Goal: Task Accomplishment & Management: Manage account settings

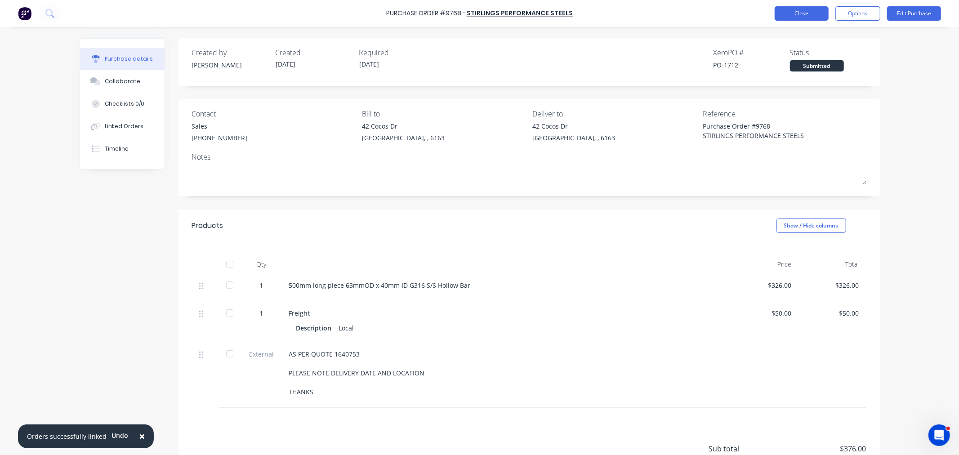
click at [783, 12] on button "Close" at bounding box center [802, 13] width 54 height 14
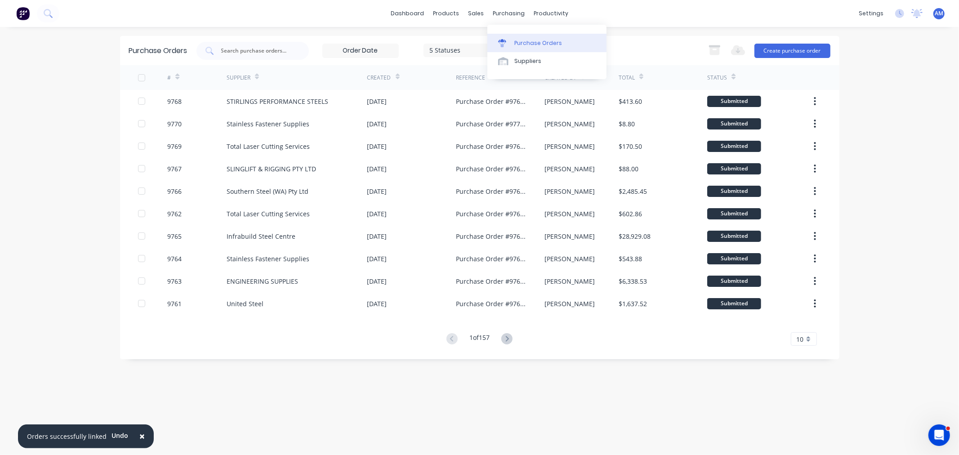
click at [516, 37] on link "Purchase Orders" at bounding box center [546, 43] width 119 height 18
click at [813, 48] on button "Create purchase order" at bounding box center [792, 51] width 76 height 14
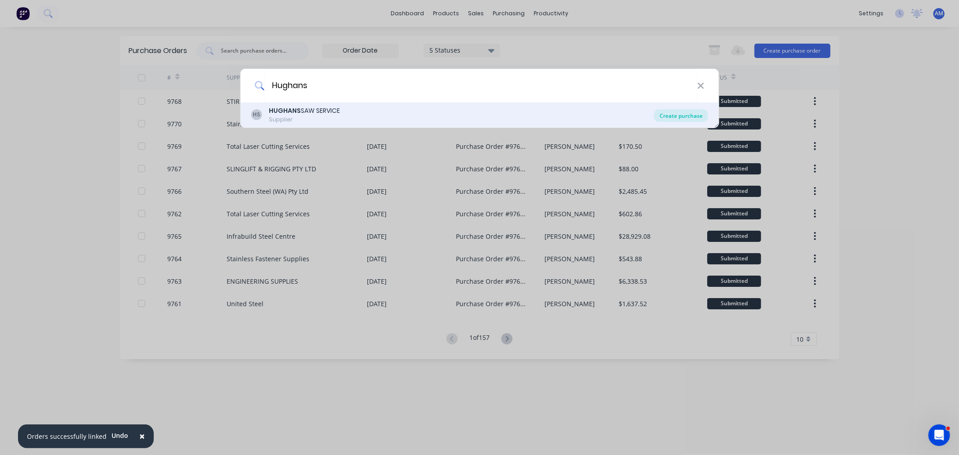
type input "Hughans"
click at [671, 113] on div "Create purchase" at bounding box center [681, 115] width 54 height 13
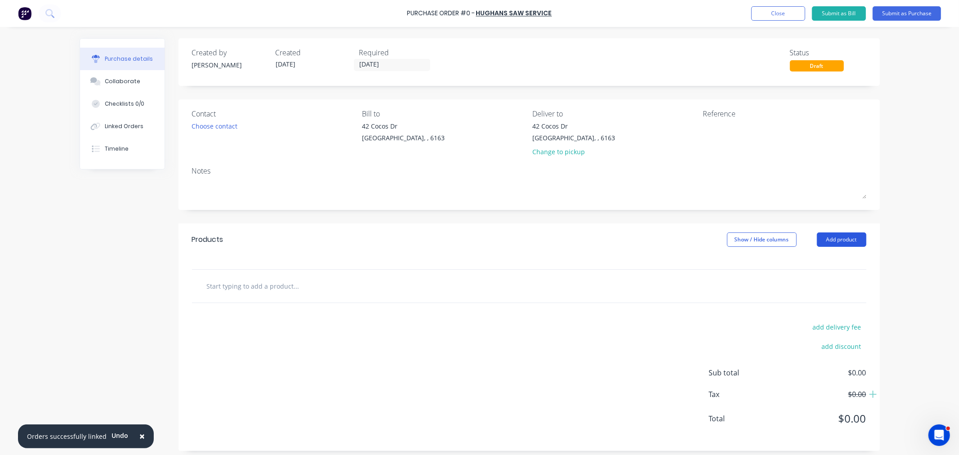
click at [839, 239] on button "Add product" at bounding box center [841, 239] width 49 height 14
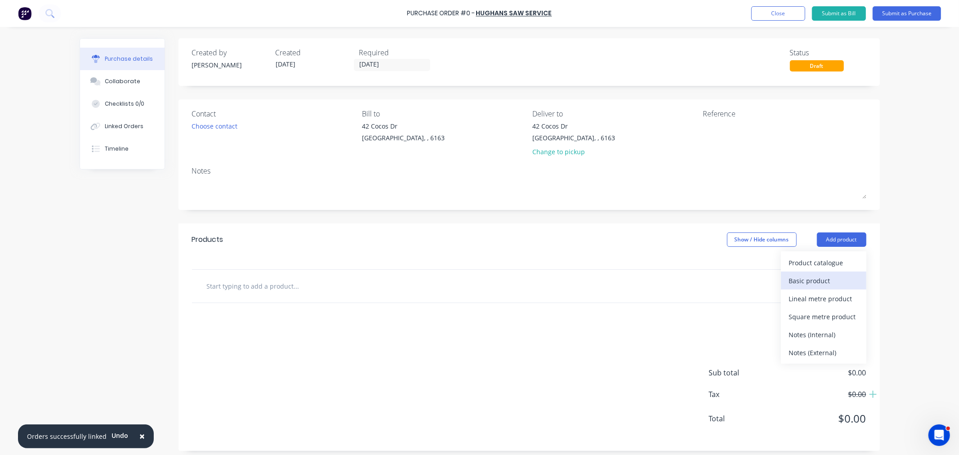
click at [817, 280] on div "Basic product" at bounding box center [823, 280] width 69 height 13
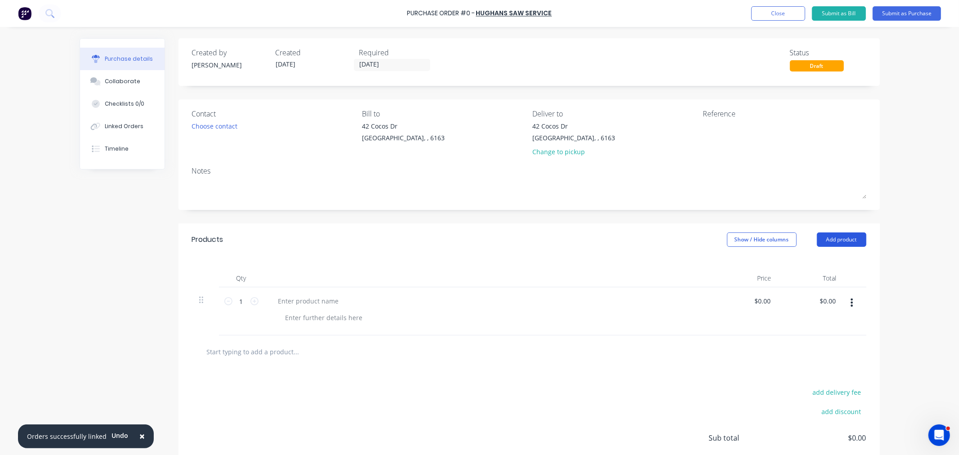
click at [828, 241] on button "Add product" at bounding box center [841, 239] width 49 height 14
click at [826, 243] on button "Add product" at bounding box center [841, 239] width 49 height 14
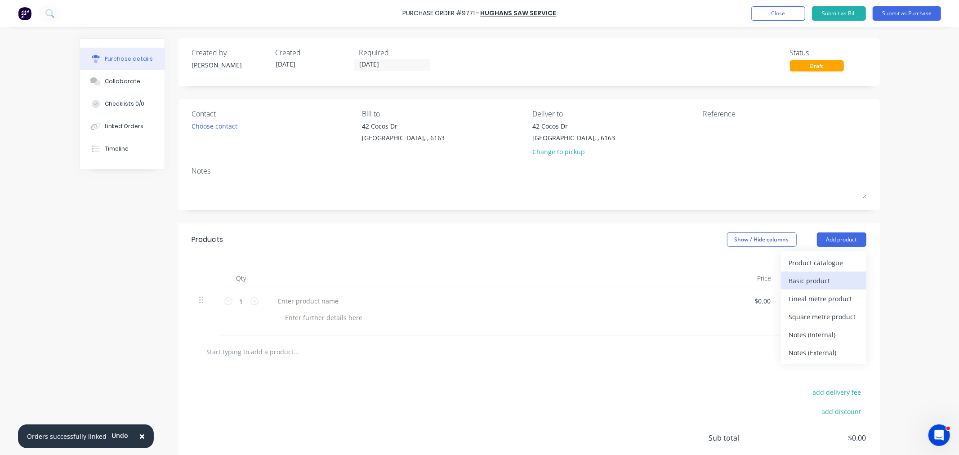
click at [819, 278] on div "Basic product" at bounding box center [823, 280] width 69 height 13
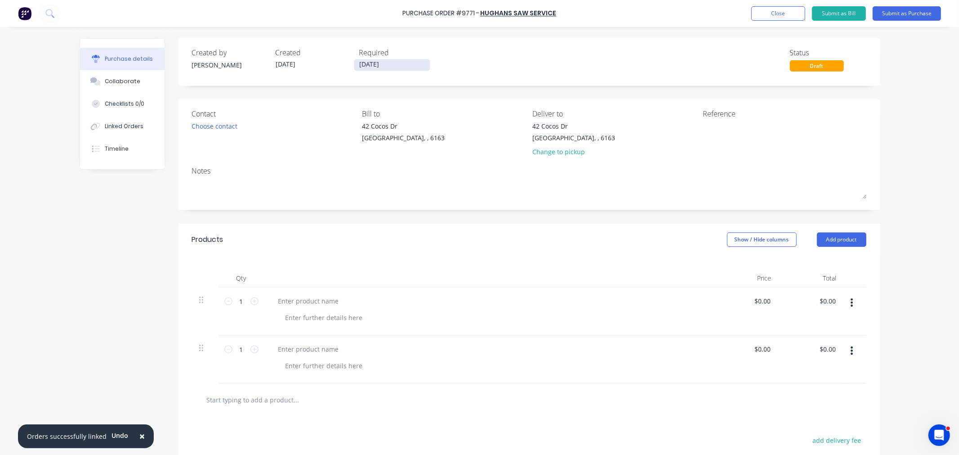
click at [369, 65] on input "07/10/25" at bounding box center [392, 64] width 76 height 11
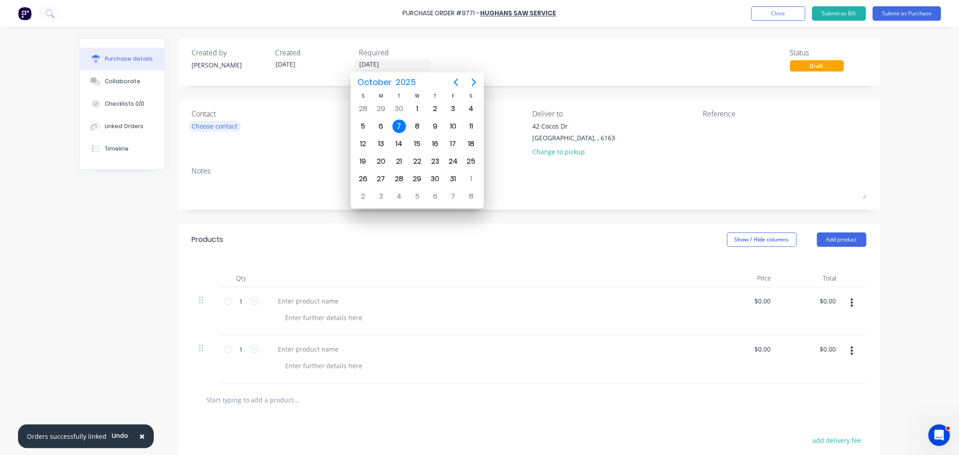
click at [212, 125] on div "Choose contact" at bounding box center [215, 125] width 46 height 9
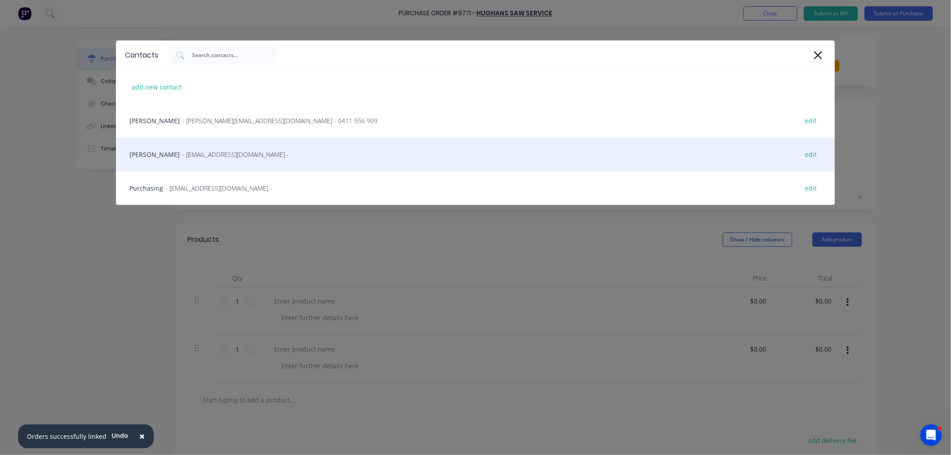
click at [189, 156] on span "- sales@hughans.com.au -" at bounding box center [235, 154] width 107 height 9
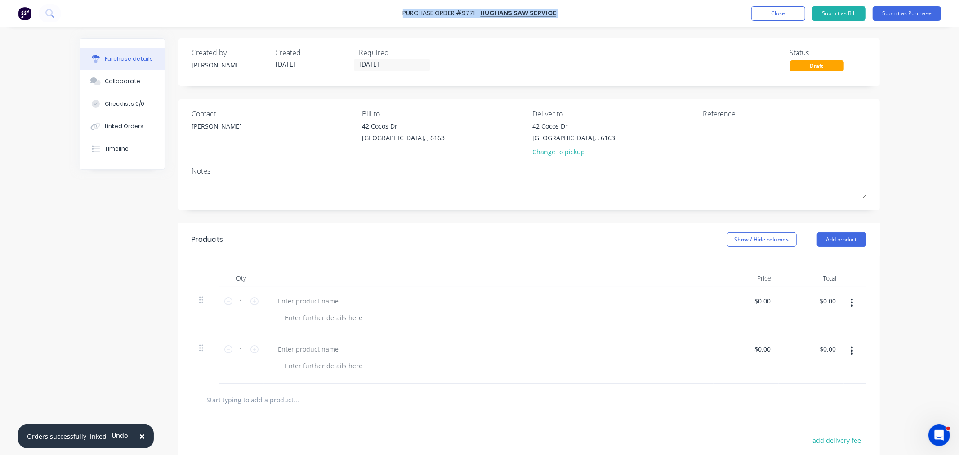
drag, startPoint x: 557, startPoint y: 14, endPoint x: 401, endPoint y: 20, distance: 156.1
click at [401, 16] on div "Purchase Order #9771 - HUGHANS SAW SERVICE Add product Close Submit as Bill Sub…" at bounding box center [479, 13] width 959 height 27
copy div "Purchase Order #9771 - HUGHANS SAW SERVICE Add product Close Submit as Bill Sub…"
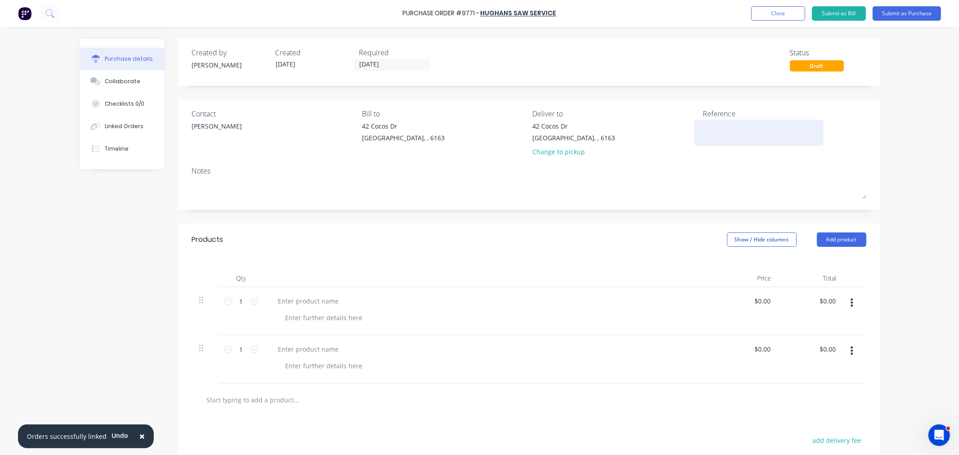
click at [712, 138] on textarea at bounding box center [759, 131] width 112 height 20
paste textarea "Purchase Order #9771 - HUGHANS SAW SERVICE"
type textarea "Purchase Order #9771 - HUGHANS SAW SERVICE"
type textarea "x"
type textarea "Purchase Order #9771 - HUGHANS SAW SERVICE"
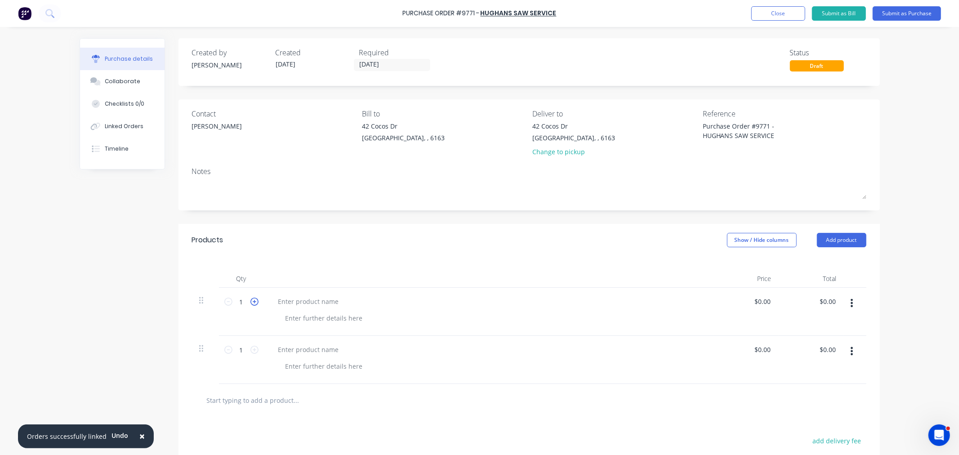
click at [250, 304] on icon at bounding box center [254, 302] width 8 height 8
type textarea "x"
type input "2"
click at [250, 304] on icon at bounding box center [254, 302] width 8 height 8
type textarea "x"
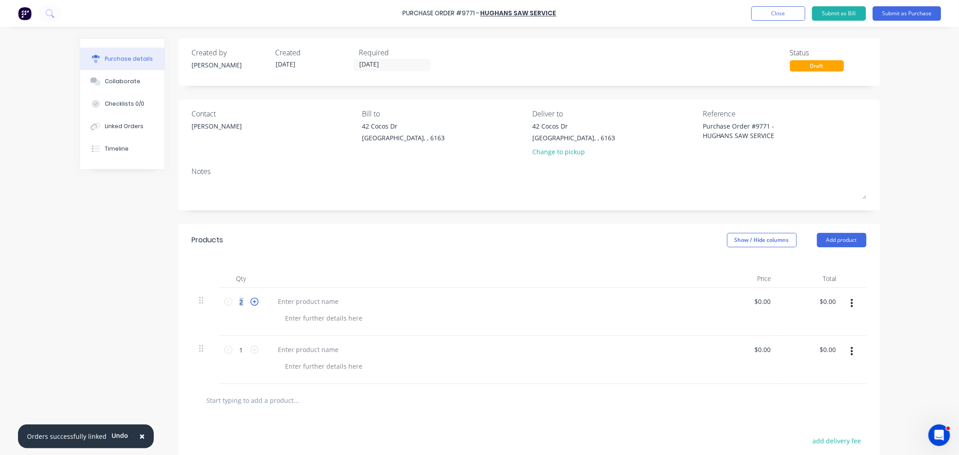
type input "3"
click at [250, 304] on icon at bounding box center [254, 302] width 8 height 8
type textarea "x"
type input "4"
click at [250, 349] on icon at bounding box center [254, 350] width 8 height 8
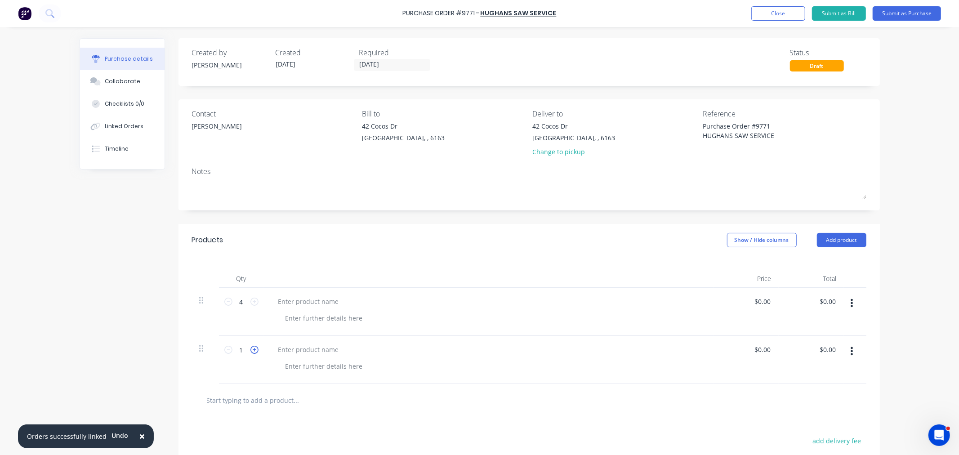
type textarea "x"
type input "2"
click at [250, 349] on icon at bounding box center [254, 350] width 8 height 8
type textarea "x"
type input "3"
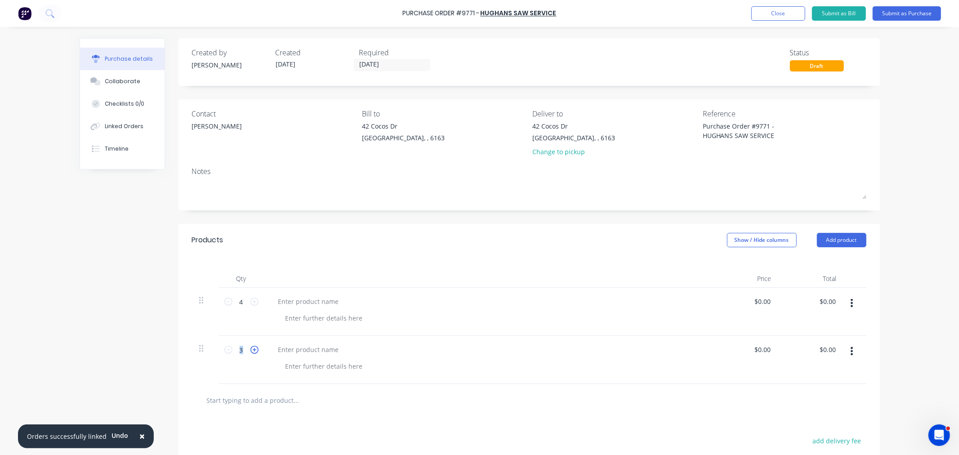
click at [250, 349] on icon at bounding box center [254, 350] width 8 height 8
type textarea "x"
type input "4"
click at [224, 352] on icon at bounding box center [228, 350] width 8 height 8
type textarea "x"
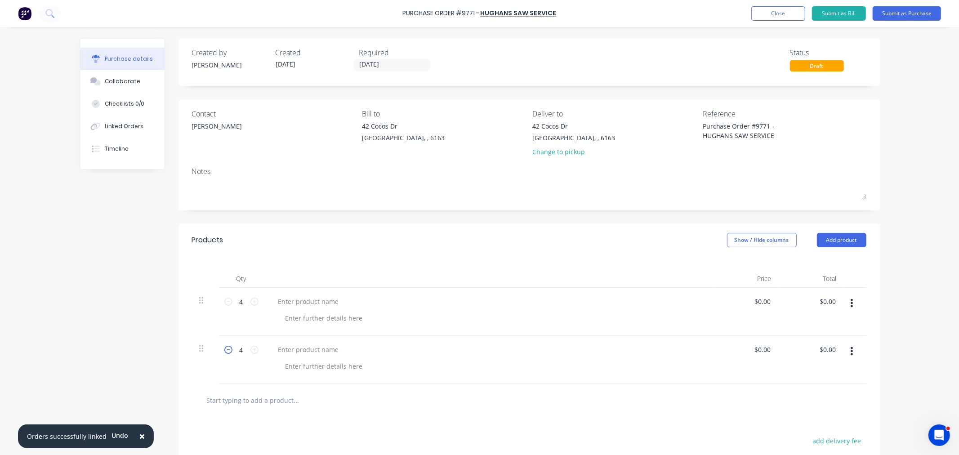
type input "3"
type textarea "x"
click at [304, 302] on div at bounding box center [308, 301] width 75 height 13
type textarea "x"
type input "0"
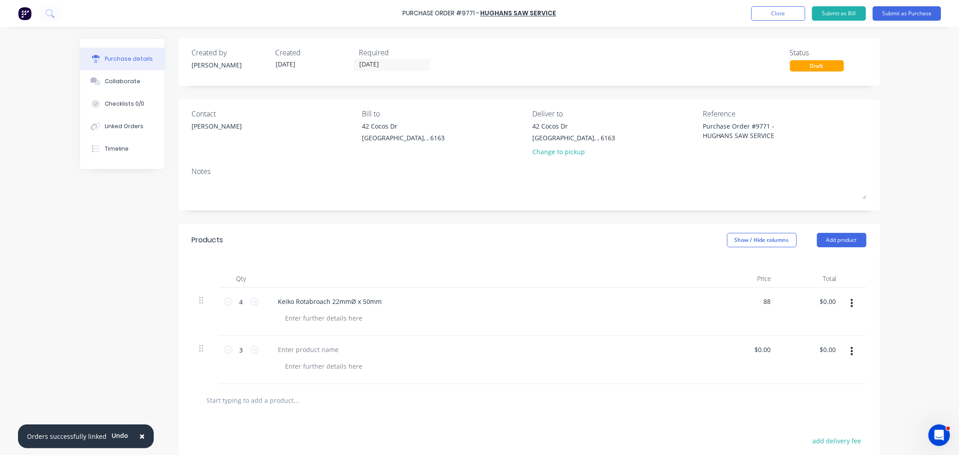
type input "88"
type textarea "x"
type input "$88.00"
type input "352.00"
type textarea "x"
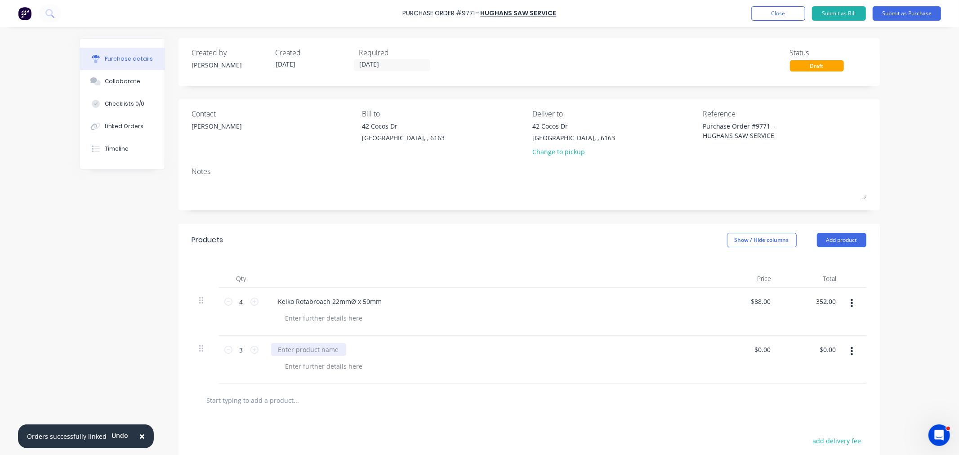
type input "$352.00"
click at [287, 351] on div at bounding box center [308, 349] width 75 height 13
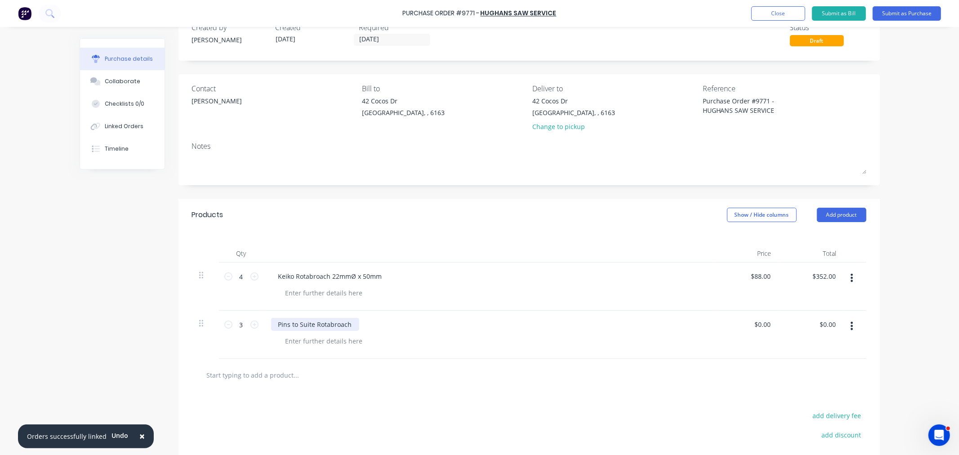
scroll to position [50, 0]
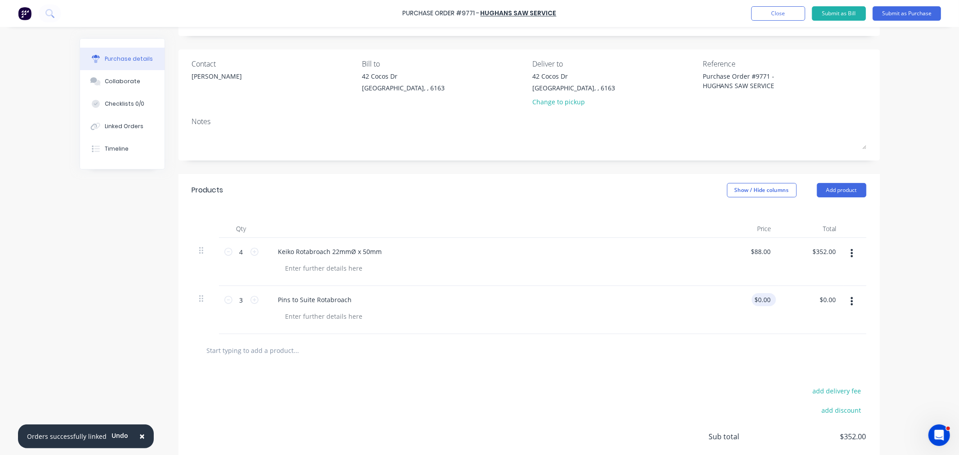
type textarea "x"
drag, startPoint x: 754, startPoint y: 300, endPoint x: 780, endPoint y: 305, distance: 26.1
click at [780, 305] on div "3 3 Pins to Suite Rotabroach 0.00 0.00 $0.00 $0.00" at bounding box center [529, 310] width 674 height 48
type input "16"
type textarea "x"
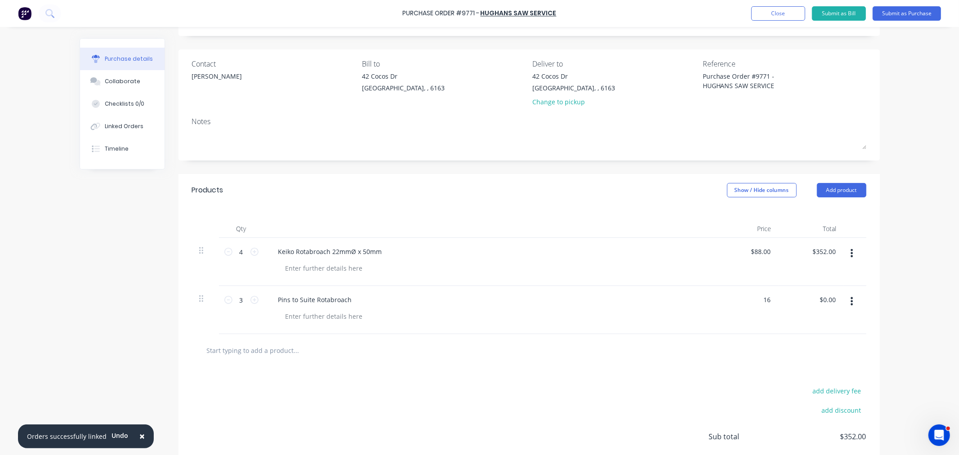
type input "$16.00"
type input "48.00"
type textarea "x"
type input "$48.00"
click at [821, 187] on button "Add product" at bounding box center [841, 190] width 49 height 14
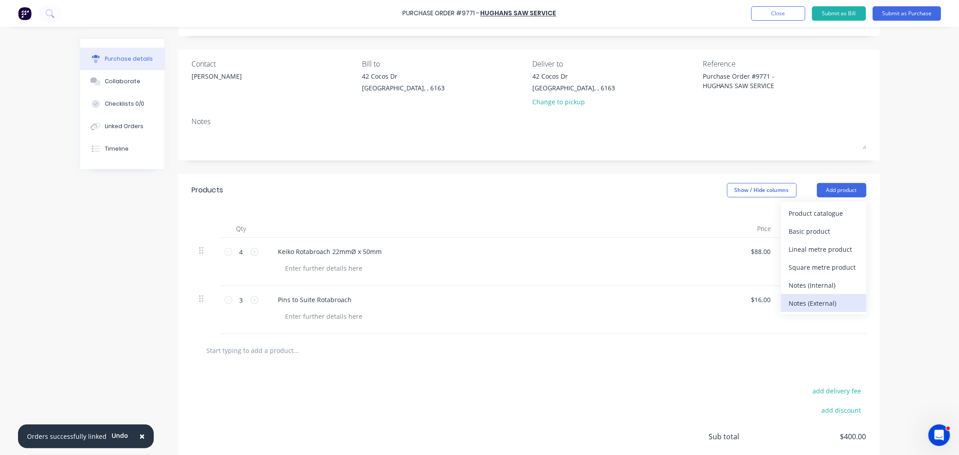
click at [812, 301] on div "Notes (External)" at bounding box center [823, 303] width 69 height 13
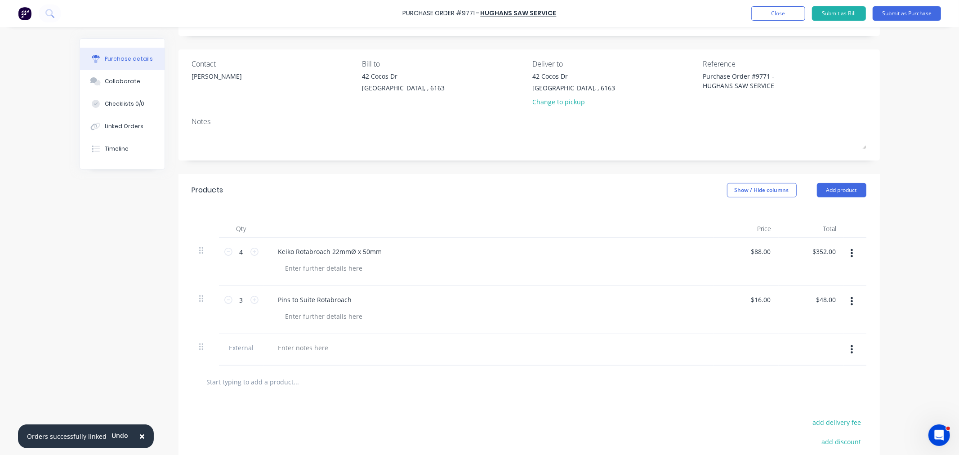
click at [305, 339] on div at bounding box center [489, 349] width 450 height 31
type textarea "x"
click at [304, 349] on div at bounding box center [303, 347] width 65 height 13
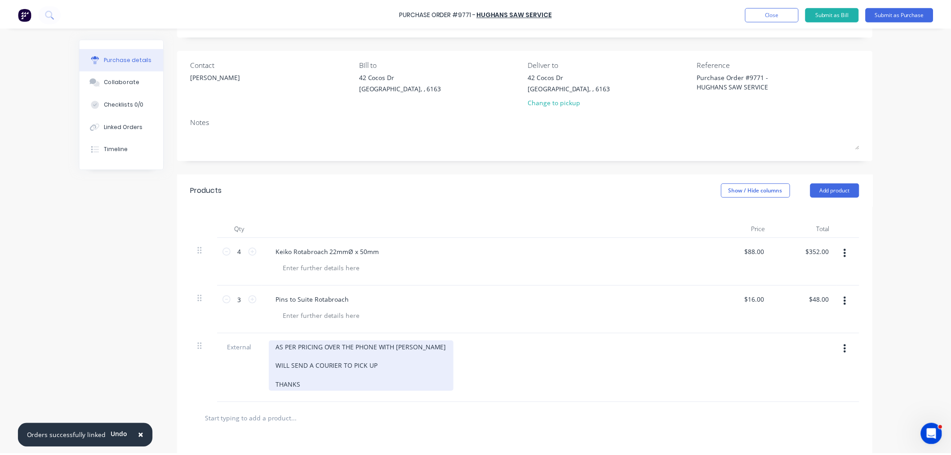
scroll to position [0, 0]
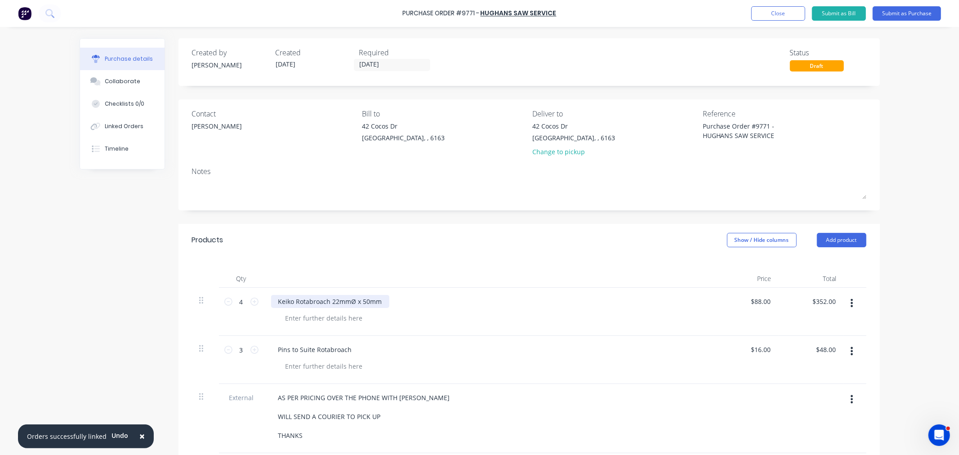
click at [280, 301] on div "Keiko Rotabroach 22mmØ x 50mm" at bounding box center [330, 301] width 118 height 13
drag, startPoint x: 308, startPoint y: 302, endPoint x: 541, endPoint y: 366, distance: 241.2
click at [541, 366] on div at bounding box center [492, 366] width 428 height 13
click at [906, 14] on button "Submit as Purchase" at bounding box center [907, 13] width 68 height 14
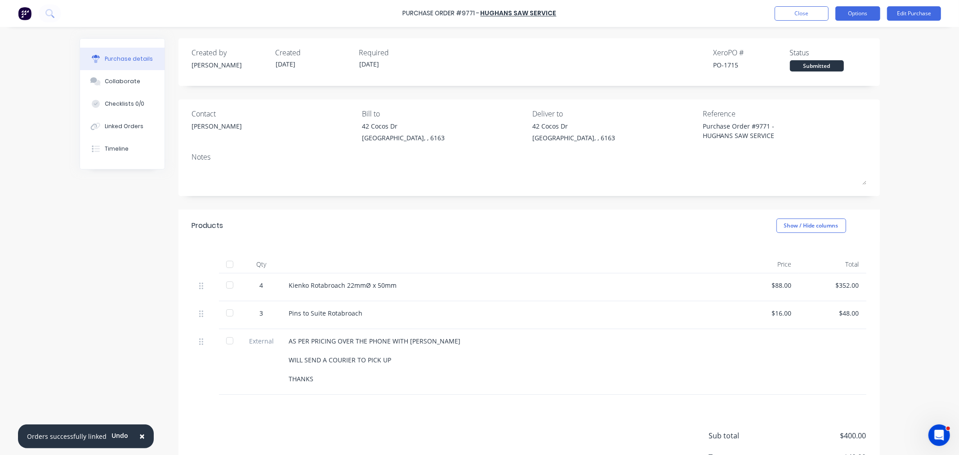
click at [855, 13] on button "Options" at bounding box center [857, 13] width 45 height 14
click at [848, 43] on button "Print / Email" at bounding box center [837, 36] width 85 height 18
click at [828, 53] on div "With pricing" at bounding box center [837, 54] width 69 height 13
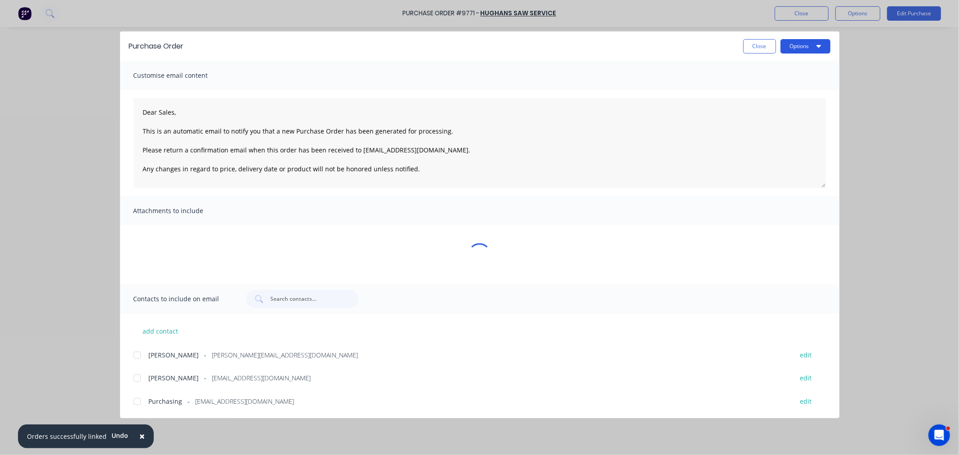
click at [809, 45] on button "Options" at bounding box center [806, 46] width 50 height 14
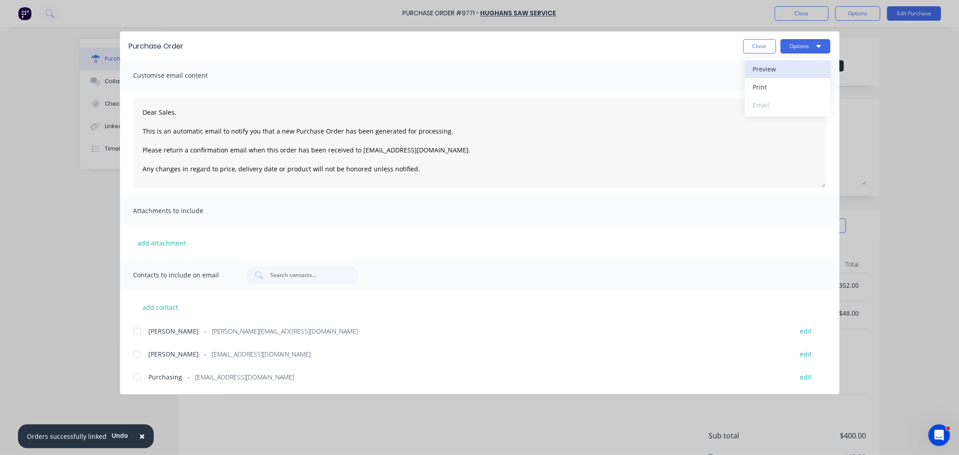
click at [797, 64] on div "Preview" at bounding box center [787, 68] width 69 height 13
click at [748, 47] on button "Close" at bounding box center [759, 46] width 33 height 14
type textarea "x"
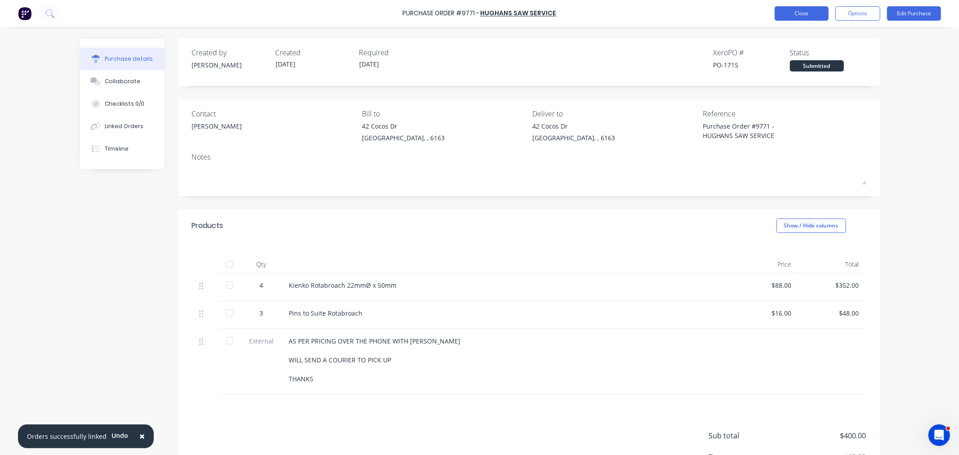
click at [803, 7] on button "Close" at bounding box center [802, 13] width 54 height 14
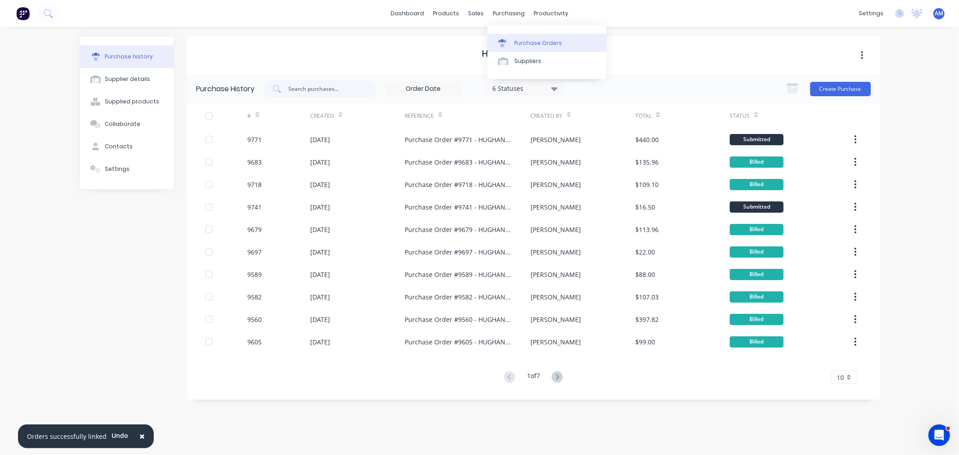
click at [522, 39] on div "Purchase Orders" at bounding box center [538, 43] width 48 height 8
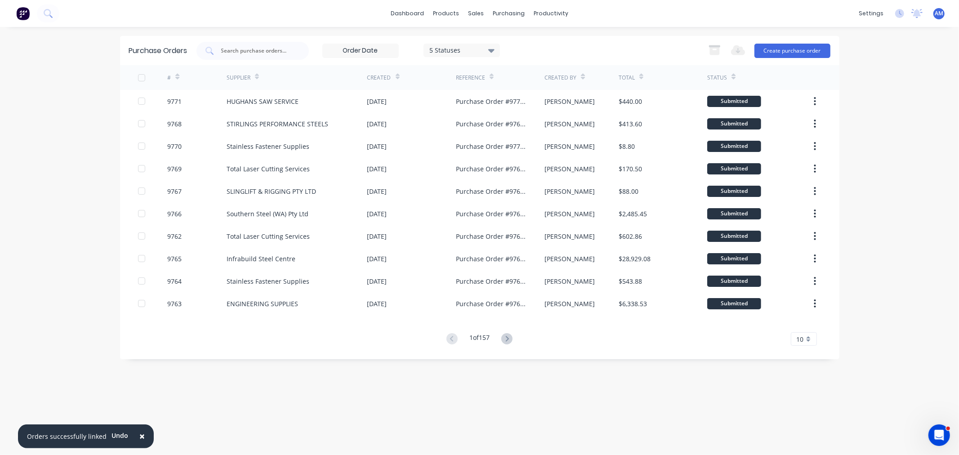
click at [806, 42] on div "Export to Excel (XLSX) Create purchase order" at bounding box center [767, 51] width 126 height 18
click at [798, 46] on button "Create purchase order" at bounding box center [792, 51] width 76 height 14
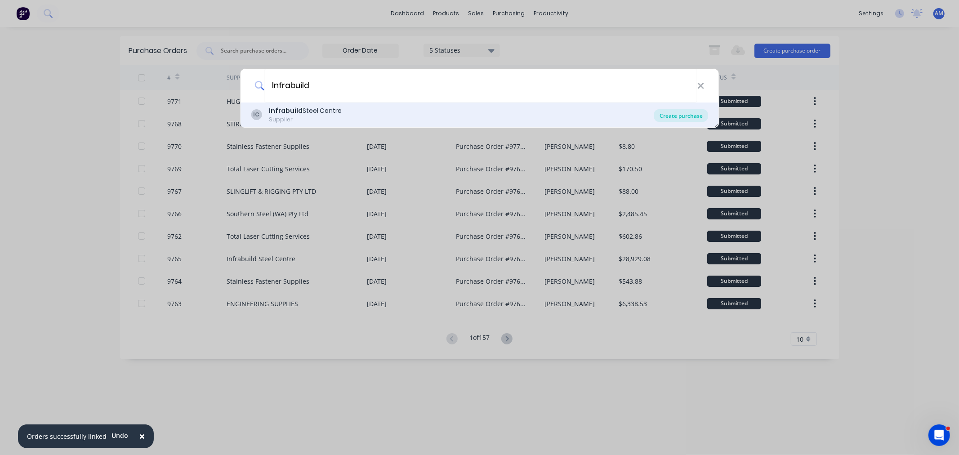
type input "Infrabuild"
click at [671, 116] on div "Create purchase" at bounding box center [681, 115] width 54 height 13
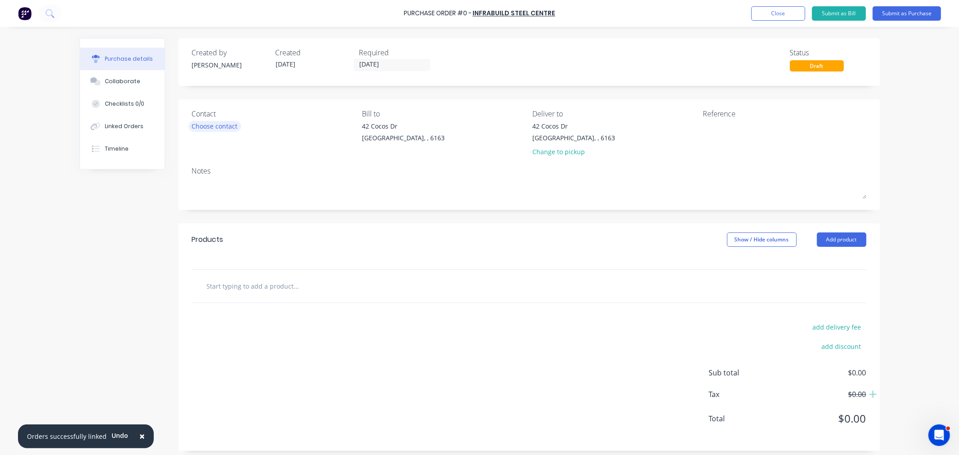
click at [225, 129] on div "Choose contact" at bounding box center [215, 125] width 46 height 9
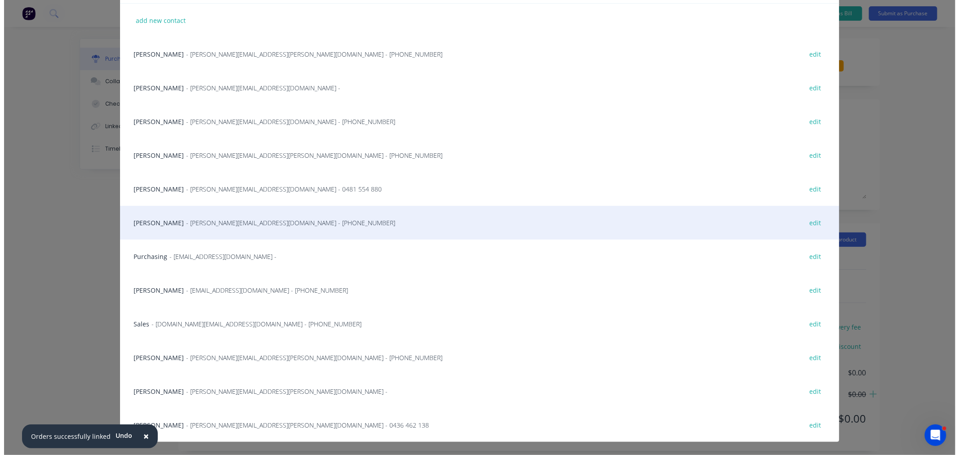
scroll to position [44, 0]
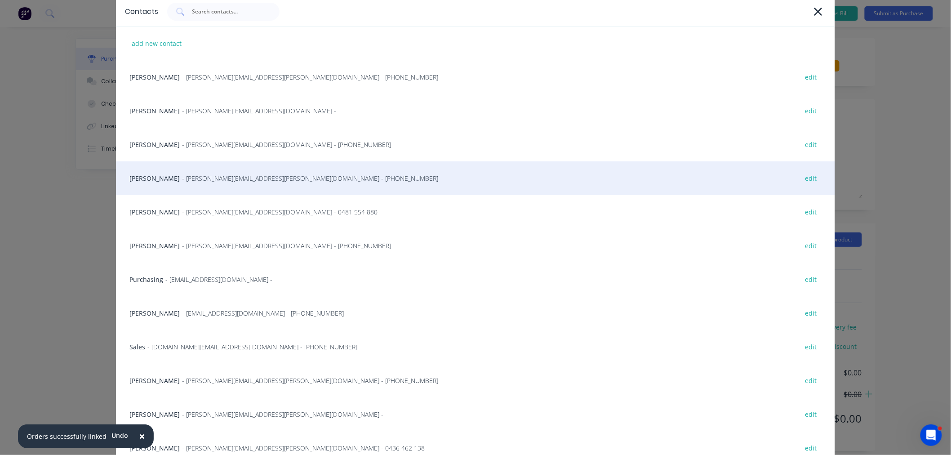
click at [167, 183] on div "Cassandra Daniels - cassandra.daniels@infrabuild.com - (08) 9418 9804 edit" at bounding box center [475, 178] width 719 height 34
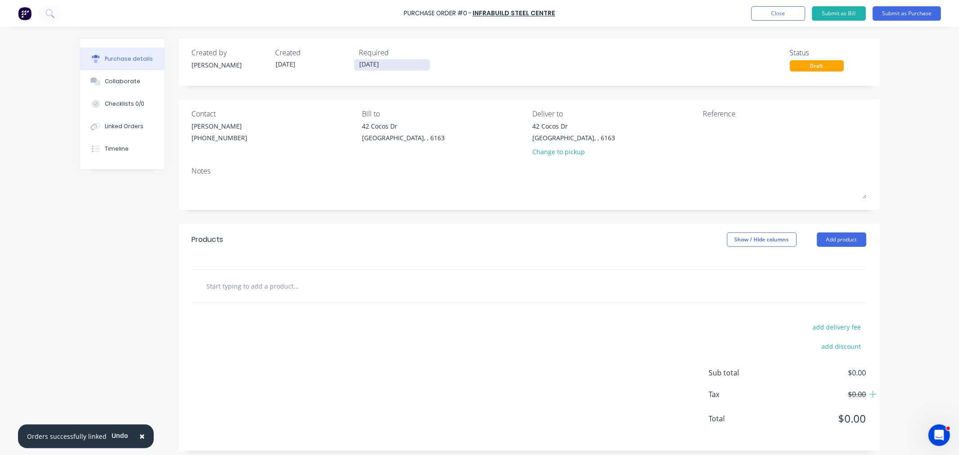
click at [374, 64] on input "07/10/25" at bounding box center [392, 64] width 76 height 11
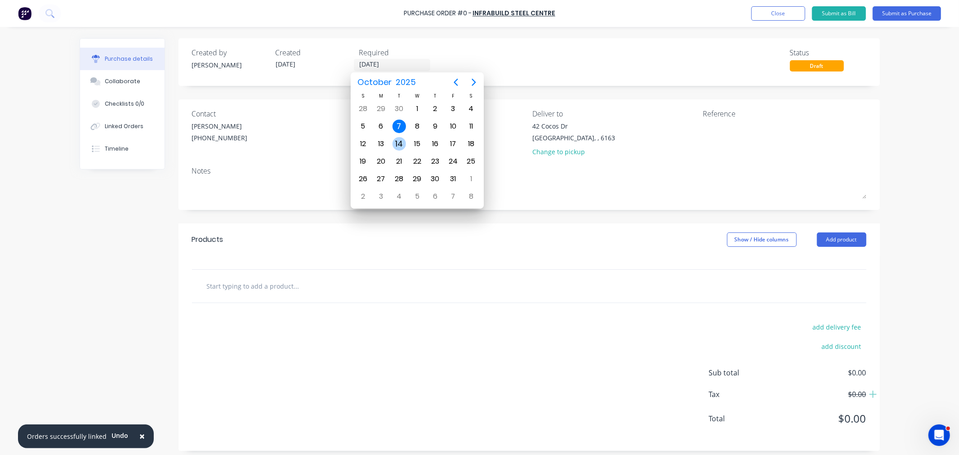
click at [397, 141] on div "14" at bounding box center [399, 143] width 13 height 13
type input "14/10/25"
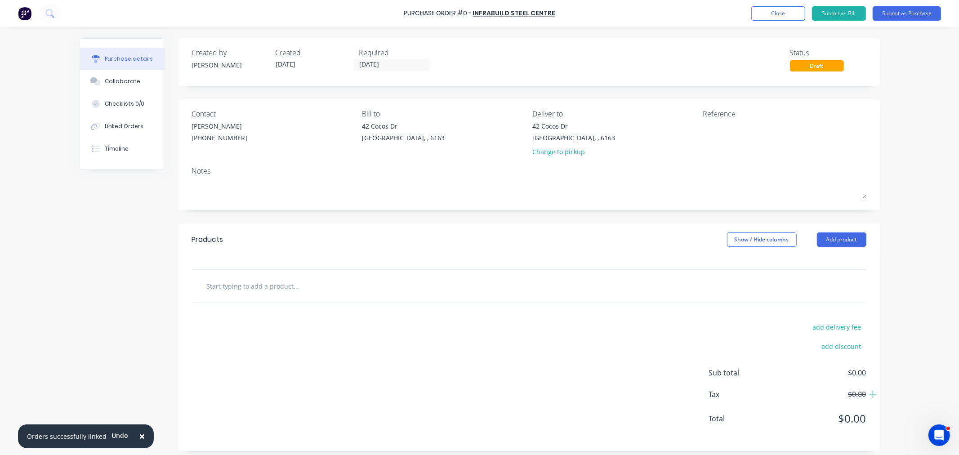
click at [254, 288] on input "text" at bounding box center [296, 286] width 180 height 18
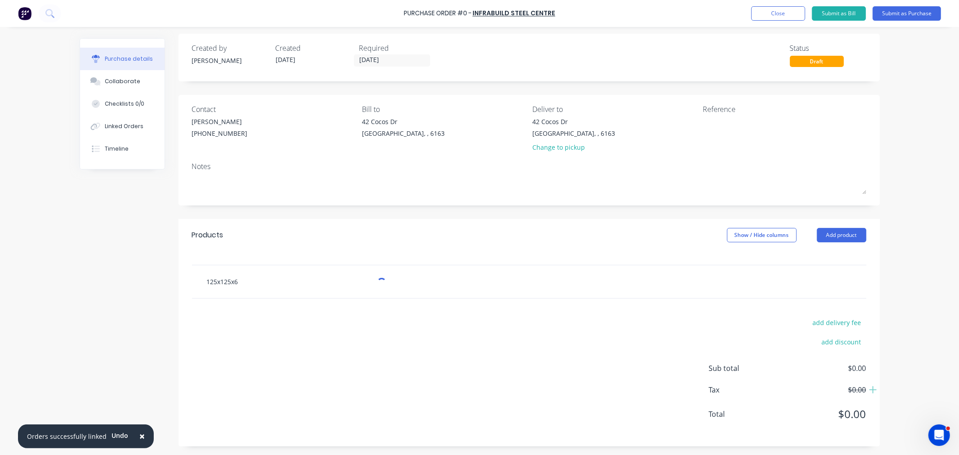
scroll to position [6, 0]
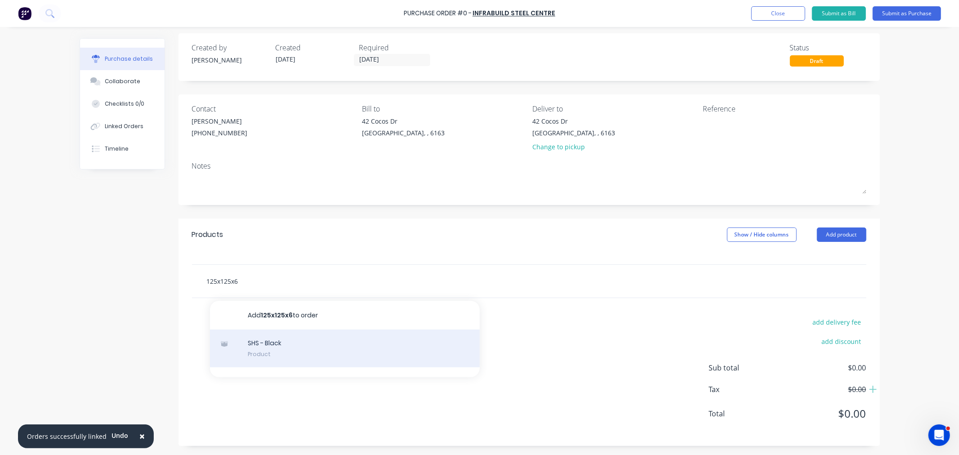
type input "125x125x6"
click at [256, 343] on div "SHS - Black Product" at bounding box center [345, 349] width 270 height 38
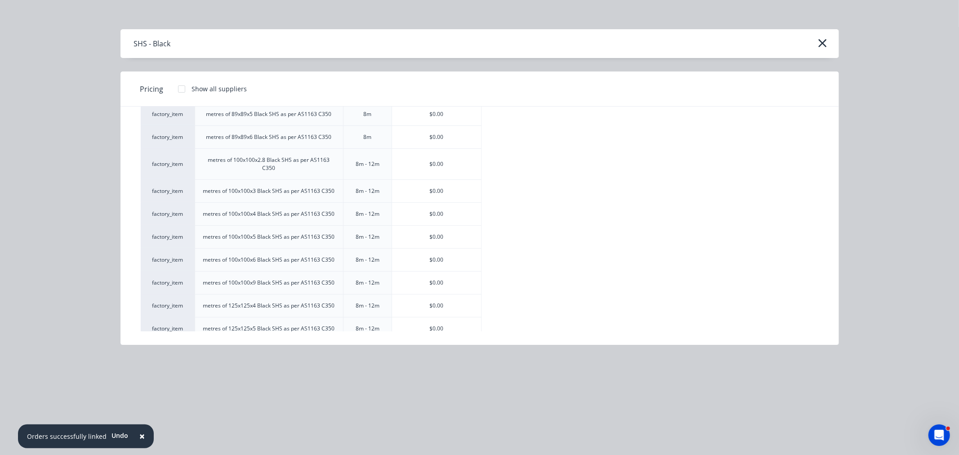
scroll to position [1299, 0]
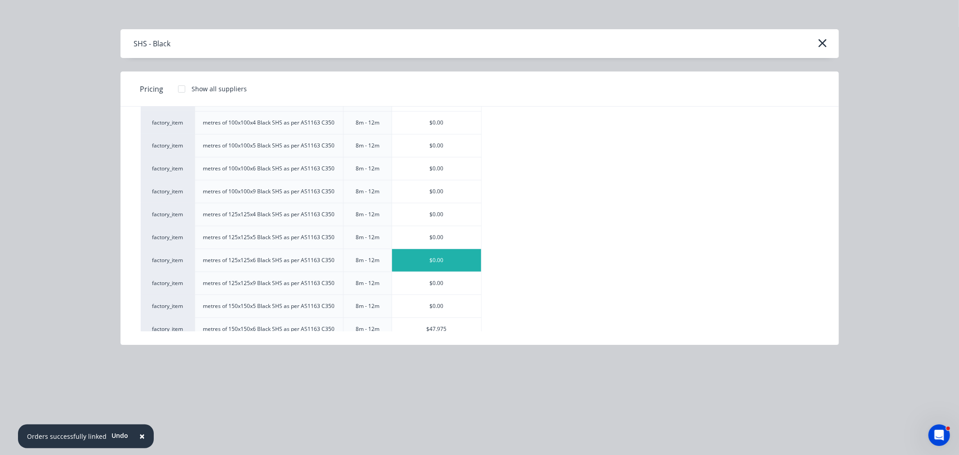
click at [438, 263] on div "$0.00" at bounding box center [436, 260] width 89 height 22
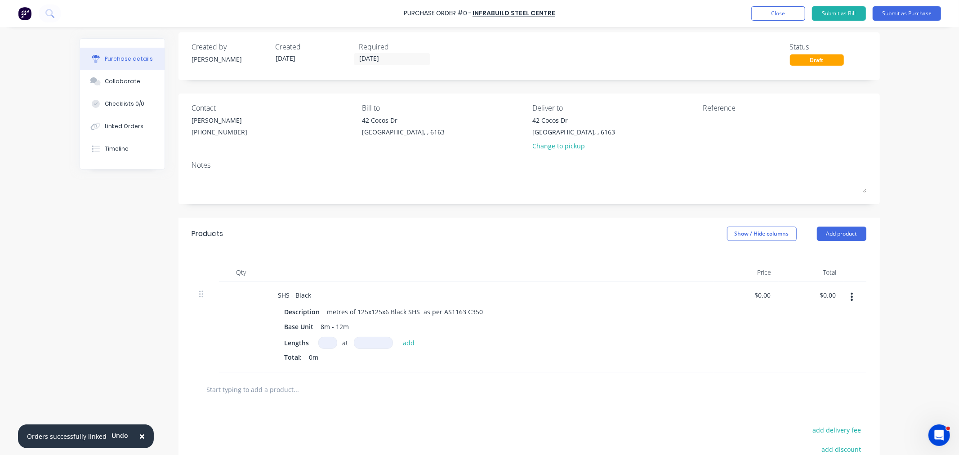
click at [322, 341] on div "Purchase details Collaborate Checklists 0/0 Linked Orders Timeline Created by A…" at bounding box center [480, 208] width 818 height 410
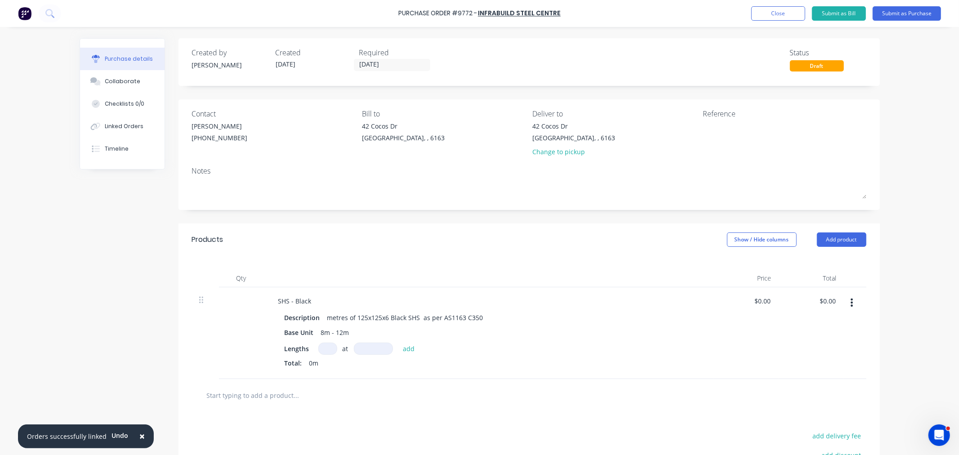
click at [322, 349] on input at bounding box center [327, 349] width 19 height 12
type input "4"
type input "8000mm"
click at [403, 350] on button "add" at bounding box center [408, 348] width 21 height 11
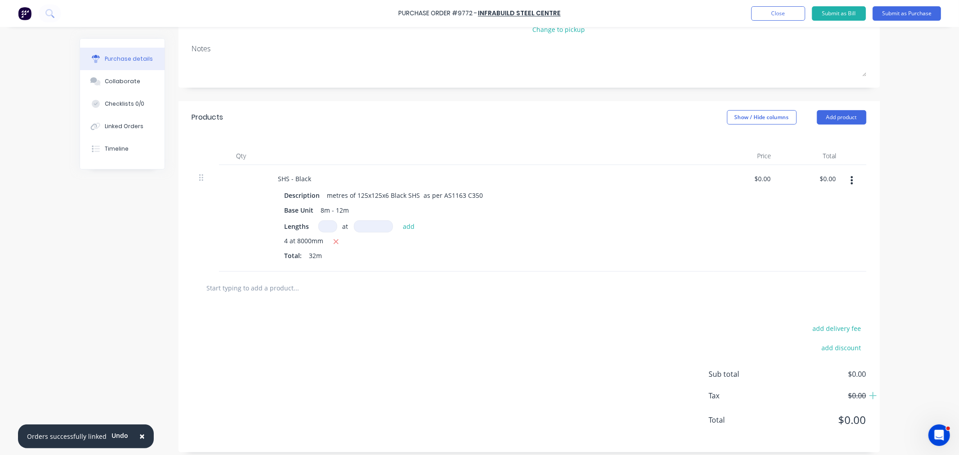
scroll to position [129, 0]
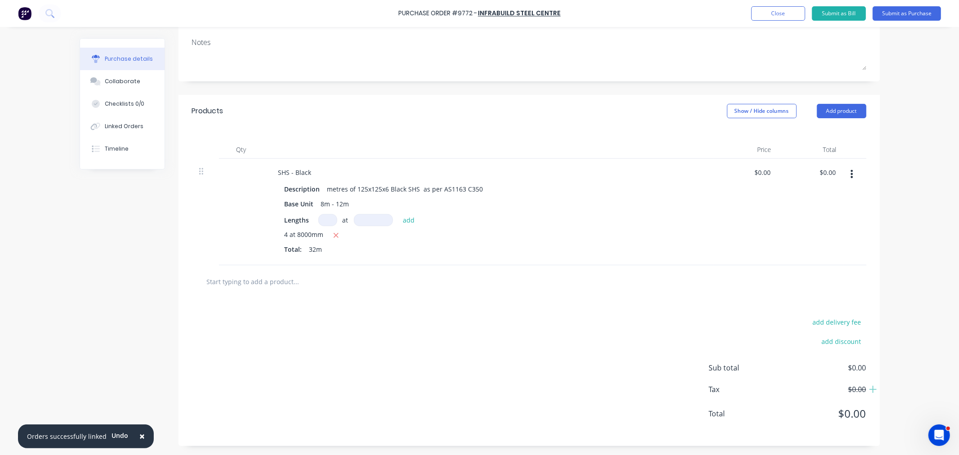
click at [245, 276] on input "text" at bounding box center [296, 281] width 180 height 18
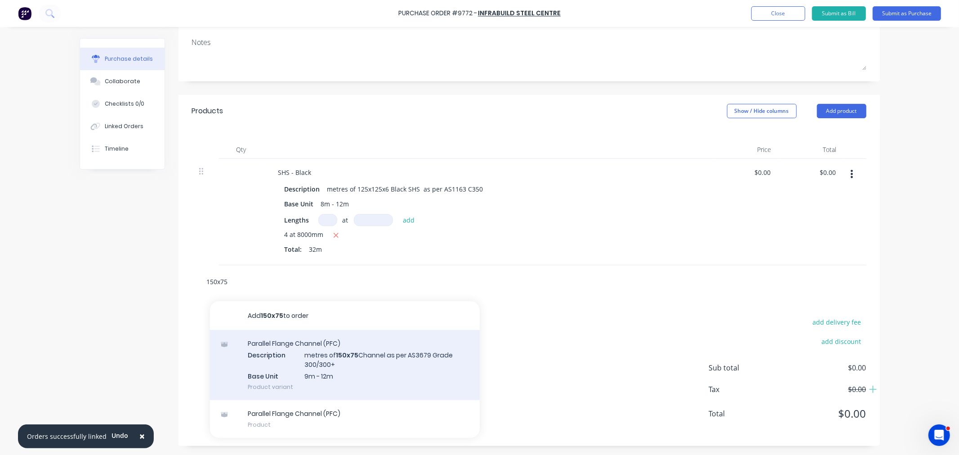
type input "150x75"
click at [317, 366] on div "Parallel Flange Channel (PFC) Description metres of 150x75 Channel as per AS367…" at bounding box center [345, 365] width 270 height 70
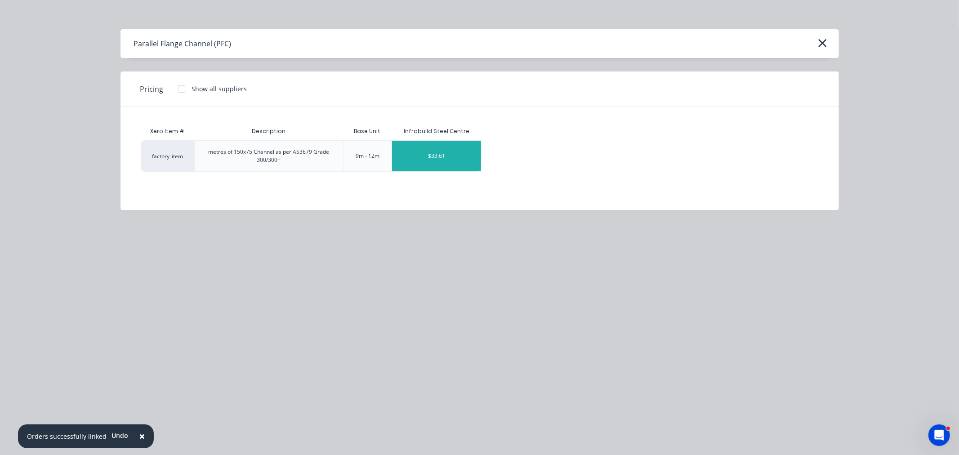
click at [430, 164] on div "$33.61" at bounding box center [436, 156] width 89 height 31
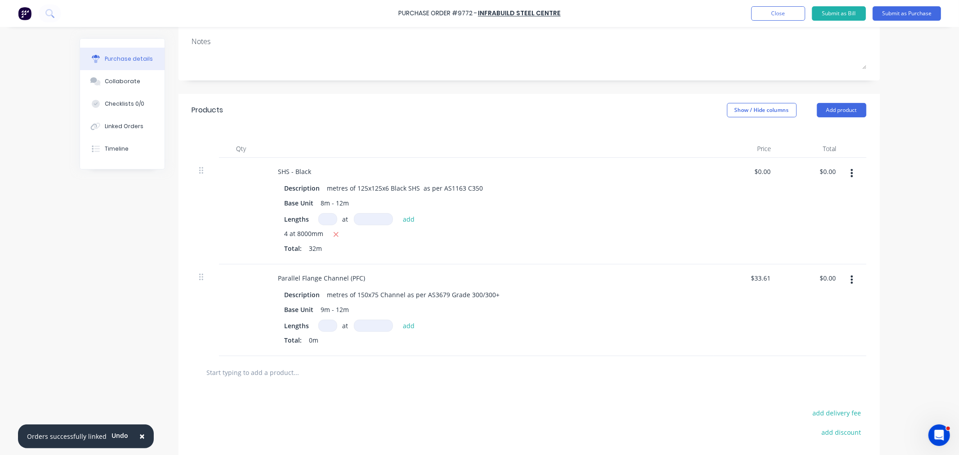
click at [326, 324] on input at bounding box center [327, 326] width 19 height 12
type input "1"
type input "9000mm"
click at [402, 326] on button "add" at bounding box center [408, 325] width 21 height 11
type input "$302.49"
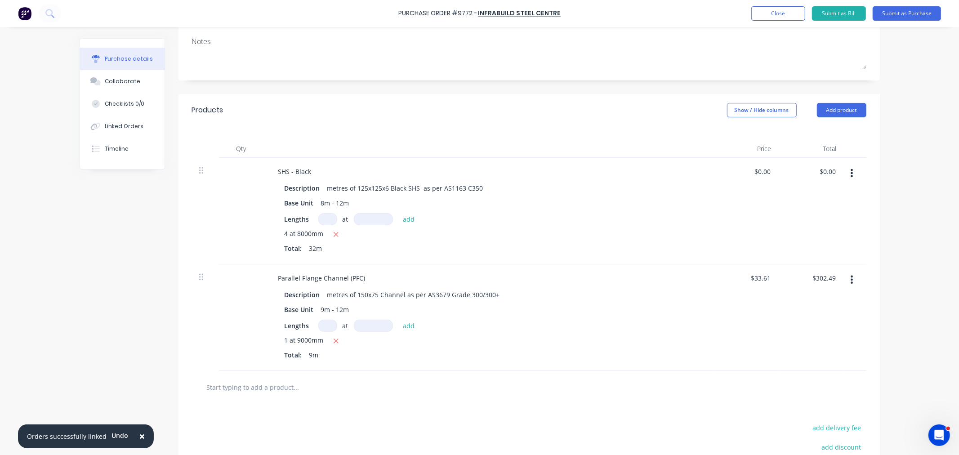
click at [245, 385] on input "text" at bounding box center [296, 387] width 180 height 18
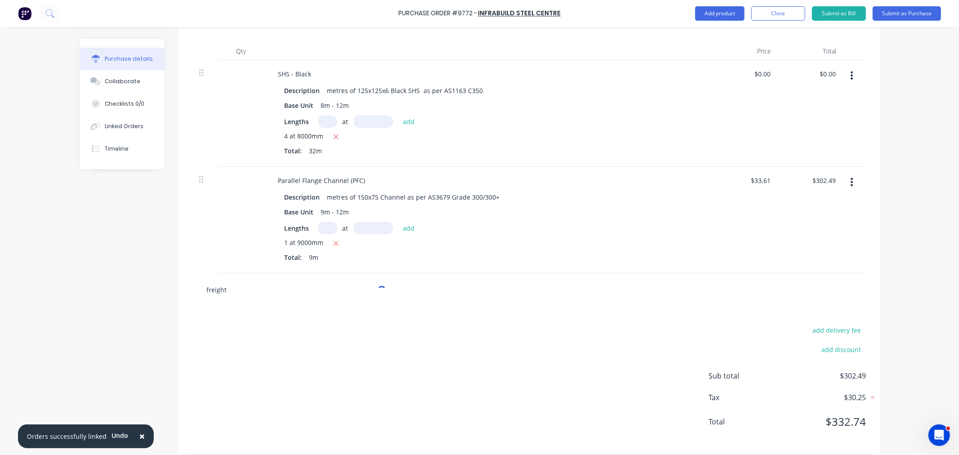
scroll to position [236, 0]
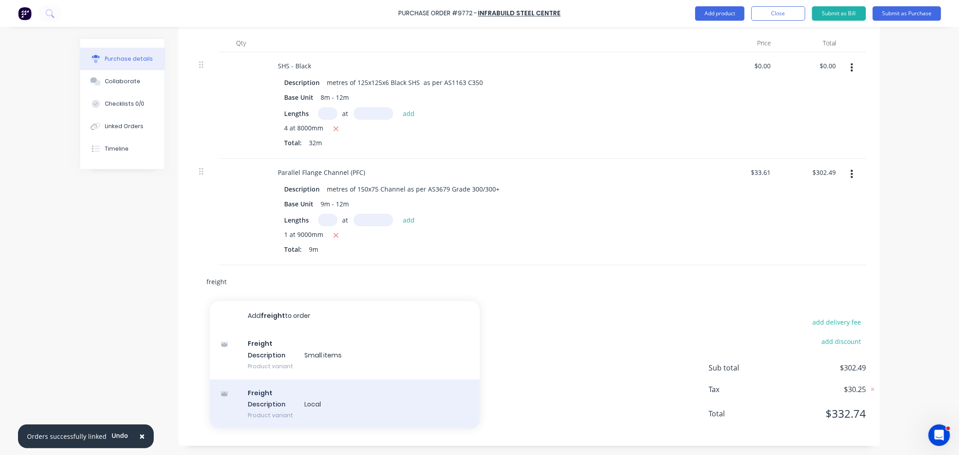
type input "freight"
click at [309, 410] on div "Freight Description Local Product variant" at bounding box center [345, 403] width 270 height 49
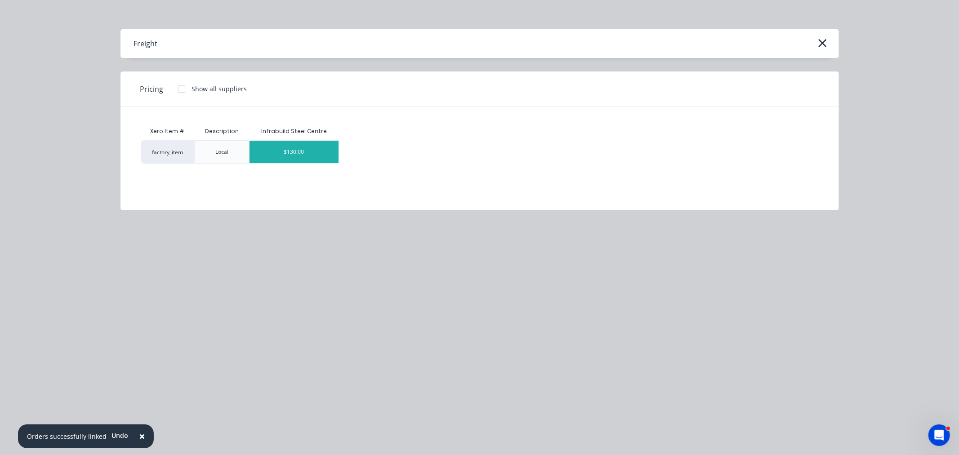
click at [290, 149] on div "$130.00" at bounding box center [294, 152] width 89 height 22
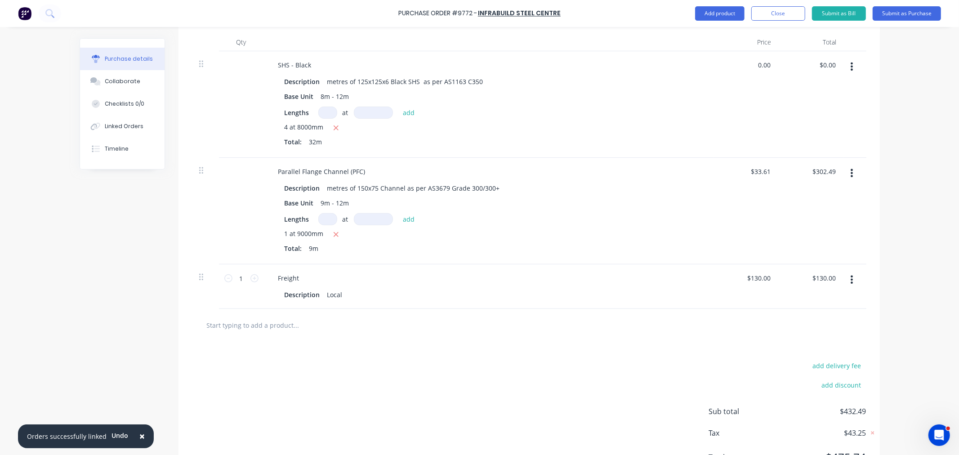
drag, startPoint x: 753, startPoint y: 64, endPoint x: 798, endPoint y: 73, distance: 45.9
click at [797, 71] on div "SHS - Black Description metres of 125x125x6 Black SHS as per AS1163 C350 Base U…" at bounding box center [529, 104] width 674 height 107
type input "$40.02"
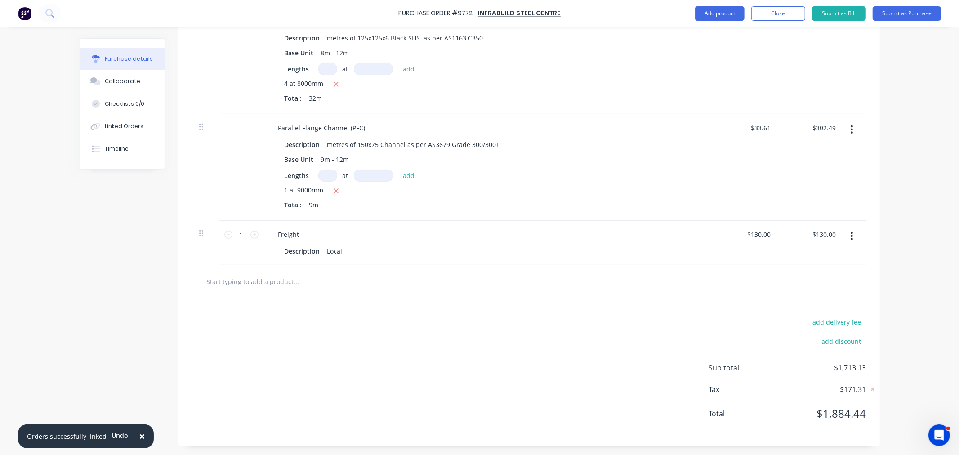
scroll to position [181, 0]
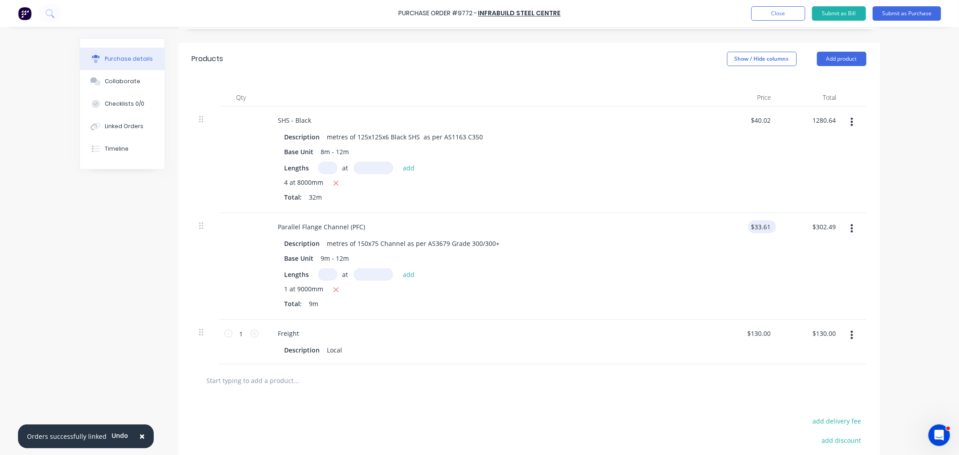
type input "$1,280.64"
drag, startPoint x: 749, startPoint y: 226, endPoint x: 755, endPoint y: 226, distance: 6.3
click at [755, 226] on input "33.61" at bounding box center [762, 226] width 21 height 13
drag, startPoint x: 763, startPoint y: 226, endPoint x: 749, endPoint y: 230, distance: 15.3
click at [752, 230] on input "33.61" at bounding box center [762, 226] width 21 height 13
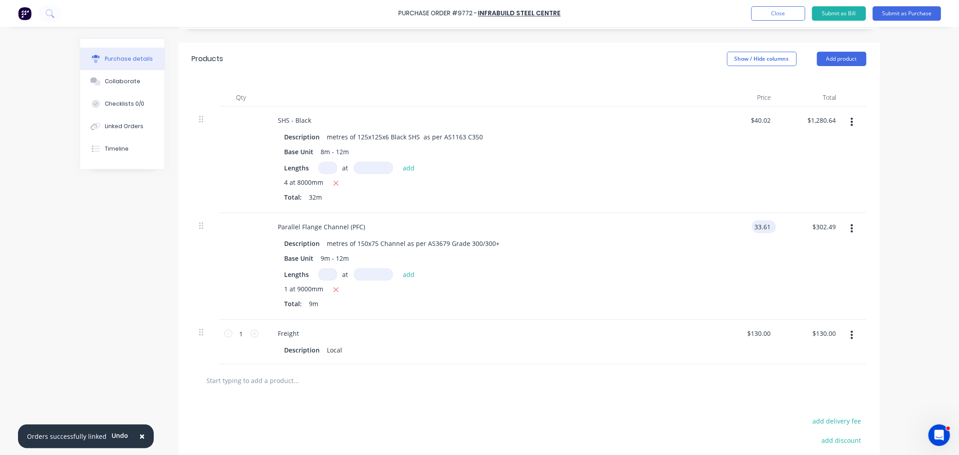
type input "1"
type input "$33.52"
type input "$301.68"
click at [829, 58] on button "Add product" at bounding box center [841, 59] width 49 height 14
click at [833, 170] on div "Notes (External)" at bounding box center [823, 171] width 69 height 13
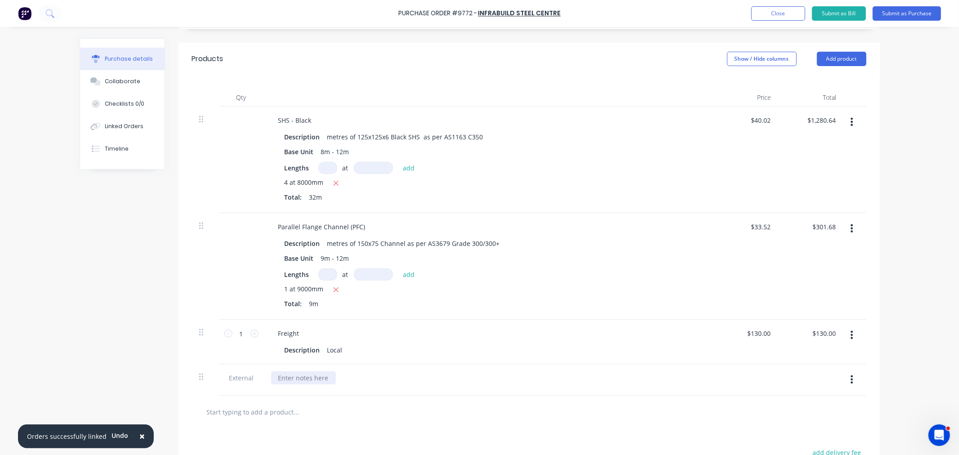
click at [317, 382] on div at bounding box center [303, 377] width 65 height 13
click at [324, 378] on div "AS PER QUOTE" at bounding box center [300, 377] width 58 height 13
click at [127, 126] on div "Linked Orders" at bounding box center [124, 126] width 39 height 8
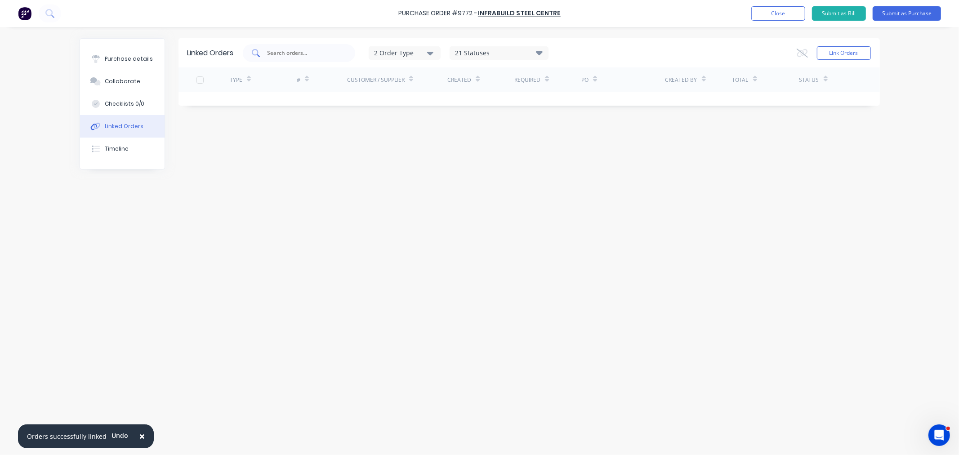
click at [277, 54] on input "text" at bounding box center [304, 53] width 75 height 9
type input "6394"
click at [861, 47] on button "Link Orders" at bounding box center [844, 52] width 54 height 13
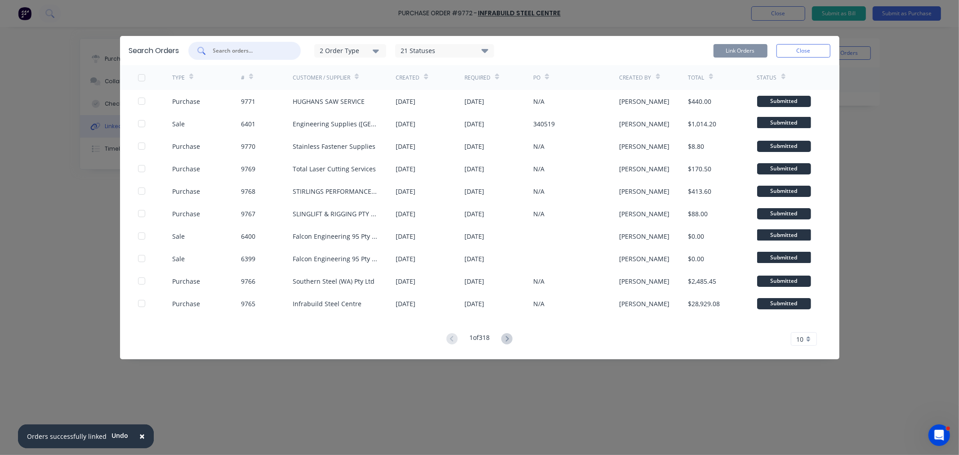
click at [259, 48] on input "text" at bounding box center [249, 50] width 75 height 9
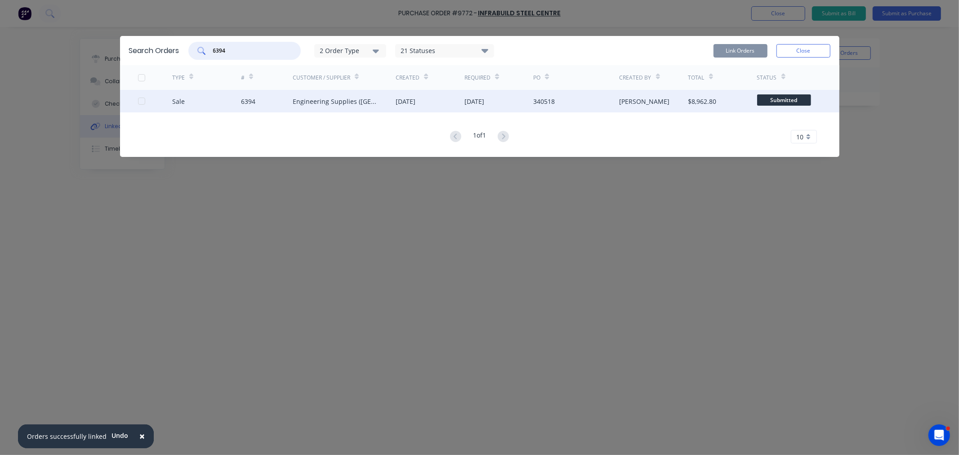
click at [141, 102] on div at bounding box center [142, 101] width 18 height 18
type input "6394"
drag, startPoint x: 757, startPoint y: 47, endPoint x: 756, endPoint y: 52, distance: 5.5
click at [756, 47] on button "Link Orders" at bounding box center [741, 50] width 54 height 13
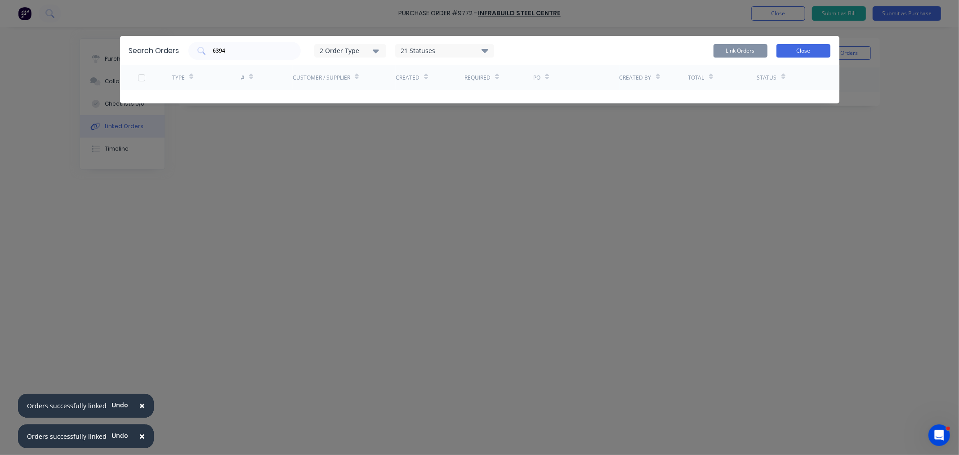
click at [802, 51] on button "Close" at bounding box center [804, 50] width 54 height 13
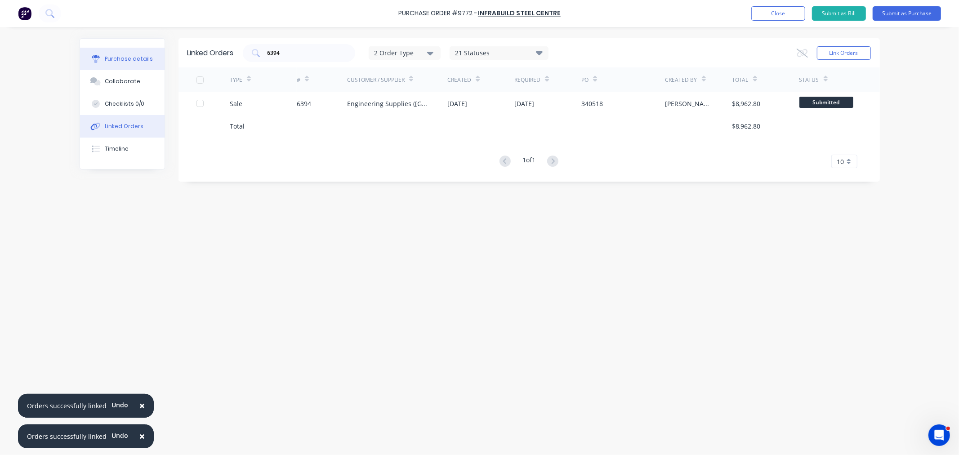
click at [134, 61] on div "Purchase details" at bounding box center [129, 59] width 48 height 8
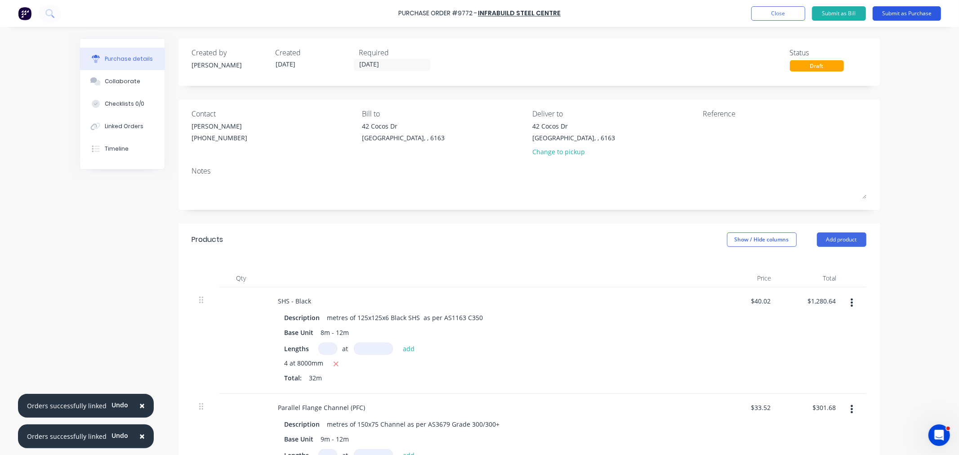
click at [918, 14] on button "Submit as Purchase" at bounding box center [907, 13] width 68 height 14
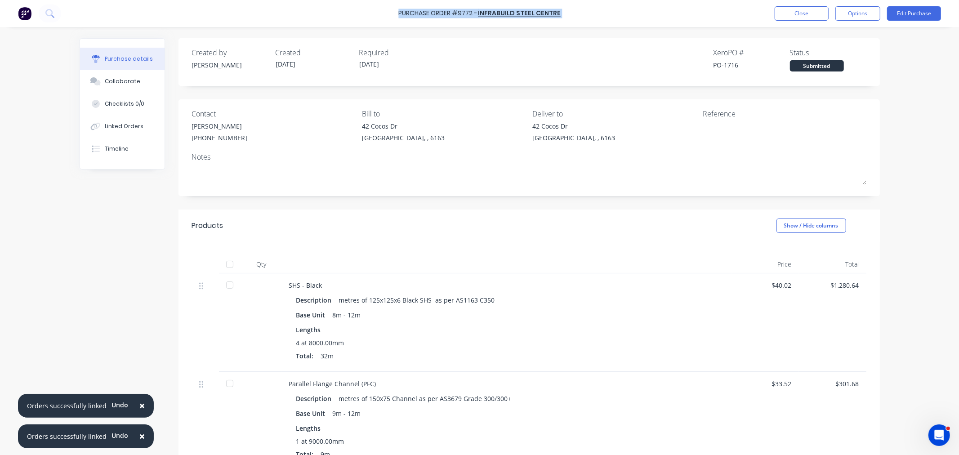
drag, startPoint x: 559, startPoint y: 12, endPoint x: 399, endPoint y: 13, distance: 160.1
click at [399, 13] on div "Purchase Order #9772 - Infrabuild Steel Centre Close Options Edit Purchase" at bounding box center [479, 13] width 959 height 27
copy div "Purchase Order #9772 - Infrabuild Steel Centre Close Options Edit Purchase"
click at [909, 16] on button "Edit Purchase" at bounding box center [914, 13] width 54 height 14
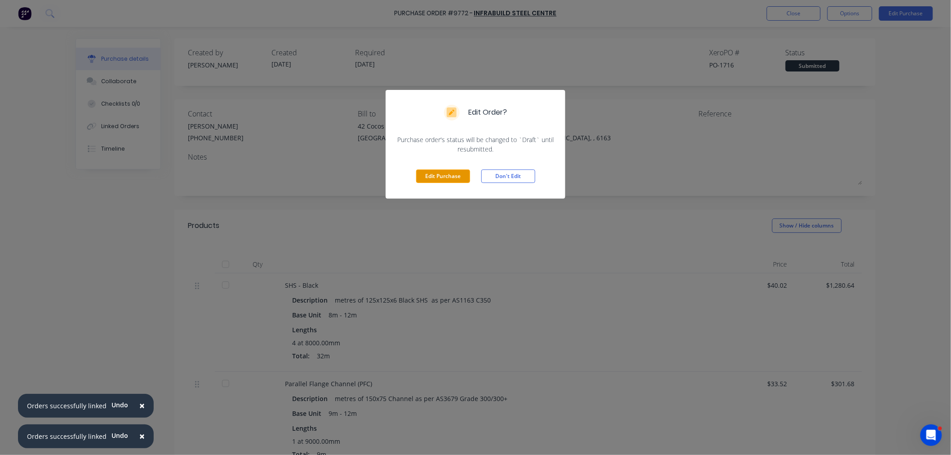
click at [433, 176] on button "Edit Purchase" at bounding box center [443, 176] width 54 height 13
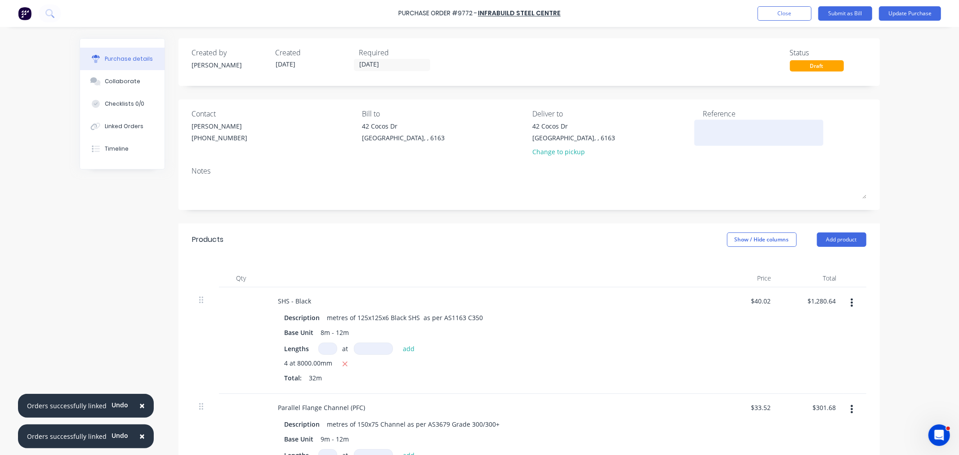
click at [717, 132] on textarea at bounding box center [759, 131] width 112 height 20
paste textarea "Purchase Order #9772 - Infrabuild Steel Centre"
type textarea "x"
type textarea "Purchase Order #9772 - Infrabuild Steel Centre"
type textarea "x"
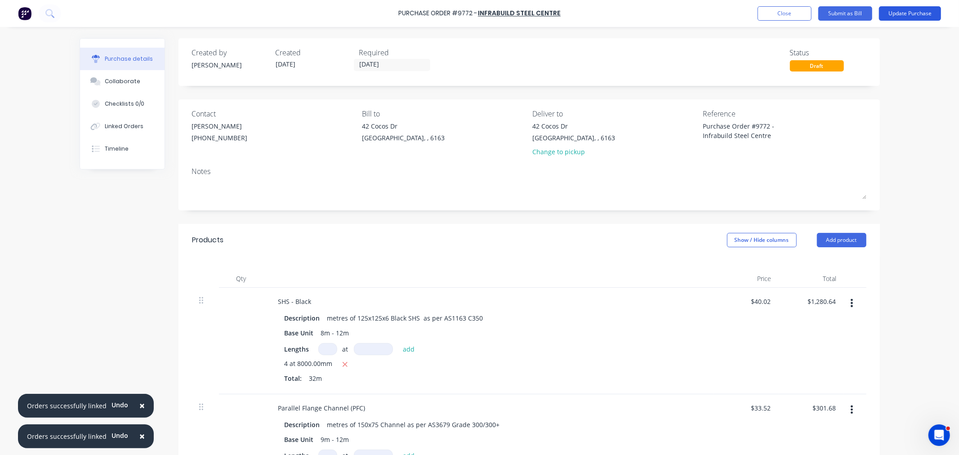
type textarea "Purchase Order #9772 - Infrabuild Steel Centre"
click at [904, 8] on button "Update Purchase" at bounding box center [910, 13] width 62 height 14
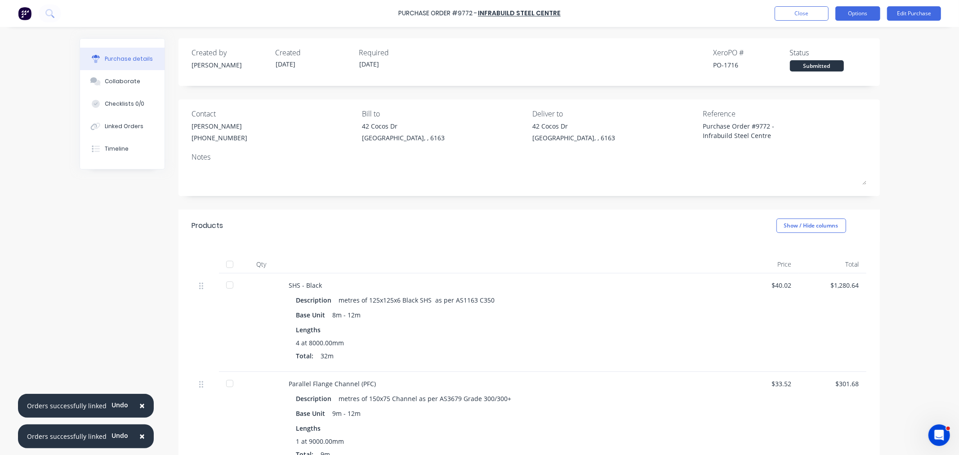
click at [858, 9] on button "Options" at bounding box center [857, 13] width 45 height 14
click at [833, 34] on div "Print / Email" at bounding box center [837, 36] width 69 height 13
click at [827, 52] on div "With pricing" at bounding box center [837, 54] width 69 height 13
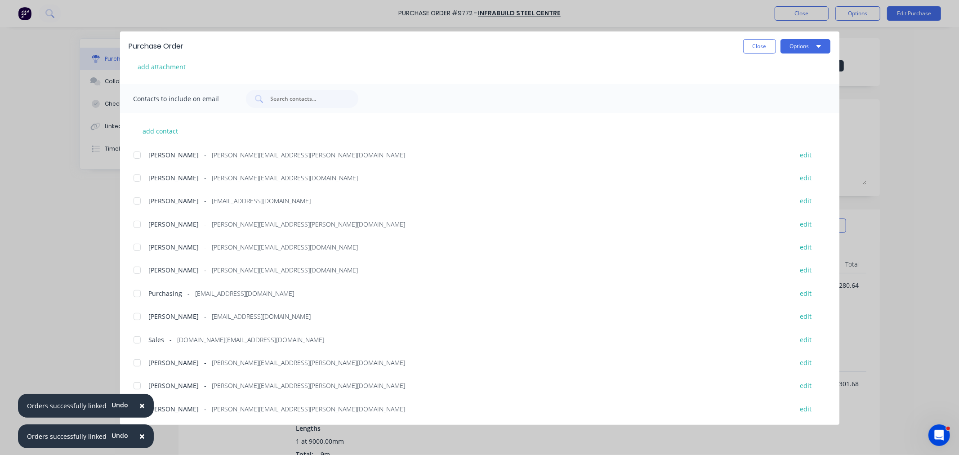
scroll to position [177, 0]
click at [135, 224] on div at bounding box center [137, 224] width 18 height 18
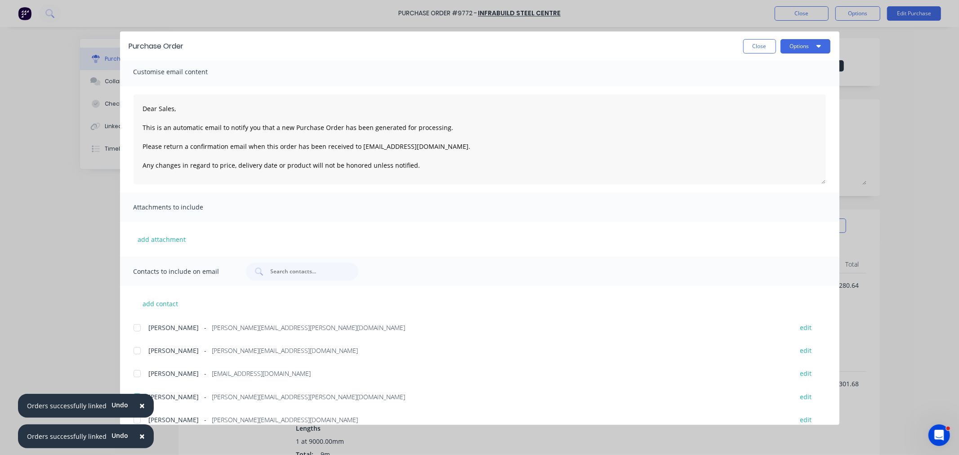
scroll to position [0, 0]
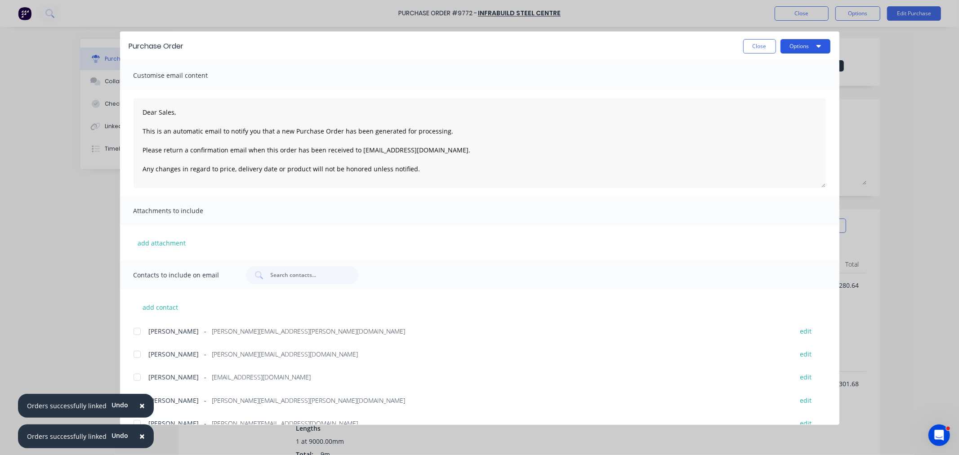
click at [811, 45] on button "Options" at bounding box center [806, 46] width 50 height 14
click at [793, 100] on div "Email" at bounding box center [787, 104] width 69 height 13
drag, startPoint x: 759, startPoint y: 50, endPoint x: 759, endPoint y: 57, distance: 6.7
click at [759, 50] on button "Close" at bounding box center [759, 46] width 33 height 14
type textarea "x"
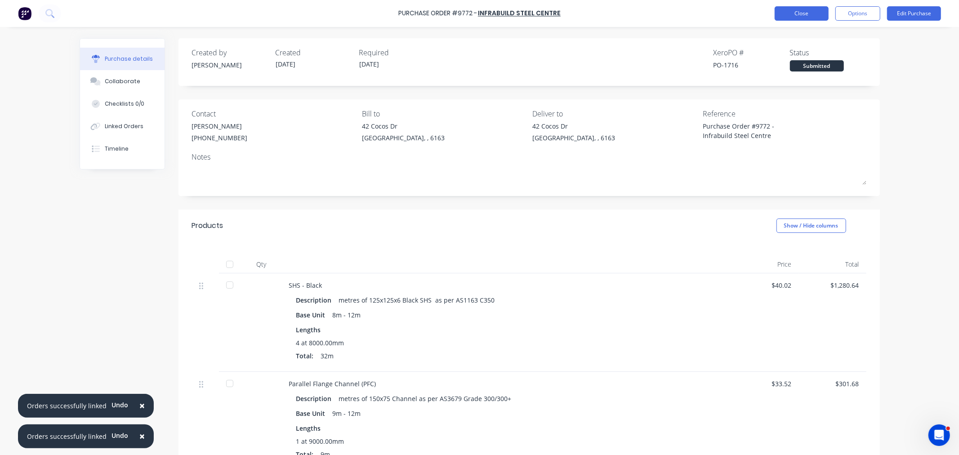
click at [815, 16] on button "Close" at bounding box center [802, 13] width 54 height 14
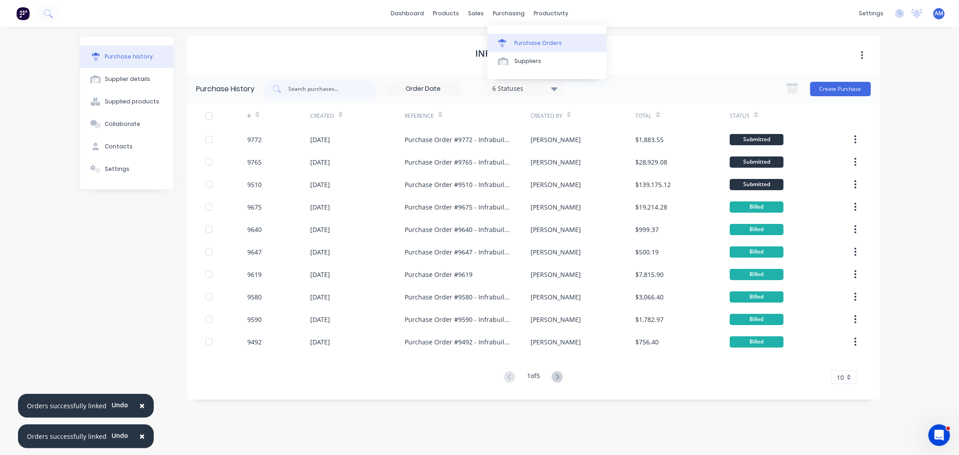
click at [538, 49] on link "Purchase Orders" at bounding box center [546, 43] width 119 height 18
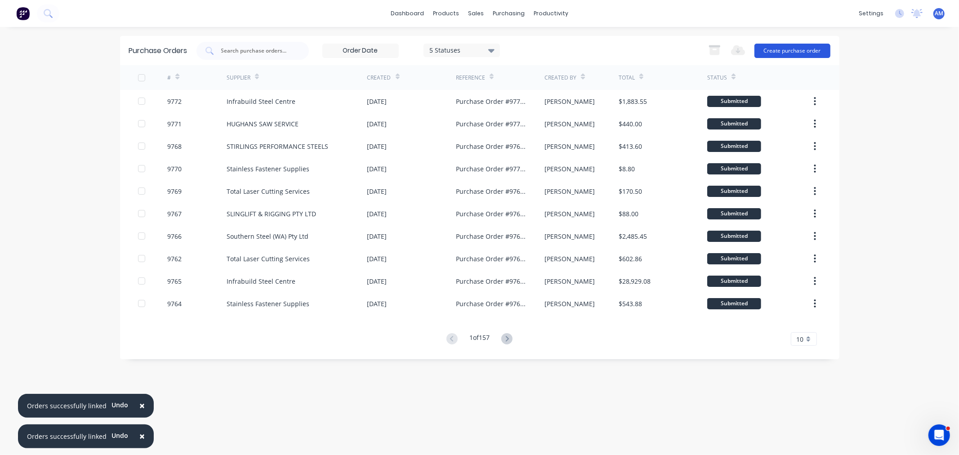
click at [801, 51] on button "Create purchase order" at bounding box center [792, 51] width 76 height 14
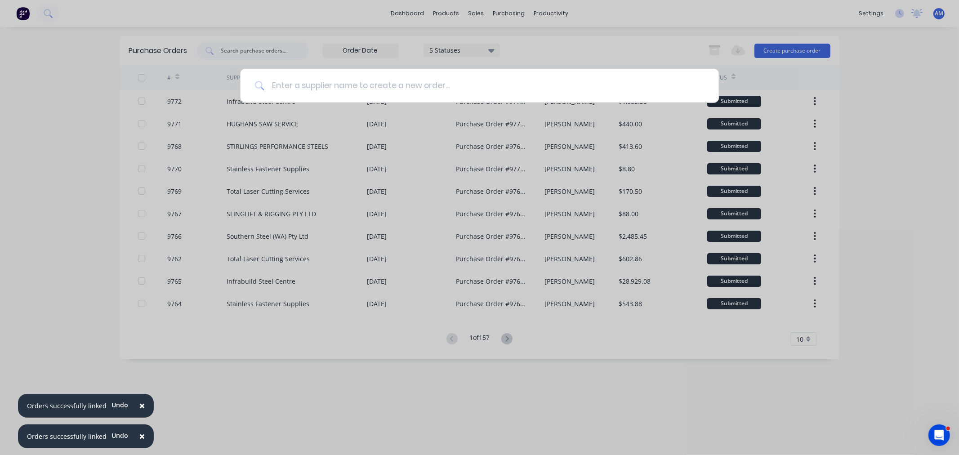
click at [348, 93] on input at bounding box center [484, 86] width 440 height 34
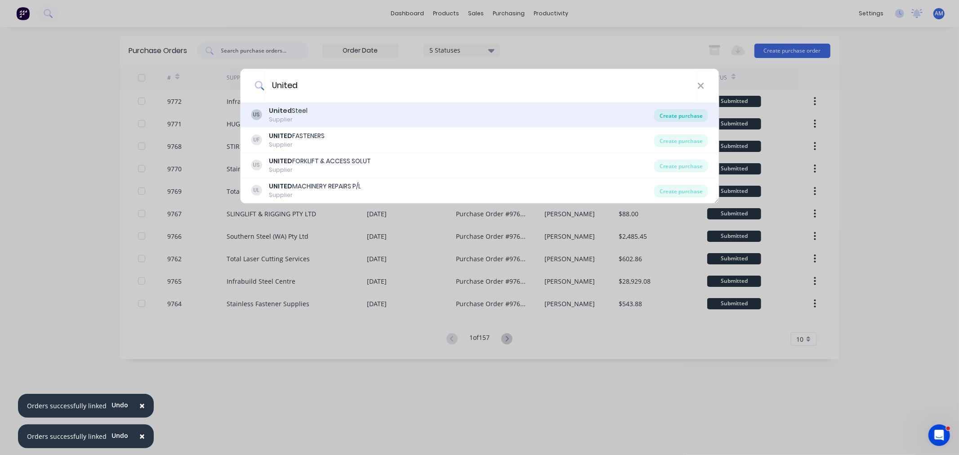
type input "United"
click at [663, 115] on div "Create purchase" at bounding box center [681, 115] width 54 height 13
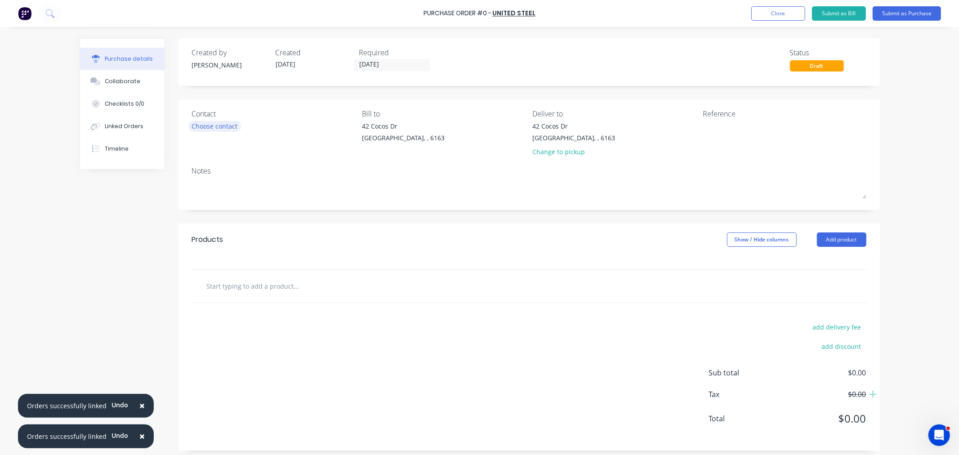
click at [224, 122] on div "Choose contact" at bounding box center [215, 125] width 46 height 9
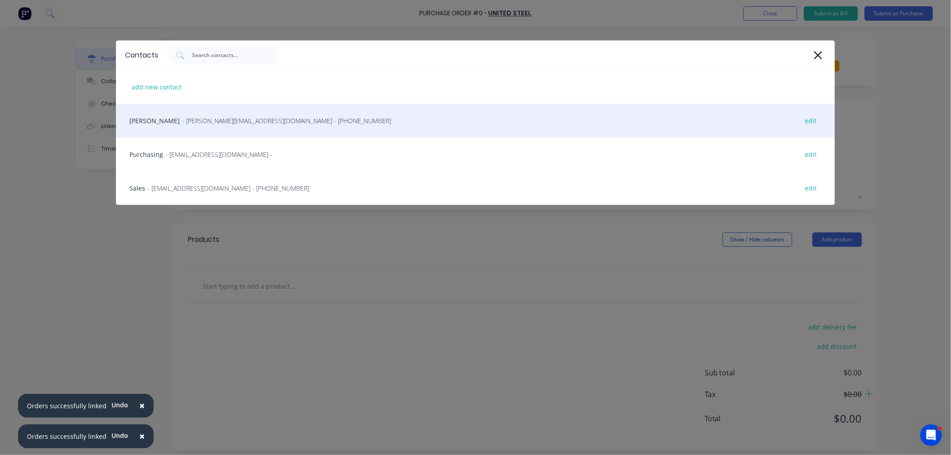
click at [182, 122] on span "- julie.roli@unitedsteel.com.au - (08) 9359 8900" at bounding box center [286, 120] width 209 height 9
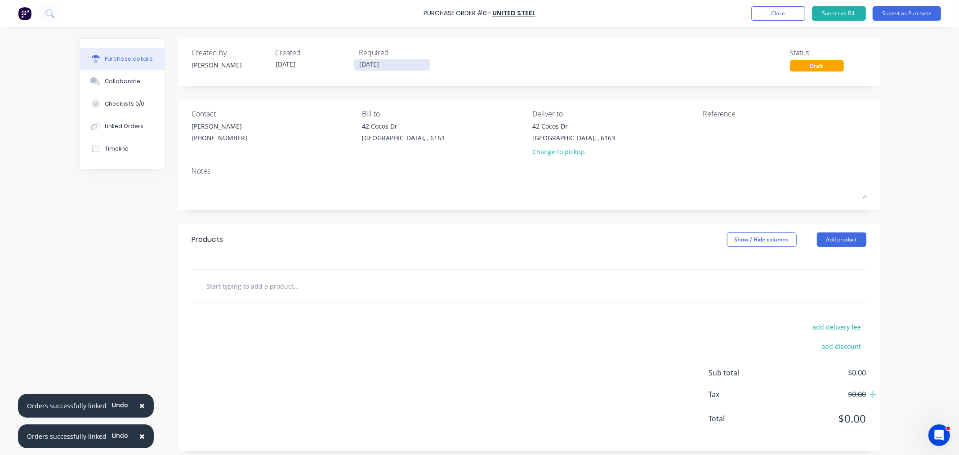
click at [381, 68] on input "07/10/25" at bounding box center [392, 64] width 76 height 11
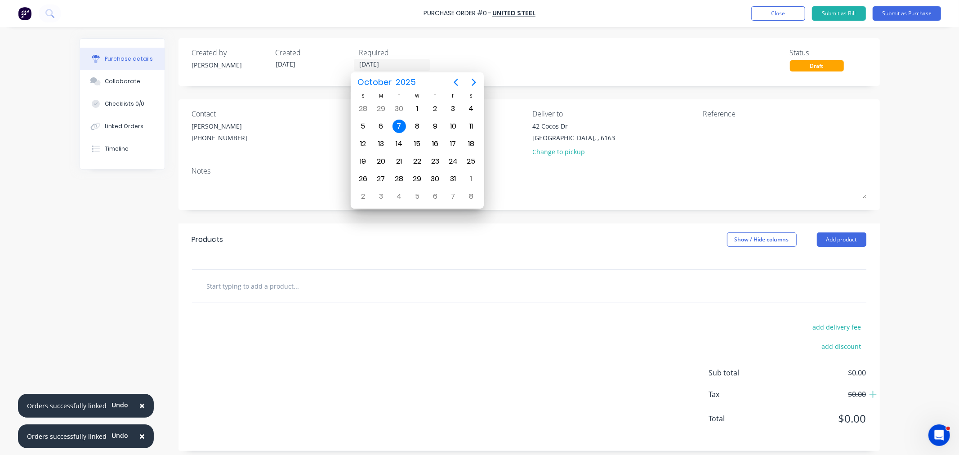
click at [557, 66] on div "Created by Andrew Created 07/10/25 Required 07/10/25 Status Draft" at bounding box center [529, 59] width 674 height 24
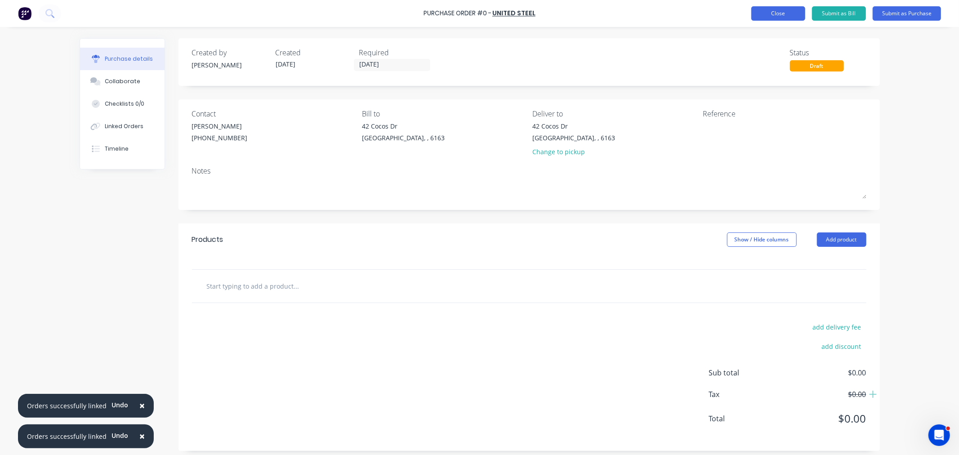
click at [768, 12] on button "Close" at bounding box center [778, 13] width 54 height 14
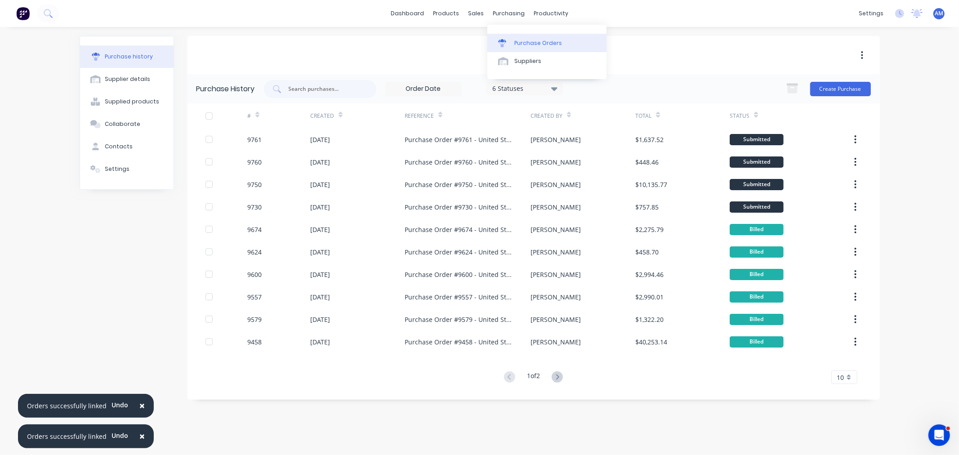
click at [519, 39] on div "Purchase Orders" at bounding box center [538, 43] width 48 height 8
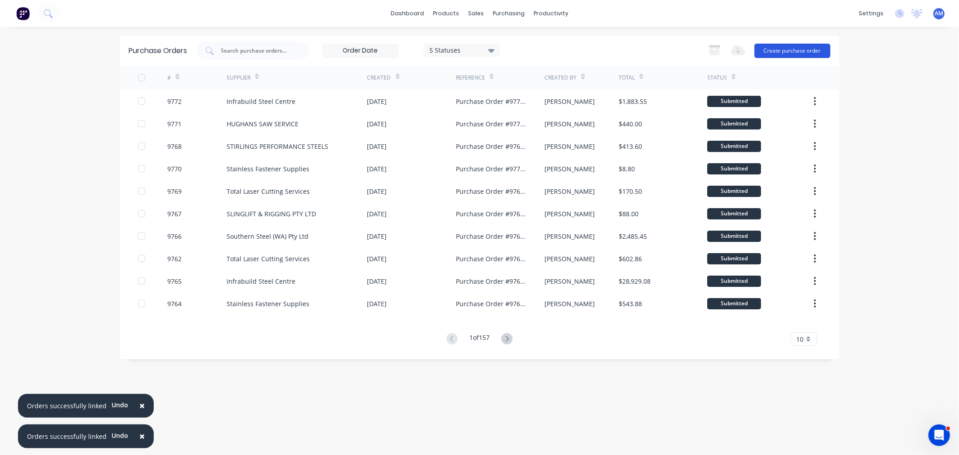
click at [780, 46] on button "Create purchase order" at bounding box center [792, 51] width 76 height 14
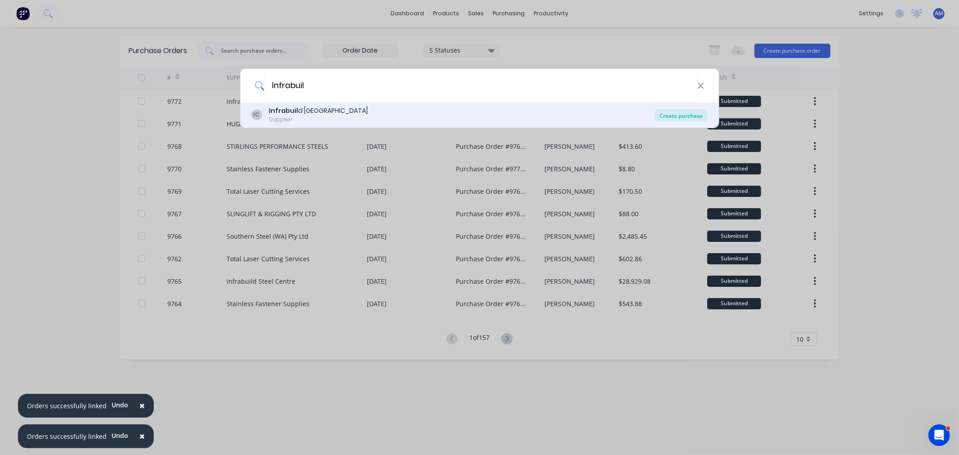
type input "Infrabuil"
click at [687, 113] on div "Create purchase" at bounding box center [681, 115] width 54 height 13
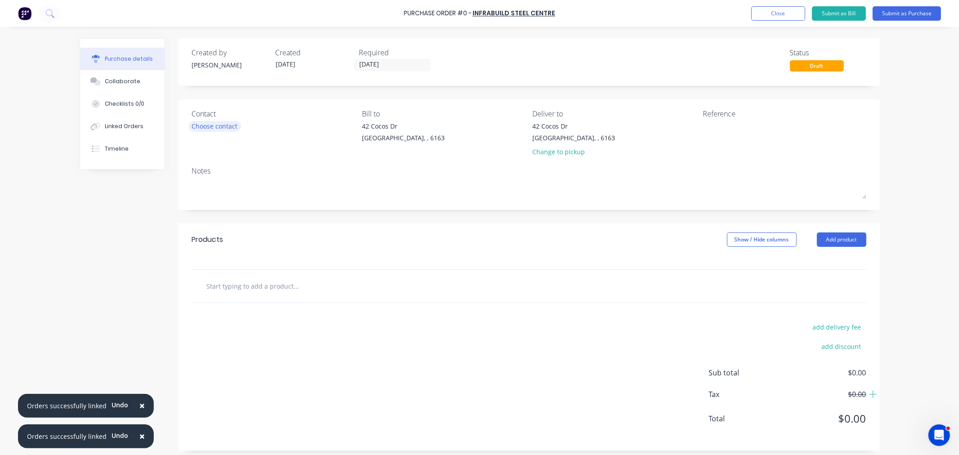
click at [220, 131] on div "Contact Choose contact" at bounding box center [274, 134] width 164 height 53
click at [220, 127] on div "Choose contact" at bounding box center [215, 125] width 46 height 9
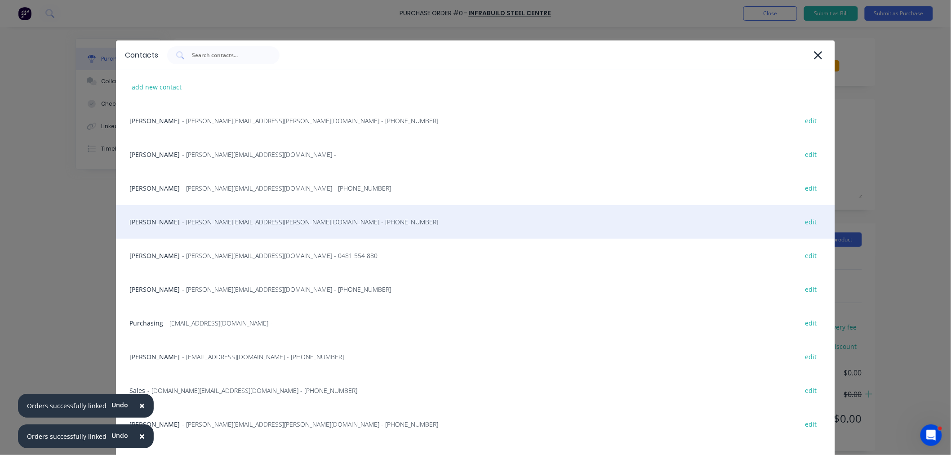
click at [187, 224] on span "- cassandra.daniels@infrabuild.com - (08) 9418 9804" at bounding box center [310, 221] width 256 height 9
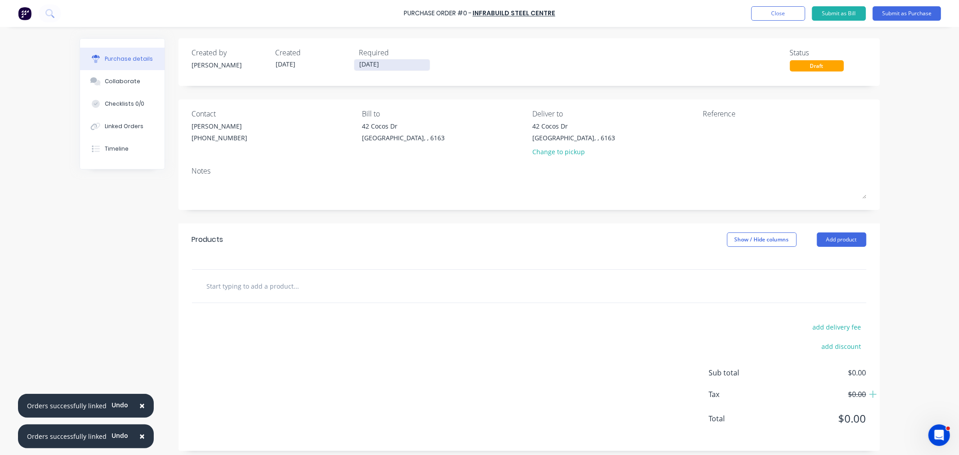
click at [376, 63] on input "07/10/25" at bounding box center [392, 64] width 76 height 11
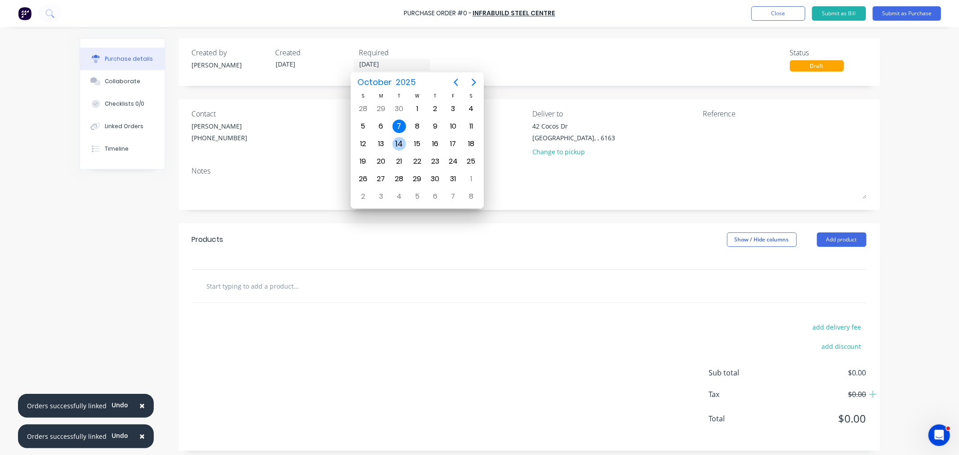
click at [399, 140] on div "14" at bounding box center [399, 143] width 13 height 13
type input "14/10/25"
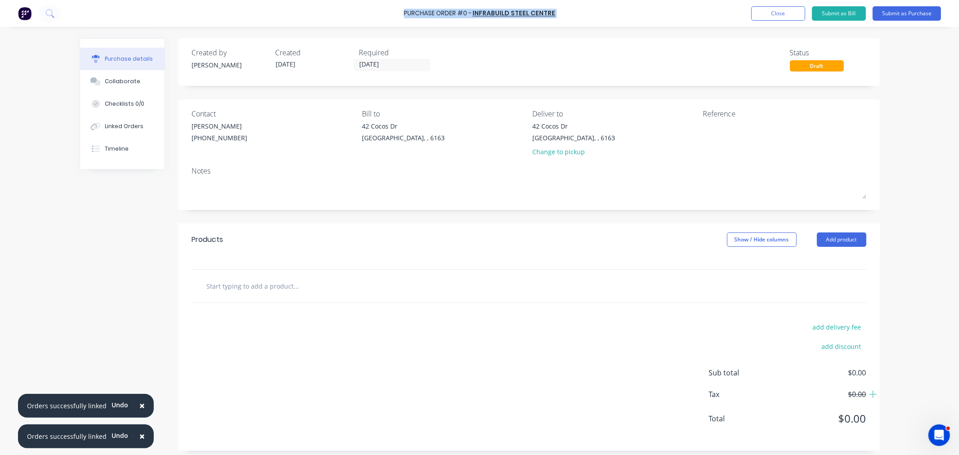
drag, startPoint x: 556, startPoint y: 13, endPoint x: 406, endPoint y: 14, distance: 150.2
click at [405, 12] on div "Purchase Order #0 - Infrabuild Steel Centre Add product Close Submit as Bill Su…" at bounding box center [479, 13] width 959 height 27
copy div "Purchase Order #0 - Infrabuild Steel Centre Add product Close Submit as Bill Su…"
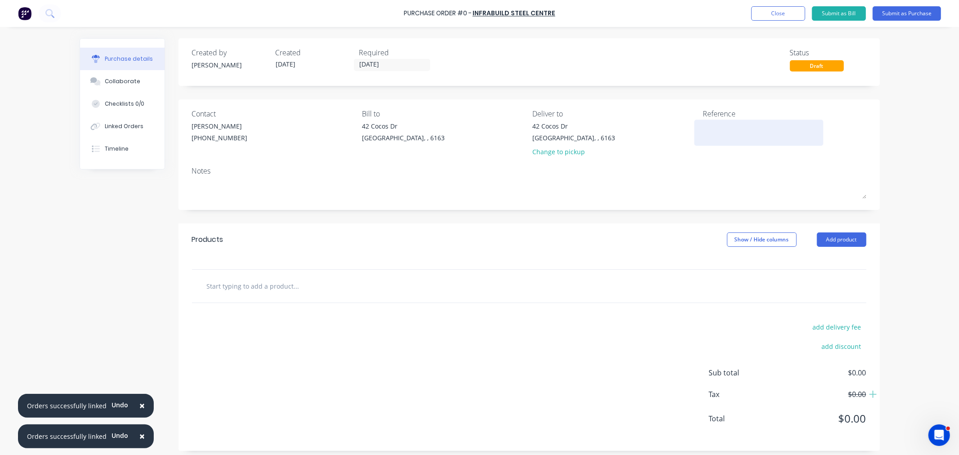
click at [718, 137] on textarea at bounding box center [759, 131] width 112 height 20
paste textarea "Purchase Order #0 - Infrabuild Steel Centre"
type textarea "Purchase Order #0 - Infrabuild Steel Centre"
type textarea "x"
type textarea "Purchase Order #0 - Infrabuild Steel Centre"
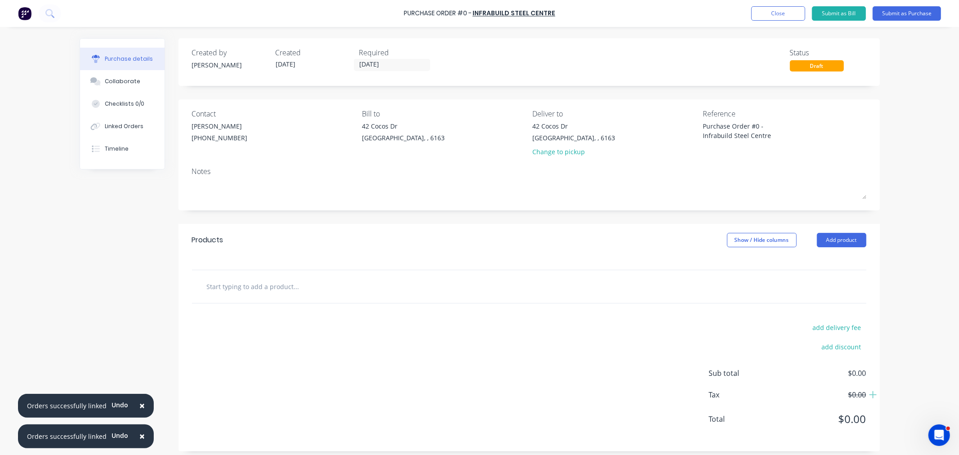
click at [228, 289] on input "text" at bounding box center [296, 286] width 180 height 18
type textarea "x"
type input "3"
type textarea "x"
type input "35"
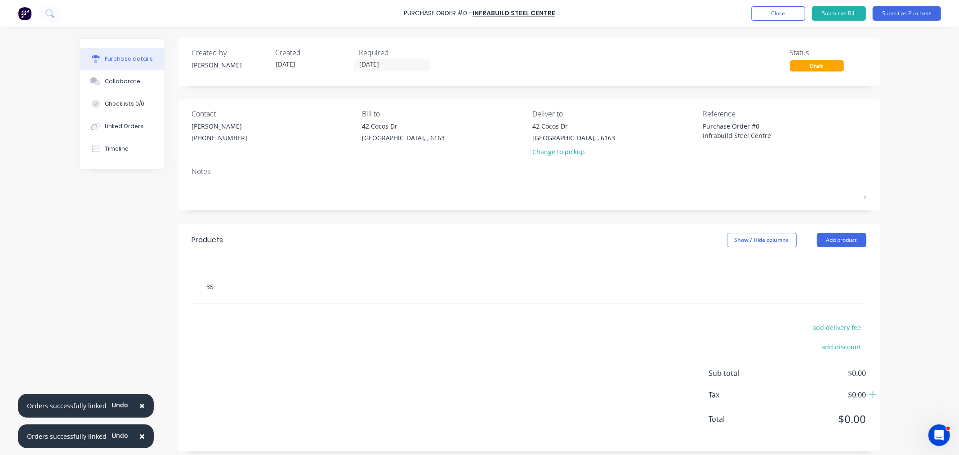
type textarea "x"
type input "35x"
type textarea "x"
type input "35x3"
type textarea "x"
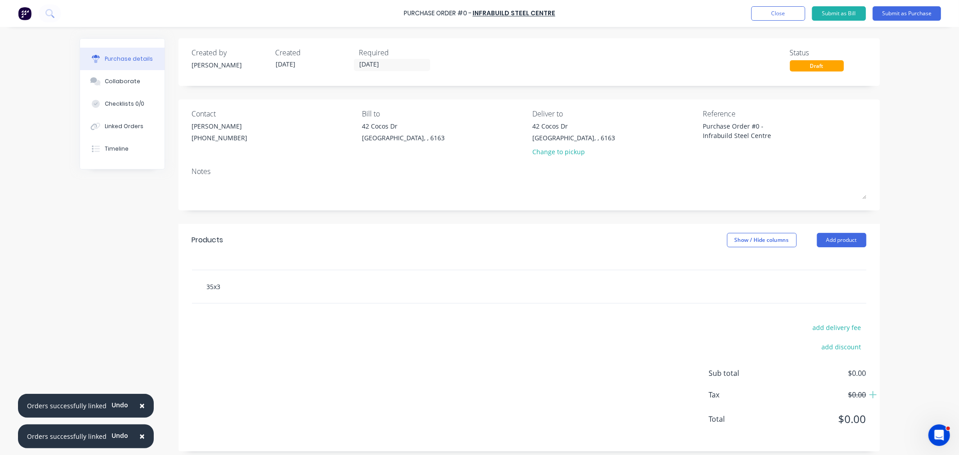
type input "35x35"
type textarea "x"
type input "35x35x"
type textarea "x"
type input "35x35x3"
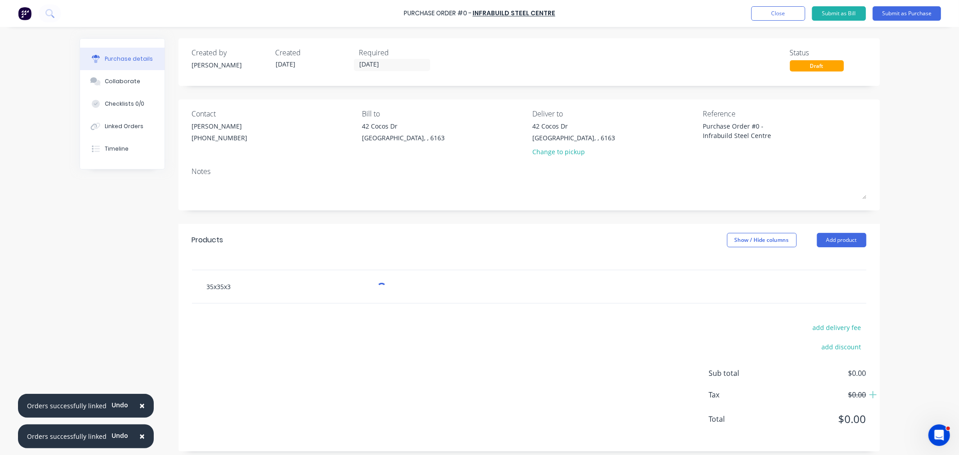
type textarea "x"
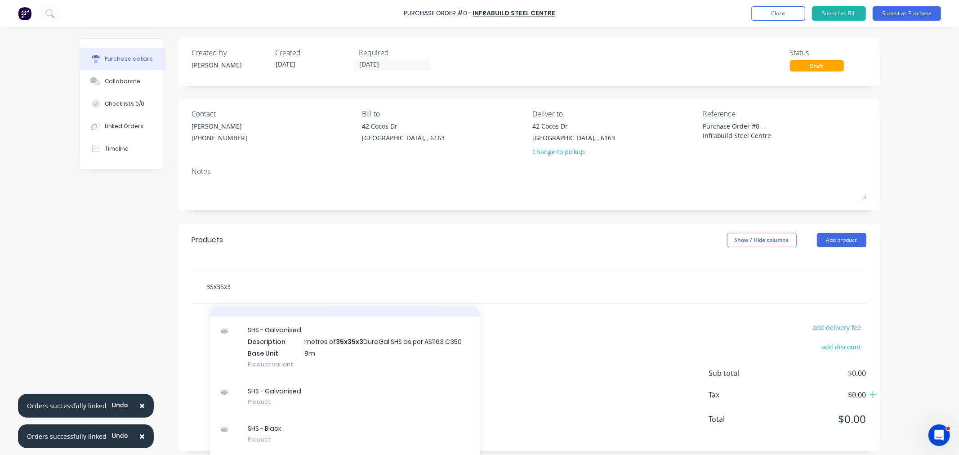
scroll to position [100, 0]
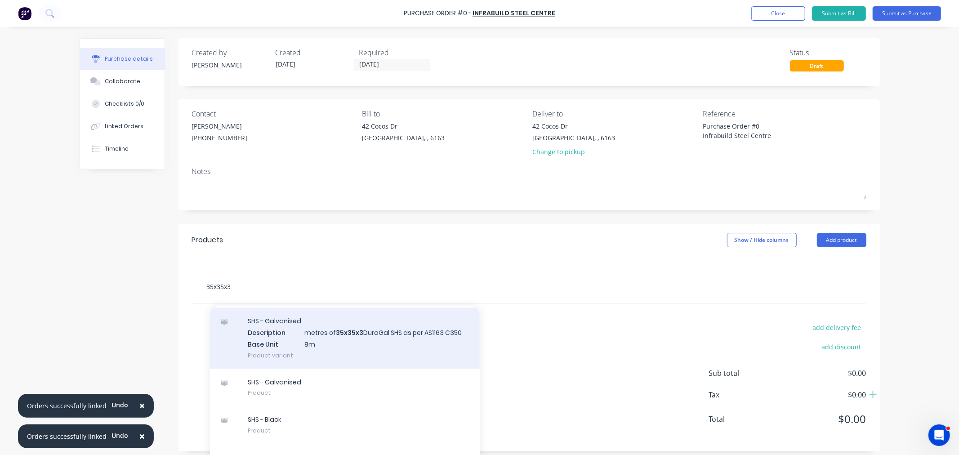
type input "35x35x3"
click at [318, 339] on div "SHS - Galvanised Description metres of 35x35x3 DuraGal SHS as per AS1163 C350 B…" at bounding box center [345, 338] width 270 height 61
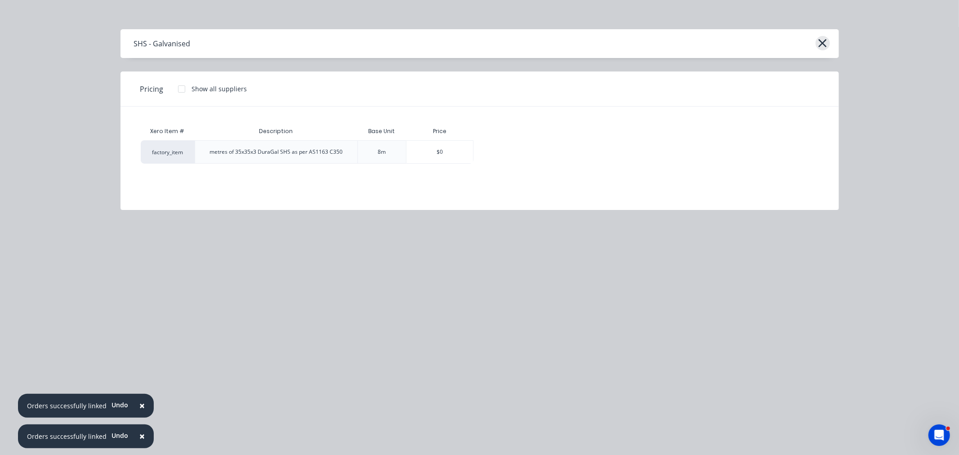
click at [825, 44] on icon "button" at bounding box center [822, 43] width 9 height 13
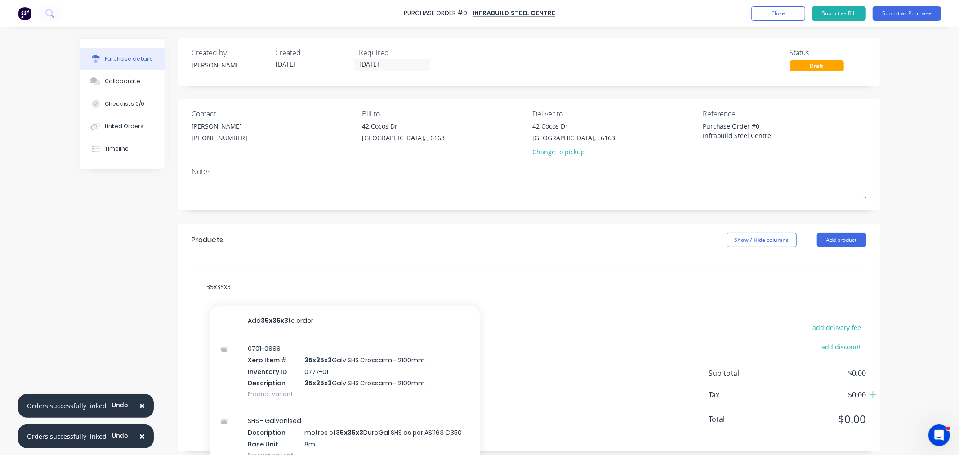
drag, startPoint x: 254, startPoint y: 286, endPoint x: 245, endPoint y: 290, distance: 10.1
click at [254, 287] on input "35x35x3" at bounding box center [296, 286] width 180 height 18
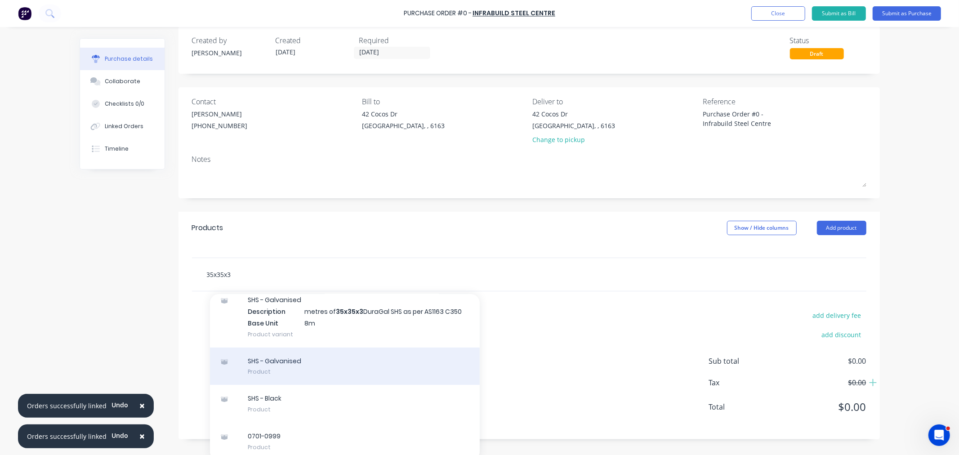
scroll to position [19, 0]
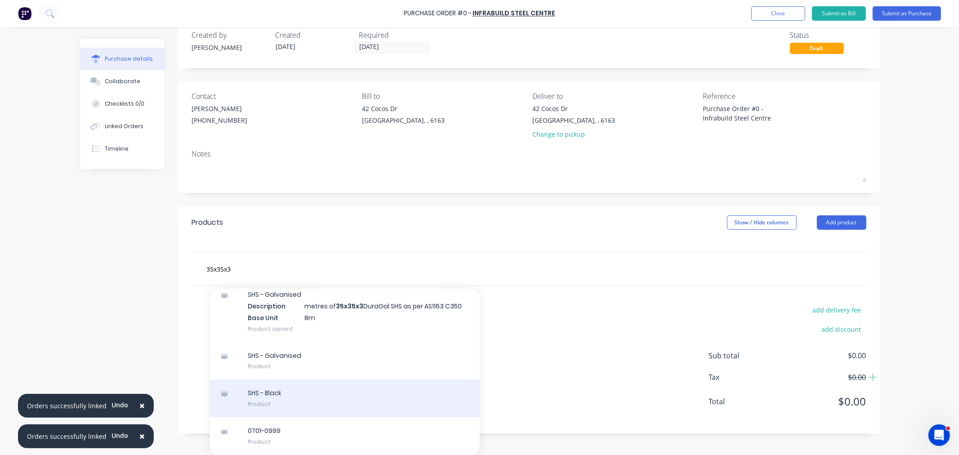
click at [286, 394] on div "SHS - Black Product" at bounding box center [345, 398] width 270 height 38
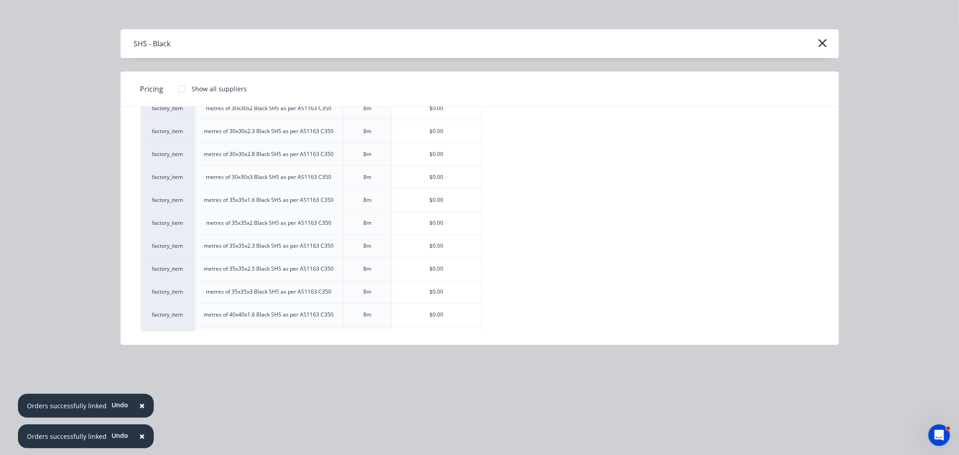
scroll to position [250, 0]
click at [453, 268] on div "$0.00" at bounding box center [436, 269] width 89 height 22
type textarea "x"
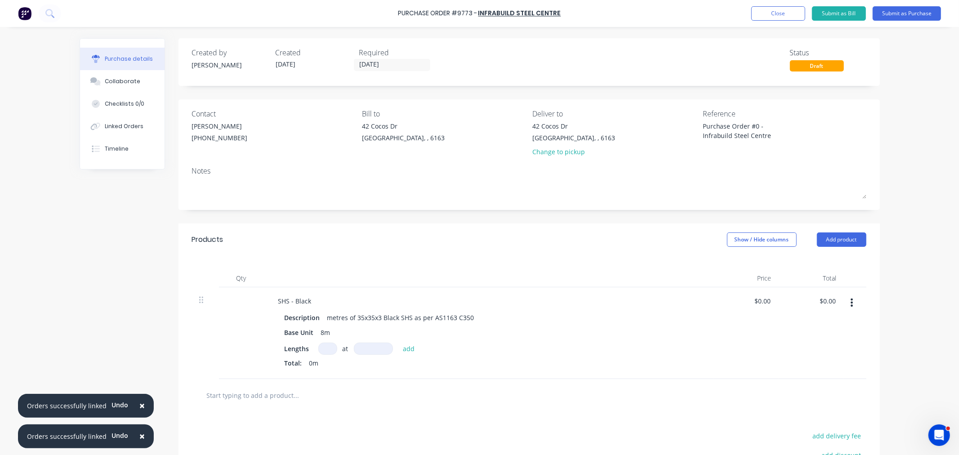
click at [324, 350] on input at bounding box center [327, 349] width 19 height 12
type textarea "x"
type input "2"
type textarea "x"
type input "22"
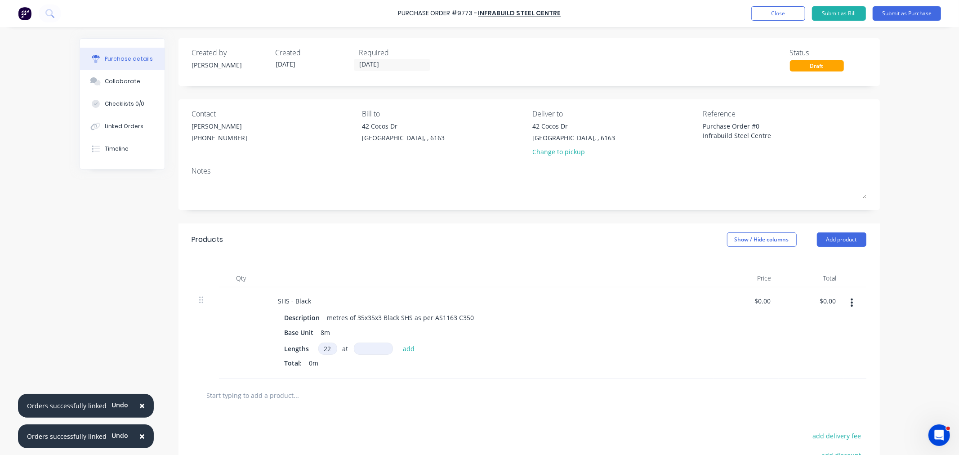
type textarea "x"
type input "8"
type textarea "x"
type input "80"
type textarea "x"
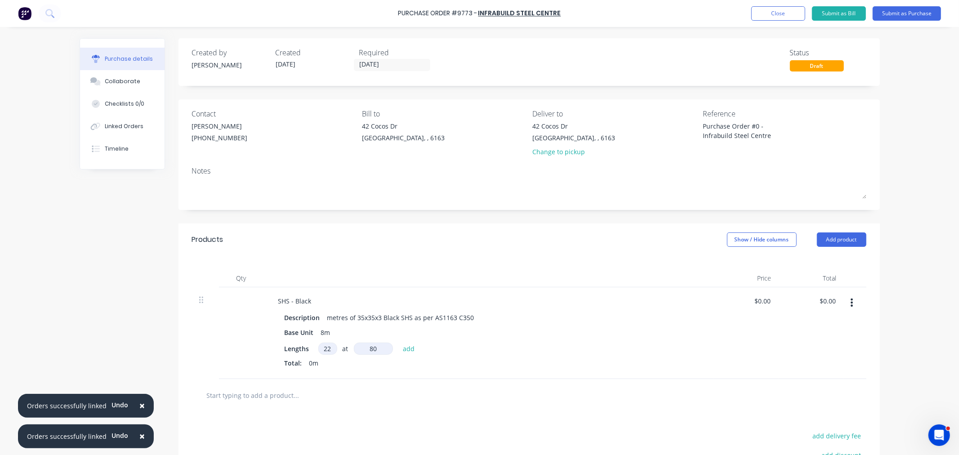
type input "800"
type textarea "x"
type input "8000mm"
type textarea "x"
click at [133, 126] on div "Linked Orders" at bounding box center [124, 126] width 39 height 8
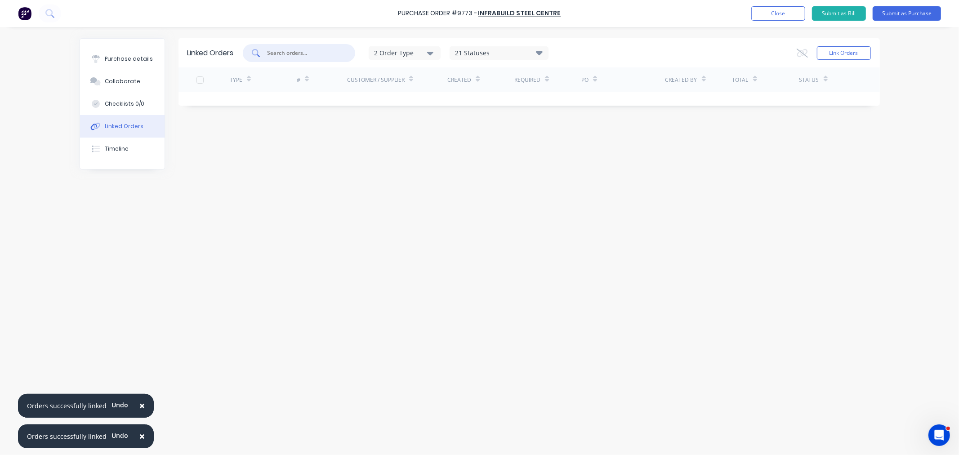
drag, startPoint x: 282, startPoint y: 51, endPoint x: 313, endPoint y: 125, distance: 80.4
click at [282, 52] on input "text" at bounding box center [304, 53] width 75 height 9
click at [837, 51] on button "Link Orders" at bounding box center [844, 52] width 54 height 13
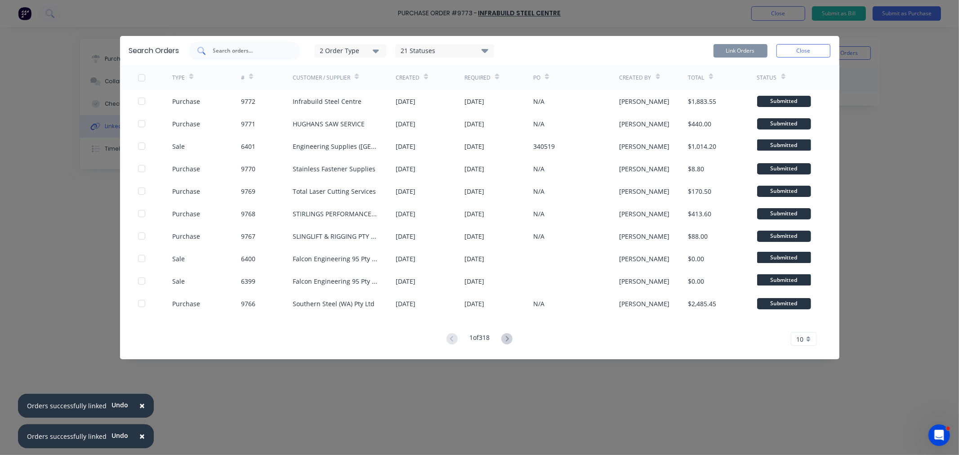
click at [233, 51] on input "text" at bounding box center [249, 50] width 75 height 9
type input "0785"
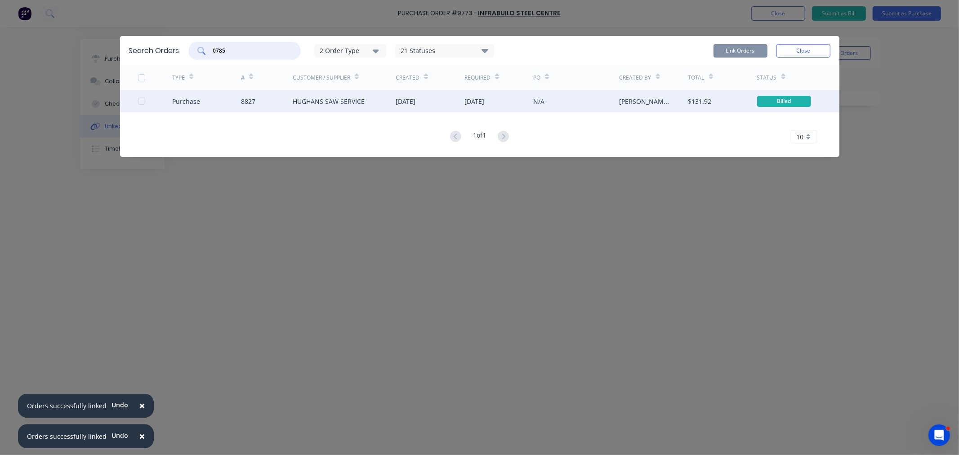
drag, startPoint x: 233, startPoint y: 51, endPoint x: 207, endPoint y: 92, distance: 48.9
click at [203, 53] on div "0785" at bounding box center [244, 51] width 112 height 18
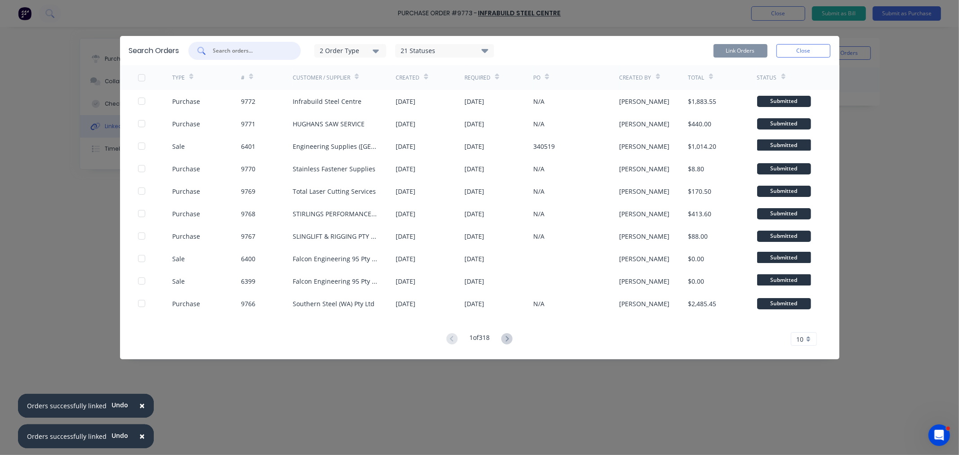
click at [234, 47] on input "text" at bounding box center [249, 50] width 75 height 9
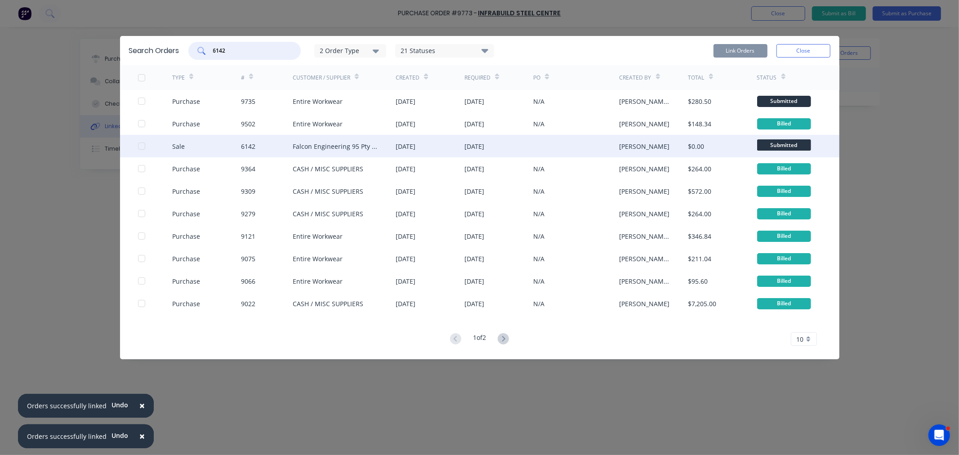
click at [140, 146] on div at bounding box center [142, 146] width 18 height 18
type input "6142"
click at [750, 48] on button "Link Orders" at bounding box center [741, 50] width 54 height 13
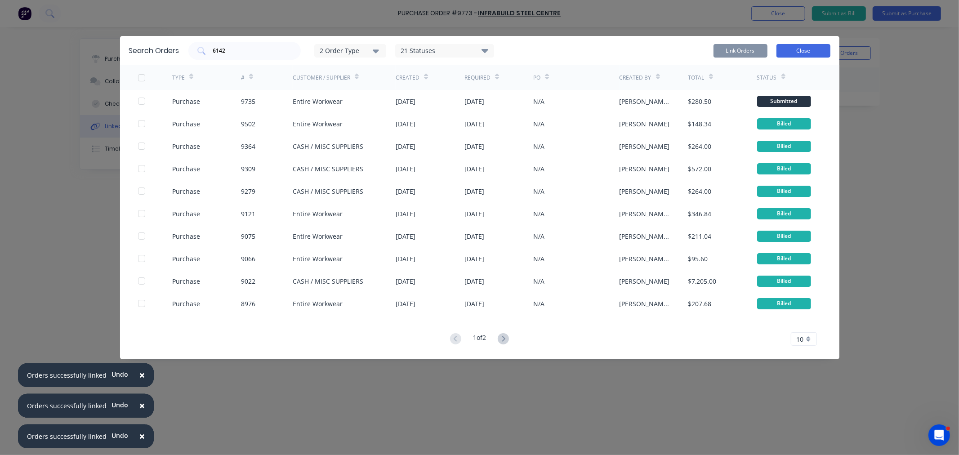
click at [812, 45] on button "Close" at bounding box center [804, 50] width 54 height 13
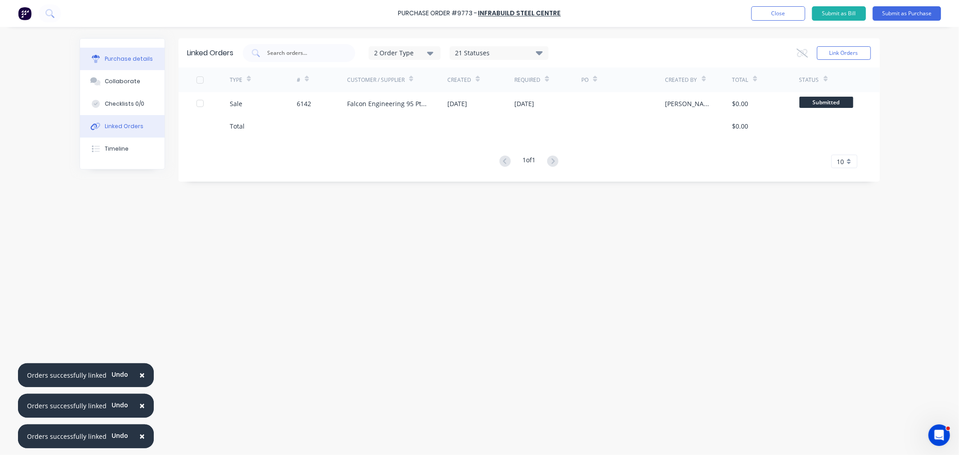
click at [125, 54] on button "Purchase details" at bounding box center [122, 59] width 85 height 22
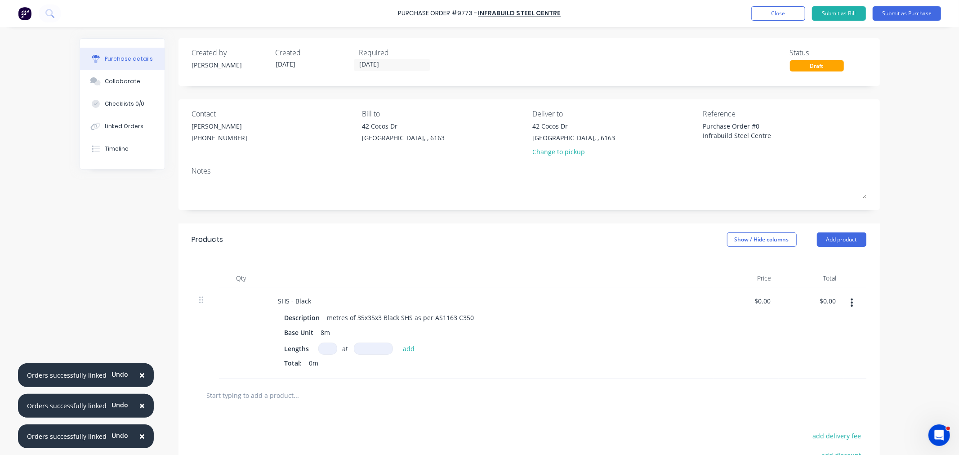
click at [322, 352] on input at bounding box center [327, 349] width 19 height 12
type textarea "x"
type input "2"
type textarea "x"
type input "22"
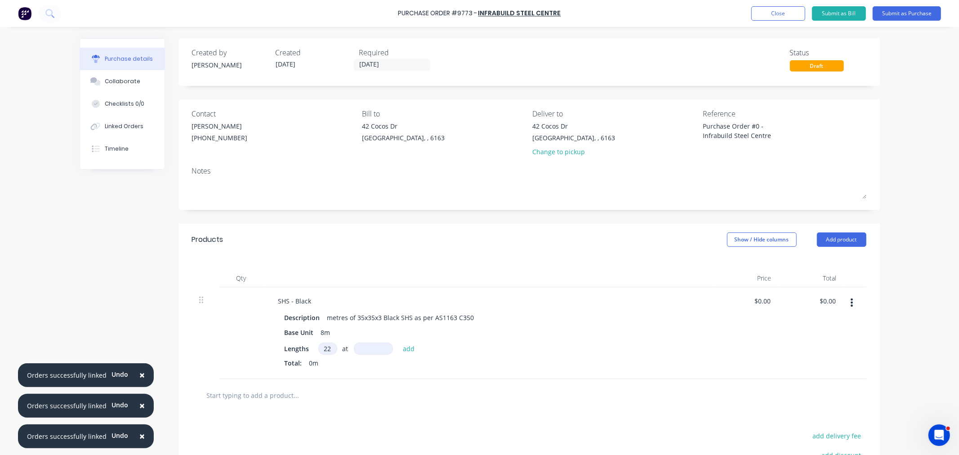
type textarea "x"
type input "8"
type textarea "x"
type input "80"
type textarea "x"
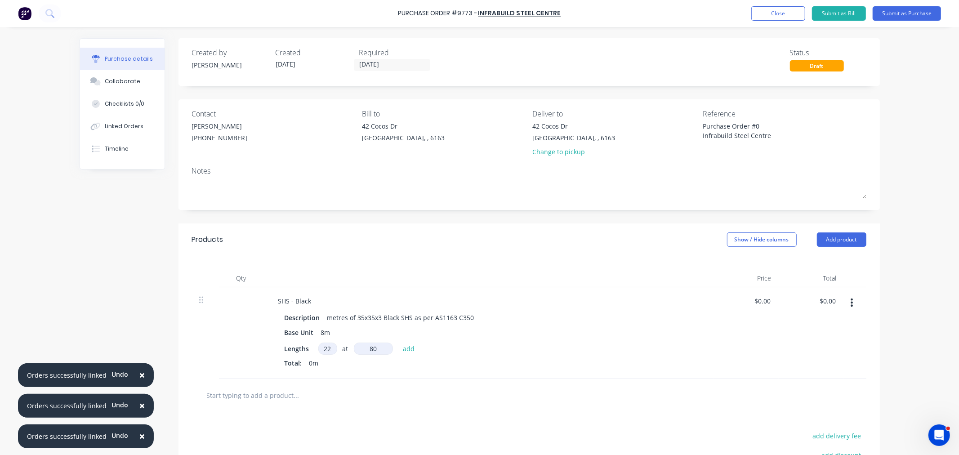
type input "800"
type textarea "x"
type input "8000"
type textarea "x"
type input "8000mm"
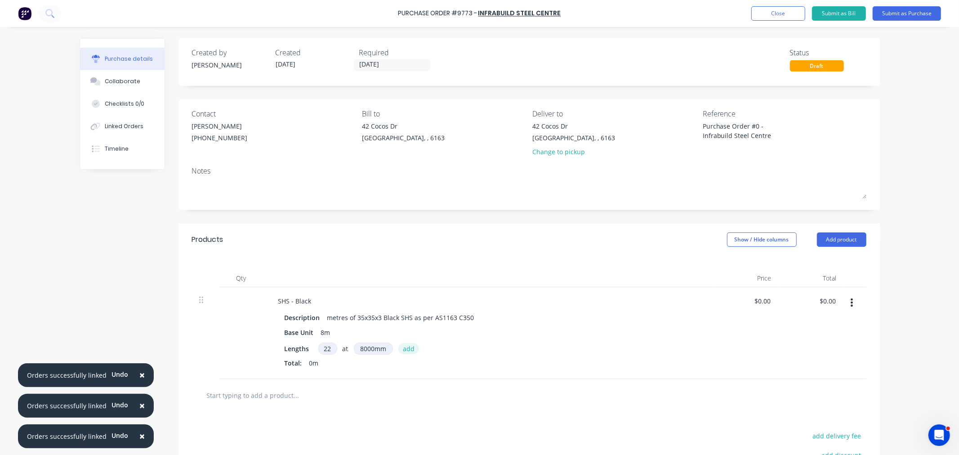
click at [404, 351] on button "add" at bounding box center [408, 348] width 21 height 11
type textarea "x"
drag, startPoint x: 752, startPoint y: 299, endPoint x: 752, endPoint y: 304, distance: 4.9
click at [752, 300] on input "$0.00" at bounding box center [762, 301] width 21 height 13
type textarea "x"
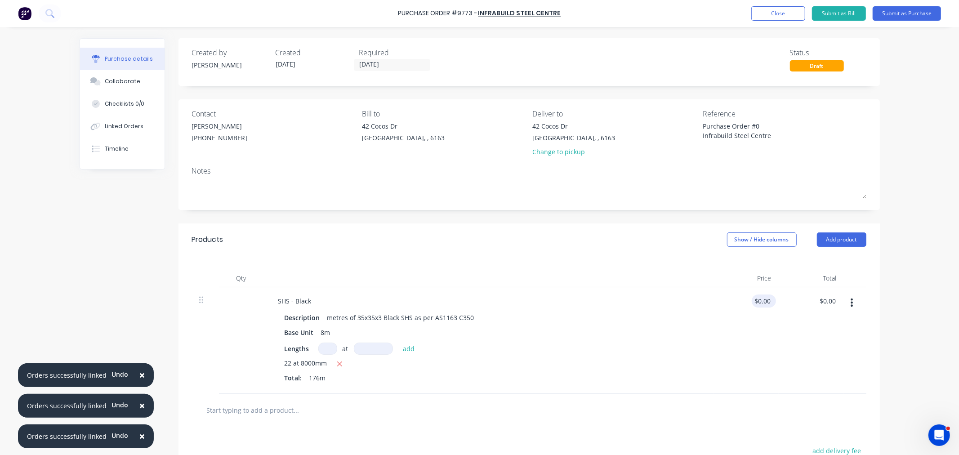
type input "0.00"
type textarea "x"
drag, startPoint x: 754, startPoint y: 300, endPoint x: 776, endPoint y: 306, distance: 23.2
click at [776, 305] on div "SHS - Black Description metres of 35x35x3 Black SHS as per AS1163 C350 Base Uni…" at bounding box center [529, 340] width 674 height 107
type input "5.20625"
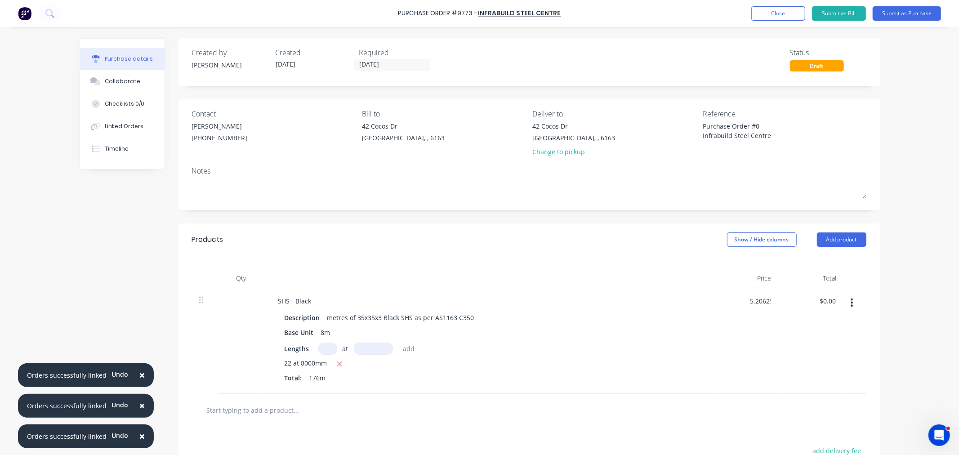
type textarea "x"
type input "$5.21"
type input "916.96"
type textarea "x"
type input "$916.96"
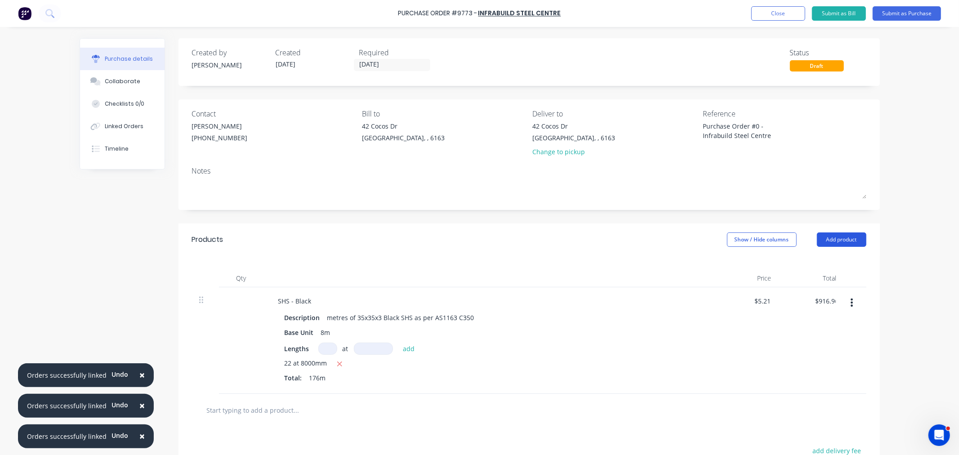
click at [839, 239] on button "Add product" at bounding box center [841, 239] width 49 height 14
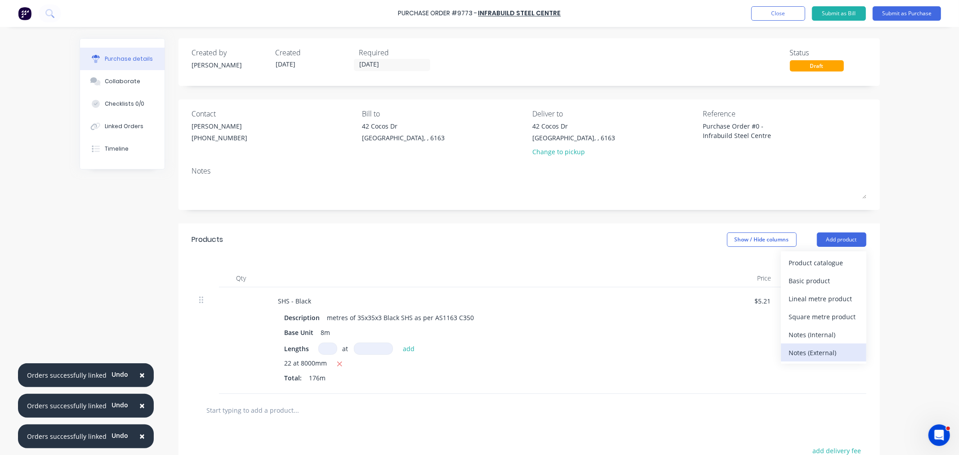
click at [817, 350] on div "Notes (External)" at bounding box center [823, 352] width 69 height 13
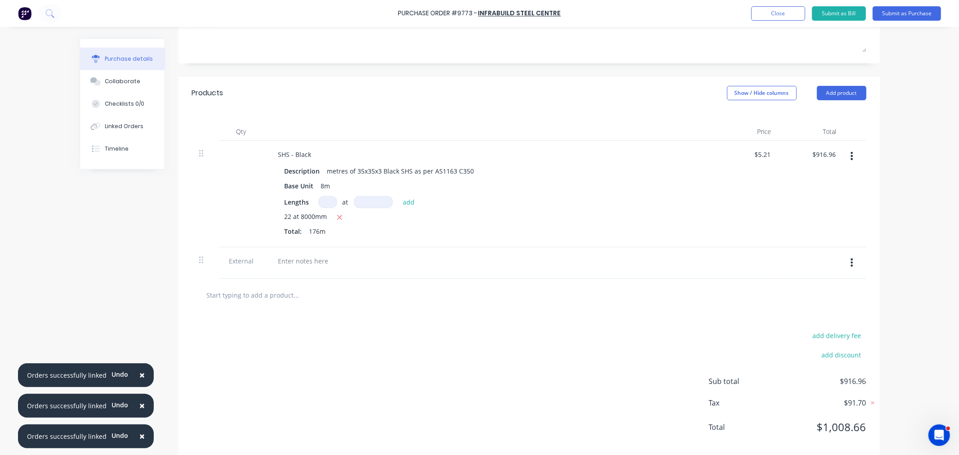
scroll to position [150, 0]
type textarea "x"
click at [300, 252] on div at bounding box center [303, 257] width 65 height 13
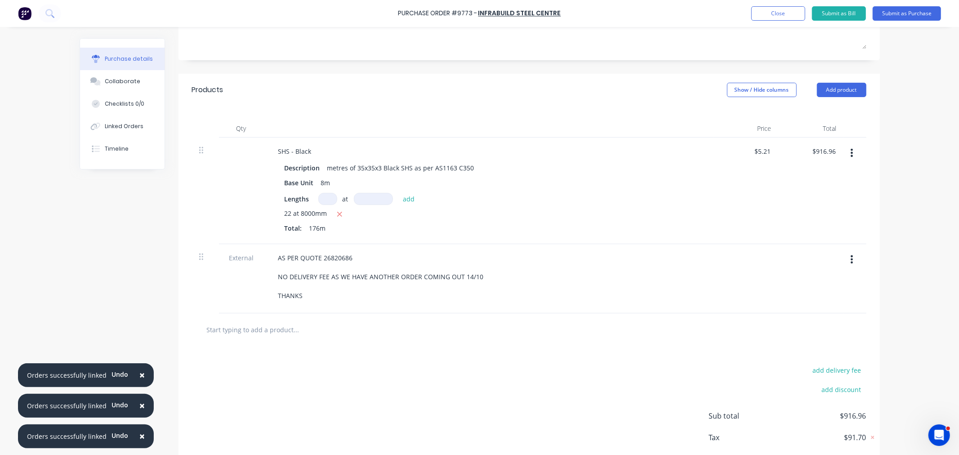
type textarea "x"
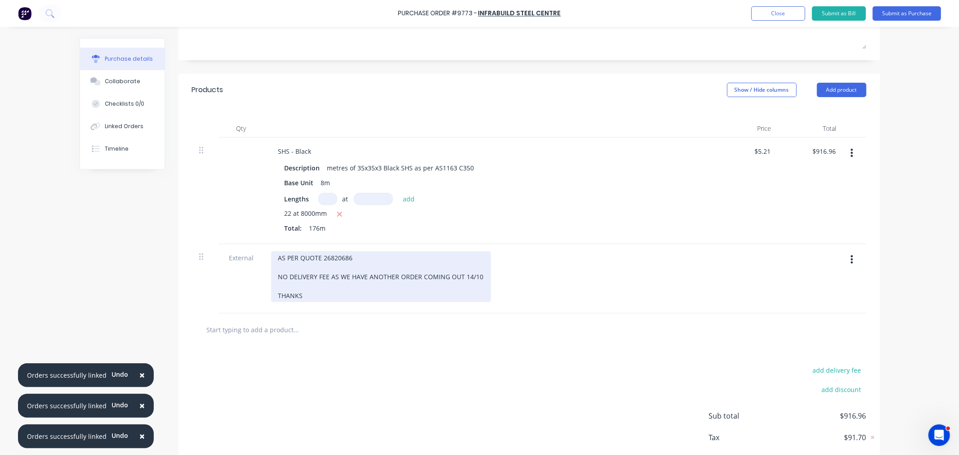
click at [419, 276] on div "AS PER QUOTE 26820686 NO DELIVERY FEE AS WE HAVE ANOTHER ORDER COMING OUT 14/10…" at bounding box center [381, 276] width 220 height 51
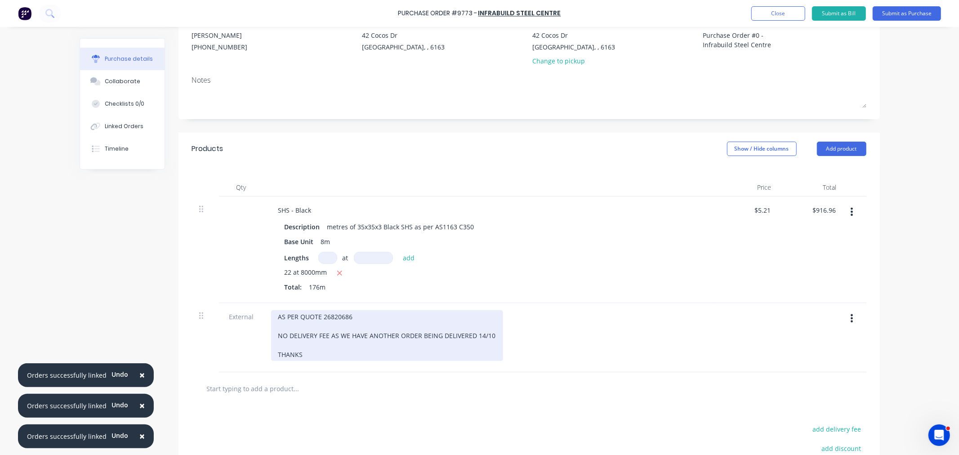
scroll to position [0, 0]
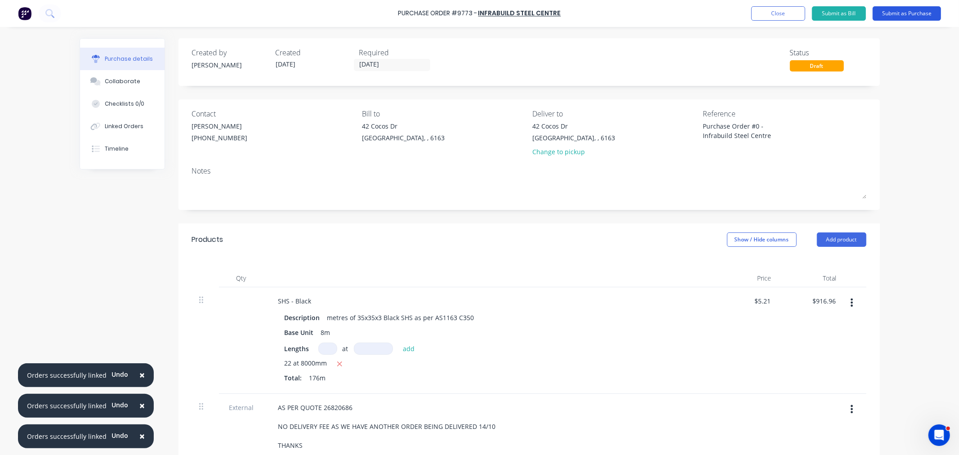
click at [896, 11] on button "Submit as Purchase" at bounding box center [907, 13] width 68 height 14
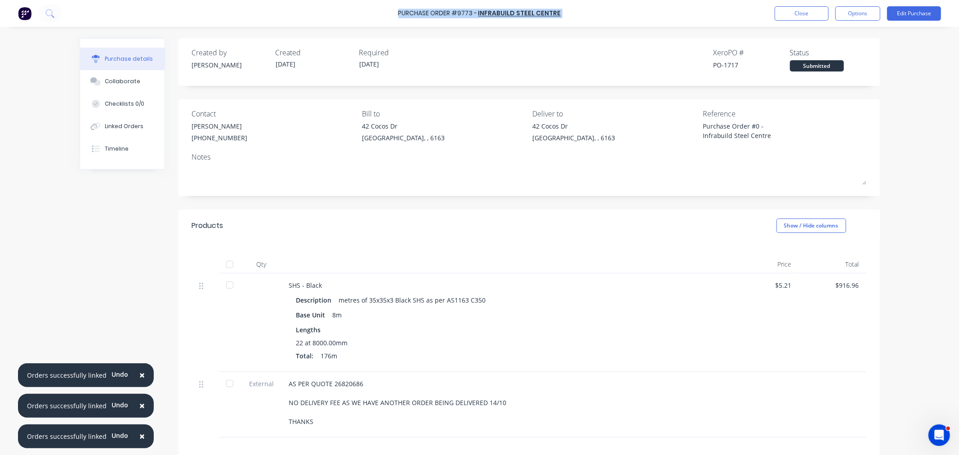
drag, startPoint x: 559, startPoint y: 12, endPoint x: 398, endPoint y: 13, distance: 161.4
click at [398, 13] on div "Purchase Order #9773 - Infrabuild Steel Centre Close Options Edit Purchase" at bounding box center [479, 13] width 959 height 27
copy div "Purchase Order #9773 - Infrabuild Steel Centre Close Options Edit Purchase"
click at [774, 142] on div "Purchase Order #0 - Infrabuild Steel Centre" at bounding box center [759, 132] width 112 height 22
click at [906, 22] on div "Purchase Order #9773 - Infrabuild Steel Centre Close Options Edit Purchase" at bounding box center [479, 13] width 959 height 27
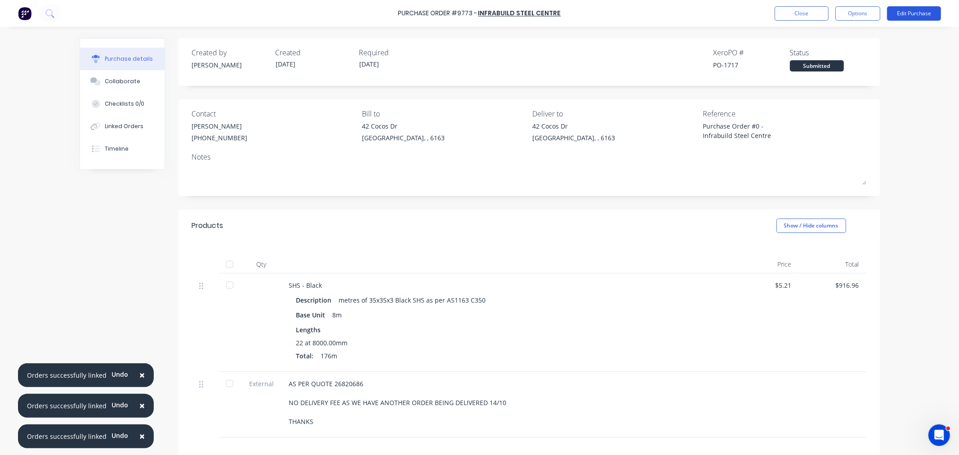
click at [901, 13] on button "Edit Purchase" at bounding box center [914, 13] width 54 height 14
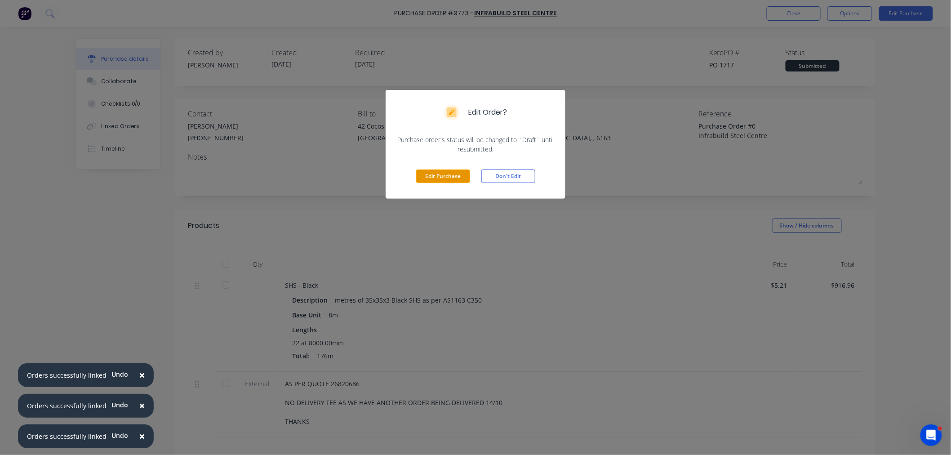
click at [451, 174] on button "Edit Purchase" at bounding box center [443, 176] width 54 height 13
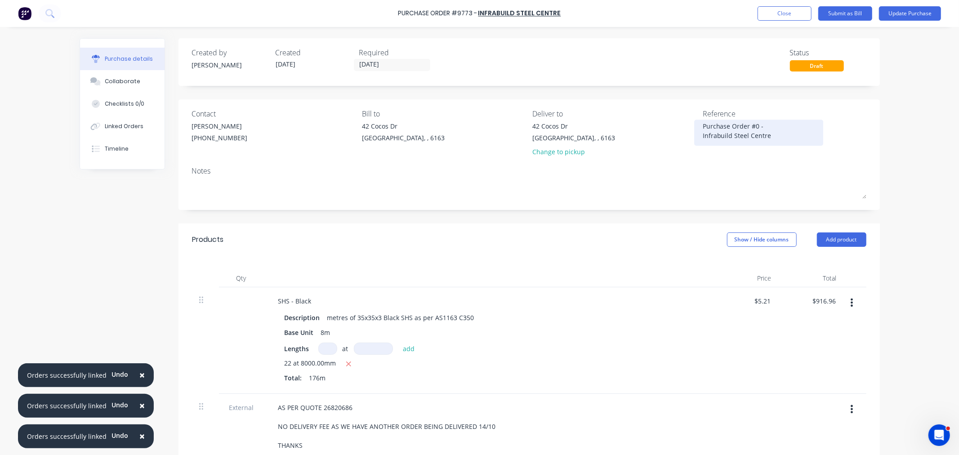
click at [781, 136] on textarea "Purchase Order #0 - Infrabuild Steel Centre" at bounding box center [759, 131] width 112 height 20
drag, startPoint x: 703, startPoint y: 135, endPoint x: 625, endPoint y: 104, distance: 83.6
click at [625, 105] on div "Contact Cassandra Daniels (08) 9418 9804 Bill to 42 Cocos Dr Bibra Lake, , 6163…" at bounding box center [529, 154] width 701 height 111
paste textarea "9773 - Infrabuild Steel Centre"
type textarea "x"
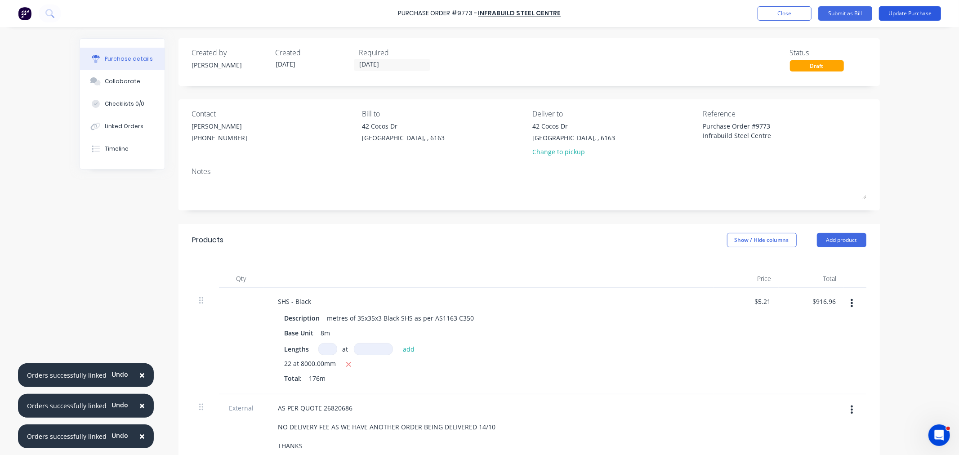
type textarea "Purchase Order #9773 - Infrabuild Steel Centre"
type textarea "x"
type textarea "Purchase Order #9773 - Infrabuild Steel Centre"
click at [923, 10] on button "Update Purchase" at bounding box center [910, 13] width 62 height 14
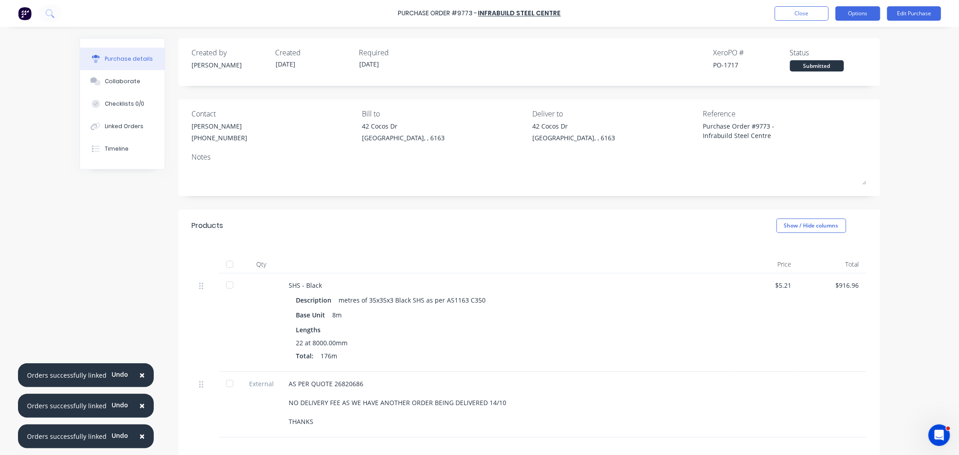
click at [851, 13] on button "Options" at bounding box center [857, 13] width 45 height 14
click at [822, 34] on div "Print / Email" at bounding box center [837, 36] width 69 height 13
click at [823, 56] on div "With pricing" at bounding box center [837, 54] width 69 height 13
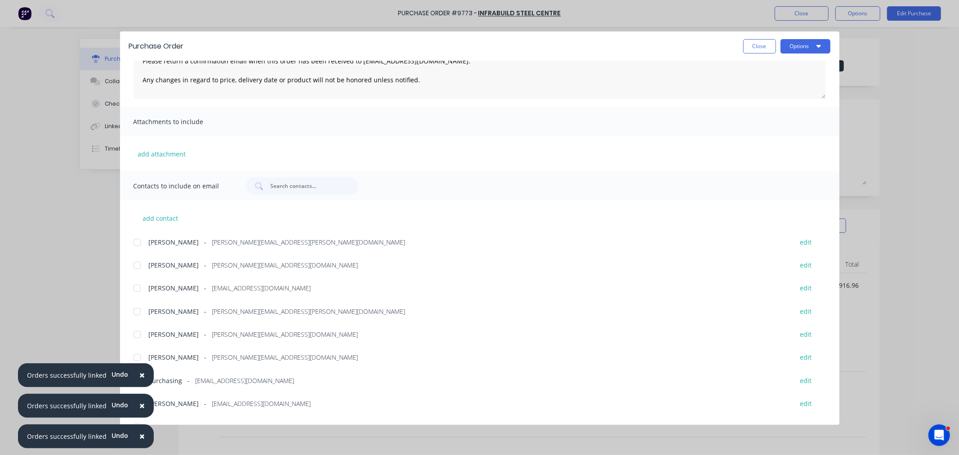
scroll to position [100, 0]
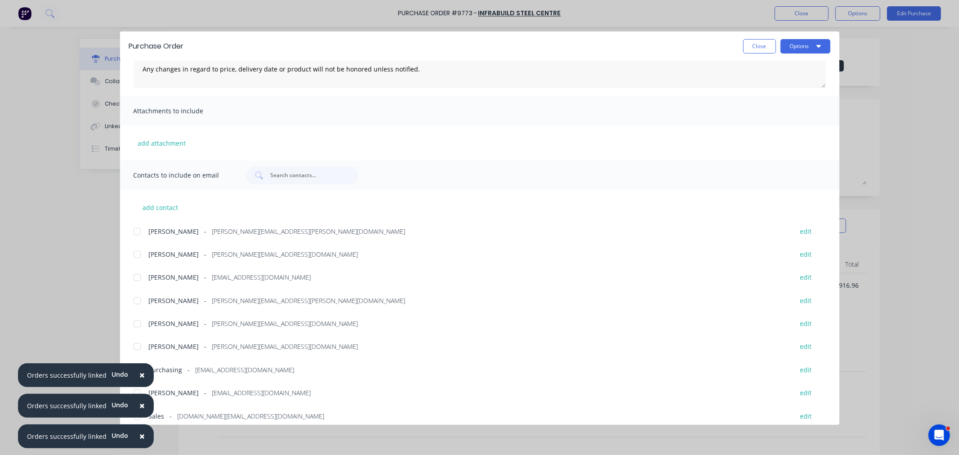
click at [134, 299] on div at bounding box center [137, 301] width 18 height 18
click at [794, 43] on button "Options" at bounding box center [806, 46] width 50 height 14
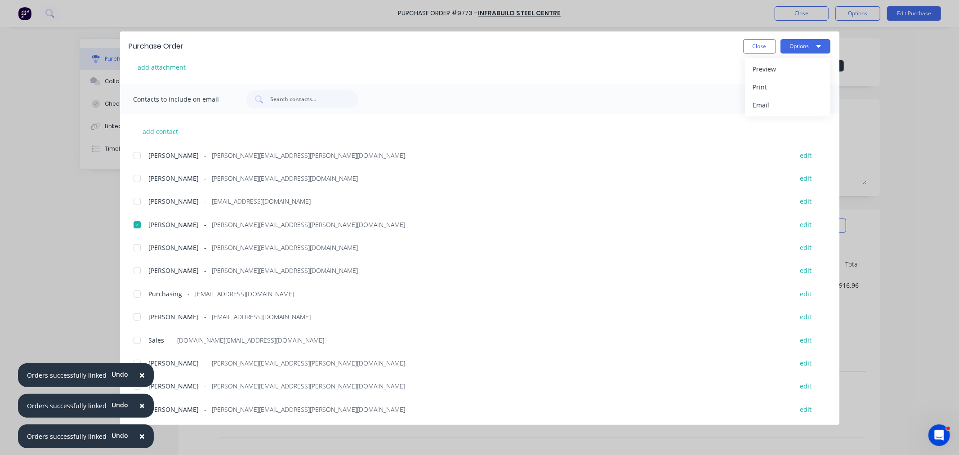
scroll to position [177, 0]
click at [138, 295] on div at bounding box center [137, 293] width 18 height 18
click at [804, 46] on button "Options" at bounding box center [806, 46] width 50 height 14
click at [778, 101] on div "Email" at bounding box center [787, 104] width 69 height 13
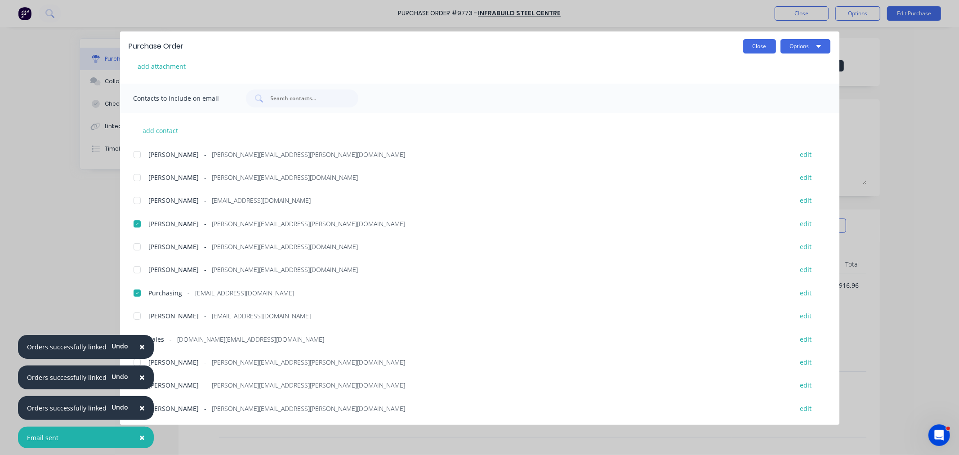
click at [759, 43] on button "Close" at bounding box center [759, 46] width 33 height 14
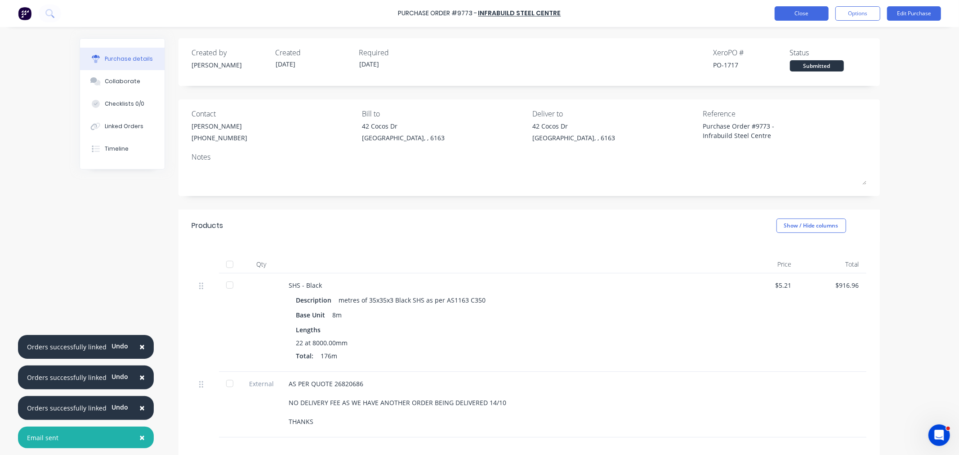
click at [792, 14] on button "Close" at bounding box center [802, 13] width 54 height 14
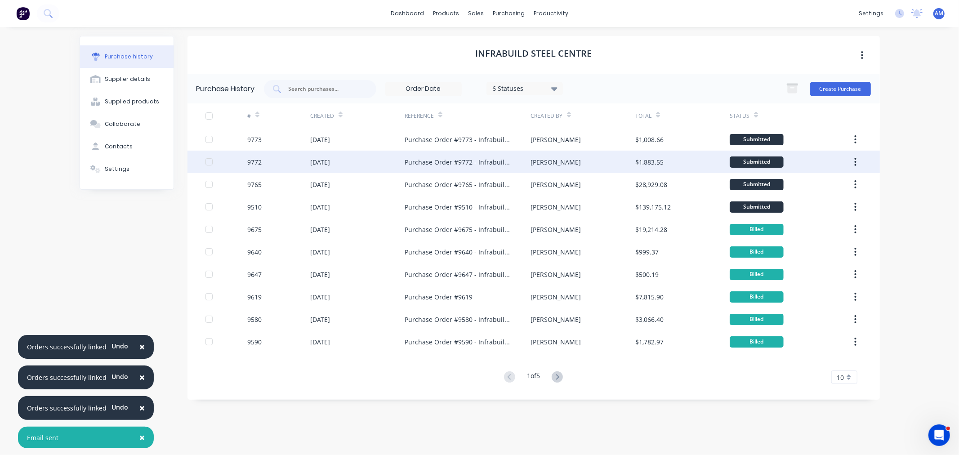
click at [226, 163] on div at bounding box center [226, 162] width 42 height 22
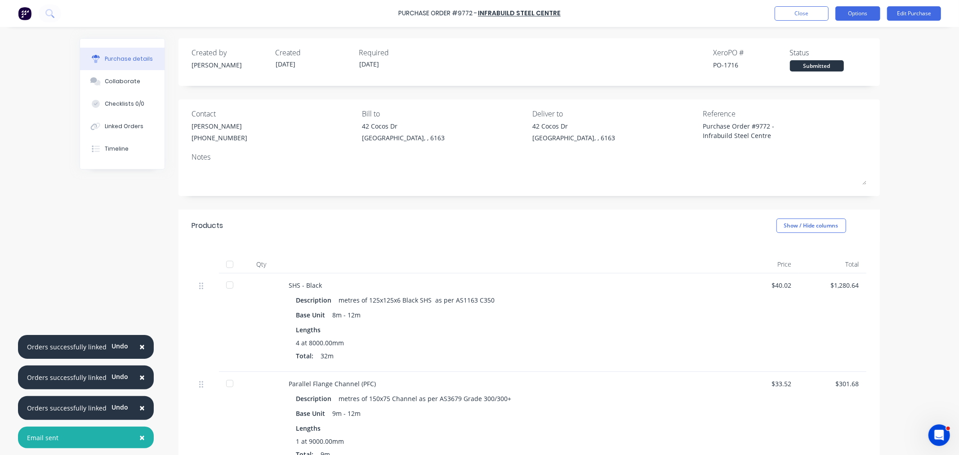
click at [851, 9] on button "Options" at bounding box center [857, 13] width 45 height 14
click at [826, 33] on div "Print / Email" at bounding box center [837, 36] width 69 height 13
click at [828, 55] on div "With pricing" at bounding box center [837, 54] width 69 height 13
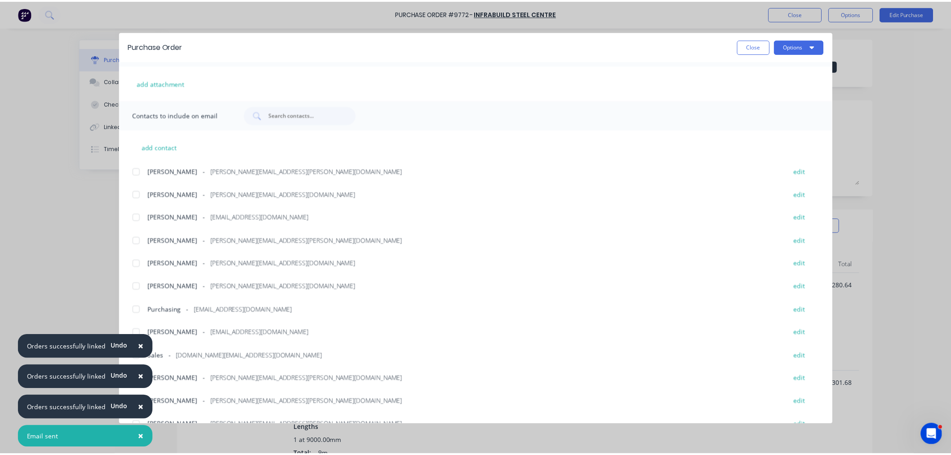
scroll to position [177, 0]
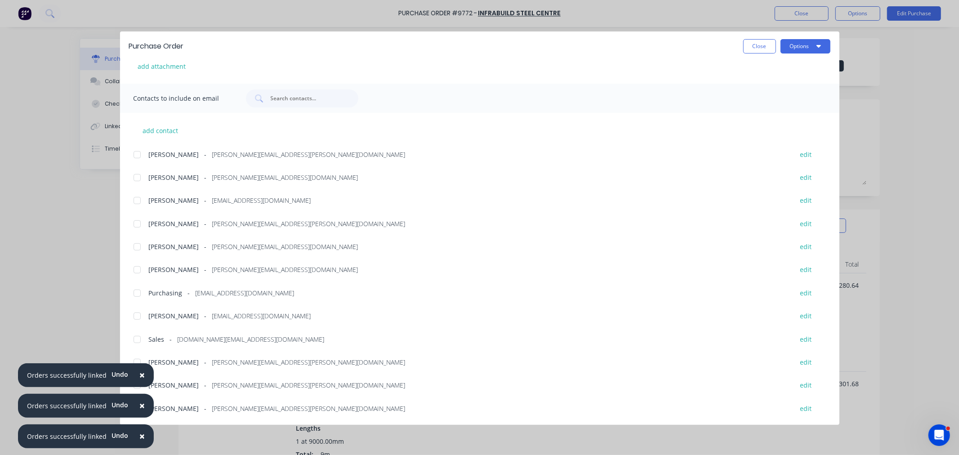
click at [137, 293] on div at bounding box center [137, 293] width 18 height 18
click at [798, 45] on button "Options" at bounding box center [806, 46] width 50 height 14
click at [785, 103] on div "Email" at bounding box center [787, 104] width 69 height 13
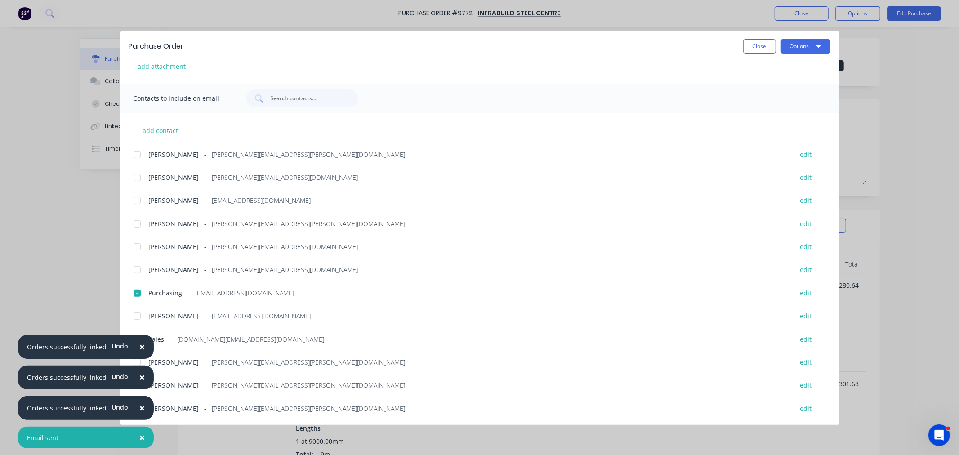
click at [799, 7] on div "Purchase Order Close Options Customise email content Dear Sales, This is an aut…" at bounding box center [479, 227] width 959 height 455
click at [758, 50] on button "Close" at bounding box center [759, 46] width 33 height 14
type textarea "x"
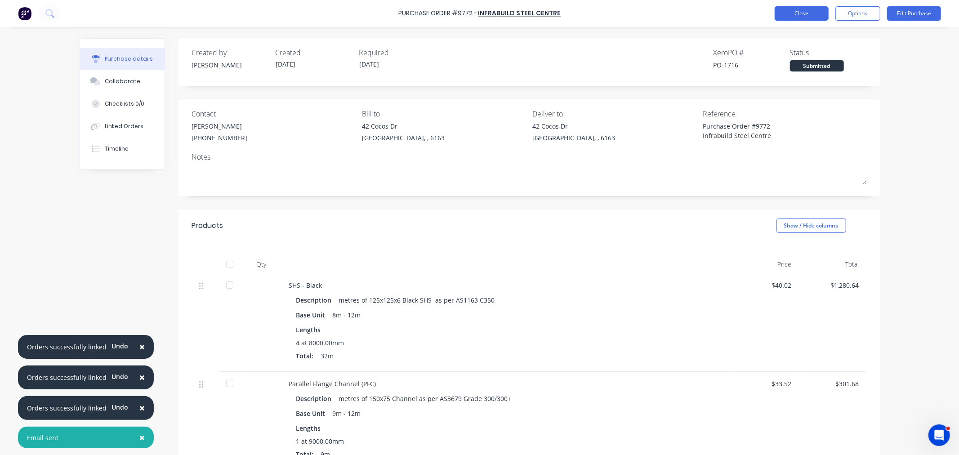
click at [790, 13] on button "Close" at bounding box center [802, 13] width 54 height 14
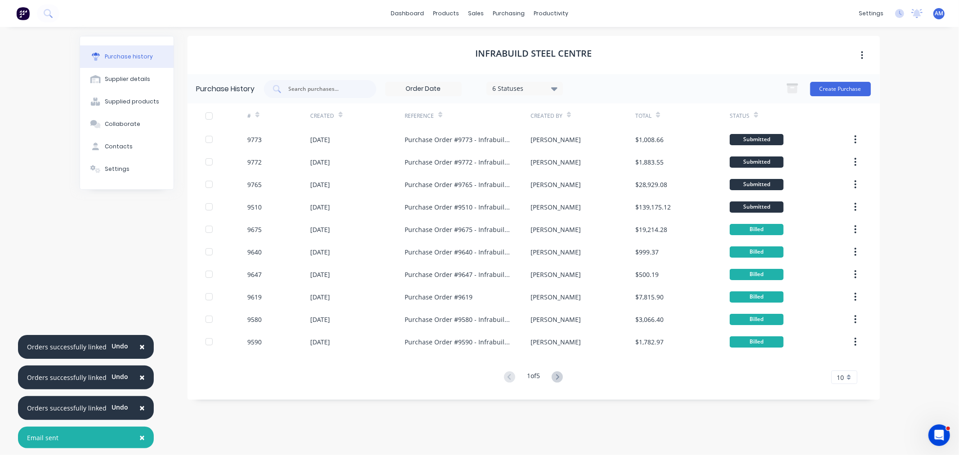
click at [139, 353] on span "×" at bounding box center [141, 346] width 5 height 13
click at [140, 375] on span "×" at bounding box center [141, 377] width 5 height 13
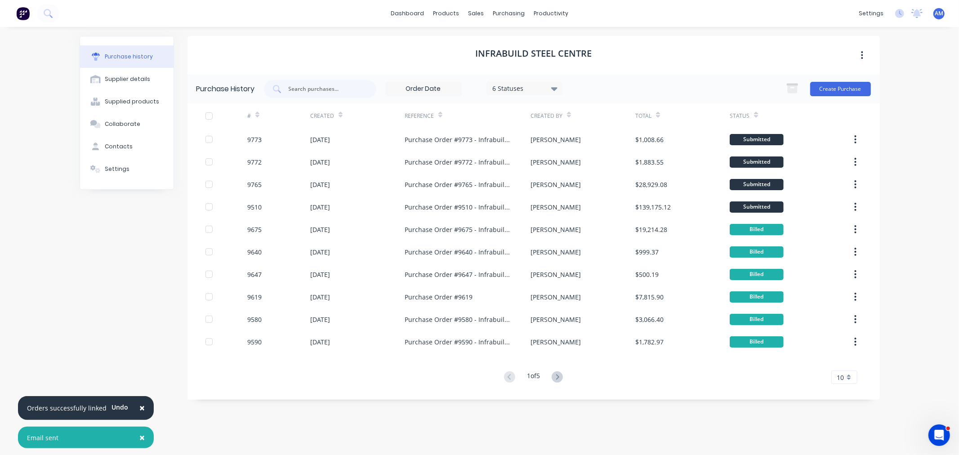
click at [139, 408] on span "×" at bounding box center [141, 408] width 5 height 13
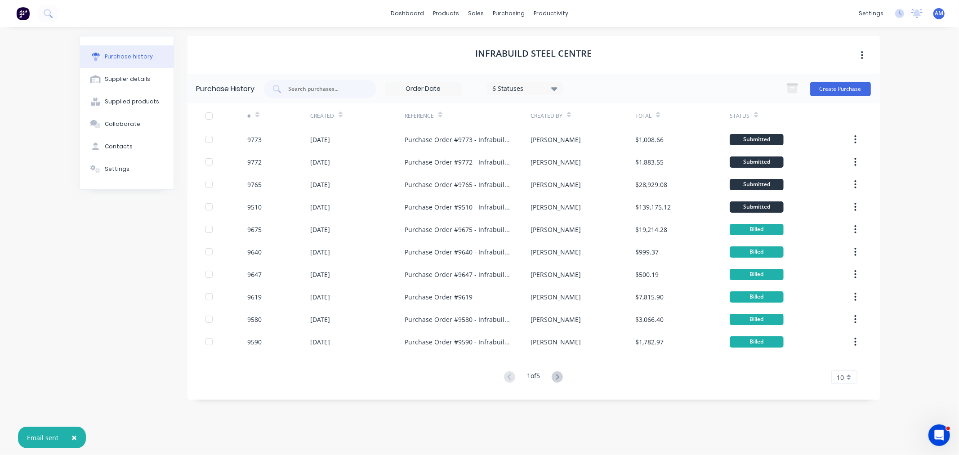
click at [73, 438] on span "×" at bounding box center [73, 437] width 5 height 13
click at [524, 37] on link "Purchase Orders" at bounding box center [546, 43] width 119 height 18
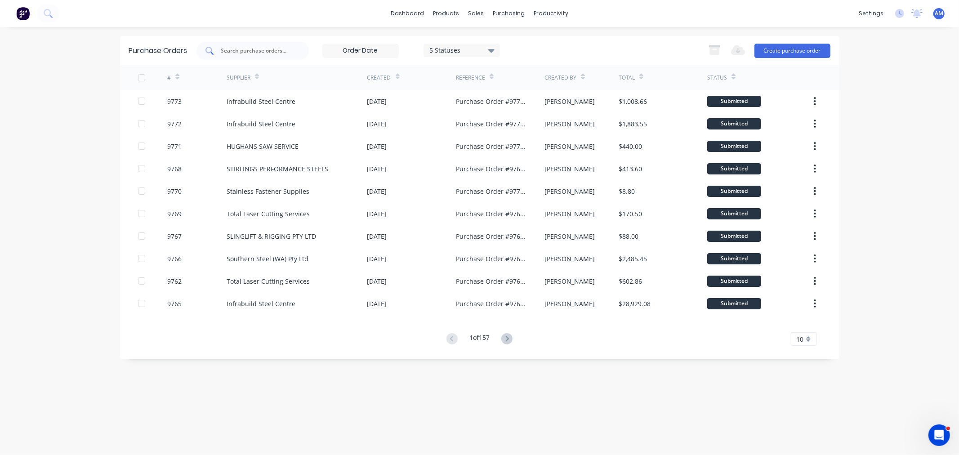
click at [246, 51] on input "text" at bounding box center [257, 50] width 75 height 9
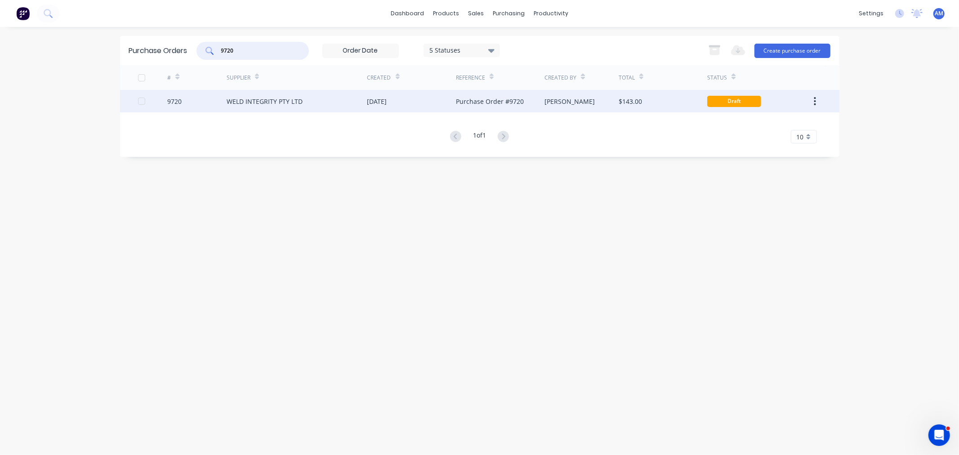
type input "9720"
click at [204, 100] on div "9720" at bounding box center [196, 101] width 59 height 22
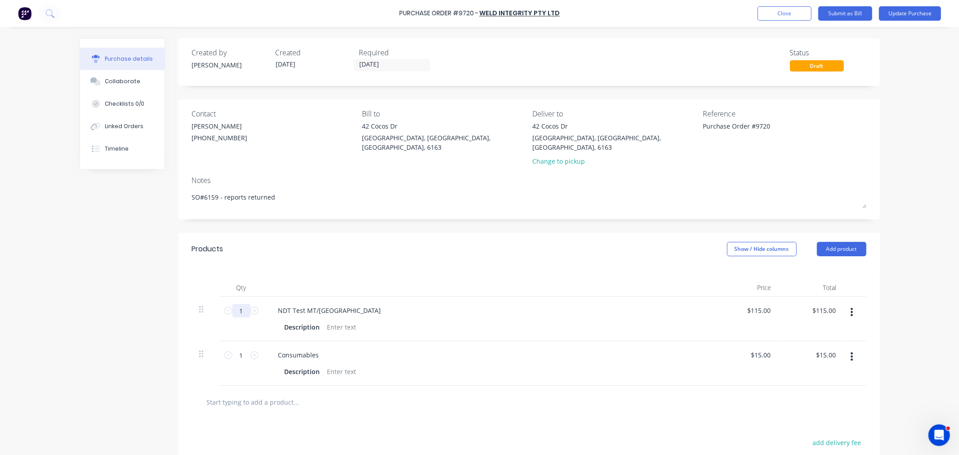
click at [239, 304] on input "1" at bounding box center [241, 310] width 18 height 13
type textarea "x"
type input "2"
type input "$230.00"
type textarea "x"
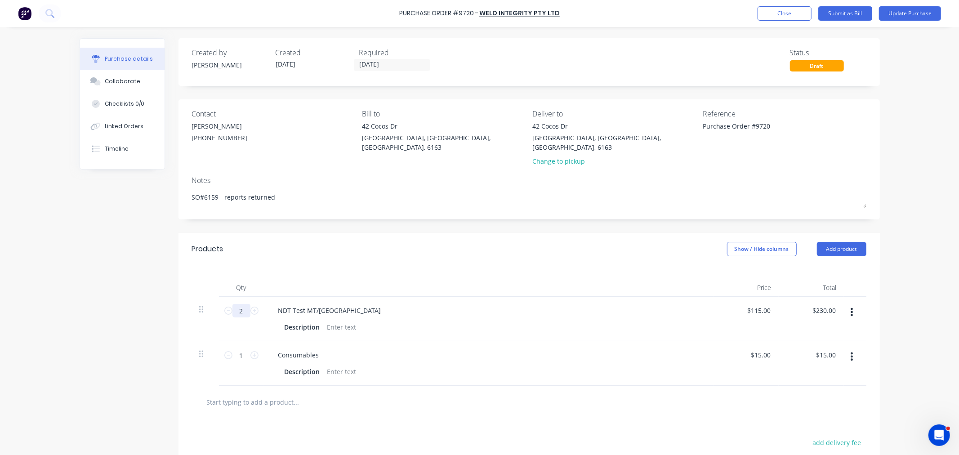
type input "2."
type textarea "x"
type input "2.2"
type input "$253.00"
type textarea "x"
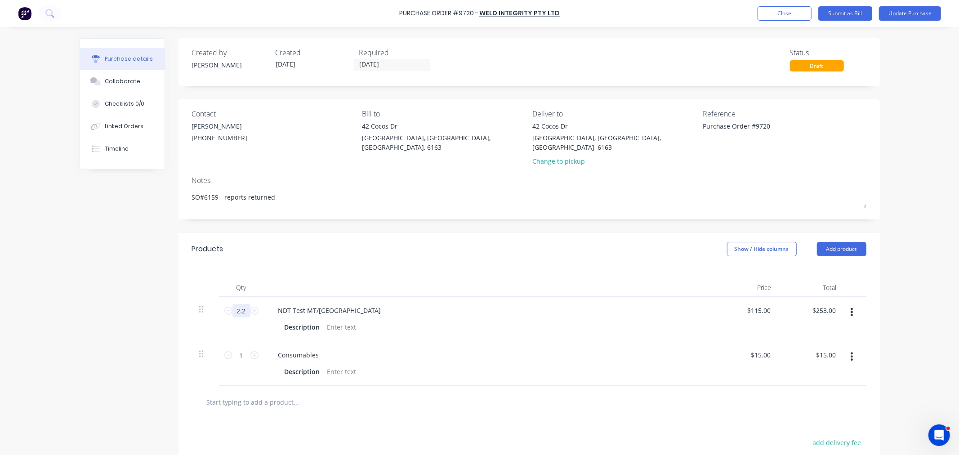
type input "2.25"
type input "$258.75"
type textarea "x"
type input "2.25"
click at [250, 351] on icon at bounding box center [254, 355] width 8 height 8
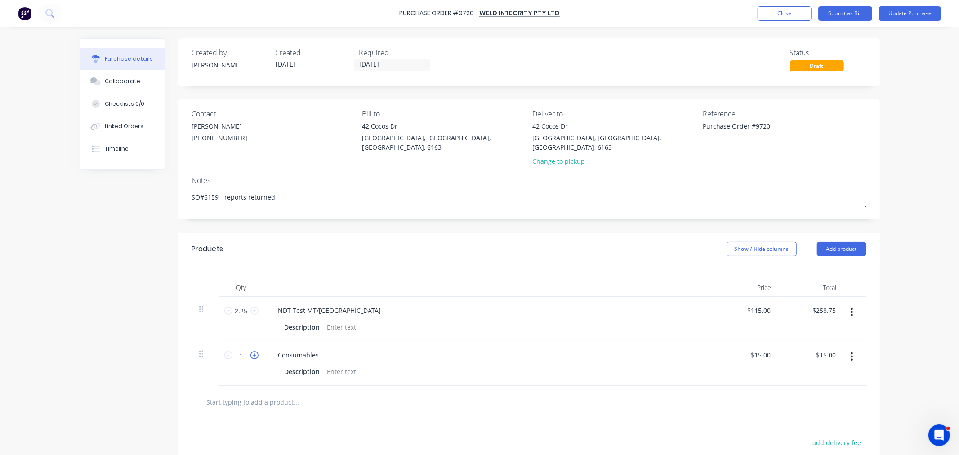
type textarea "x"
type input "2"
type input "$30.00"
click at [897, 14] on button "Update Purchase" at bounding box center [910, 13] width 62 height 14
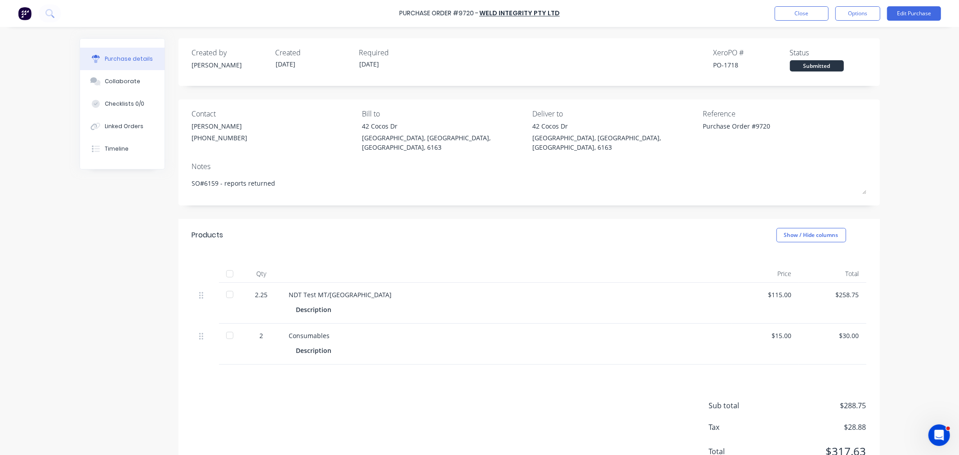
click at [226, 265] on div at bounding box center [230, 274] width 18 height 18
click at [852, 11] on button "Options" at bounding box center [857, 13] width 45 height 14
click at [852, 54] on div "Convert to Bill" at bounding box center [837, 54] width 69 height 13
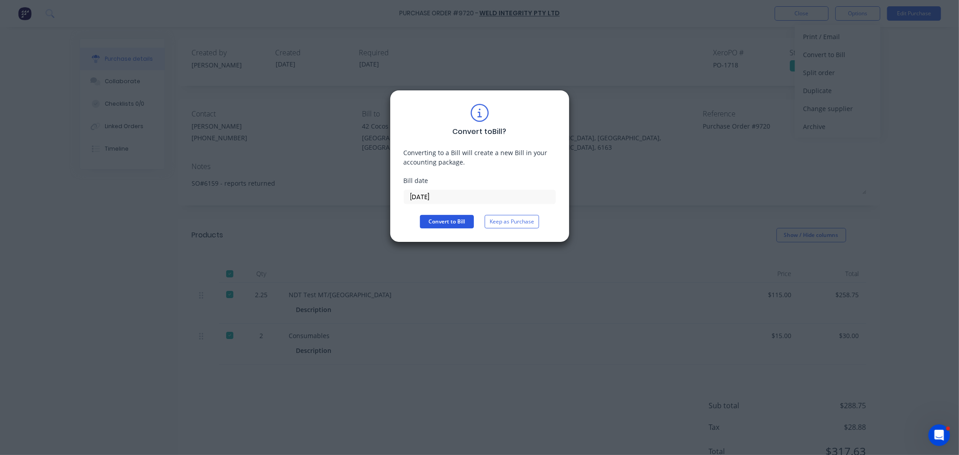
click at [443, 224] on button "Convert to Bill" at bounding box center [447, 221] width 54 height 13
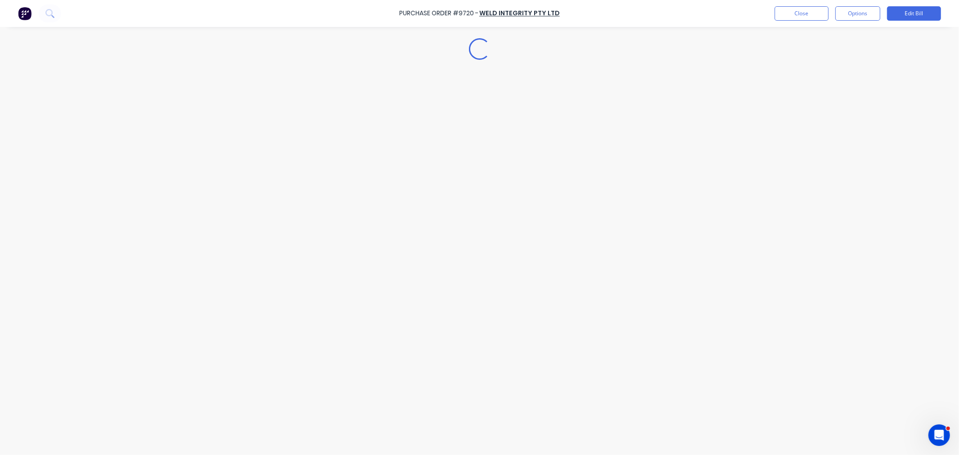
type textarea "x"
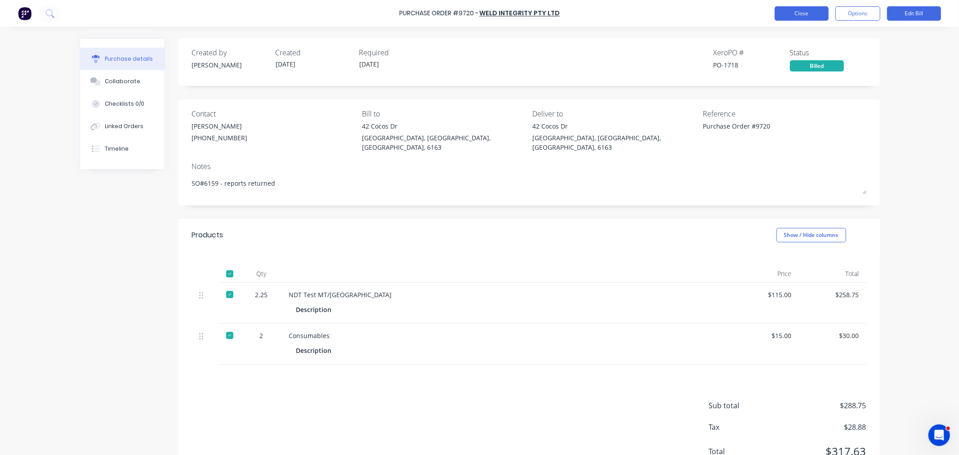
click at [817, 14] on button "Close" at bounding box center [802, 13] width 54 height 14
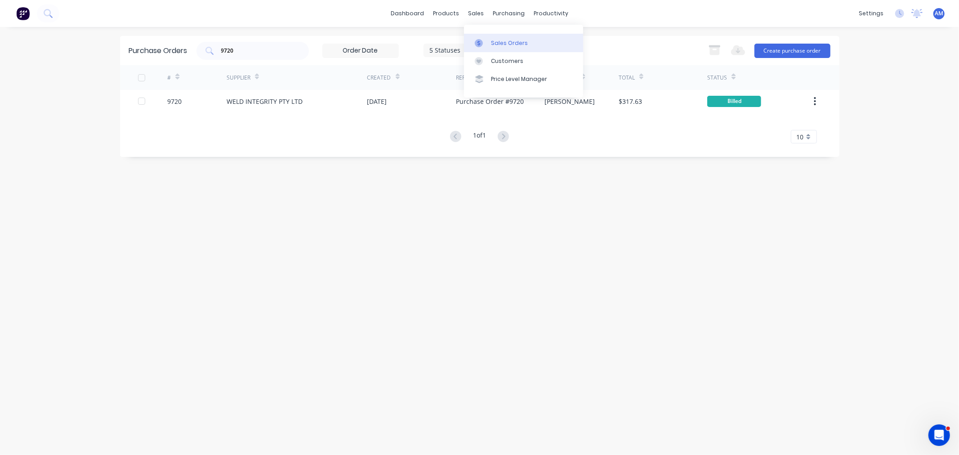
click at [502, 38] on link "Sales Orders" at bounding box center [523, 43] width 119 height 18
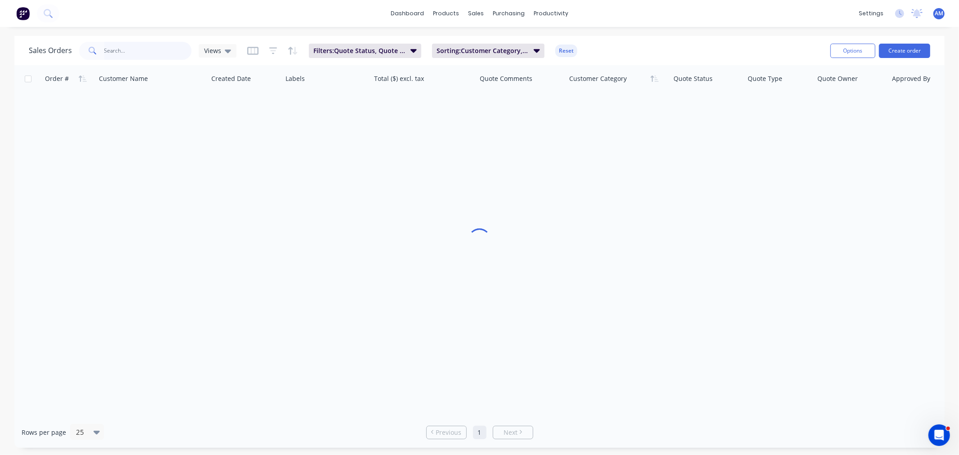
click at [132, 52] on input "text" at bounding box center [148, 51] width 88 height 18
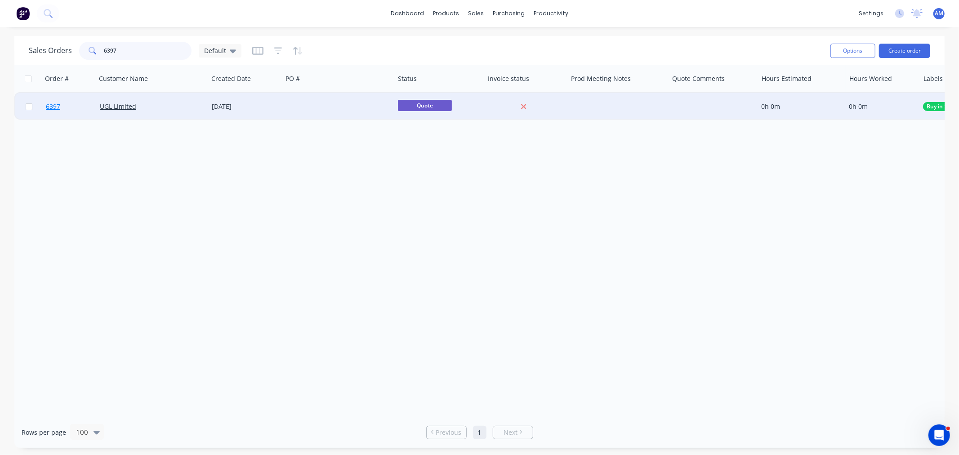
type input "6397"
click at [75, 107] on link "6397" at bounding box center [73, 106] width 54 height 27
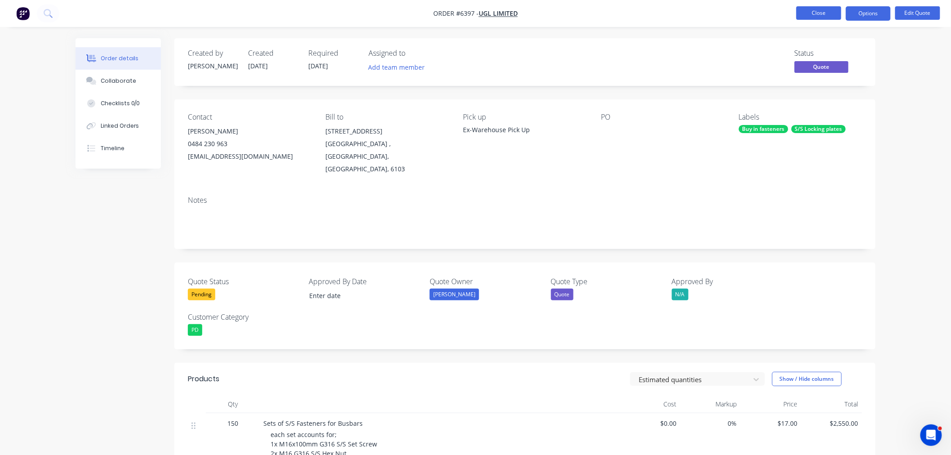
click at [828, 10] on button "Close" at bounding box center [819, 12] width 45 height 13
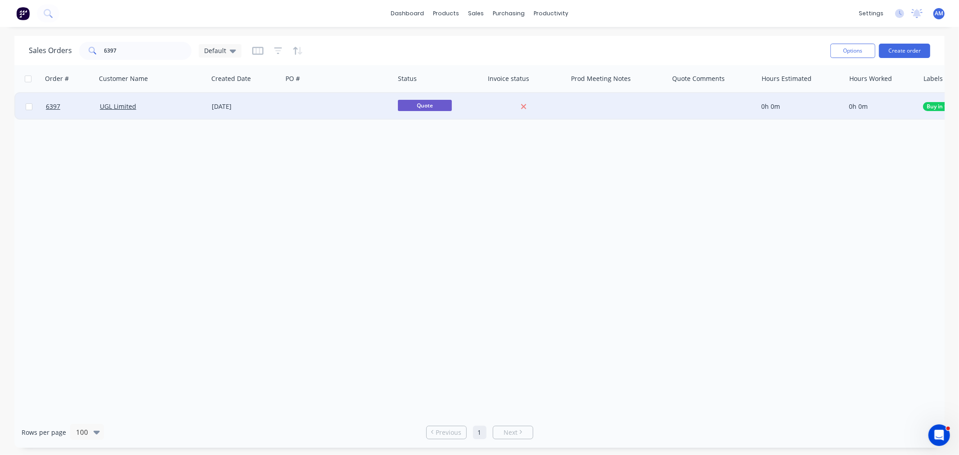
click at [692, 101] on div at bounding box center [713, 106] width 89 height 27
click at [431, 106] on span "Quote" at bounding box center [425, 105] width 54 height 11
click at [430, 104] on span "Quote" at bounding box center [425, 105] width 54 height 11
click at [80, 103] on link "6397" at bounding box center [73, 106] width 54 height 27
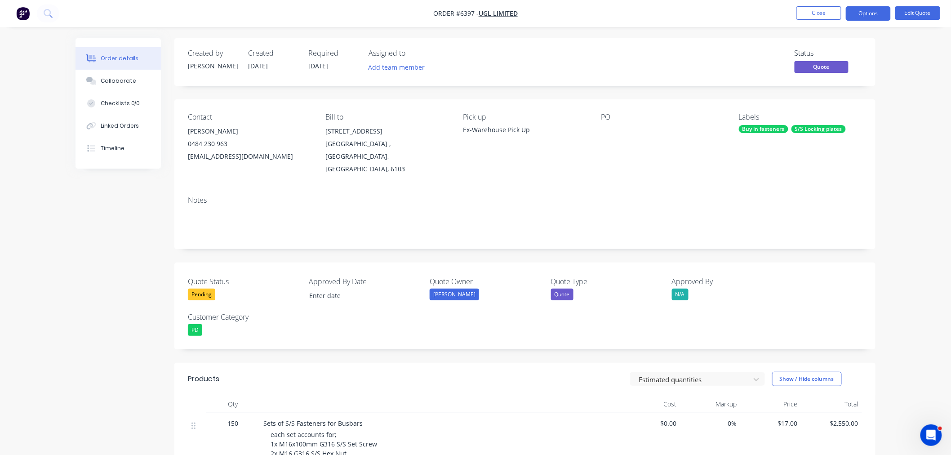
click at [208, 289] on div "Pending" at bounding box center [201, 295] width 27 height 12
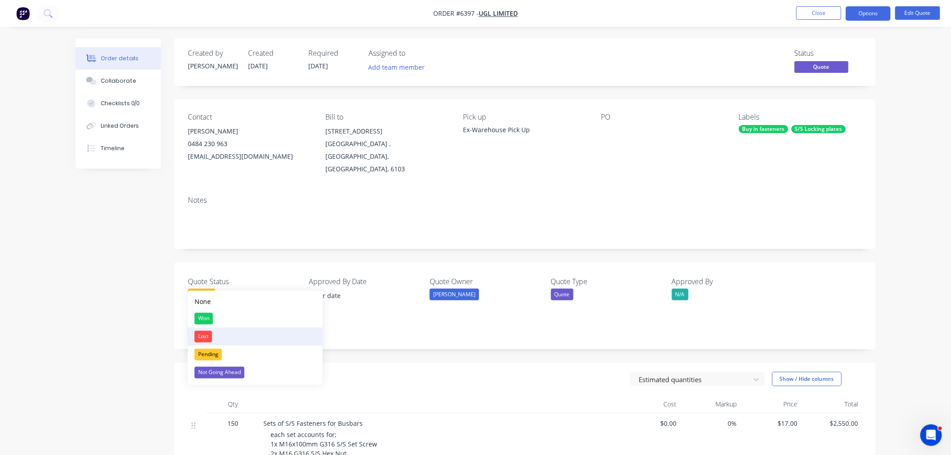
click at [206, 335] on div "Lost" at bounding box center [204, 337] width 18 height 12
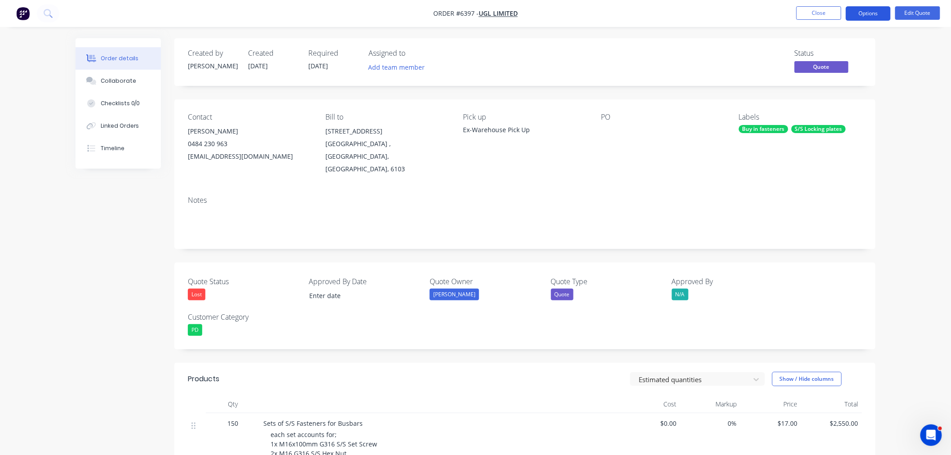
click at [861, 9] on button "Options" at bounding box center [868, 13] width 45 height 14
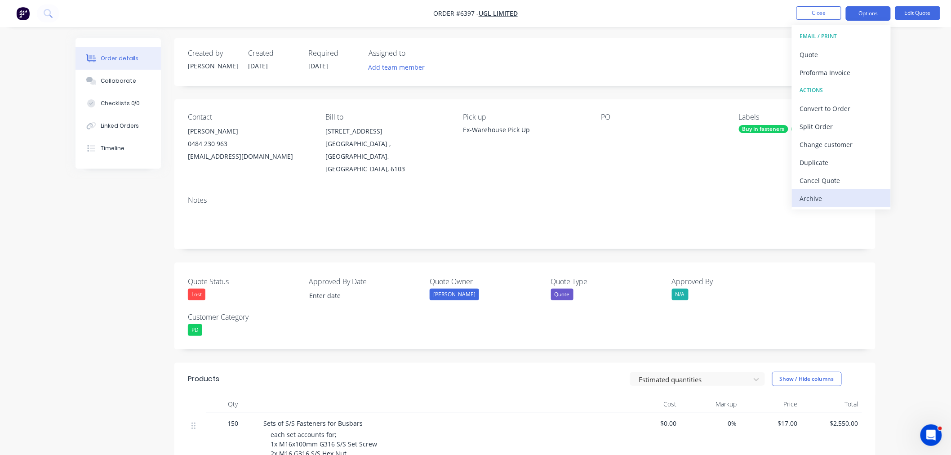
click at [822, 198] on div "Archive" at bounding box center [841, 198] width 83 height 13
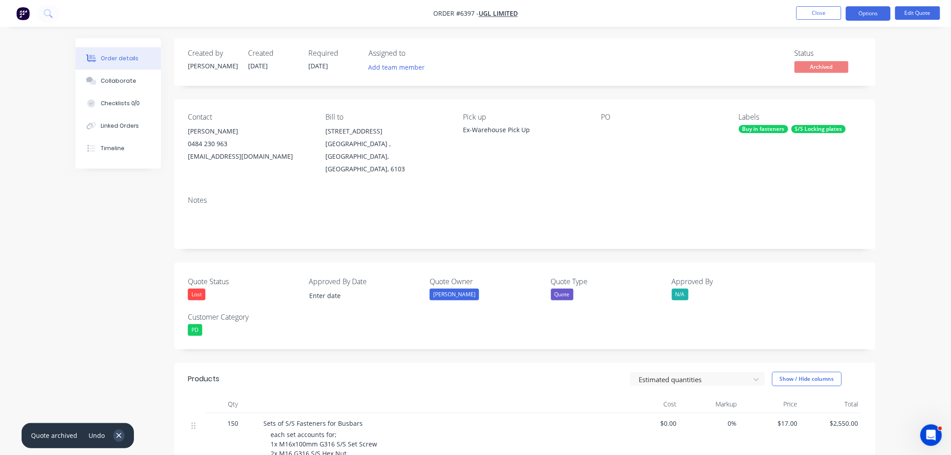
click at [116, 435] on icon "button" at bounding box center [119, 436] width 6 height 8
click at [808, 12] on button "Close" at bounding box center [819, 12] width 45 height 13
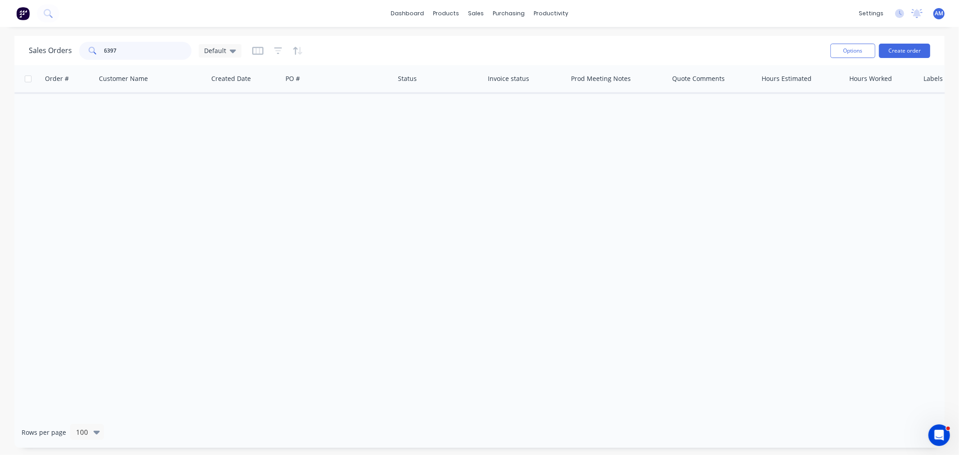
drag, startPoint x: 133, startPoint y: 51, endPoint x: 52, endPoint y: 52, distance: 80.9
click at [52, 52] on div "Sales Orders 6397 Default" at bounding box center [135, 51] width 213 height 18
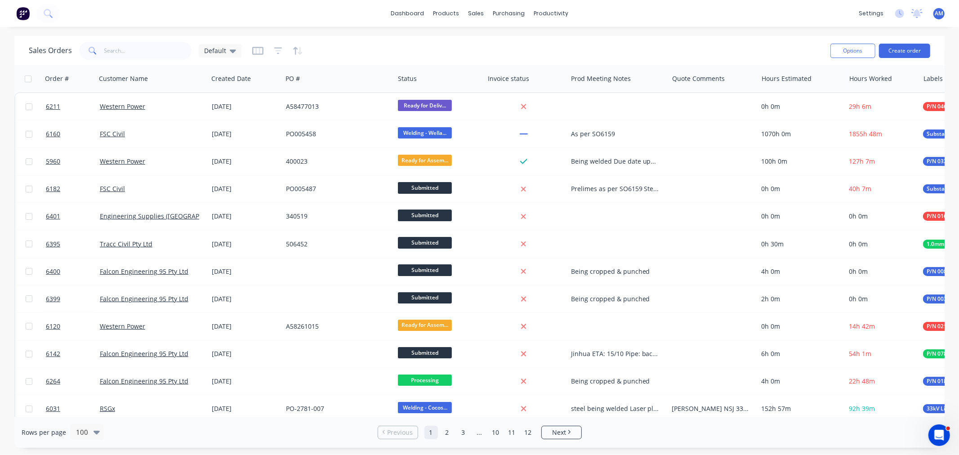
click at [904, 42] on div "Options Create order" at bounding box center [878, 51] width 103 height 22
click at [903, 48] on button "Create order" at bounding box center [904, 51] width 51 height 14
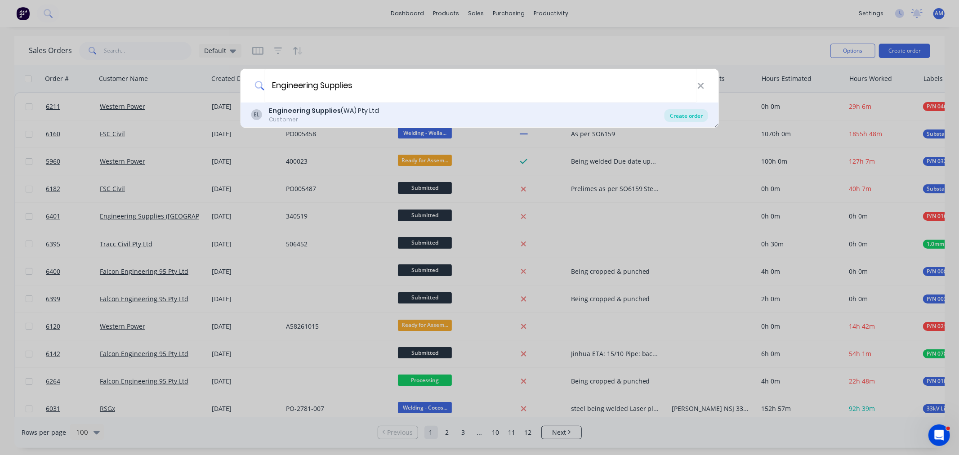
type input "Engineering Supplies"
click at [672, 111] on div "Create order" at bounding box center [687, 115] width 44 height 13
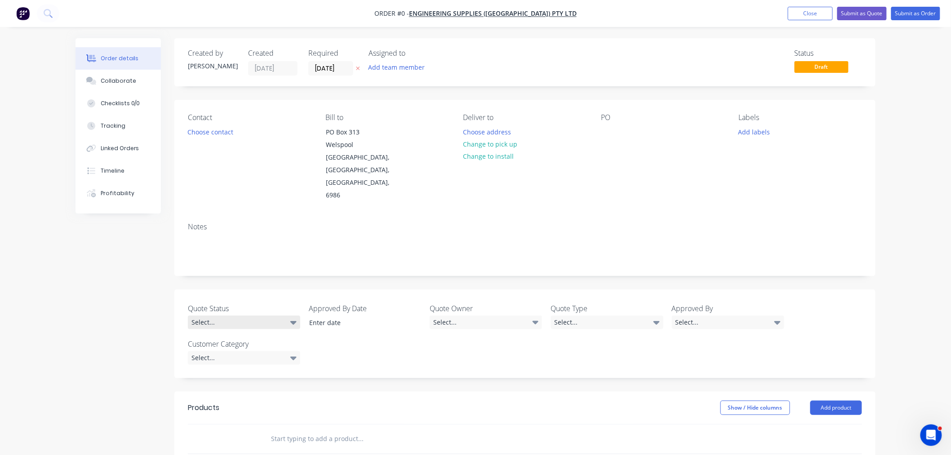
click at [250, 316] on div "Select..." at bounding box center [244, 322] width 112 height 13
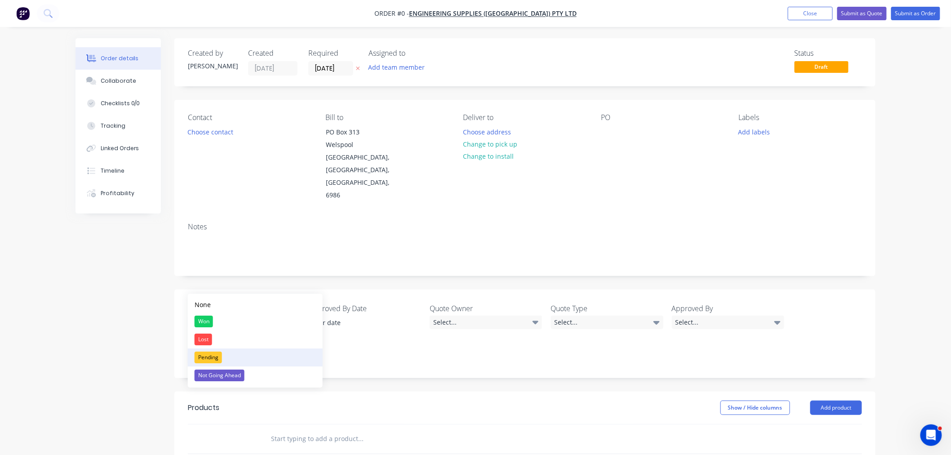
click at [216, 354] on div "Pending" at bounding box center [208, 358] width 27 height 12
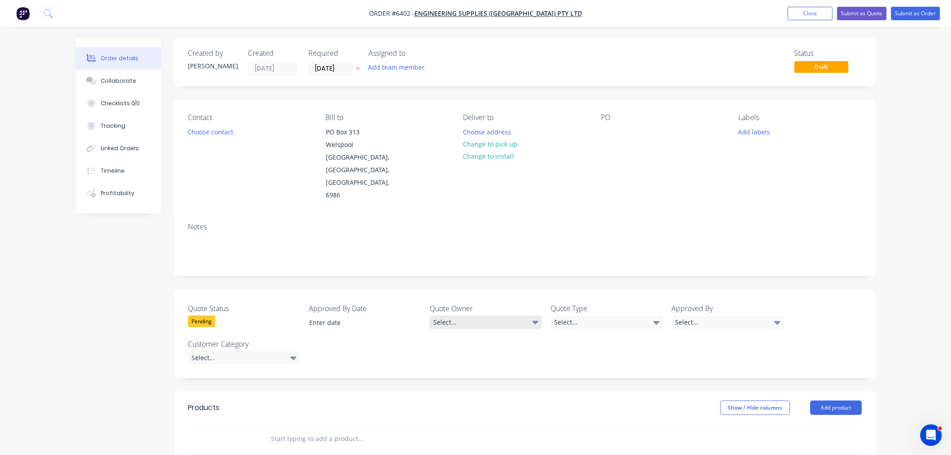
click at [474, 316] on div "Select..." at bounding box center [486, 322] width 112 height 13
click at [463, 326] on button "[PERSON_NAME]" at bounding box center [497, 321] width 135 height 18
click at [591, 316] on div "Select..." at bounding box center [607, 322] width 112 height 13
drag, startPoint x: 562, startPoint y: 357, endPoint x: 659, endPoint y: 334, distance: 99.4
click at [564, 357] on div "Quote" at bounding box center [569, 358] width 22 height 12
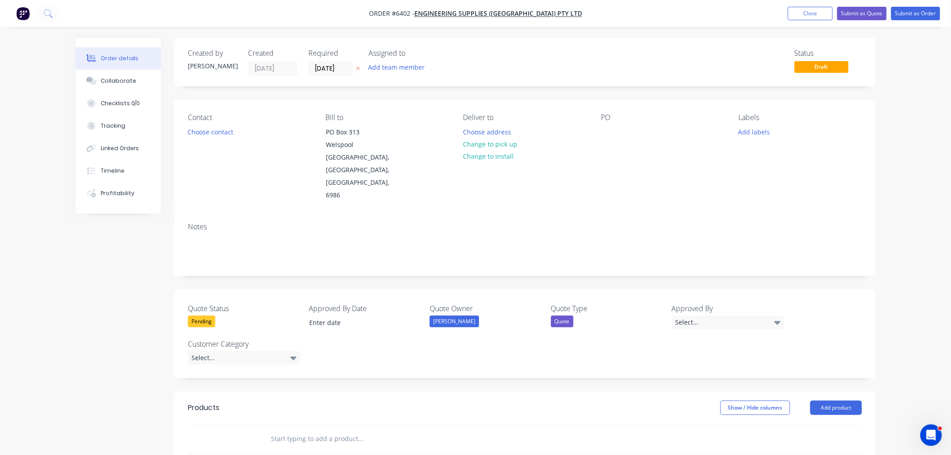
drag, startPoint x: 694, startPoint y: 284, endPoint x: 692, endPoint y: 293, distance: 9.1
click at [694, 316] on div "Select..." at bounding box center [728, 322] width 112 height 13
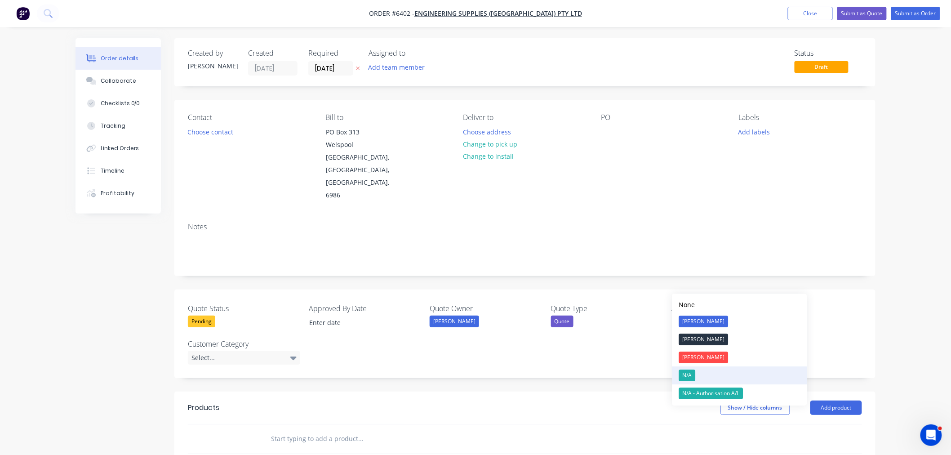
drag, startPoint x: 694, startPoint y: 372, endPoint x: 640, endPoint y: 370, distance: 54.0
click at [692, 372] on div "N/A" at bounding box center [687, 376] width 17 height 12
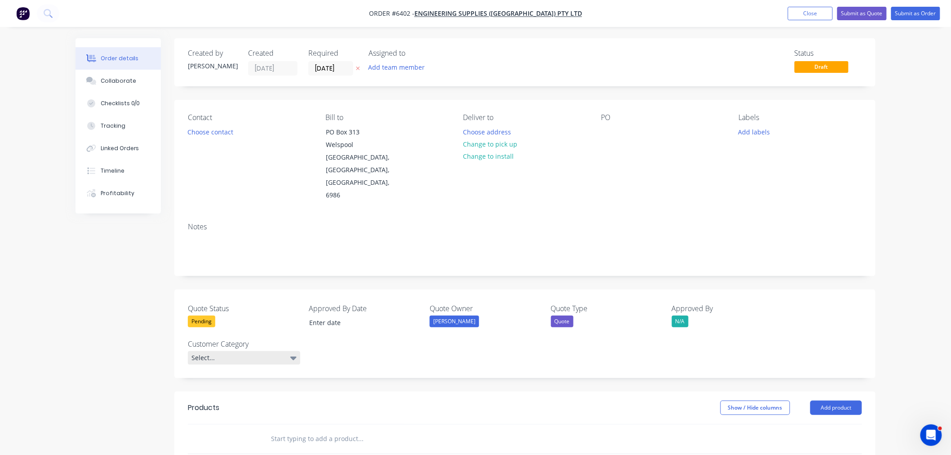
click at [250, 351] on div "Select..." at bounding box center [244, 357] width 112 height 13
click at [207, 378] on div "PD" at bounding box center [202, 375] width 14 height 12
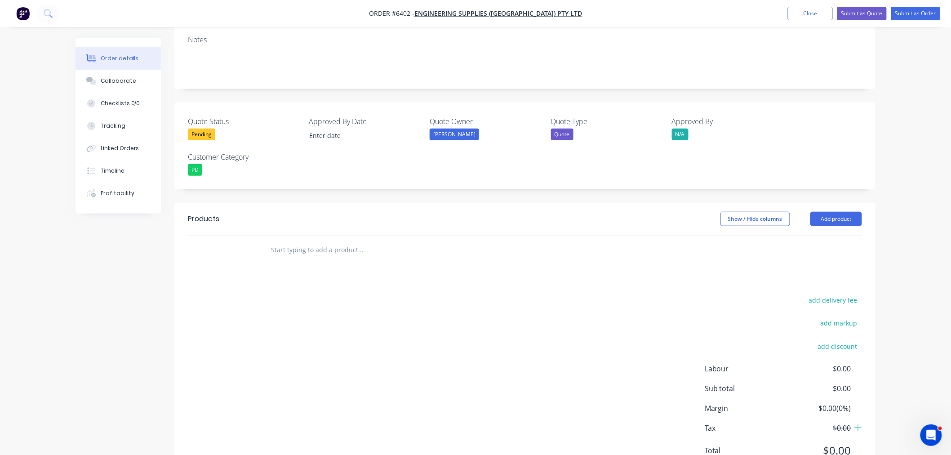
scroll to position [189, 0]
click at [841, 210] on button "Add product" at bounding box center [837, 217] width 52 height 14
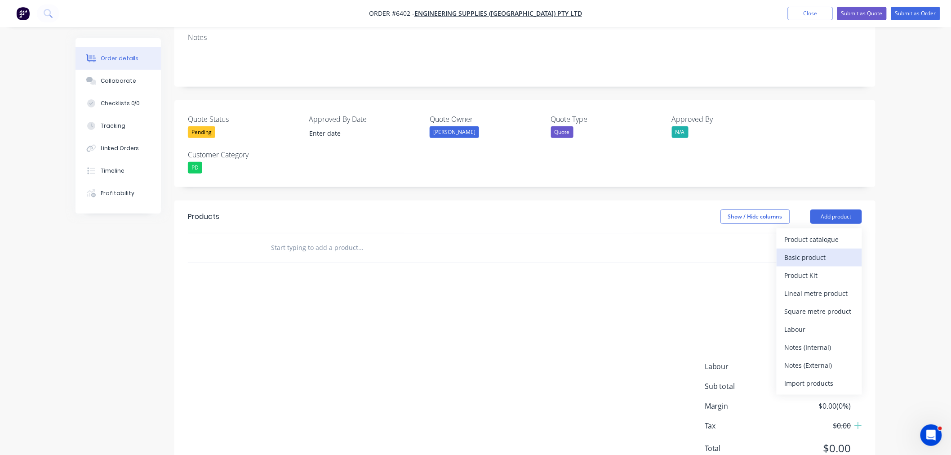
click at [823, 251] on div "Basic product" at bounding box center [819, 257] width 69 height 13
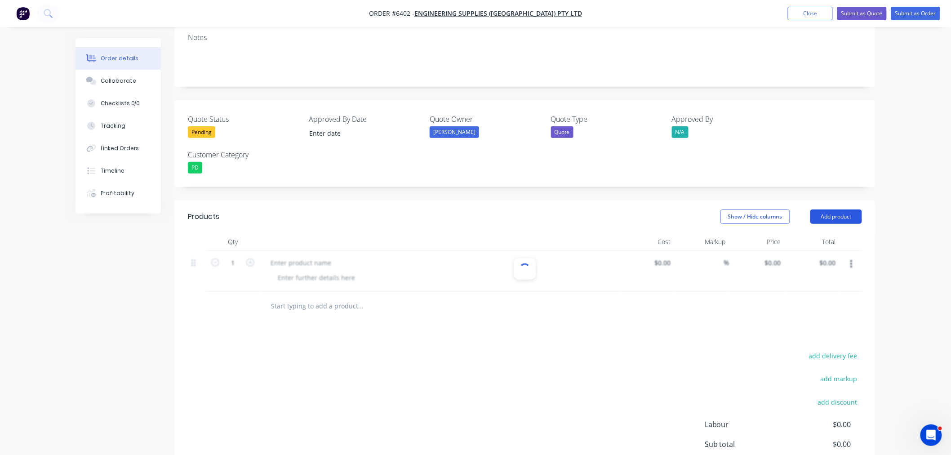
click at [829, 210] on button "Add product" at bounding box center [837, 217] width 52 height 14
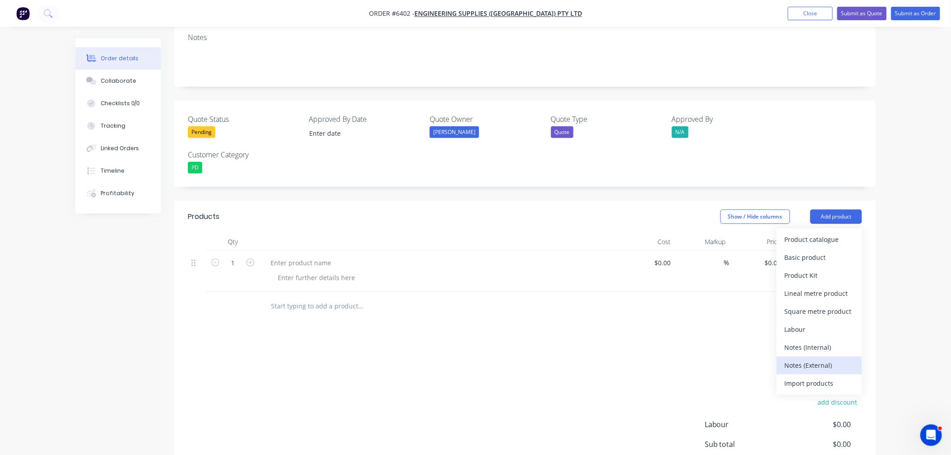
click at [812, 359] on div "Notes (External)" at bounding box center [819, 365] width 69 height 13
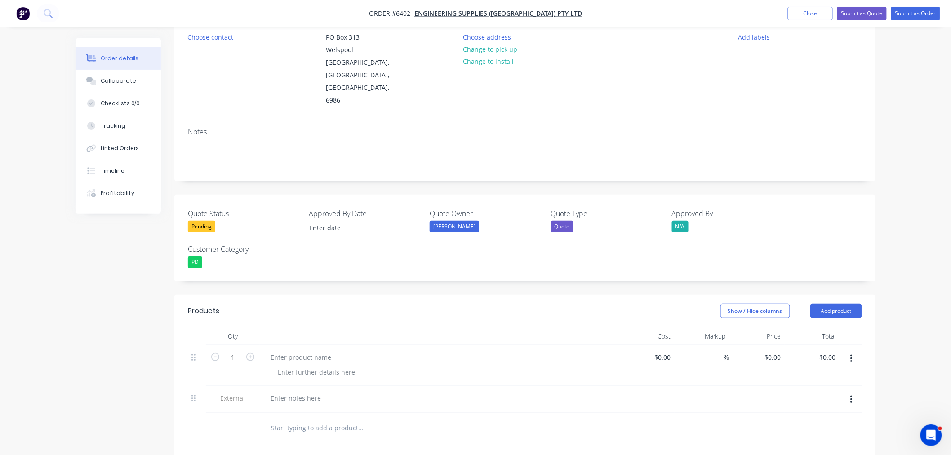
scroll to position [0, 0]
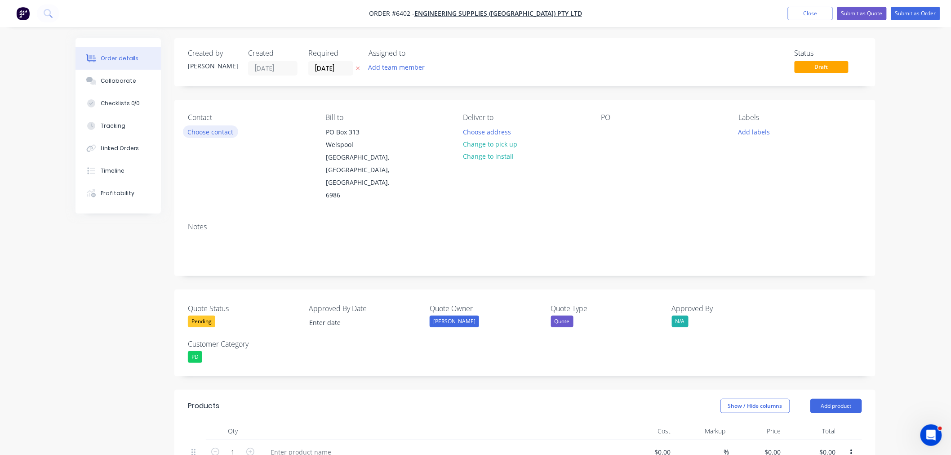
click at [223, 132] on button "Choose contact" at bounding box center [210, 131] width 55 height 12
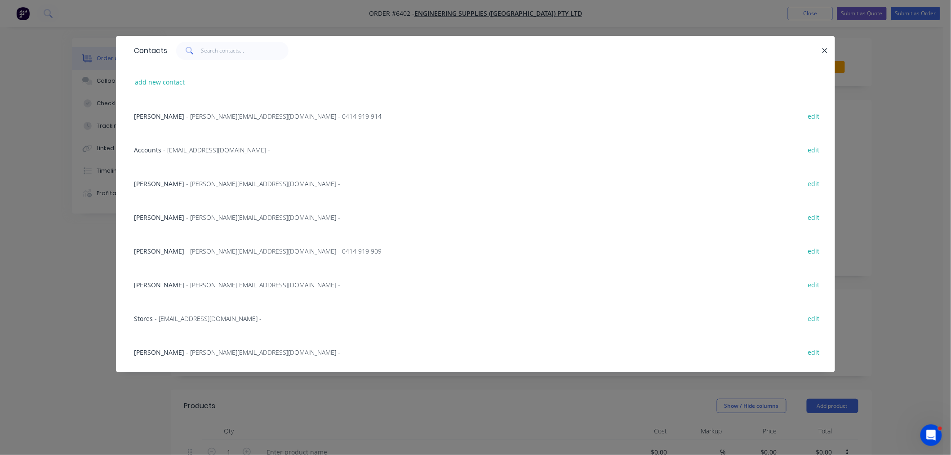
click at [169, 249] on span "Travis Dinsdale" at bounding box center [159, 251] width 50 height 9
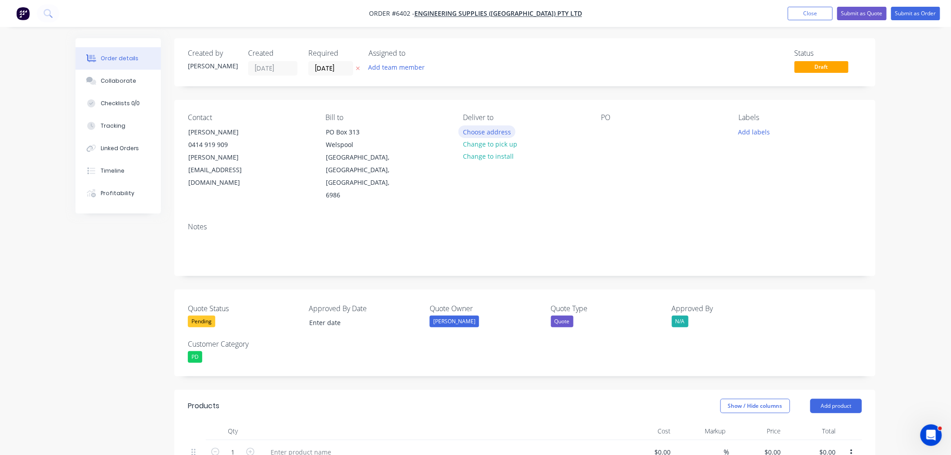
click at [487, 129] on button "Choose address" at bounding box center [488, 131] width 58 height 12
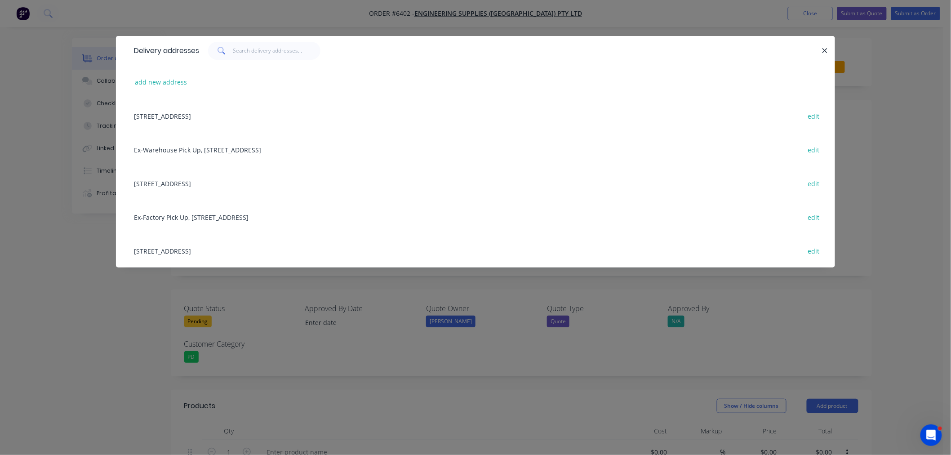
click at [216, 179] on div "146 Welshpool Rd, Welshpool, Western Australia, Australia, 6106 edit" at bounding box center [475, 183] width 692 height 34
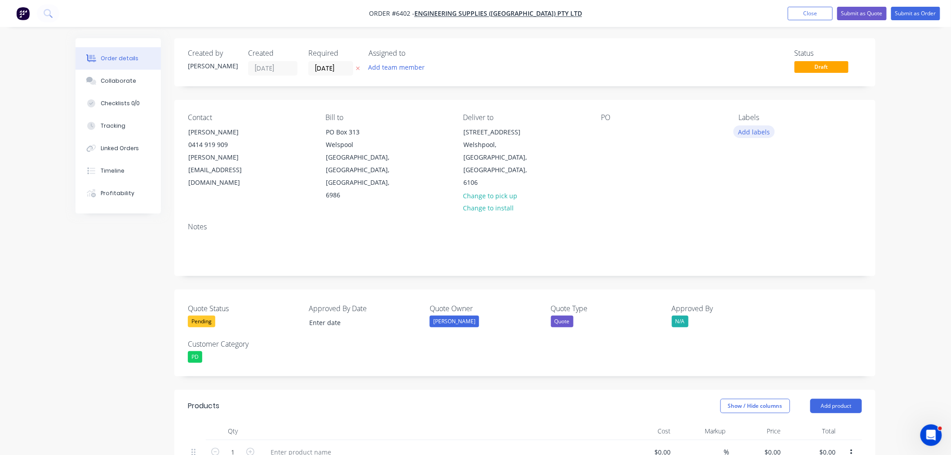
click at [756, 131] on button "Add labels" at bounding box center [754, 131] width 41 height 12
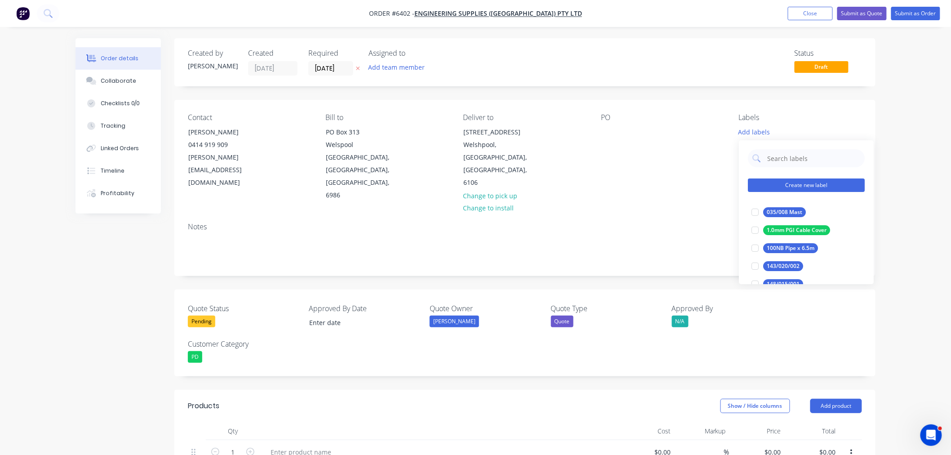
click at [781, 183] on button "Create new label" at bounding box center [806, 185] width 117 height 13
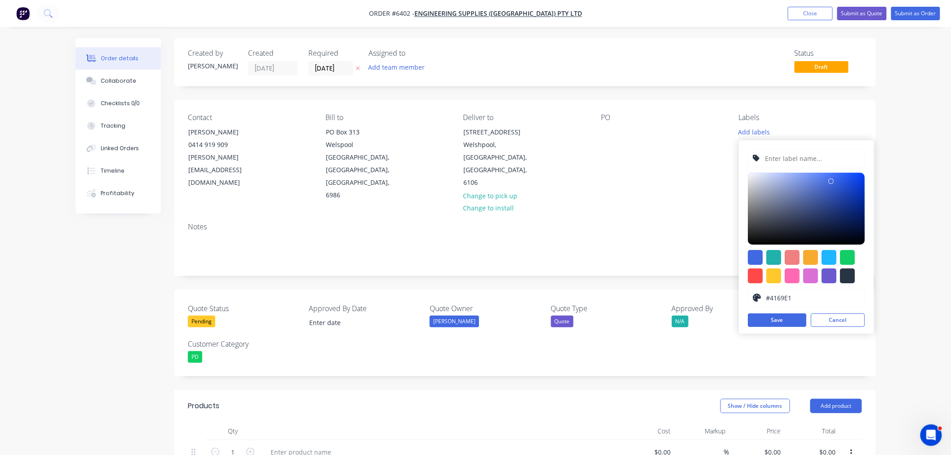
click at [778, 156] on input "text" at bounding box center [813, 158] width 96 height 17
type input "SSY Gantry Raiser Bracket"
click at [779, 320] on button "Save" at bounding box center [777, 319] width 58 height 13
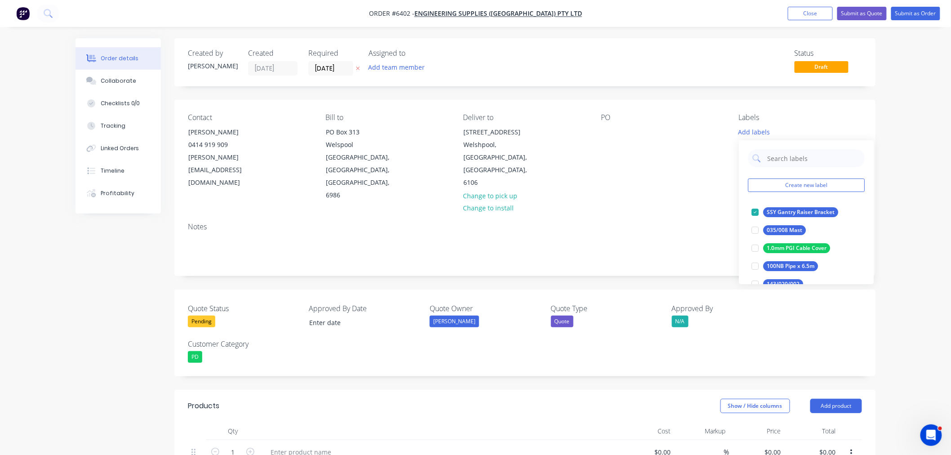
click at [683, 215] on div "Notes" at bounding box center [524, 245] width 701 height 60
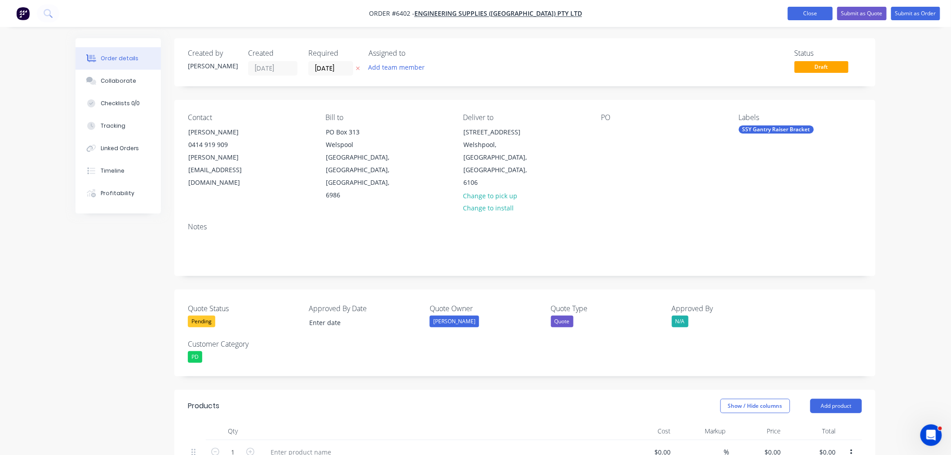
click at [814, 17] on button "Close" at bounding box center [810, 13] width 45 height 13
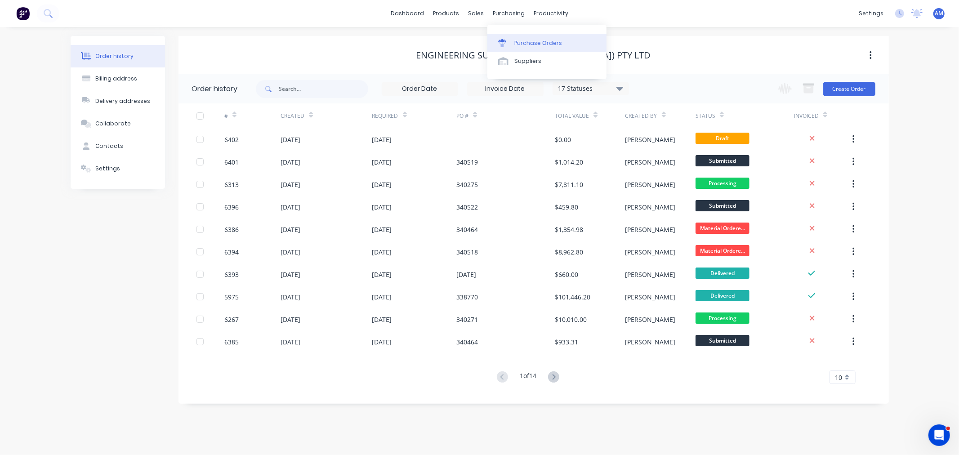
click at [529, 43] on div "Purchase Orders" at bounding box center [538, 43] width 48 height 8
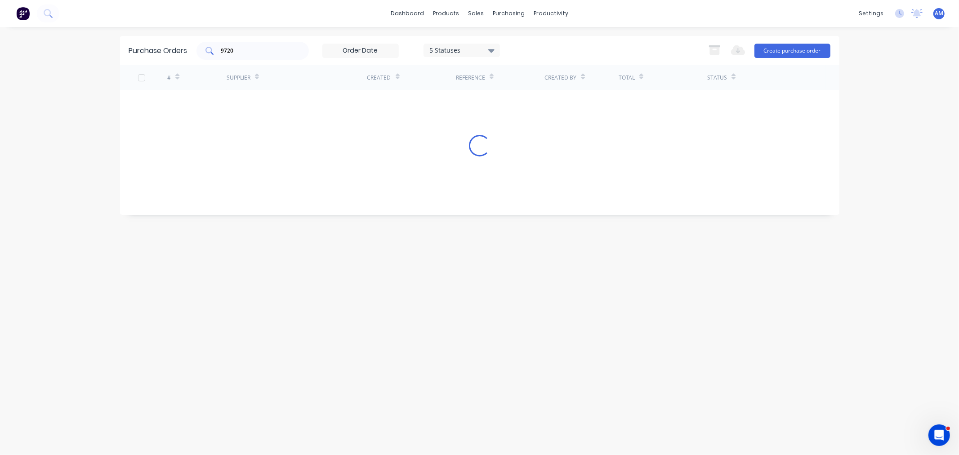
click at [244, 52] on input "9720" at bounding box center [257, 50] width 75 height 9
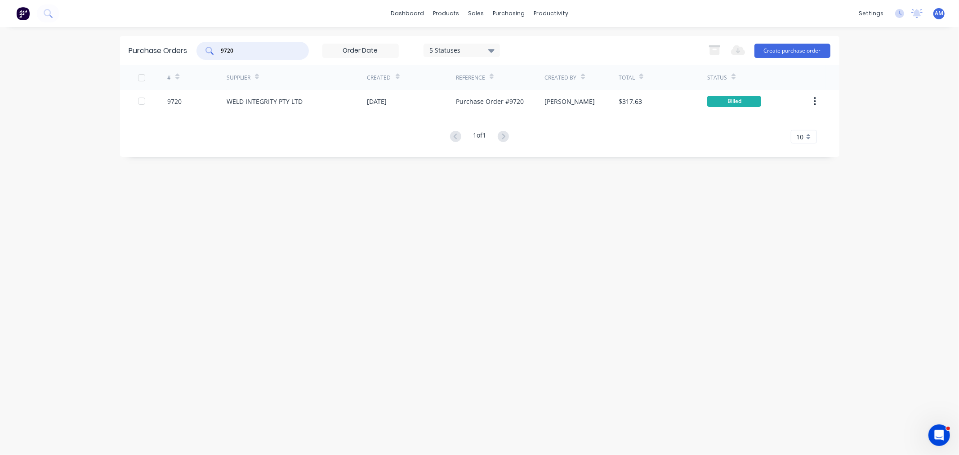
drag, startPoint x: 219, startPoint y: 51, endPoint x: 187, endPoint y: 56, distance: 32.4
click at [187, 56] on div "Purchase Orders 9720 5 Statuses 5 Statuses Export to Excel (XLSX) Create purcha…" at bounding box center [479, 50] width 719 height 29
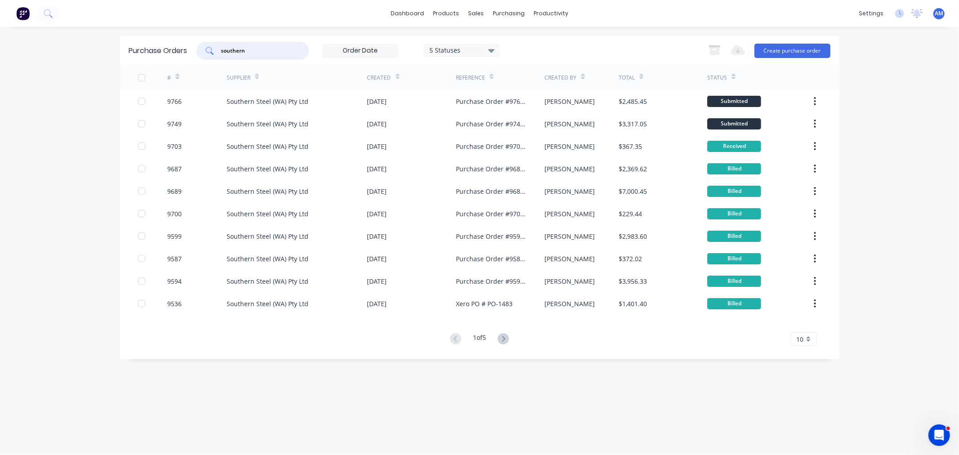
type input "southern"
click at [510, 45] on div "Sales Orders" at bounding box center [509, 43] width 37 height 8
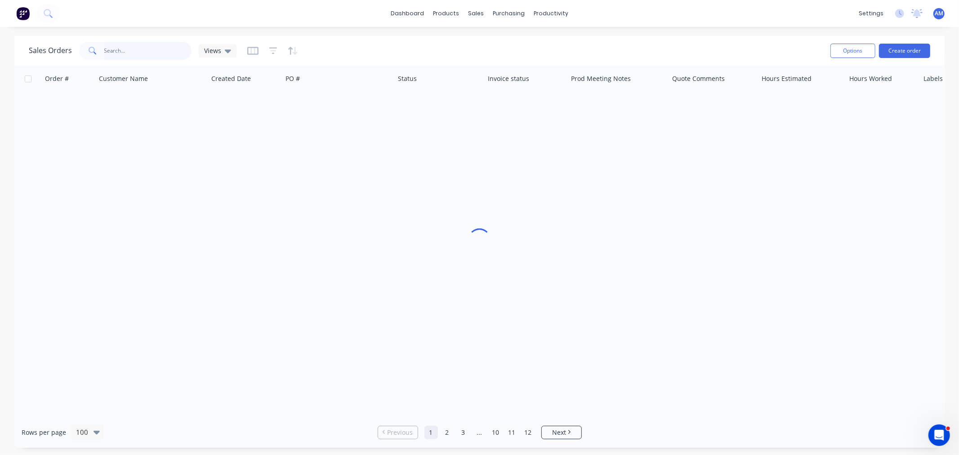
click at [138, 52] on input "text" at bounding box center [148, 51] width 88 height 18
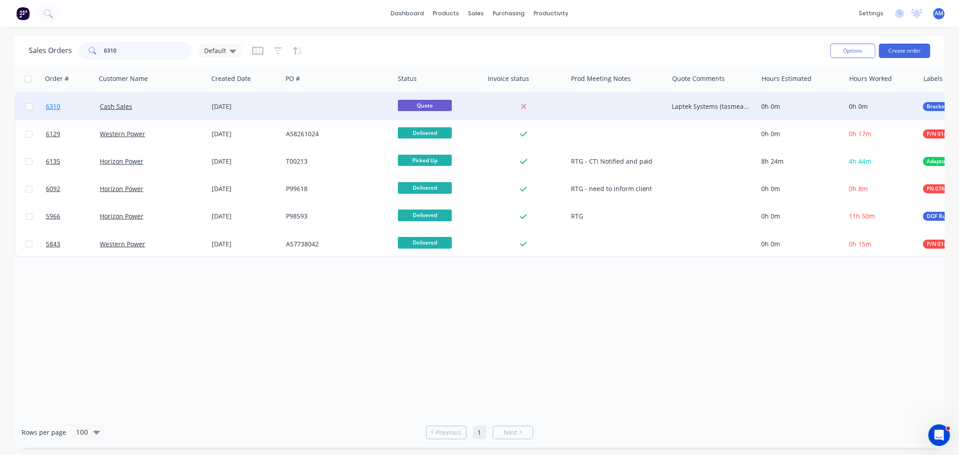
type input "6310"
click at [70, 107] on link "6310" at bounding box center [73, 106] width 54 height 27
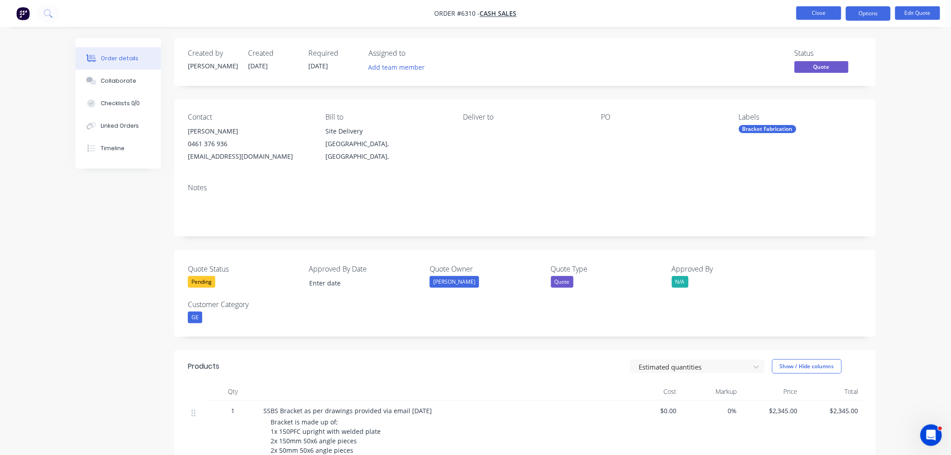
click at [802, 17] on button "Close" at bounding box center [819, 12] width 45 height 13
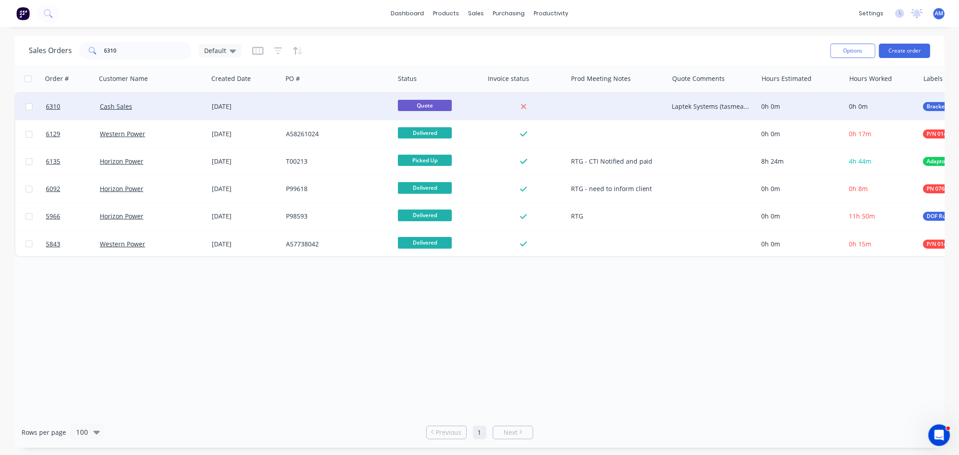
click at [686, 106] on div "Laptek Systems (tasmea company) Following up 30/09" at bounding box center [711, 106] width 78 height 9
click at [706, 105] on div "Laptek Systems (tasmea company) Following up 30/09, no response Following up" at bounding box center [711, 106] width 78 height 9
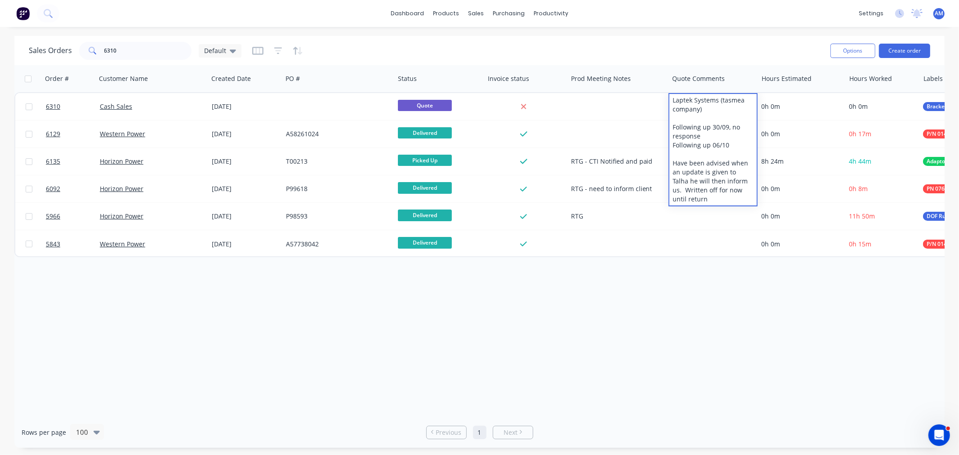
click at [726, 46] on div "Sales Orders 6310 Default" at bounding box center [426, 51] width 794 height 22
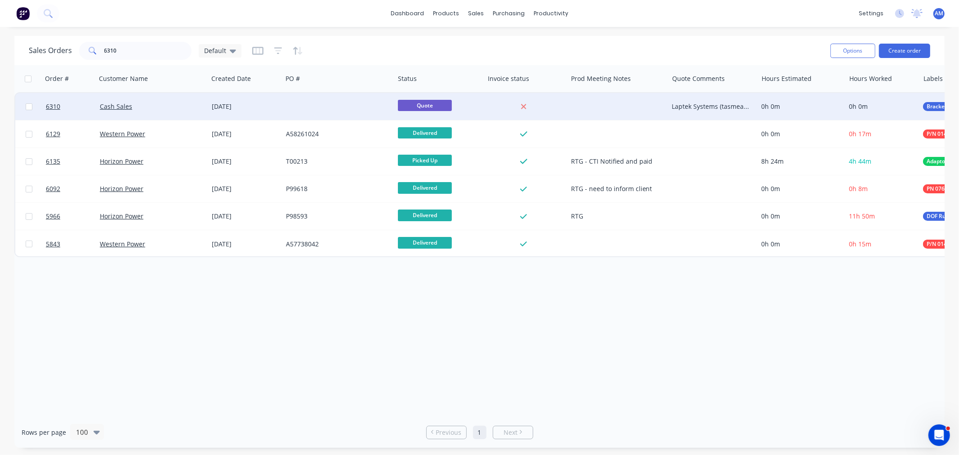
click at [171, 104] on div "Cash Sales" at bounding box center [150, 106] width 100 height 9
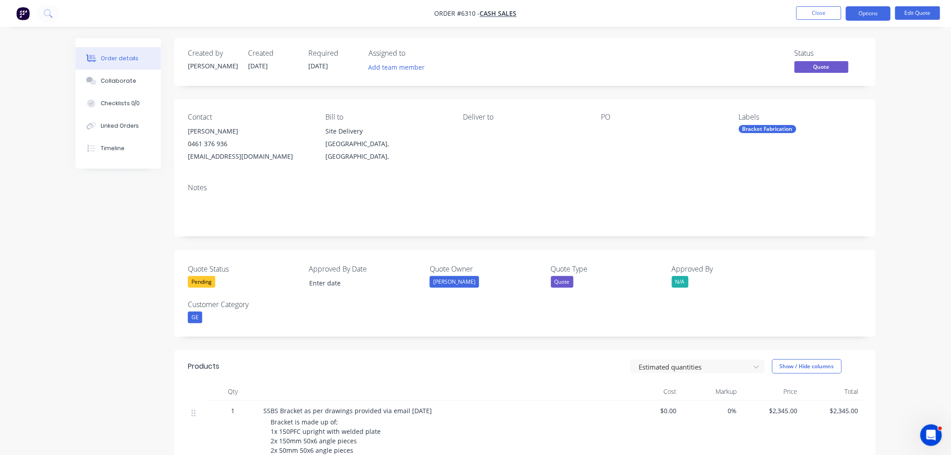
click at [203, 279] on div "Pending" at bounding box center [201, 282] width 27 height 12
click at [209, 375] on div "Not Going Ahead" at bounding box center [220, 373] width 50 height 12
click at [862, 8] on button "Options" at bounding box center [868, 13] width 45 height 14
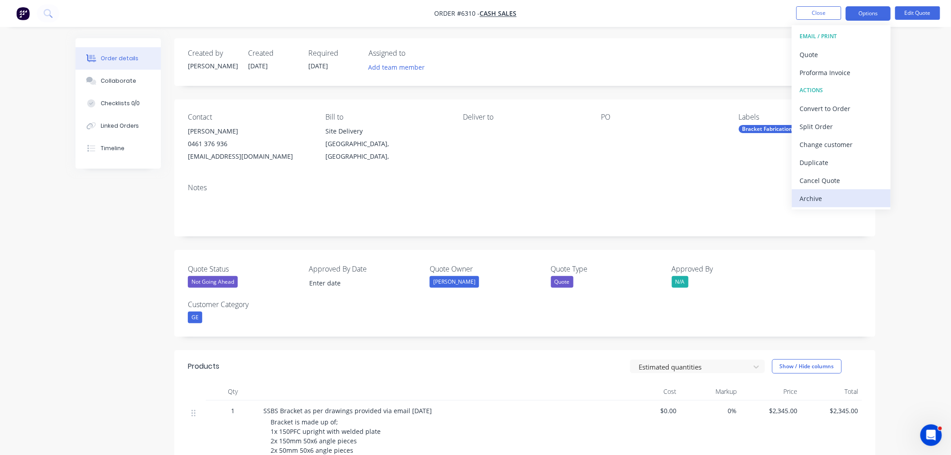
click at [833, 192] on div "Archive" at bounding box center [841, 198] width 83 height 13
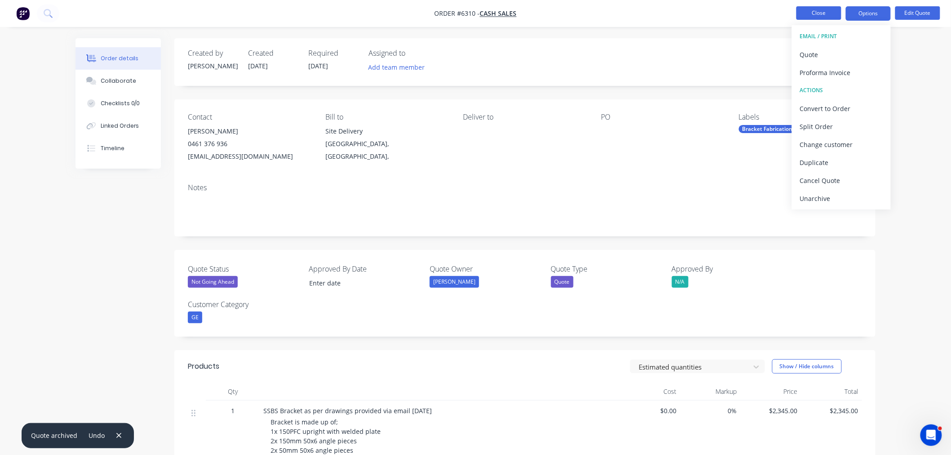
click at [824, 11] on button "Close" at bounding box center [819, 12] width 45 height 13
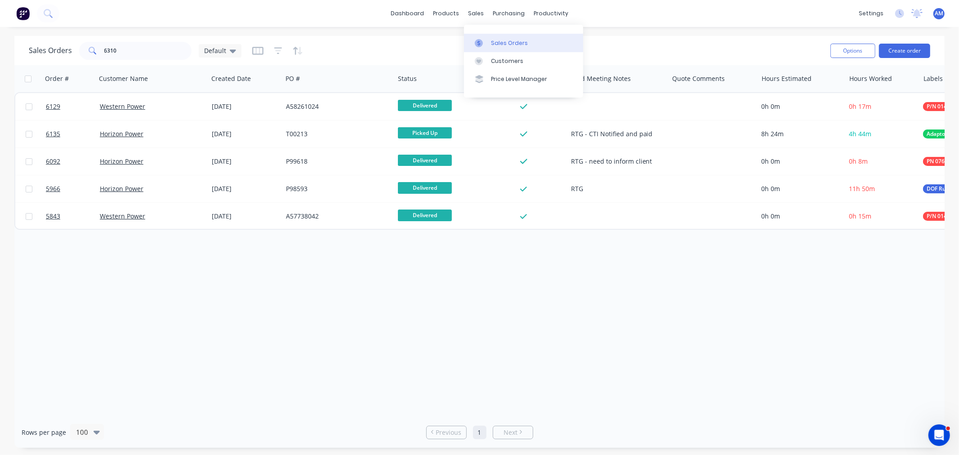
click at [492, 45] on div "Sales Orders" at bounding box center [509, 43] width 37 height 8
drag, startPoint x: 51, startPoint y: 49, endPoint x: 20, endPoint y: 49, distance: 31.0
click at [20, 49] on div "Sales Orders 6310 Default Options Create order" at bounding box center [479, 50] width 930 height 29
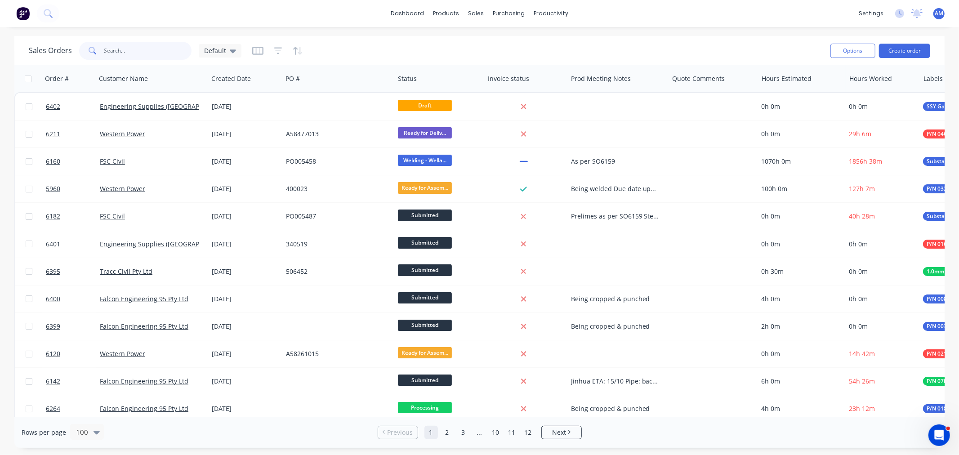
click at [129, 54] on input "text" at bounding box center [148, 51] width 88 height 18
click at [141, 51] on input "text" at bounding box center [148, 51] width 88 height 18
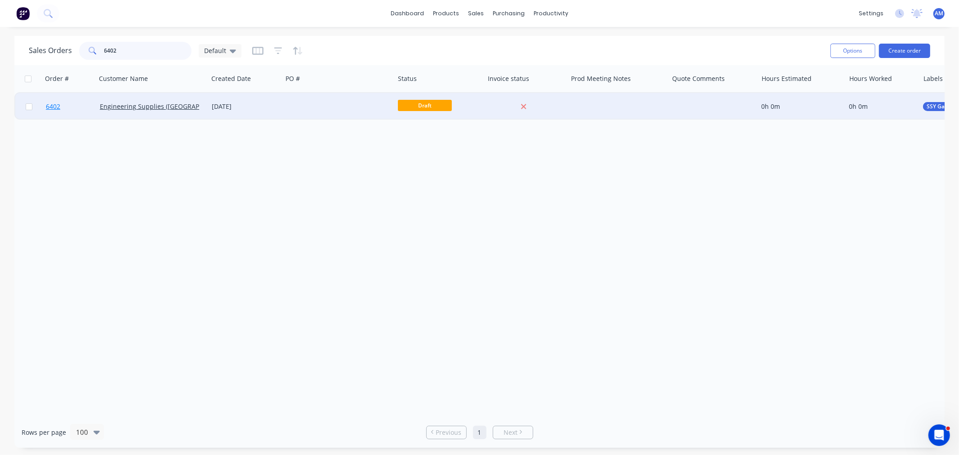
type input "6402"
click at [77, 105] on link "6402" at bounding box center [73, 106] width 54 height 27
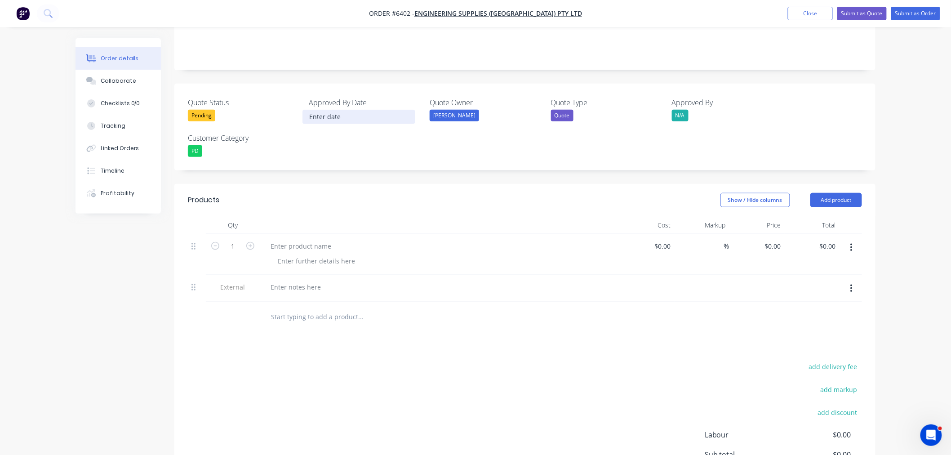
scroll to position [274, 0]
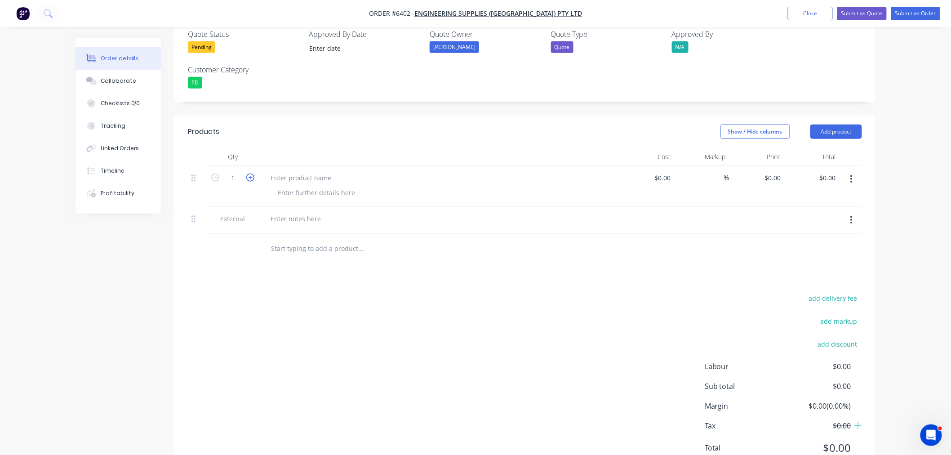
click at [253, 174] on icon "button" at bounding box center [250, 178] width 8 height 8
type input "2"
click at [280, 171] on div at bounding box center [300, 177] width 75 height 13
click at [286, 171] on div at bounding box center [300, 177] width 75 height 13
click at [304, 171] on div "SSY Gantry" at bounding box center [286, 177] width 47 height 13
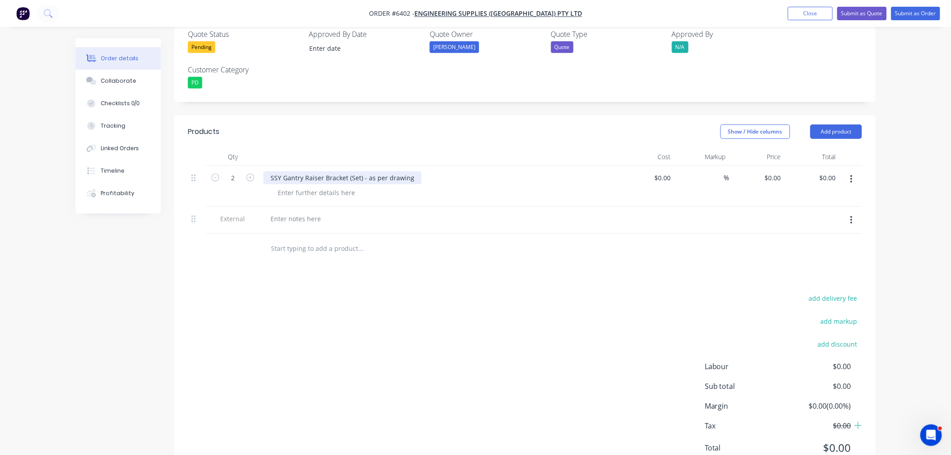
click at [415, 171] on div "SSY Gantry Raiser Bracket (Set) - as per drawing" at bounding box center [342, 177] width 158 height 13
click at [330, 186] on div at bounding box center [317, 192] width 92 height 13
click at [316, 186] on div at bounding box center [317, 192] width 92 height 13
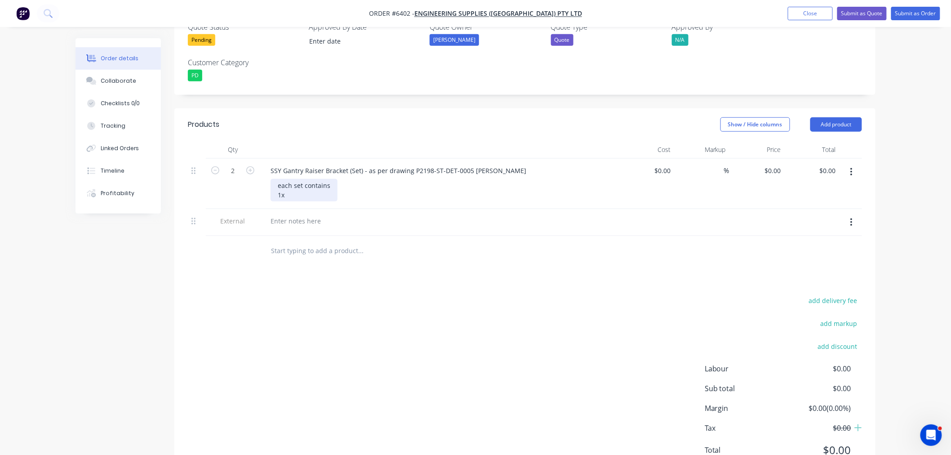
scroll to position [284, 0]
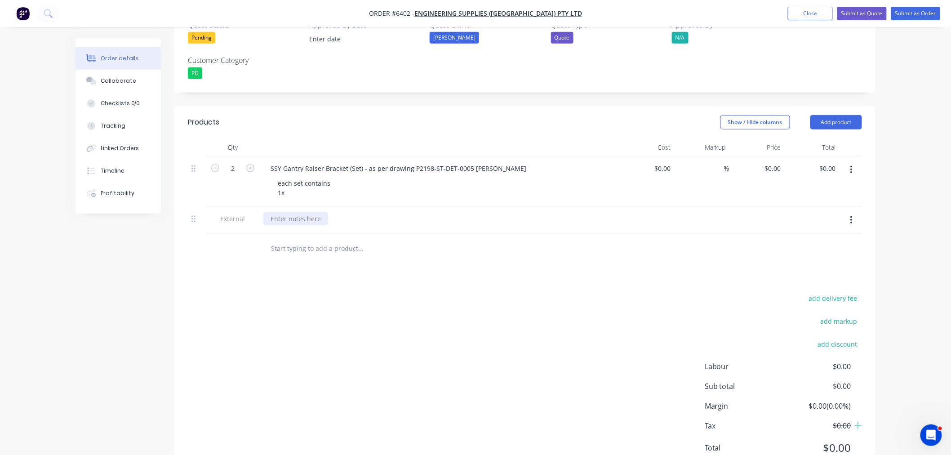
click at [279, 212] on div at bounding box center [295, 218] width 65 height 13
click at [291, 177] on div "each set contains 1x" at bounding box center [304, 188] width 67 height 22
drag, startPoint x: 289, startPoint y: 155, endPoint x: 250, endPoint y: 152, distance: 38.8
click at [250, 156] on div "2 SSY Gantry Raiser Bracket (Set) - as per drawing P2198-ST-DET-0005 revA each …" at bounding box center [525, 181] width 674 height 50
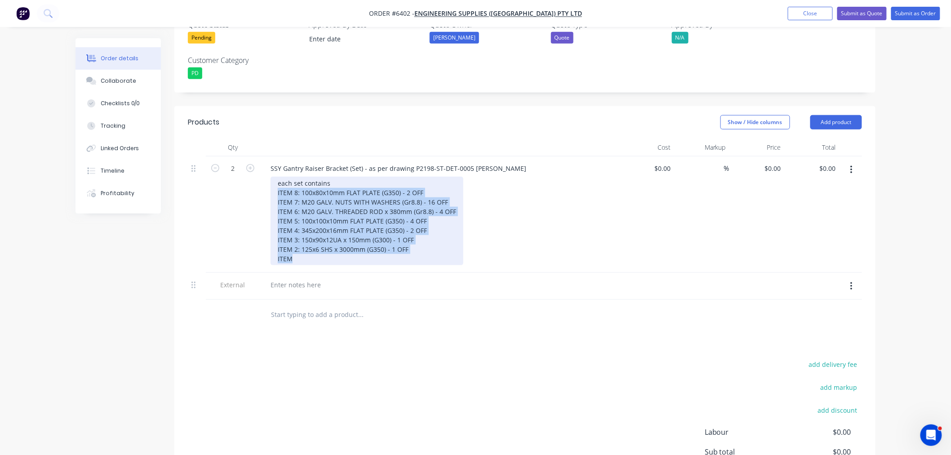
drag, startPoint x: 298, startPoint y: 222, endPoint x: 272, endPoint y: 158, distance: 69.1
click at [272, 177] on div "each set contains ITEM 8: 100x80x10mm FLAT PLATE (G350) - 2 OFF ITEM 7: M20 GAL…" at bounding box center [367, 221] width 193 height 89
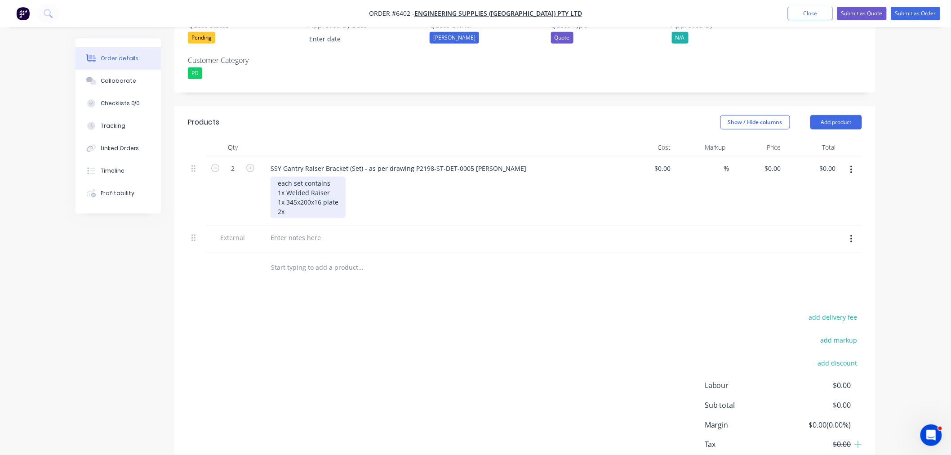
click at [299, 177] on div "each set contains 1x Welded Raiser 1x 345x200x16 plate 2x" at bounding box center [308, 197] width 75 height 41
click at [325, 177] on div "each set contains 1x Welded Raiser 1x 345x200x16 plate 2x 100x80x10" at bounding box center [308, 197] width 75 height 41
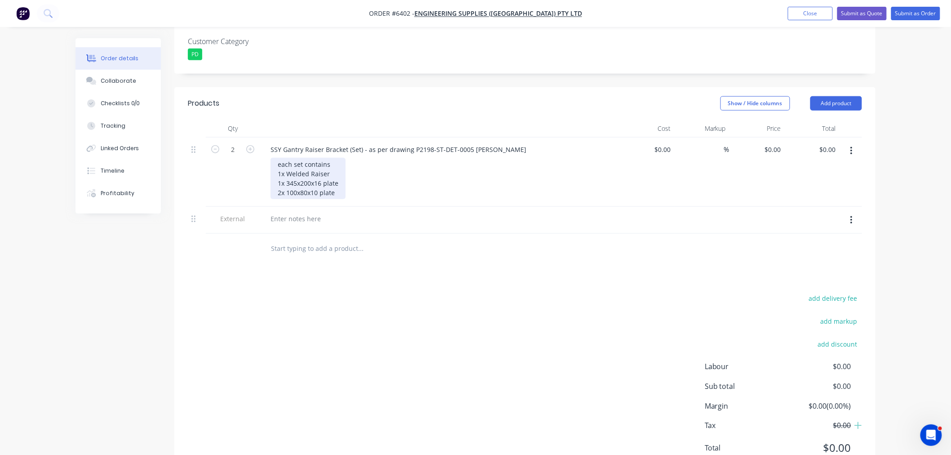
click at [343, 158] on div "each set contains 1x Welded Raiser 1x 345x200x16 plate 2x 100x80x10 plate" at bounding box center [308, 178] width 75 height 41
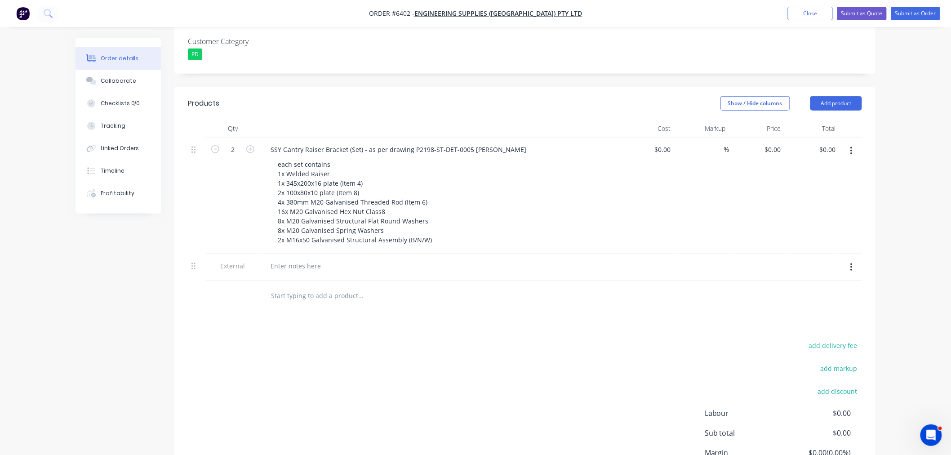
click at [295, 254] on div at bounding box center [440, 267] width 360 height 27
click at [295, 259] on div at bounding box center [295, 265] width 65 height 13
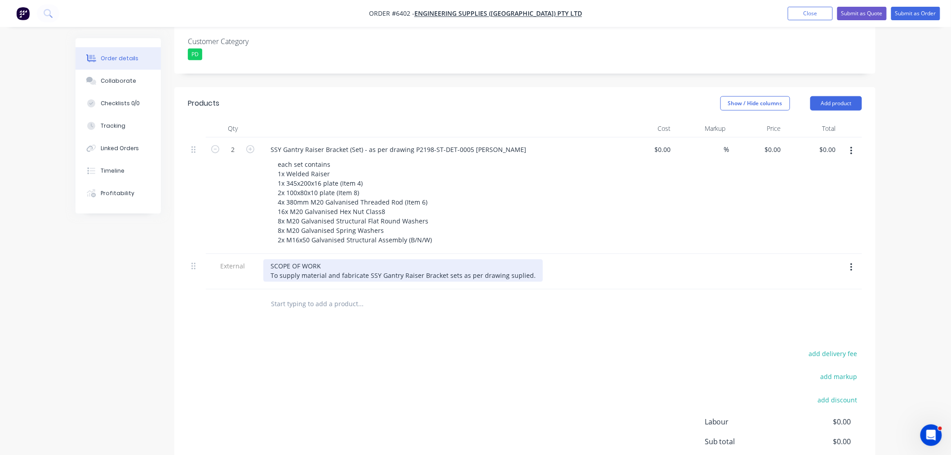
drag, startPoint x: 526, startPoint y: 237, endPoint x: 526, endPoint y: 241, distance: 4.9
click at [526, 259] on div "SCOPE OF WORK To supply material and fabricate SSY Gantry Raiser Bracket sets a…" at bounding box center [403, 270] width 280 height 22
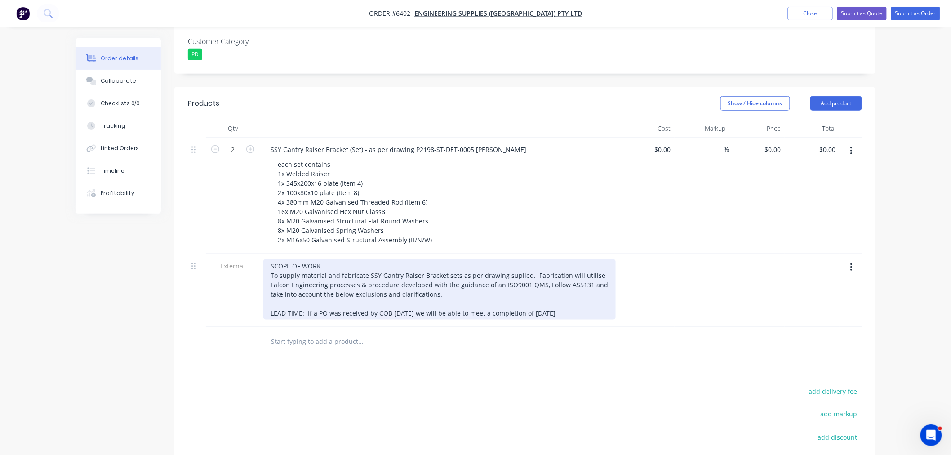
click at [547, 273] on div "SCOPE OF WORK To supply material and fabricate SSY Gantry Raiser Bracket sets a…" at bounding box center [439, 289] width 353 height 60
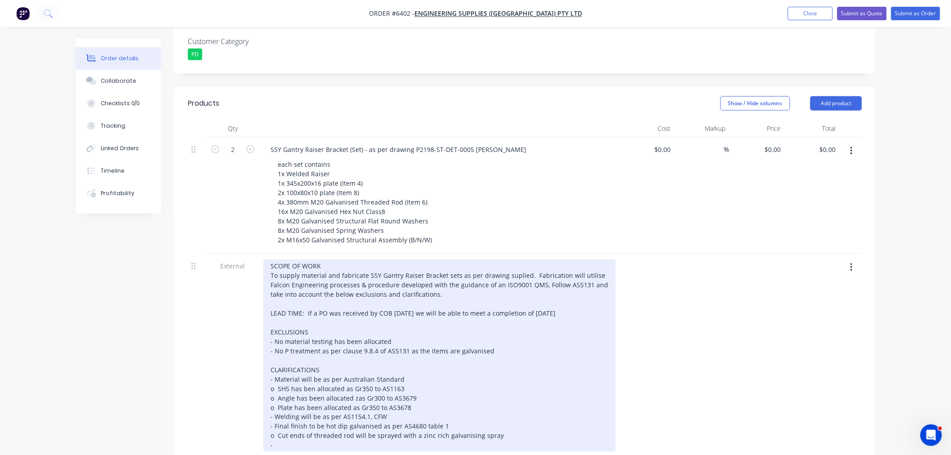
drag, startPoint x: 585, startPoint y: 246, endPoint x: 584, endPoint y: 254, distance: 8.1
click at [585, 259] on div "SCOPE OF WORK To supply material and fabricate SSY Gantry Raiser Bracket sets a…" at bounding box center [439, 355] width 353 height 192
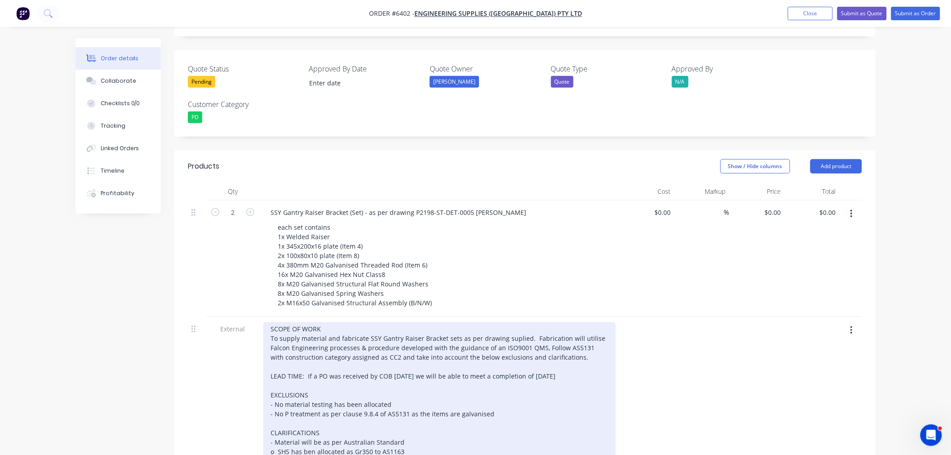
scroll to position [375, 0]
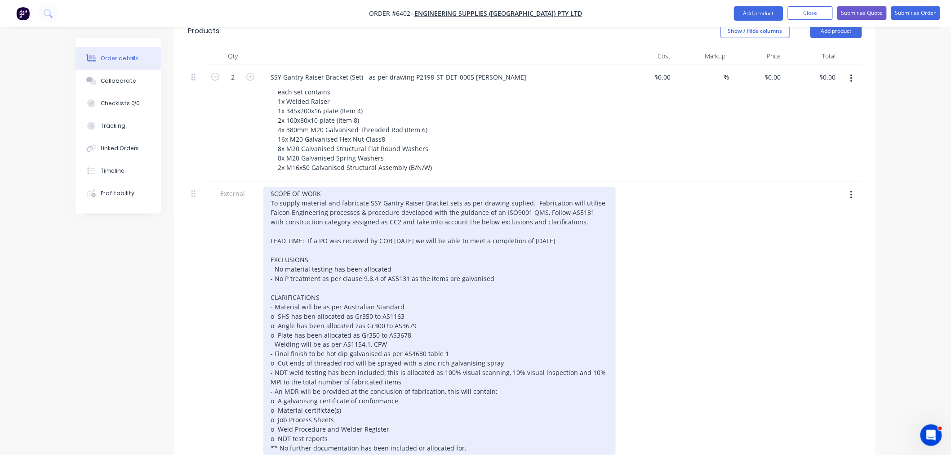
drag, startPoint x: 572, startPoint y: 180, endPoint x: 572, endPoint y: 185, distance: 5.4
click at [572, 187] on div "SCOPE OF WORK To supply material and fabricate SSY Gantry Raiser Bracket sets a…" at bounding box center [439, 321] width 353 height 268
click at [527, 238] on div "SCOPE OF WORK To supply material and fabricate SSY Gantry Raiser Bracket sets a…" at bounding box center [439, 321] width 353 height 268
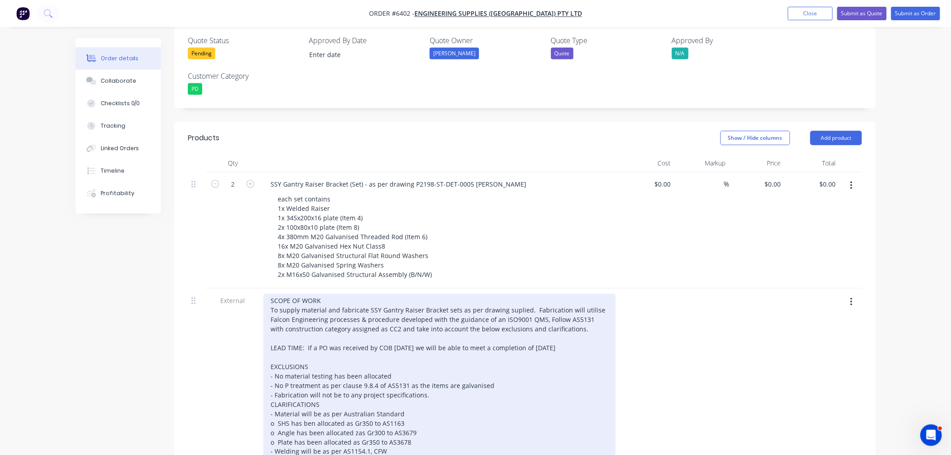
scroll to position [263, 0]
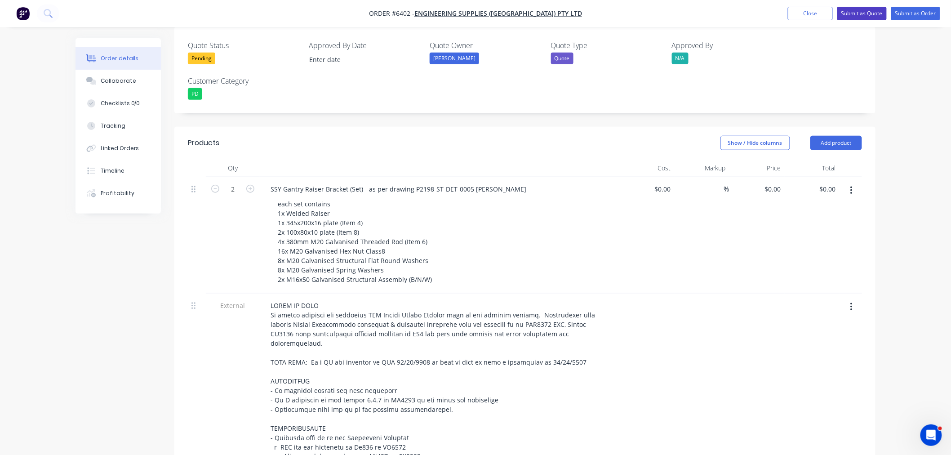
click at [865, 12] on button "Submit as Quote" at bounding box center [862, 13] width 49 height 13
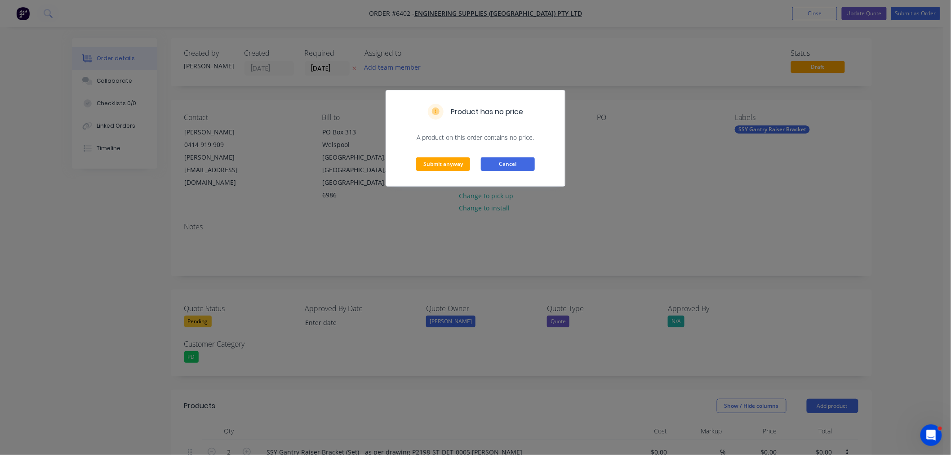
click at [495, 163] on button "Cancel" at bounding box center [508, 163] width 54 height 13
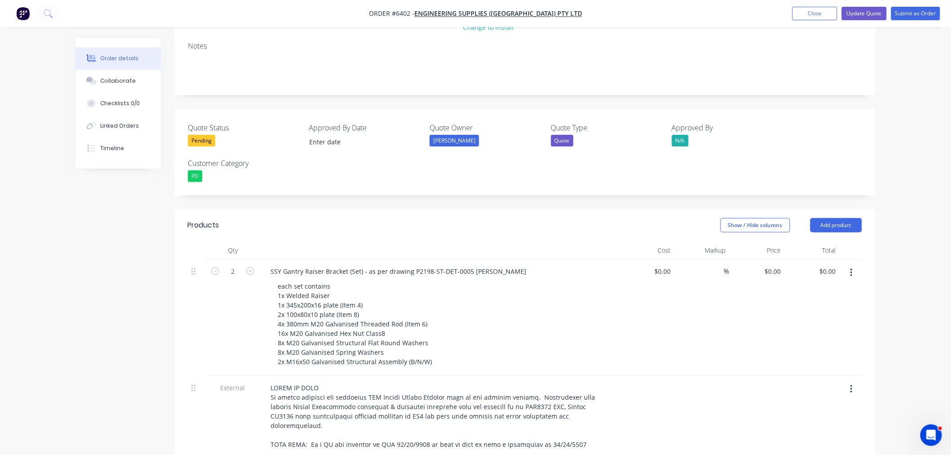
scroll to position [200, 0]
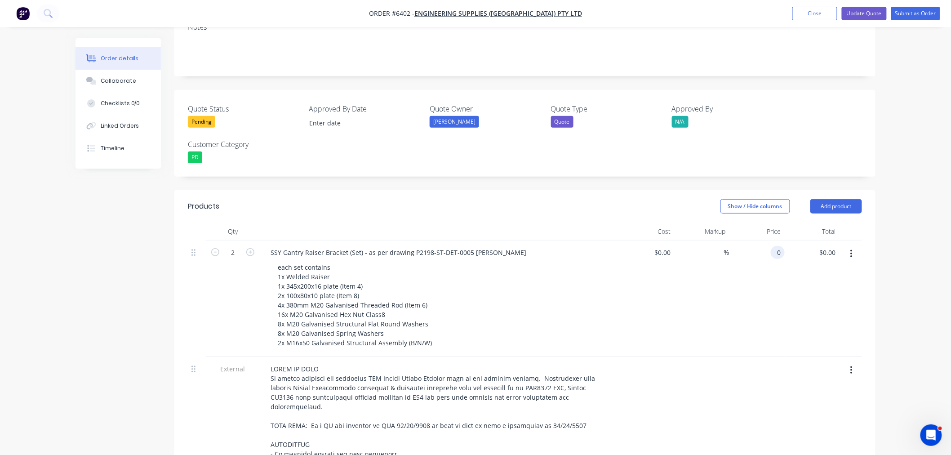
click at [780, 246] on input "0" at bounding box center [780, 252] width 10 height 13
type input "$2,561.06"
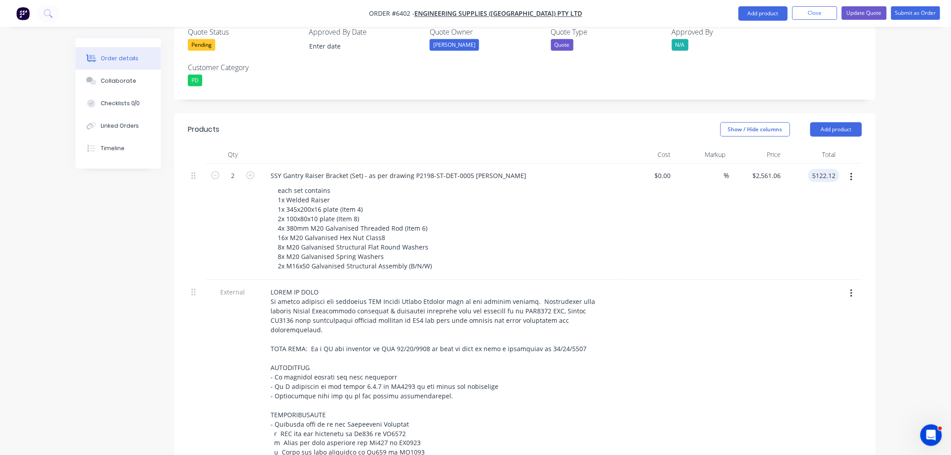
scroll to position [250, 0]
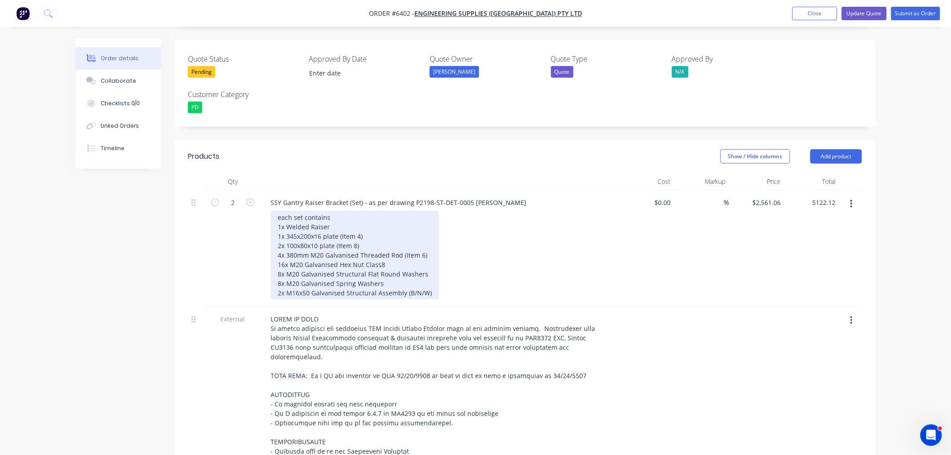
type input "$5,122.12"
click at [280, 211] on div "each set contains 1x Welded Raiser 1x 345x200x16 plate (Item 4) 2x 100x80x10 pl…" at bounding box center [355, 255] width 169 height 89
click at [282, 211] on div "each set contains 1x Welded Raiser 1x 345x200x16 plate (Item 4) 2x 100x80x10 pl…" at bounding box center [355, 255] width 169 height 89
click at [342, 211] on div "Each set contains; 1x Welded Raiser 1x 345x200x16 plate (Item 4) 2x 100x80x10 p…" at bounding box center [355, 255] width 169 height 89
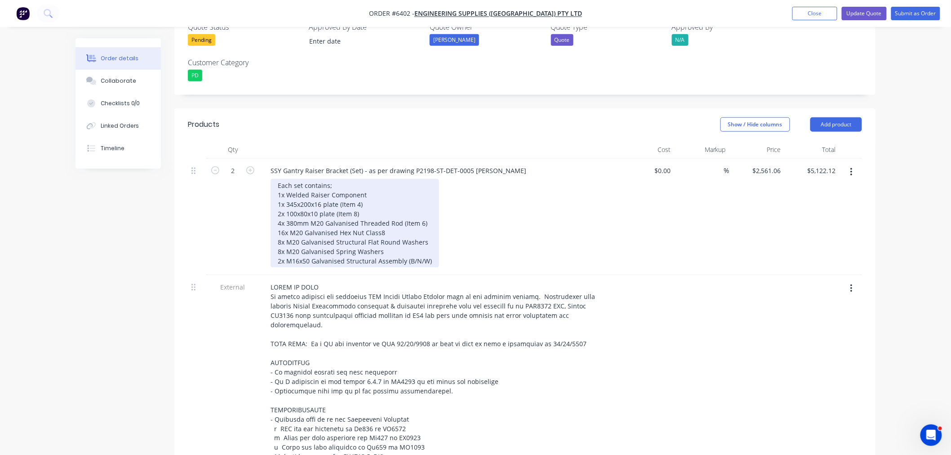
scroll to position [299, 0]
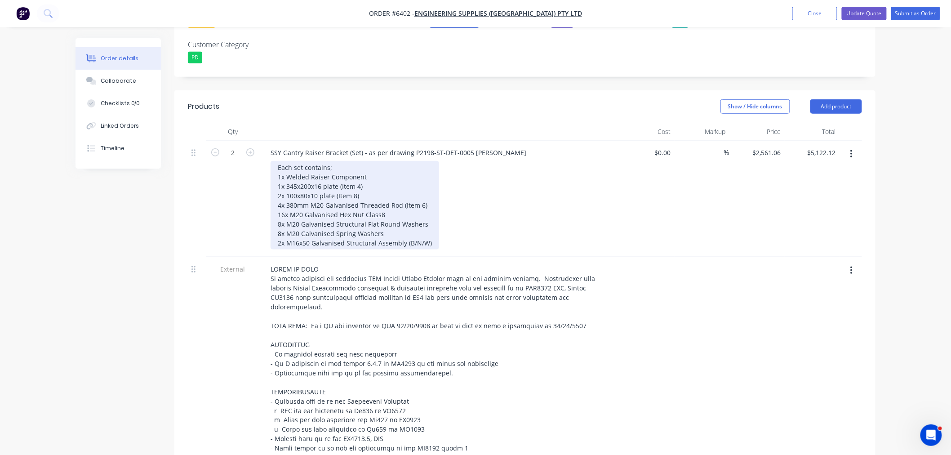
click at [402, 165] on div "Each set contains; 1x Welded Raiser Component 1x 345x200x16 plate (Item 4) 2x 1…" at bounding box center [355, 205] width 169 height 89
click at [406, 204] on div "Each set contains; 1x Welded Raiser Component 1x 345x200x16 plate (Item 4) 2x 1…" at bounding box center [360, 205] width 179 height 89
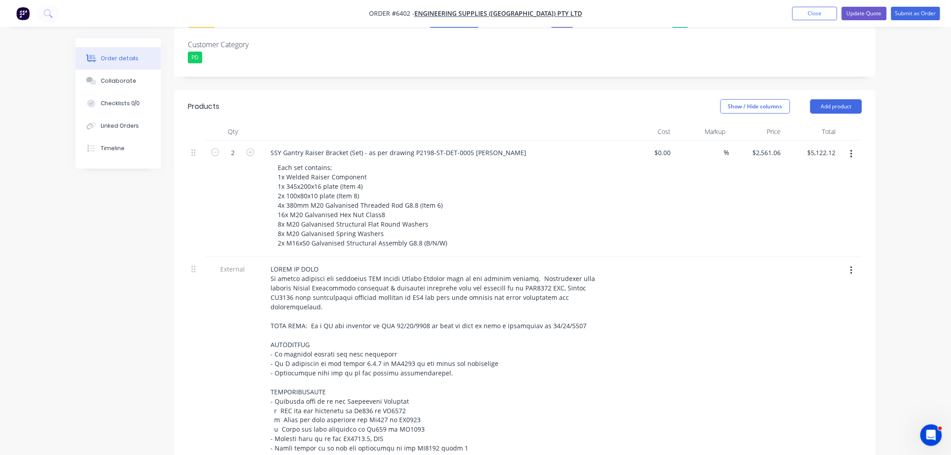
click at [687, 196] on div "%" at bounding box center [702, 199] width 55 height 116
click at [854, 3] on nav "Order #6402 - Engineering Supplies (WA) Pty Ltd Add product Close Update Quote …" at bounding box center [475, 13] width 951 height 27
click at [858, 15] on button "Update Quote" at bounding box center [864, 13] width 45 height 13
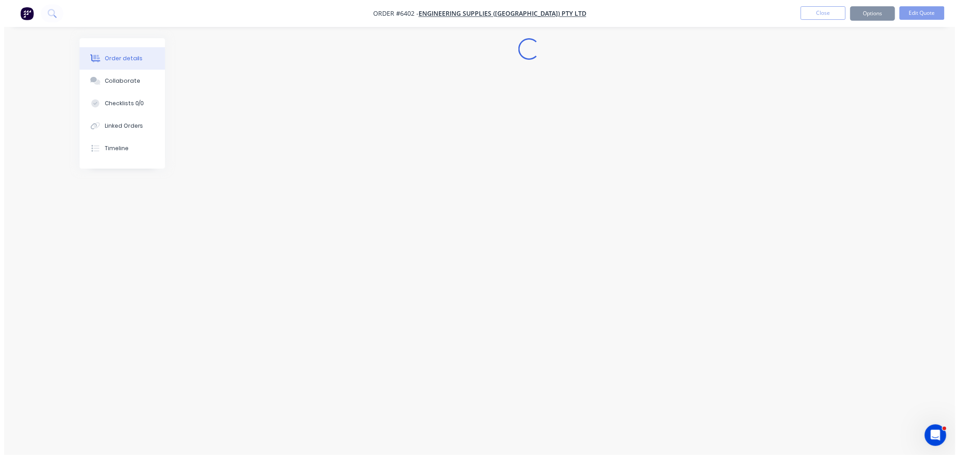
scroll to position [0, 0]
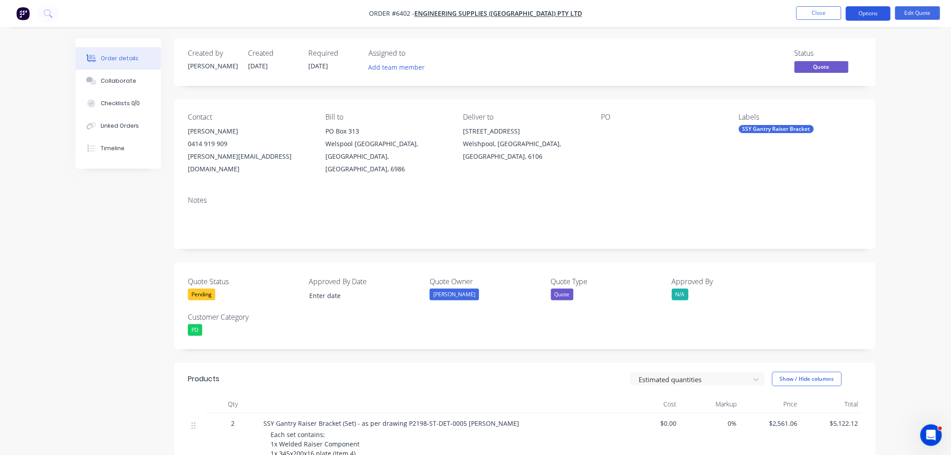
click at [884, 10] on button "Options" at bounding box center [868, 13] width 45 height 14
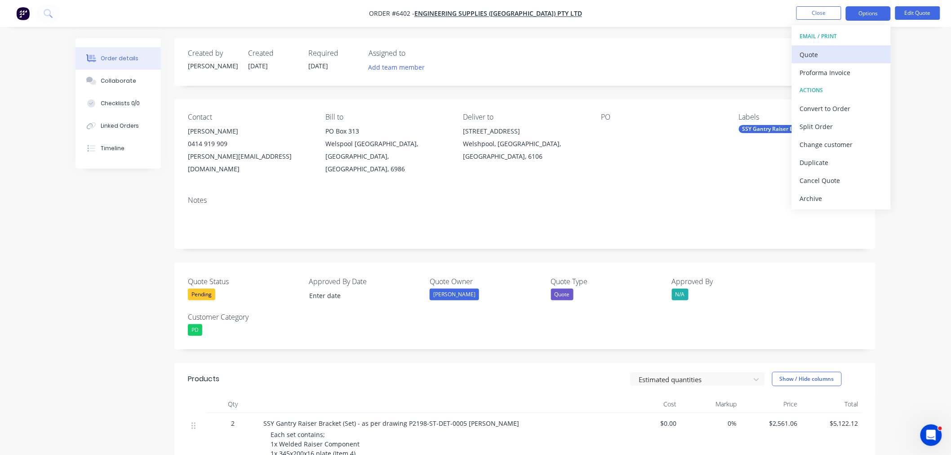
click at [842, 50] on div "Quote" at bounding box center [841, 54] width 83 height 13
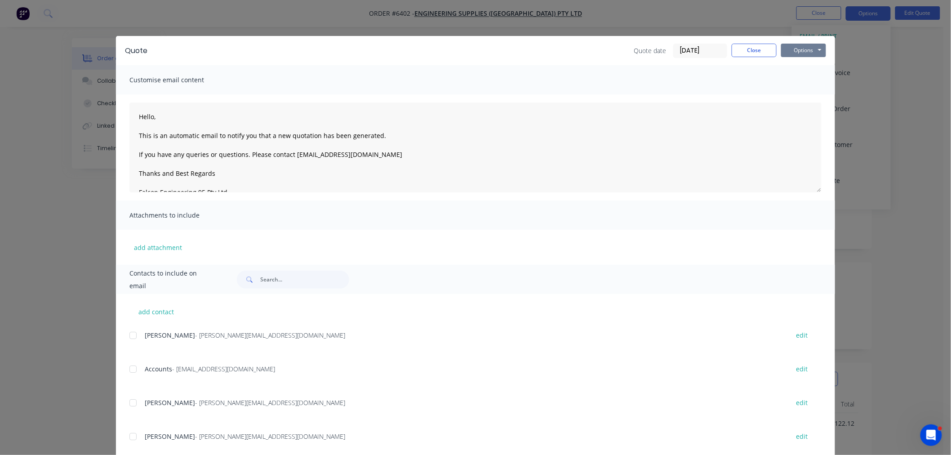
click at [820, 47] on button "Options" at bounding box center [803, 50] width 45 height 13
click at [810, 69] on button "Preview" at bounding box center [810, 66] width 58 height 15
click at [738, 53] on button "Close" at bounding box center [754, 50] width 45 height 13
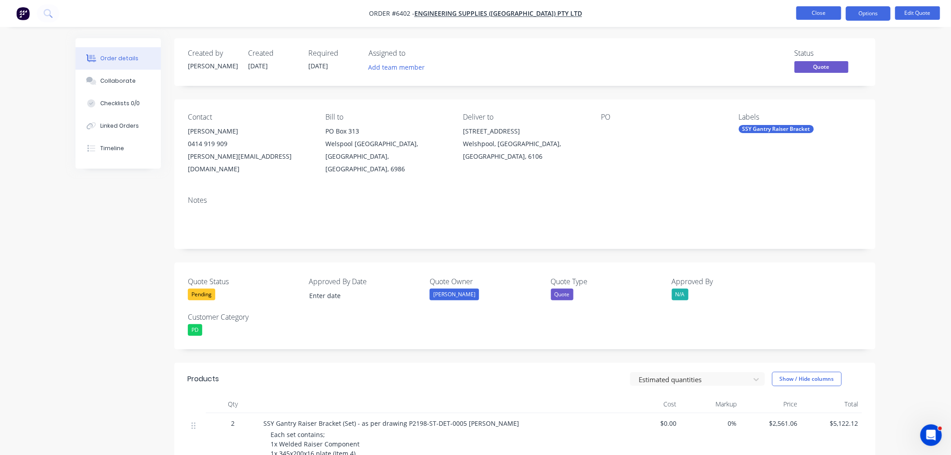
click at [799, 16] on button "Close" at bounding box center [819, 12] width 45 height 13
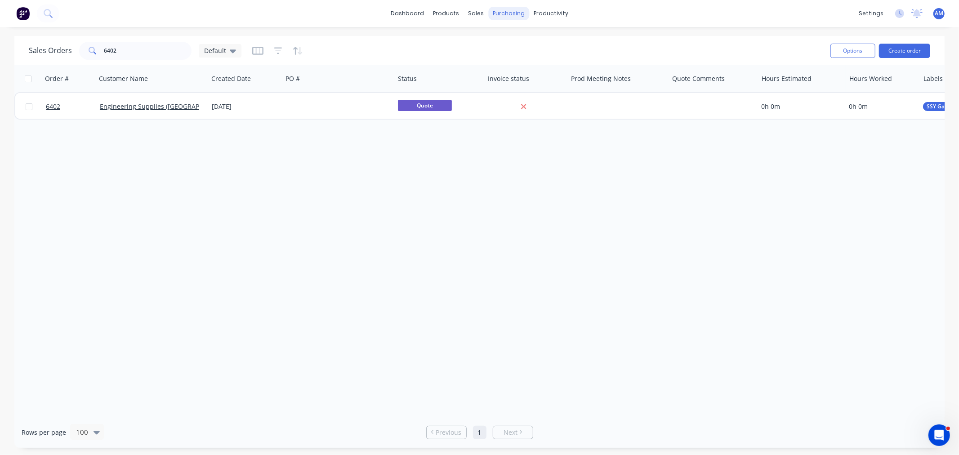
click at [501, 13] on div "purchasing" at bounding box center [508, 13] width 41 height 13
click at [523, 43] on div "Purchase Orders" at bounding box center [538, 43] width 48 height 8
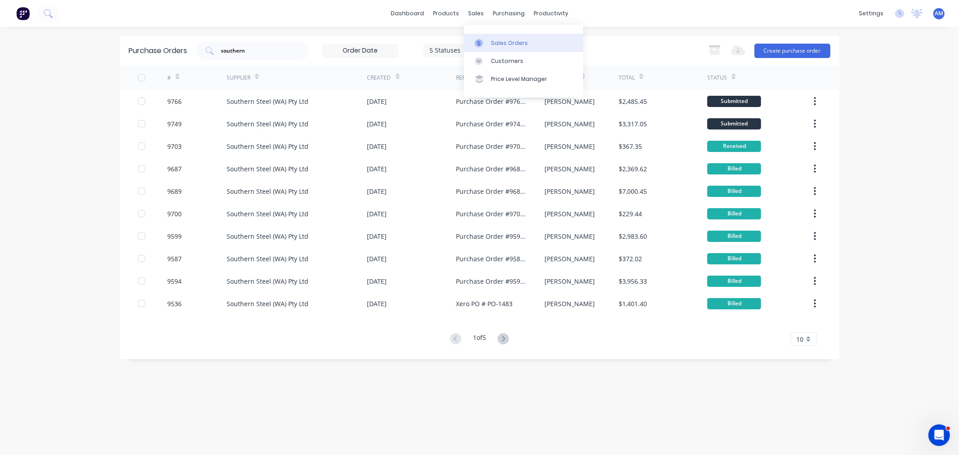
click at [487, 42] on div at bounding box center [481, 43] width 13 height 8
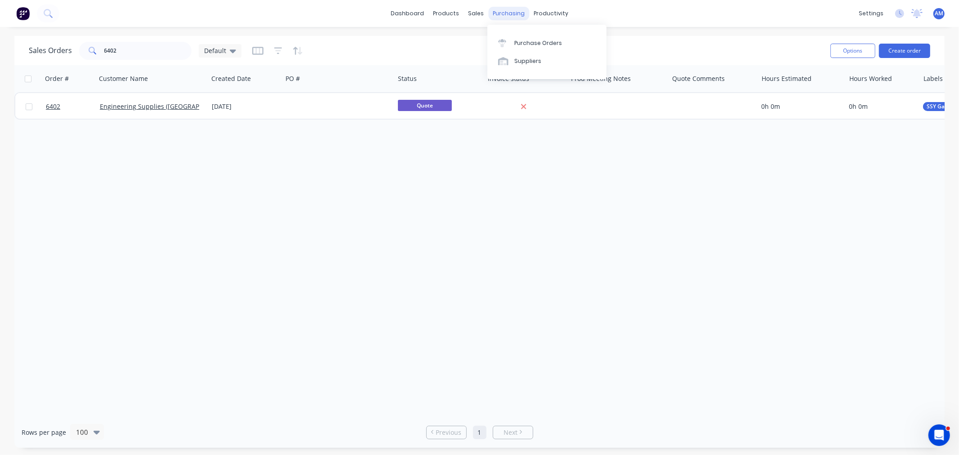
click at [506, 17] on div "purchasing" at bounding box center [508, 13] width 41 height 13
click at [515, 39] on div "Purchase Orders" at bounding box center [538, 43] width 48 height 8
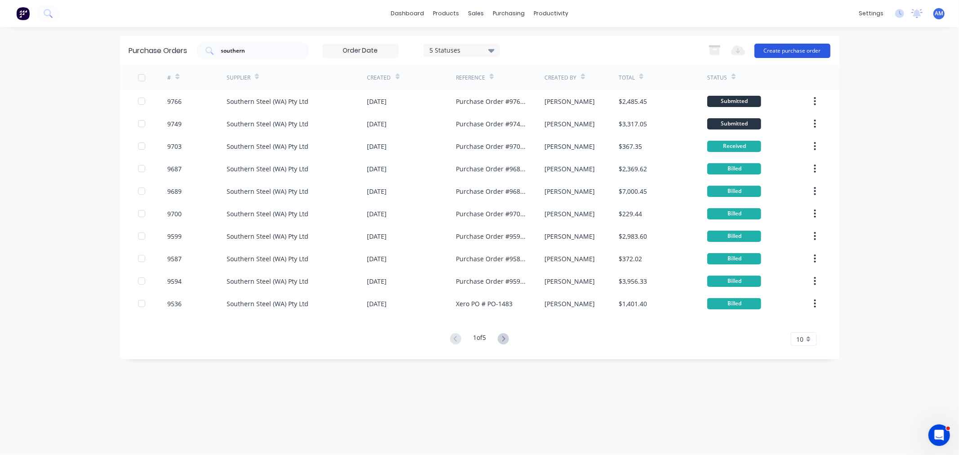
click at [803, 47] on button "Create purchase order" at bounding box center [792, 51] width 76 height 14
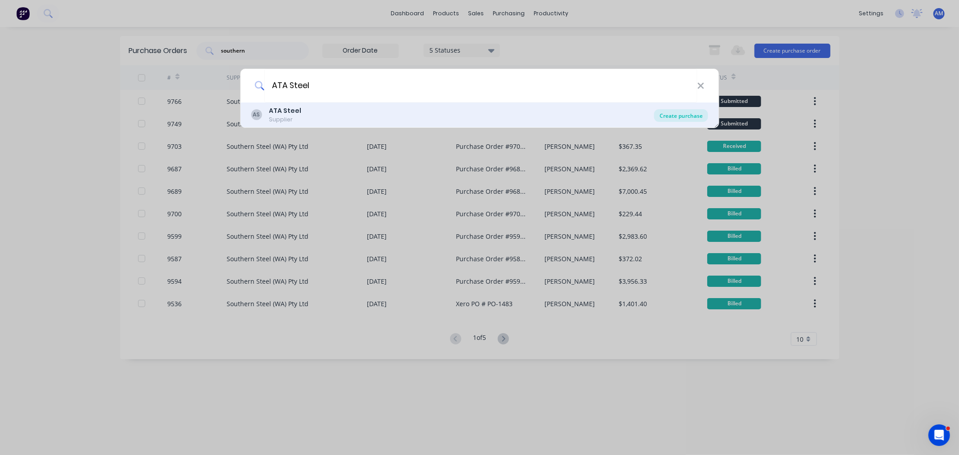
type input "ATA Steel"
click at [660, 115] on div "Create purchase" at bounding box center [681, 115] width 54 height 13
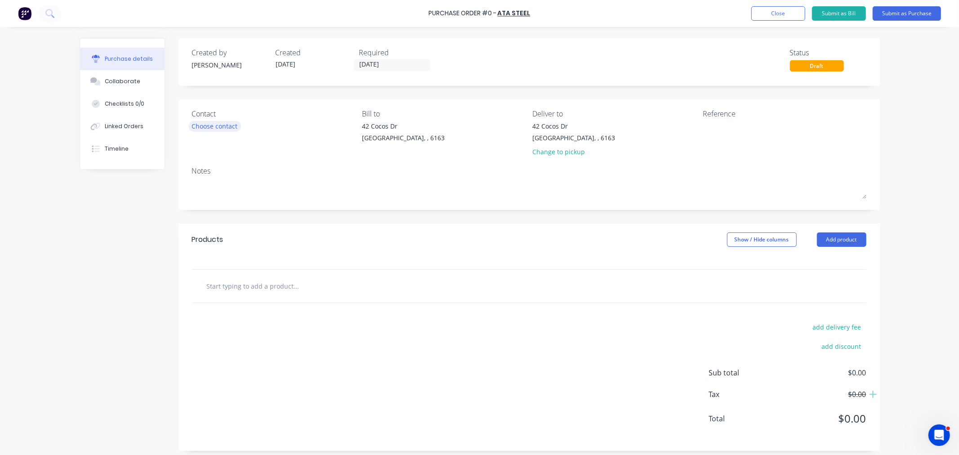
click at [227, 127] on div "Choose contact" at bounding box center [215, 125] width 46 height 9
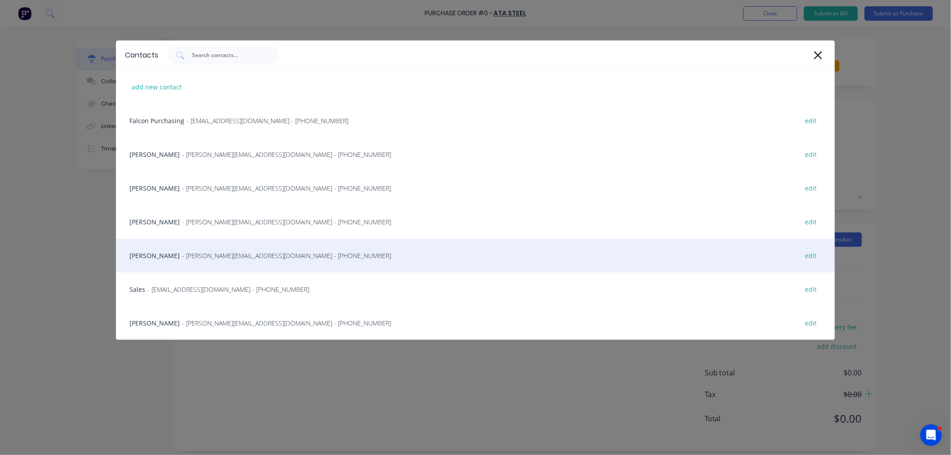
click at [182, 252] on span "- reece@atasteel.com.au - (08) 9437 9317" at bounding box center [286, 255] width 209 height 9
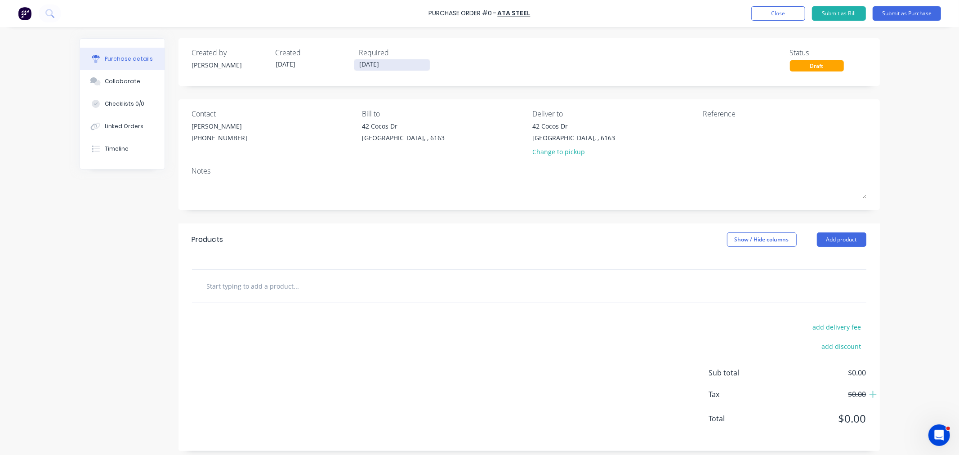
click at [388, 61] on input "07/10/25" at bounding box center [392, 64] width 76 height 11
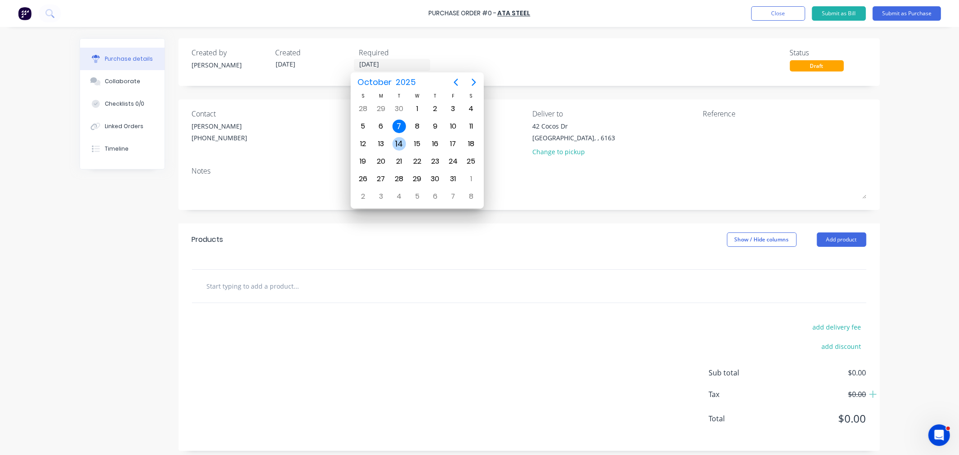
click at [401, 140] on div "14" at bounding box center [399, 143] width 13 height 13
type input "14/10/25"
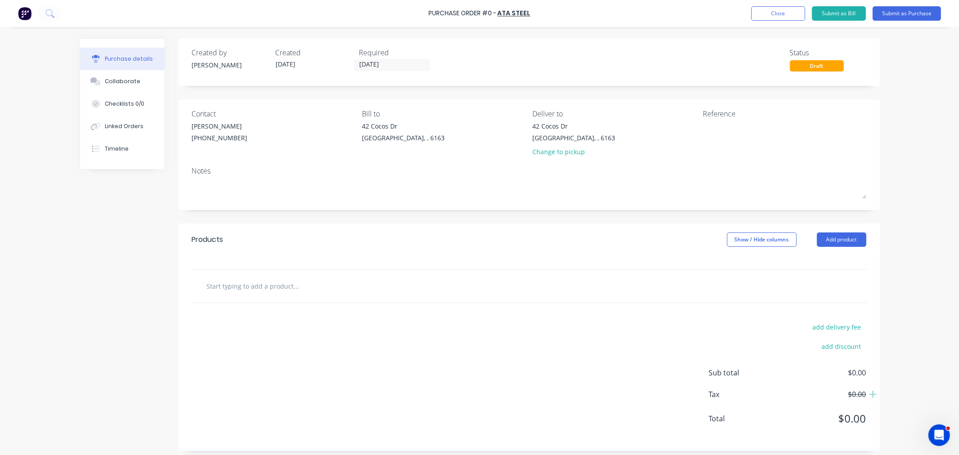
click at [823, 251] on div "Products Show / Hide columns Add product" at bounding box center [529, 239] width 701 height 32
click at [823, 244] on button "Add product" at bounding box center [841, 239] width 49 height 14
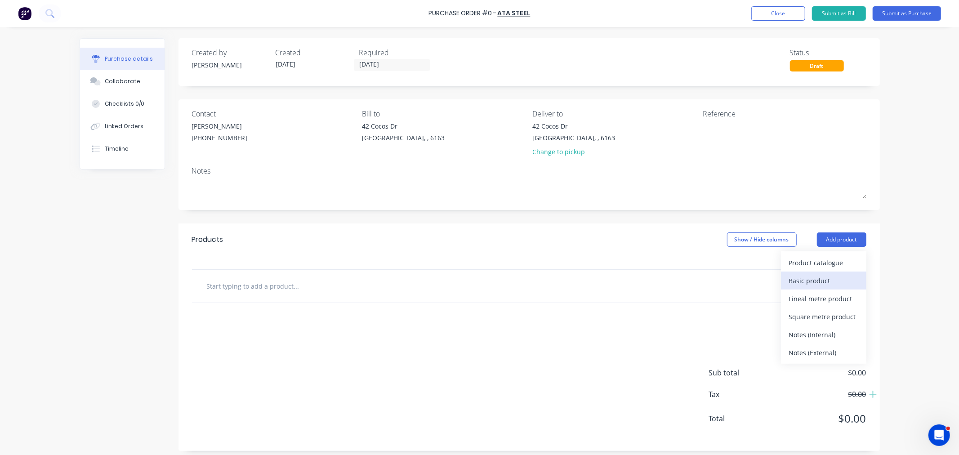
click at [820, 279] on div "Basic product" at bounding box center [823, 280] width 69 height 13
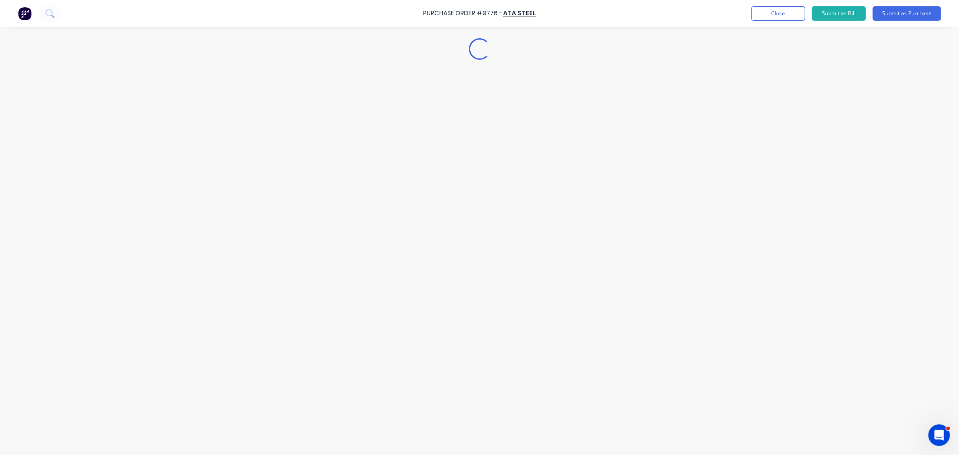
click at [135, 123] on div "Loading..." at bounding box center [480, 214] width 818 height 410
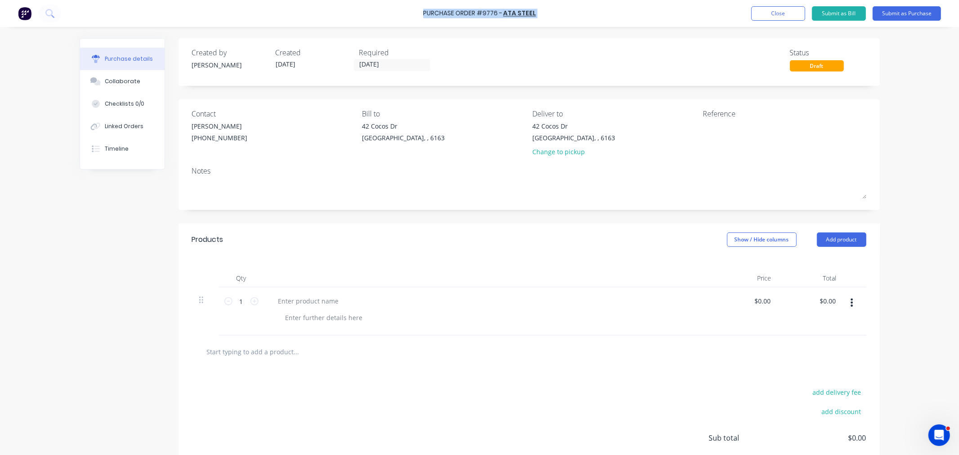
drag, startPoint x: 535, startPoint y: 13, endPoint x: 427, endPoint y: 23, distance: 108.3
click at [425, 13] on div "Purchase Order #9776 - ATA Steel Add product Close Submit as Bill Submit as Pur…" at bounding box center [479, 13] width 959 height 27
copy div "Purchase Order #9776 - ATA Steel Add product Close Submit as Bill Submit as Pur…"
click at [735, 134] on textarea at bounding box center [759, 131] width 112 height 20
paste textarea "Purchase Order #9776 - ATA Steel"
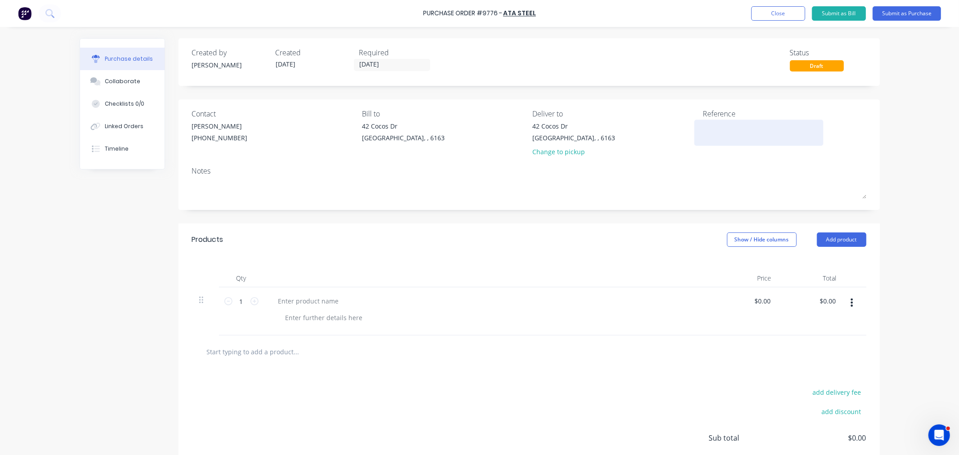
type textarea "x"
type textarea "Purchase Order #9776 - ATA Steel"
type textarea "x"
type textarea "Purchase Order #9776 - ATA Steel"
drag, startPoint x: 239, startPoint y: 303, endPoint x: 231, endPoint y: 303, distance: 7.6
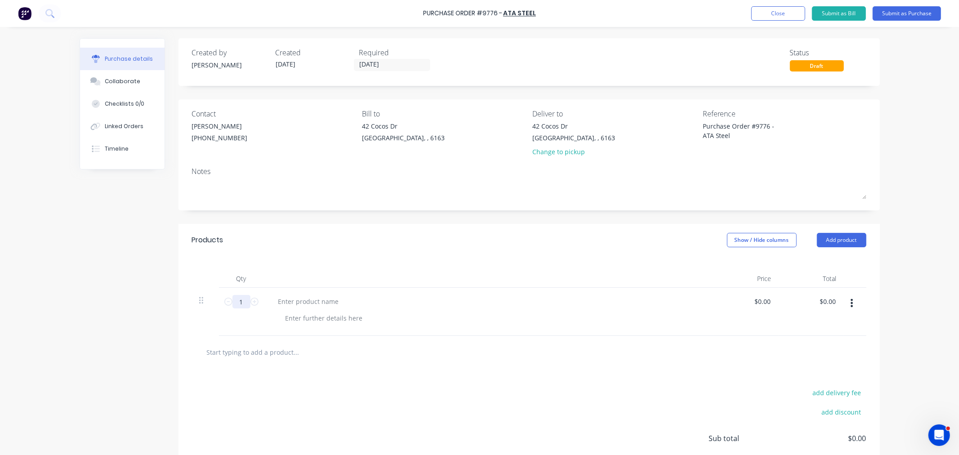
click at [232, 303] on input "1" at bounding box center [241, 301] width 18 height 13
type textarea "x"
type input "2"
type textarea "x"
type input "21"
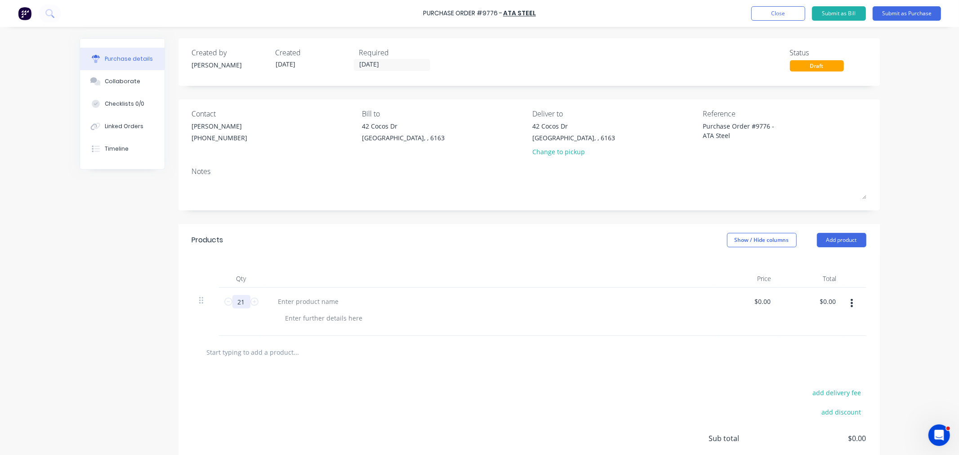
type textarea "x"
type input "21"
type textarea "x"
click at [313, 301] on div at bounding box center [308, 301] width 75 height 13
click at [836, 240] on button "Add product" at bounding box center [841, 240] width 49 height 14
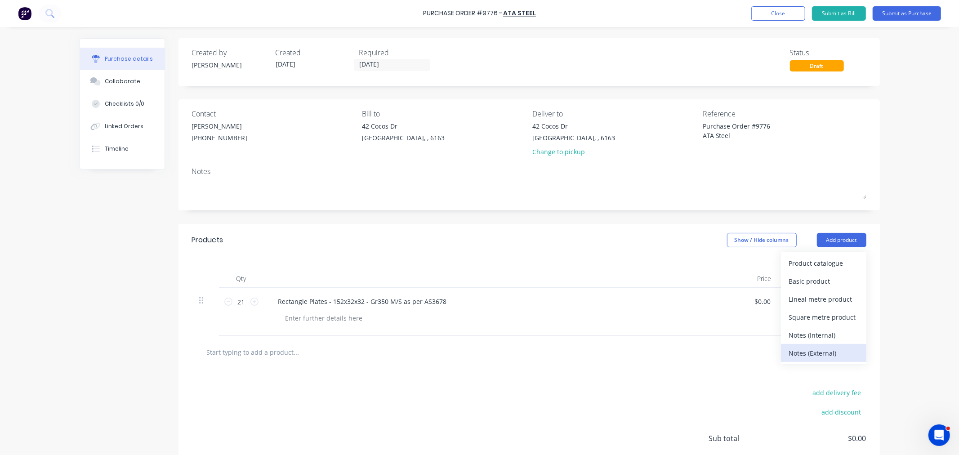
click at [819, 352] on div "Notes (External)" at bounding box center [823, 353] width 69 height 13
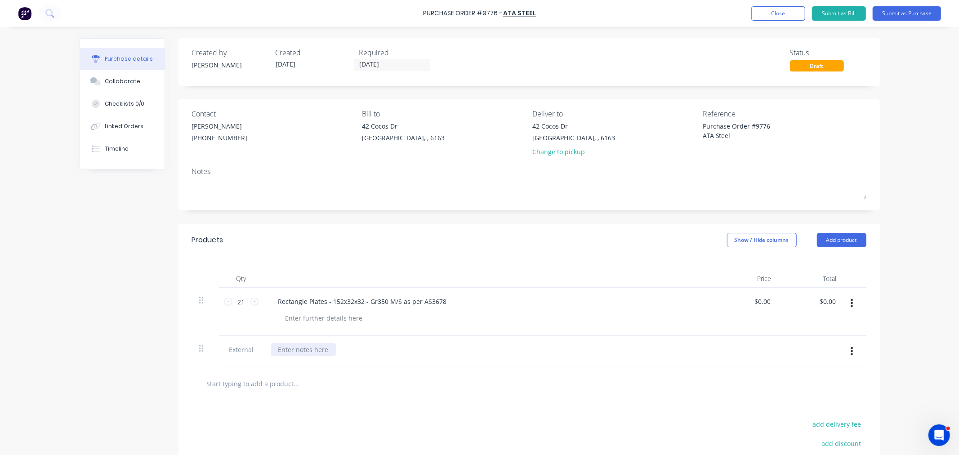
type textarea "x"
click at [308, 348] on div at bounding box center [303, 349] width 65 height 13
click at [348, 346] on div "AS PER QUOTE 287977" at bounding box center [488, 349] width 435 height 13
click at [345, 348] on div "AS PER QUOTE 287977" at bounding box center [312, 349] width 82 height 13
click at [241, 429] on div at bounding box center [529, 421] width 674 height 33
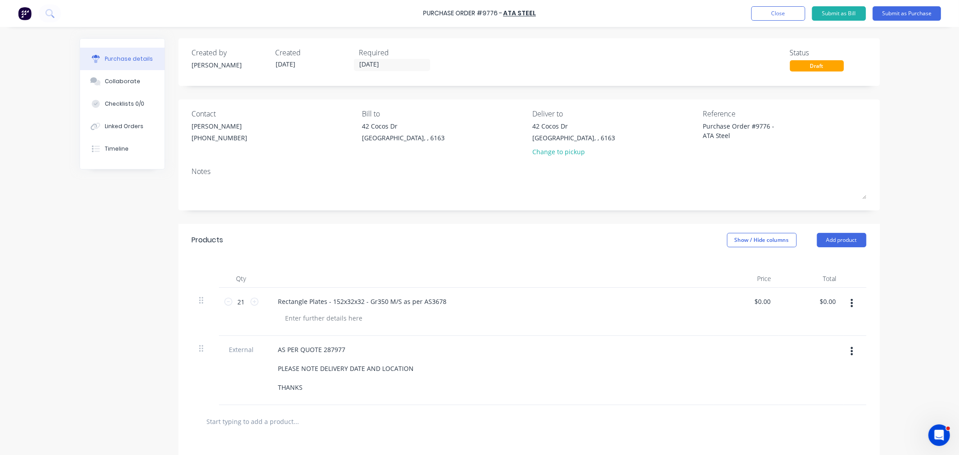
click at [241, 426] on input "text" at bounding box center [296, 421] width 180 height 18
type textarea "x"
type input "F"
type textarea "x"
type input "FR"
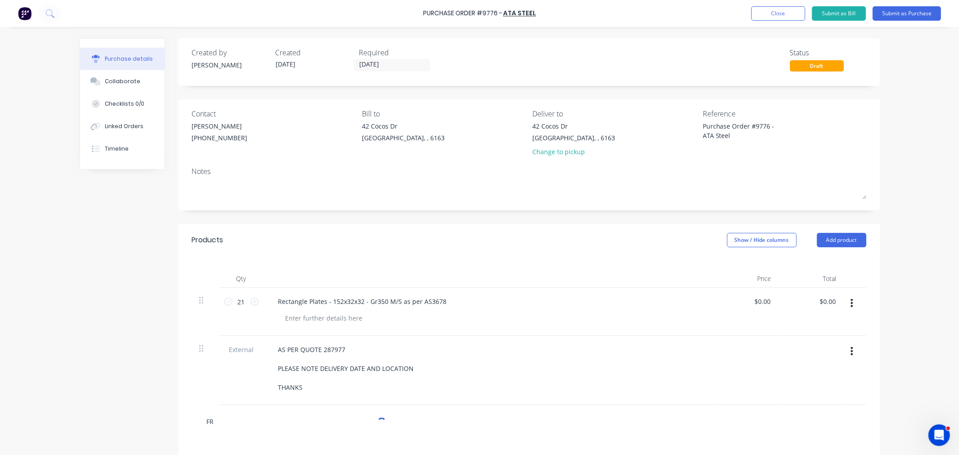
type textarea "x"
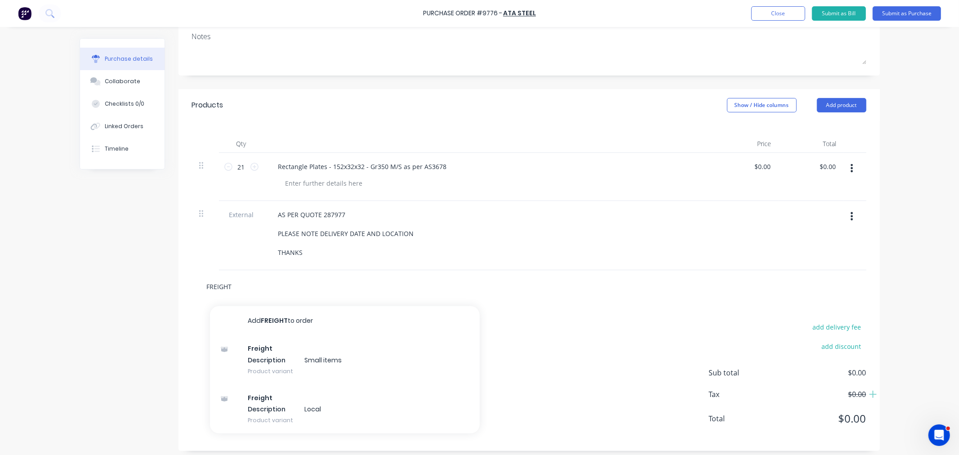
scroll to position [141, 0]
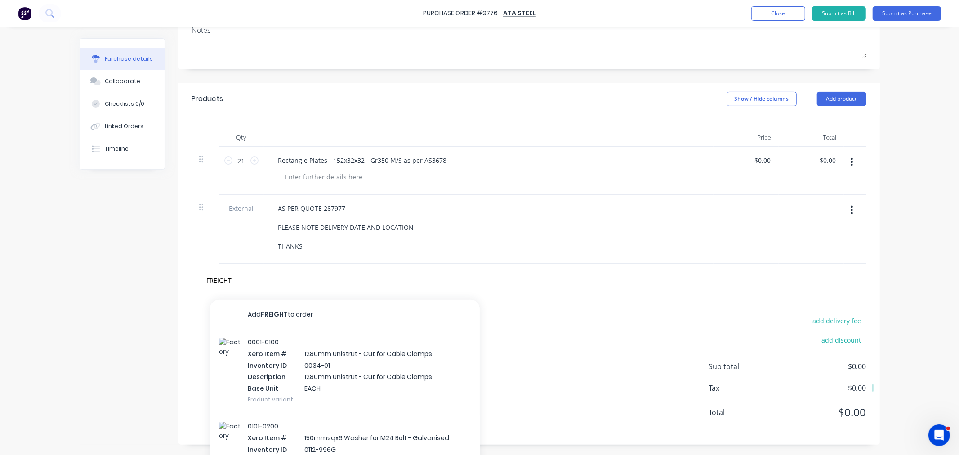
click at [299, 402] on div "0001-0100 Xero Item # 1280mm Unistrut - Cut for Cable Clamps Inventory ID 0034-…" at bounding box center [345, 371] width 270 height 84
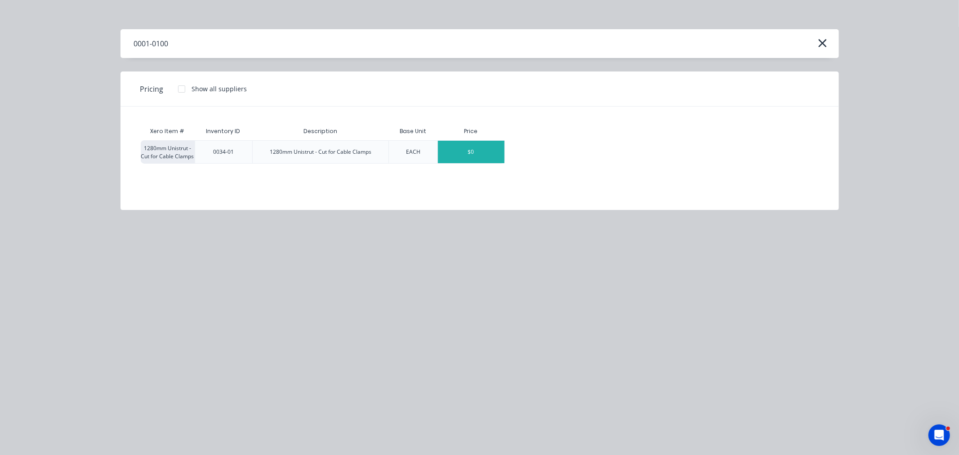
click at [487, 146] on div "$0" at bounding box center [471, 152] width 67 height 22
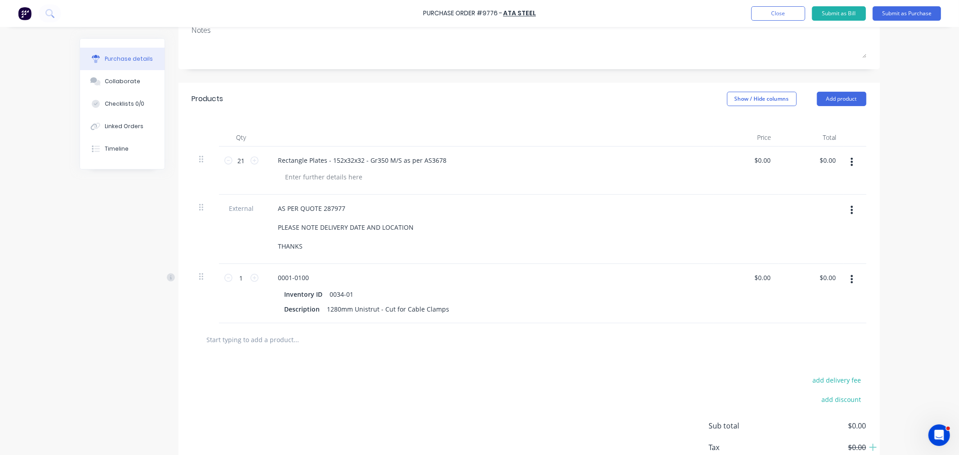
click at [851, 281] on icon "button" at bounding box center [852, 279] width 2 height 8
click at [808, 361] on button "Delete" at bounding box center [824, 357] width 76 height 18
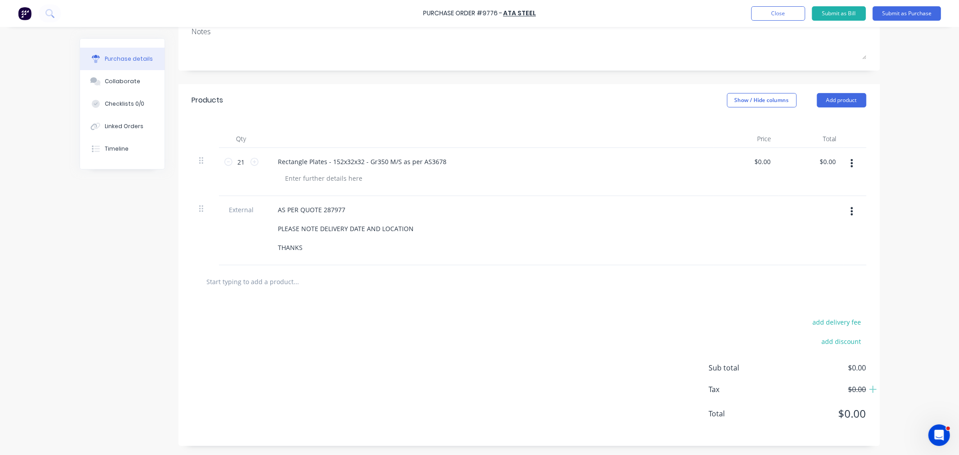
click at [272, 278] on input "text" at bounding box center [296, 281] width 180 height 18
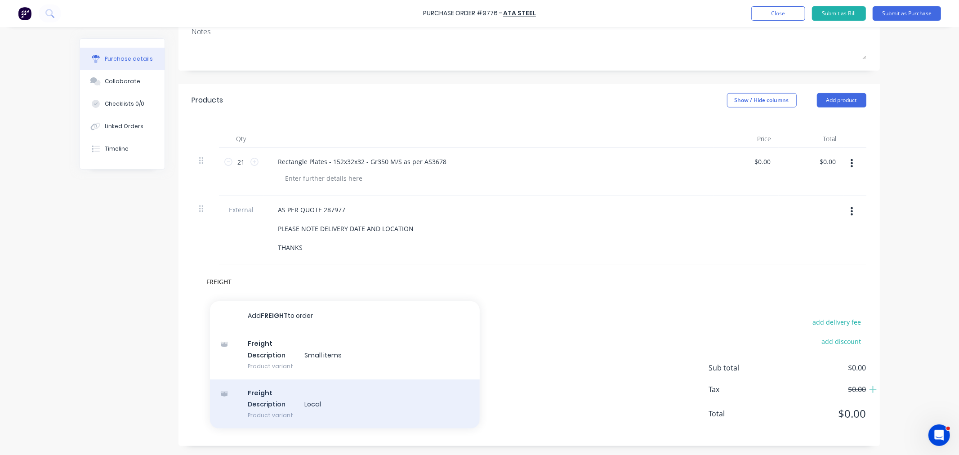
click at [287, 401] on div "Freight Description Local Product variant" at bounding box center [345, 403] width 270 height 49
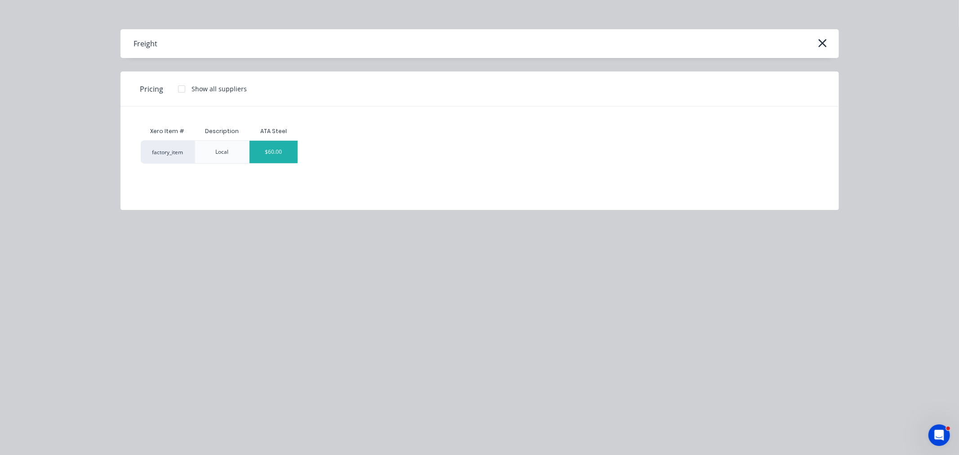
click at [284, 153] on div "$60.00" at bounding box center [274, 152] width 48 height 22
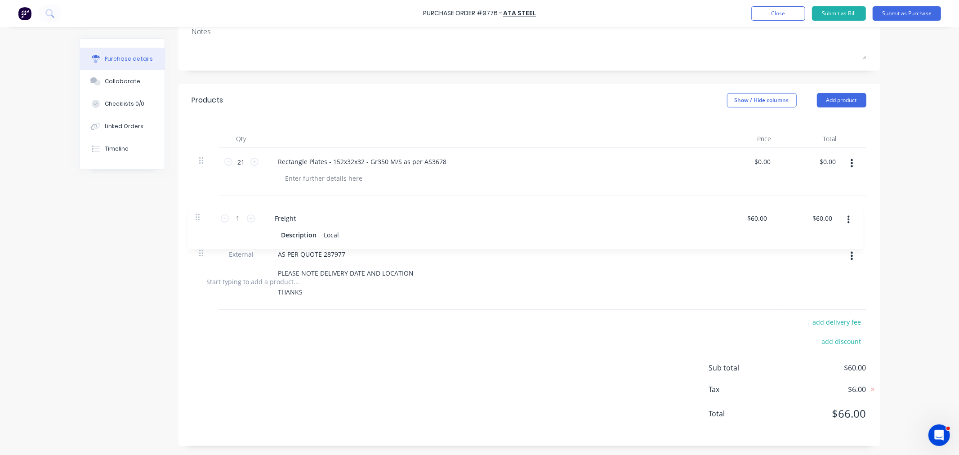
drag, startPoint x: 201, startPoint y: 279, endPoint x: 201, endPoint y: 213, distance: 66.1
click at [201, 213] on div "21 21 Rectangle Plates - 152x32x32 - Gr350 M/S as per AS3678 $0.00 $0.00 $0.00 …" at bounding box center [529, 206] width 674 height 117
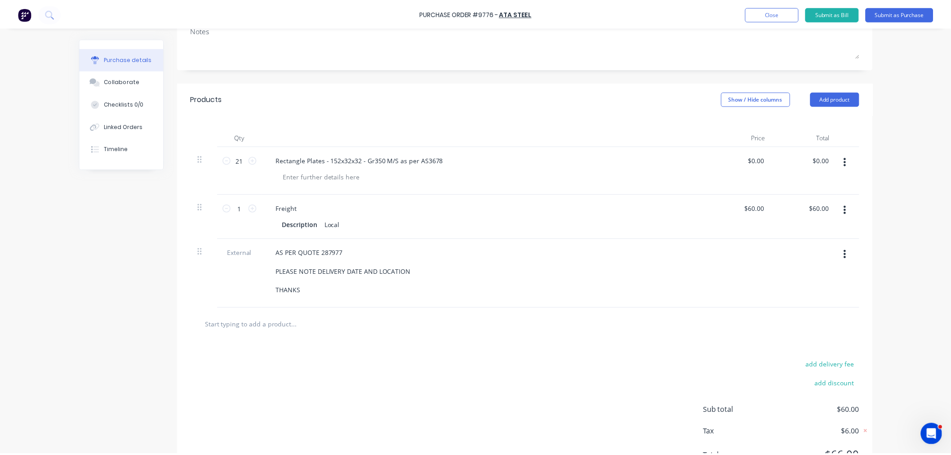
scroll to position [0, 0]
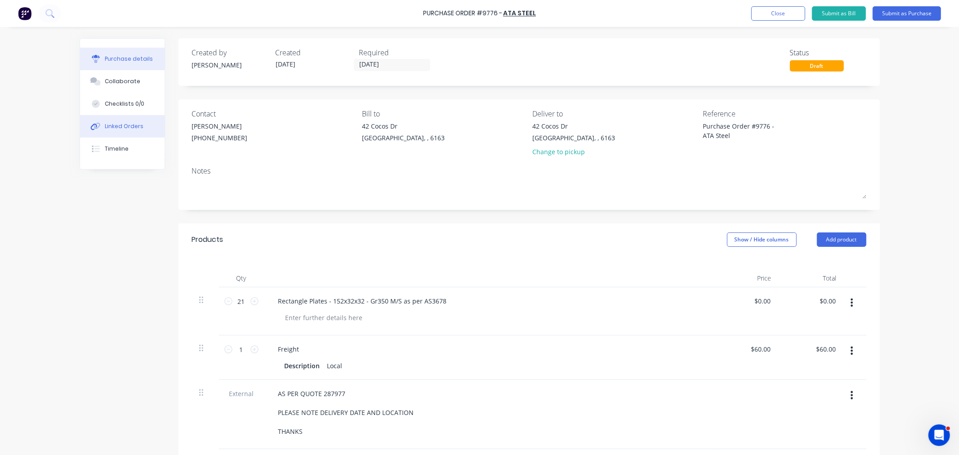
click at [117, 129] on button "Linked Orders" at bounding box center [122, 126] width 85 height 22
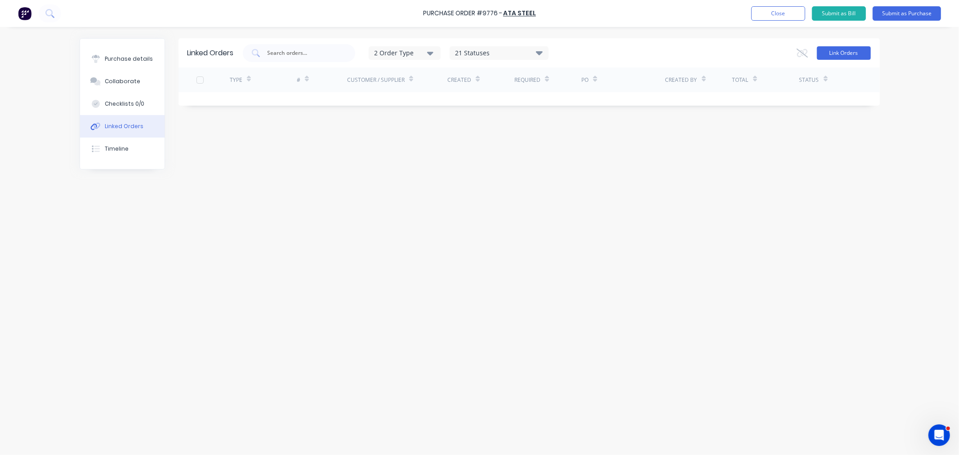
click at [854, 53] on button "Link Orders" at bounding box center [844, 52] width 54 height 13
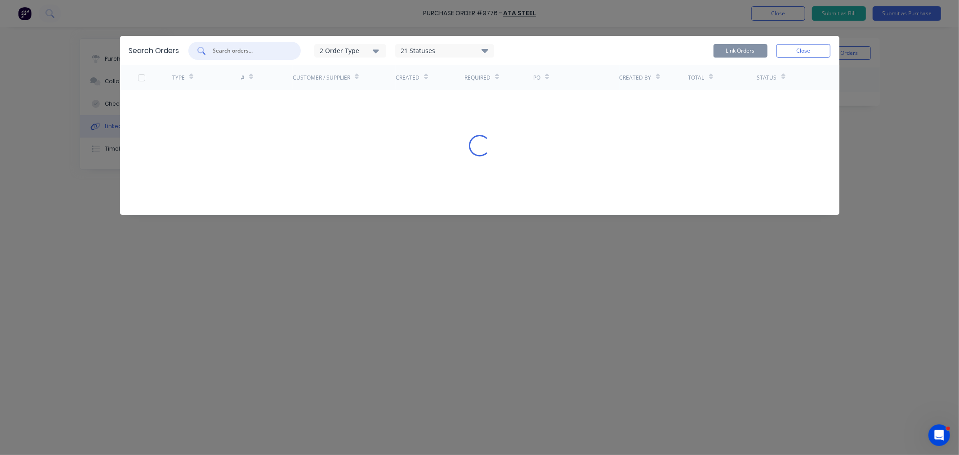
click at [231, 48] on input "text" at bounding box center [249, 50] width 75 height 9
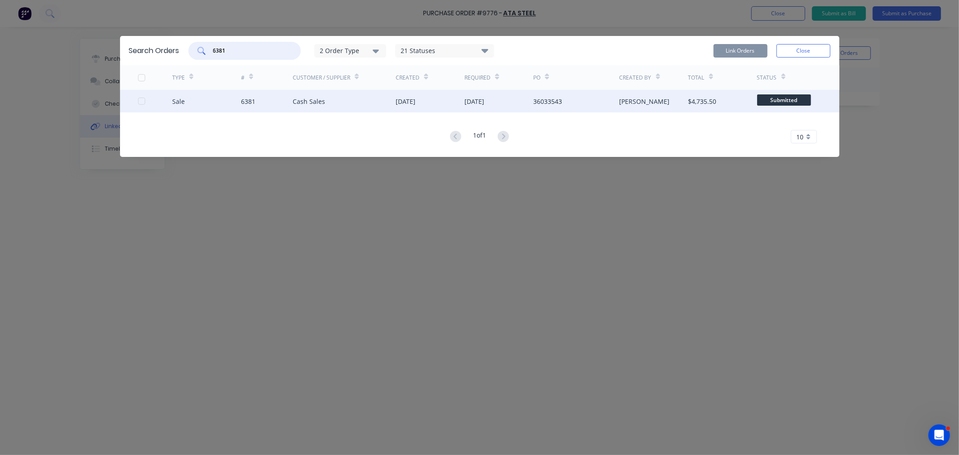
click at [143, 100] on div at bounding box center [142, 101] width 18 height 18
click at [718, 53] on button "Link Orders" at bounding box center [741, 50] width 54 height 13
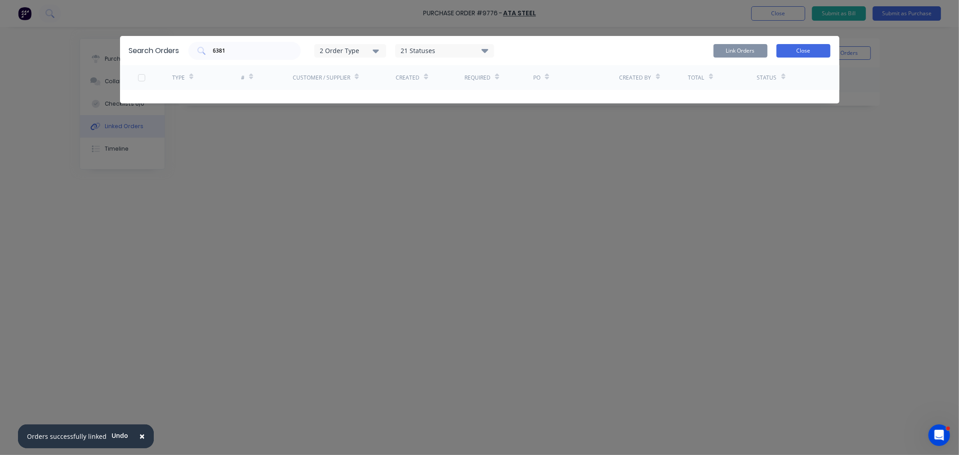
click at [806, 49] on button "Close" at bounding box center [804, 50] width 54 height 13
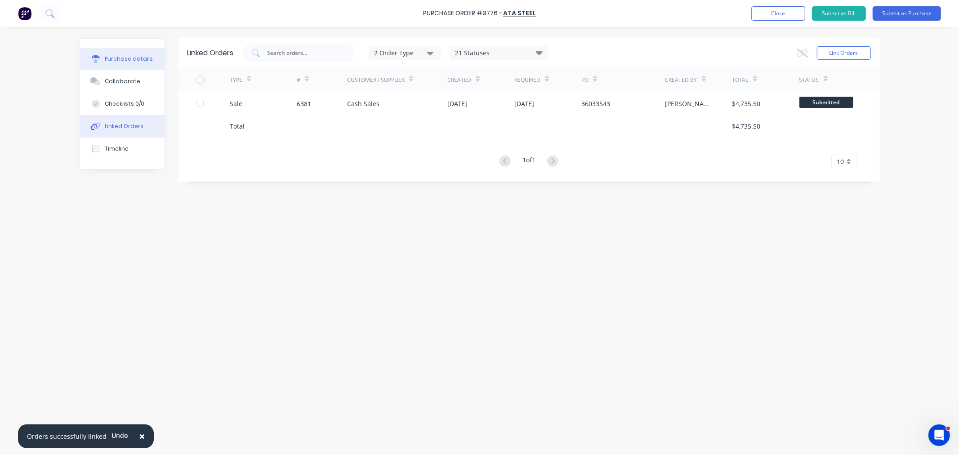
click at [135, 57] on div "Purchase details" at bounding box center [129, 59] width 48 height 8
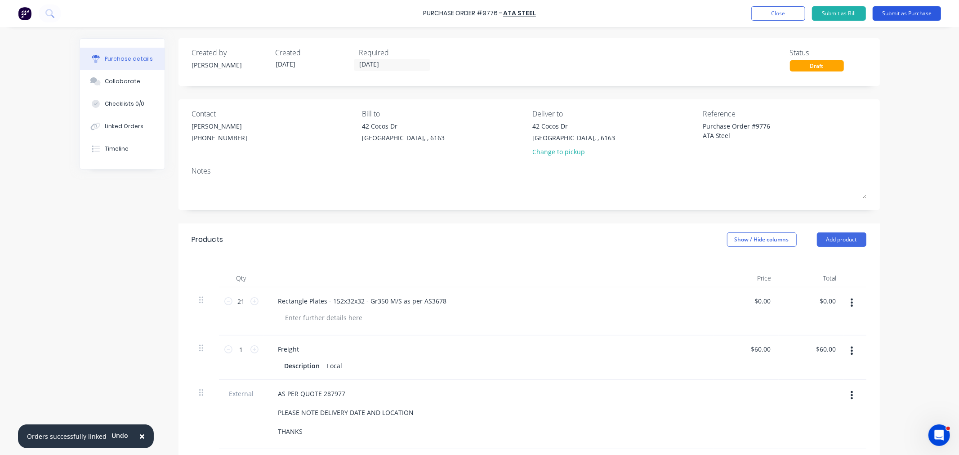
click at [915, 16] on button "Submit as Purchase" at bounding box center [907, 13] width 68 height 14
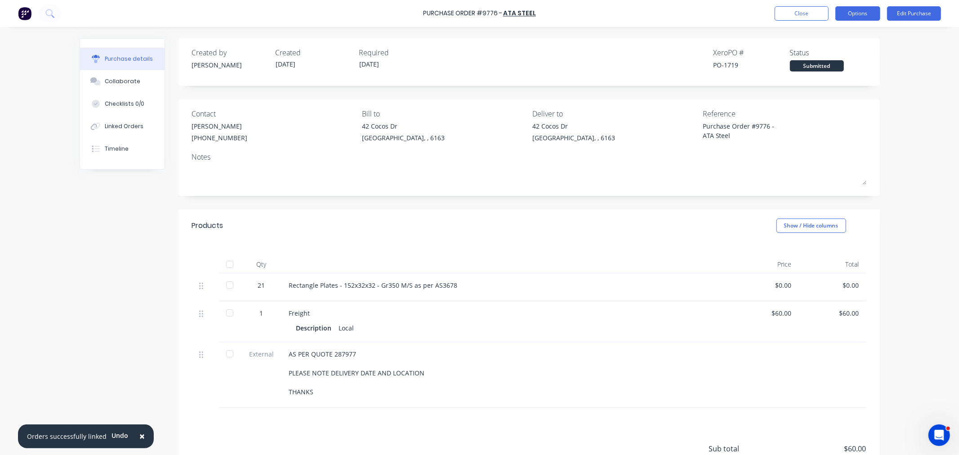
click at [856, 12] on button "Options" at bounding box center [857, 13] width 45 height 14
click at [844, 35] on div "Print / Email" at bounding box center [837, 36] width 69 height 13
click at [839, 56] on div "With pricing" at bounding box center [837, 54] width 69 height 13
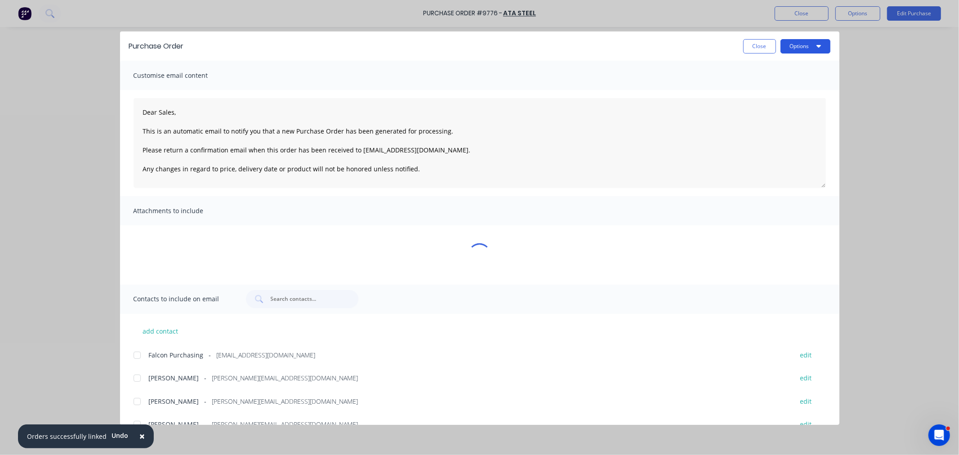
click at [802, 41] on button "Options" at bounding box center [806, 46] width 50 height 14
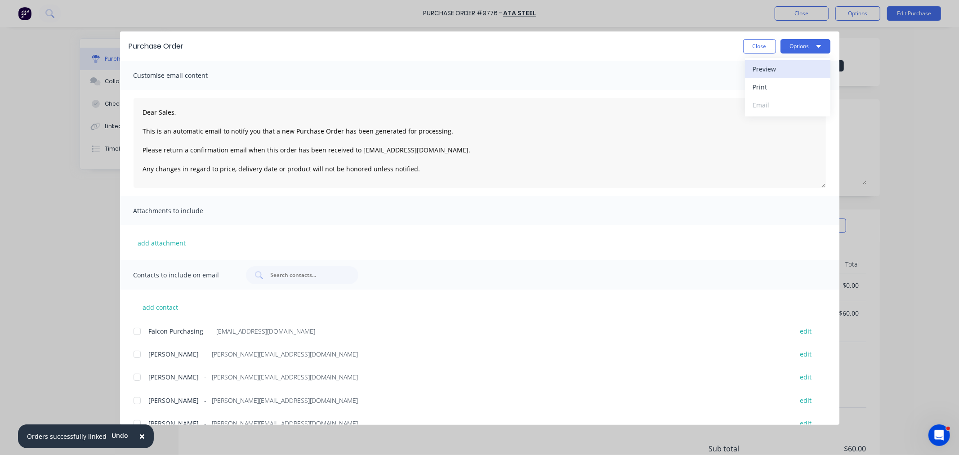
click at [797, 64] on div "Preview" at bounding box center [787, 68] width 69 height 13
click at [756, 49] on button "Close" at bounding box center [759, 46] width 33 height 14
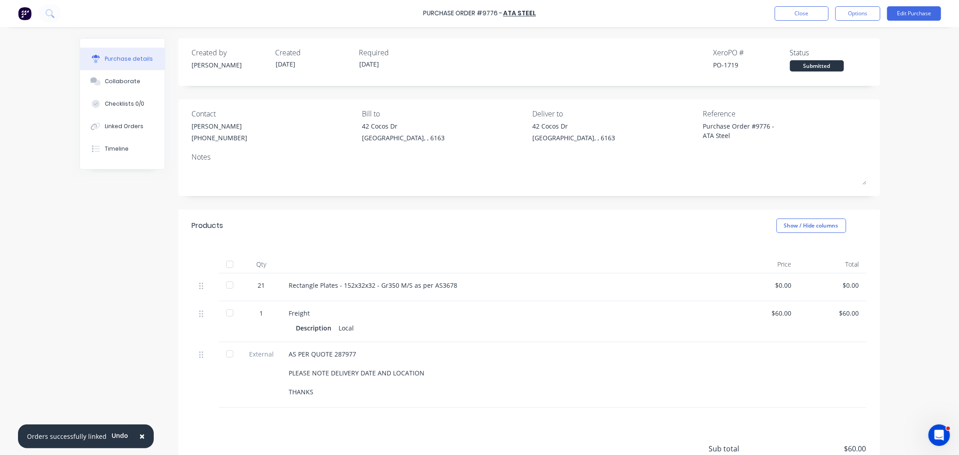
click at [787, 283] on div "$0.00" at bounding box center [765, 285] width 53 height 9
click at [776, 284] on div "$0.00" at bounding box center [765, 285] width 53 height 9
click at [907, 10] on button "Edit Purchase" at bounding box center [914, 13] width 54 height 14
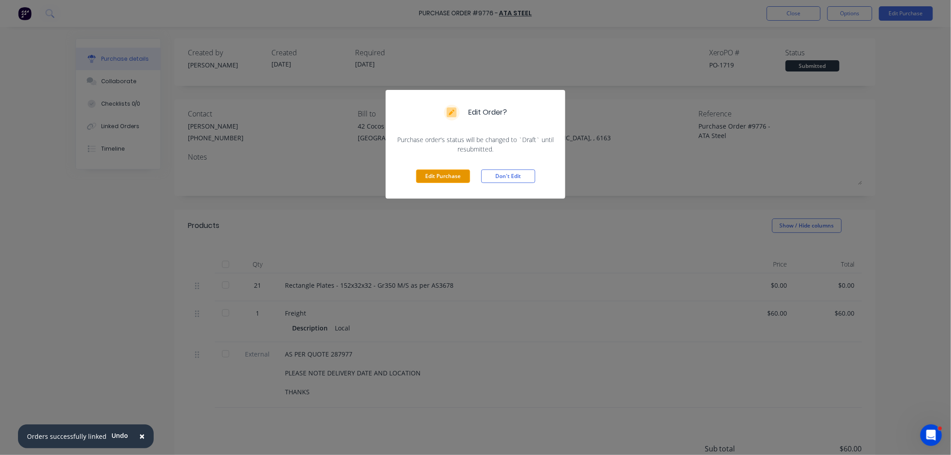
click at [452, 174] on button "Edit Purchase" at bounding box center [443, 176] width 54 height 13
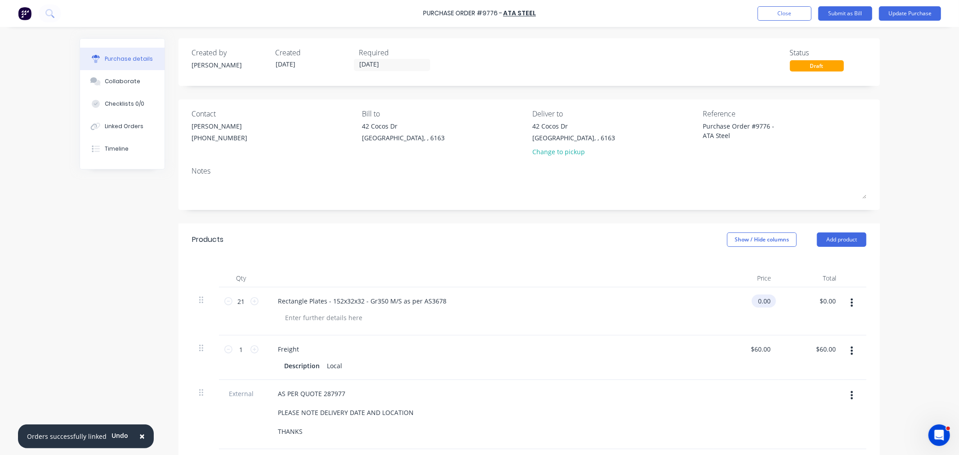
click at [762, 300] on input "0.00" at bounding box center [762, 301] width 21 height 13
drag, startPoint x: 753, startPoint y: 299, endPoint x: 815, endPoint y: 302, distance: 61.6
click at [815, 302] on div "21 21 Rectangle Plates - 152x32x32 - Gr350 M/S as per AS3678 0.00 0.00 $0.00 $0…" at bounding box center [529, 311] width 674 height 48
click at [909, 16] on button "Update Purchase" at bounding box center [910, 13] width 62 height 14
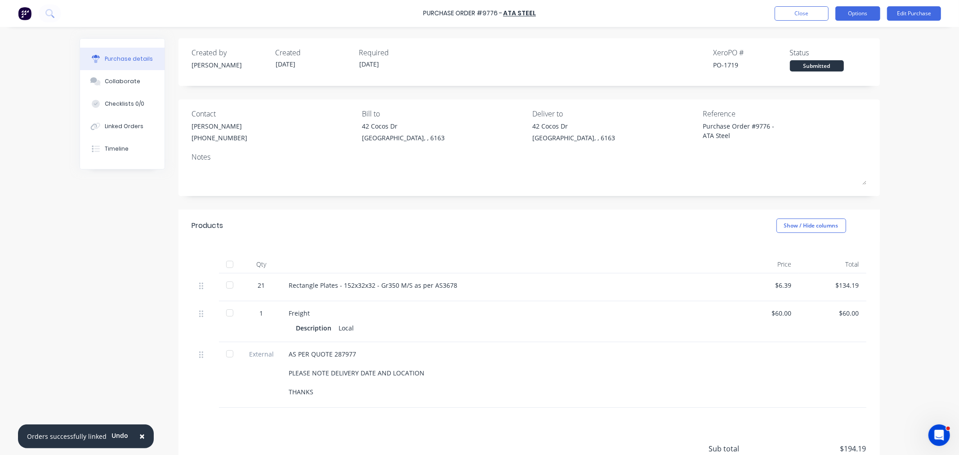
click at [865, 12] on button "Options" at bounding box center [857, 13] width 45 height 14
click at [856, 35] on div "Print / Email" at bounding box center [837, 36] width 69 height 13
click at [839, 34] on div "Back" at bounding box center [837, 36] width 69 height 13
click at [839, 33] on div "Print / Email" at bounding box center [837, 36] width 69 height 13
click at [840, 52] on div "With pricing" at bounding box center [837, 54] width 69 height 13
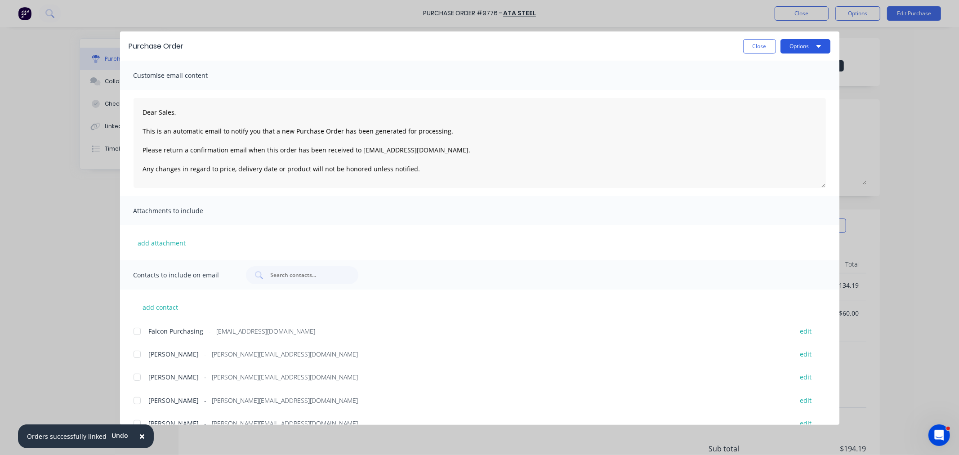
click at [821, 44] on button "Options" at bounding box center [806, 46] width 50 height 14
click at [817, 61] on button "Preview" at bounding box center [787, 69] width 85 height 18
click at [791, 47] on button "Options" at bounding box center [806, 46] width 50 height 14
click at [781, 70] on div "Preview" at bounding box center [787, 68] width 69 height 13
click at [761, 48] on button "Close" at bounding box center [759, 46] width 33 height 14
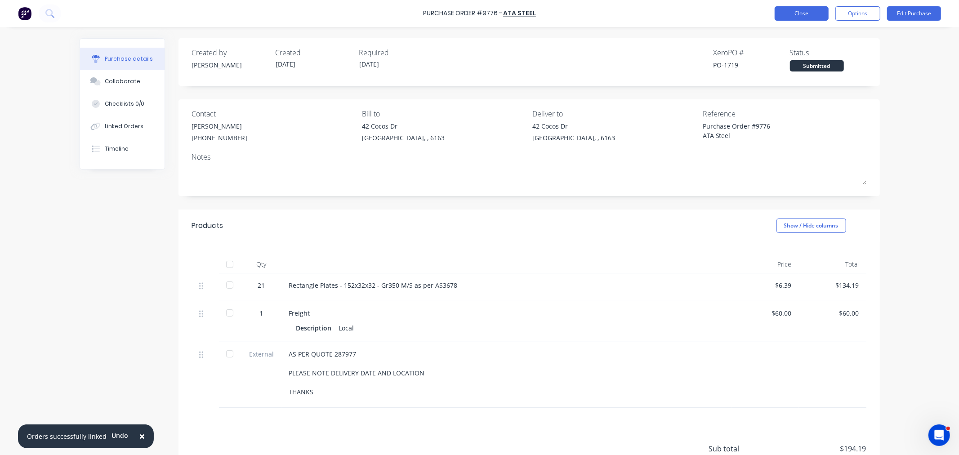
click at [788, 12] on button "Close" at bounding box center [802, 13] width 54 height 14
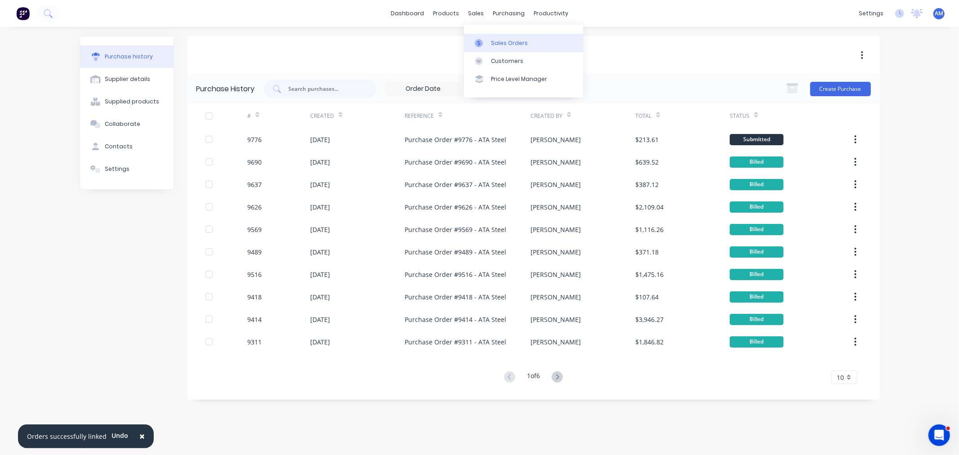
click at [498, 36] on link "Sales Orders" at bounding box center [523, 43] width 119 height 18
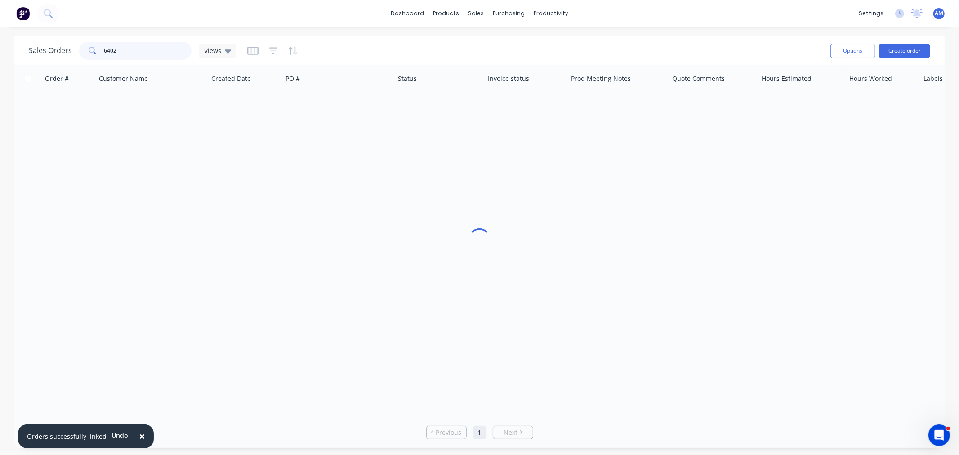
click at [145, 52] on input "6402" at bounding box center [148, 51] width 88 height 18
drag, startPoint x: 128, startPoint y: 54, endPoint x: 77, endPoint y: 56, distance: 50.4
click at [77, 56] on div "Sales Orders 6402 Default" at bounding box center [135, 51] width 213 height 18
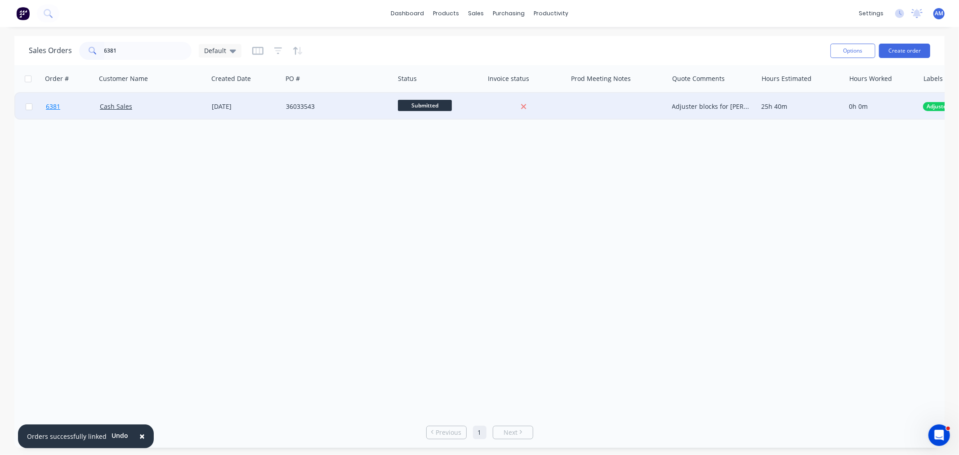
click at [81, 101] on link "6381" at bounding box center [73, 106] width 54 height 27
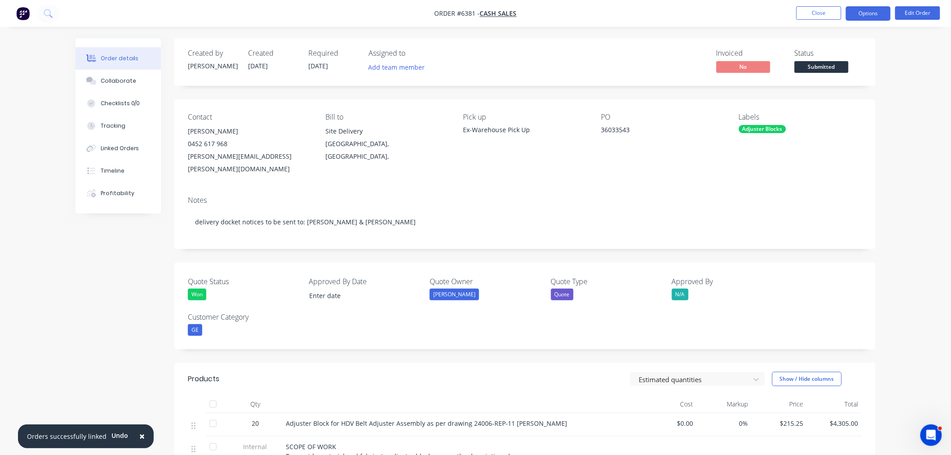
click at [878, 13] on button "Options" at bounding box center [868, 13] width 45 height 14
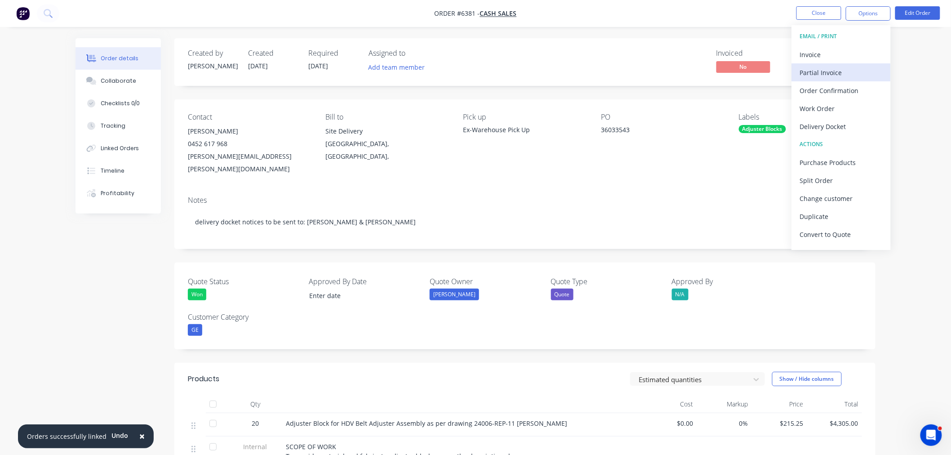
click at [847, 67] on div "Partial Invoice" at bounding box center [841, 72] width 83 height 13
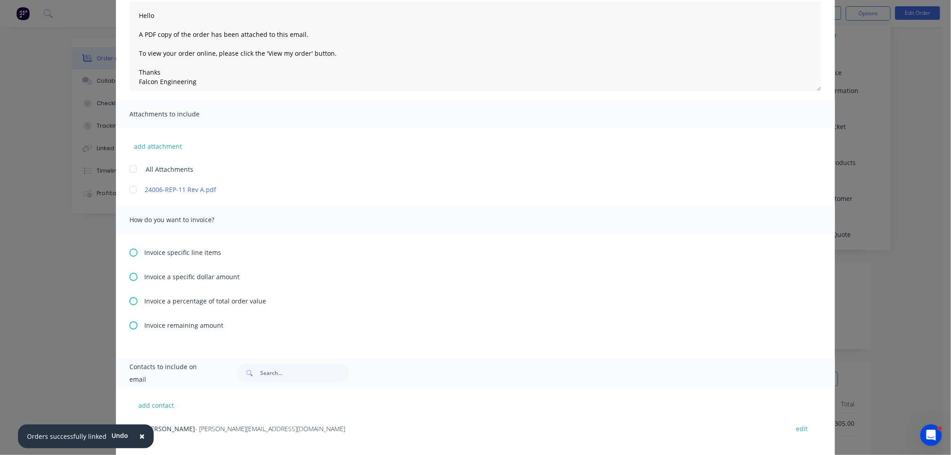
scroll to position [104, 0]
click at [129, 295] on icon at bounding box center [133, 299] width 8 height 8
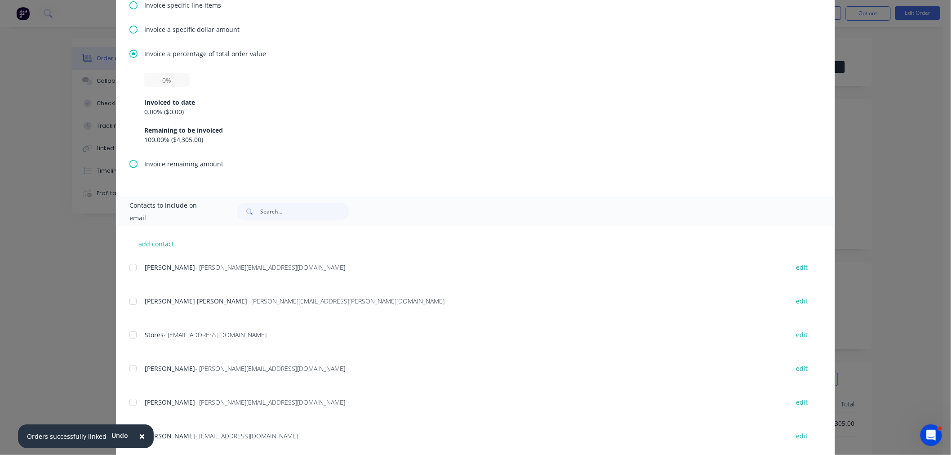
scroll to position [295, 0]
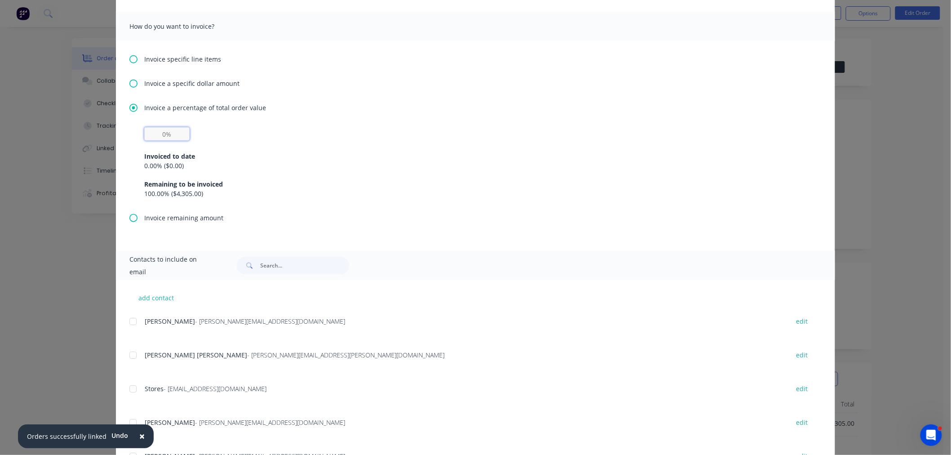
drag, startPoint x: 170, startPoint y: 131, endPoint x: 131, endPoint y: 134, distance: 38.8
click at [131, 134] on div "Invoiced to date 0.00 % ( $0.00 ) Remaining to be invoiced 100.00 % ( $4,305.00…" at bounding box center [475, 170] width 692 height 86
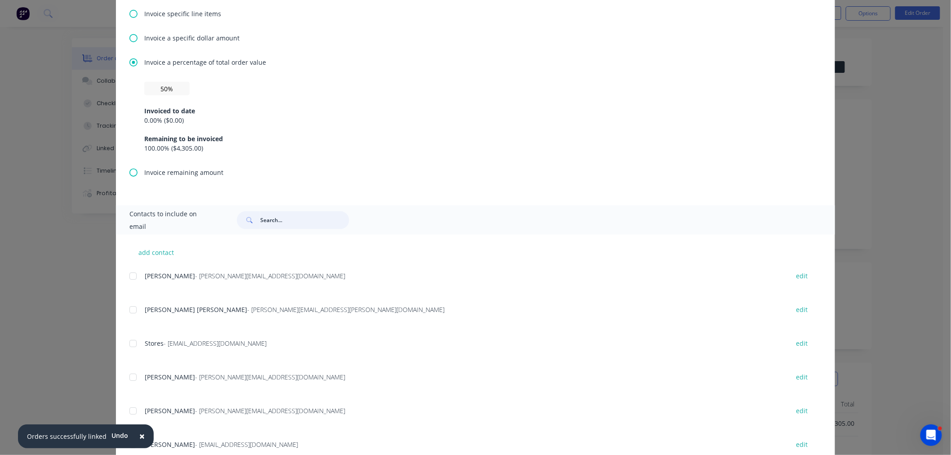
scroll to position [394, 0]
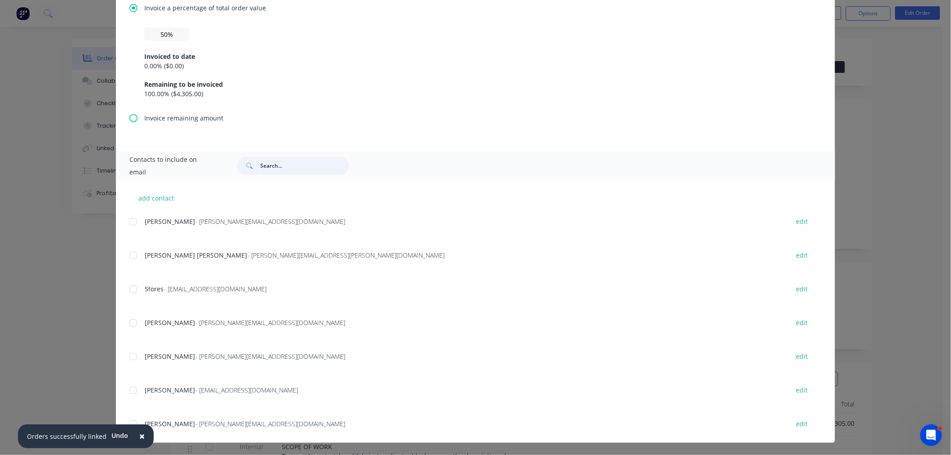
click at [131, 353] on div at bounding box center [133, 357] width 18 height 18
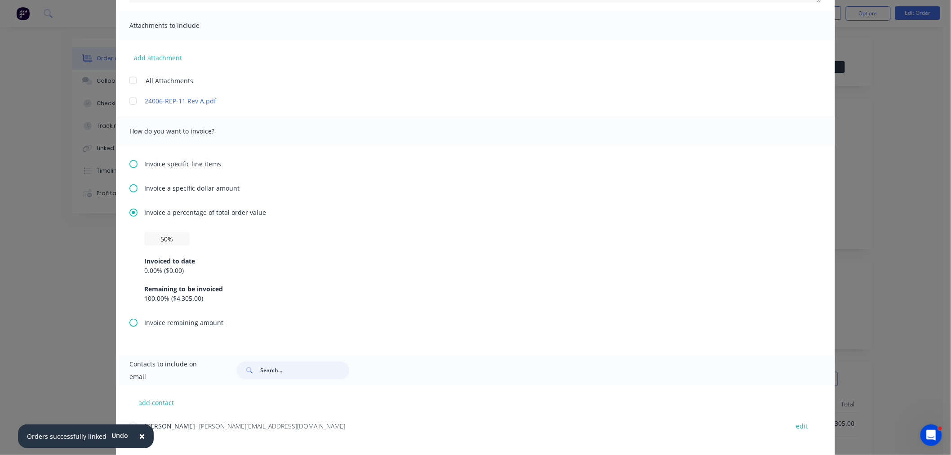
scroll to position [200, 0]
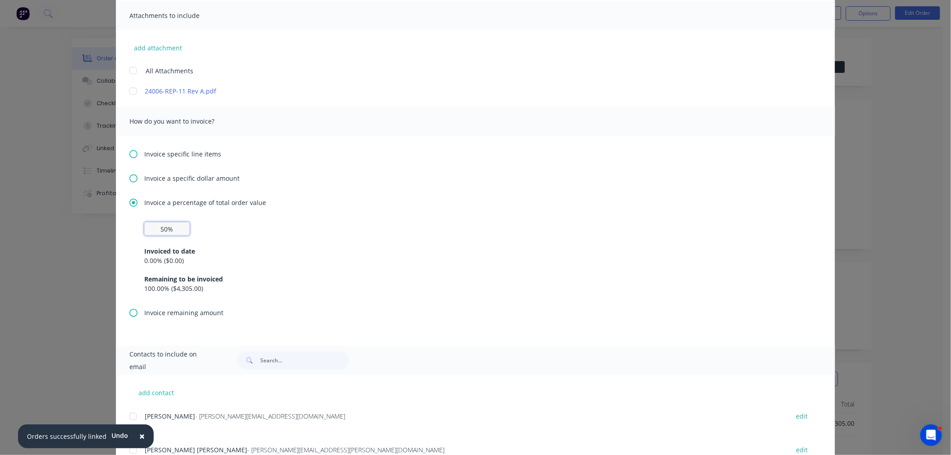
click at [178, 226] on input "50%" at bounding box center [166, 228] width 45 height 13
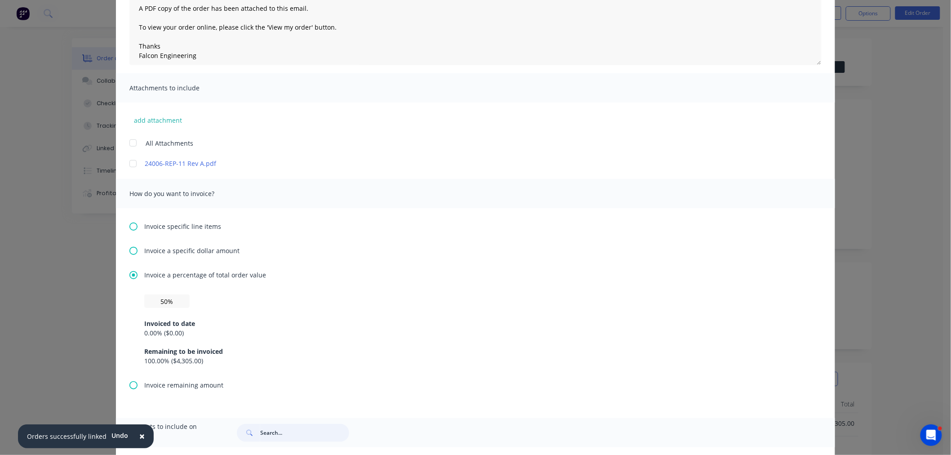
scroll to position [0, 0]
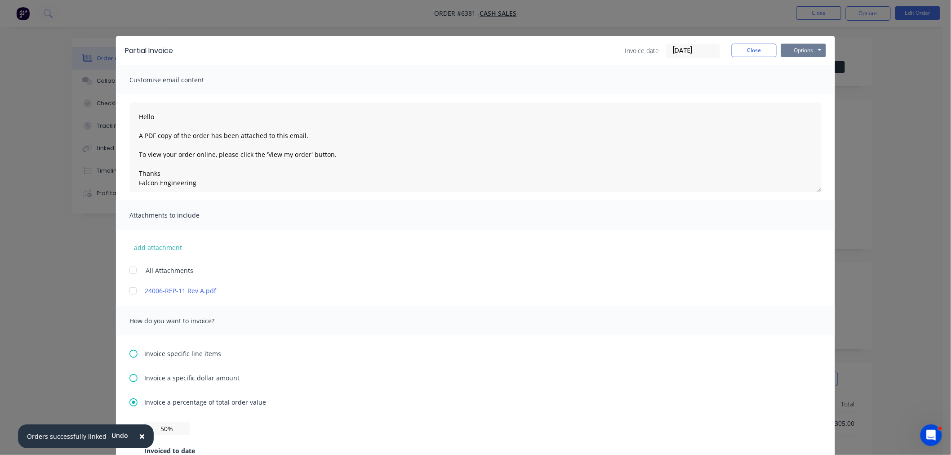
click at [806, 51] on button "Options" at bounding box center [803, 50] width 45 height 13
click at [800, 93] on button "Email" at bounding box center [810, 96] width 58 height 15
click at [757, 48] on button "Close" at bounding box center [754, 50] width 45 height 13
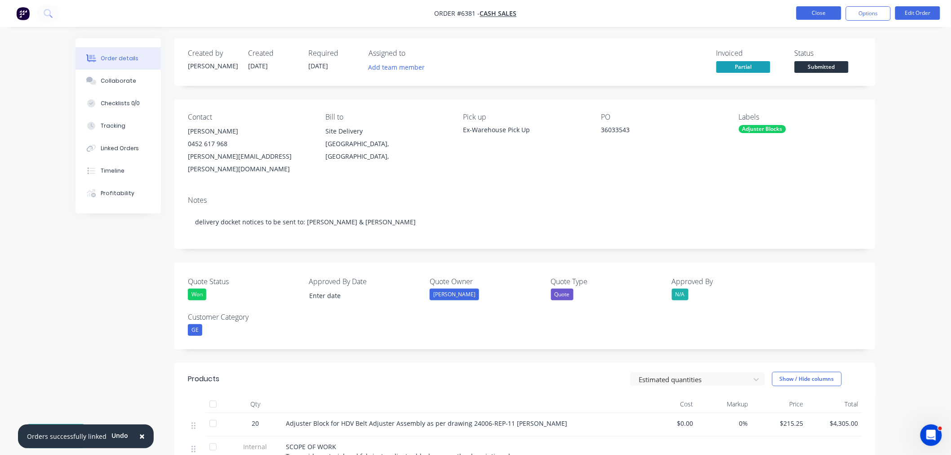
click at [805, 13] on button "Close" at bounding box center [819, 12] width 45 height 13
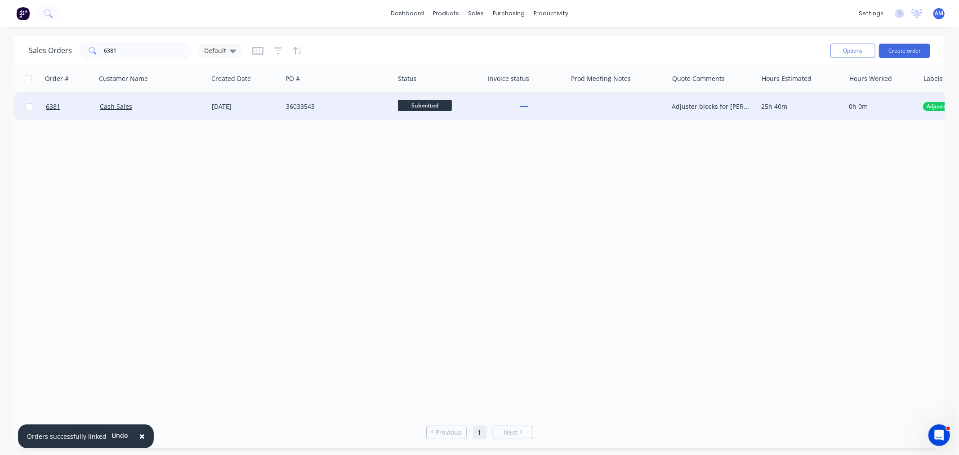
click at [424, 106] on span "Submitted" at bounding box center [425, 105] width 54 height 11
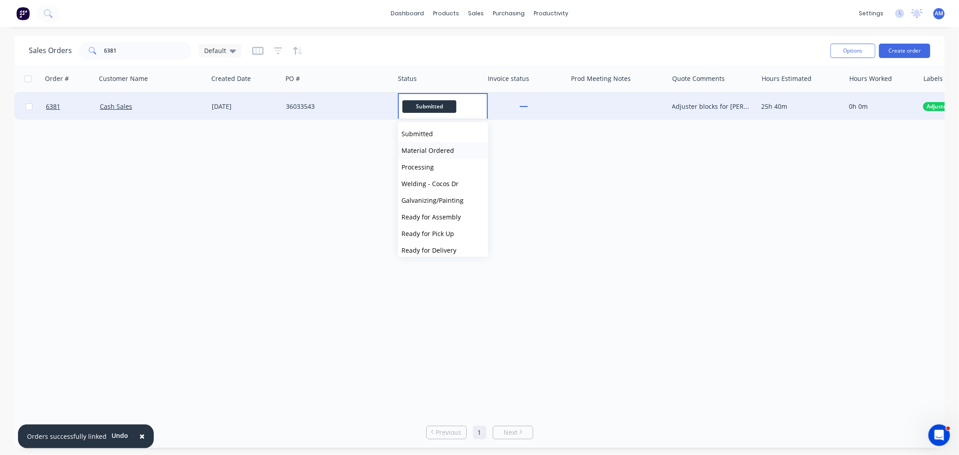
click at [422, 149] on span "Material Ordered" at bounding box center [428, 150] width 53 height 9
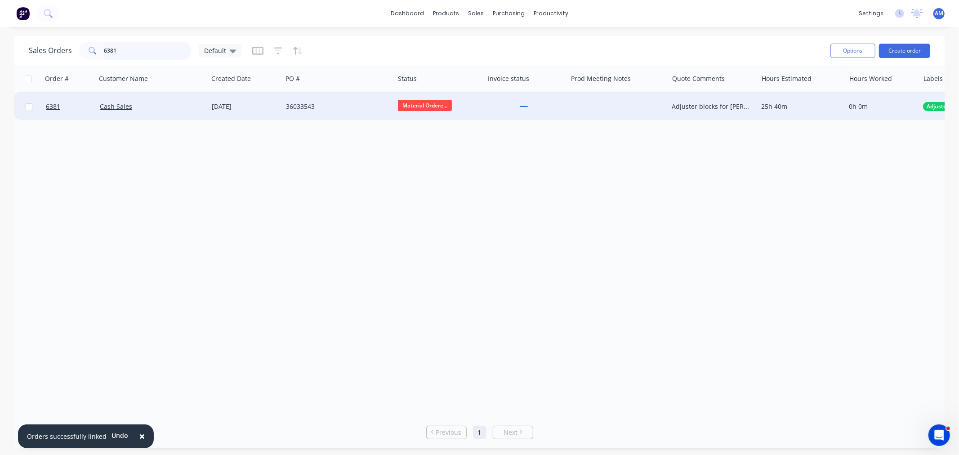
click at [131, 53] on input "6381" at bounding box center [148, 51] width 88 height 18
drag, startPoint x: 80, startPoint y: 53, endPoint x: 76, endPoint y: 58, distance: 5.8
click at [76, 54] on div "Sales Orders 6381 Default" at bounding box center [135, 51] width 213 height 18
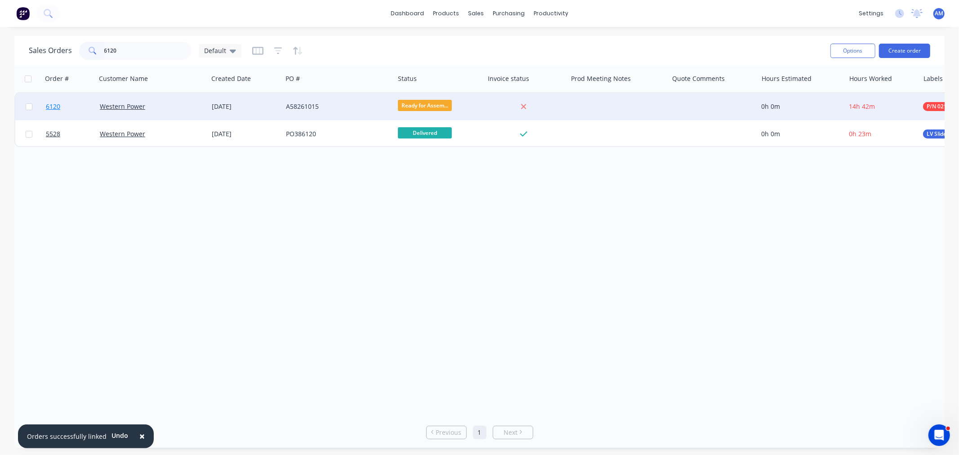
click at [80, 109] on link "6120" at bounding box center [73, 106] width 54 height 27
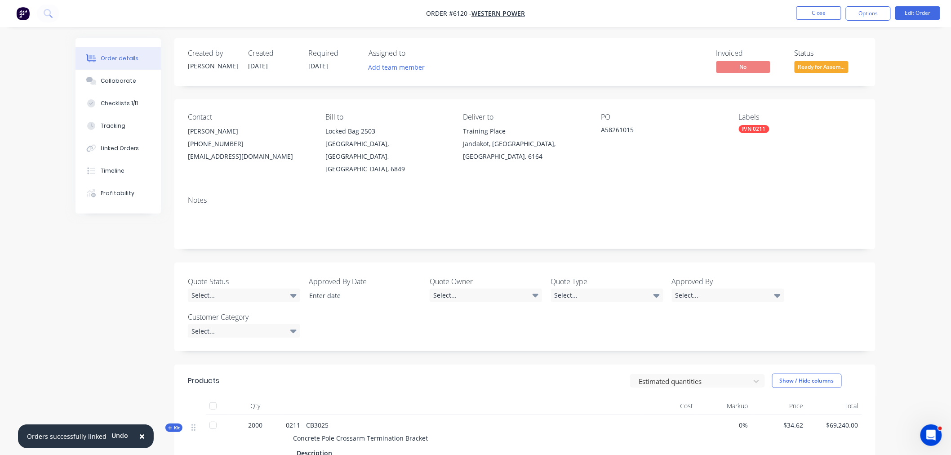
click at [635, 133] on div "A58261015" at bounding box center [657, 131] width 112 height 13
drag, startPoint x: 635, startPoint y: 131, endPoint x: 596, endPoint y: 130, distance: 39.1
click at [596, 130] on div "Contact Brandon Klein (08) 9411 7786 bklein@westernpower.com.au Bill to Locked …" at bounding box center [524, 143] width 701 height 89
copy div "A58261015"
click at [933, 12] on button "Edit Order" at bounding box center [918, 12] width 45 height 13
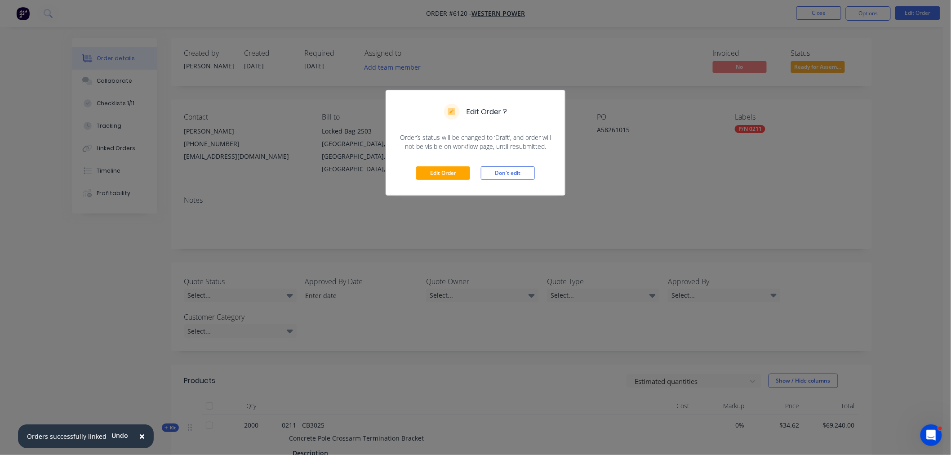
click at [447, 163] on div "Edit Order Don't edit" at bounding box center [475, 173] width 179 height 44
click at [448, 172] on button "Edit Order" at bounding box center [443, 172] width 54 height 13
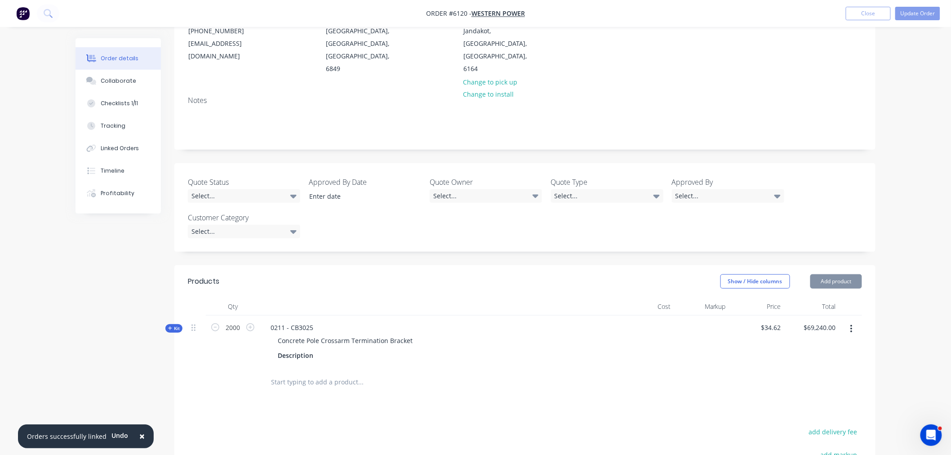
scroll to position [150, 0]
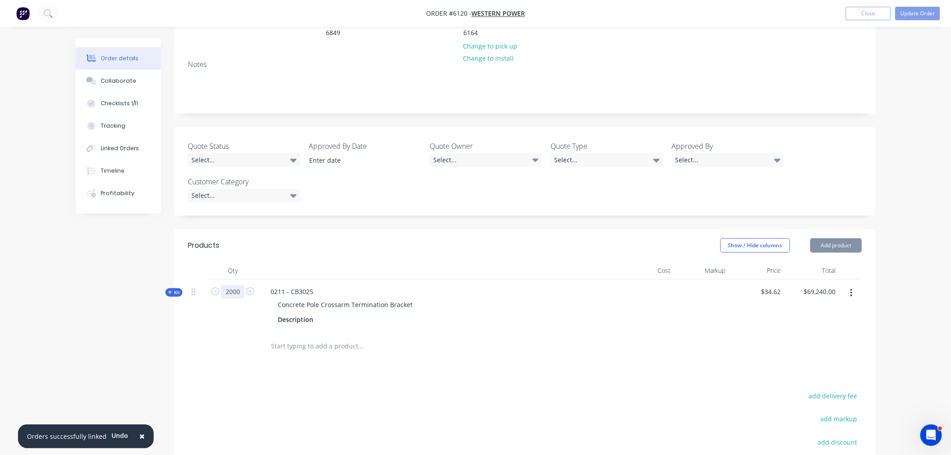
click at [234, 285] on input "2000" at bounding box center [232, 291] width 23 height 13
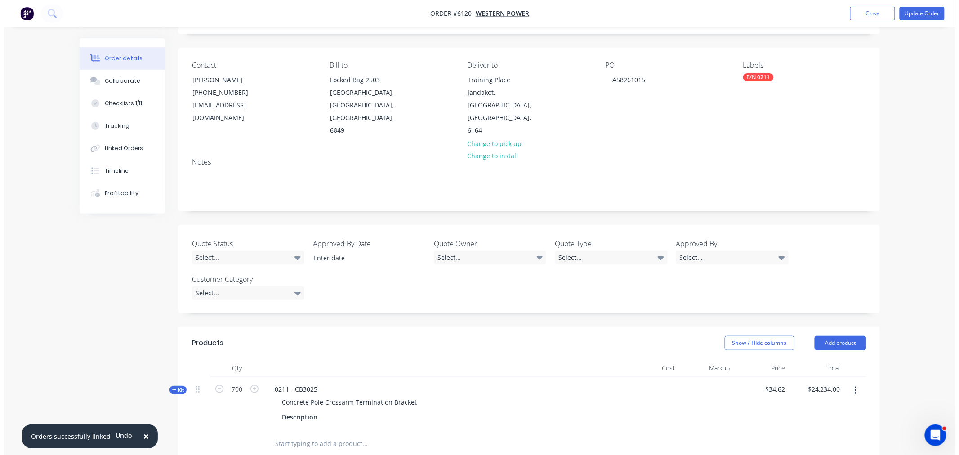
scroll to position [0, 0]
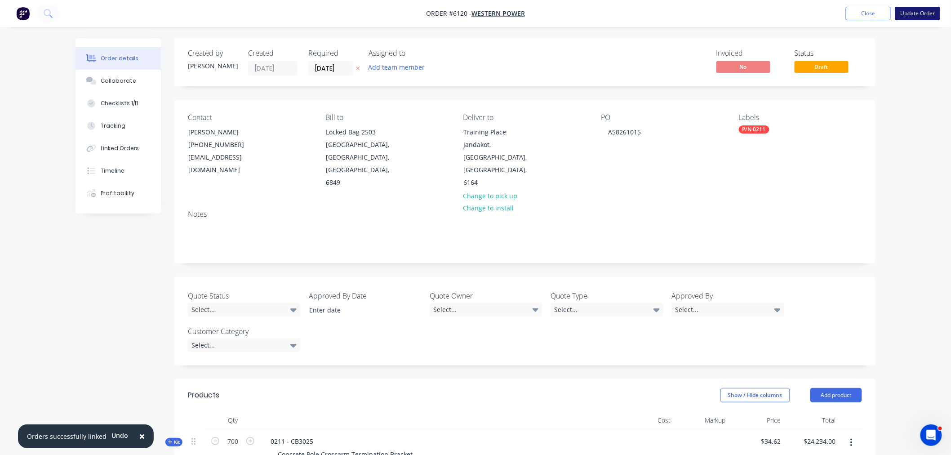
click at [911, 14] on button "Update Order" at bounding box center [918, 13] width 45 height 13
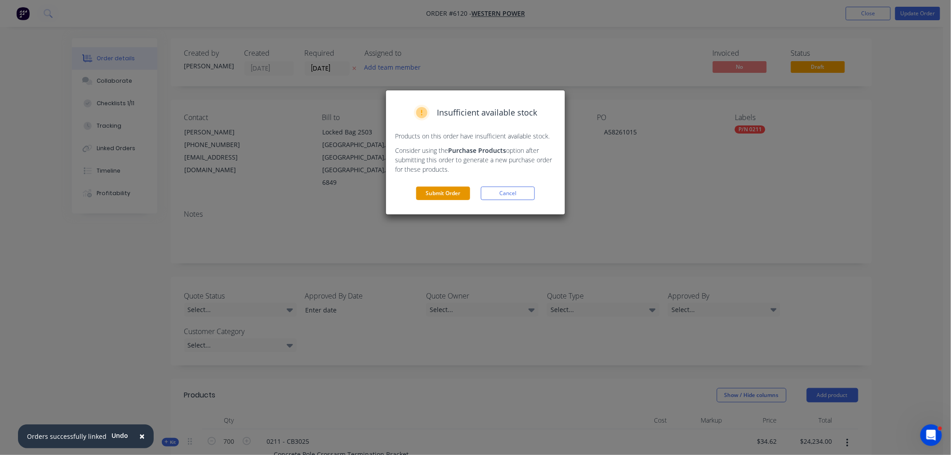
click at [456, 192] on button "Submit Order" at bounding box center [443, 193] width 54 height 13
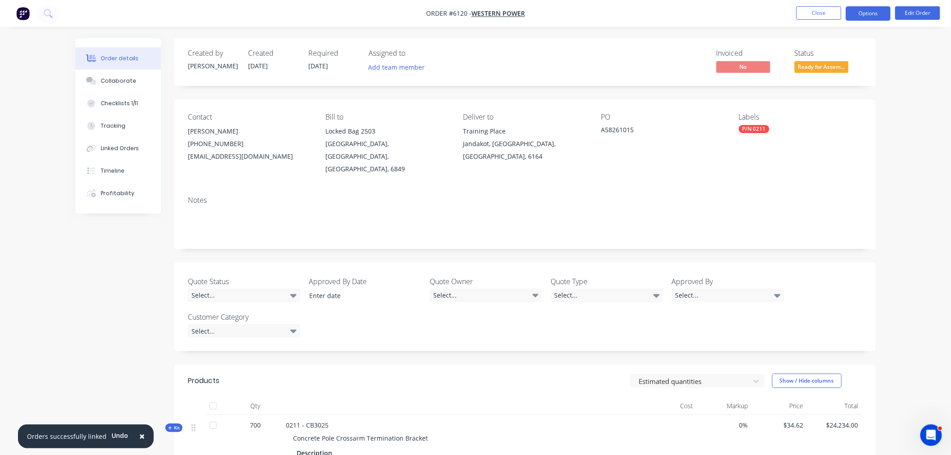
click at [870, 11] on button "Options" at bounding box center [868, 13] width 45 height 14
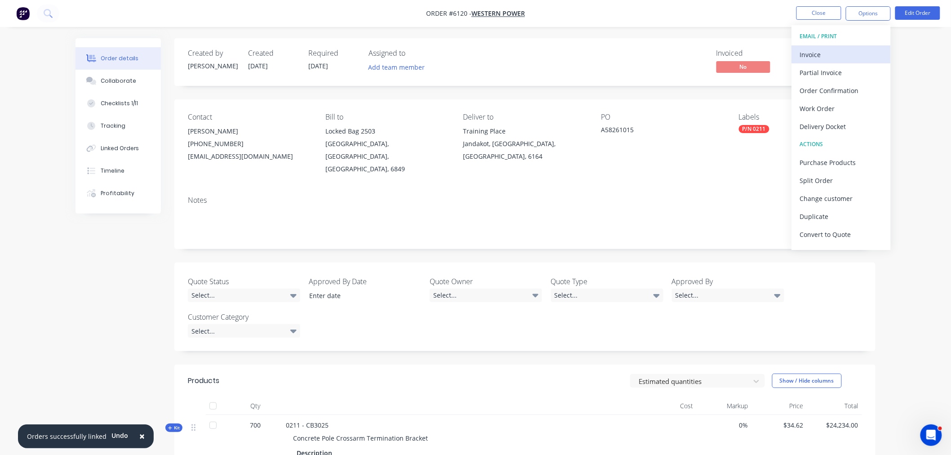
click at [830, 51] on div "Invoice" at bounding box center [841, 54] width 83 height 13
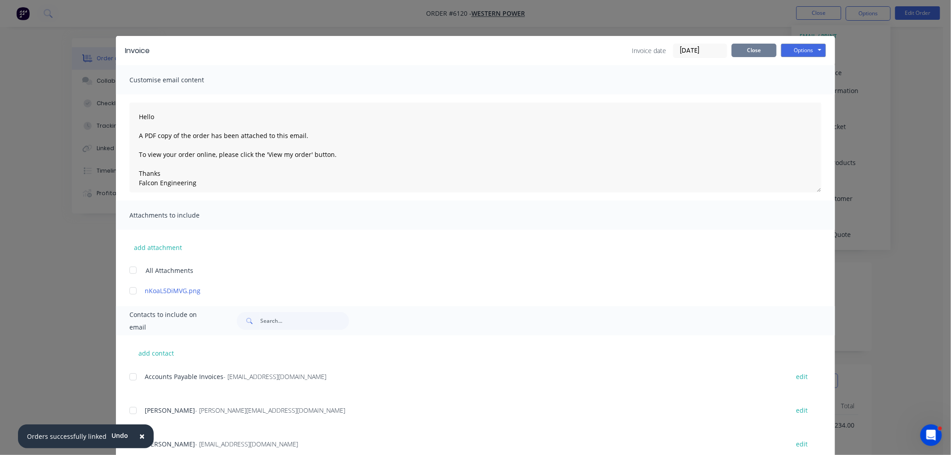
click at [756, 51] on button "Close" at bounding box center [754, 50] width 45 height 13
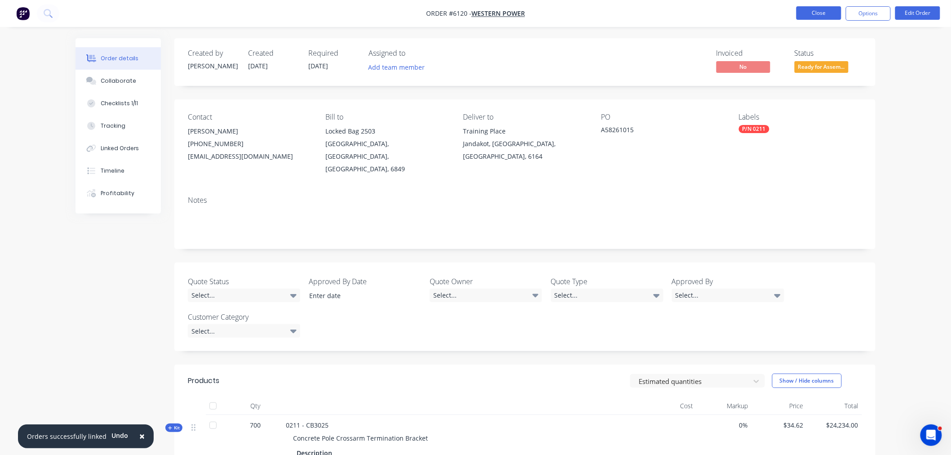
click at [821, 9] on button "Close" at bounding box center [819, 12] width 45 height 13
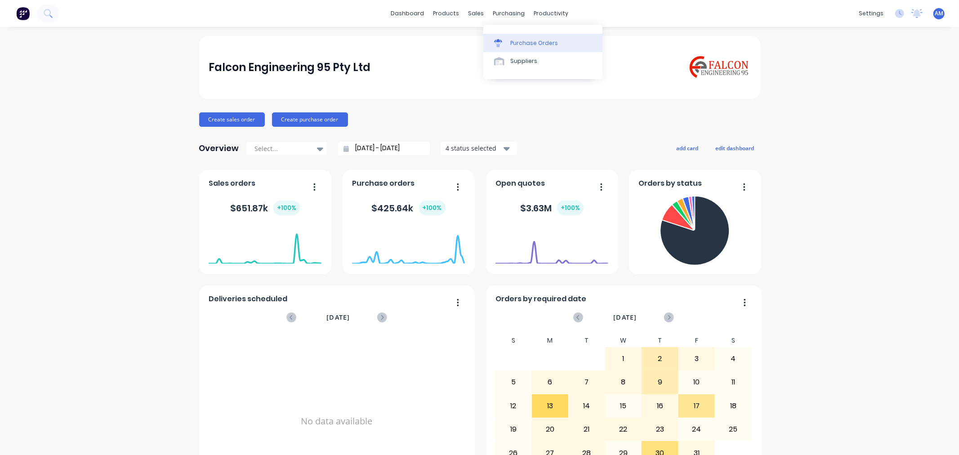
click at [521, 43] on div "Purchase Orders" at bounding box center [534, 43] width 48 height 8
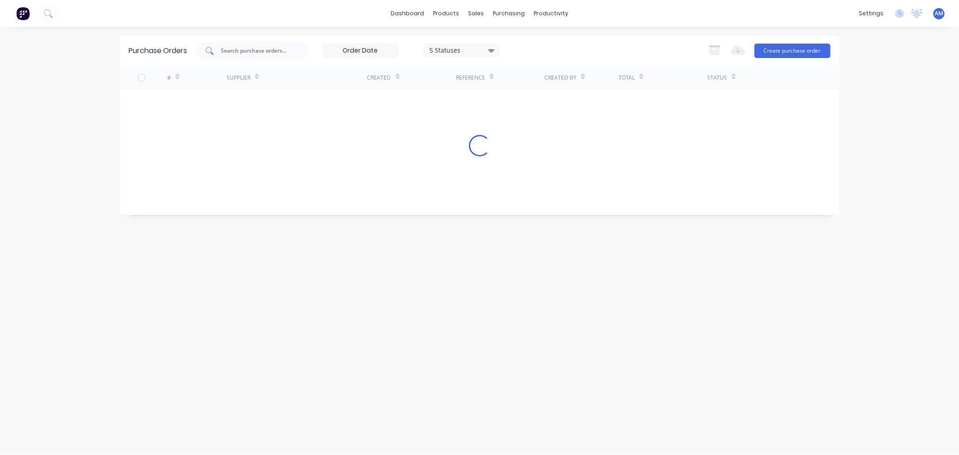
click at [250, 48] on input "text" at bounding box center [257, 50] width 75 height 9
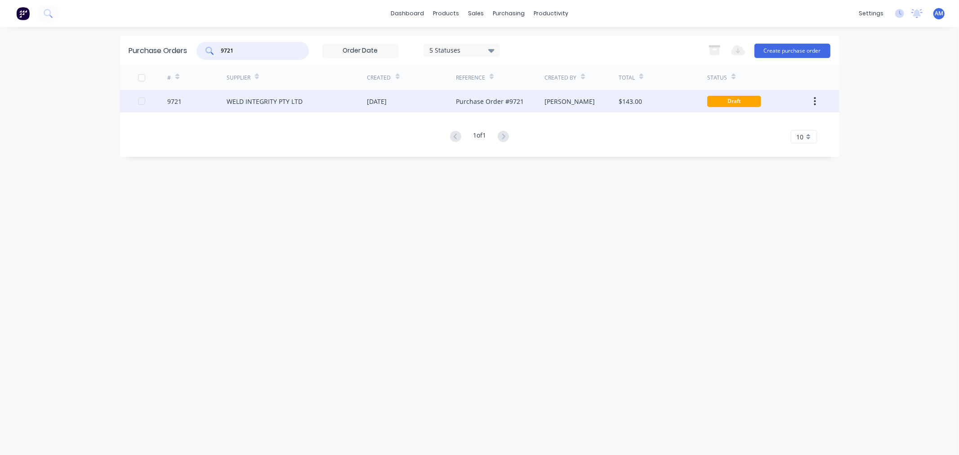
type input "9721"
click at [195, 103] on div "9721" at bounding box center [196, 101] width 59 height 22
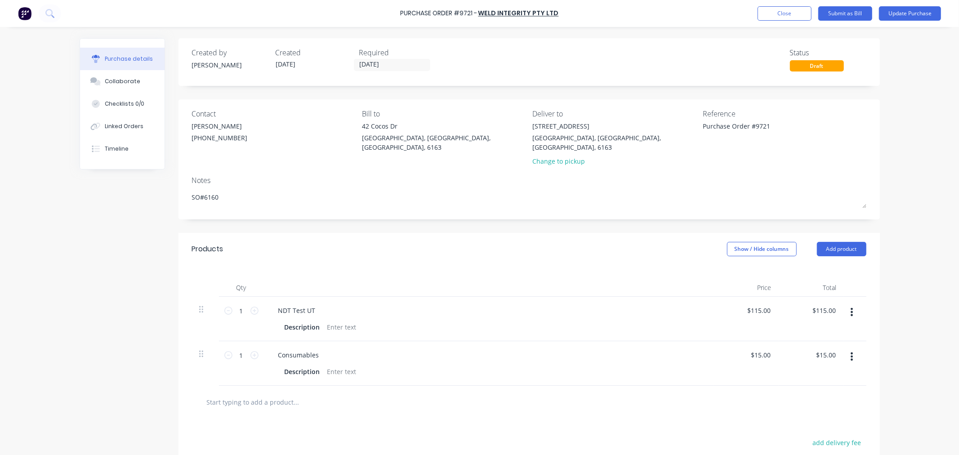
type textarea "x"
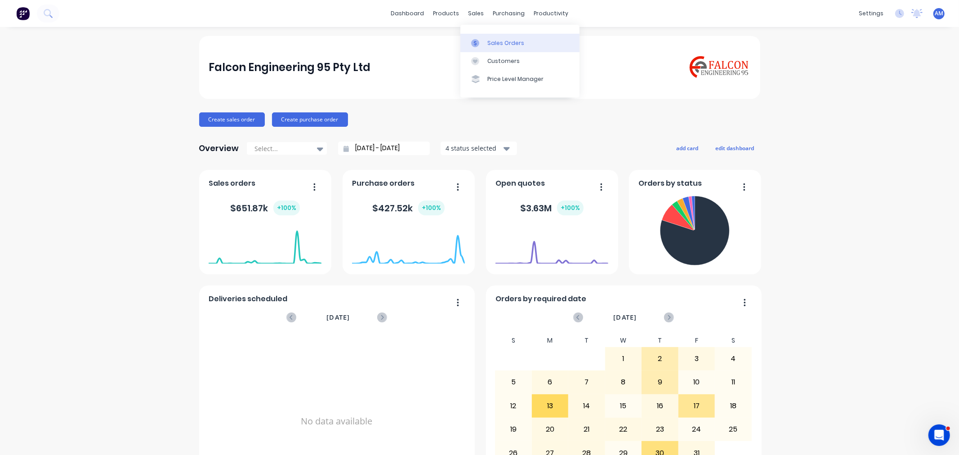
click at [502, 46] on div "Sales Orders" at bounding box center [505, 43] width 37 height 8
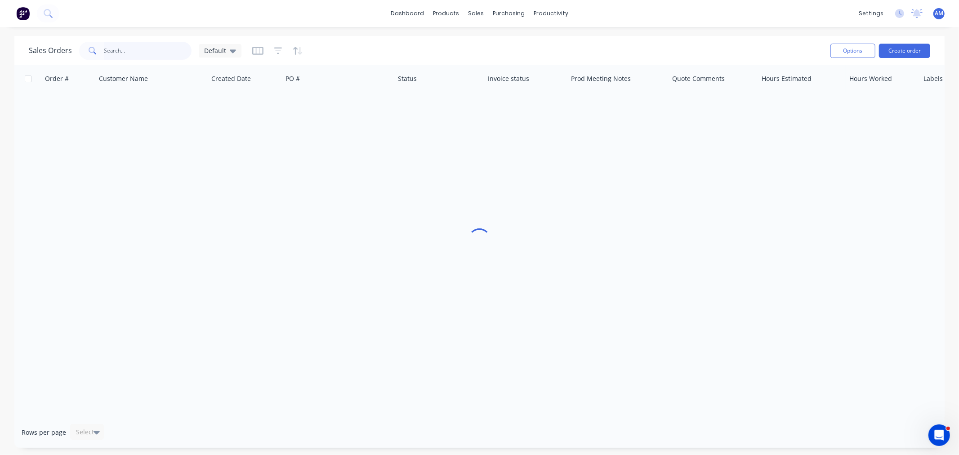
click at [143, 49] on input "text" at bounding box center [148, 51] width 88 height 18
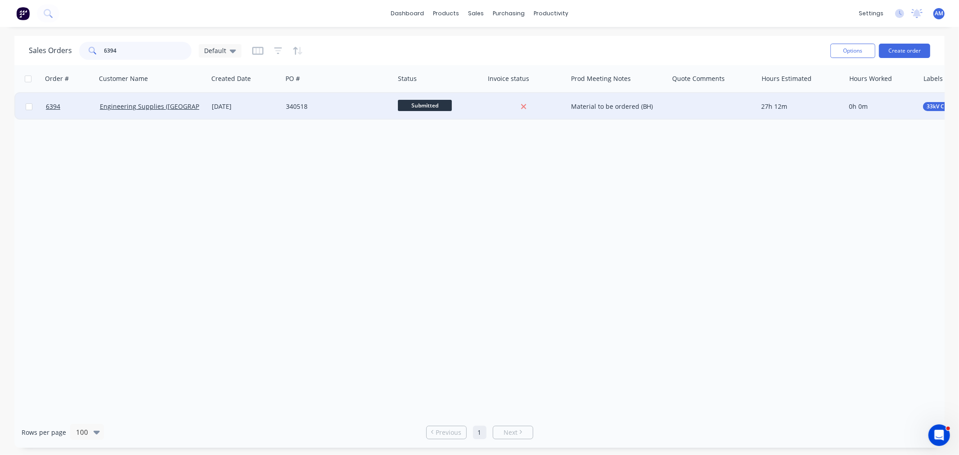
type input "6394"
click at [439, 107] on span "Submitted" at bounding box center [425, 105] width 54 height 11
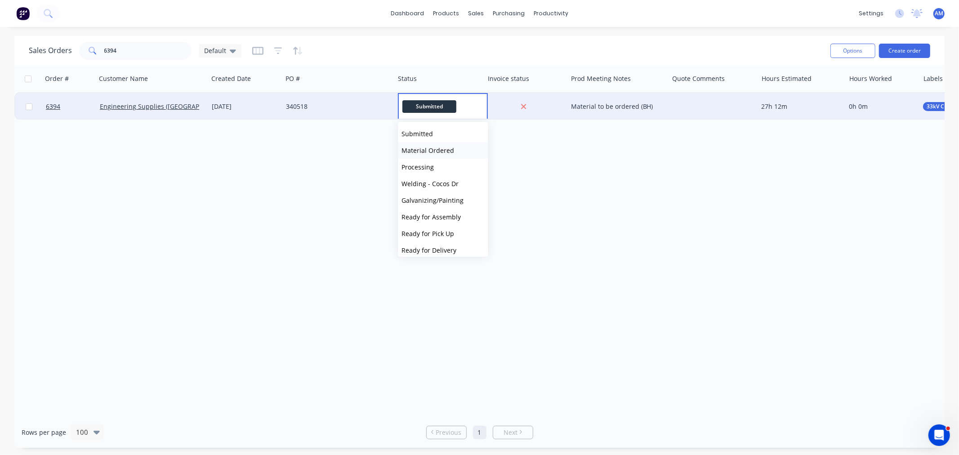
click at [432, 150] on span "Material Ordered" at bounding box center [428, 150] width 53 height 9
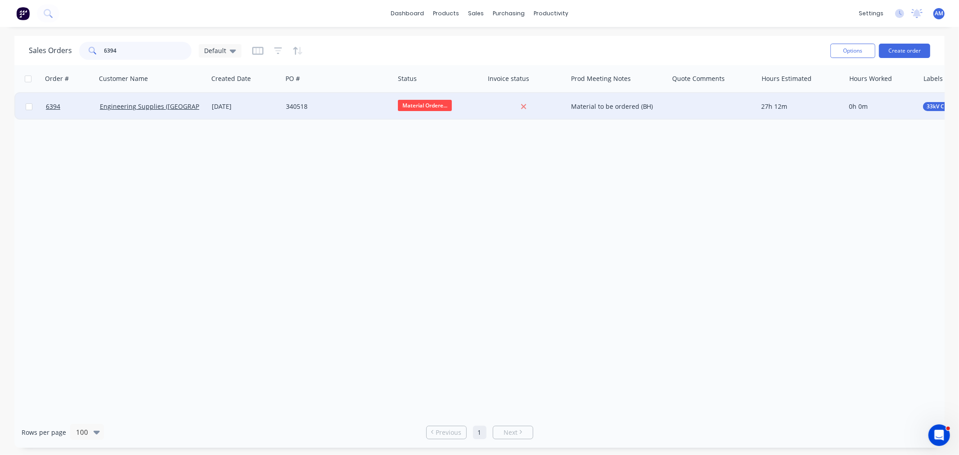
drag, startPoint x: 116, startPoint y: 49, endPoint x: 65, endPoint y: 53, distance: 51.4
click at [65, 53] on div "Sales Orders 6394 Default" at bounding box center [135, 51] width 213 height 18
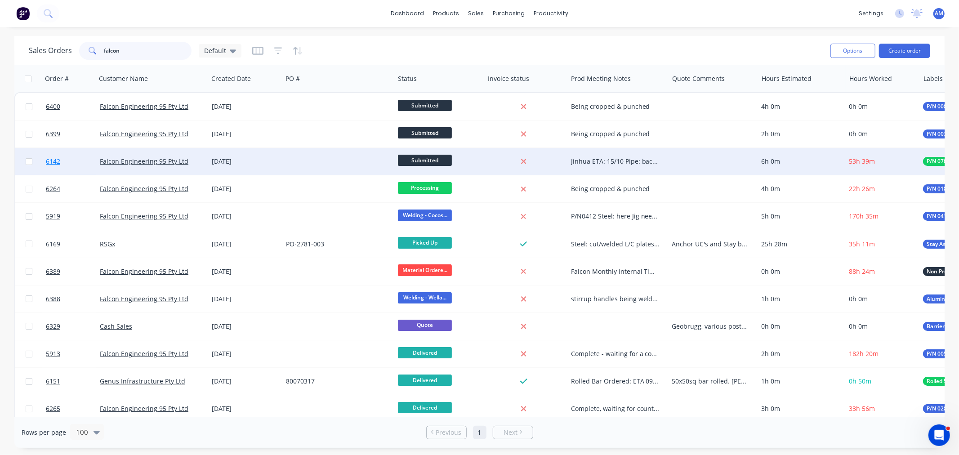
type input "falcon"
click at [94, 159] on link "6142" at bounding box center [73, 161] width 54 height 27
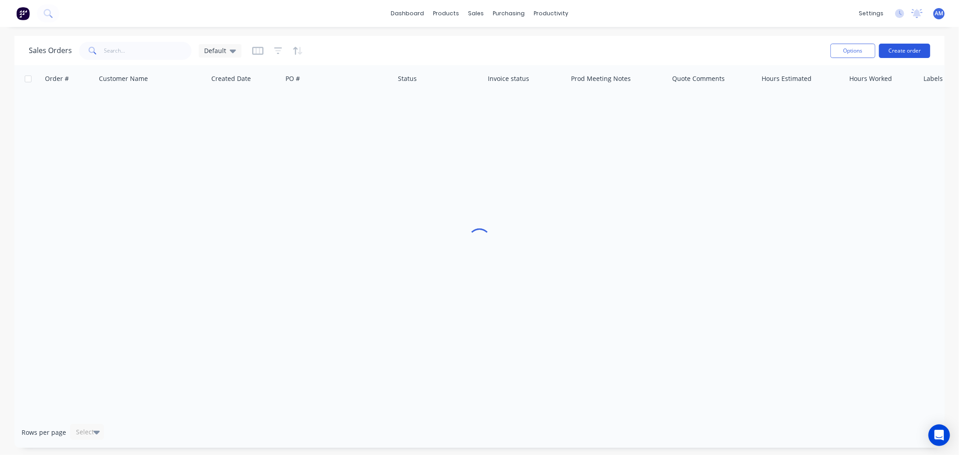
click at [898, 54] on button "Create order" at bounding box center [904, 51] width 51 height 14
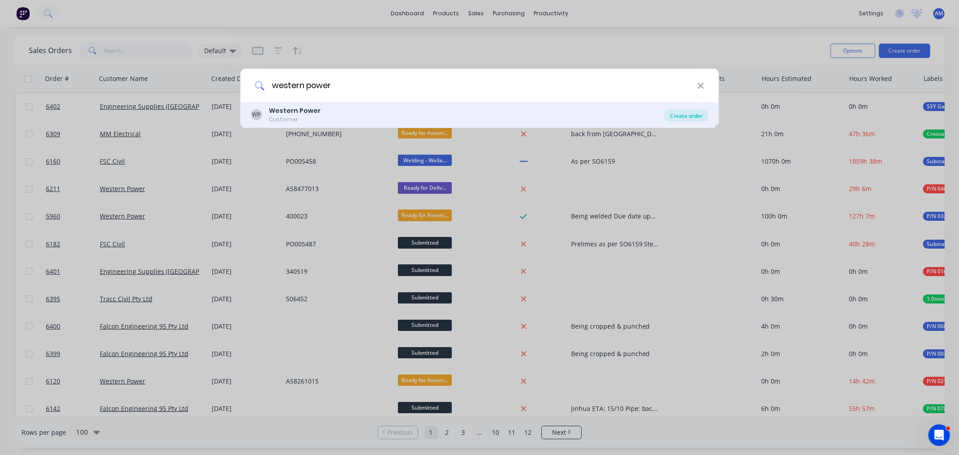
type input "western power"
click at [682, 112] on div "Create order" at bounding box center [687, 115] width 44 height 13
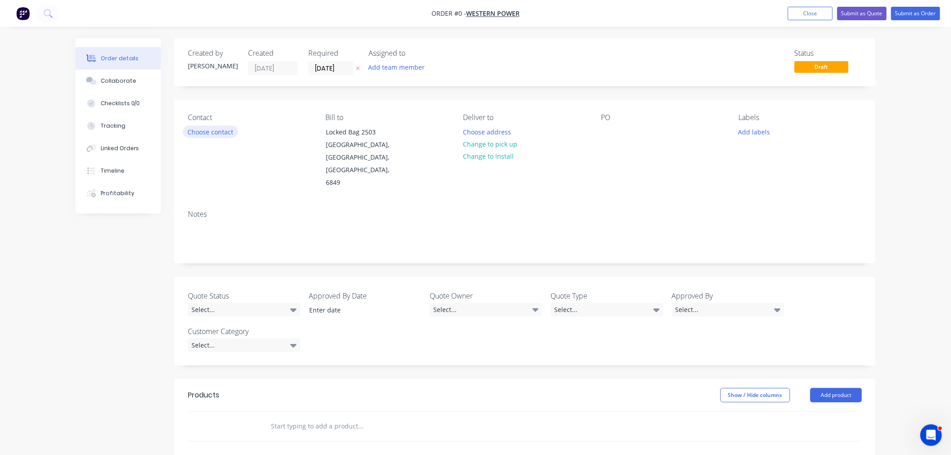
click at [224, 134] on button "Choose contact" at bounding box center [210, 131] width 55 height 12
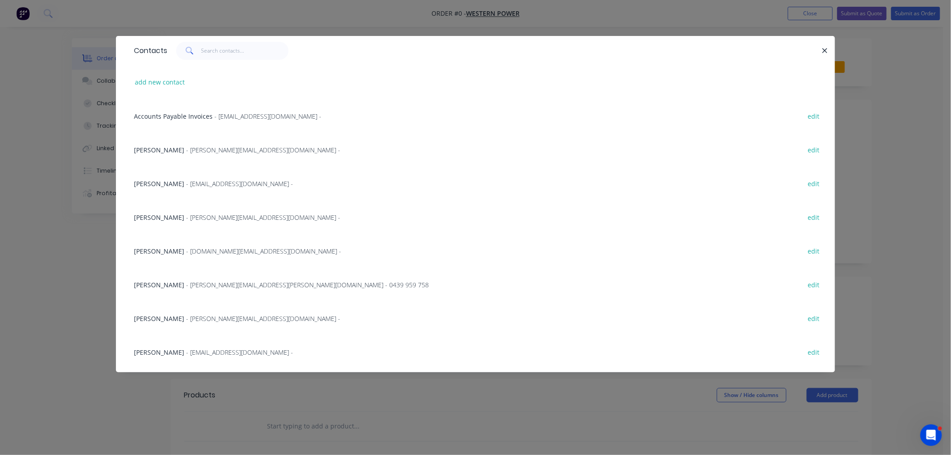
click at [189, 181] on span "- bklein@westernpower.com.au -" at bounding box center [239, 183] width 107 height 9
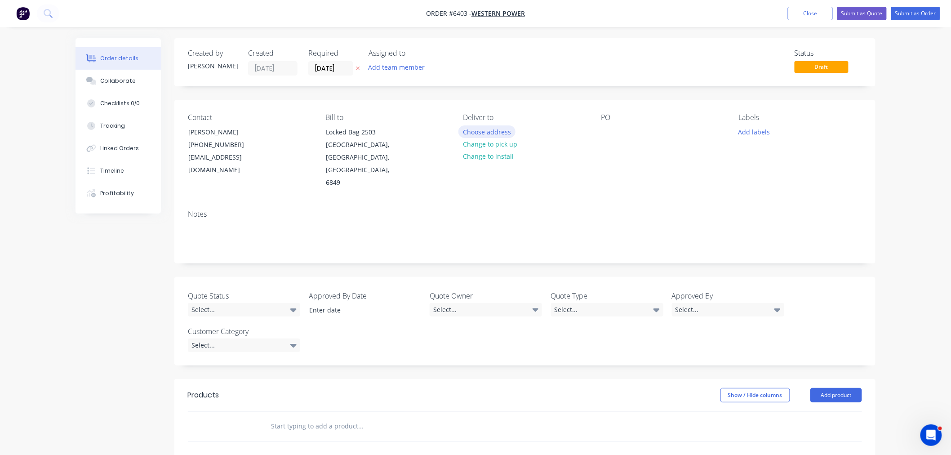
click at [492, 132] on button "Choose address" at bounding box center [488, 131] width 58 height 12
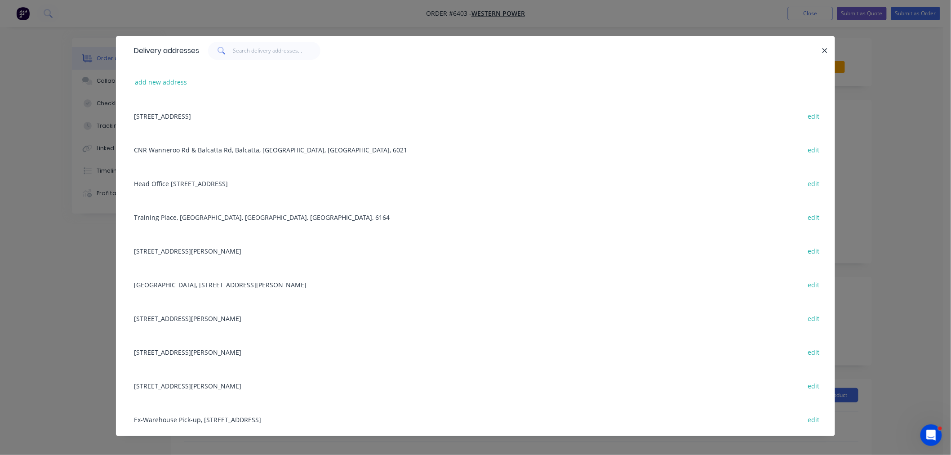
click at [190, 217] on div "Training Place, Jandakot, Western Australia, Australia, 6164 edit" at bounding box center [475, 217] width 692 height 34
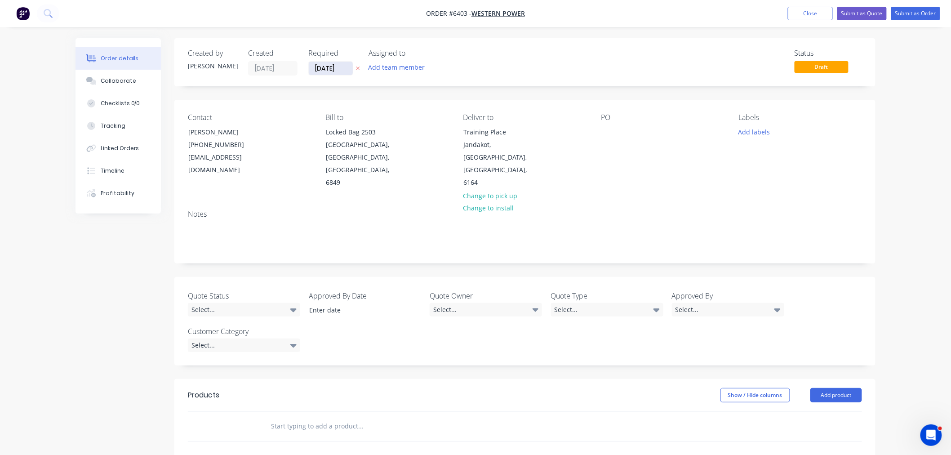
click at [339, 67] on input "[DATE]" at bounding box center [331, 68] width 44 height 13
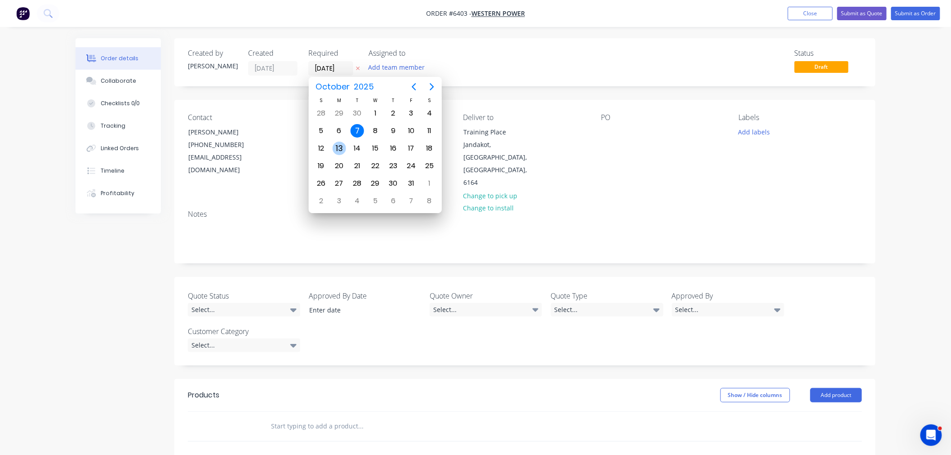
click at [342, 146] on div "13" at bounding box center [339, 148] width 13 height 13
type input "[DATE]"
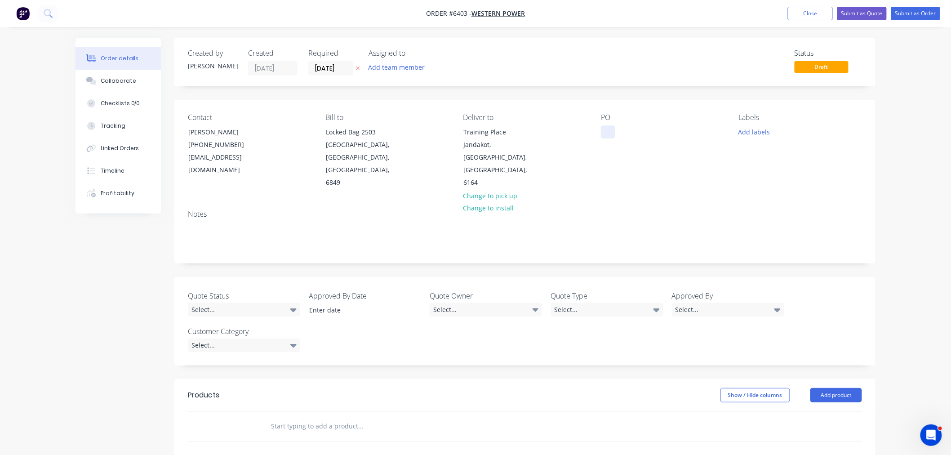
click at [604, 131] on div at bounding box center [608, 131] width 14 height 13
click at [617, 137] on div "A" at bounding box center [610, 131] width 18 height 13
click at [599, 131] on div "Contact Brandon Klein (08) 9411 7786 bklein@westernpower.com.au Bill to Locked …" at bounding box center [524, 151] width 701 height 103
click at [745, 132] on button "Add labels" at bounding box center [754, 131] width 41 height 12
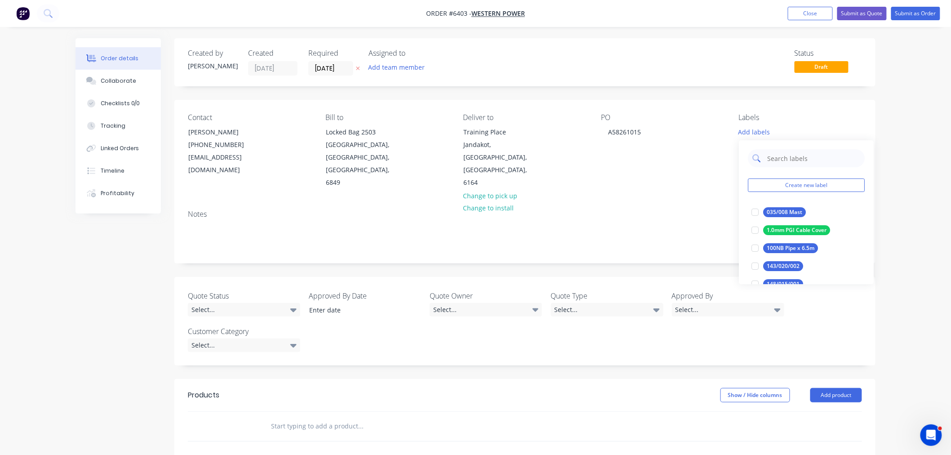
click at [771, 159] on input "text" at bounding box center [814, 158] width 94 height 18
type input "0211"
click at [756, 213] on div at bounding box center [755, 212] width 18 height 18
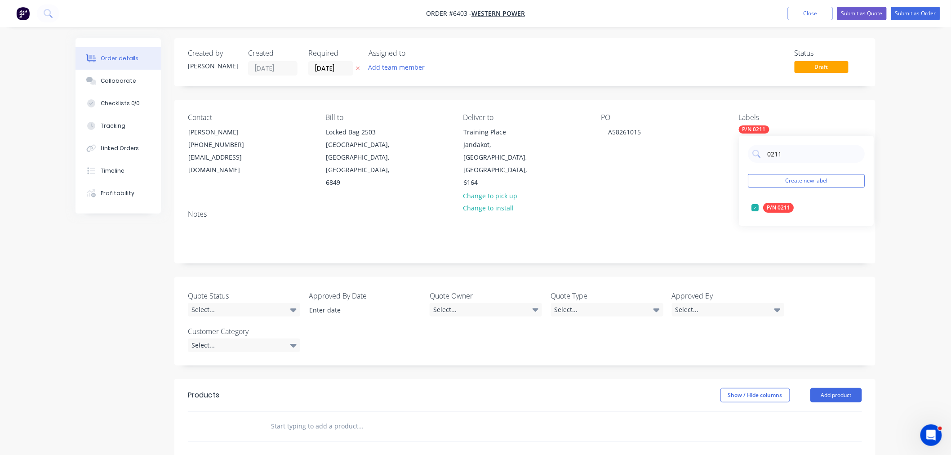
click at [632, 169] on div "Contact Brandon Klein (08) 9411 7786 bklein@westernpower.com.au Bill to Locked …" at bounding box center [524, 151] width 701 height 103
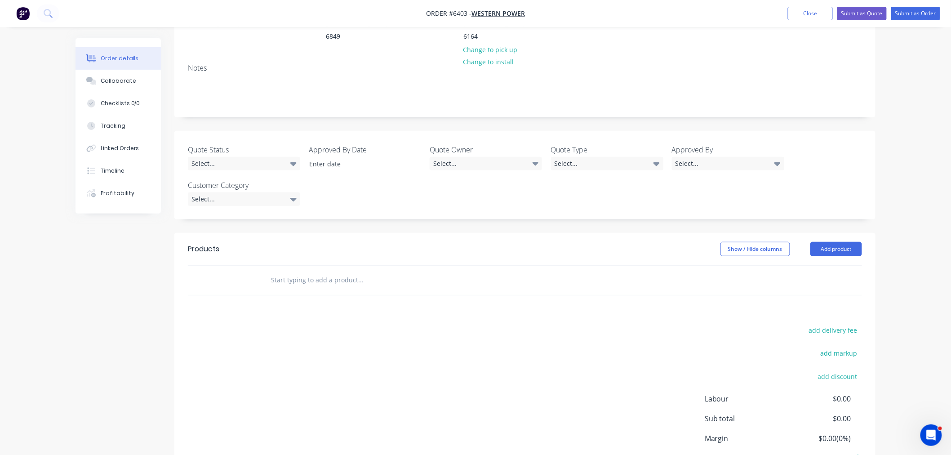
scroll to position [191, 0]
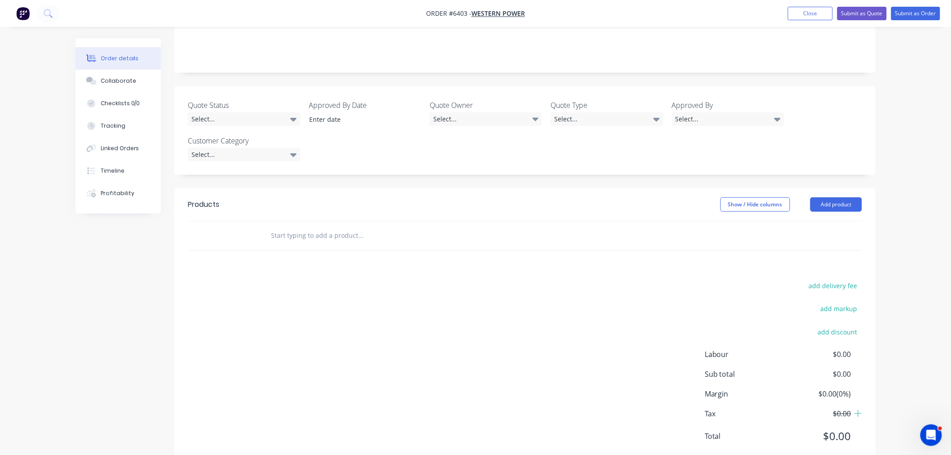
click at [301, 227] on input "text" at bounding box center [361, 236] width 180 height 18
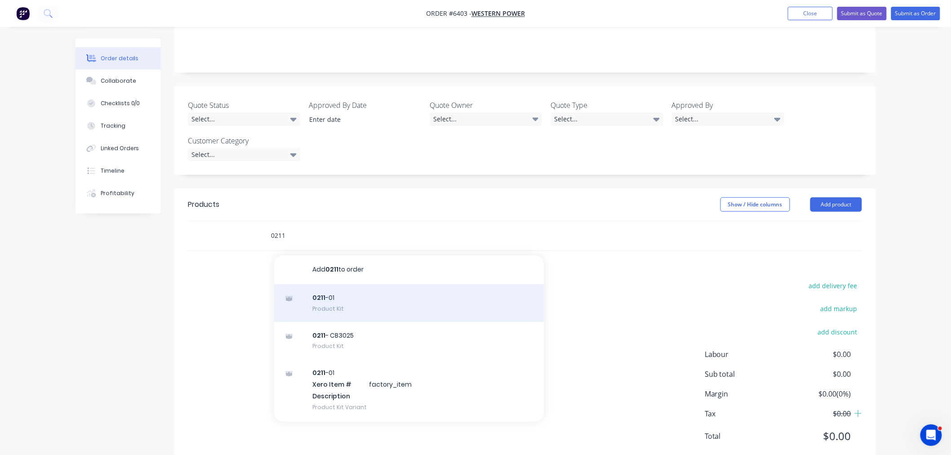
type input "0211"
click at [337, 284] on div "0211 -01 Product Kit" at bounding box center [409, 303] width 270 height 38
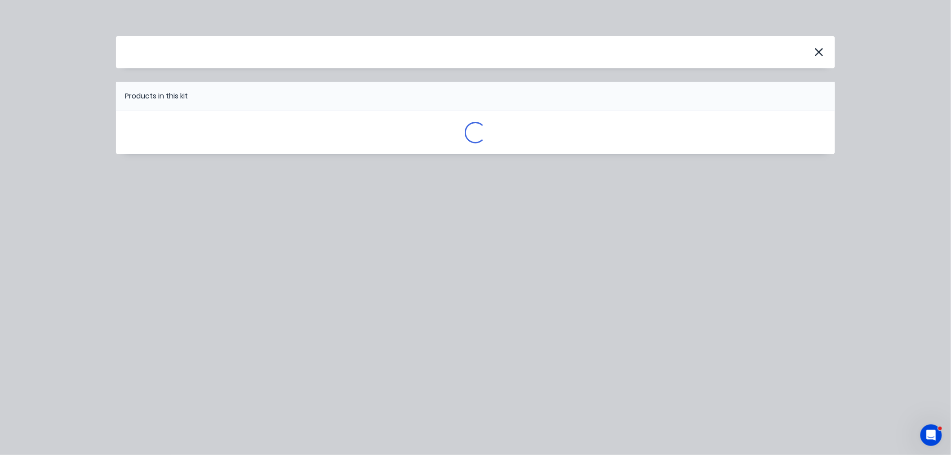
click at [337, 277] on div "Products in this kit Loading..." at bounding box center [475, 227] width 951 height 455
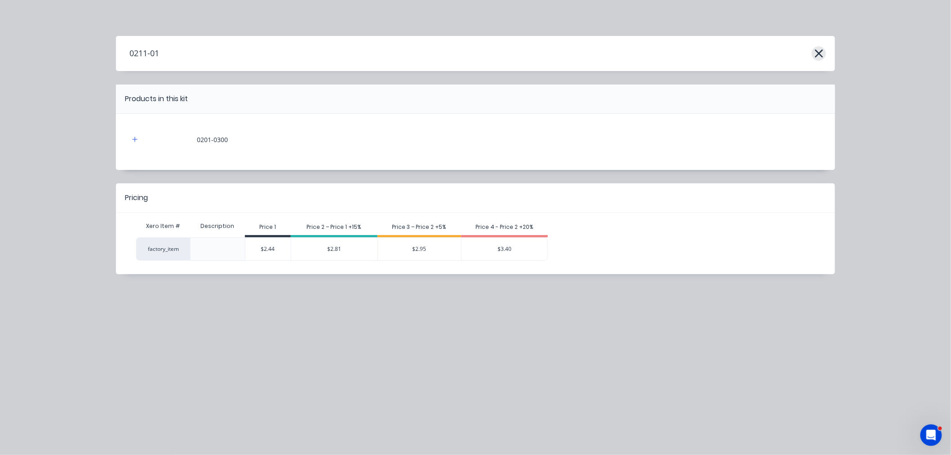
click at [819, 51] on icon "button" at bounding box center [819, 53] width 9 height 13
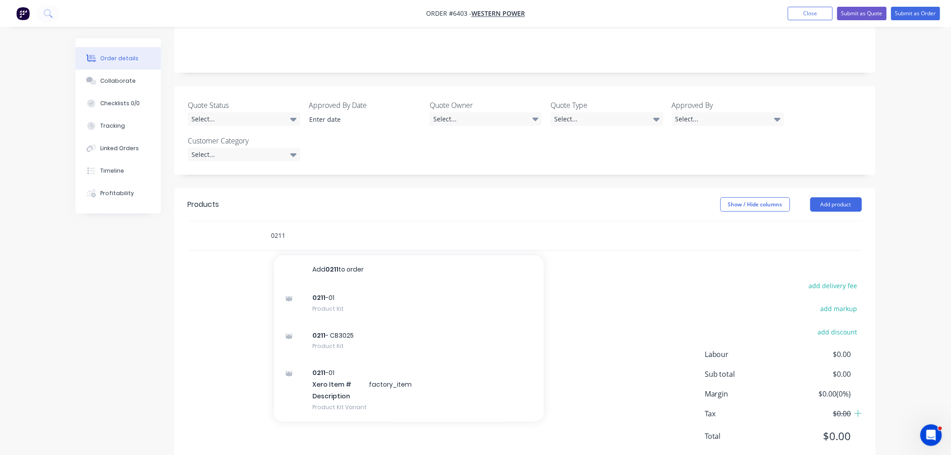
click at [303, 227] on input "0211" at bounding box center [361, 236] width 180 height 18
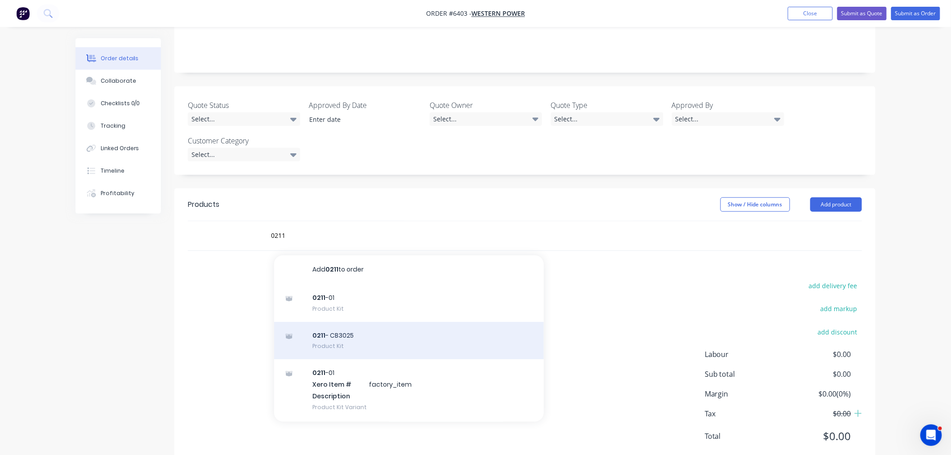
click at [366, 322] on div "0211 - CB3025 Product Kit" at bounding box center [409, 341] width 270 height 38
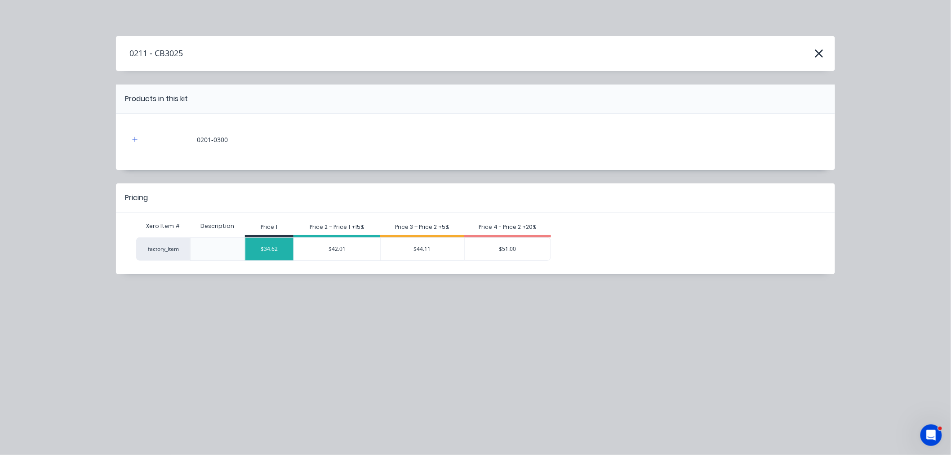
click at [276, 255] on div "$34.62" at bounding box center [269, 249] width 49 height 22
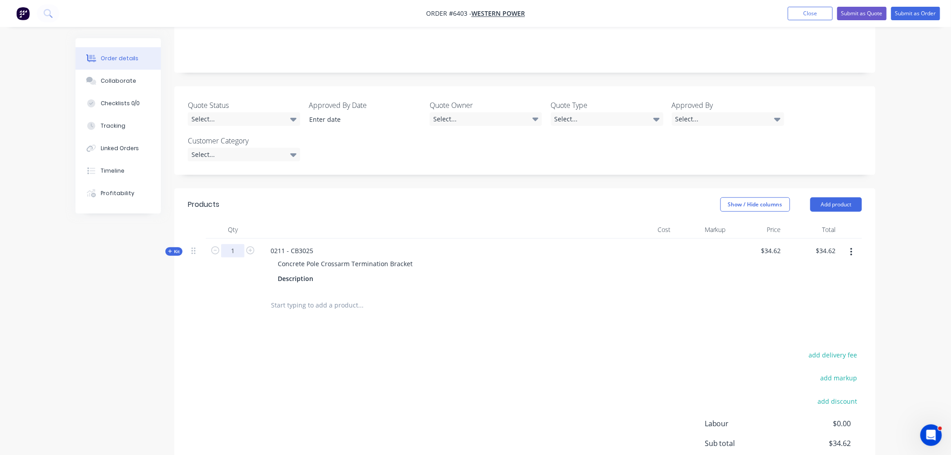
click at [231, 244] on input "1" at bounding box center [232, 250] width 23 height 13
type input "1300"
type input "$45,006.00"
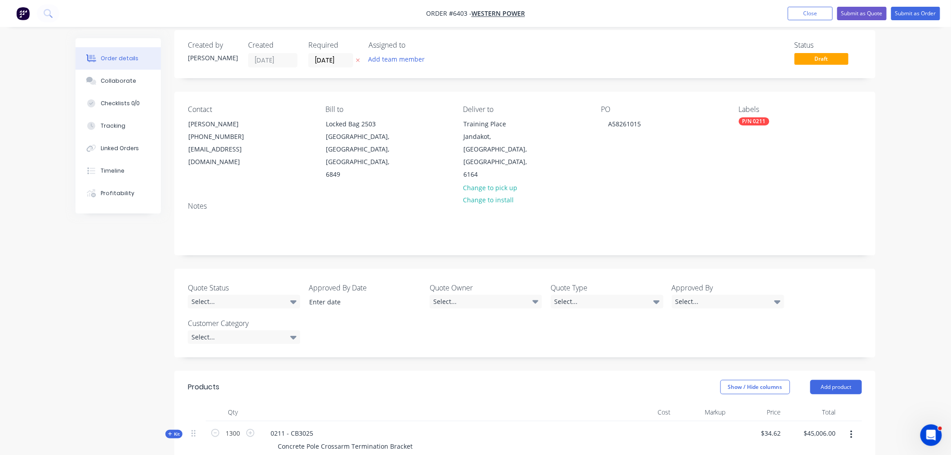
scroll to position [0, 0]
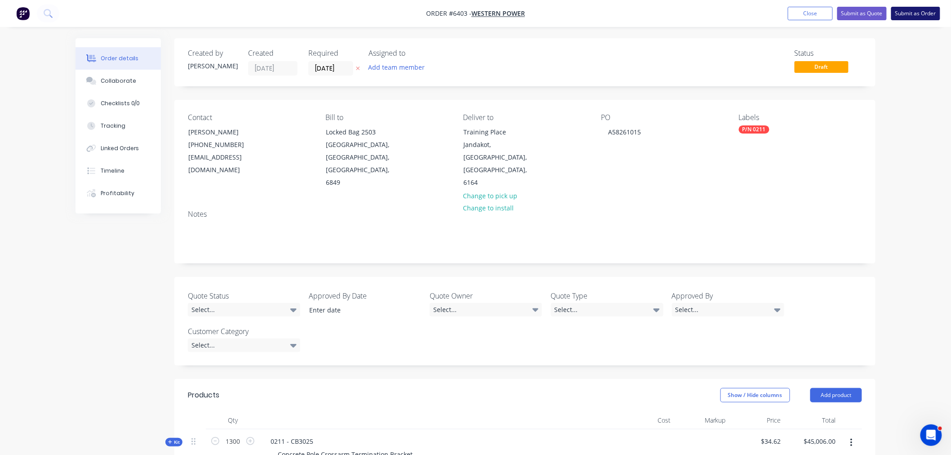
click at [905, 18] on button "Submit as Order" at bounding box center [916, 13] width 49 height 13
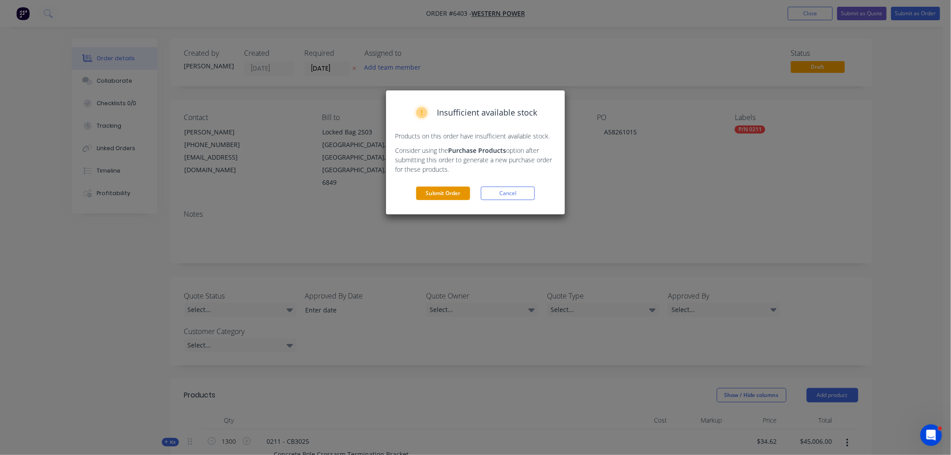
click at [430, 192] on button "Submit Order" at bounding box center [443, 193] width 54 height 13
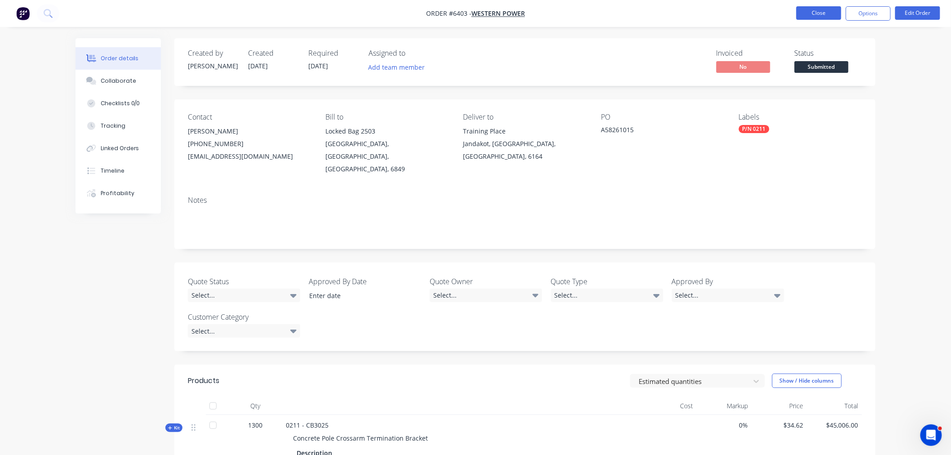
click at [814, 13] on button "Close" at bounding box center [819, 12] width 45 height 13
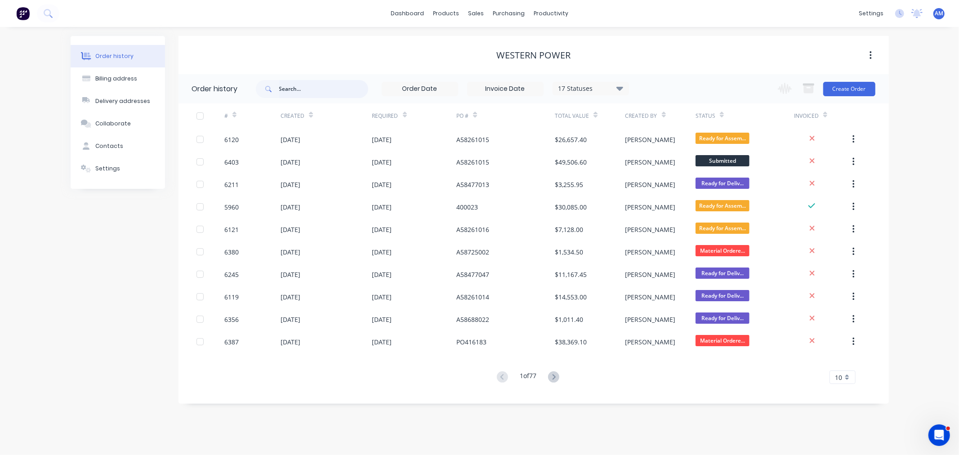
click at [291, 90] on input "text" at bounding box center [323, 89] width 89 height 18
type input "6115"
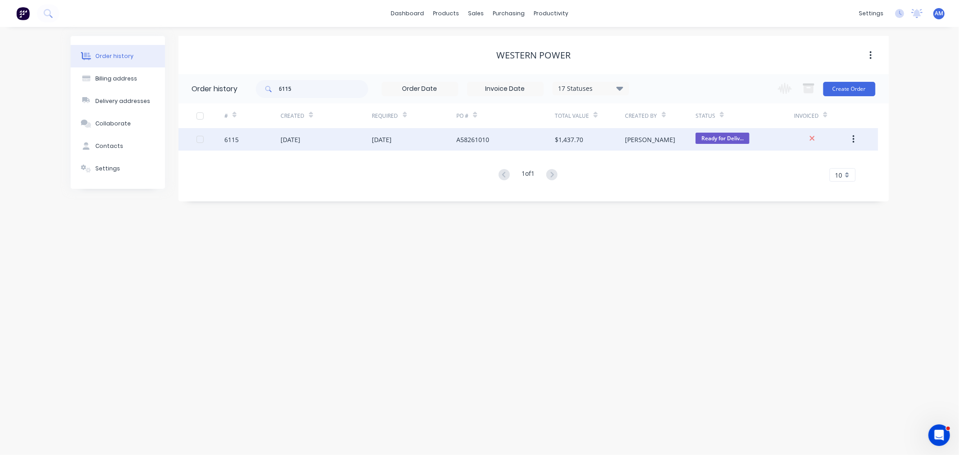
click at [262, 144] on div "6115" at bounding box center [252, 139] width 56 height 22
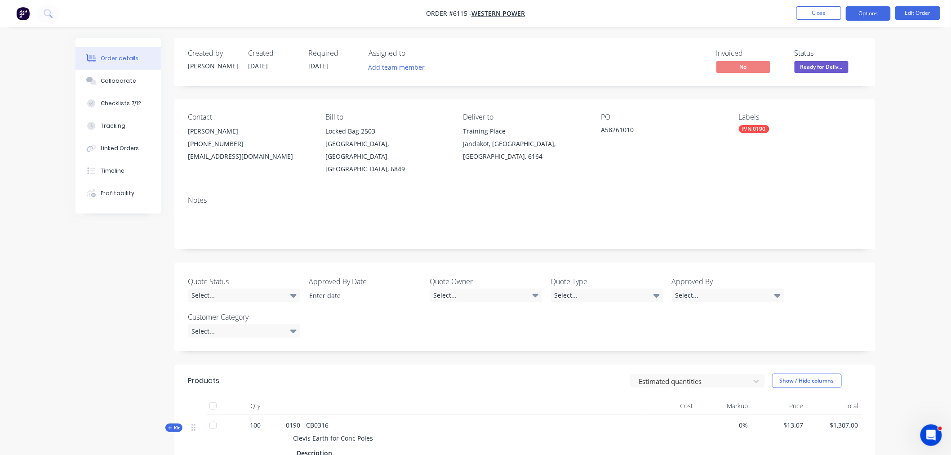
click at [862, 13] on button "Options" at bounding box center [868, 13] width 45 height 14
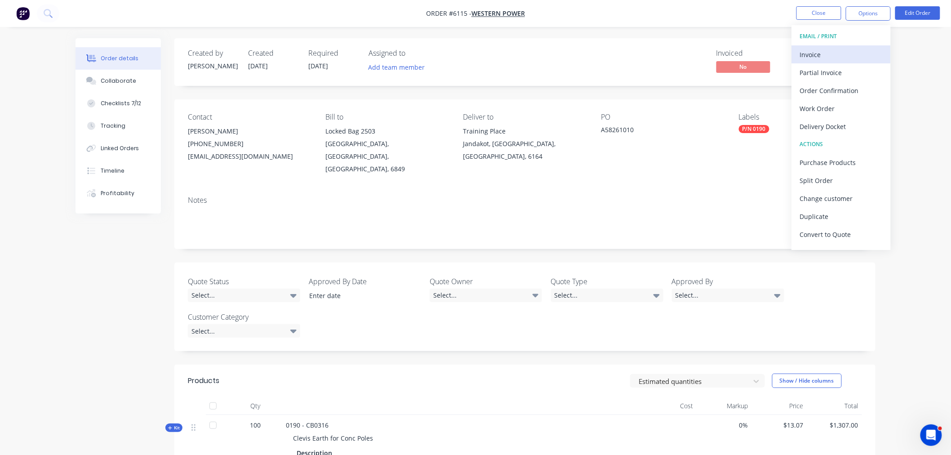
click at [835, 56] on div "Invoice" at bounding box center [841, 54] width 83 height 13
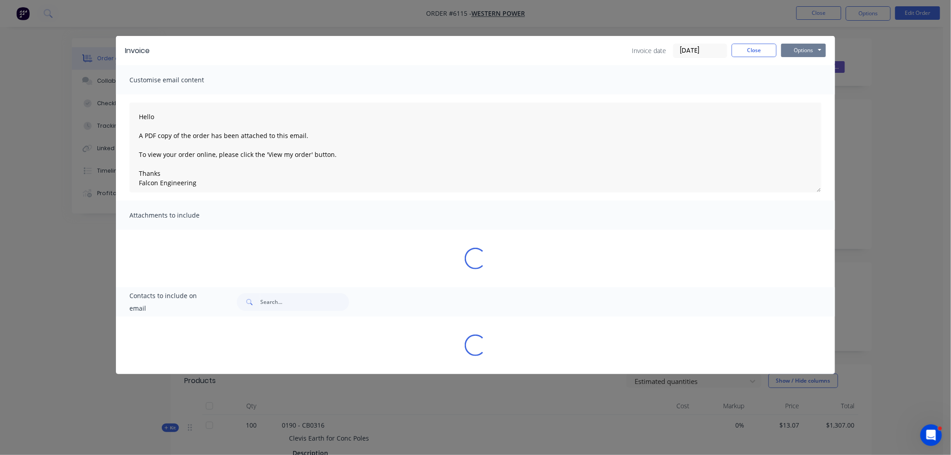
click at [811, 51] on button "Options" at bounding box center [803, 50] width 45 height 13
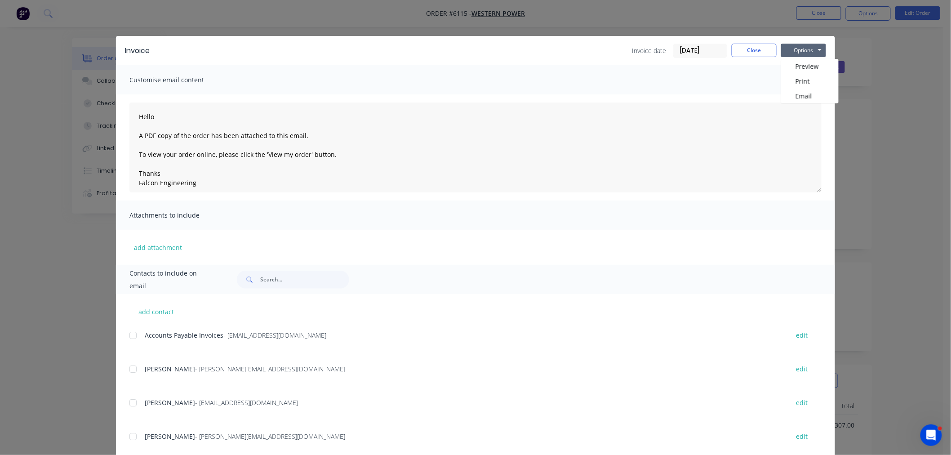
click at [729, 91] on div "Customise email content" at bounding box center [475, 79] width 719 height 29
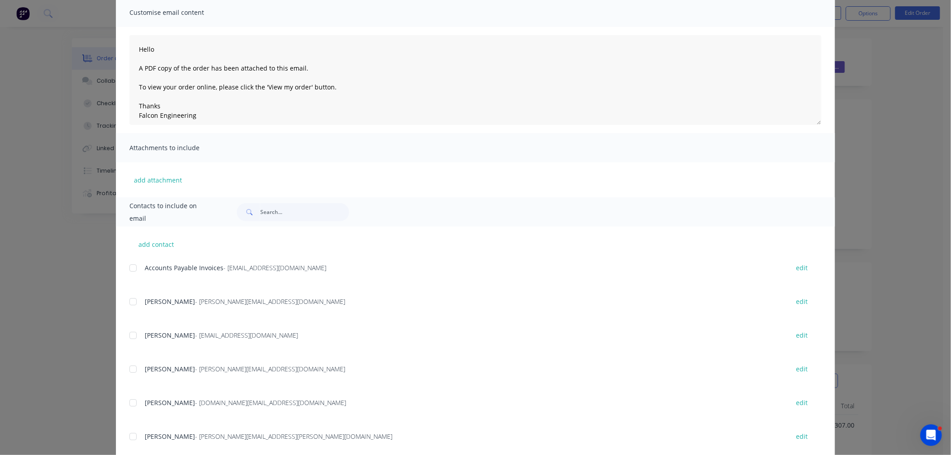
scroll to position [114, 0]
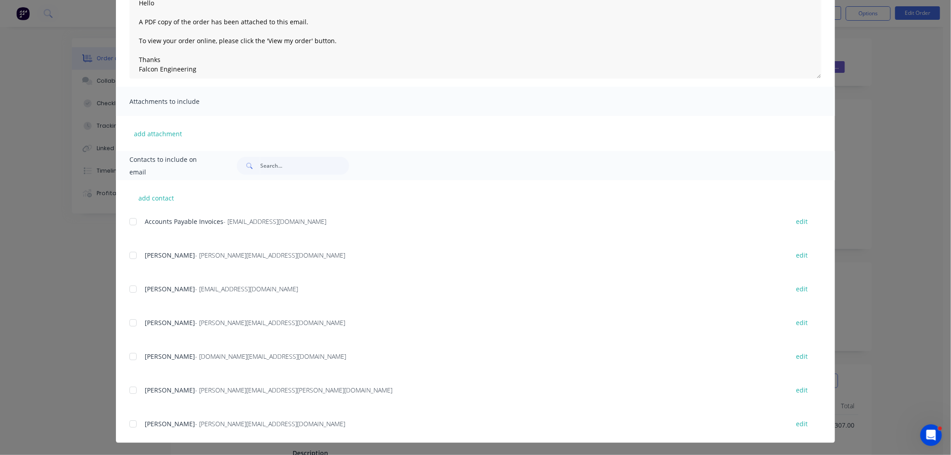
click at [131, 216] on div at bounding box center [133, 222] width 18 height 18
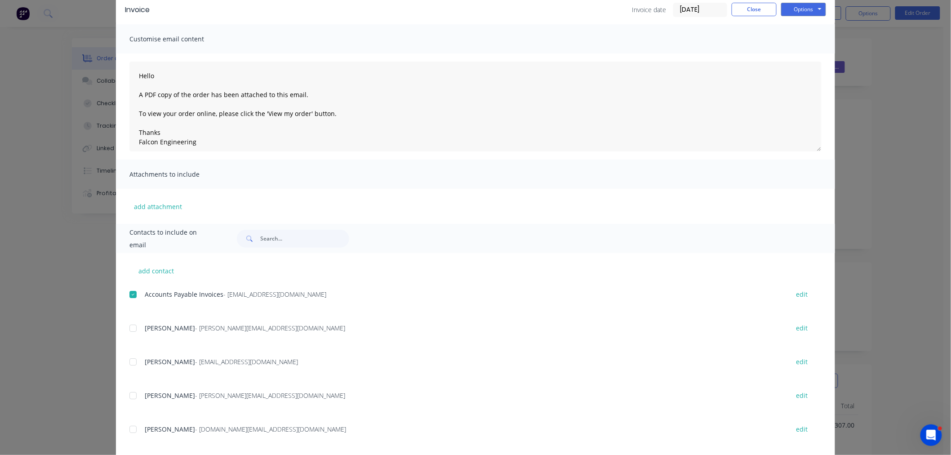
scroll to position [0, 0]
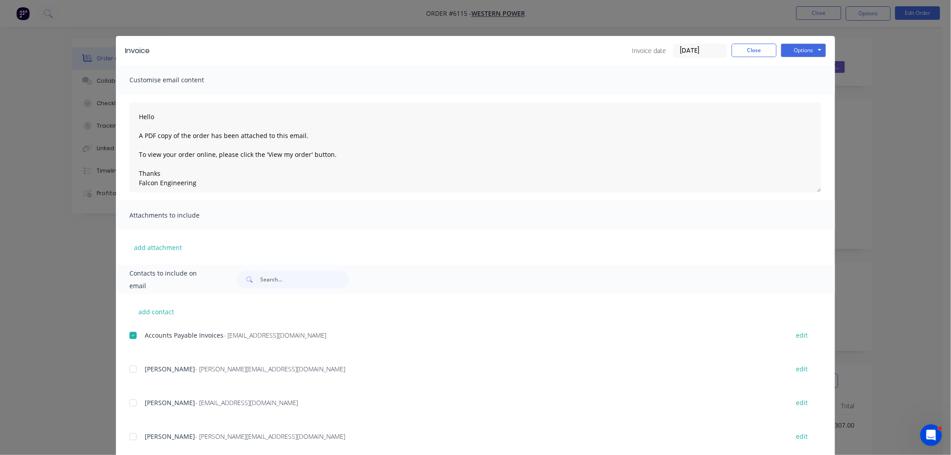
click at [803, 39] on div "Invoice Invoice date 07/10/25 Close Options Preview Print Email" at bounding box center [475, 50] width 719 height 29
click at [801, 47] on button "Options" at bounding box center [803, 50] width 45 height 13
click at [791, 98] on button "Email" at bounding box center [810, 96] width 58 height 15
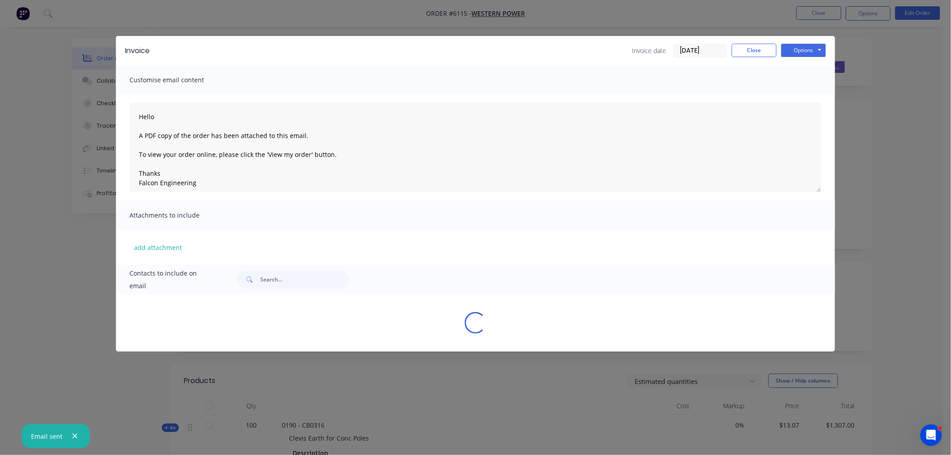
type textarea "Hello A PDF copy of the order has been attached to this email. To view your ord…"
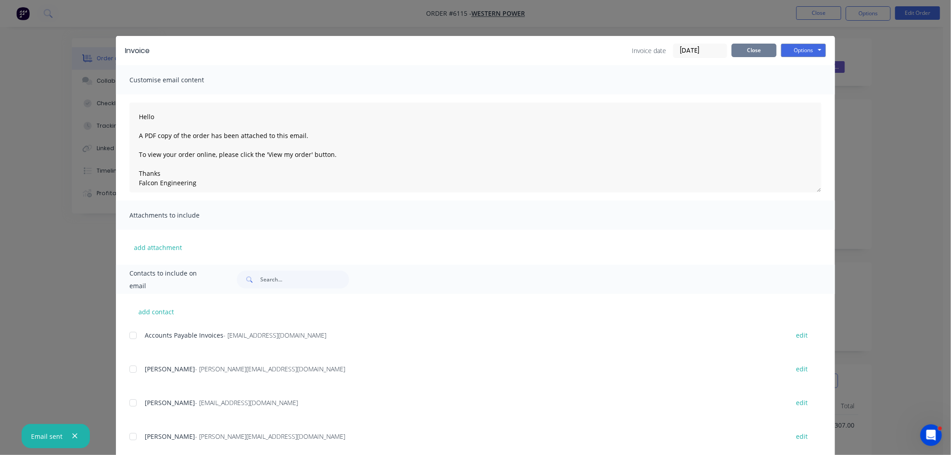
drag, startPoint x: 767, startPoint y: 52, endPoint x: 762, endPoint y: 48, distance: 6.4
click at [762, 48] on button "Close" at bounding box center [754, 50] width 45 height 13
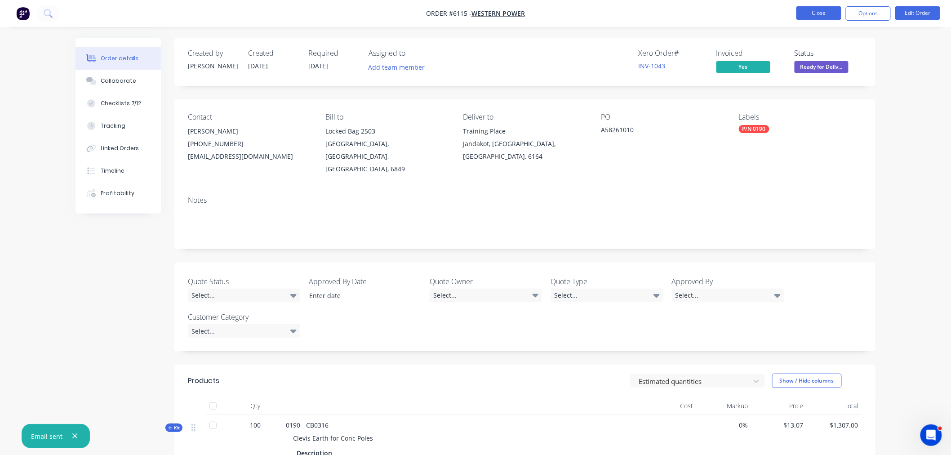
click at [812, 15] on button "Close" at bounding box center [819, 12] width 45 height 13
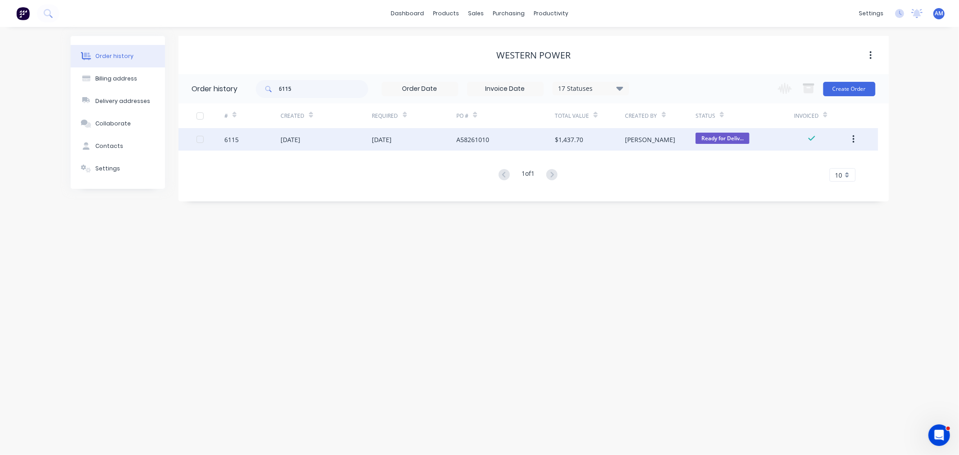
click at [720, 138] on span "Ready for Deliv..." at bounding box center [723, 138] width 54 height 11
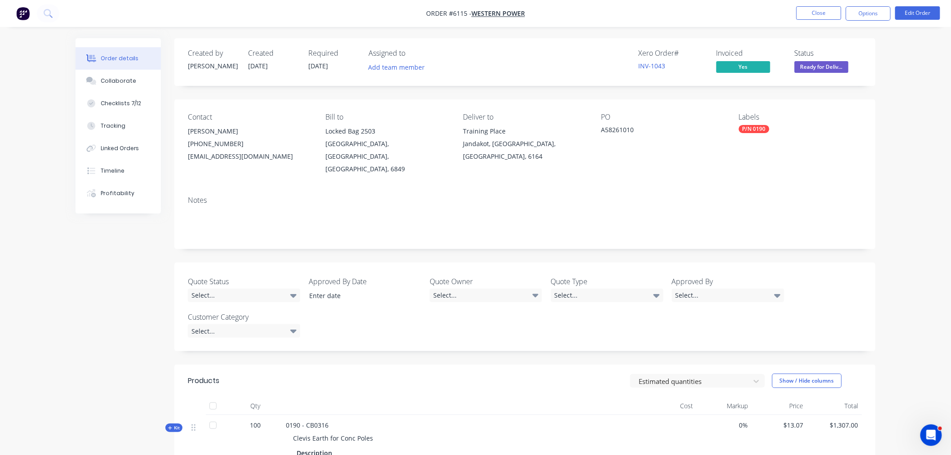
click at [823, 62] on span "Ready for Deliv..." at bounding box center [822, 66] width 54 height 11
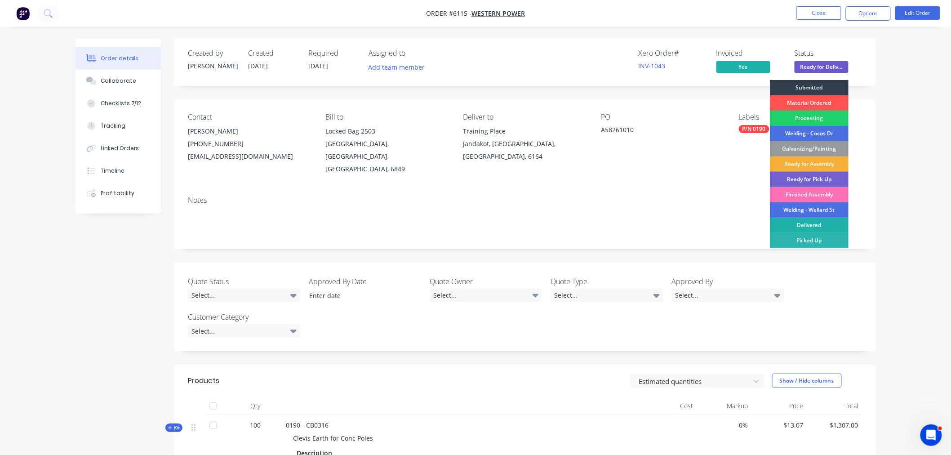
click at [801, 228] on div "Delivered" at bounding box center [809, 225] width 79 height 15
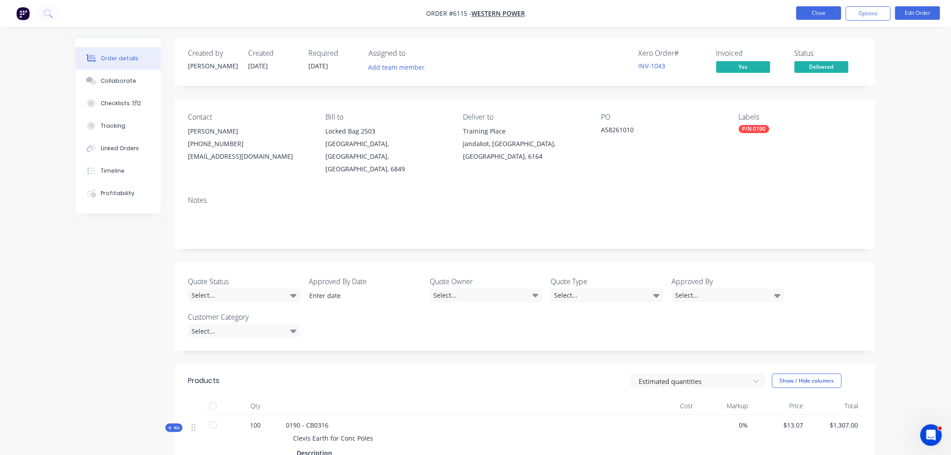
click at [817, 11] on button "Close" at bounding box center [819, 12] width 45 height 13
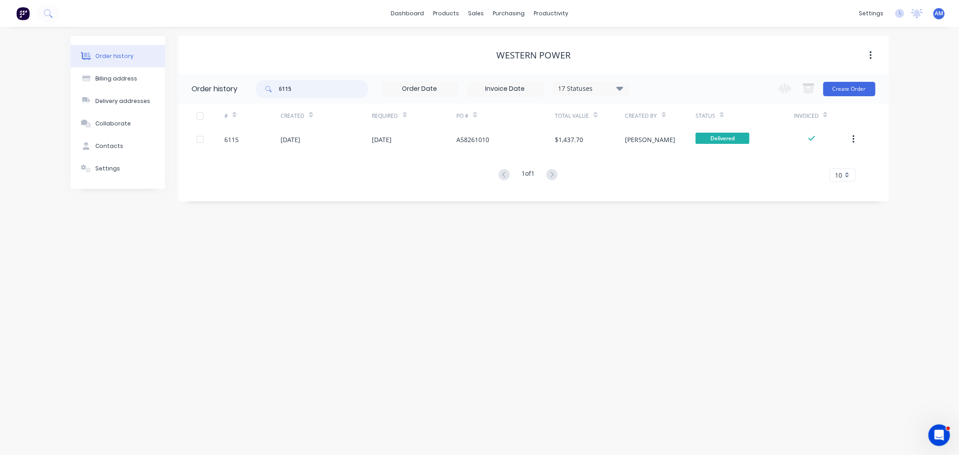
drag, startPoint x: 281, startPoint y: 88, endPoint x: 255, endPoint y: 94, distance: 26.4
click at [253, 92] on header "Order history 6115 17 Statuses Invoice Status Invoiced Not Invoiced Partial Ord…" at bounding box center [534, 88] width 710 height 29
type input "6119"
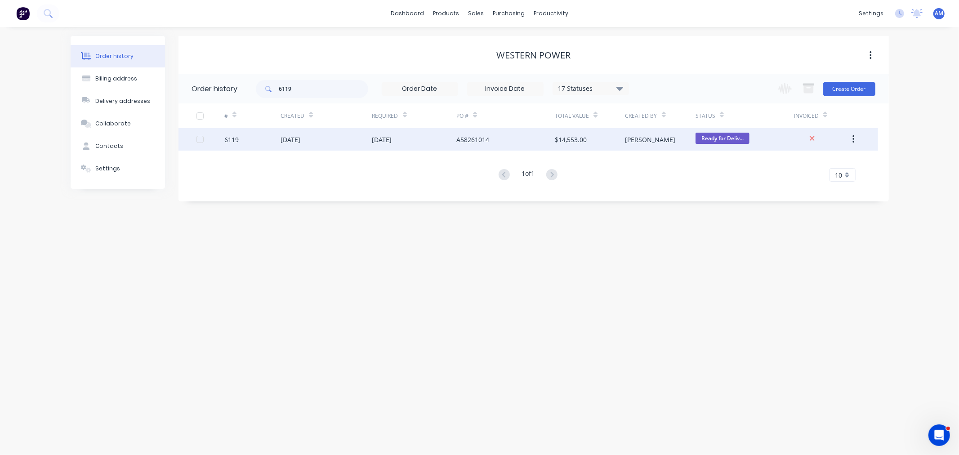
click at [247, 136] on div "6119" at bounding box center [252, 139] width 56 height 22
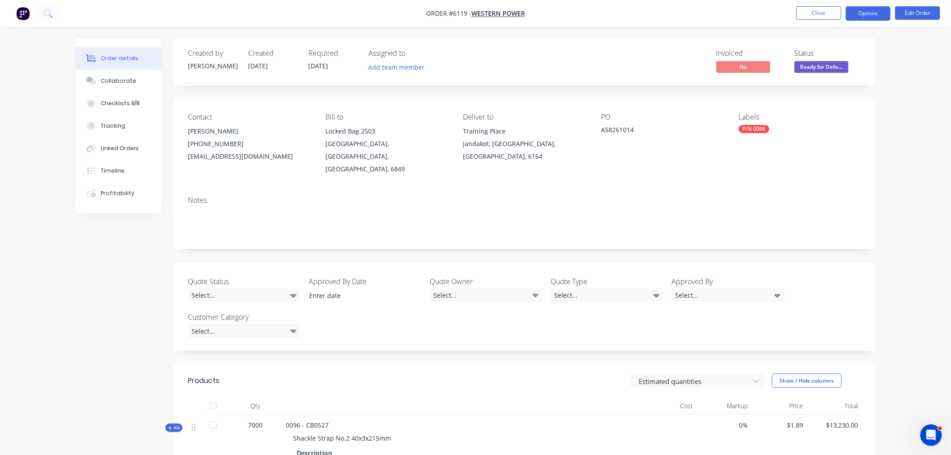
click at [870, 12] on button "Options" at bounding box center [868, 13] width 45 height 14
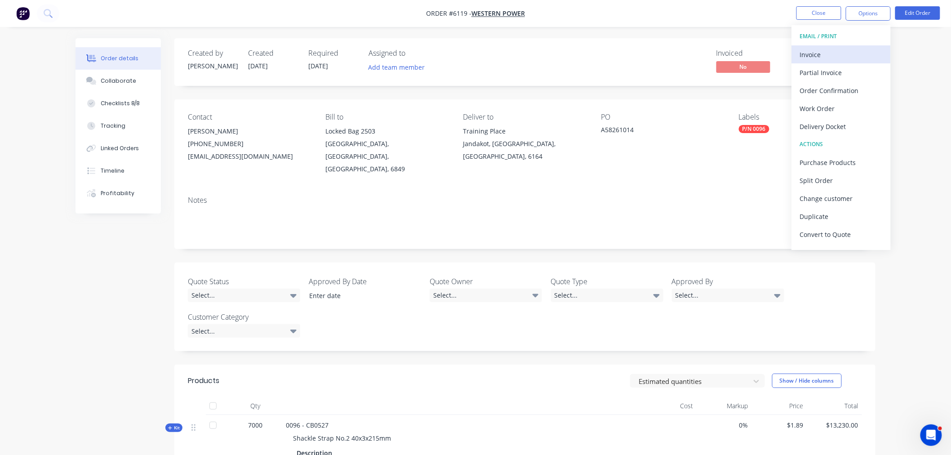
click at [843, 51] on div "Invoice" at bounding box center [841, 54] width 83 height 13
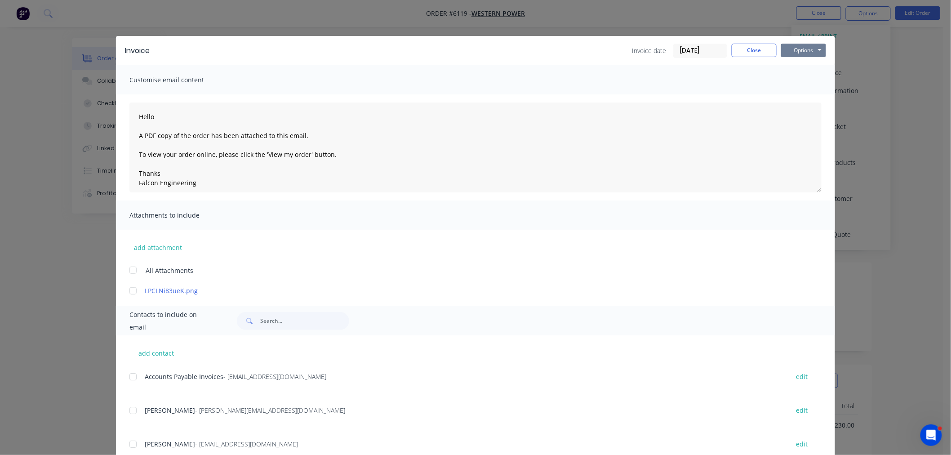
click at [796, 53] on button "Options" at bounding box center [803, 50] width 45 height 13
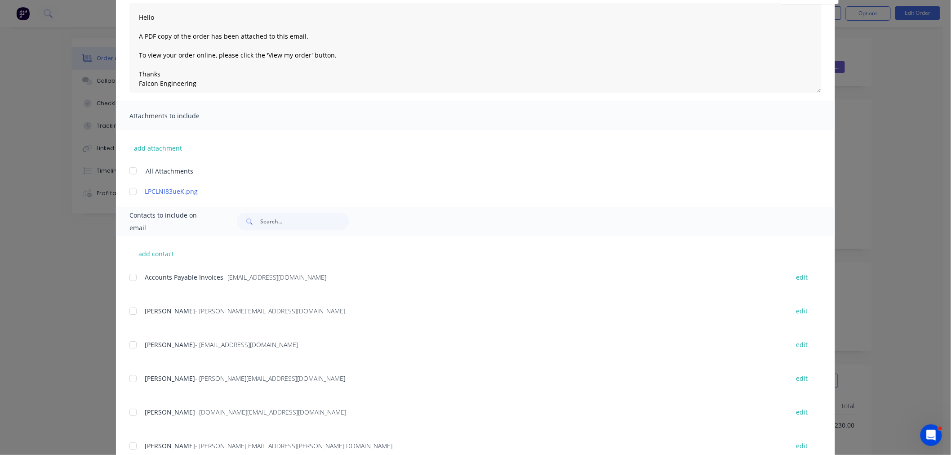
scroll to position [100, 0]
drag, startPoint x: 126, startPoint y: 278, endPoint x: 136, endPoint y: 277, distance: 10.4
click at [126, 278] on div at bounding box center [133, 277] width 18 height 18
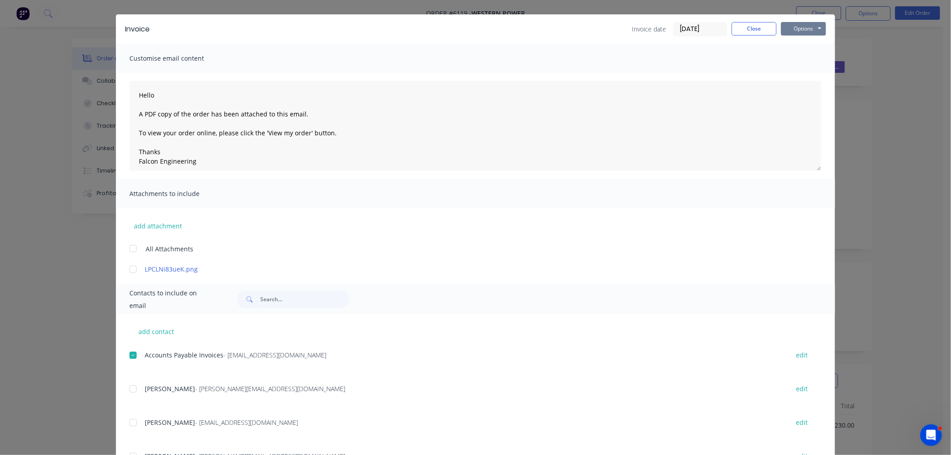
scroll to position [0, 0]
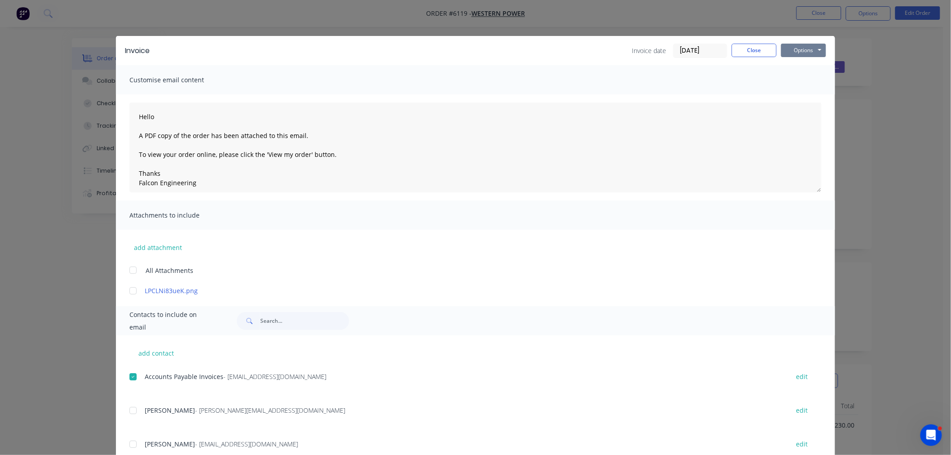
click at [800, 51] on button "Options" at bounding box center [803, 50] width 45 height 13
click at [801, 96] on button "Email" at bounding box center [810, 96] width 58 height 15
type textarea "Hello A PDF copy of the order has been attached to this email. To view your ord…"
click at [754, 49] on button "Close" at bounding box center [754, 50] width 45 height 13
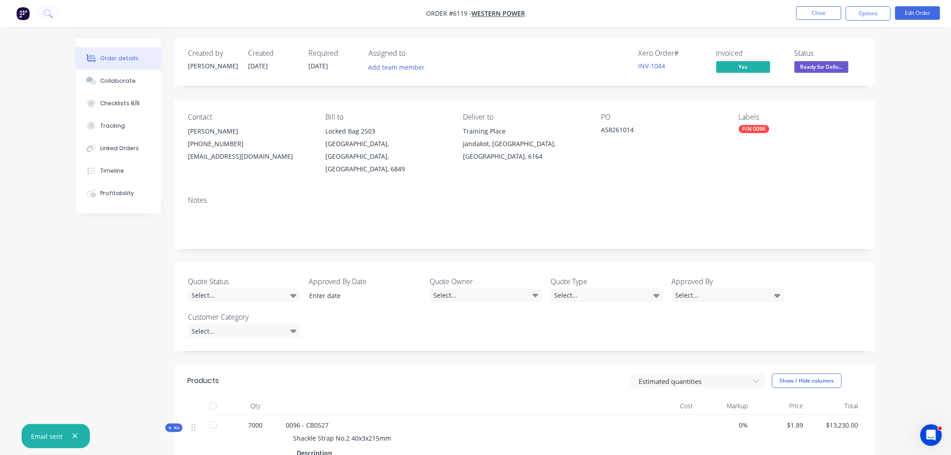
click at [820, 66] on span "Ready for Deliv..." at bounding box center [822, 66] width 54 height 11
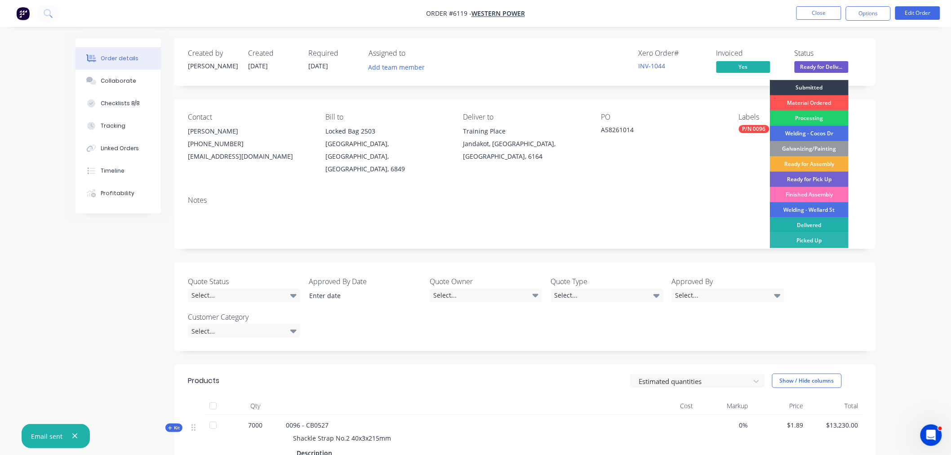
click at [811, 227] on div "Delivered" at bounding box center [809, 225] width 79 height 15
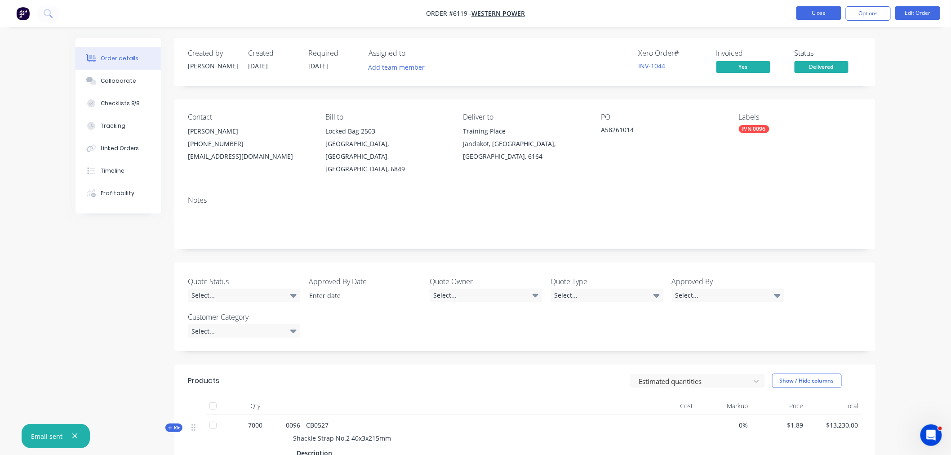
click at [820, 15] on button "Close" at bounding box center [819, 12] width 45 height 13
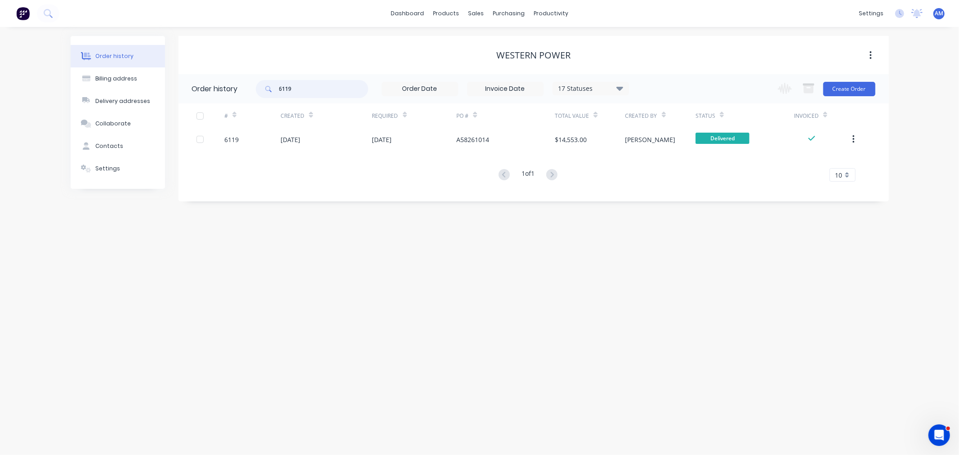
drag, startPoint x: 303, startPoint y: 87, endPoint x: 235, endPoint y: 89, distance: 68.8
click at [235, 89] on header "Order history 6119 17 Statuses Invoice Status Invoiced Not Invoiced Partial Ord…" at bounding box center [534, 88] width 710 height 29
type input "6120"
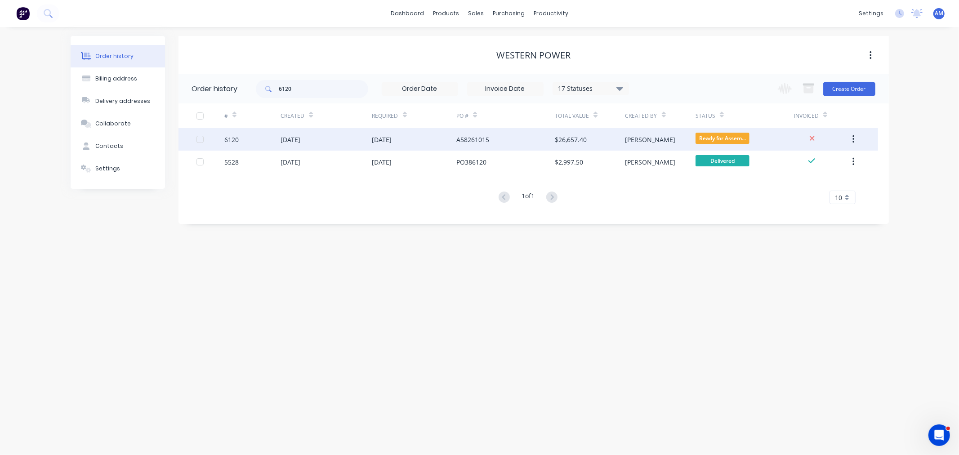
click at [245, 136] on div "6120" at bounding box center [252, 139] width 56 height 22
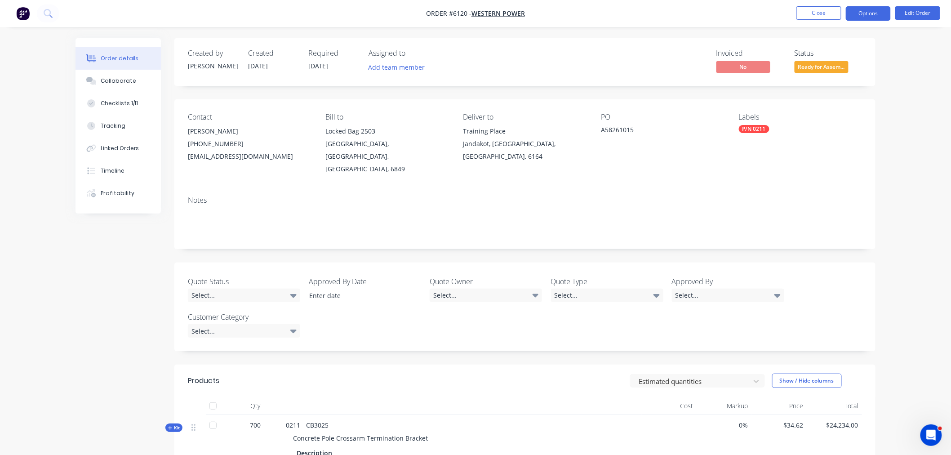
click at [864, 11] on button "Options" at bounding box center [868, 13] width 45 height 14
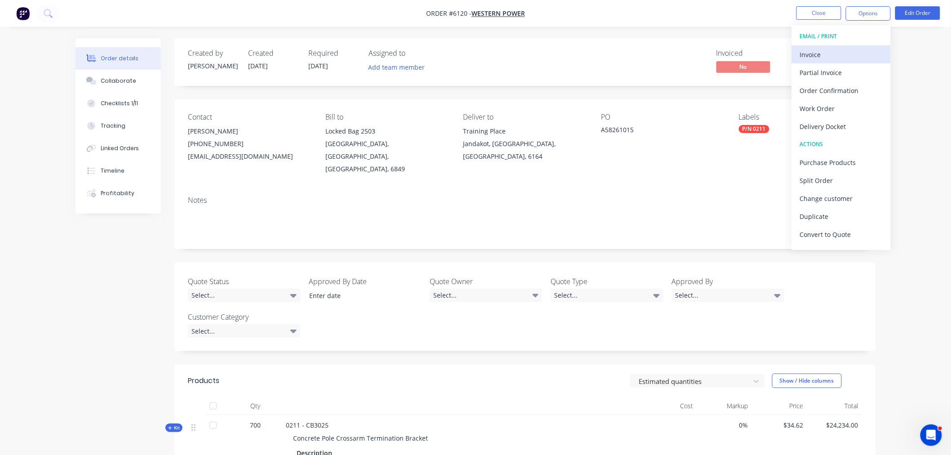
click at [821, 56] on div "Invoice" at bounding box center [841, 54] width 83 height 13
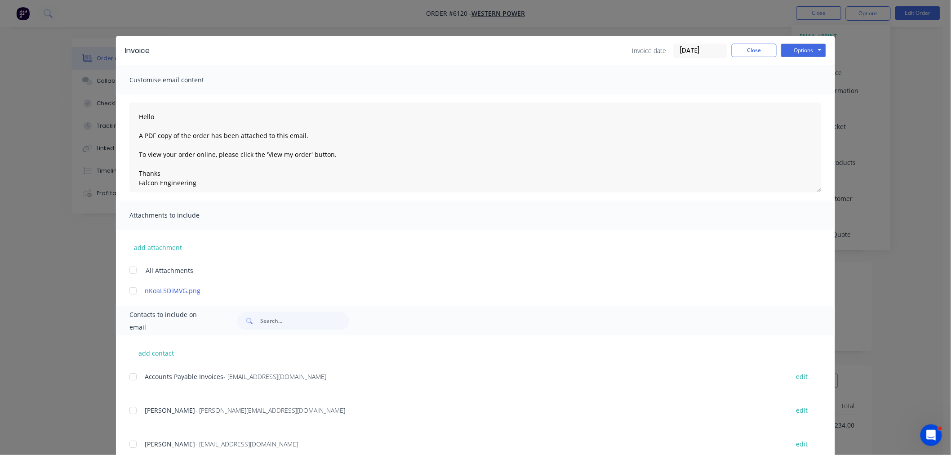
click at [131, 376] on div at bounding box center [133, 377] width 18 height 18
type textarea "Hello A PDF copy of the order has been attached to this email. To view your ord…"
click at [756, 49] on button "Close" at bounding box center [754, 50] width 45 height 13
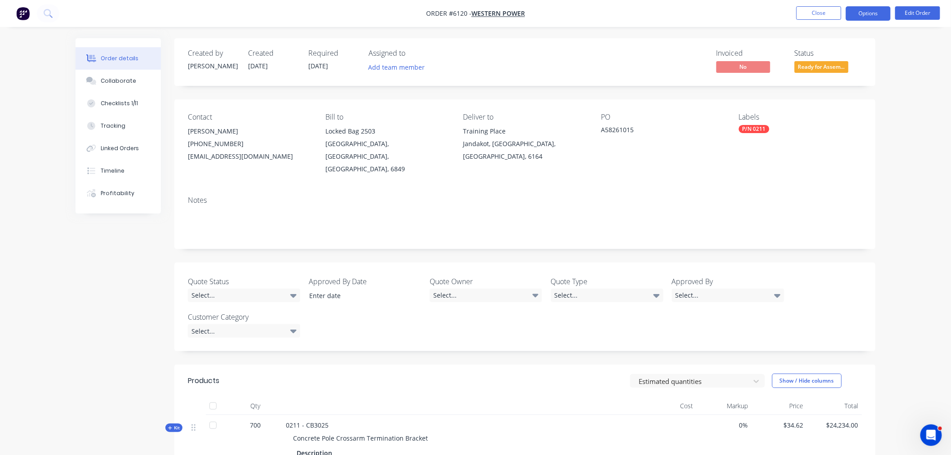
click at [868, 9] on button "Options" at bounding box center [868, 13] width 45 height 14
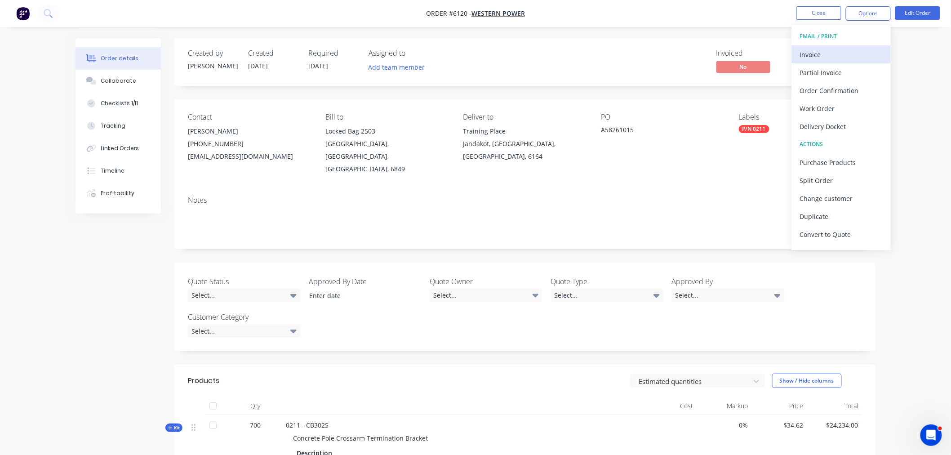
click at [842, 52] on div "Invoice" at bounding box center [841, 54] width 83 height 13
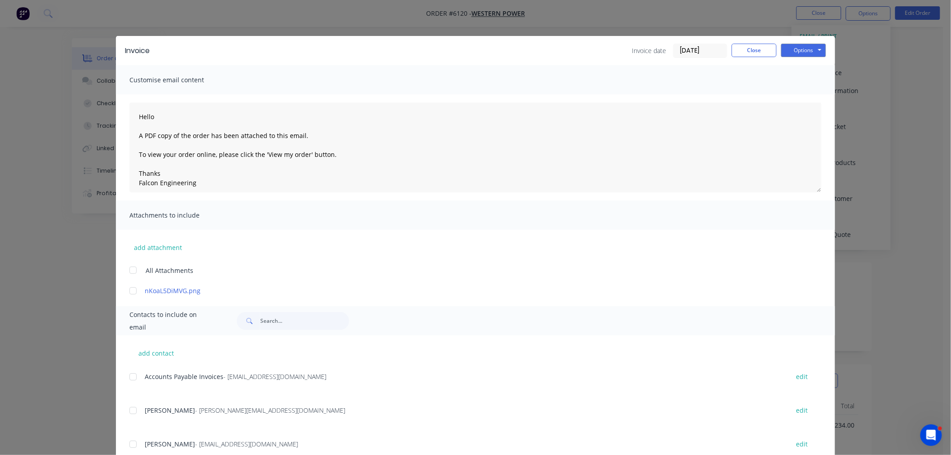
click at [132, 379] on div at bounding box center [133, 377] width 18 height 18
click at [820, 44] on button "Options" at bounding box center [803, 50] width 45 height 13
click at [811, 98] on button "Email" at bounding box center [810, 96] width 58 height 15
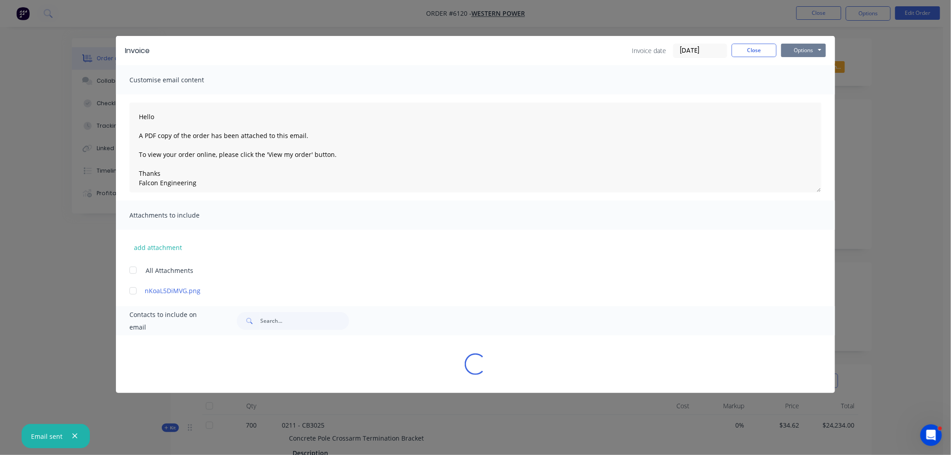
type textarea "Hello A PDF copy of the order has been attached to this email. To view your ord…"
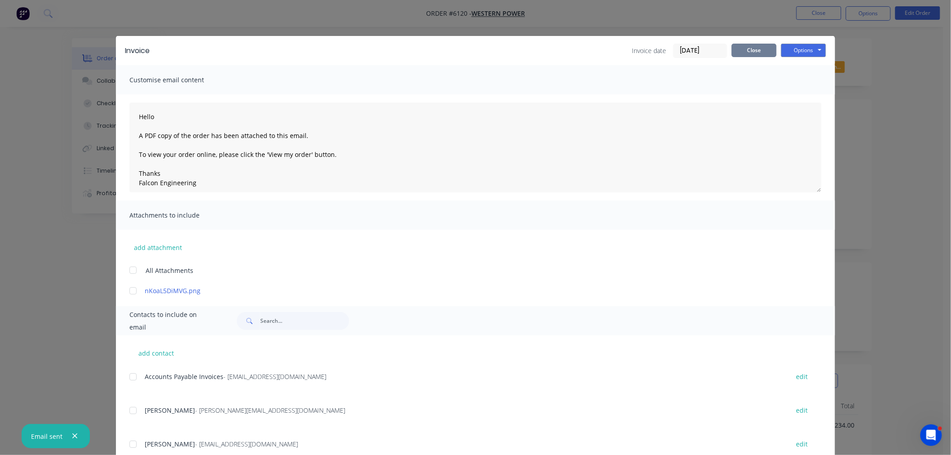
click at [766, 47] on button "Close" at bounding box center [754, 50] width 45 height 13
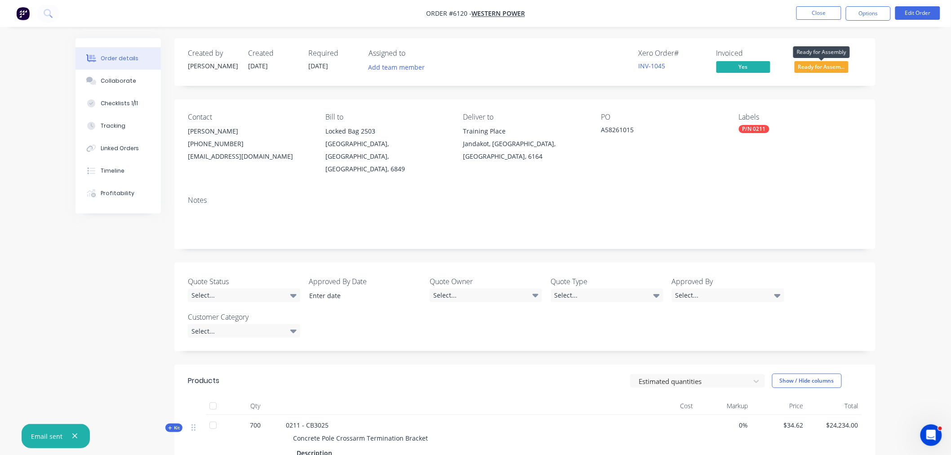
click at [815, 66] on span "Ready for Assem..." at bounding box center [822, 66] width 54 height 11
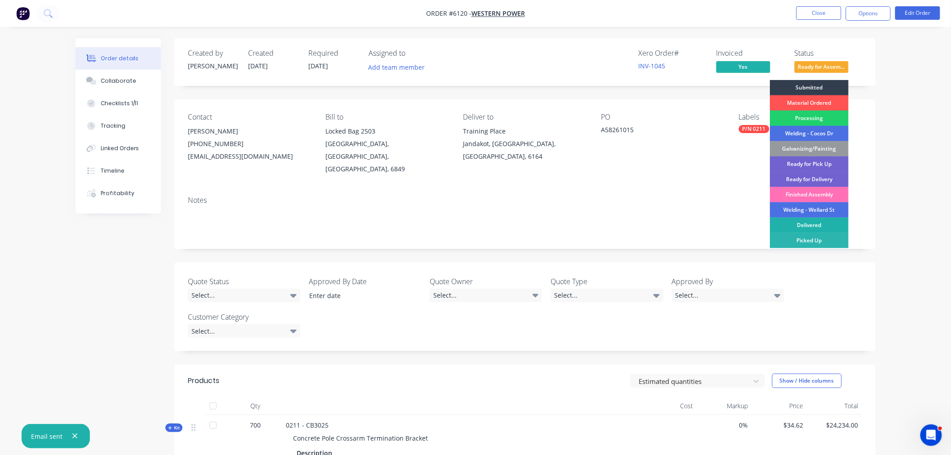
click at [805, 225] on div "Delivered" at bounding box center [809, 225] width 79 height 15
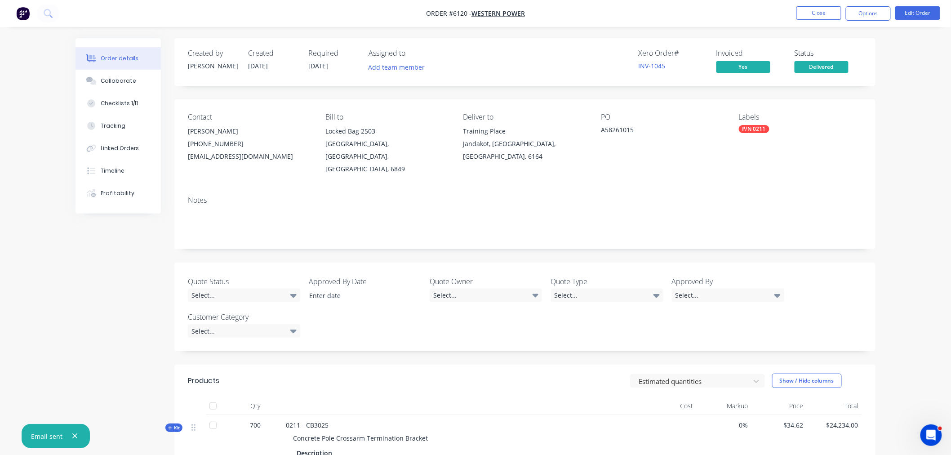
click at [832, 23] on nav "Order #6120 - Western Power Close Options Edit Order" at bounding box center [475, 13] width 951 height 27
click at [831, 14] on button "Close" at bounding box center [819, 12] width 45 height 13
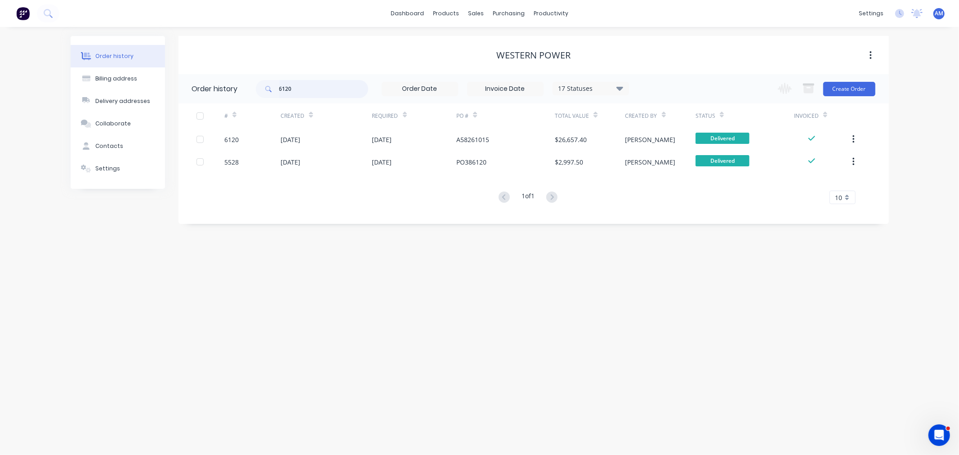
click at [268, 89] on div "6120" at bounding box center [312, 89] width 112 height 18
type input "6211"
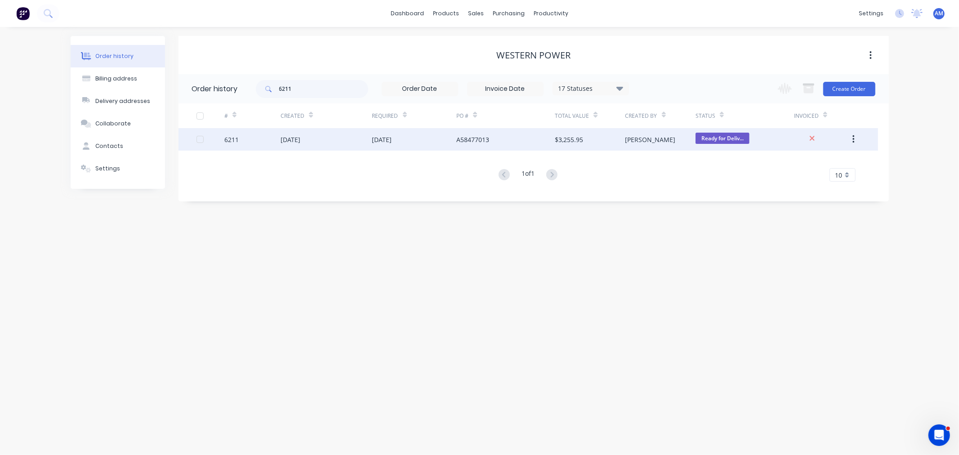
click at [266, 139] on div "6211" at bounding box center [252, 139] width 56 height 22
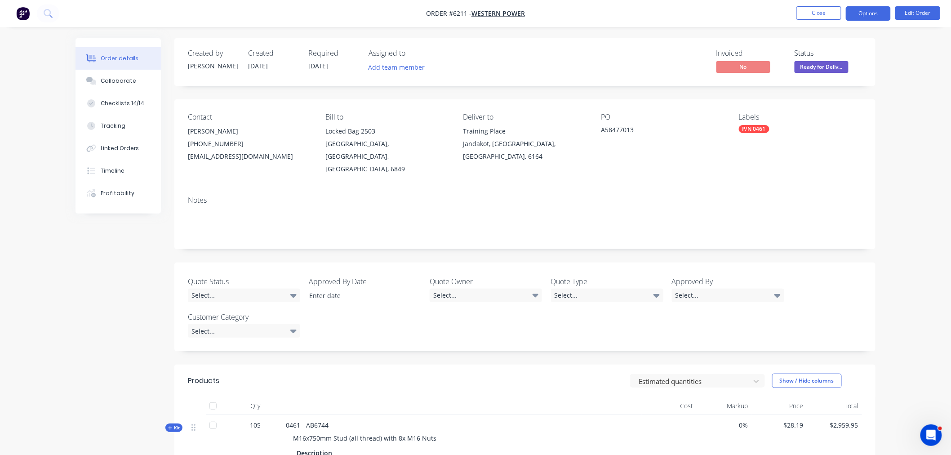
click at [861, 13] on button "Options" at bounding box center [868, 13] width 45 height 14
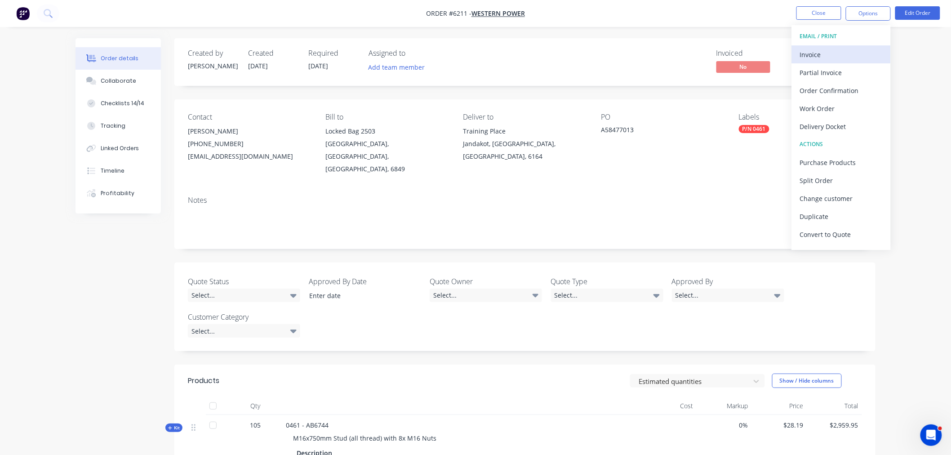
click at [840, 53] on div "Invoice" at bounding box center [841, 54] width 83 height 13
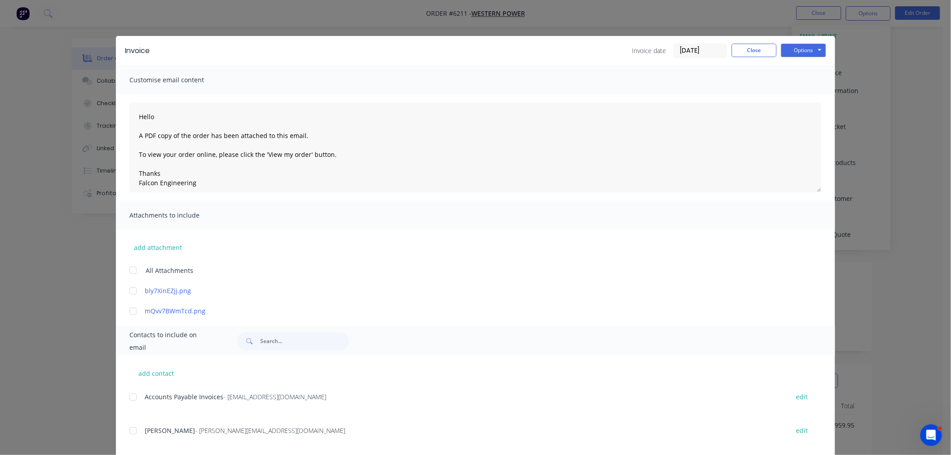
click at [129, 396] on div at bounding box center [133, 397] width 18 height 18
click at [801, 50] on button "Options" at bounding box center [803, 50] width 45 height 13
click at [796, 94] on button "Email" at bounding box center [810, 96] width 58 height 15
type textarea "Hello A PDF copy of the order has been attached to this email. To view your ord…"
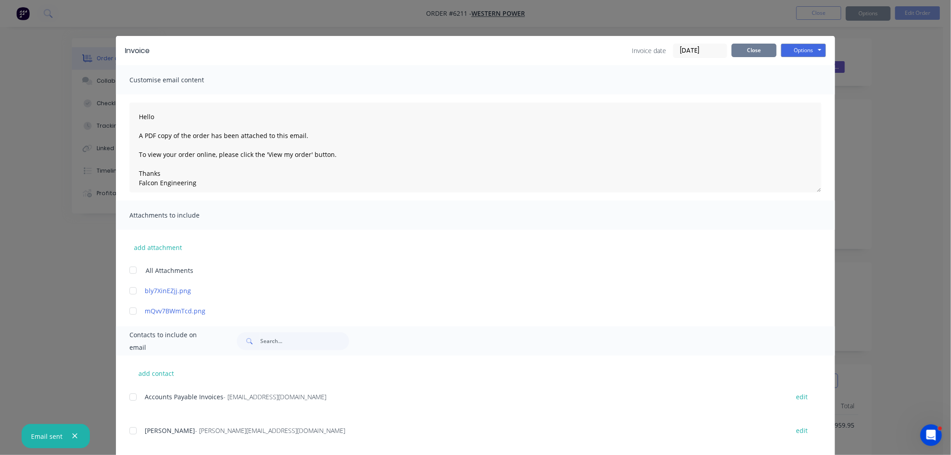
click at [752, 52] on button "Close" at bounding box center [754, 50] width 45 height 13
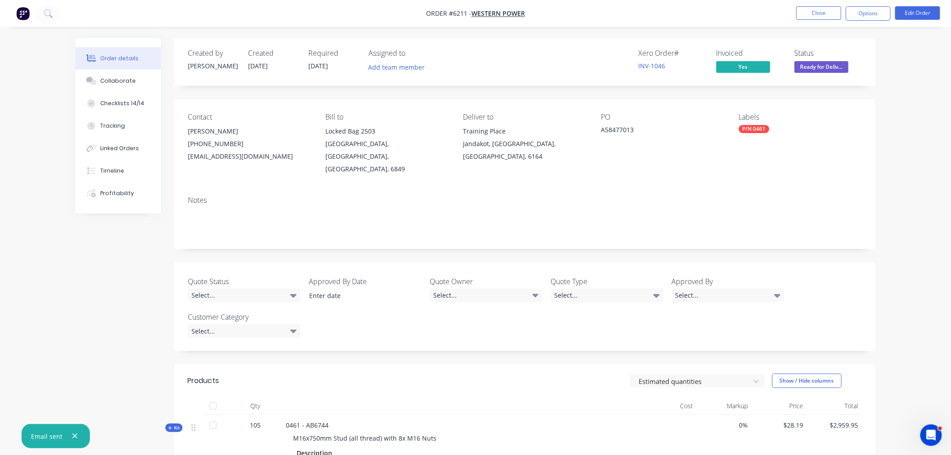
click at [805, 64] on span "Ready for Deliv..." at bounding box center [822, 66] width 54 height 11
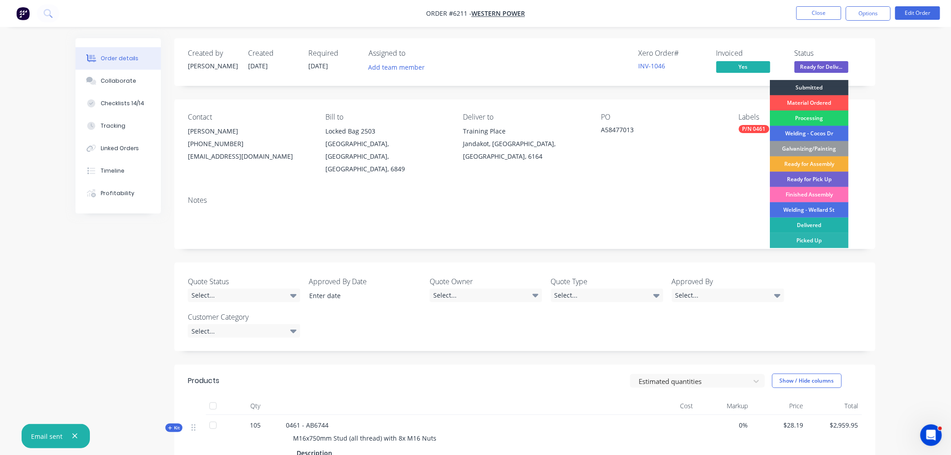
click at [796, 223] on div "Delivered" at bounding box center [809, 225] width 79 height 15
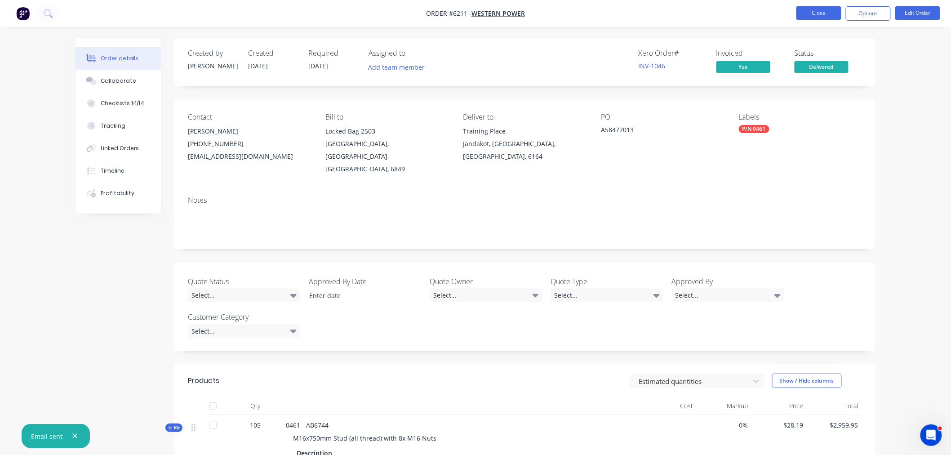
click at [825, 13] on button "Close" at bounding box center [819, 12] width 45 height 13
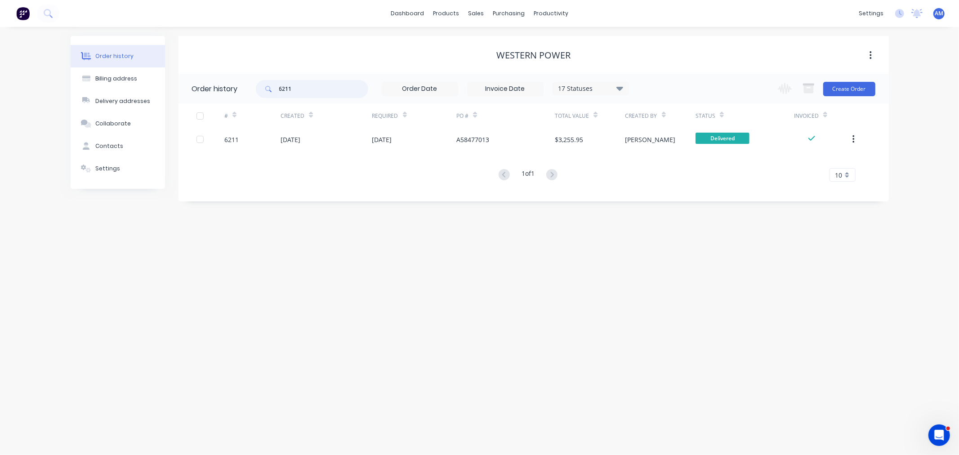
drag, startPoint x: 282, startPoint y: 87, endPoint x: 245, endPoint y: 85, distance: 36.4
click at [245, 85] on header "Order history 6211 17 Statuses Invoice Status Invoiced Not Invoiced Partial Ord…" at bounding box center [534, 88] width 710 height 29
type input "6233"
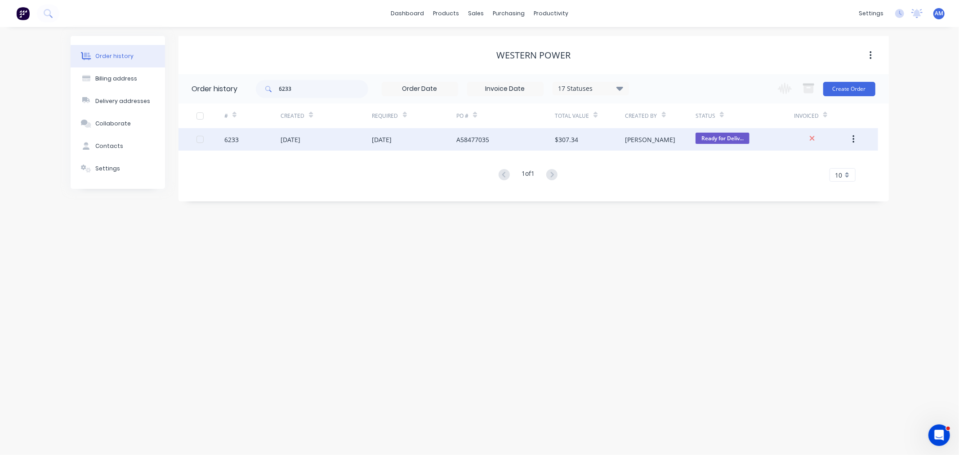
click at [250, 141] on div "6233" at bounding box center [252, 139] width 56 height 22
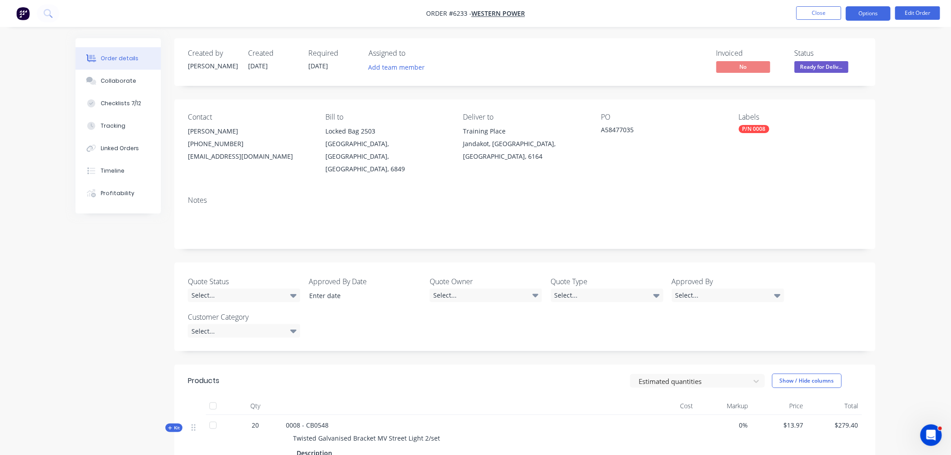
click at [855, 11] on button "Options" at bounding box center [868, 13] width 45 height 14
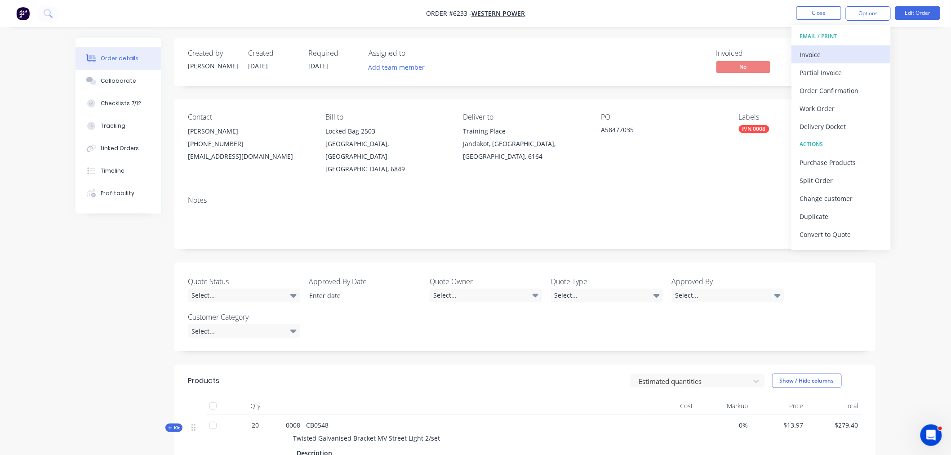
click at [834, 50] on div "Invoice" at bounding box center [841, 54] width 83 height 13
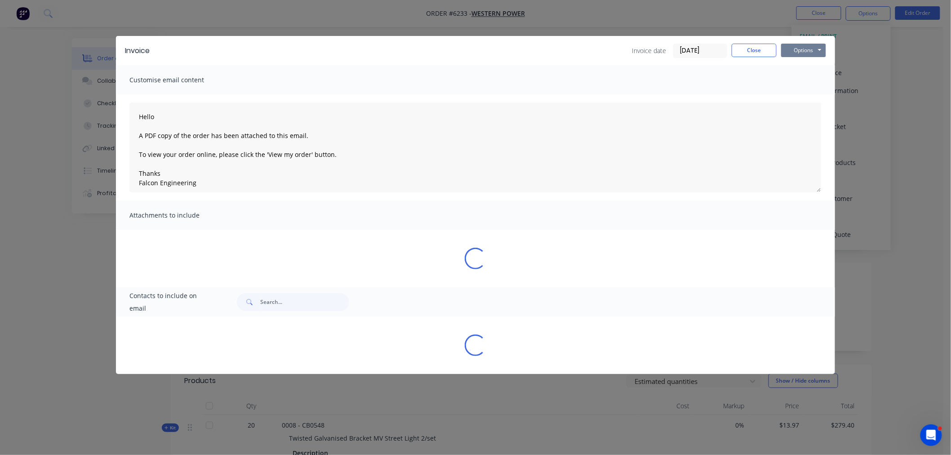
click at [791, 48] on button "Options" at bounding box center [803, 50] width 45 height 13
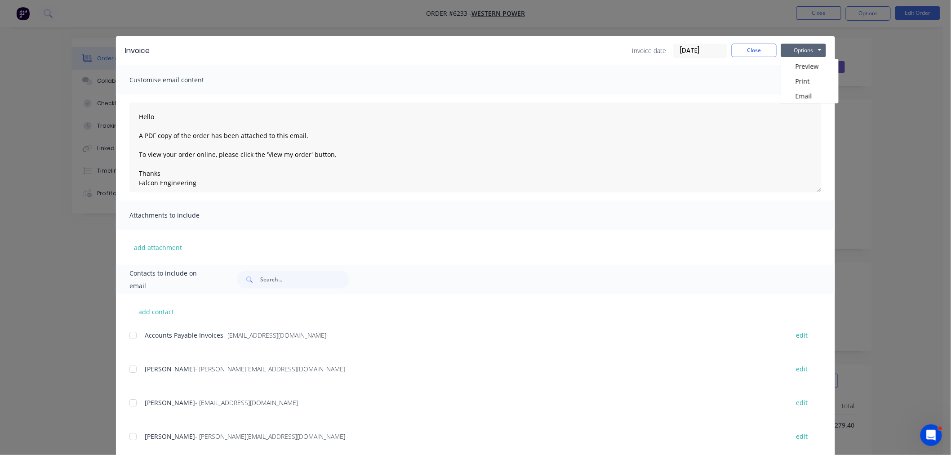
click at [791, 48] on button "Options" at bounding box center [803, 50] width 45 height 13
click at [129, 335] on div at bounding box center [133, 335] width 18 height 18
click at [803, 51] on button "Options" at bounding box center [803, 50] width 45 height 13
click at [799, 94] on button "Email" at bounding box center [810, 96] width 58 height 15
type textarea "Hello A PDF copy of the order has been attached to this email. To view your ord…"
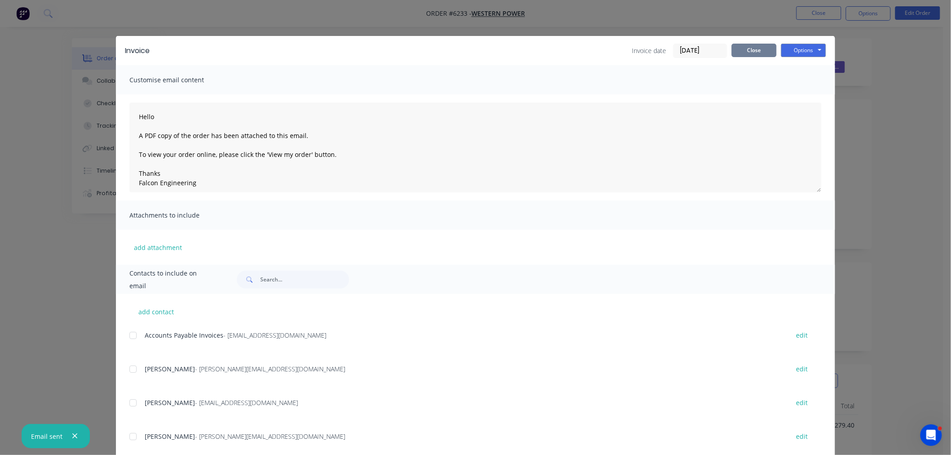
click at [758, 49] on button "Close" at bounding box center [754, 50] width 45 height 13
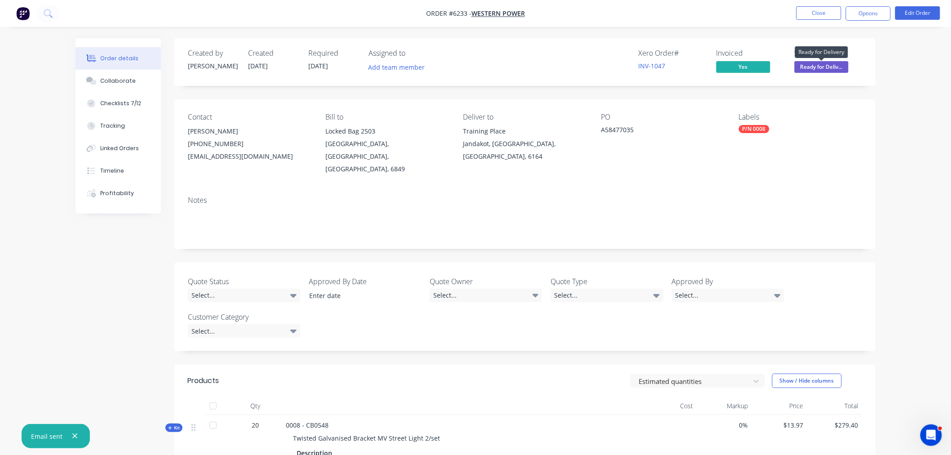
click at [807, 67] on span "Ready for Deliv..." at bounding box center [822, 66] width 54 height 11
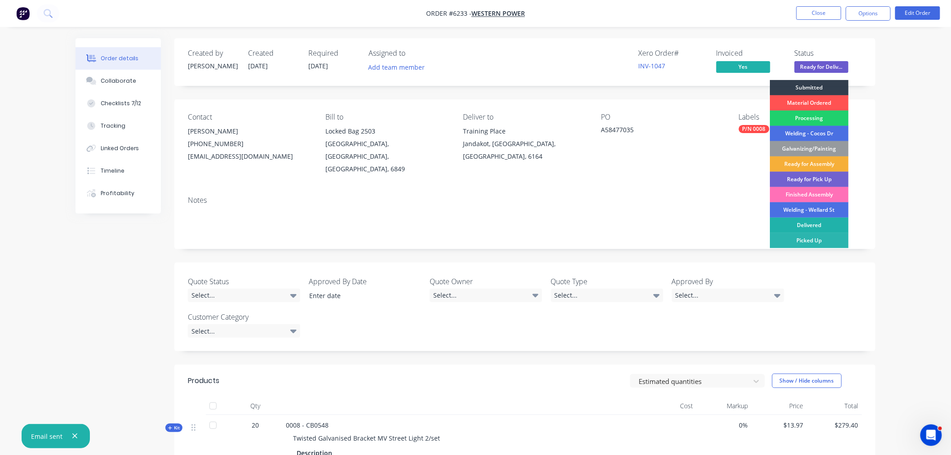
click at [797, 223] on div "Delivered" at bounding box center [809, 225] width 79 height 15
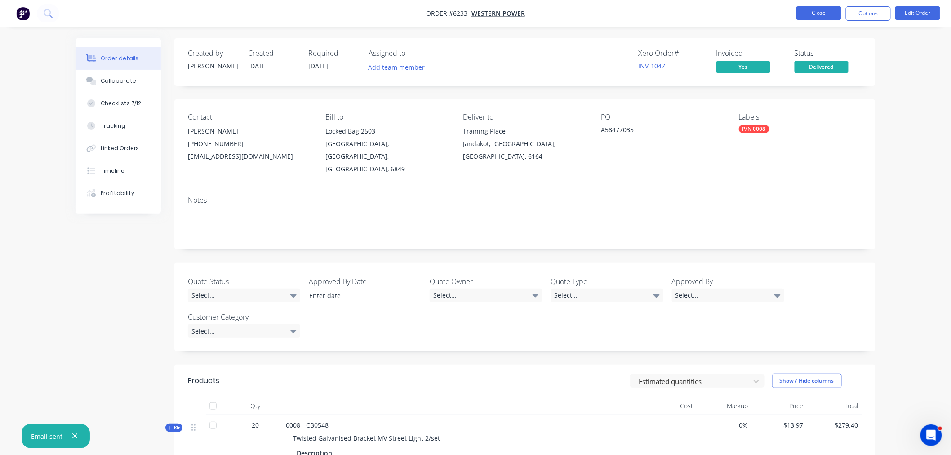
click at [814, 17] on button "Close" at bounding box center [819, 12] width 45 height 13
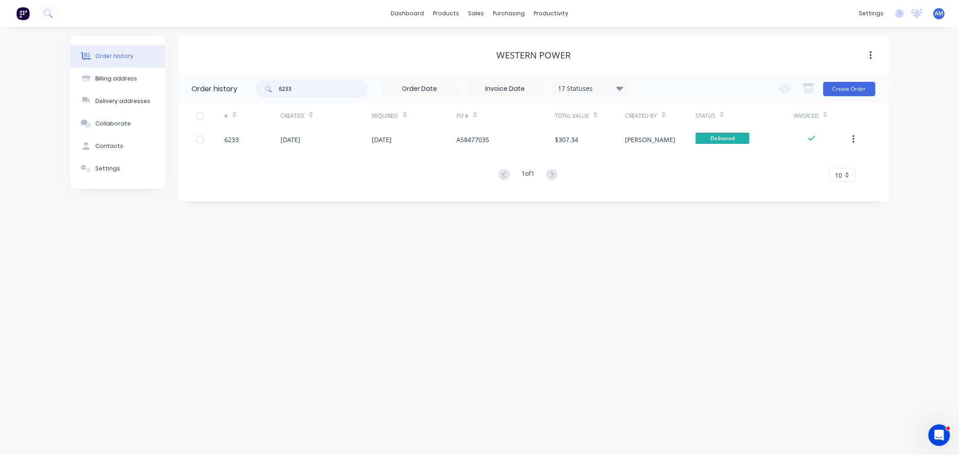
drag, startPoint x: 308, startPoint y: 91, endPoint x: 233, endPoint y: 85, distance: 75.3
click at [233, 85] on header "Order history 6233 17 Statuses Invoice Status Invoiced Not Invoiced Partial Ord…" at bounding box center [534, 88] width 710 height 29
type input "6234"
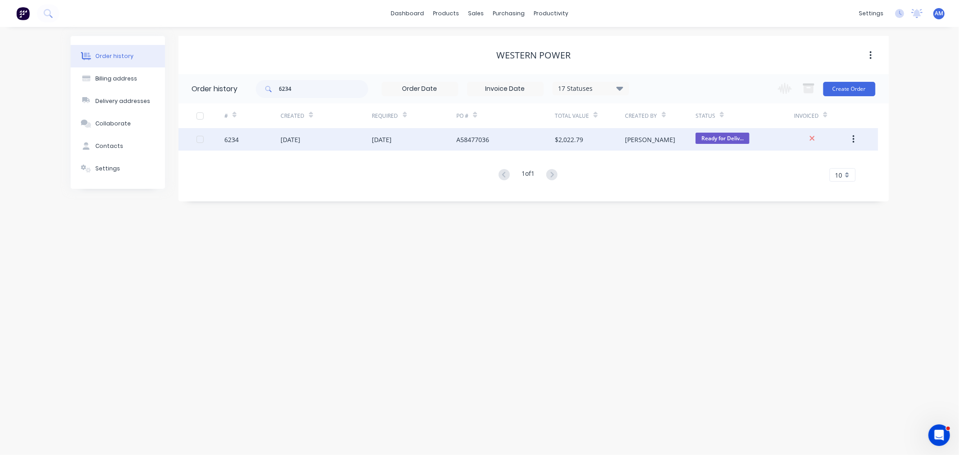
click at [246, 142] on div "6234" at bounding box center [252, 139] width 56 height 22
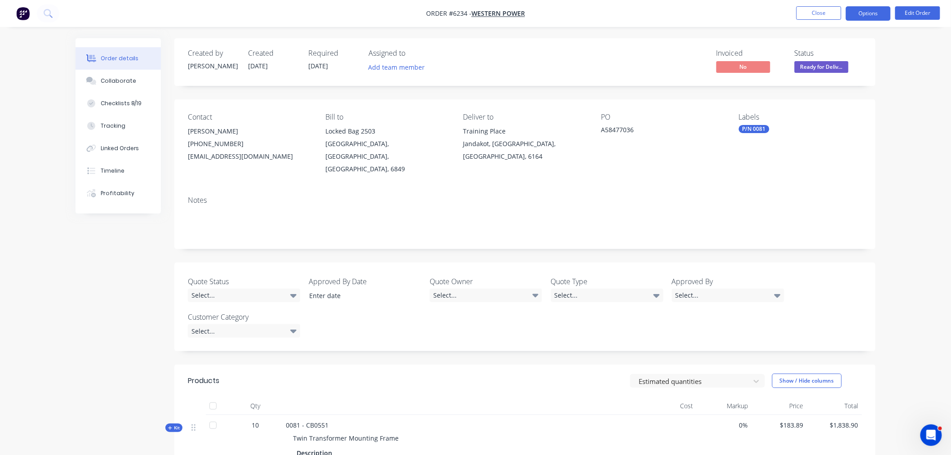
click at [878, 9] on button "Options" at bounding box center [868, 13] width 45 height 14
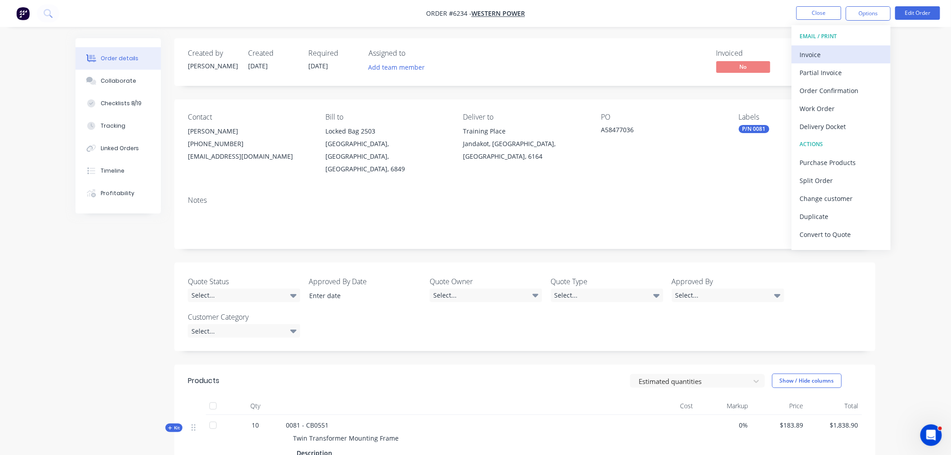
click at [858, 48] on div "Invoice" at bounding box center [841, 54] width 83 height 13
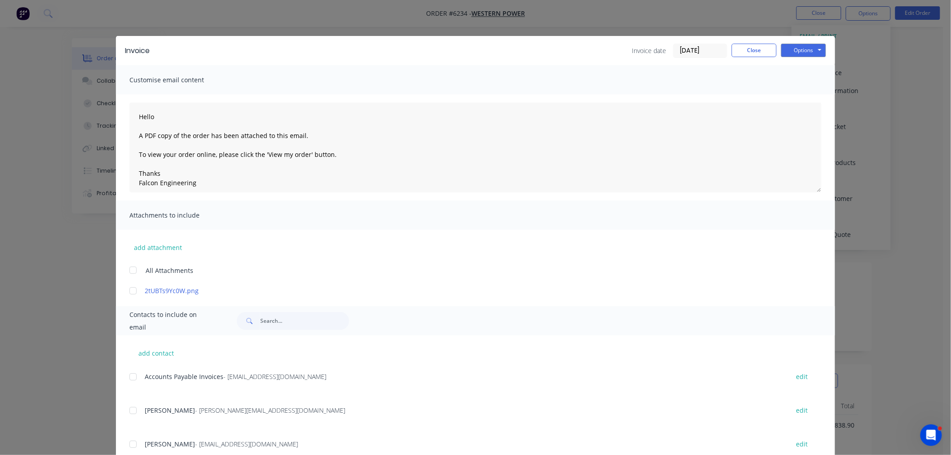
click at [129, 375] on div at bounding box center [133, 377] width 18 height 18
click at [817, 48] on button "Options" at bounding box center [803, 50] width 45 height 13
click at [808, 93] on button "Email" at bounding box center [810, 96] width 58 height 15
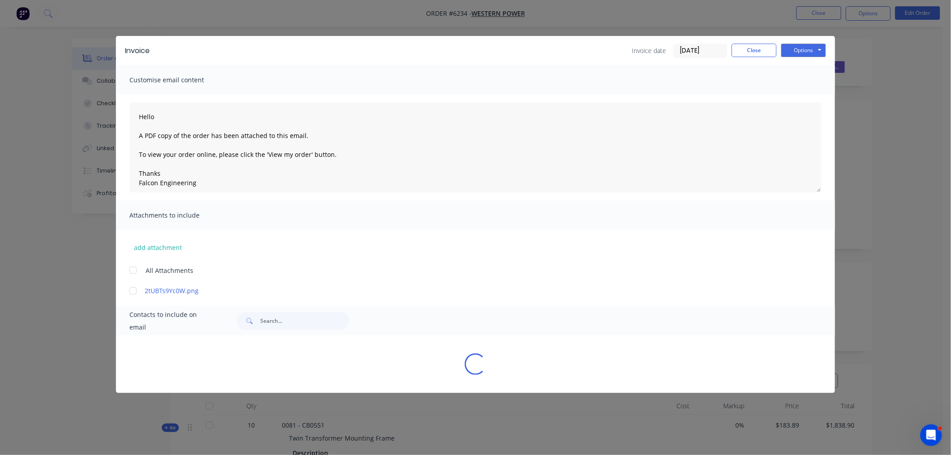
type textarea "Hello A PDF copy of the order has been attached to this email. To view your ord…"
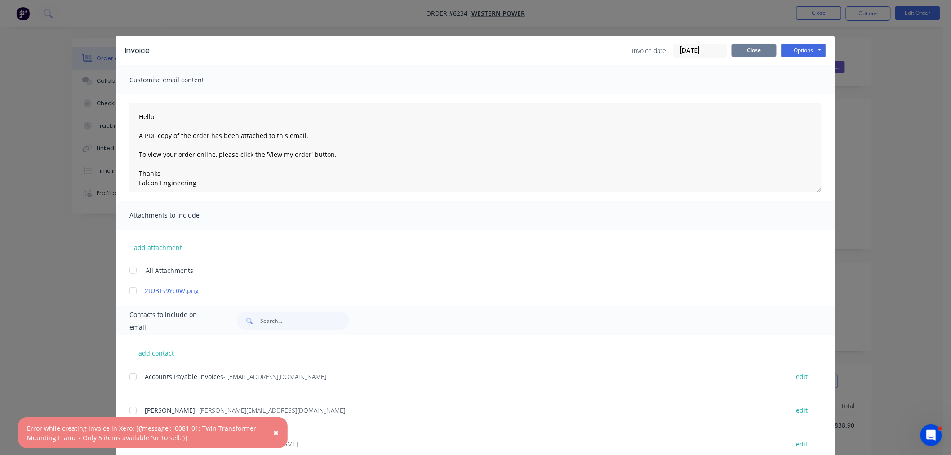
click at [758, 49] on button "Close" at bounding box center [754, 50] width 45 height 13
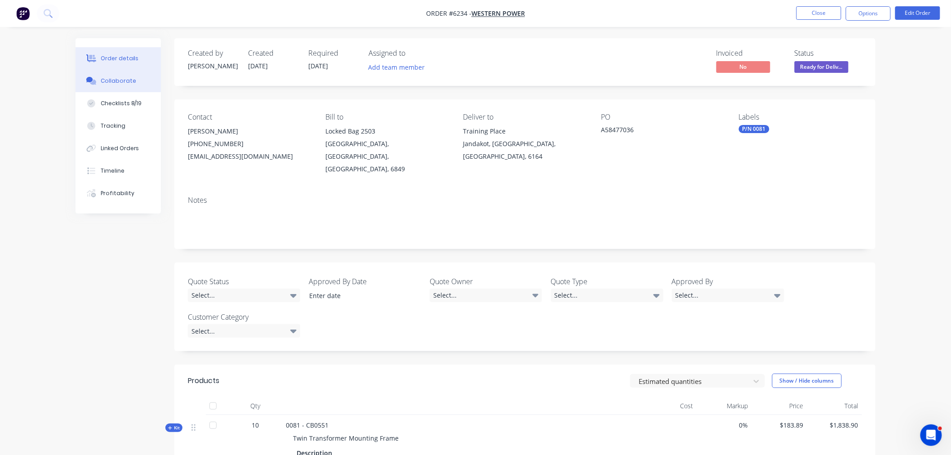
click at [113, 82] on div "Collaborate" at bounding box center [119, 81] width 36 height 8
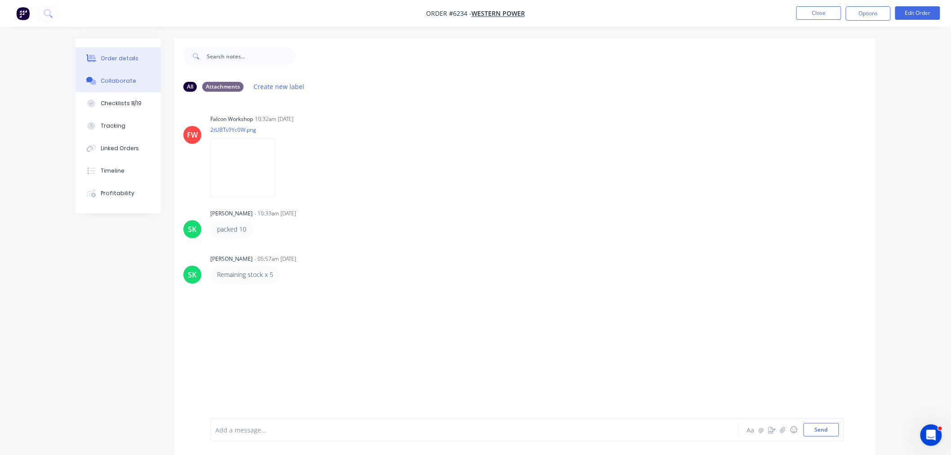
click at [101, 59] on div "Order details" at bounding box center [120, 58] width 38 height 8
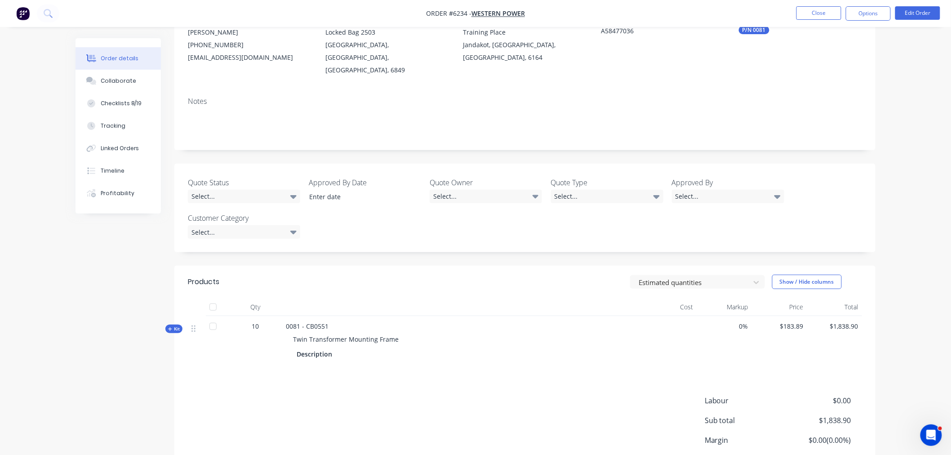
scroll to position [100, 0]
click at [860, 14] on button "Options" at bounding box center [868, 13] width 45 height 14
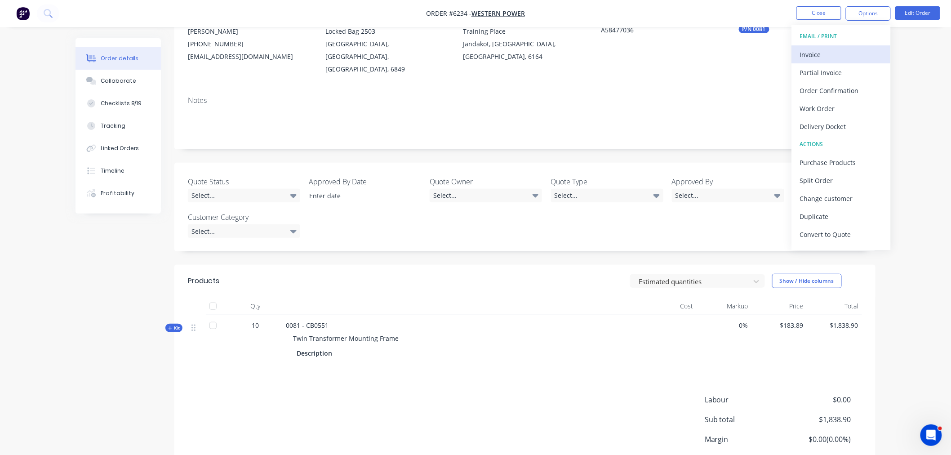
click at [838, 53] on div "Invoice" at bounding box center [841, 54] width 83 height 13
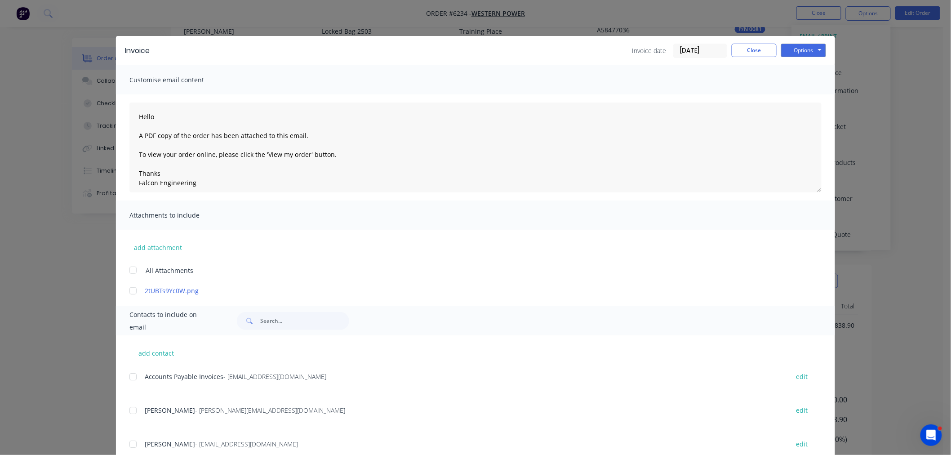
click at [131, 374] on div at bounding box center [133, 377] width 18 height 18
click at [794, 54] on button "Options" at bounding box center [803, 50] width 45 height 13
click at [790, 91] on button "Email" at bounding box center [810, 96] width 58 height 15
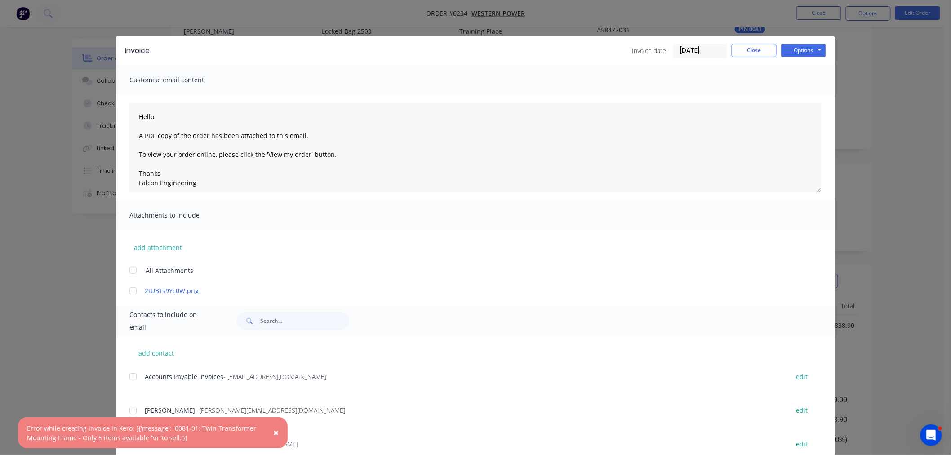
click at [277, 430] on span "×" at bounding box center [275, 432] width 5 height 13
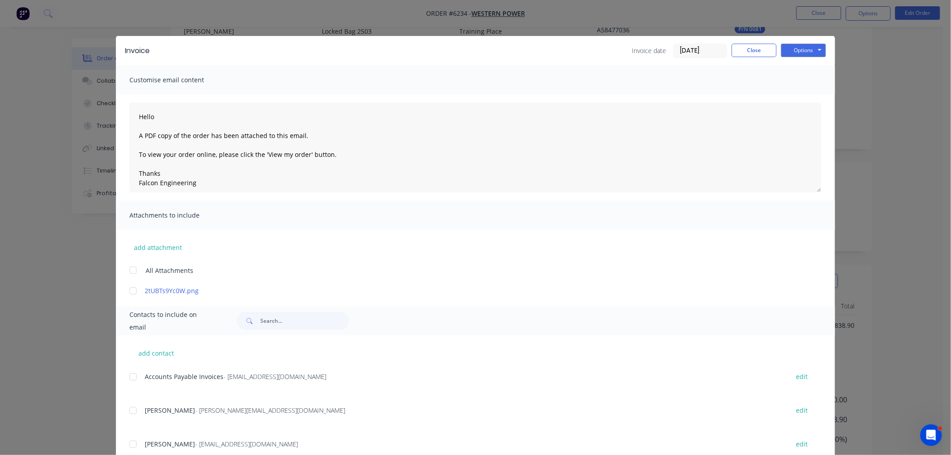
type textarea "Hello A PDF copy of the order has been attached to this email. To view your ord…"
click at [745, 51] on button "Close" at bounding box center [754, 50] width 45 height 13
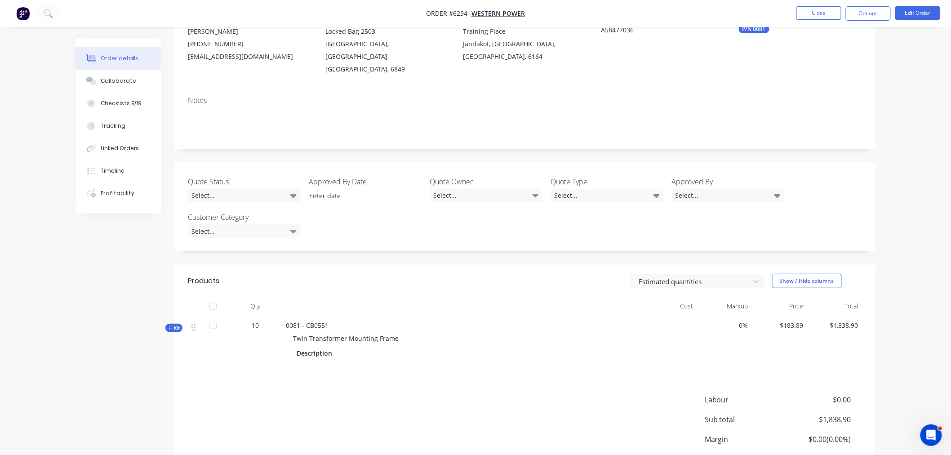
scroll to position [0, 0]
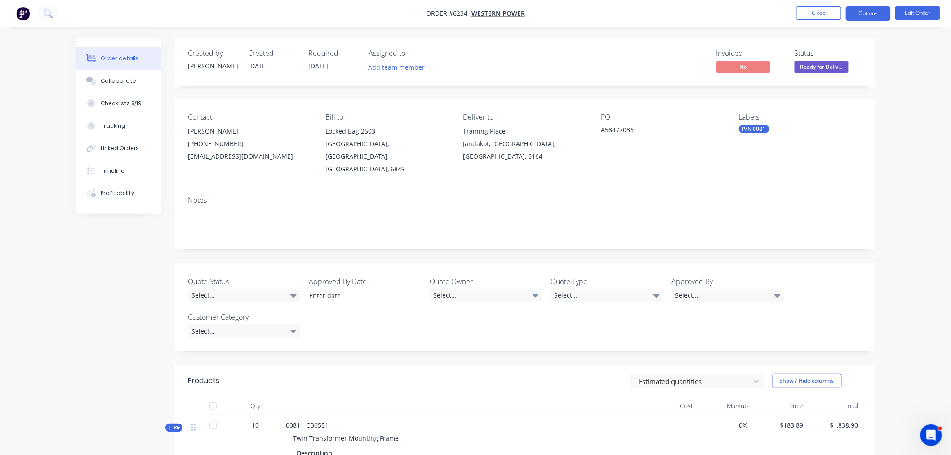
click at [877, 7] on button "Options" at bounding box center [868, 13] width 45 height 14
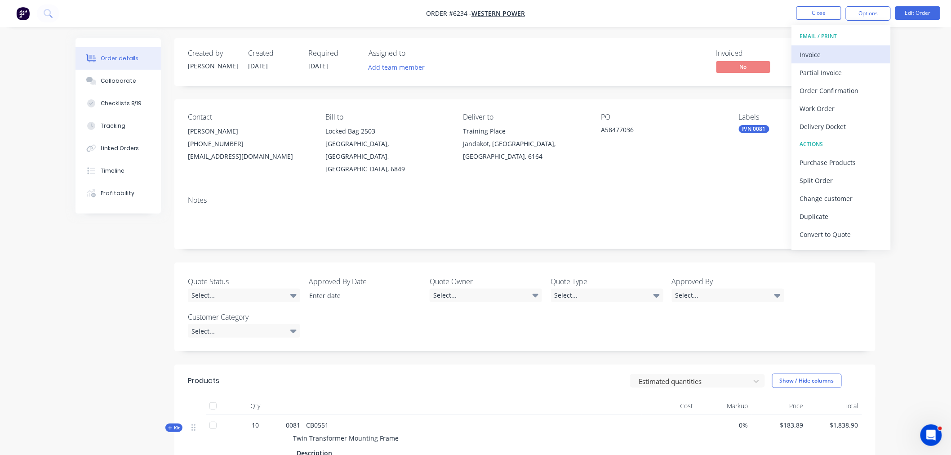
click at [857, 53] on div "Invoice" at bounding box center [841, 54] width 83 height 13
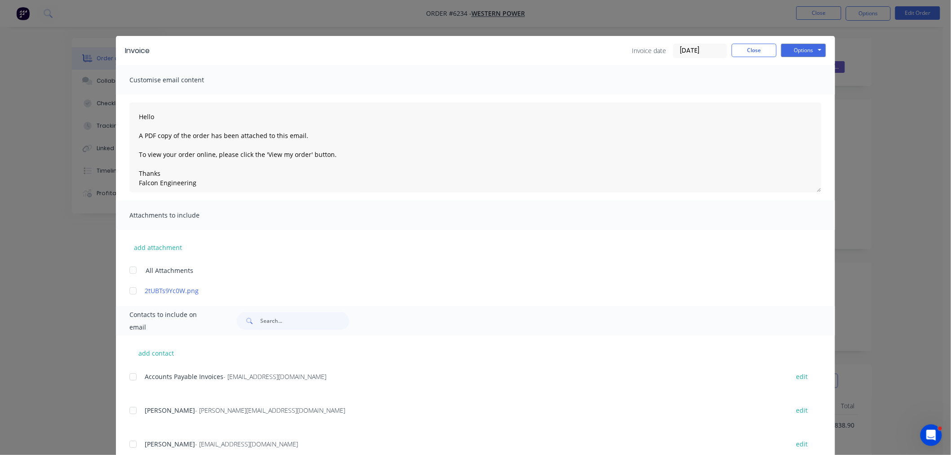
click at [131, 377] on div at bounding box center [133, 377] width 18 height 18
click at [799, 52] on button "Options" at bounding box center [803, 50] width 45 height 13
click at [802, 91] on button "Email" at bounding box center [810, 96] width 58 height 15
click at [127, 375] on div at bounding box center [133, 377] width 18 height 18
click at [801, 49] on button "Options" at bounding box center [803, 50] width 45 height 13
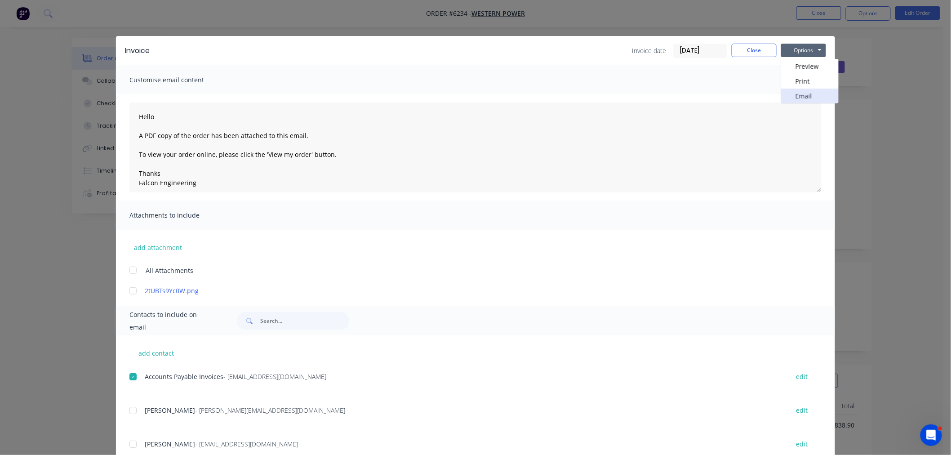
click at [800, 93] on button "Email" at bounding box center [810, 96] width 58 height 15
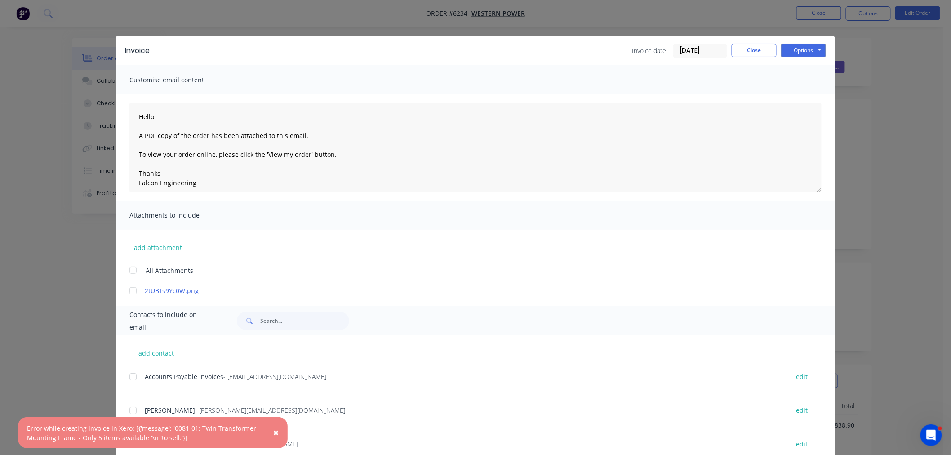
type textarea "Hello A PDF copy of the order has been attached to this email. To view your ord…"
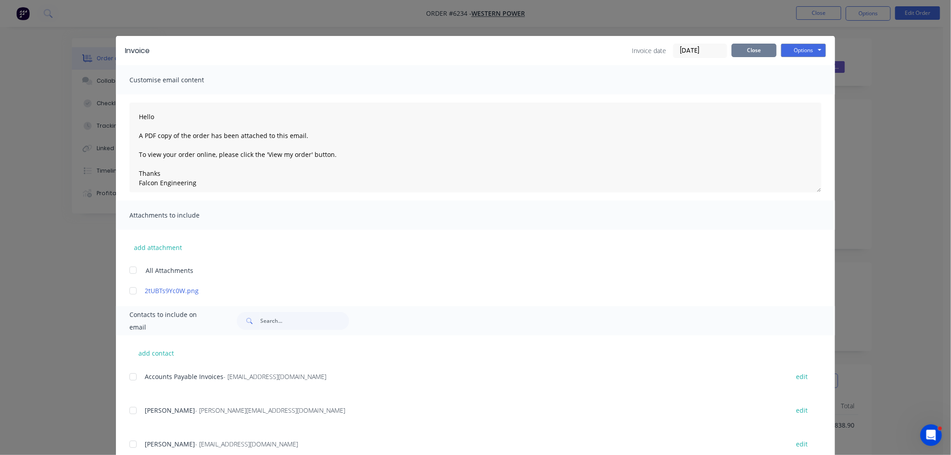
click at [760, 46] on button "Close" at bounding box center [754, 50] width 45 height 13
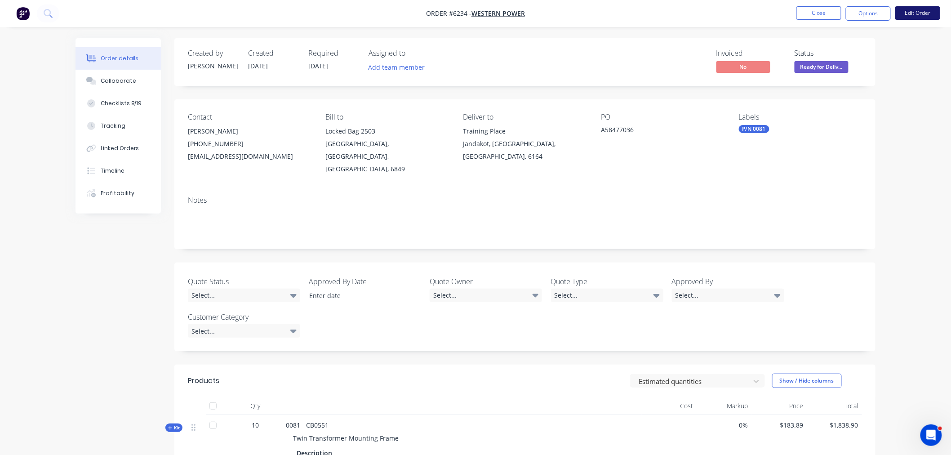
click at [919, 17] on button "Edit Order" at bounding box center [918, 12] width 45 height 13
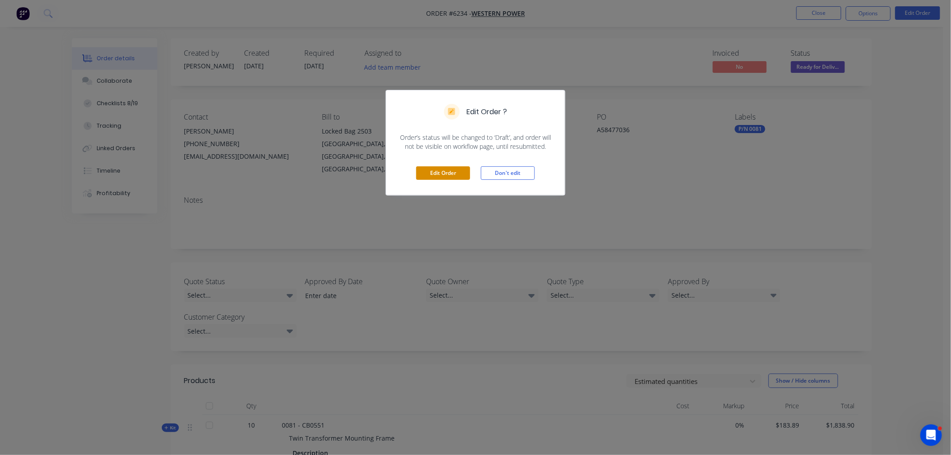
click at [462, 171] on button "Edit Order" at bounding box center [443, 172] width 54 height 13
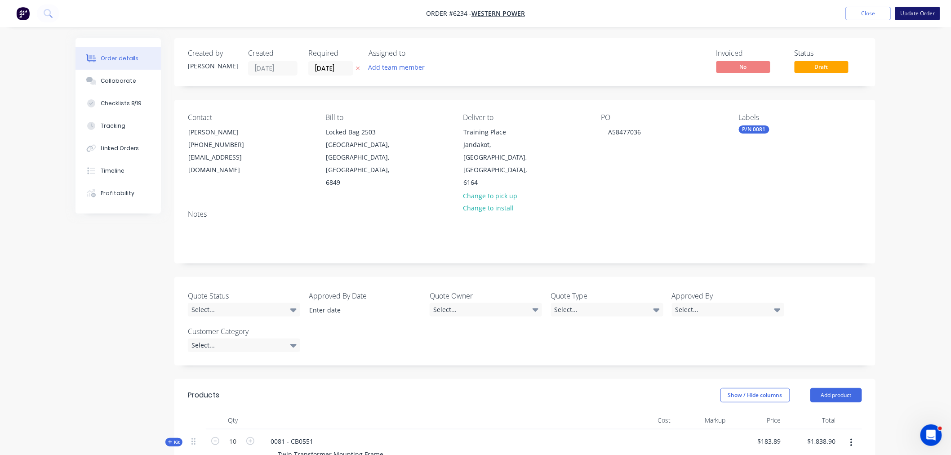
click at [923, 10] on button "Update Order" at bounding box center [918, 13] width 45 height 13
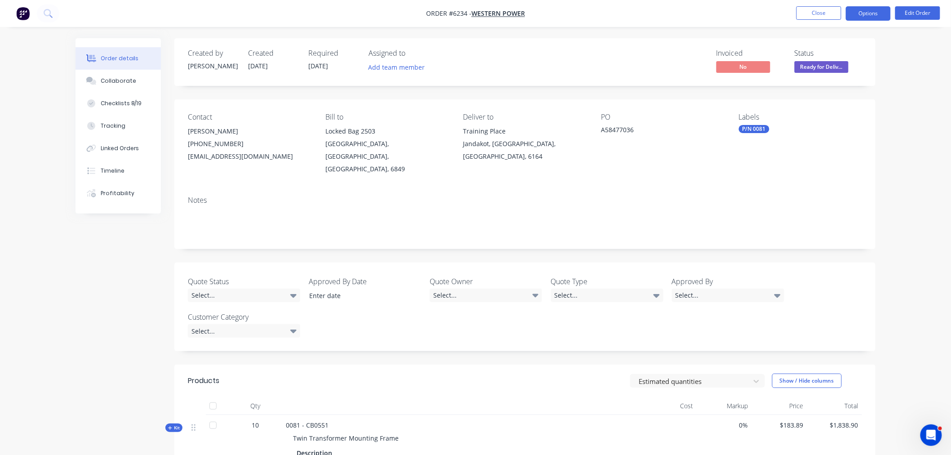
click at [873, 9] on button "Options" at bounding box center [868, 13] width 45 height 14
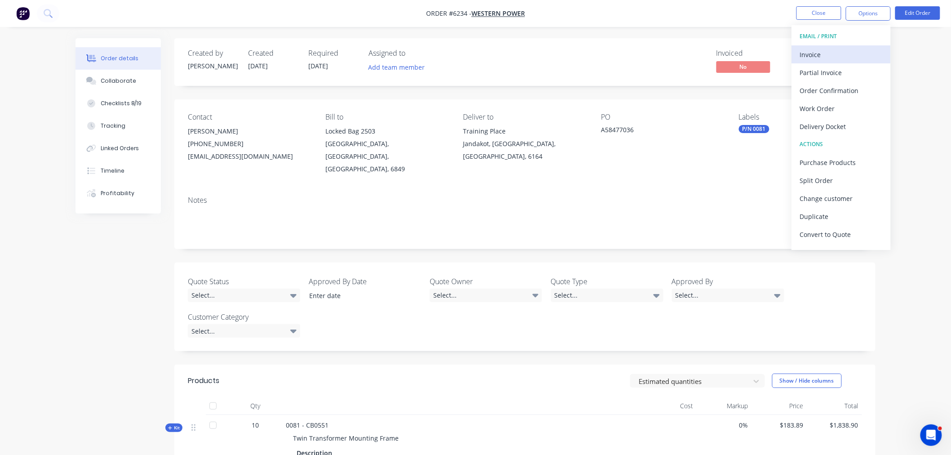
click at [832, 45] on button "Invoice" at bounding box center [841, 54] width 99 height 18
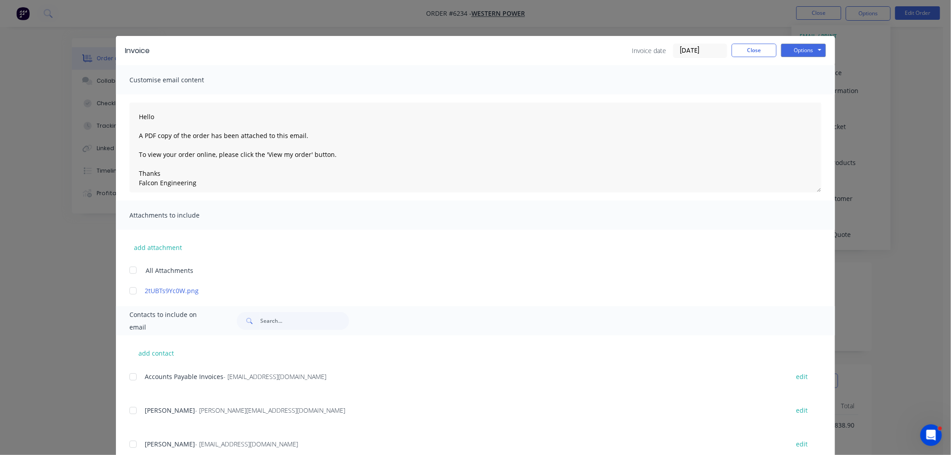
click at [133, 377] on div at bounding box center [133, 377] width 18 height 18
click at [803, 55] on button "Options" at bounding box center [803, 50] width 45 height 13
click at [801, 90] on button "Email" at bounding box center [810, 96] width 58 height 15
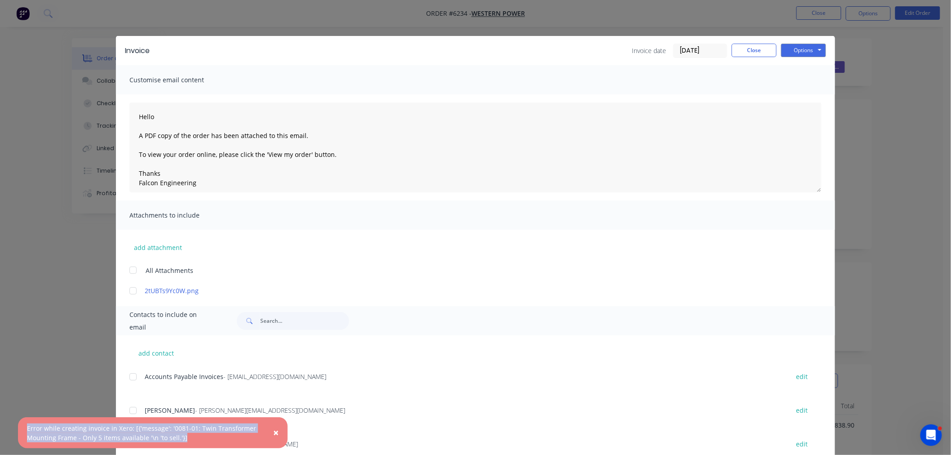
drag, startPoint x: 189, startPoint y: 437, endPoint x: 18, endPoint y: 428, distance: 171.0
click at [18, 428] on div "× Error while creating invoice in Xero: [{'message': '0081-01: Twin Transformer…" at bounding box center [153, 432] width 270 height 31
type textarea "Hello A PDF copy of the order has been attached to this email. To view your ord…"
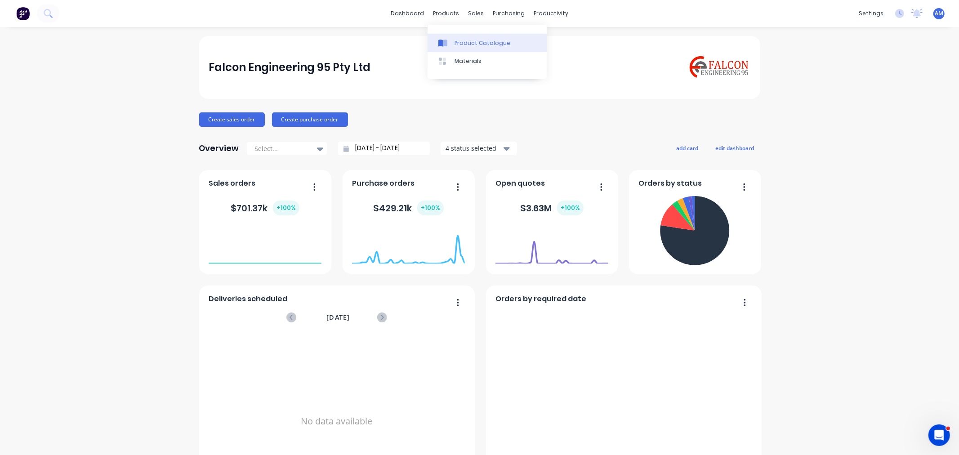
click at [470, 40] on div "Product Catalogue" at bounding box center [483, 43] width 56 height 8
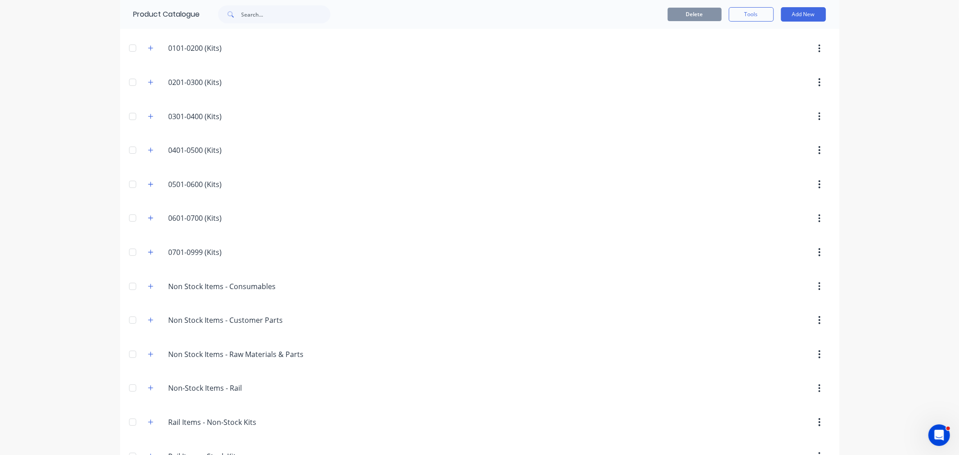
scroll to position [193, 0]
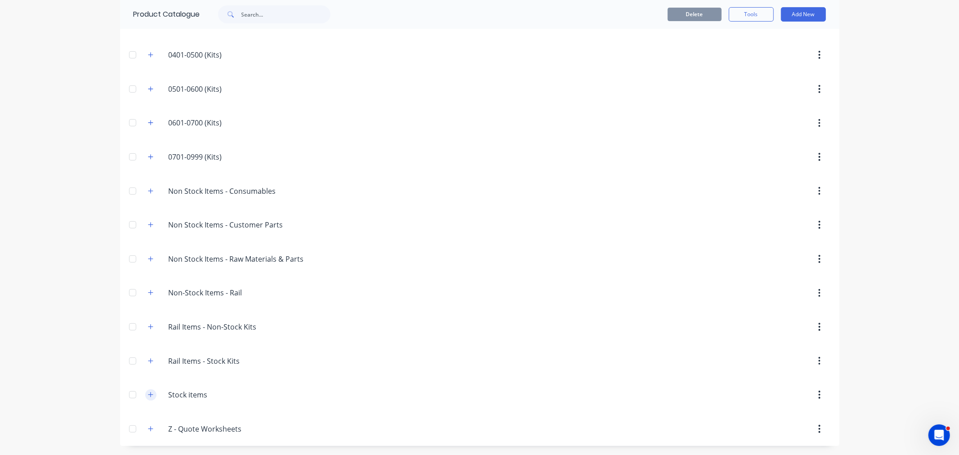
click at [148, 397] on icon "button" at bounding box center [150, 395] width 5 height 6
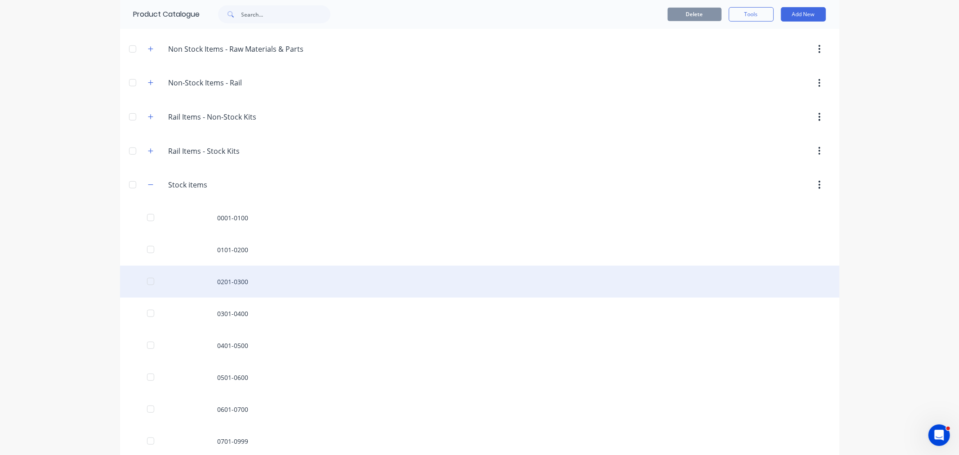
scroll to position [362, 0]
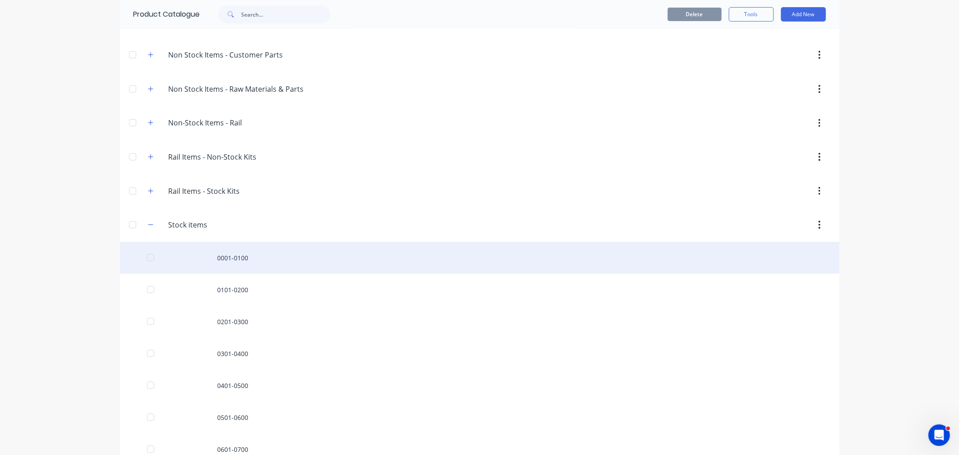
click at [233, 263] on div "0001-0100" at bounding box center [479, 258] width 719 height 32
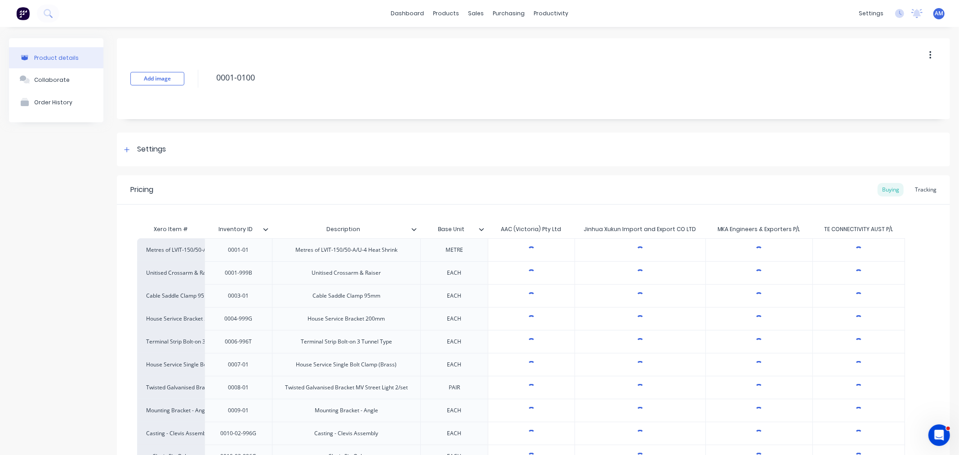
click at [916, 189] on div "Tracking" at bounding box center [925, 189] width 31 height 13
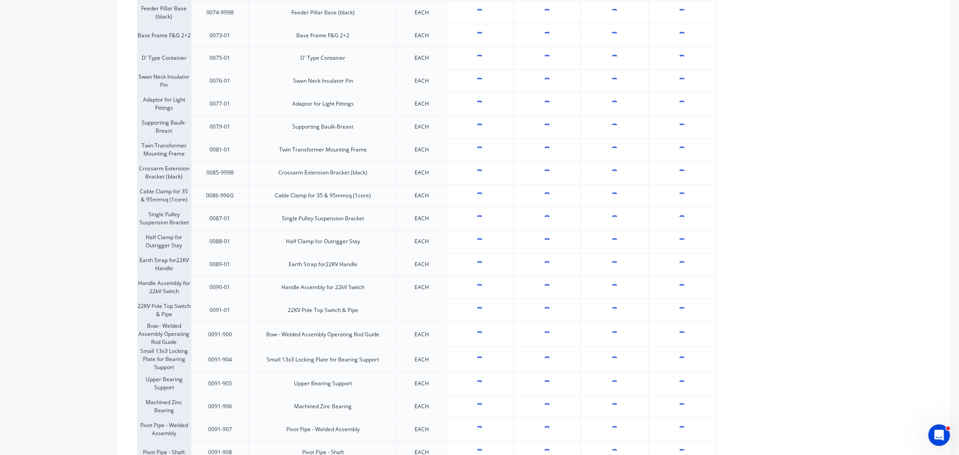
scroll to position [1449, 0]
type textarea "x"
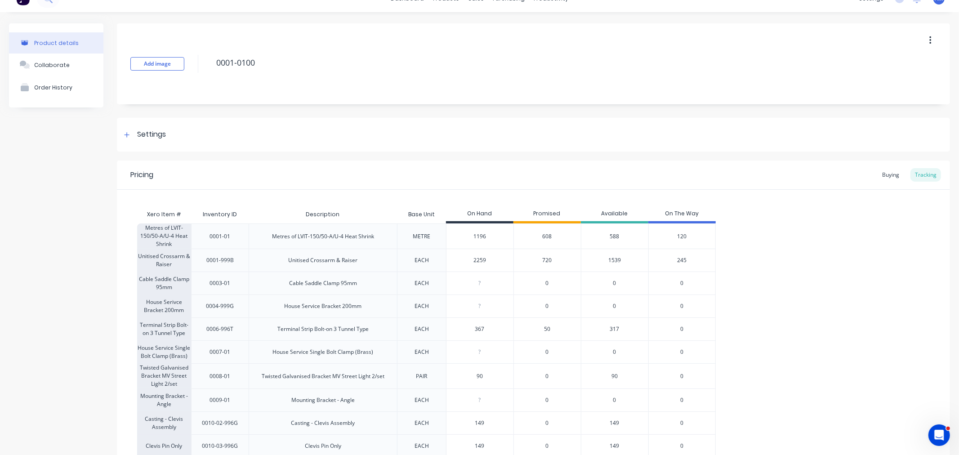
scroll to position [0, 0]
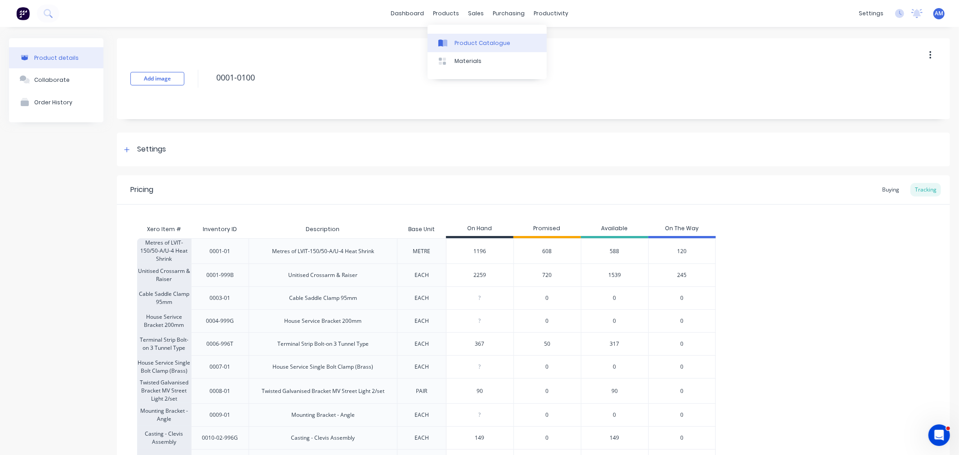
click at [475, 47] on link "Product Catalogue" at bounding box center [487, 43] width 119 height 18
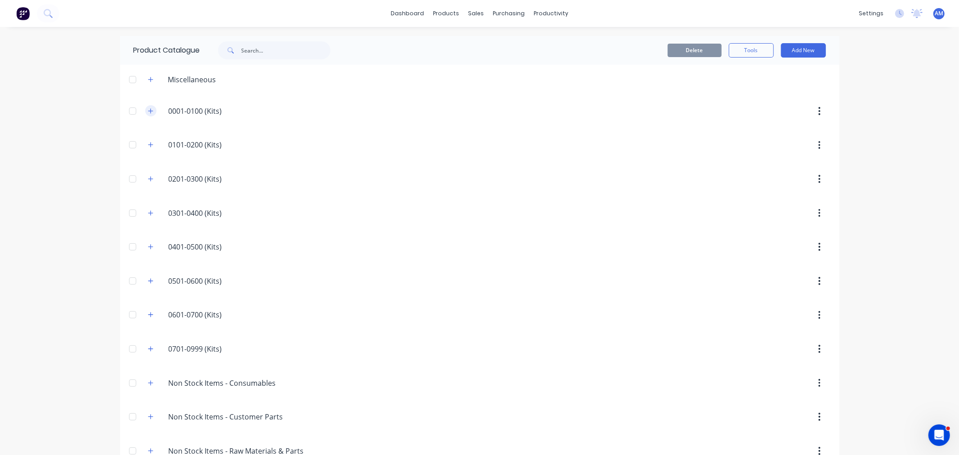
click at [148, 113] on icon "button" at bounding box center [150, 111] width 5 height 6
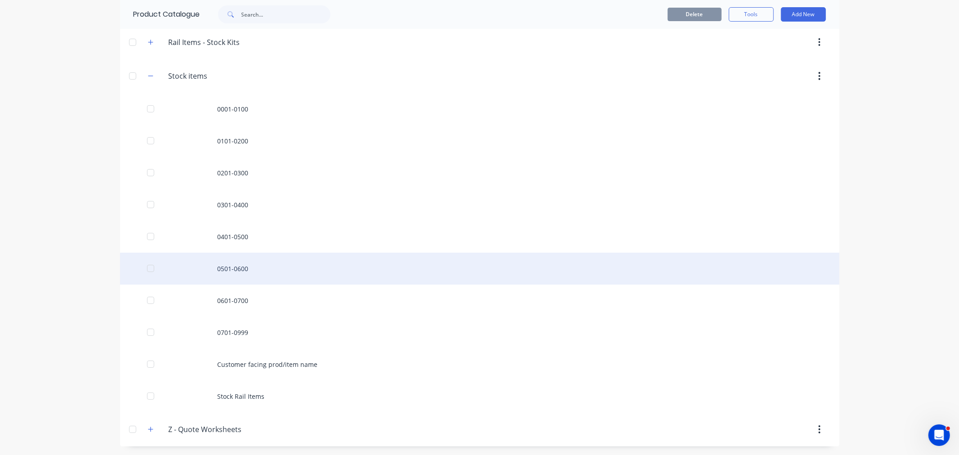
scroll to position [2759, 0]
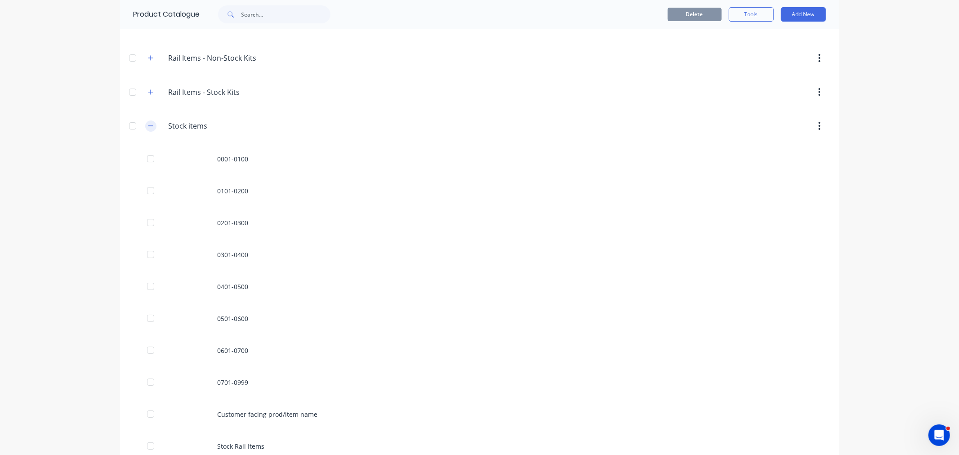
click at [150, 125] on header "Stock.items Stock items" at bounding box center [479, 126] width 719 height 34
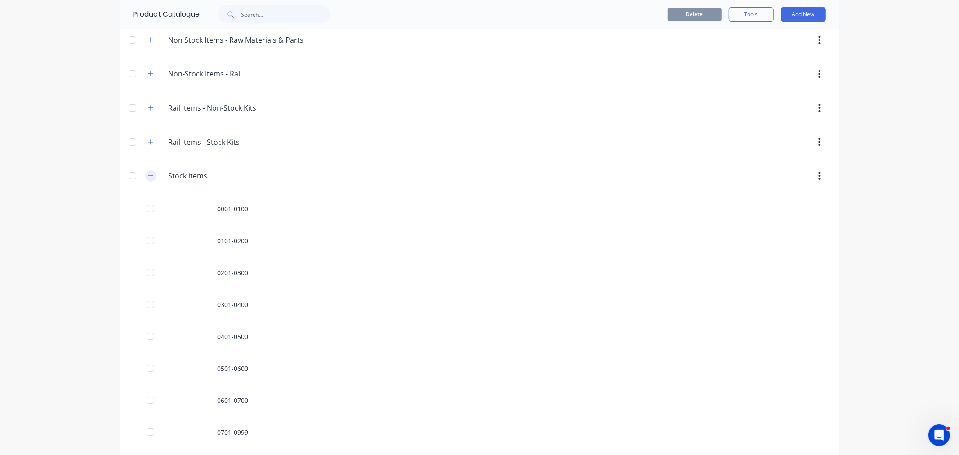
click at [148, 174] on icon "button" at bounding box center [150, 176] width 5 height 6
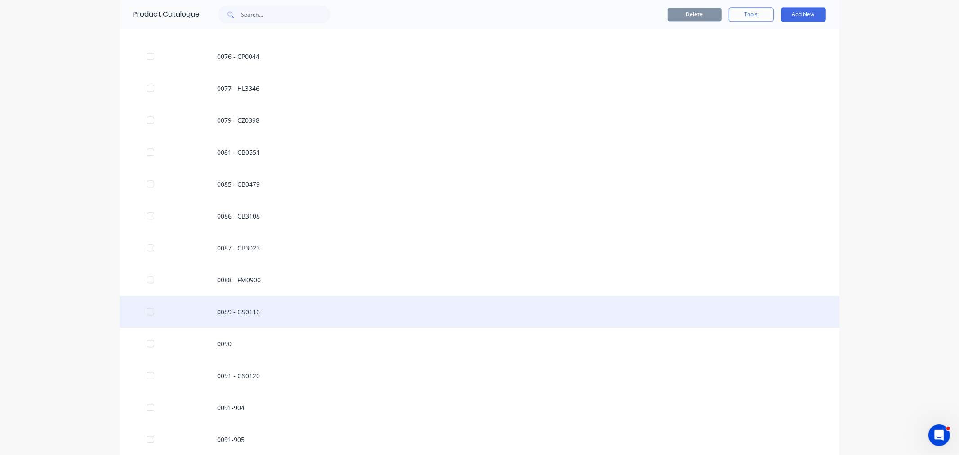
scroll to position [1642, 0]
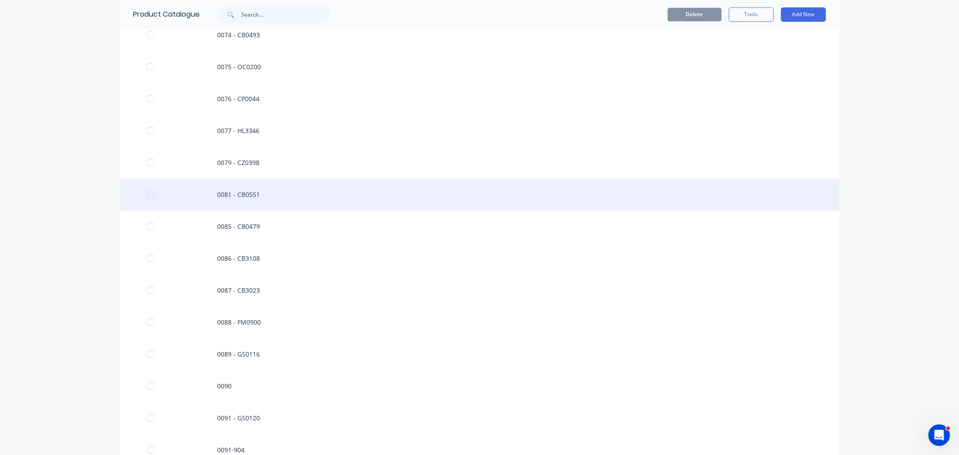
click at [223, 189] on div "0081 - CB0551" at bounding box center [479, 195] width 719 height 32
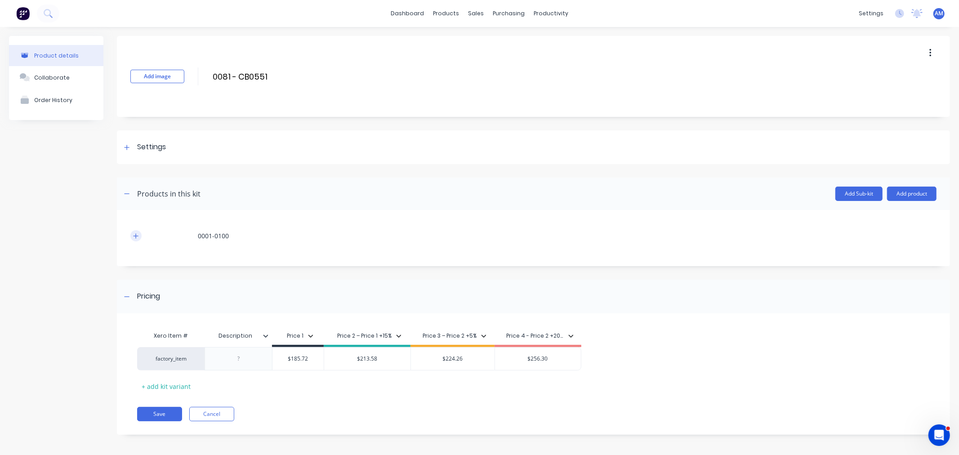
click at [137, 236] on icon "button" at bounding box center [136, 235] width 5 height 5
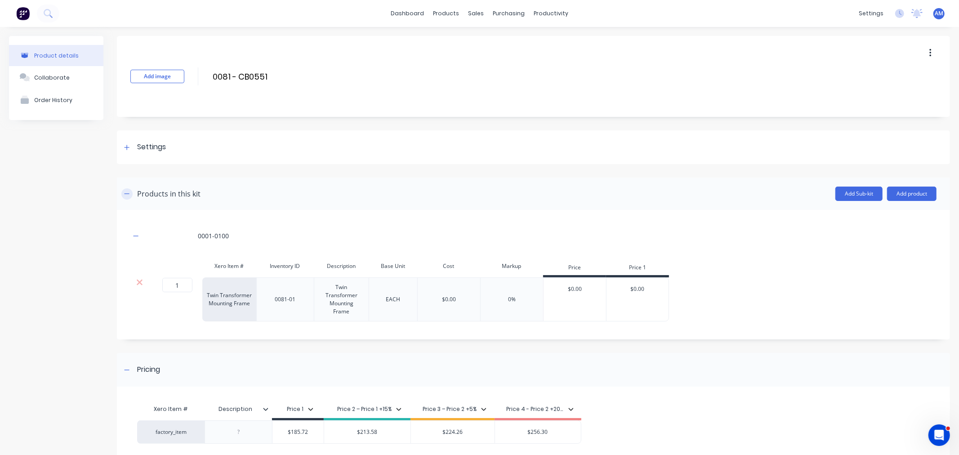
click at [129, 196] on button "button" at bounding box center [126, 193] width 11 height 11
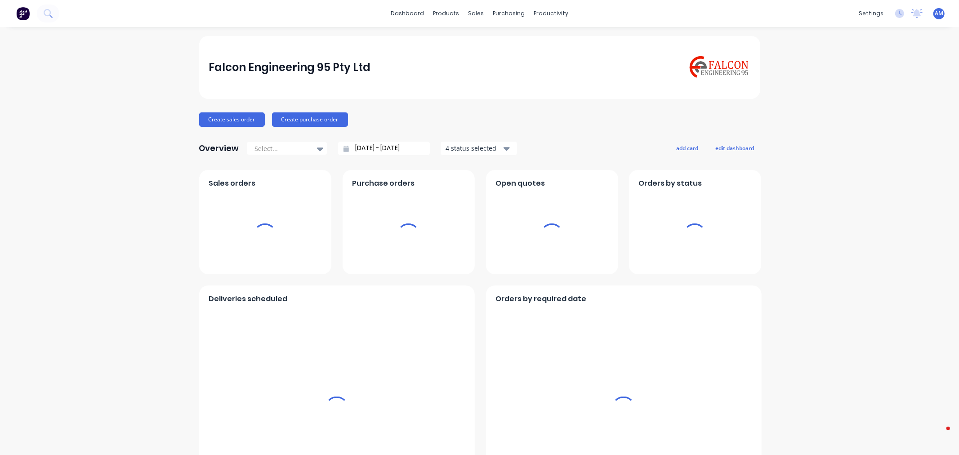
click at [442, 15] on div "products" at bounding box center [445, 13] width 35 height 13
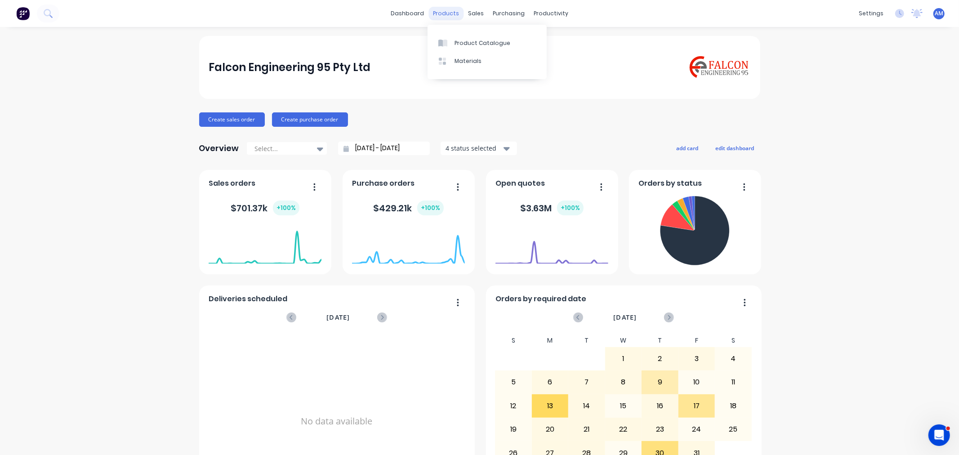
click at [447, 11] on div "products" at bounding box center [445, 13] width 35 height 13
click at [459, 42] on div "Product Catalogue" at bounding box center [483, 43] width 56 height 8
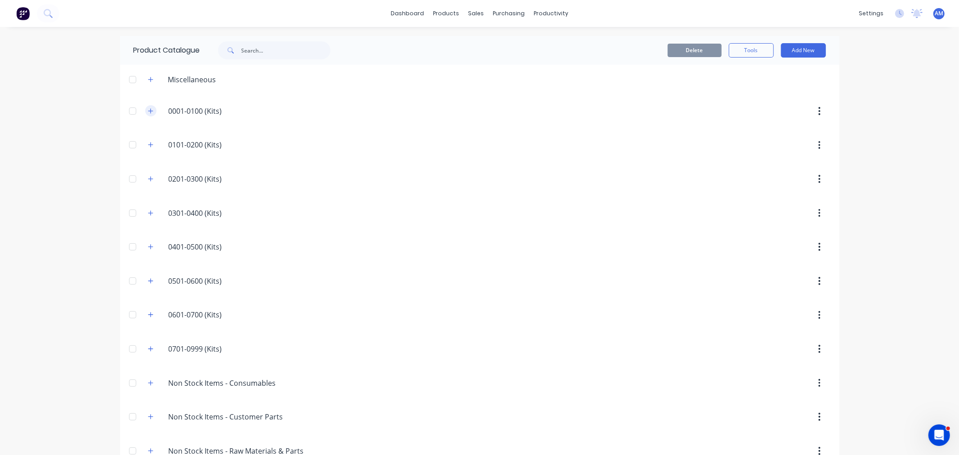
click at [151, 112] on button "button" at bounding box center [150, 110] width 11 height 11
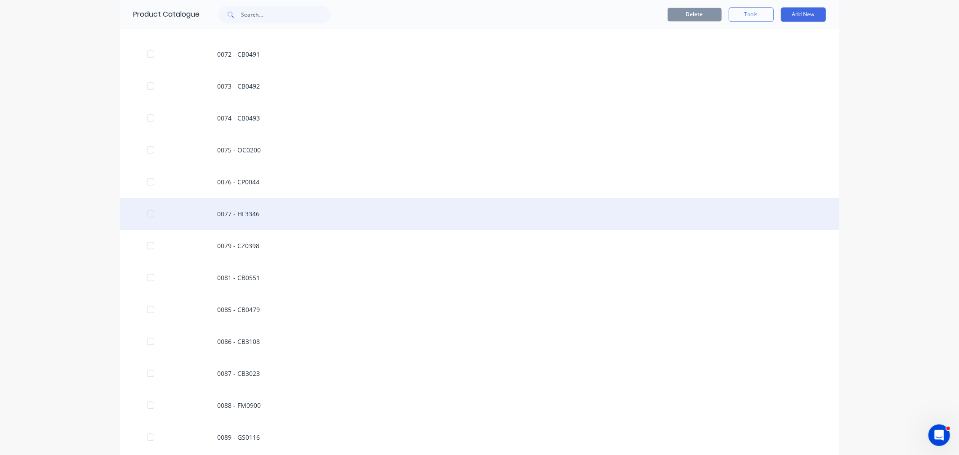
scroll to position [1598, 0]
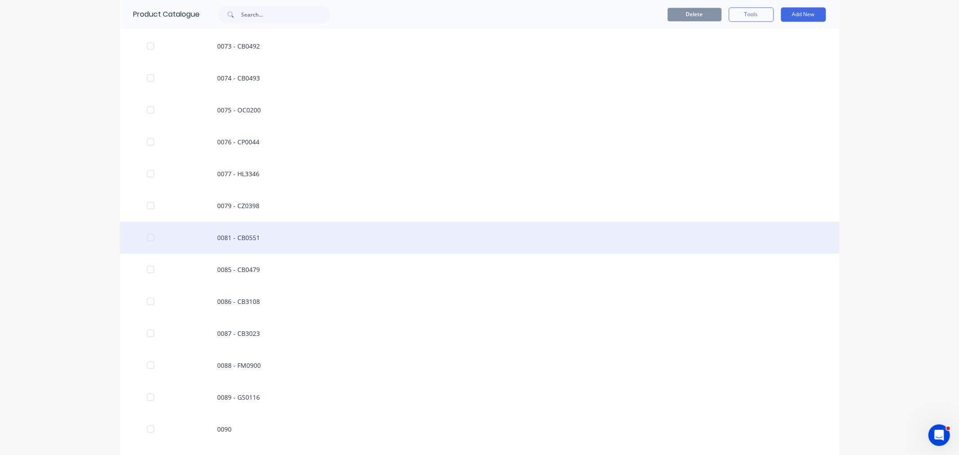
click at [223, 241] on div "0081 - CB0551" at bounding box center [479, 238] width 719 height 32
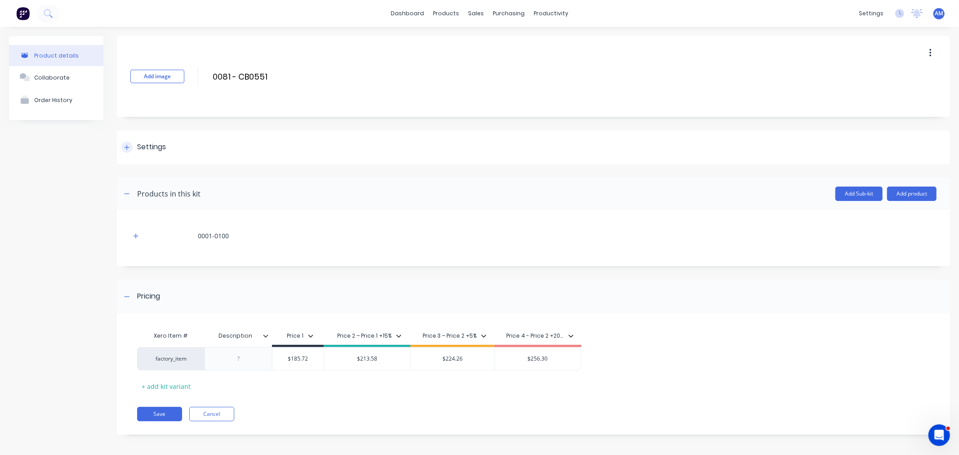
click at [126, 146] on icon at bounding box center [126, 147] width 5 height 6
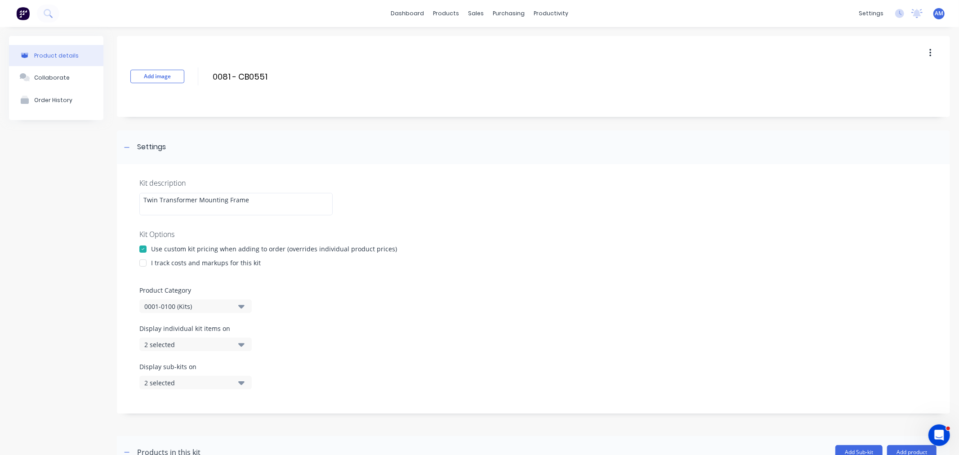
click at [241, 383] on icon "button" at bounding box center [241, 383] width 6 height 4
click at [251, 253] on div "button" at bounding box center [259, 254] width 18 height 18
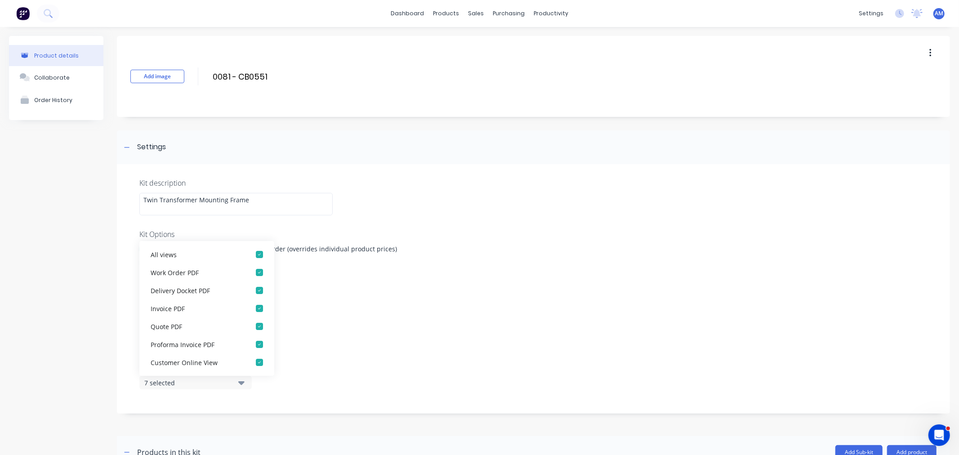
click at [320, 308] on div "Product Category 0001-0100 (Kits)" at bounding box center [533, 299] width 788 height 27
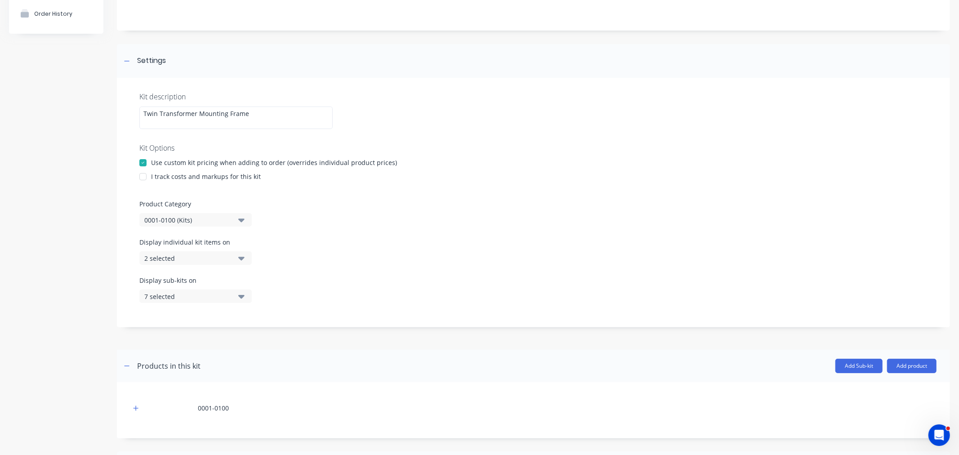
scroll to position [100, 0]
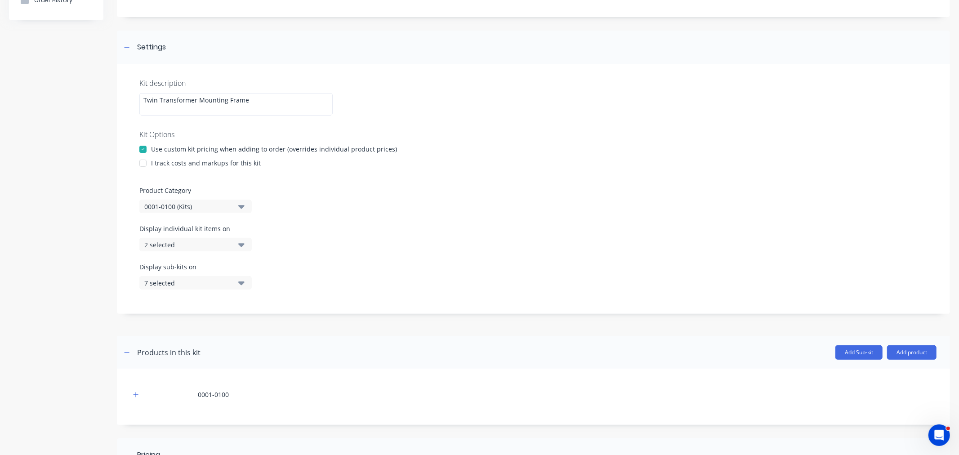
click at [239, 282] on icon "button" at bounding box center [241, 283] width 6 height 4
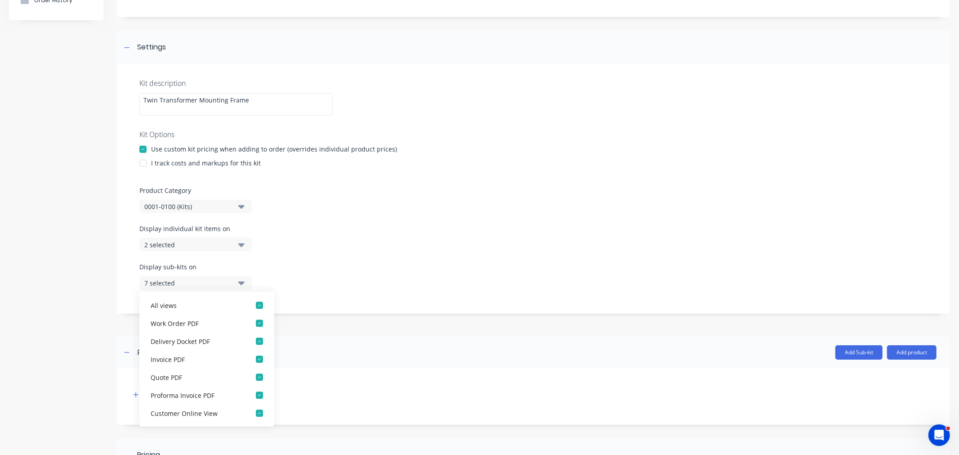
click at [384, 258] on div "Display individual kit items on 2 selected" at bounding box center [533, 243] width 788 height 38
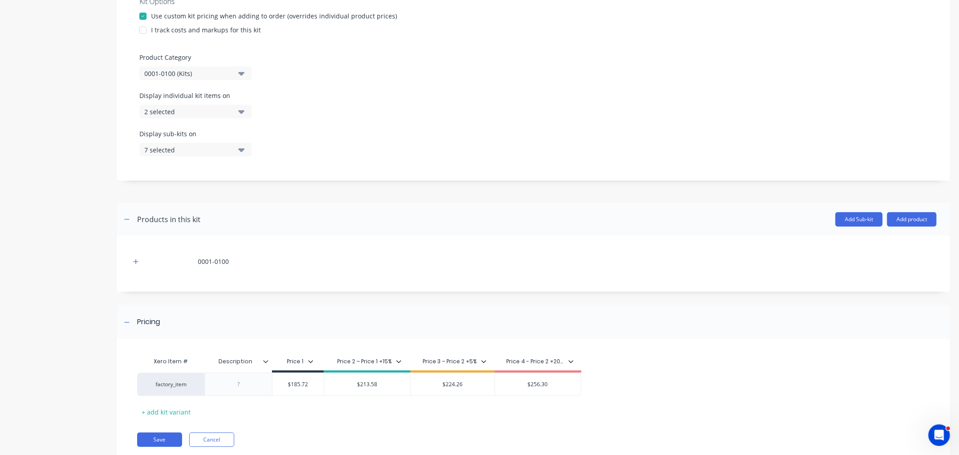
scroll to position [210, 0]
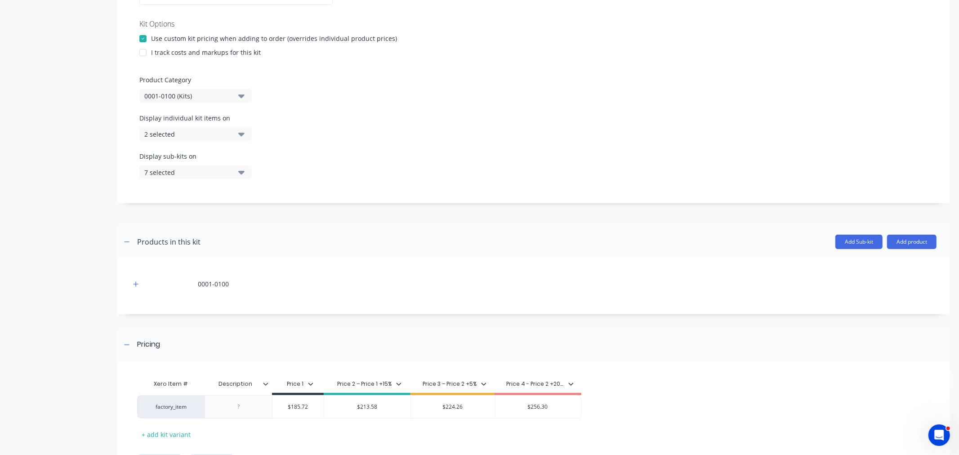
click at [240, 131] on icon "button" at bounding box center [241, 134] width 6 height 10
click at [254, 190] on div "button" at bounding box center [259, 192] width 18 height 18
click at [324, 176] on div "Display sub-kits on 7 selected" at bounding box center [533, 171] width 788 height 38
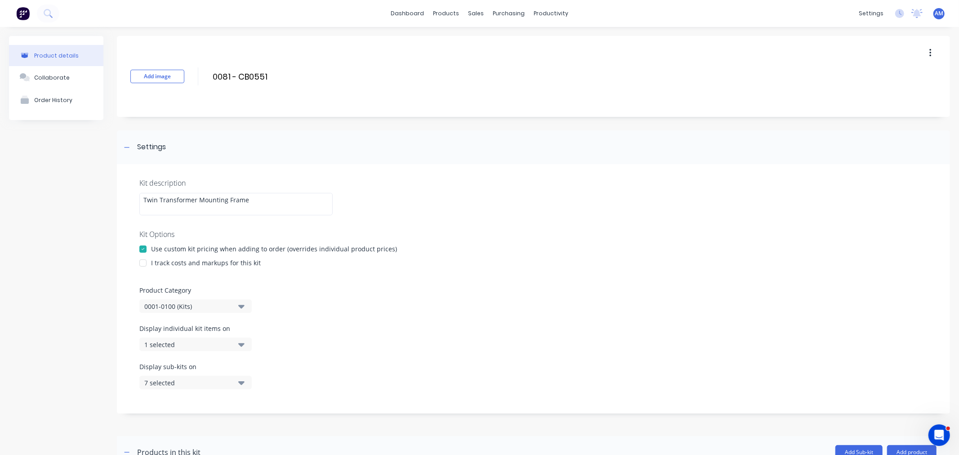
scroll to position [261, 0]
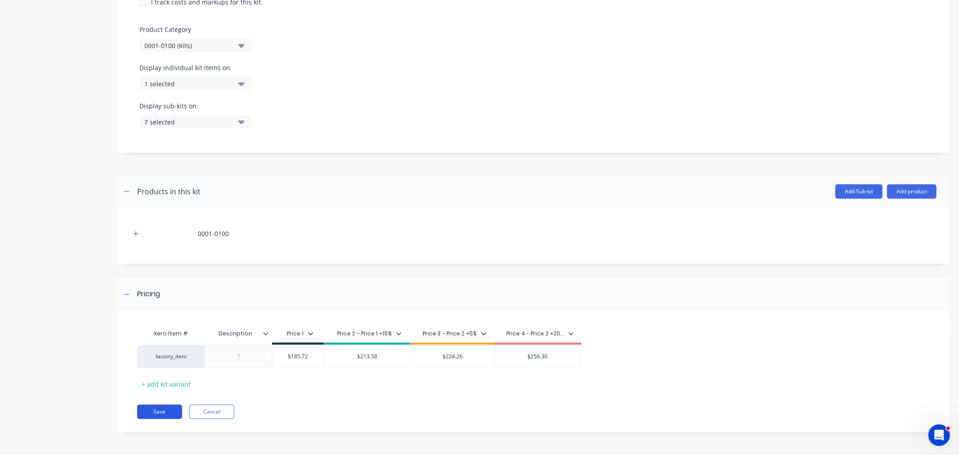
click at [158, 410] on button "Save" at bounding box center [159, 412] width 45 height 14
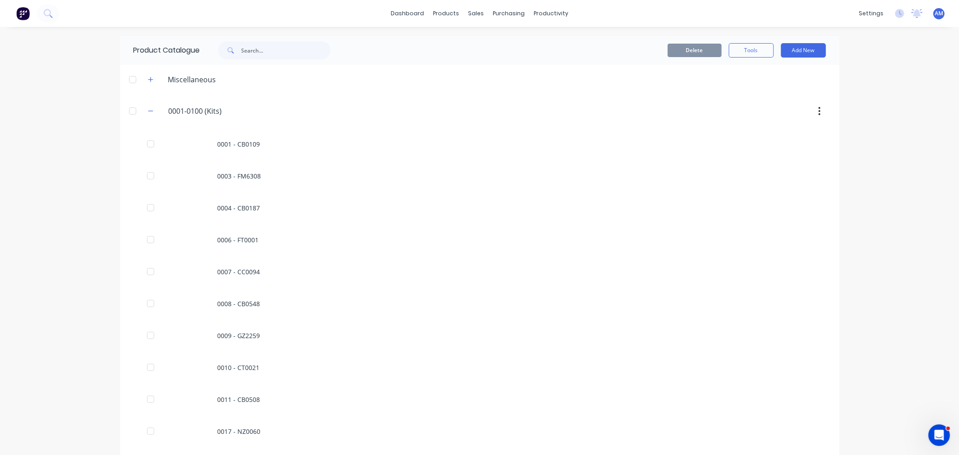
click at [148, 109] on icon "button" at bounding box center [150, 111] width 5 height 6
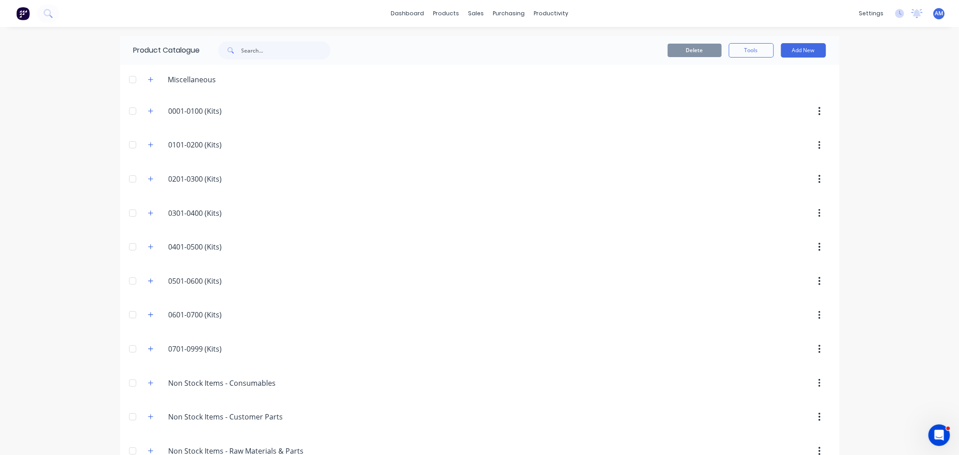
scroll to position [193, 0]
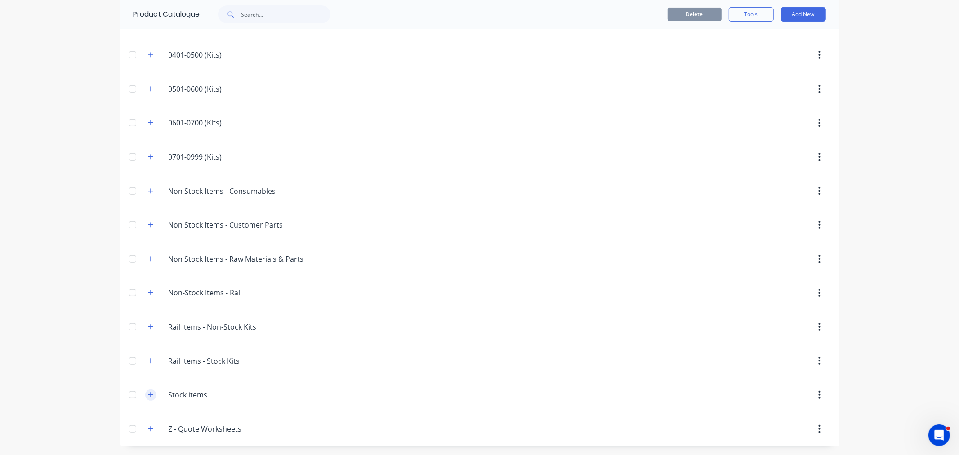
click at [148, 393] on icon "button" at bounding box center [150, 395] width 5 height 6
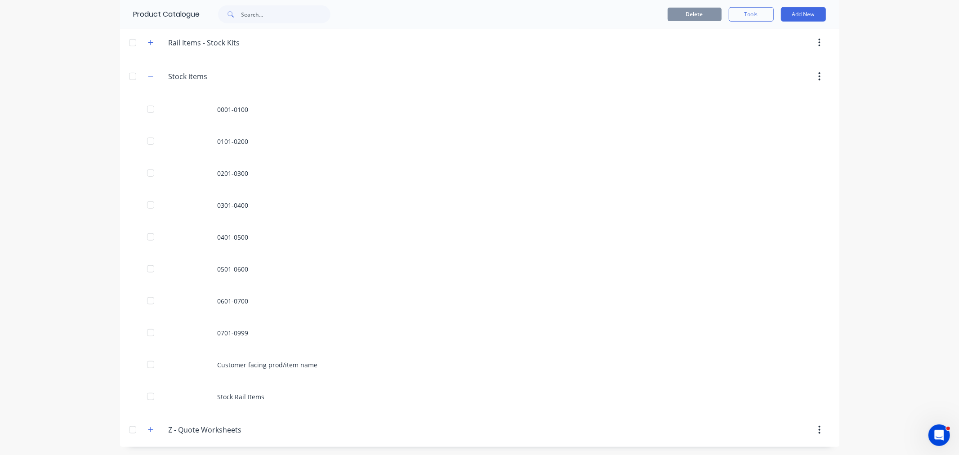
scroll to position [512, 0]
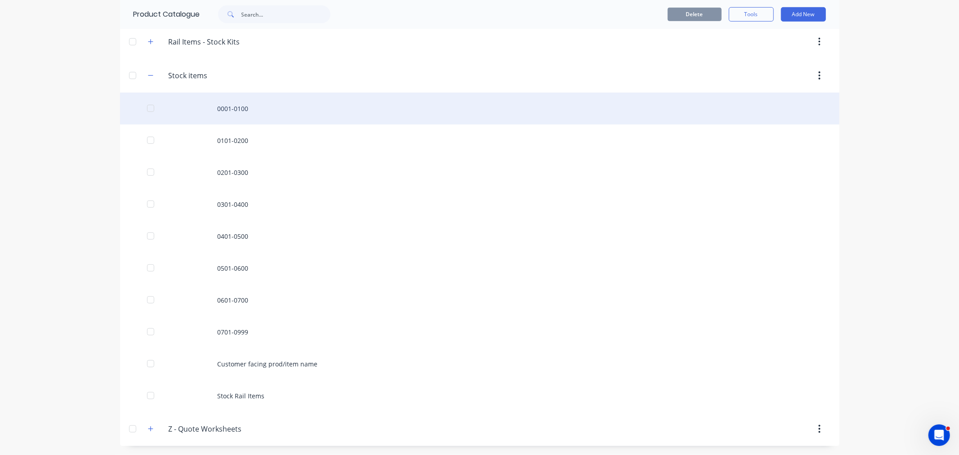
click at [217, 112] on div "0001-0100" at bounding box center [479, 109] width 719 height 32
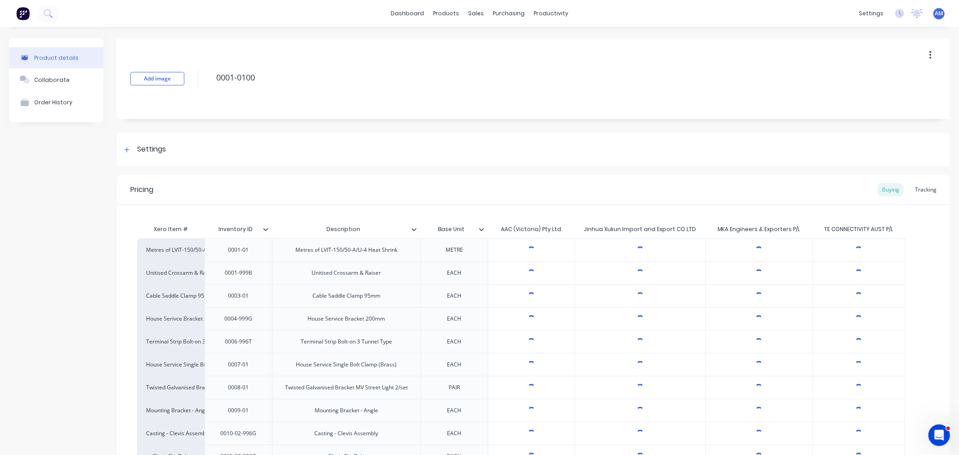
click at [910, 186] on div "Tracking" at bounding box center [925, 189] width 31 height 13
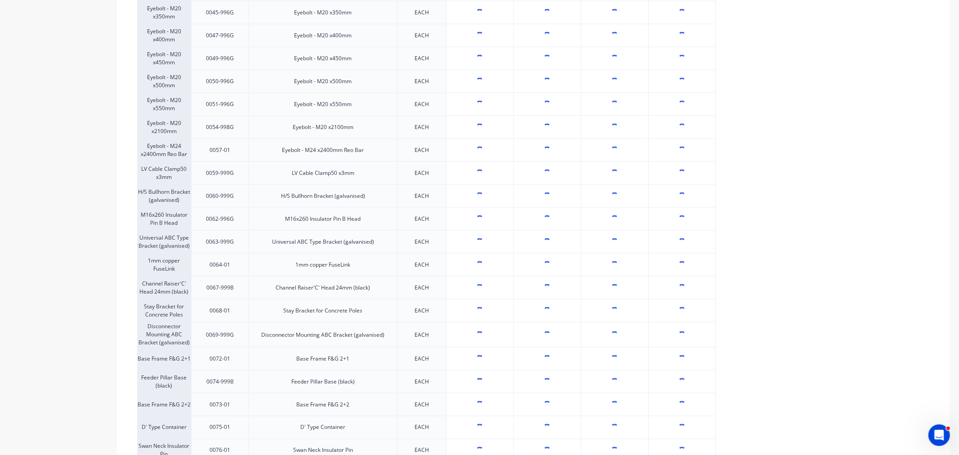
type textarea "x"
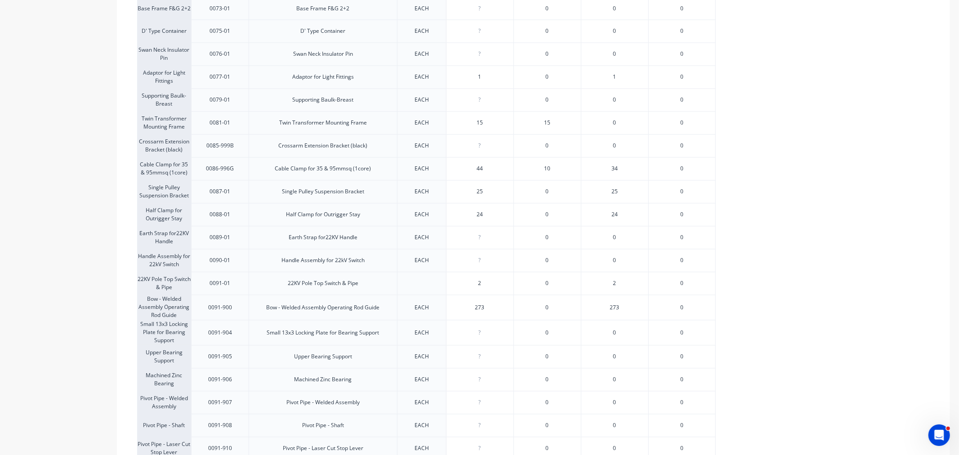
scroll to position [1349, 0]
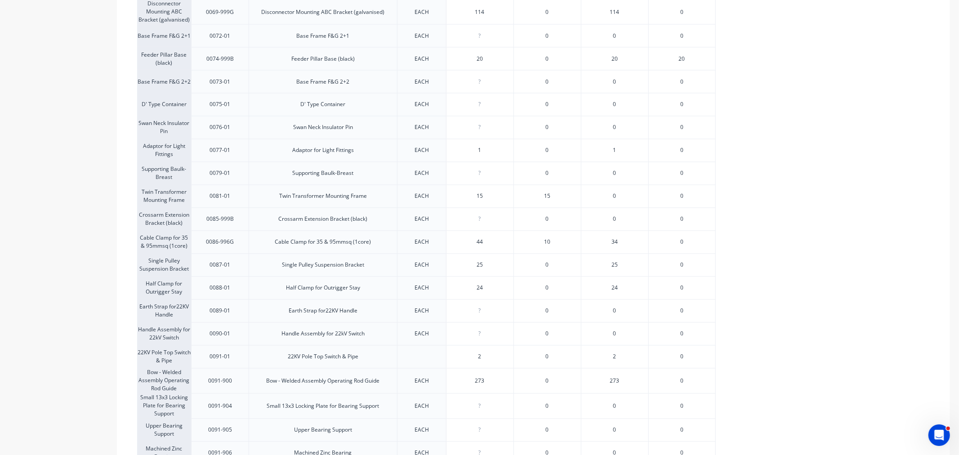
type input "15"
drag, startPoint x: 469, startPoint y: 198, endPoint x: 488, endPoint y: 197, distance: 19.4
click at [488, 197] on input "15" at bounding box center [479, 196] width 67 height 8
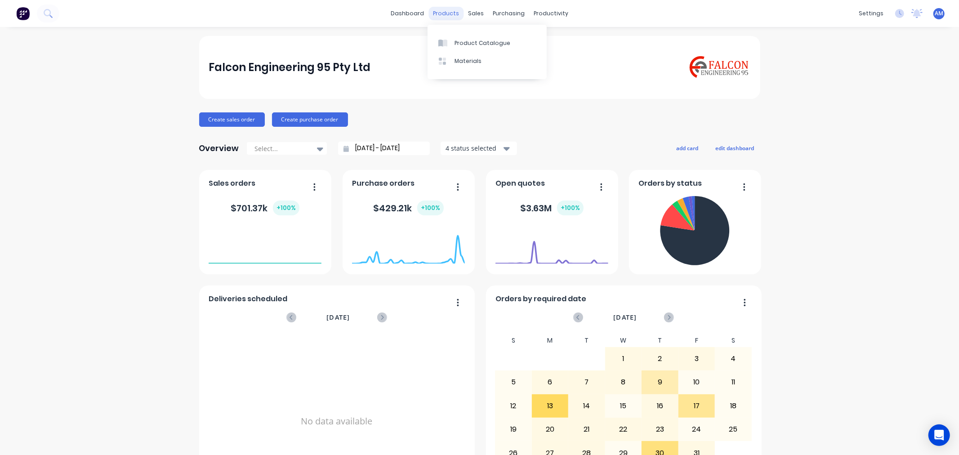
click at [444, 10] on div "products" at bounding box center [445, 13] width 35 height 13
click at [462, 40] on div "Product Catalogue" at bounding box center [483, 43] width 56 height 8
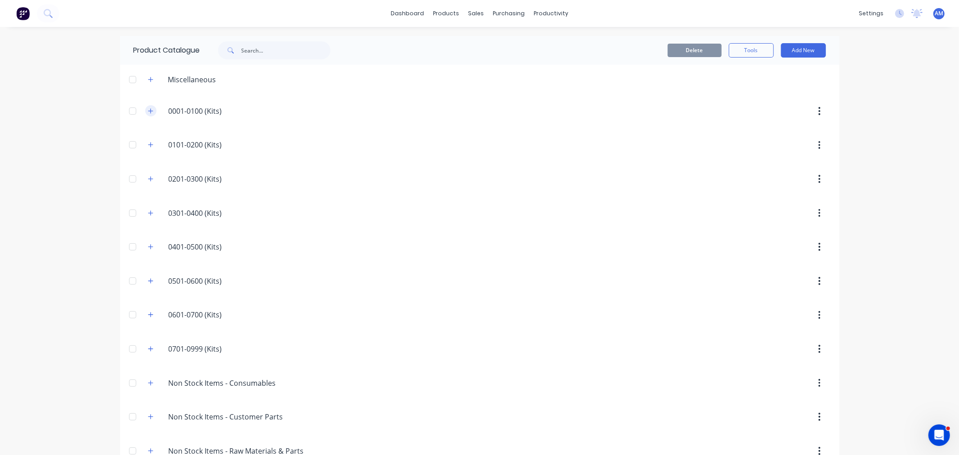
click at [148, 108] on icon "button" at bounding box center [150, 111] width 5 height 6
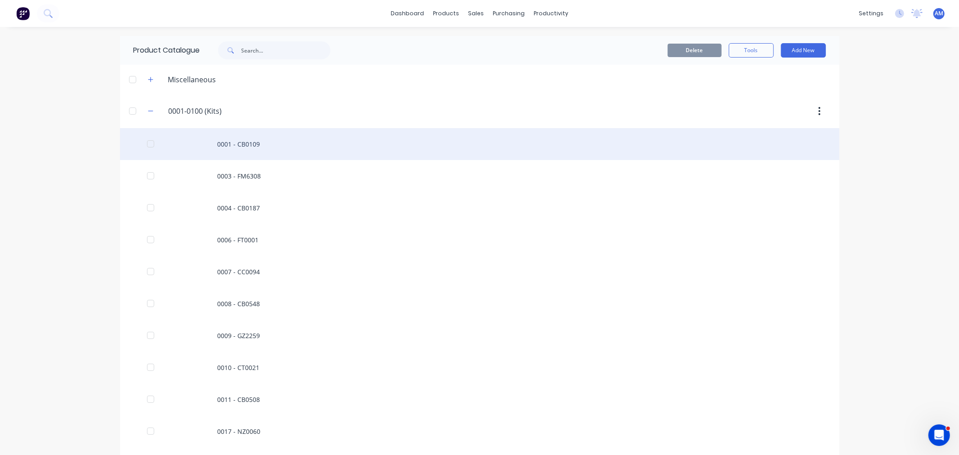
click at [228, 143] on div "0001 - CB0109" at bounding box center [479, 144] width 719 height 32
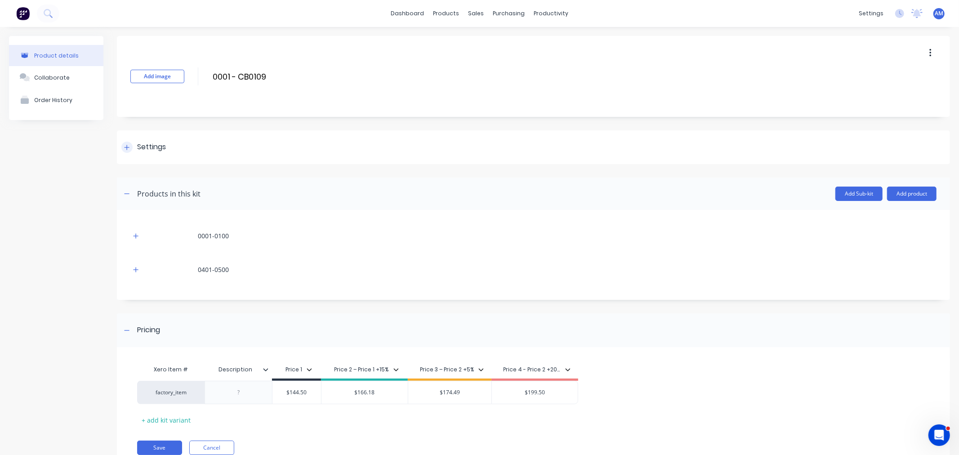
click at [125, 145] on icon at bounding box center [126, 147] width 5 height 6
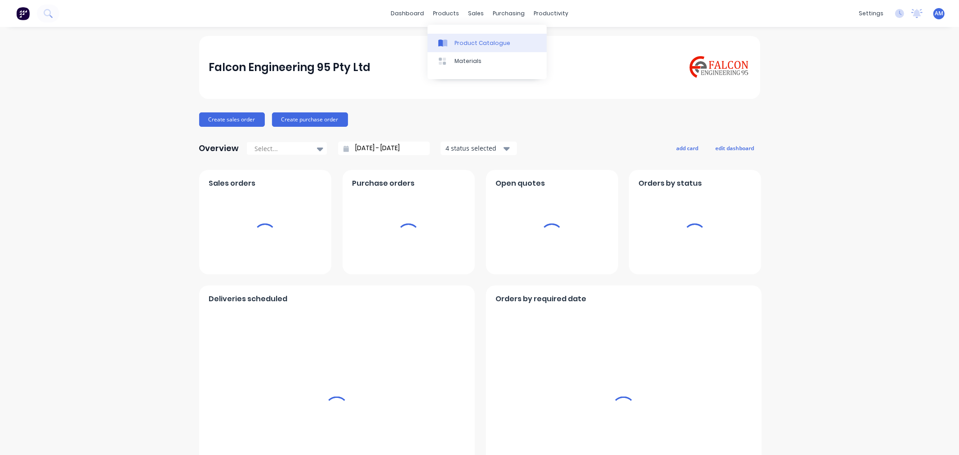
click at [468, 42] on div "Product Catalogue" at bounding box center [483, 43] width 56 height 8
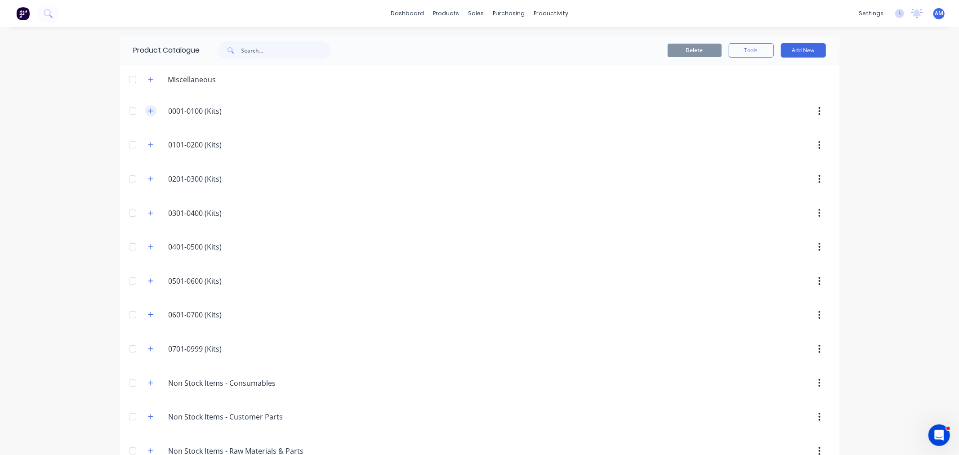
click at [148, 110] on icon "button" at bounding box center [150, 111] width 5 height 6
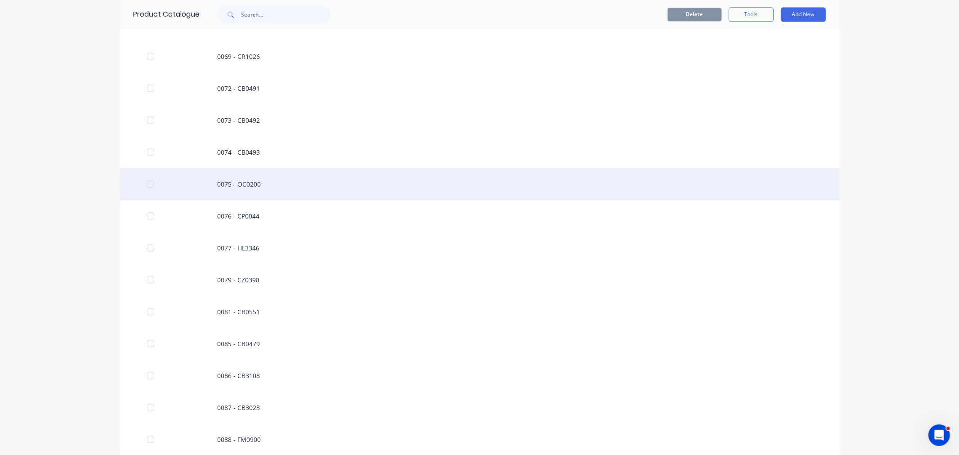
scroll to position [1549, 0]
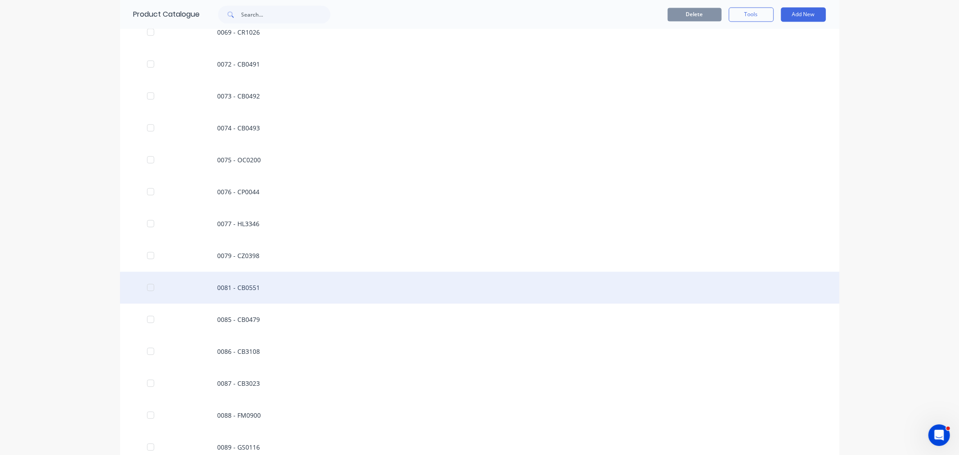
click at [223, 286] on div "0081 - CB0551" at bounding box center [479, 288] width 719 height 32
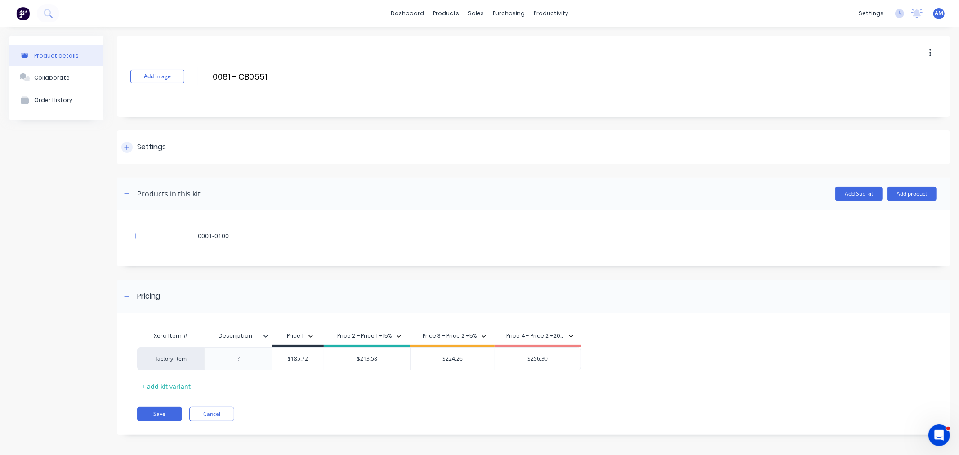
click at [127, 147] on icon at bounding box center [127, 147] width 5 height 5
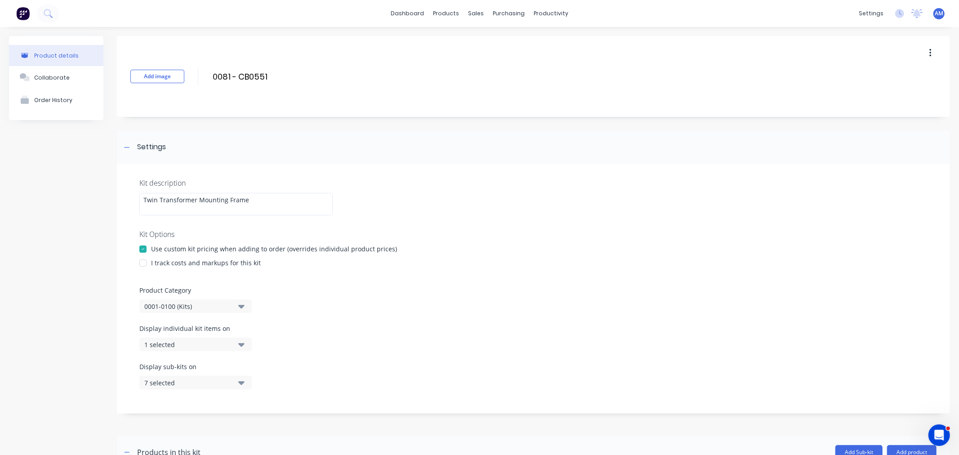
click at [241, 344] on icon "button" at bounding box center [241, 345] width 6 height 4
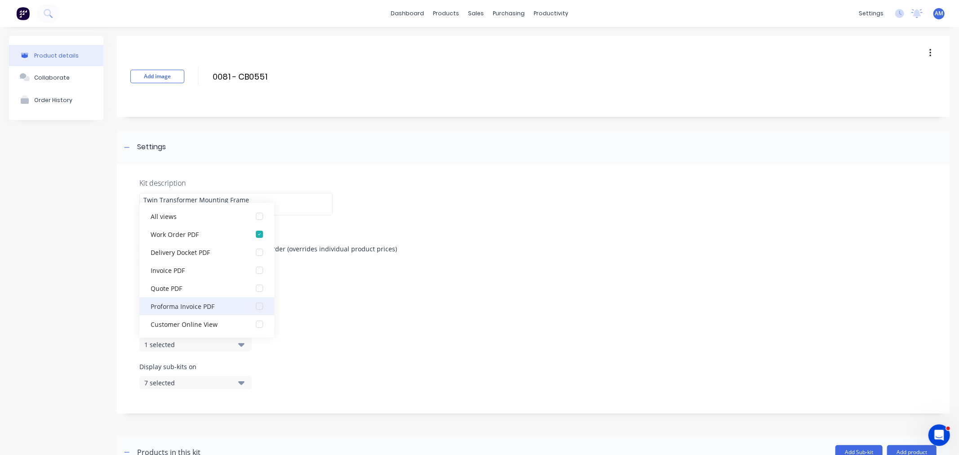
scroll to position [18, 0]
click at [330, 322] on div "Kit description Twin Transformer Mounting Frame Kit Options Use custom kit pric…" at bounding box center [533, 289] width 833 height 250
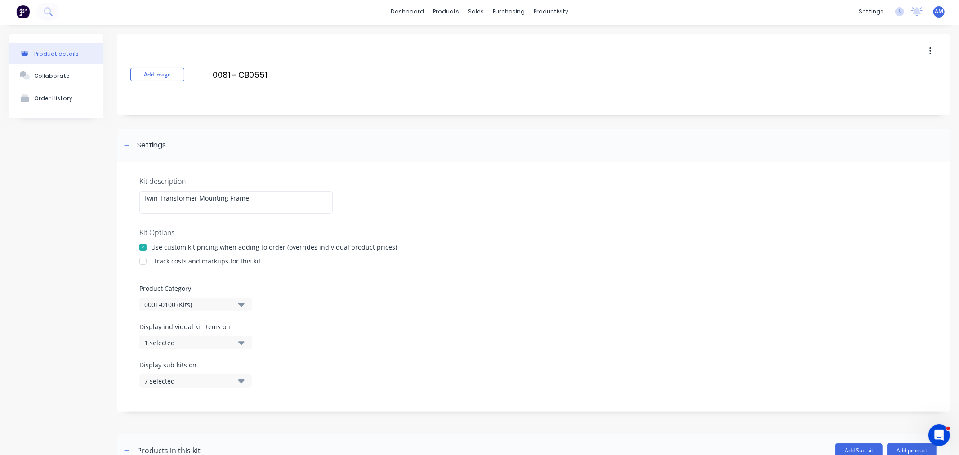
scroll to position [0, 0]
click at [243, 344] on icon "button" at bounding box center [241, 345] width 6 height 4
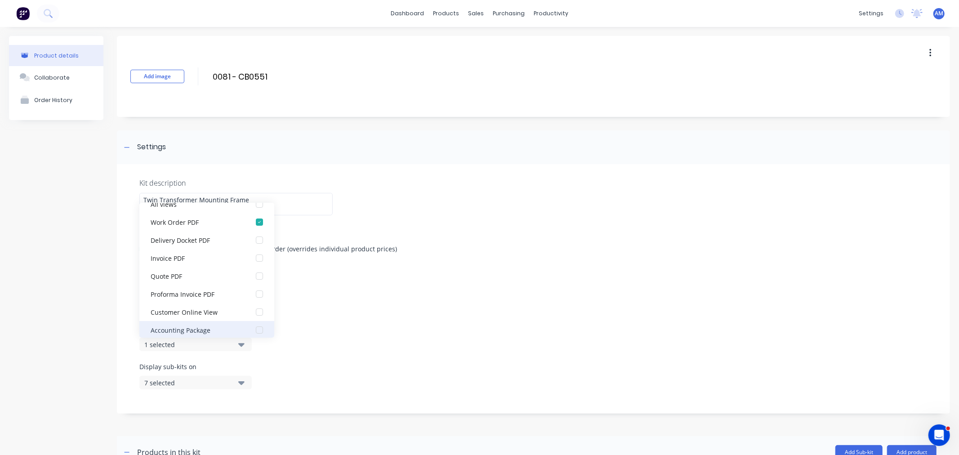
scroll to position [18, 0]
click at [332, 325] on div "Display individual kit items on 1 selected" at bounding box center [533, 343] width 788 height 38
click at [339, 325] on div "Display individual kit items on 1 selected" at bounding box center [533, 343] width 788 height 38
click at [247, 380] on button "7 selected" at bounding box center [195, 382] width 112 height 13
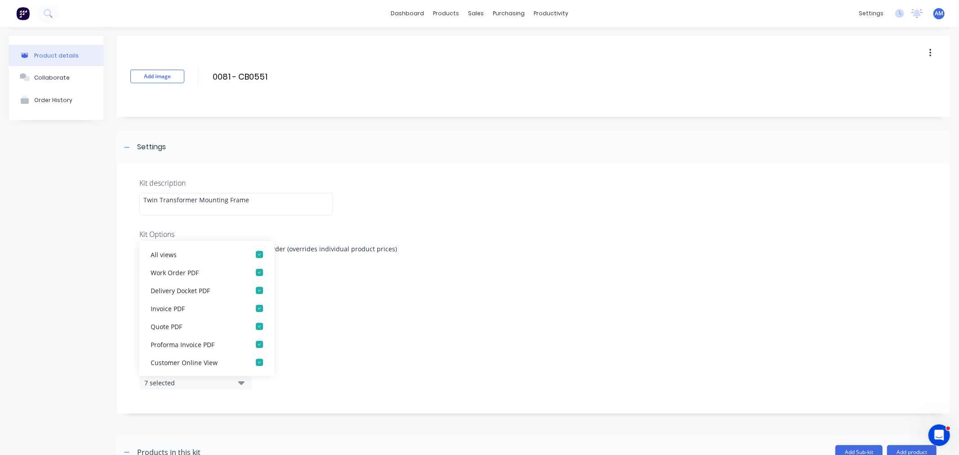
click at [403, 344] on div "Display individual kit items on 1 selected" at bounding box center [533, 343] width 788 height 38
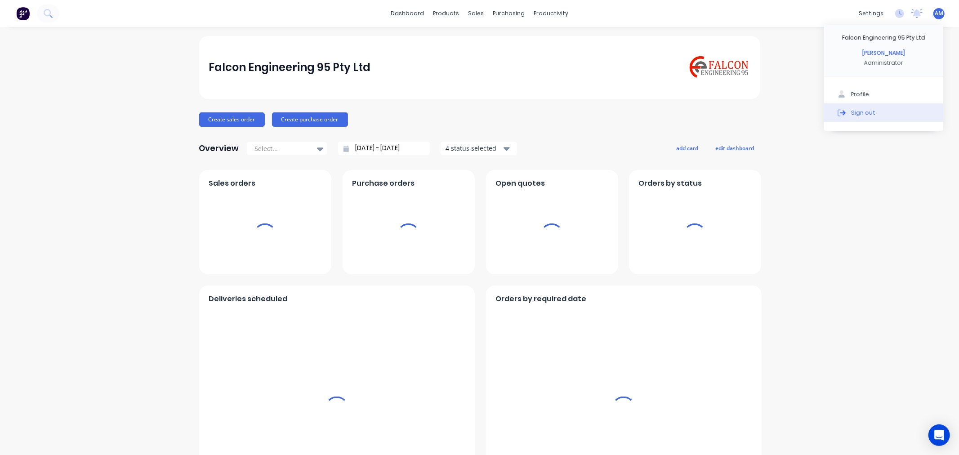
click at [855, 109] on div "Sign out" at bounding box center [863, 112] width 24 height 8
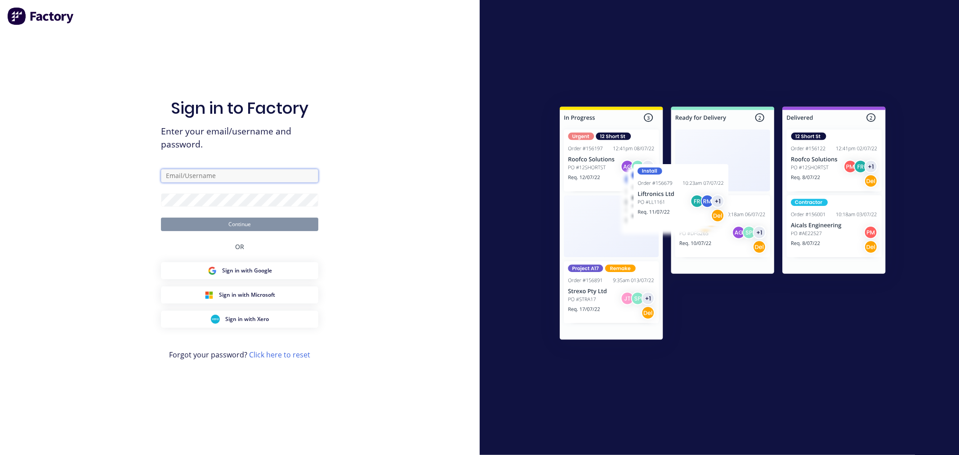
type input "[PERSON_NAME][EMAIL_ADDRESS][DOMAIN_NAME]"
click at [250, 224] on button "Continue" at bounding box center [239, 224] width 157 height 13
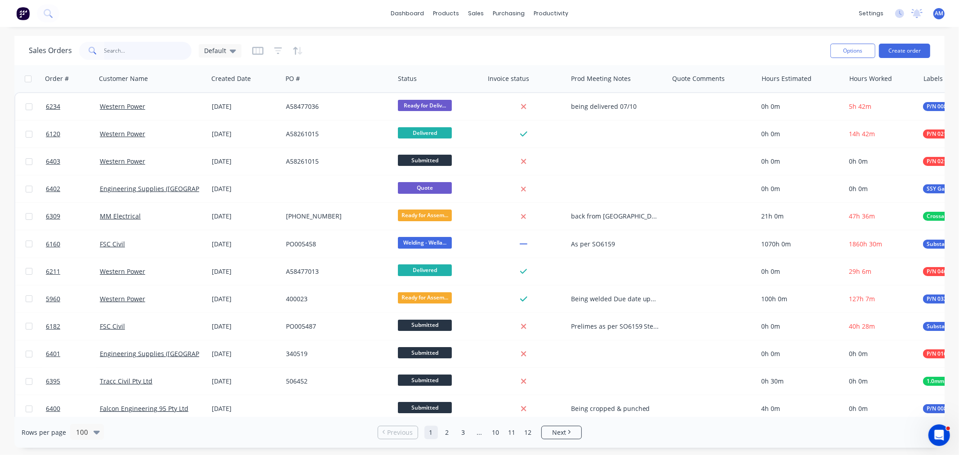
click at [118, 49] on input "text" at bounding box center [148, 51] width 88 height 18
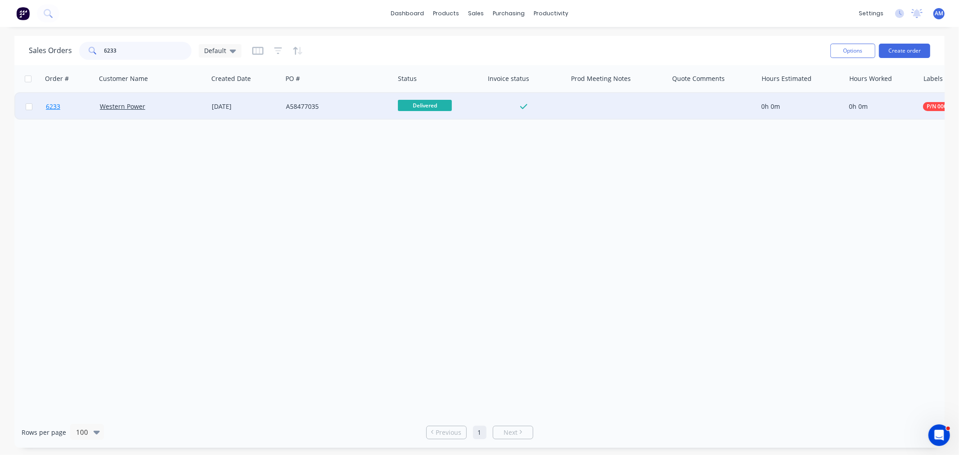
type input "6233"
click at [64, 108] on link "6233" at bounding box center [73, 106] width 54 height 27
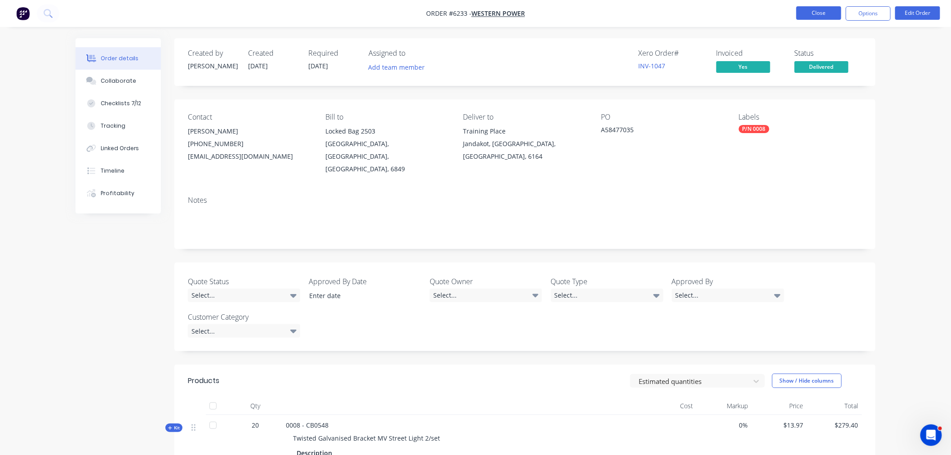
click at [825, 15] on button "Close" at bounding box center [819, 12] width 45 height 13
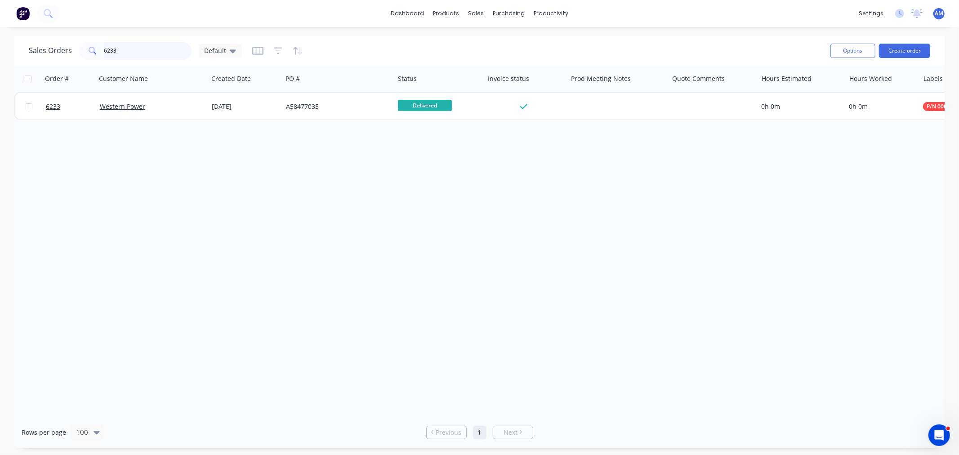
click at [125, 51] on input "6233" at bounding box center [148, 51] width 88 height 18
click at [66, 46] on div "Sales Orders 6233 Default" at bounding box center [135, 51] width 213 height 18
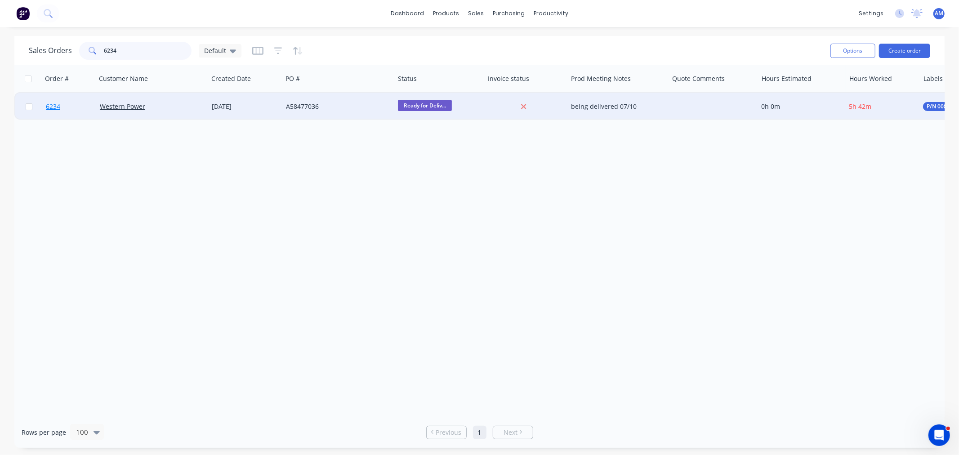
type input "6234"
click at [65, 110] on link "6234" at bounding box center [73, 106] width 54 height 27
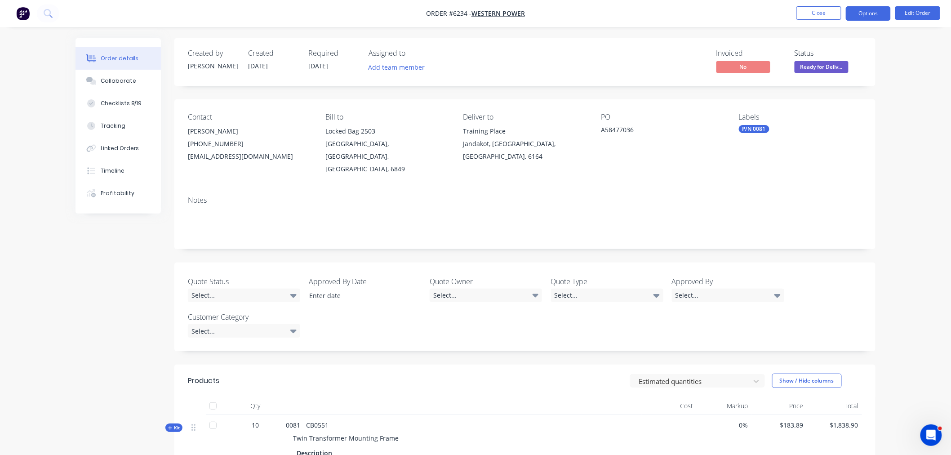
click at [852, 11] on button "Options" at bounding box center [868, 13] width 45 height 14
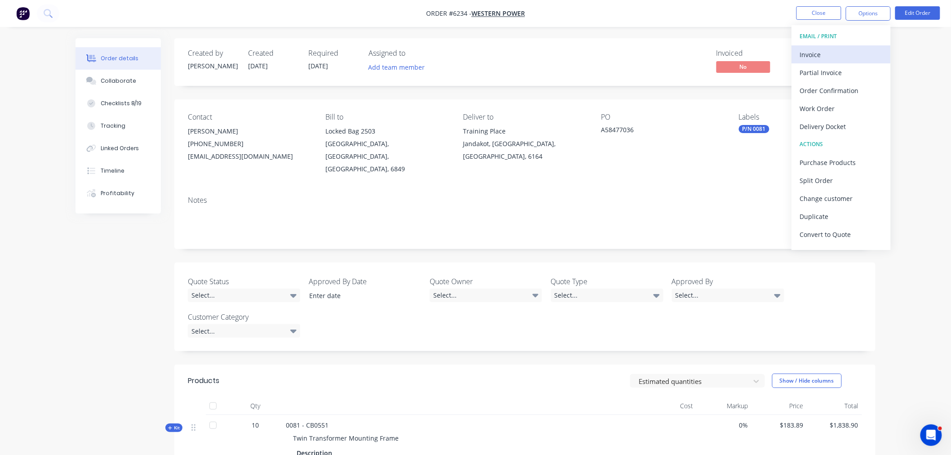
click at [838, 52] on div "Invoice" at bounding box center [841, 54] width 83 height 13
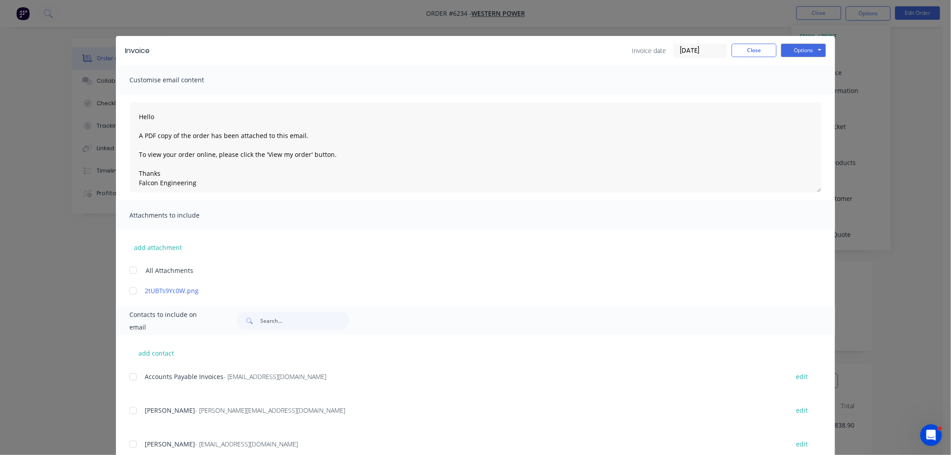
drag, startPoint x: 129, startPoint y: 378, endPoint x: 196, endPoint y: 379, distance: 67.4
click at [129, 378] on div at bounding box center [133, 377] width 18 height 18
click at [803, 52] on button "Options" at bounding box center [803, 50] width 45 height 13
click at [801, 95] on button "Email" at bounding box center [810, 96] width 58 height 15
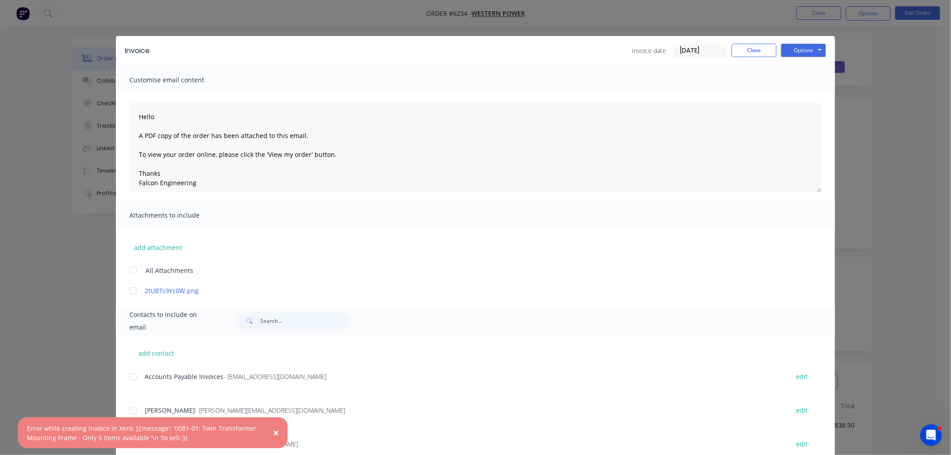
type textarea "Hello A PDF copy of the order has been attached to this email. To view your ord…"
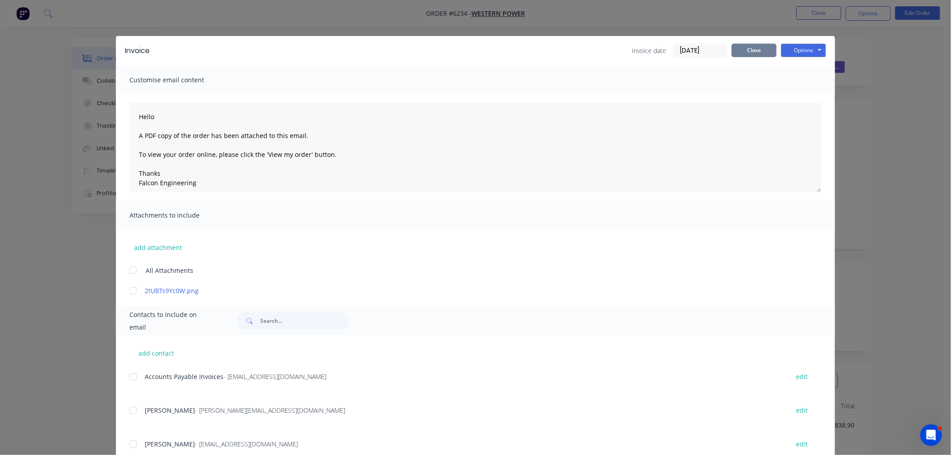
click at [759, 55] on button "Close" at bounding box center [754, 50] width 45 height 13
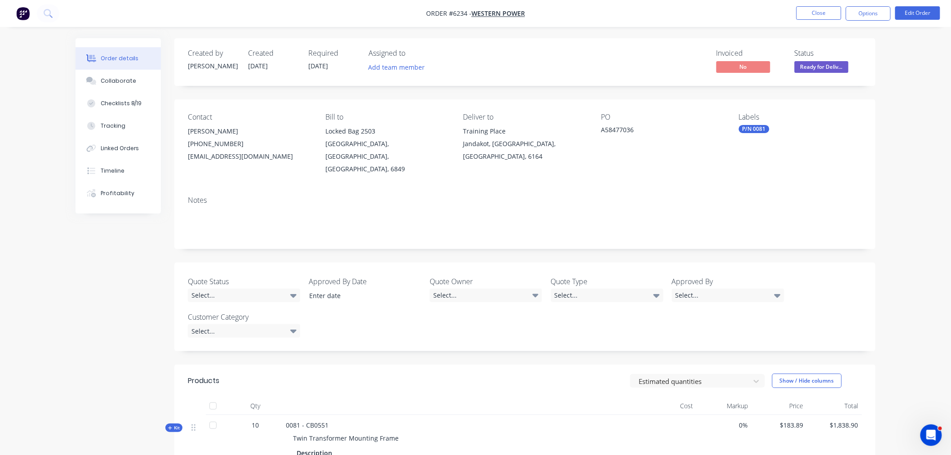
click at [827, 3] on nav "Order #6234 - Western Power Close Options Edit Order" at bounding box center [475, 13] width 951 height 27
click at [823, 8] on button "Close" at bounding box center [819, 12] width 45 height 13
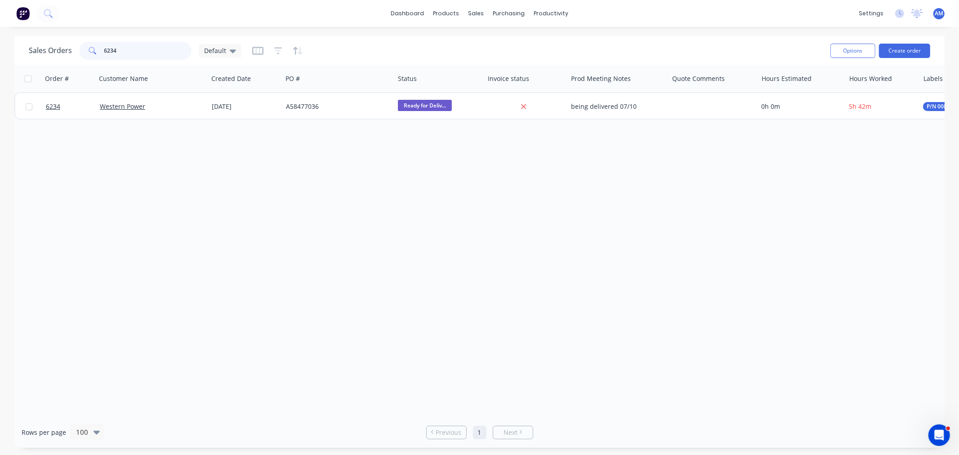
click at [131, 49] on input "6234" at bounding box center [148, 51] width 88 height 18
drag, startPoint x: 134, startPoint y: 50, endPoint x: 27, endPoint y: 72, distance: 108.8
click at [28, 64] on div "Sales Orders 6234 Default Options Create order" at bounding box center [479, 50] width 930 height 29
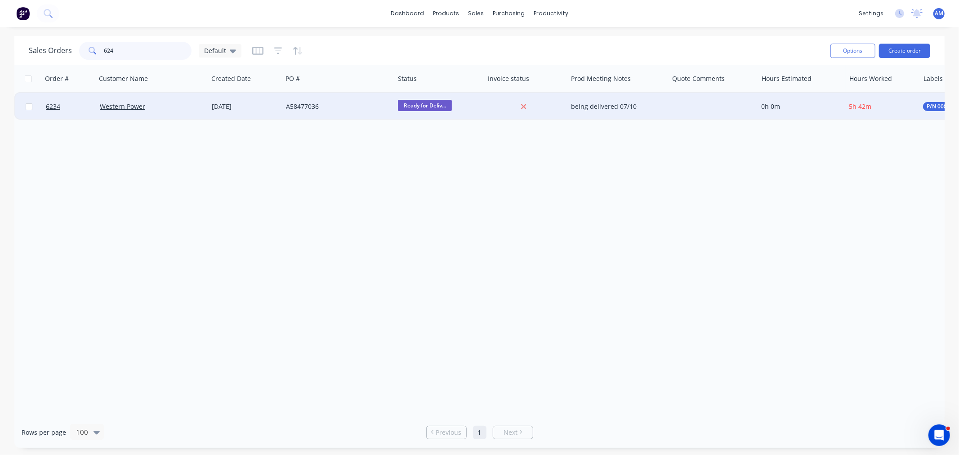
type input "6245"
click at [70, 105] on link "6245" at bounding box center [73, 106] width 54 height 27
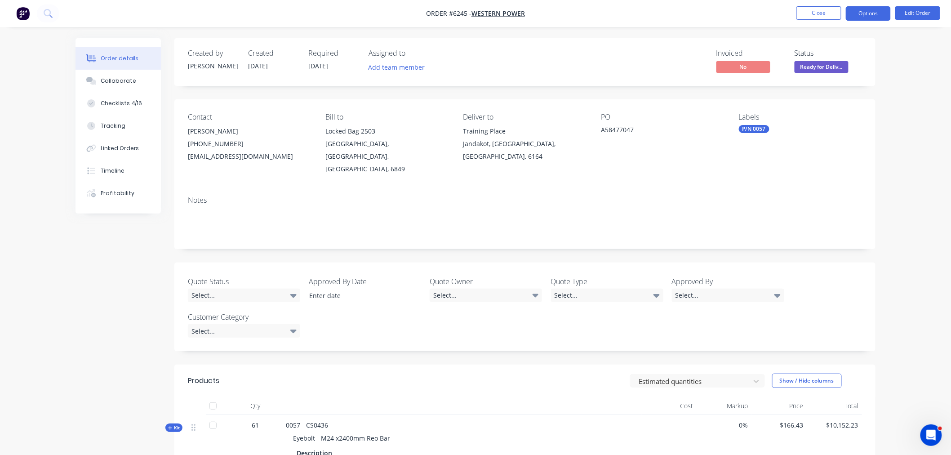
click at [857, 13] on button "Options" at bounding box center [868, 13] width 45 height 14
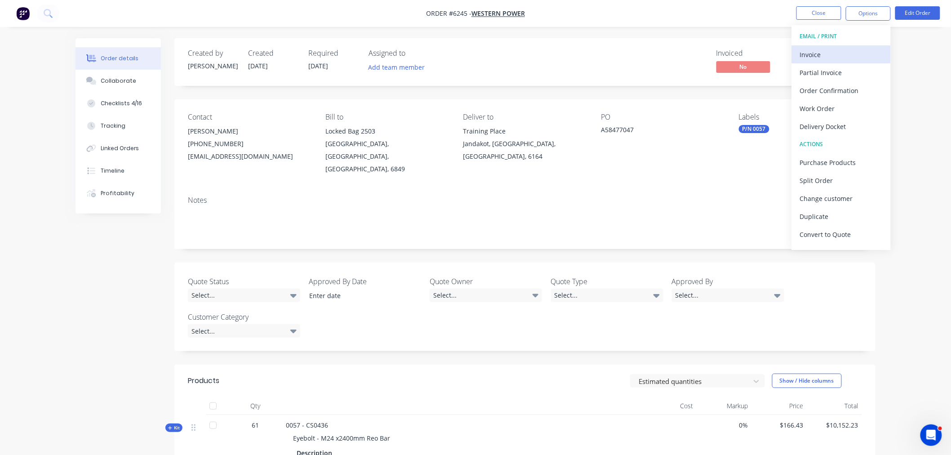
click at [827, 59] on div "Invoice" at bounding box center [841, 54] width 83 height 13
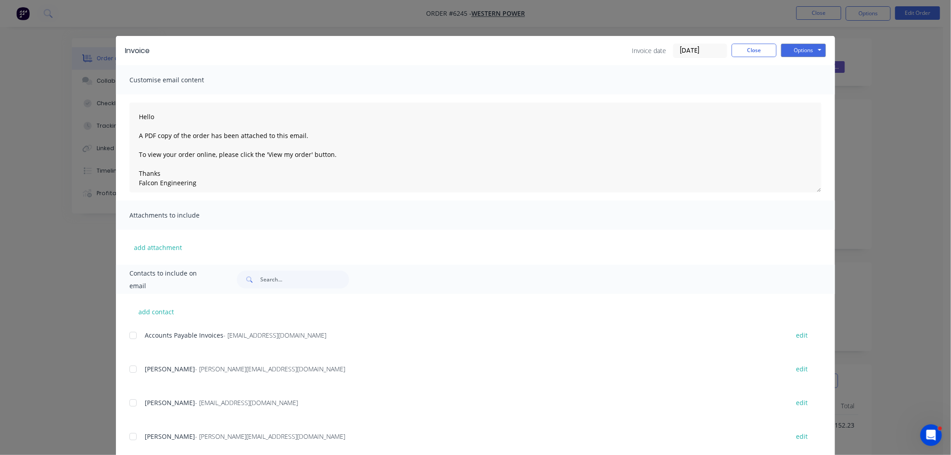
drag, startPoint x: 129, startPoint y: 335, endPoint x: 512, endPoint y: 327, distance: 382.3
click at [133, 335] on div at bounding box center [133, 335] width 18 height 18
click at [784, 51] on button "Options" at bounding box center [803, 50] width 45 height 13
click at [794, 97] on button "Email" at bounding box center [810, 96] width 58 height 15
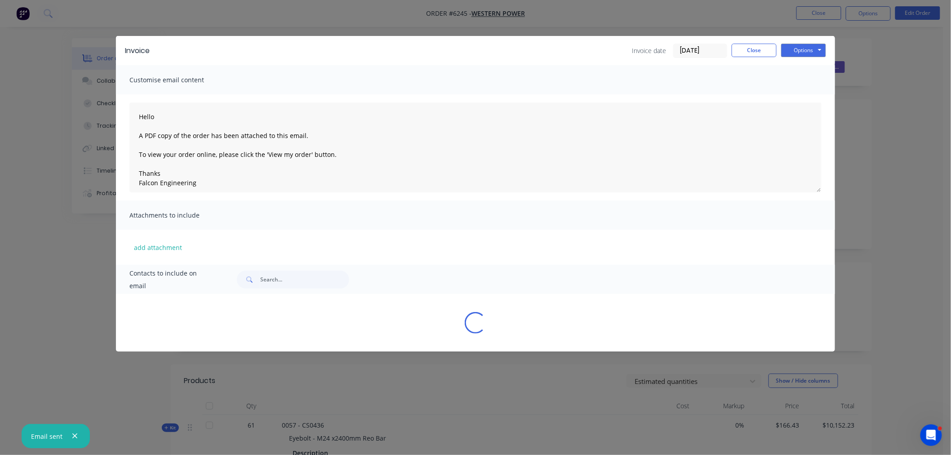
type textarea "Hello A PDF copy of the order has been attached to this email. To view your ord…"
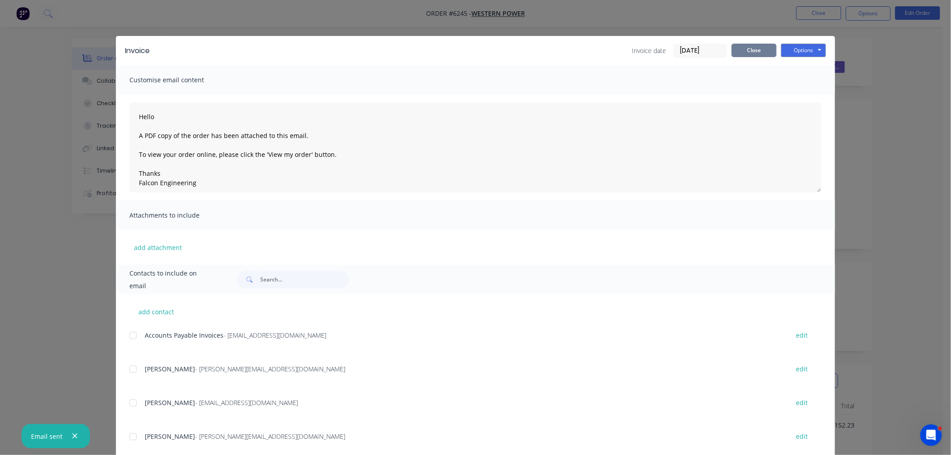
click at [748, 46] on button "Close" at bounding box center [754, 50] width 45 height 13
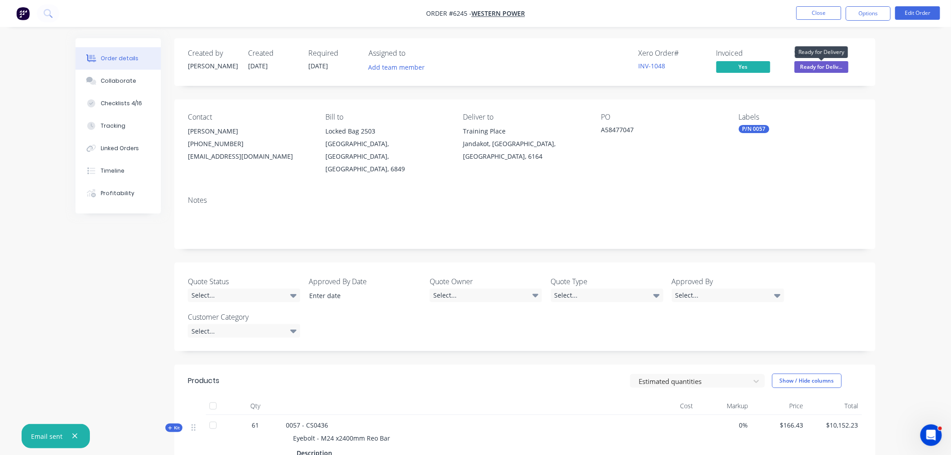
click at [824, 65] on span "Ready for Deliv..." at bounding box center [822, 66] width 54 height 11
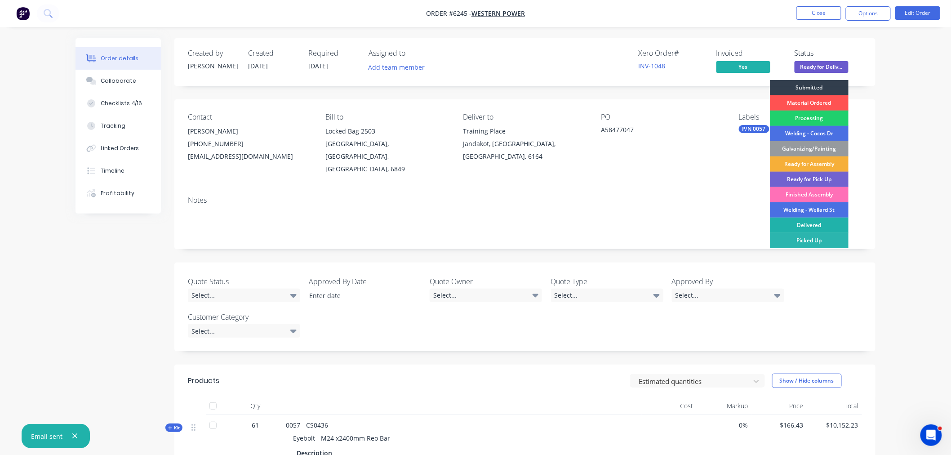
click at [816, 224] on div "Delivered" at bounding box center [809, 225] width 79 height 15
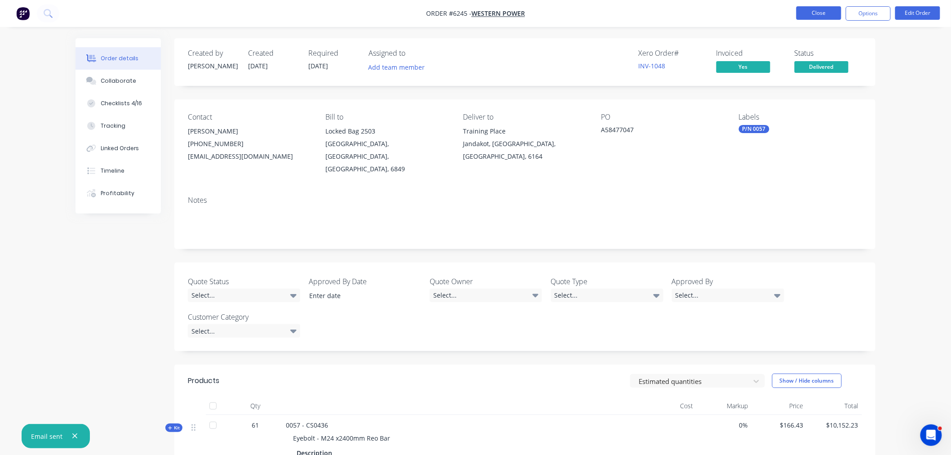
click at [823, 6] on button "Close" at bounding box center [819, 12] width 45 height 13
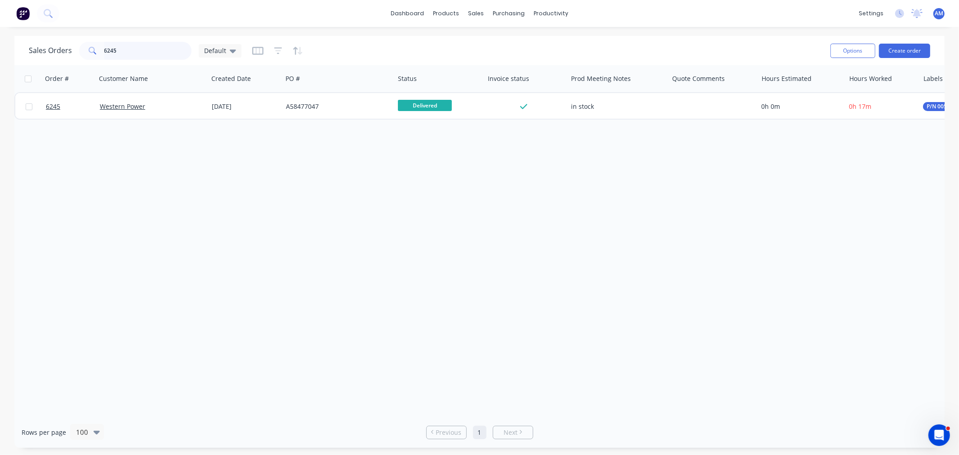
click at [137, 53] on input "6245" at bounding box center [148, 51] width 88 height 18
drag, startPoint x: 63, startPoint y: 56, endPoint x: 57, endPoint y: 92, distance: 37.0
click at [59, 60] on div "Sales Orders 6245 Default" at bounding box center [426, 51] width 794 height 22
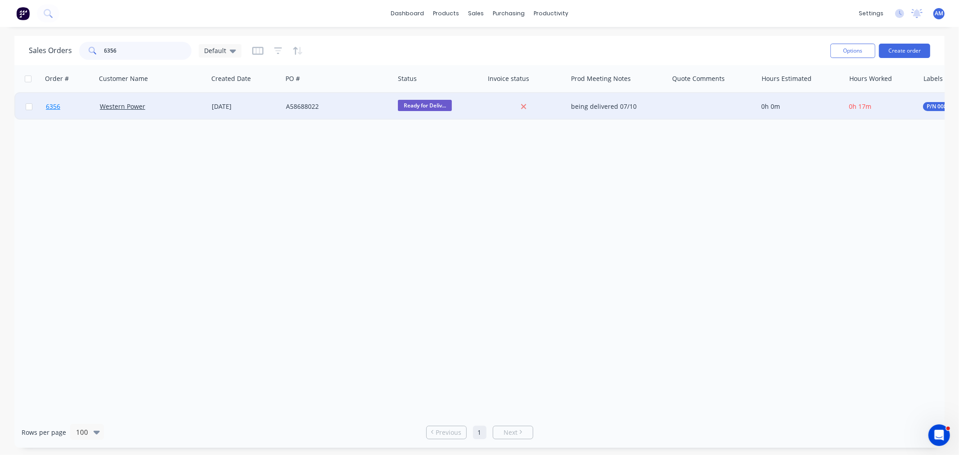
type input "6356"
click at [74, 107] on link "6356" at bounding box center [73, 106] width 54 height 27
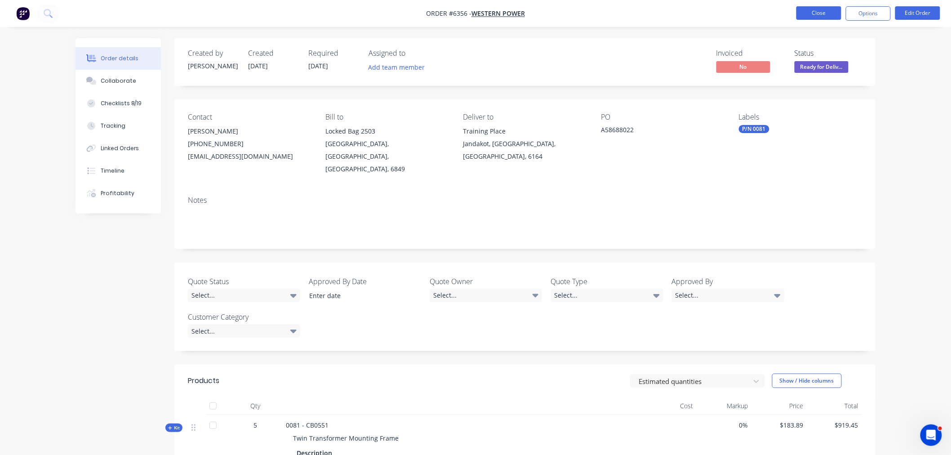
click at [826, 16] on button "Close" at bounding box center [819, 12] width 45 height 13
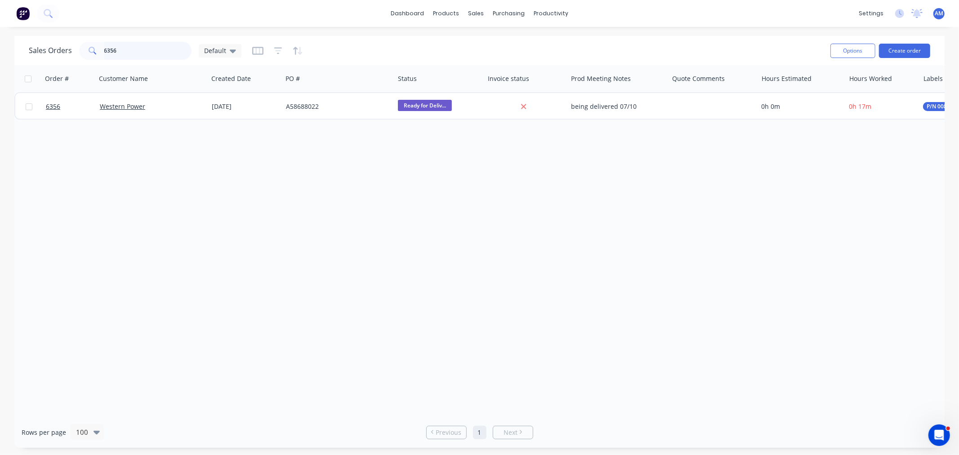
click at [131, 50] on input "6356" at bounding box center [148, 51] width 88 height 18
drag, startPoint x: 52, startPoint y: 61, endPoint x: 41, endPoint y: 67, distance: 12.1
click at [42, 65] on div "Sales Orders 6356 Default Options Create order Order # Customer Name Created Da…" at bounding box center [479, 242] width 930 height 412
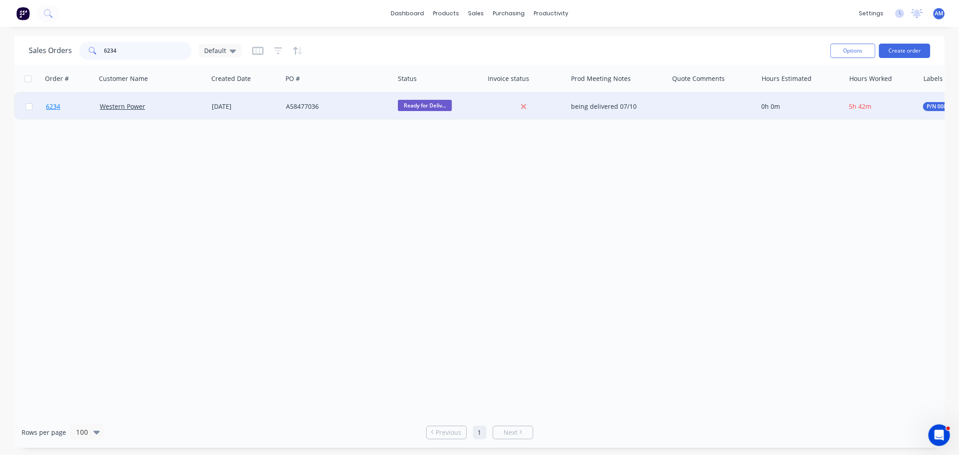
type input "6234"
click at [72, 110] on link "6234" at bounding box center [73, 106] width 54 height 27
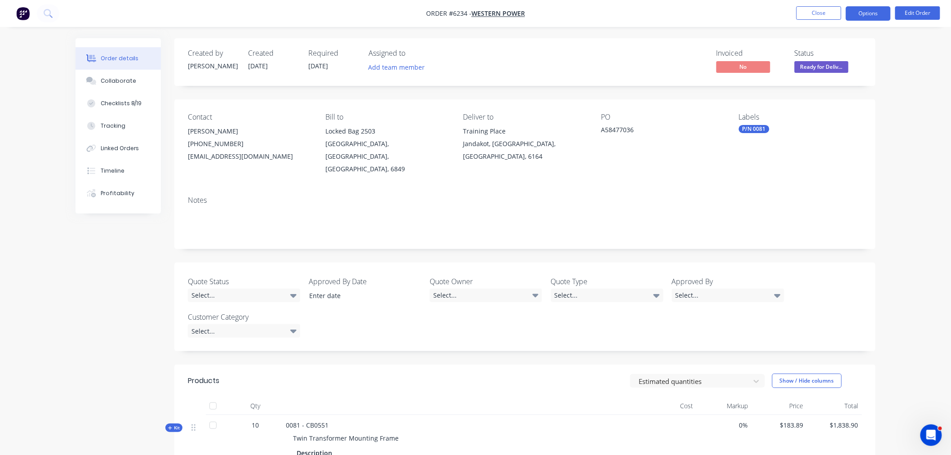
click at [860, 11] on button "Options" at bounding box center [868, 13] width 45 height 14
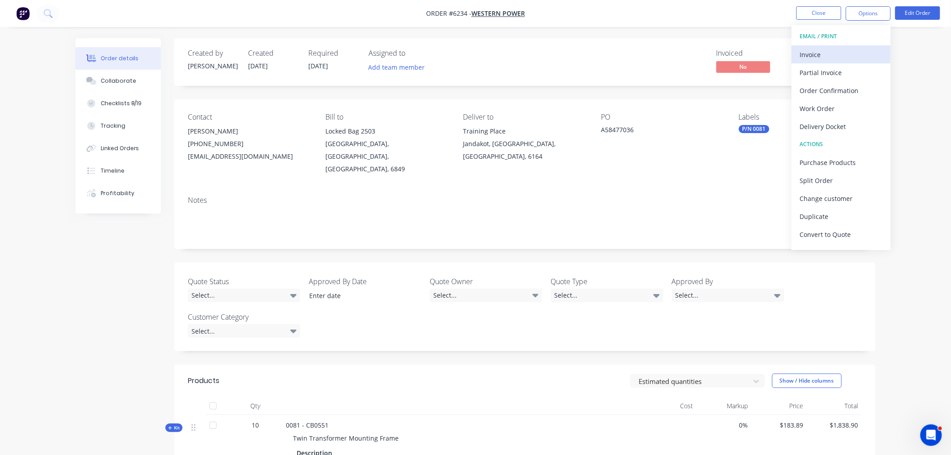
click at [838, 52] on div "Invoice" at bounding box center [841, 54] width 83 height 13
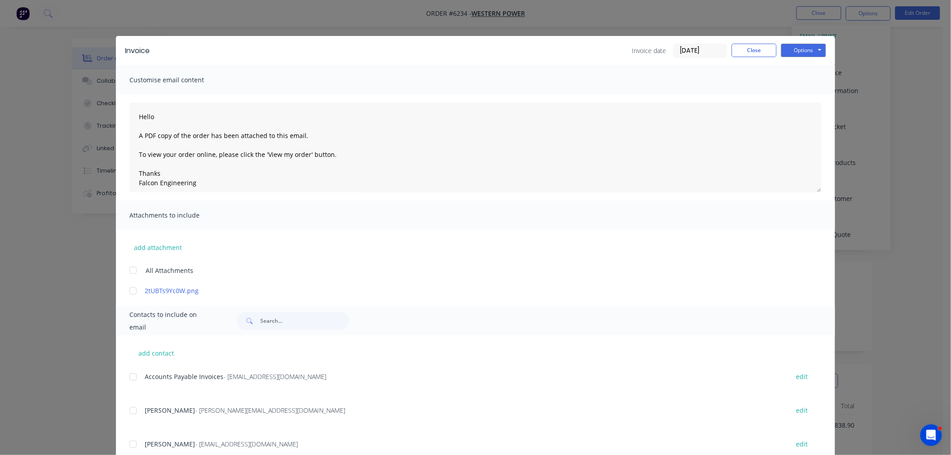
click at [128, 375] on div at bounding box center [133, 377] width 18 height 18
click at [802, 56] on button "Options" at bounding box center [803, 50] width 45 height 13
click at [801, 89] on button "Email" at bounding box center [810, 96] width 58 height 15
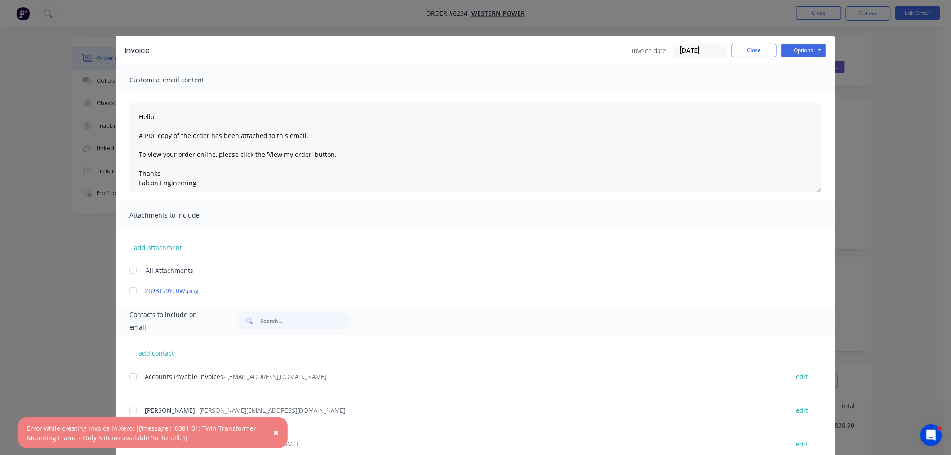
type textarea "Hello A PDF copy of the order has been attached to this email. To view your ord…"
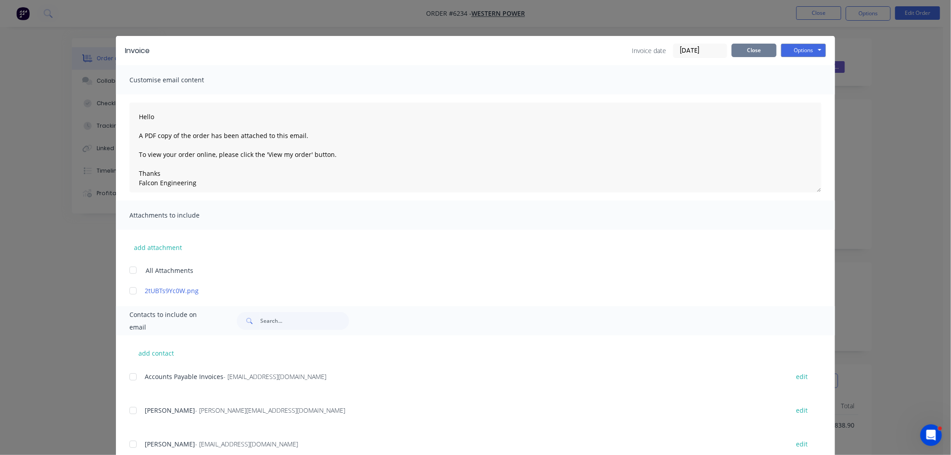
click at [735, 51] on button "Close" at bounding box center [754, 50] width 45 height 13
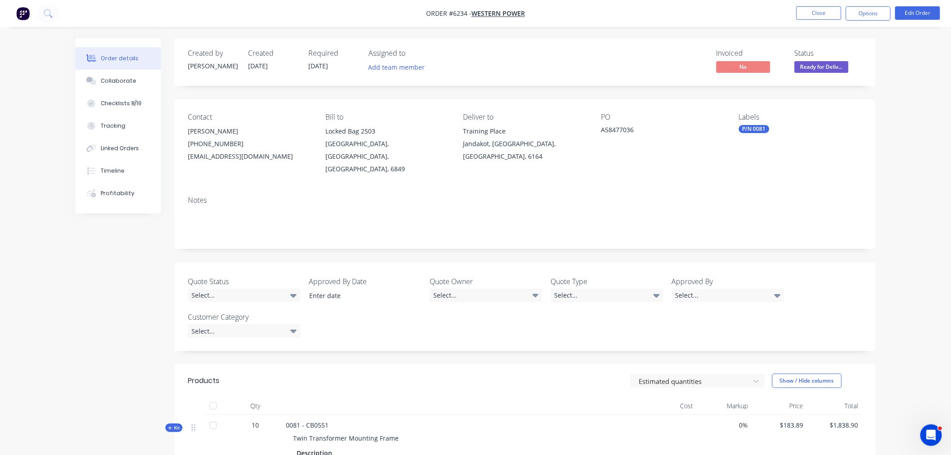
click at [457, 315] on div "Quote Status Select... Approved By Date Quote Owner Select... Quote Type Select…" at bounding box center [524, 307] width 701 height 89
click at [827, 17] on button "Close" at bounding box center [819, 12] width 45 height 13
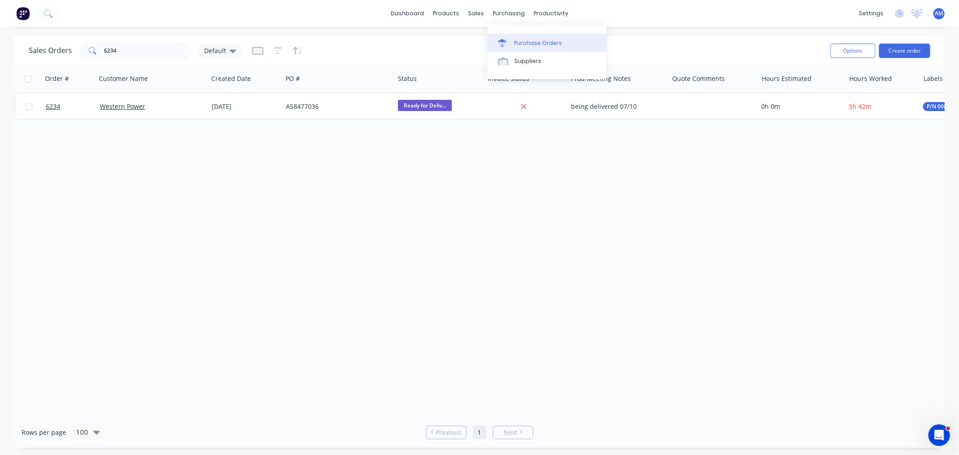
click at [516, 37] on link "Purchase Orders" at bounding box center [546, 43] width 119 height 18
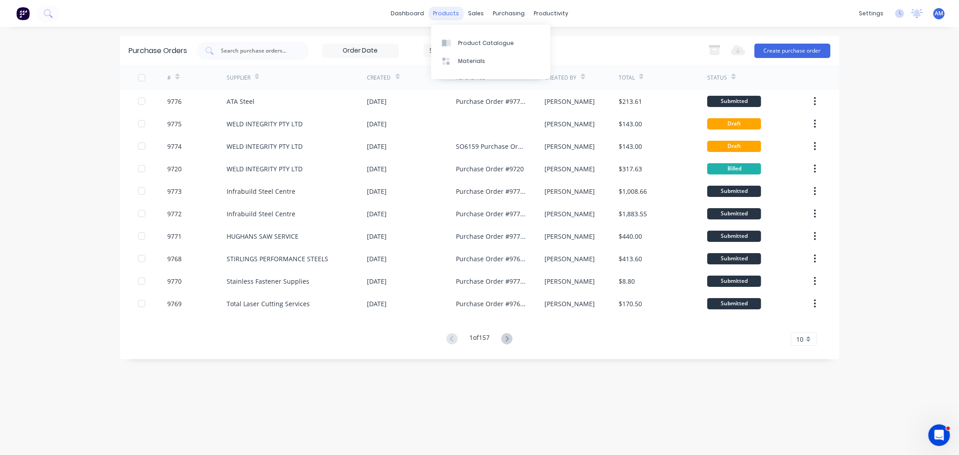
click at [440, 10] on div "products" at bounding box center [445, 13] width 35 height 13
click at [482, 41] on div "Product Catalogue" at bounding box center [486, 43] width 56 height 8
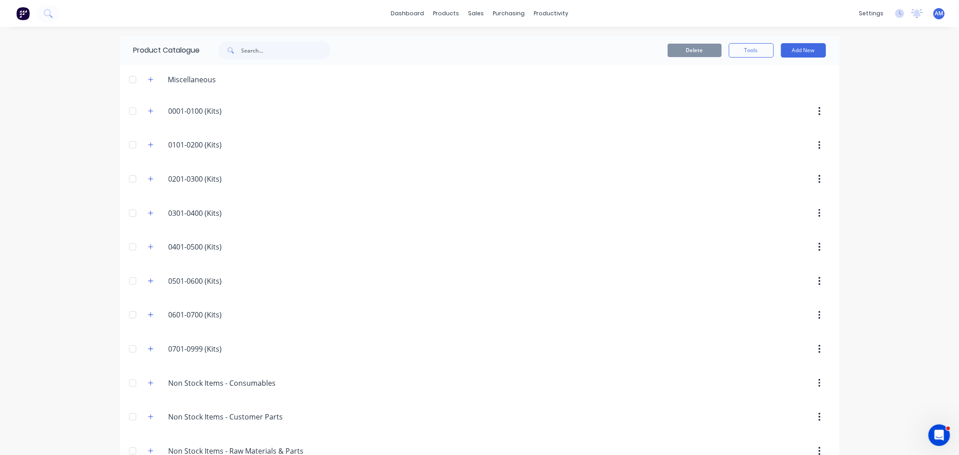
scroll to position [193, 0]
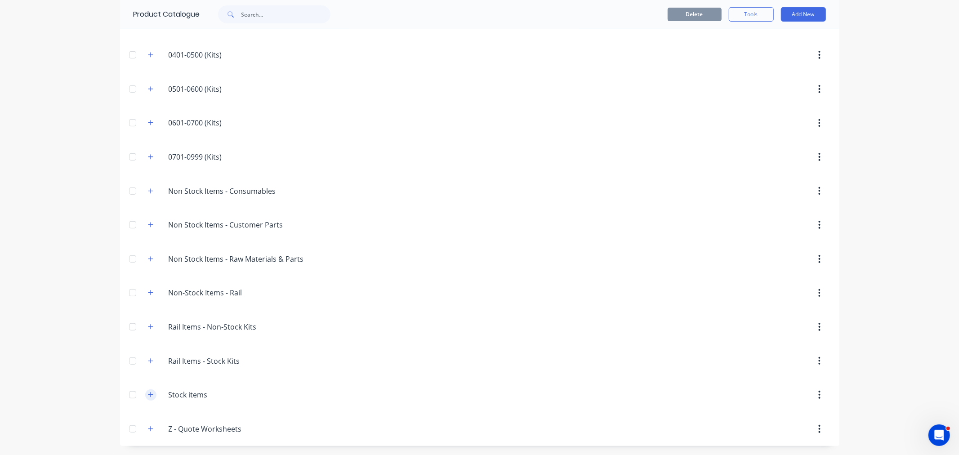
click at [148, 396] on icon "button" at bounding box center [150, 395] width 5 height 6
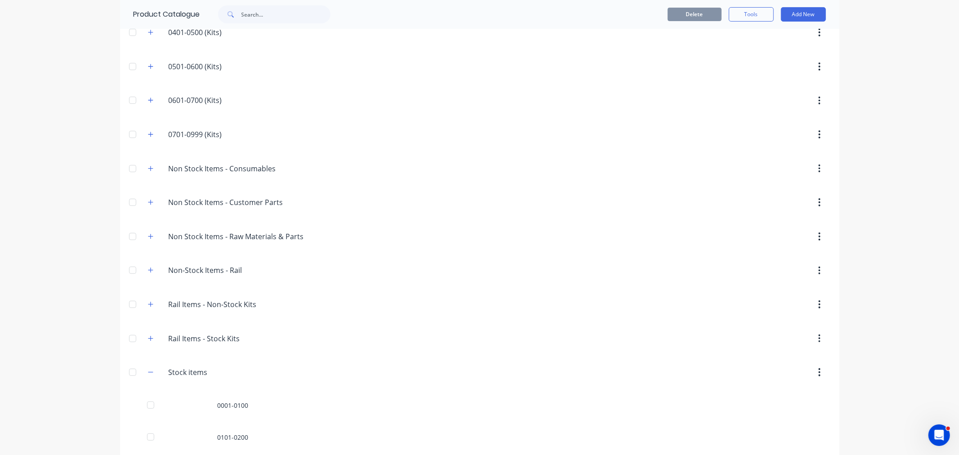
scroll to position [512, 0]
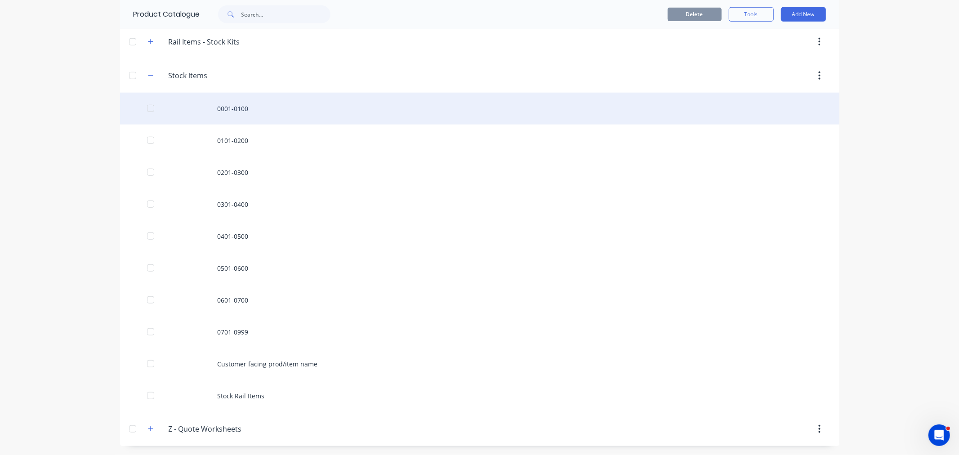
click at [237, 110] on div "0001-0100" at bounding box center [479, 109] width 719 height 32
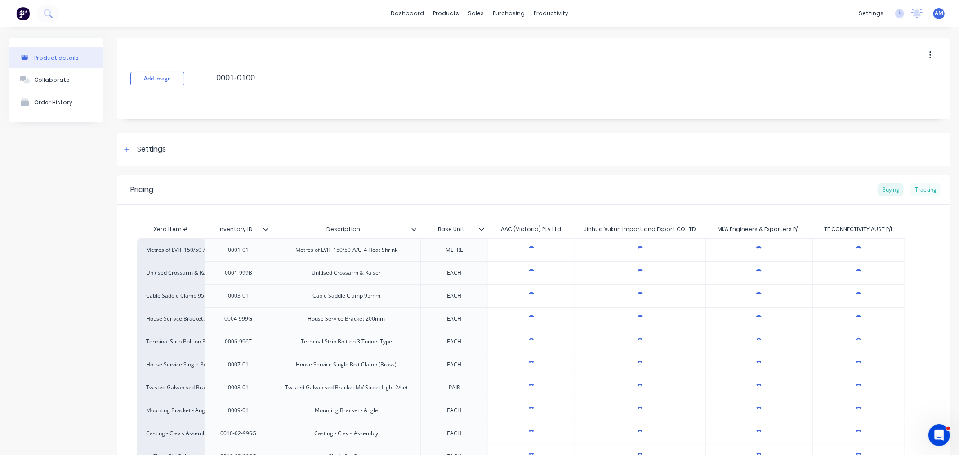
click at [921, 190] on div "Tracking" at bounding box center [925, 189] width 31 height 13
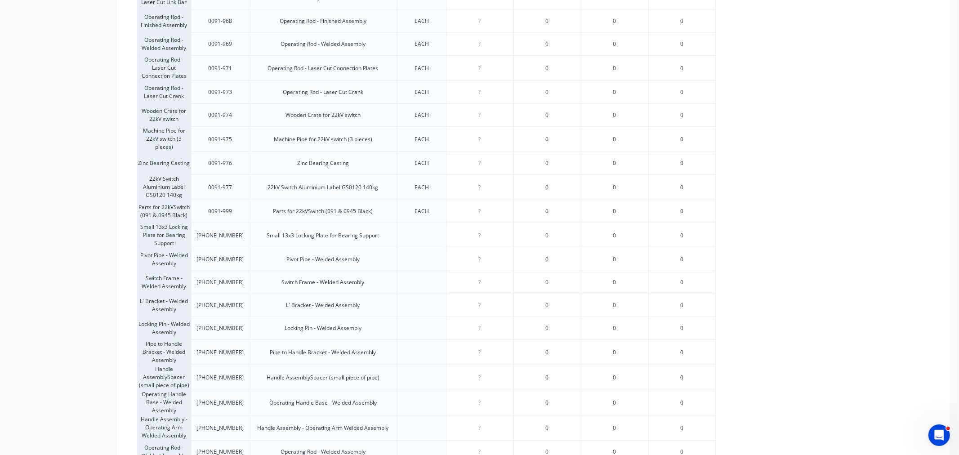
scroll to position [2398, 0]
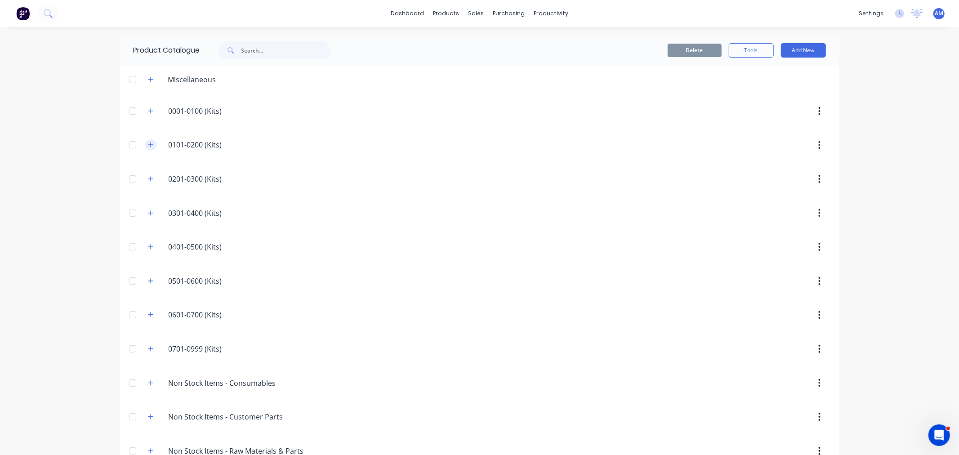
click at [149, 145] on icon "button" at bounding box center [150, 145] width 5 height 5
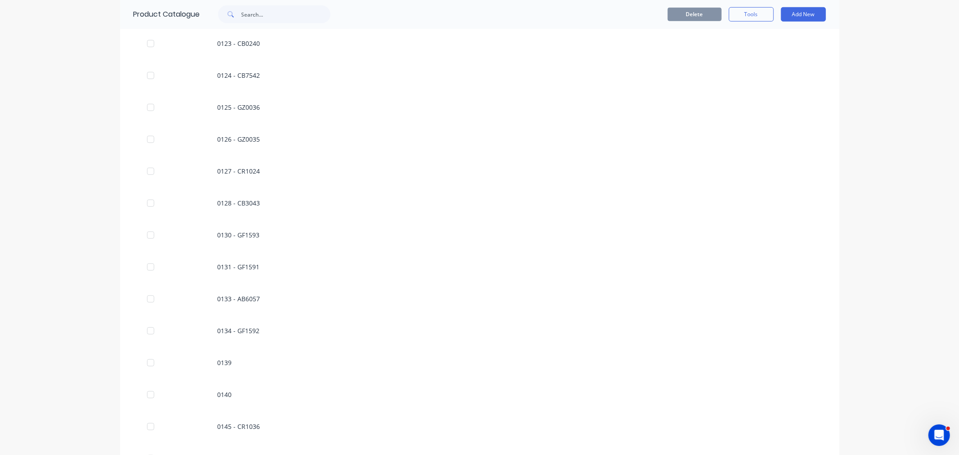
scroll to position [50, 0]
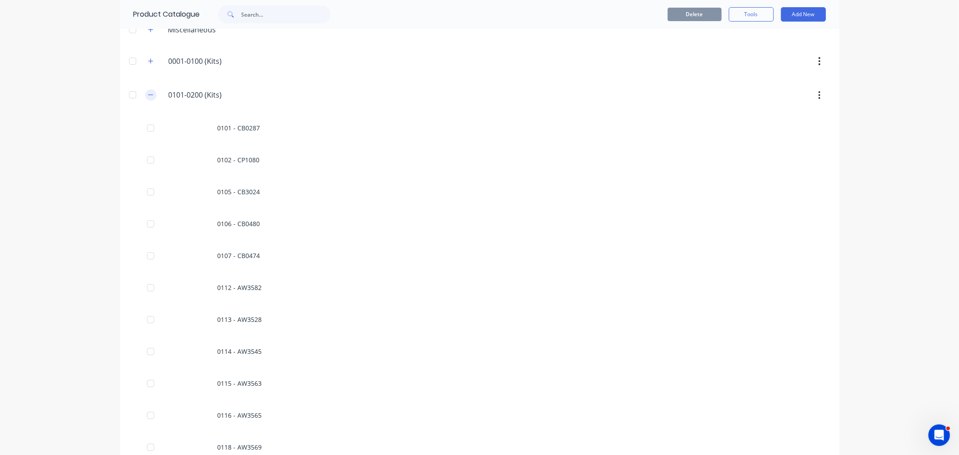
click at [148, 96] on icon "button" at bounding box center [150, 95] width 5 height 6
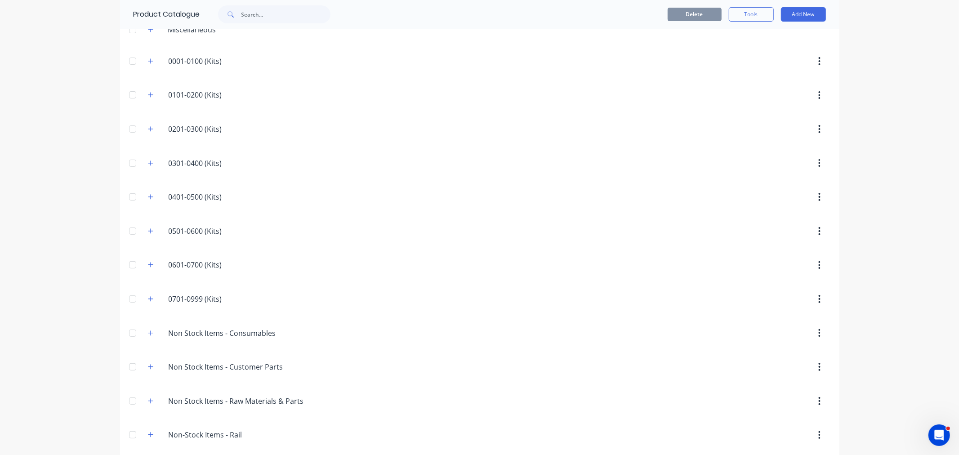
scroll to position [512, 0]
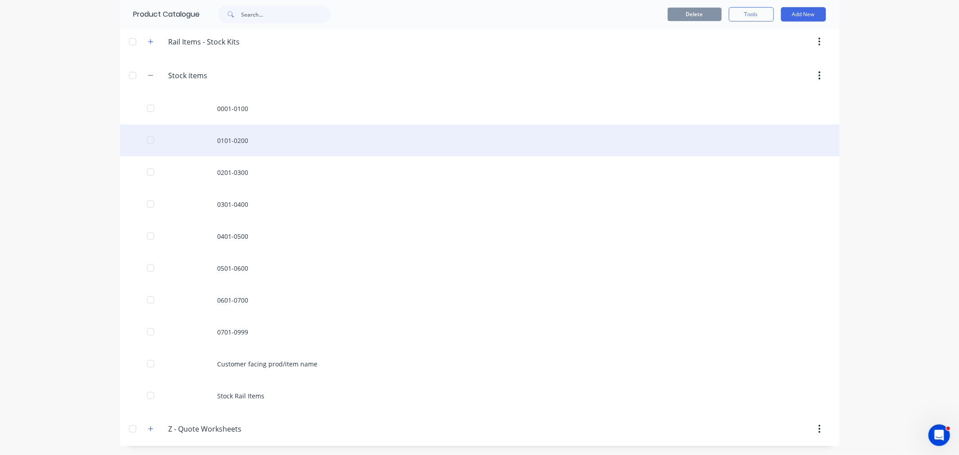
click at [228, 139] on div "0101-0200" at bounding box center [479, 141] width 719 height 32
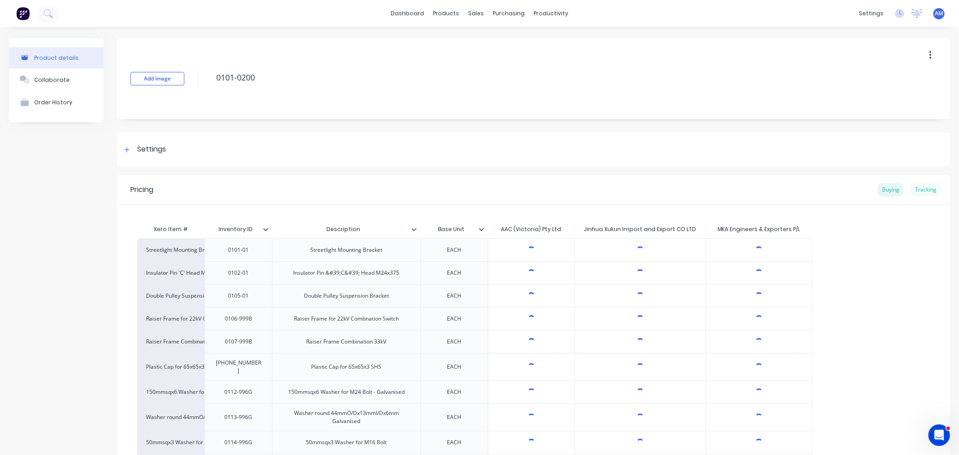
click at [922, 188] on div "Tracking" at bounding box center [925, 189] width 31 height 13
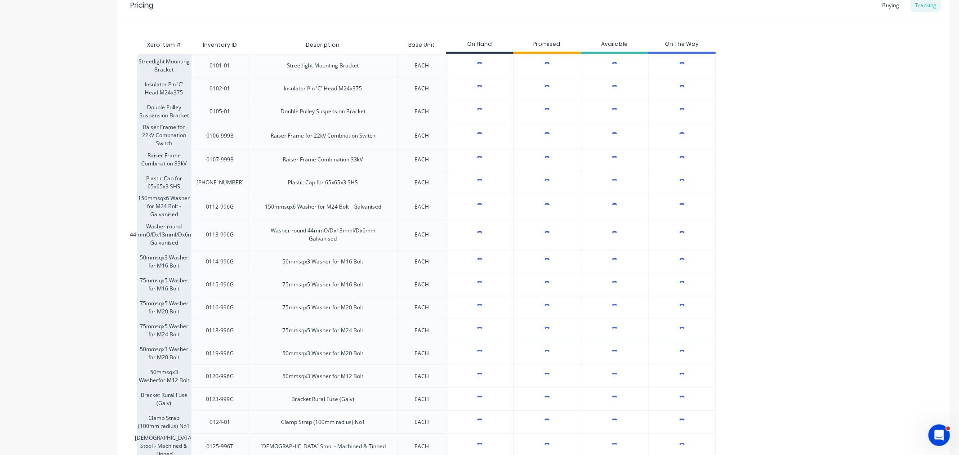
scroll to position [200, 0]
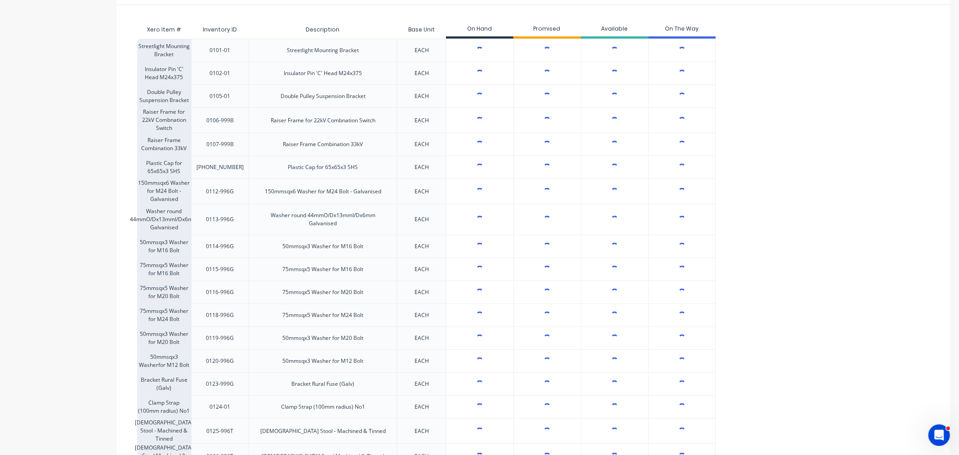
type textarea "x"
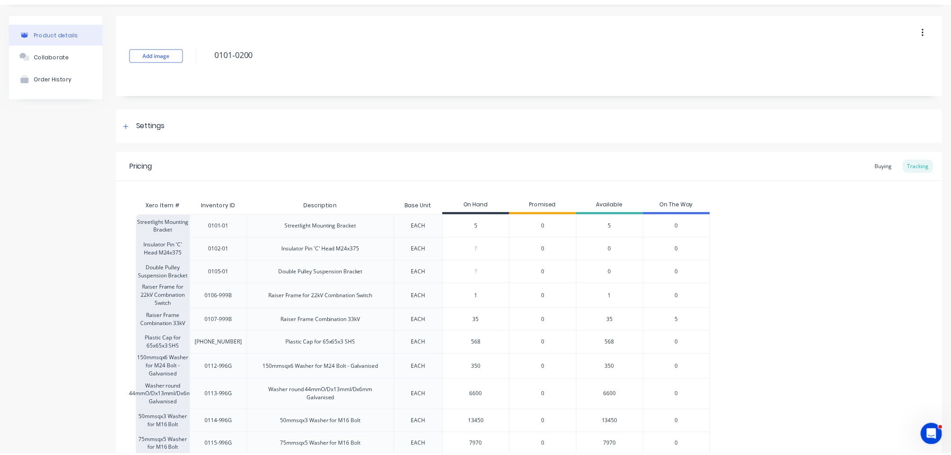
scroll to position [0, 0]
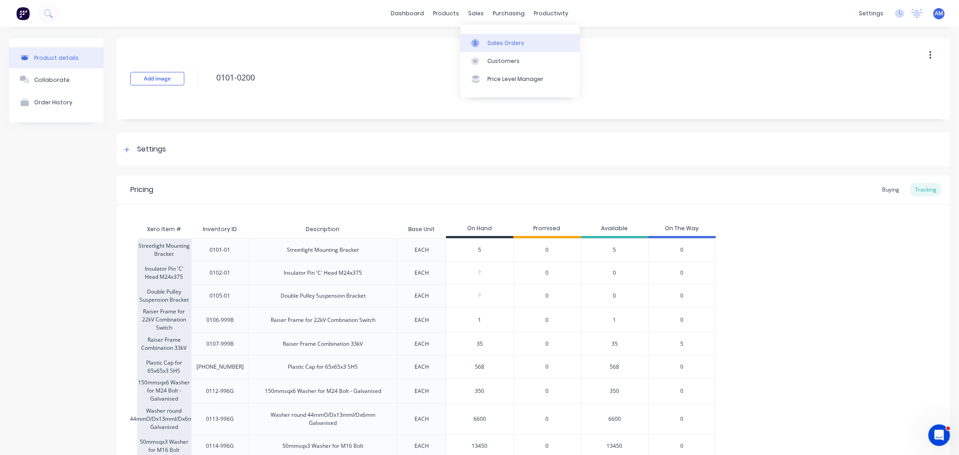
click at [493, 38] on link "Sales Orders" at bounding box center [519, 43] width 119 height 18
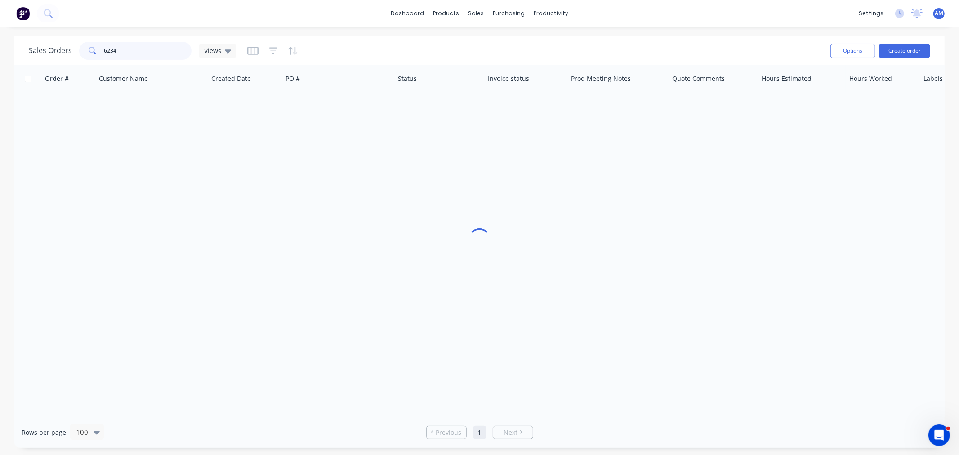
drag, startPoint x: 138, startPoint y: 53, endPoint x: 146, endPoint y: 52, distance: 7.7
click at [138, 53] on input "6234" at bounding box center [148, 51] width 88 height 18
drag, startPoint x: 36, startPoint y: 54, endPoint x: 20, endPoint y: 60, distance: 16.8
click at [21, 58] on div "Sales Orders 6234 Default Options Create order" at bounding box center [479, 50] width 930 height 29
type input "9"
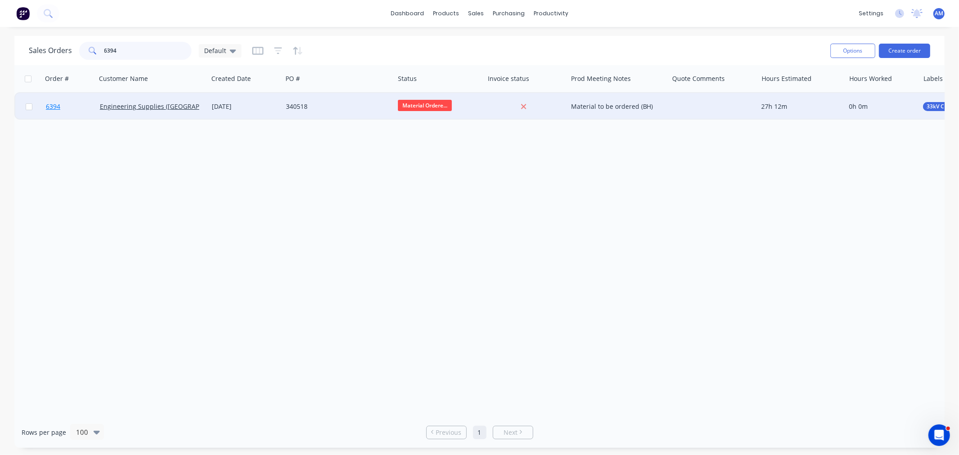
type input "6394"
click at [72, 108] on link "6394" at bounding box center [73, 106] width 54 height 27
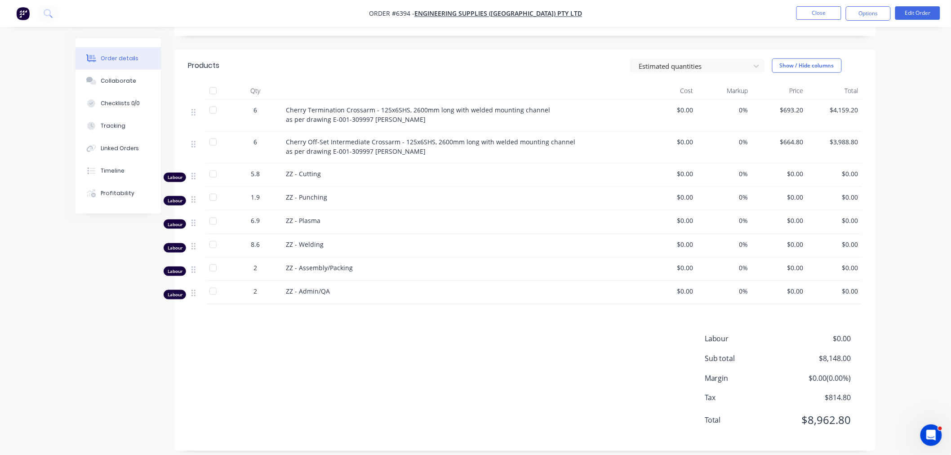
scroll to position [315, 0]
click at [902, 11] on button "Edit Order" at bounding box center [918, 12] width 45 height 13
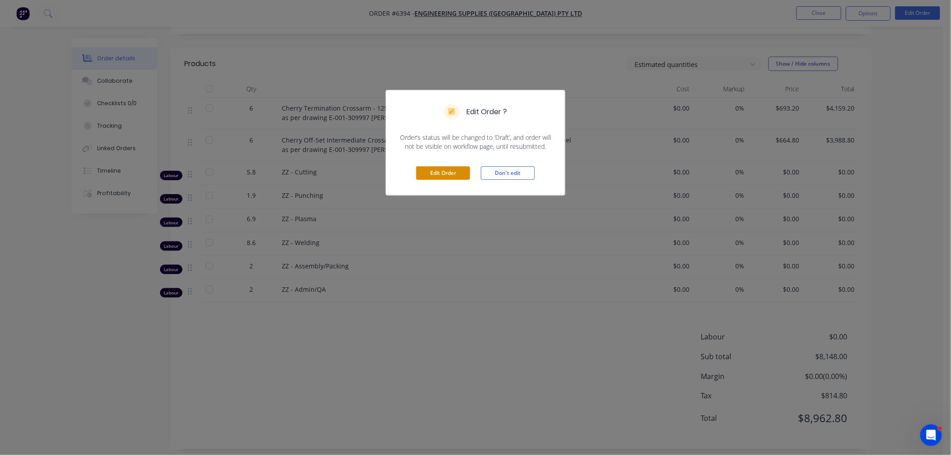
click at [439, 169] on button "Edit Order" at bounding box center [443, 172] width 54 height 13
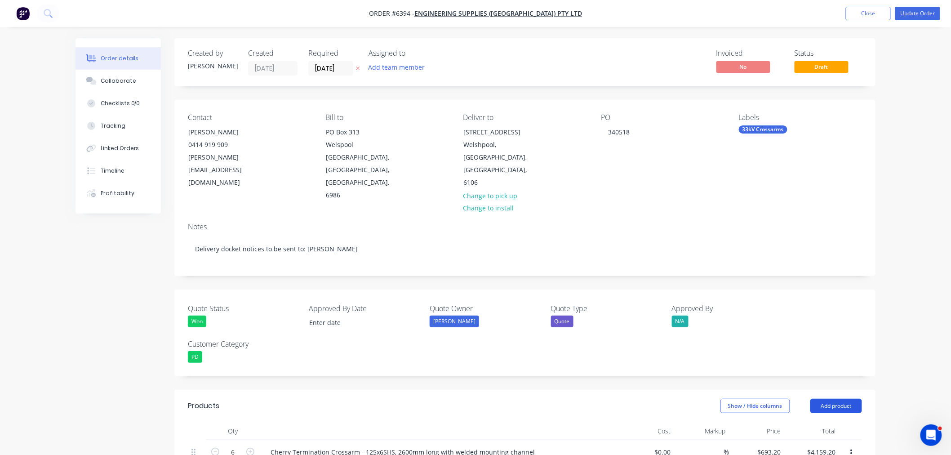
click at [834, 399] on button "Add product" at bounding box center [837, 406] width 52 height 14
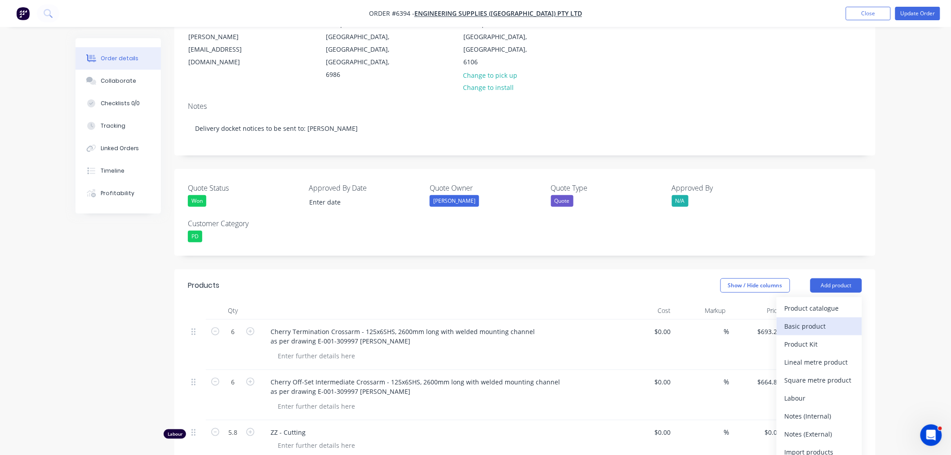
scroll to position [150, 0]
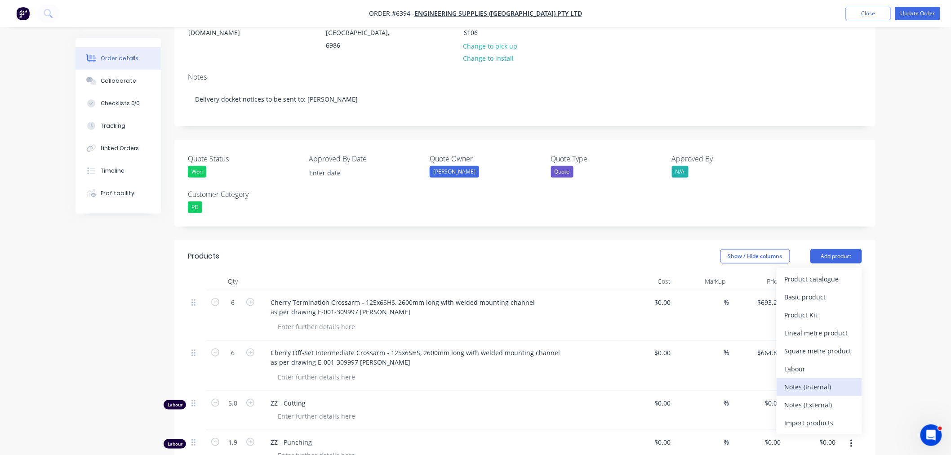
click at [808, 380] on div "Notes (Internal)" at bounding box center [819, 386] width 69 height 13
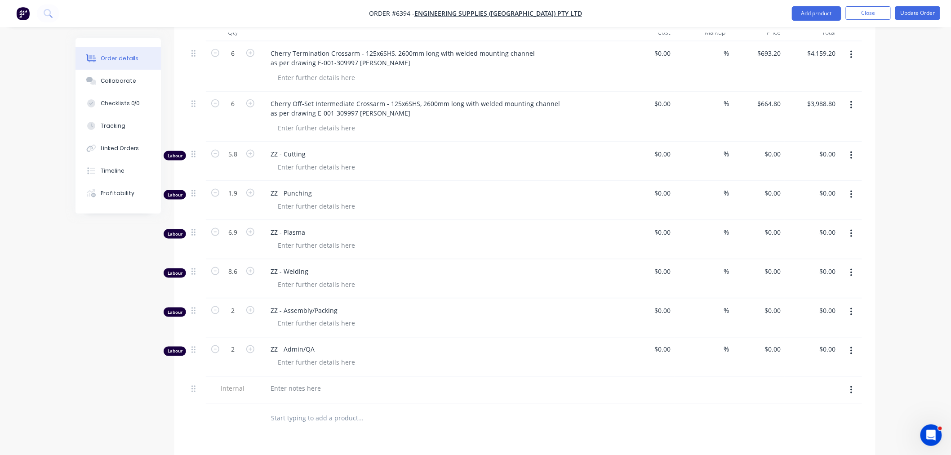
scroll to position [399, 0]
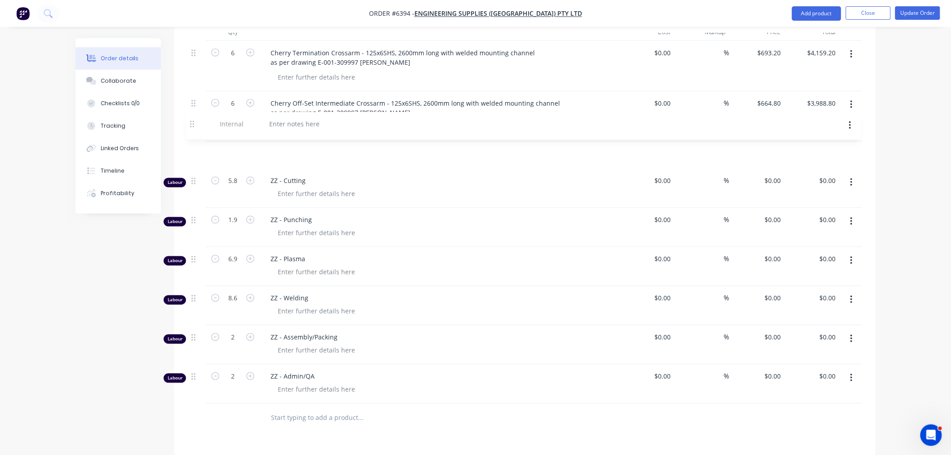
drag, startPoint x: 195, startPoint y: 353, endPoint x: 191, endPoint y: 110, distance: 243.7
click at [191, 110] on div "6 Cherry Termination Crossarm - 125x6SHS, 2600mm long with welded mounting chan…" at bounding box center [525, 222] width 674 height 363
click at [286, 147] on div at bounding box center [295, 153] width 65 height 13
paste div
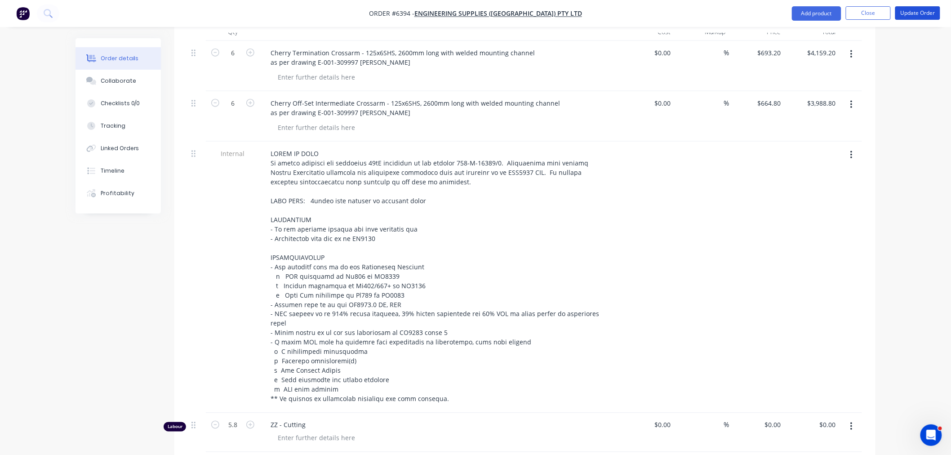
drag, startPoint x: 918, startPoint y: 18, endPoint x: 918, endPoint y: 25, distance: 6.3
click at [918, 17] on button "Update Order" at bounding box center [918, 12] width 45 height 13
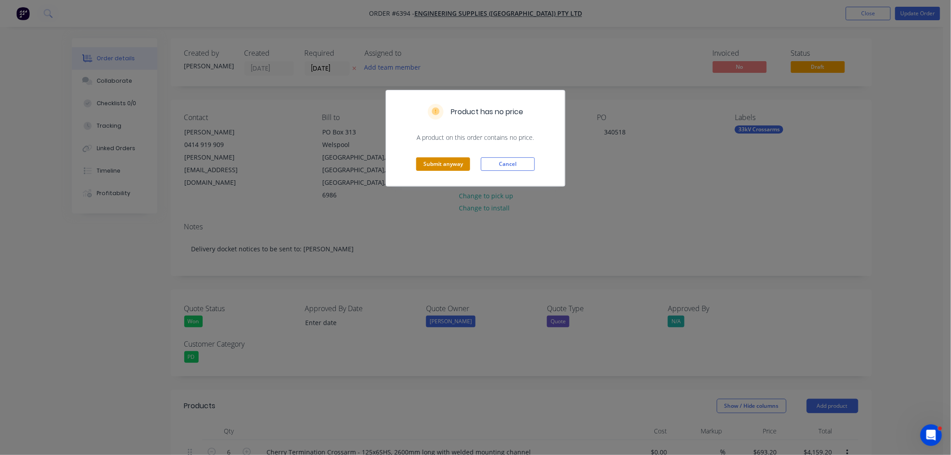
click at [433, 164] on button "Submit anyway" at bounding box center [443, 163] width 54 height 13
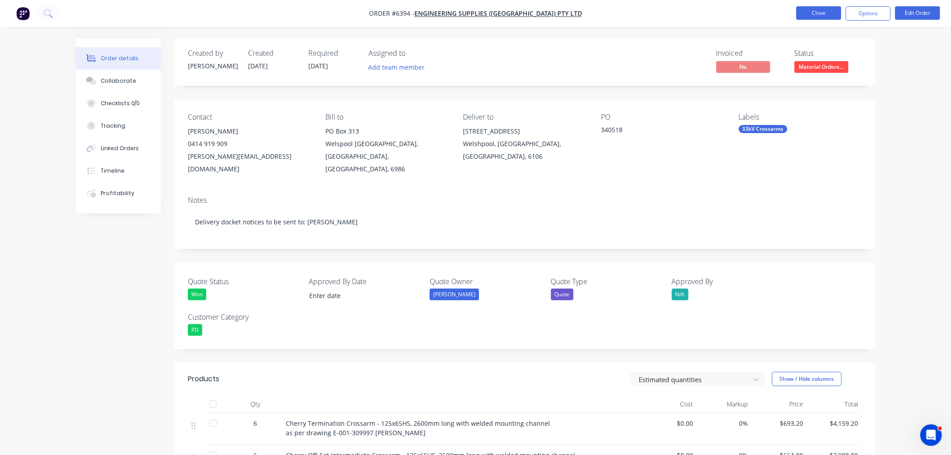
click at [816, 14] on button "Close" at bounding box center [819, 12] width 45 height 13
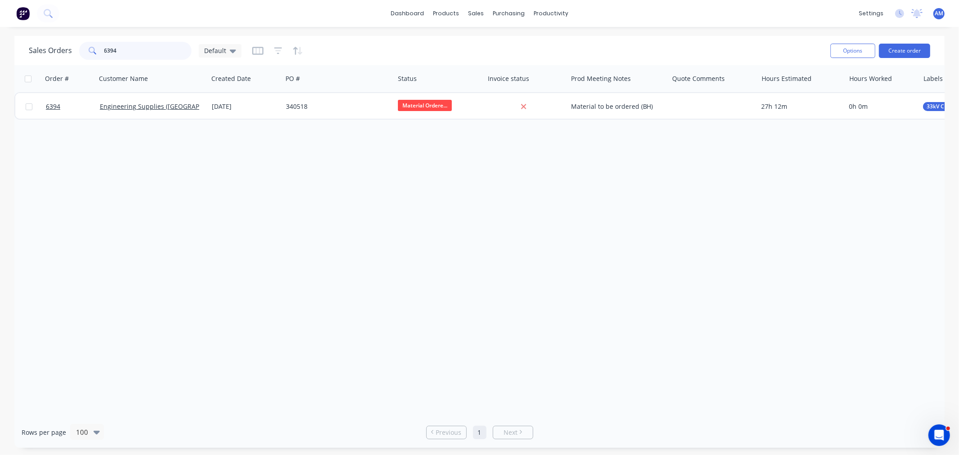
drag, startPoint x: 78, startPoint y: 49, endPoint x: 58, endPoint y: 57, distance: 21.1
click at [59, 56] on div "Sales Orders 6394 Default" at bounding box center [135, 51] width 213 height 18
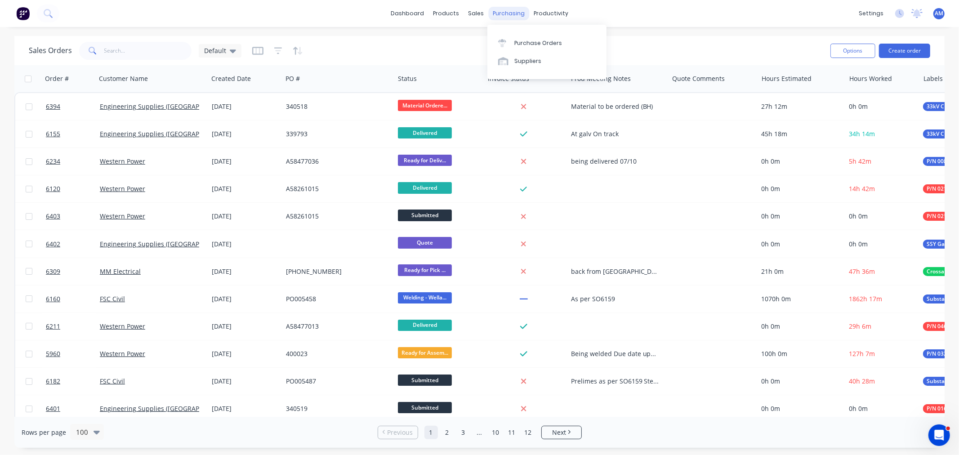
click at [501, 15] on div "purchasing" at bounding box center [508, 13] width 41 height 13
click at [515, 45] on div "Purchase Orders" at bounding box center [538, 43] width 48 height 8
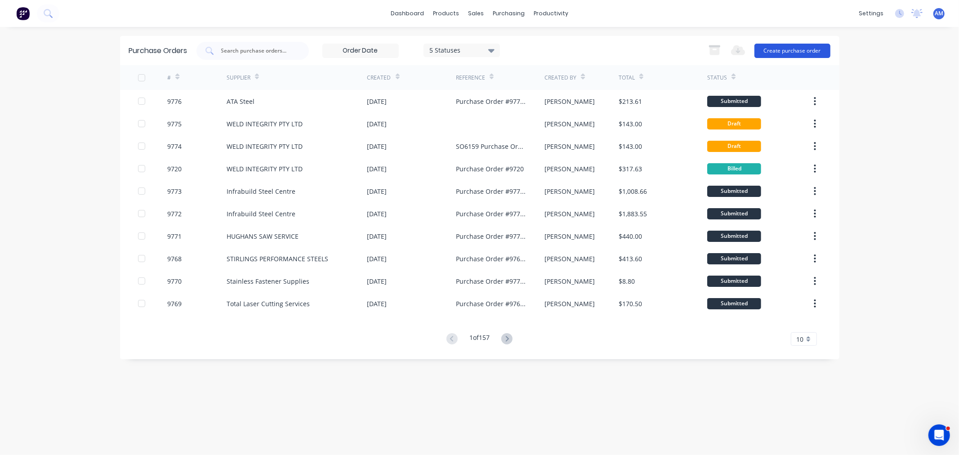
click at [780, 46] on button "Create purchase order" at bounding box center [792, 51] width 76 height 14
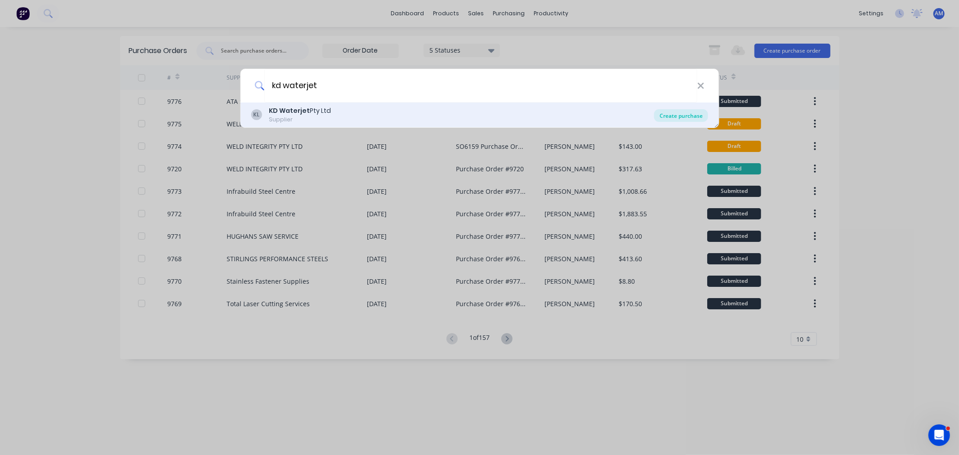
type input "kd waterjet"
click at [676, 119] on div "Create purchase" at bounding box center [681, 115] width 54 height 13
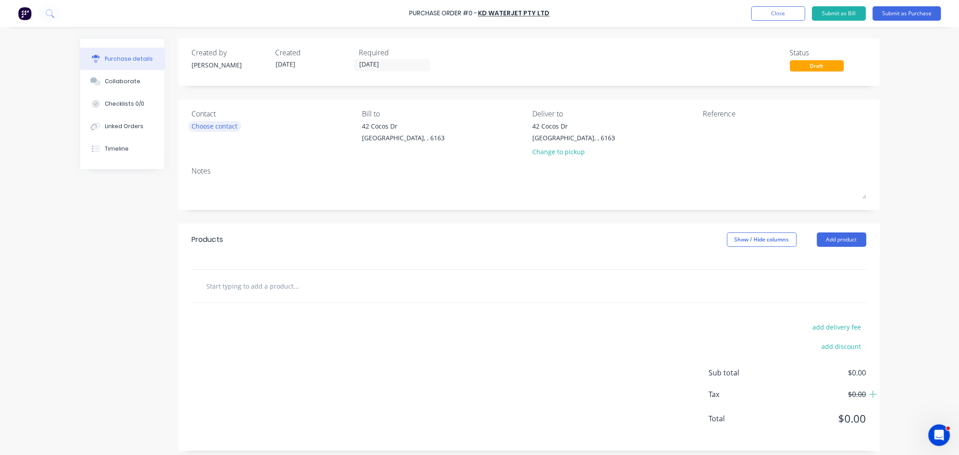
click at [218, 122] on div "Choose contact" at bounding box center [215, 125] width 46 height 9
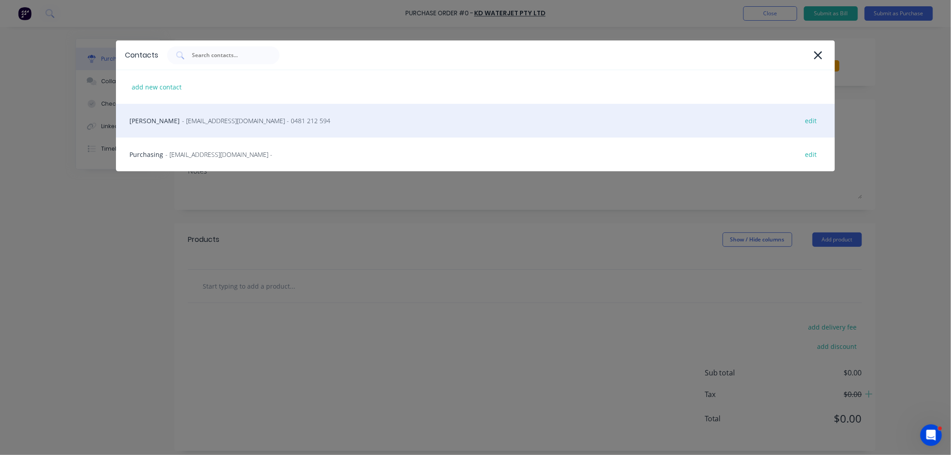
click at [182, 120] on span "- sales@kdwaterjet.com.au - 0481 212 594" at bounding box center [256, 120] width 148 height 9
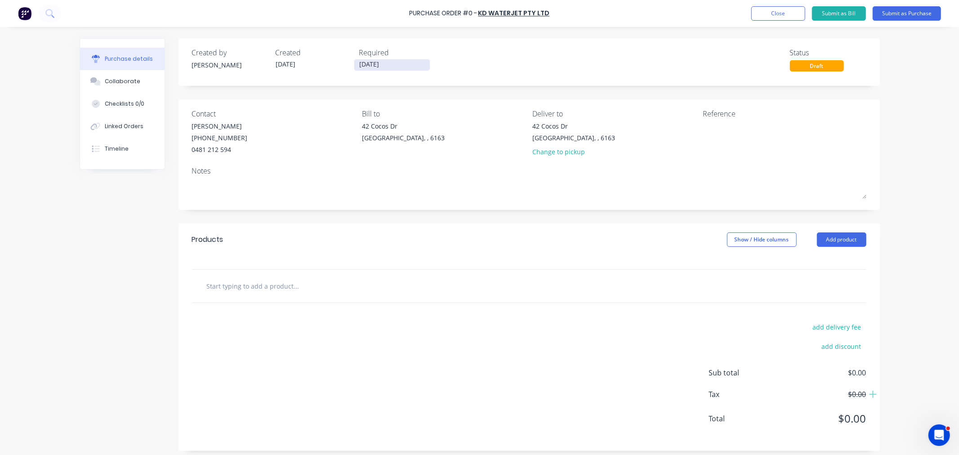
click at [382, 61] on input "07/10/25" at bounding box center [392, 64] width 76 height 11
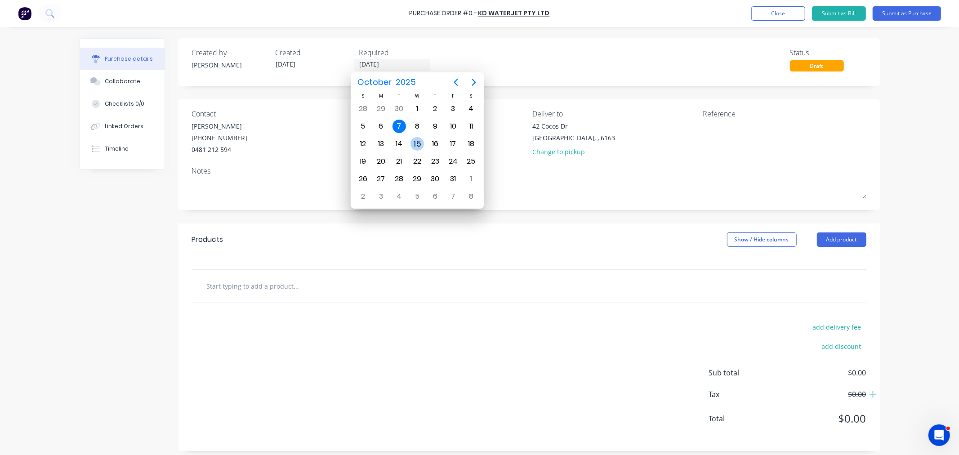
click at [415, 138] on div "15" at bounding box center [417, 143] width 13 height 13
type input "15/10/25"
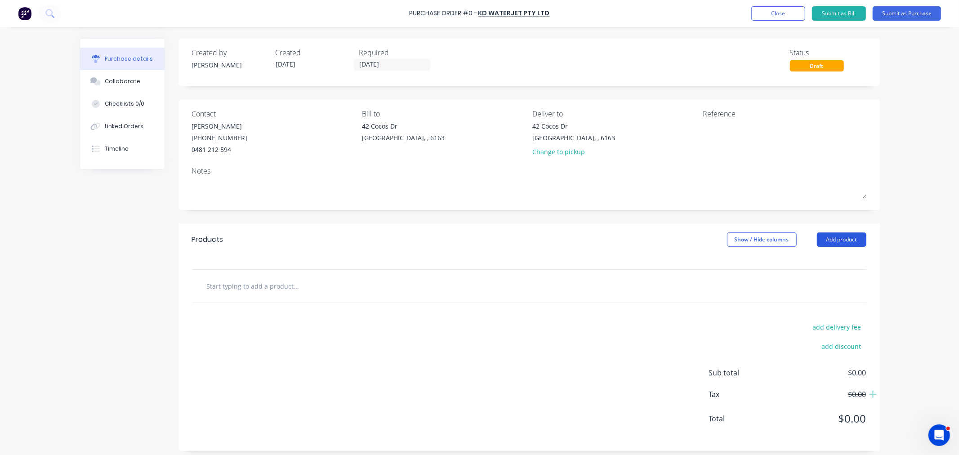
click at [824, 243] on button "Add product" at bounding box center [841, 239] width 49 height 14
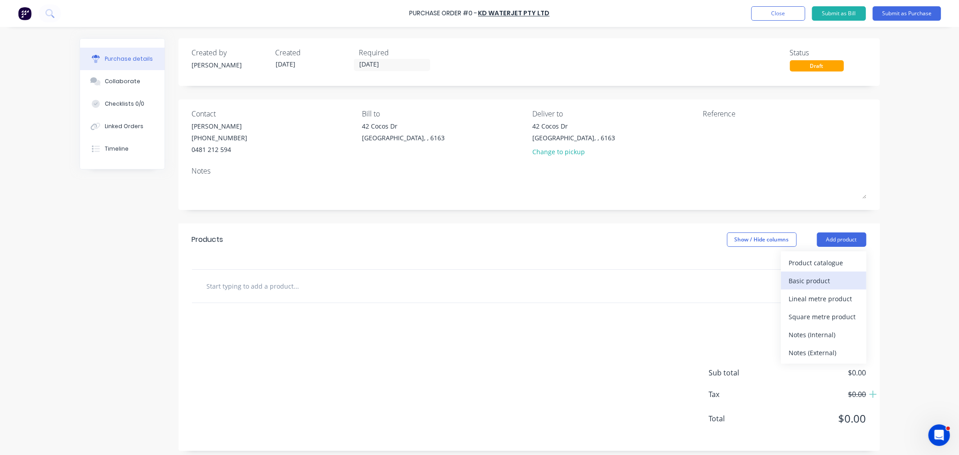
click at [812, 282] on div "Basic product" at bounding box center [823, 280] width 69 height 13
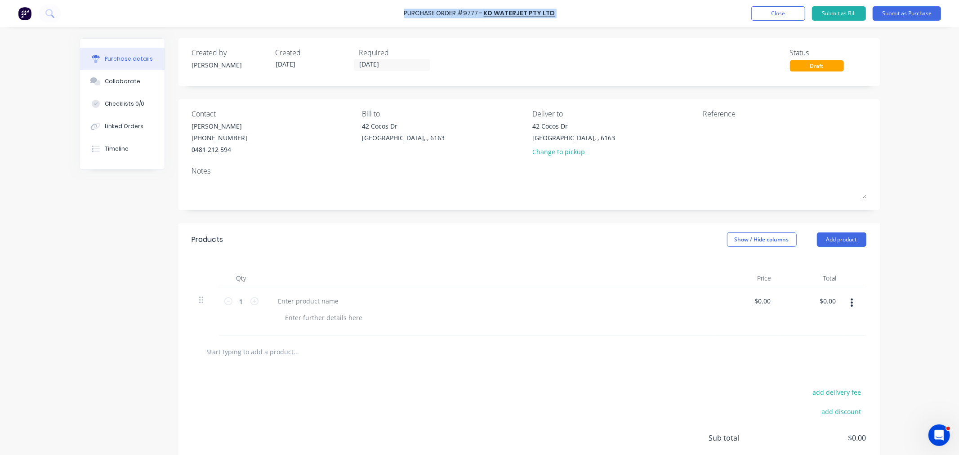
drag, startPoint x: 554, startPoint y: 13, endPoint x: 407, endPoint y: 13, distance: 146.6
click at [407, 13] on div "Purchase Order #9777 - KD Waterjet Pty Ltd Add product Close Submit as Bill Sub…" at bounding box center [479, 13] width 959 height 27
copy div "Purchase Order #9777 - KD Waterjet Pty Ltd Add product Close Submit as Bill Sub…"
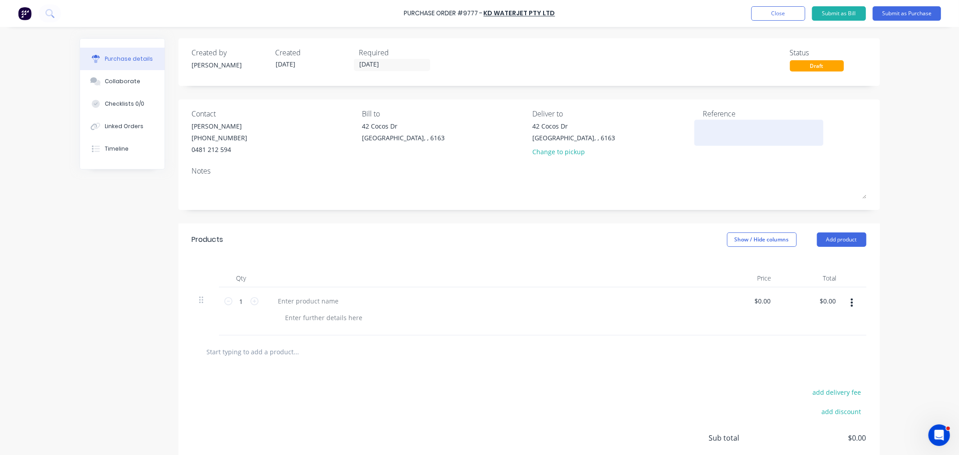
click at [714, 132] on textarea at bounding box center [759, 131] width 112 height 20
paste textarea "Purchase Order #9777 - KD Waterjet Pty Ltd"
type textarea "x"
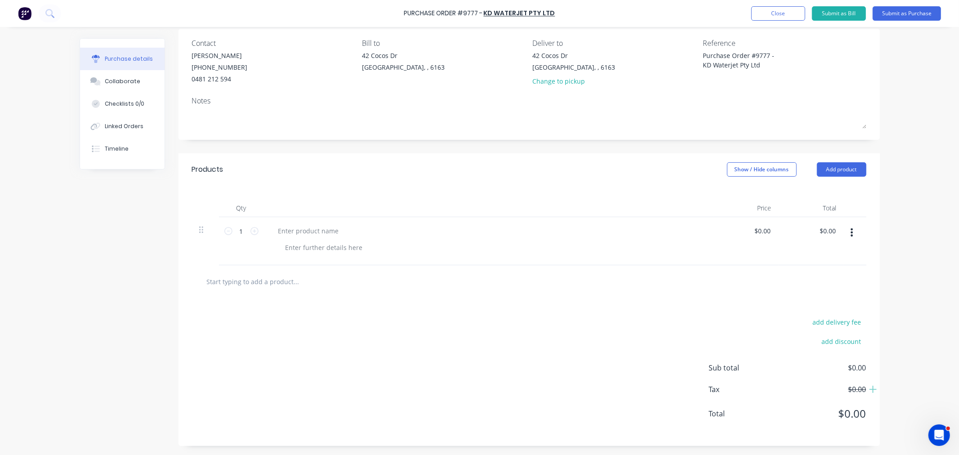
scroll to position [72, 0]
type textarea "Purchase Order #9777 - KD Waterjet Pty Ltd"
type textarea "x"
type textarea "Purchase Order #9777 - KD Waterjet Pty Ltd"
click at [837, 166] on button "Add product" at bounding box center [841, 169] width 49 height 14
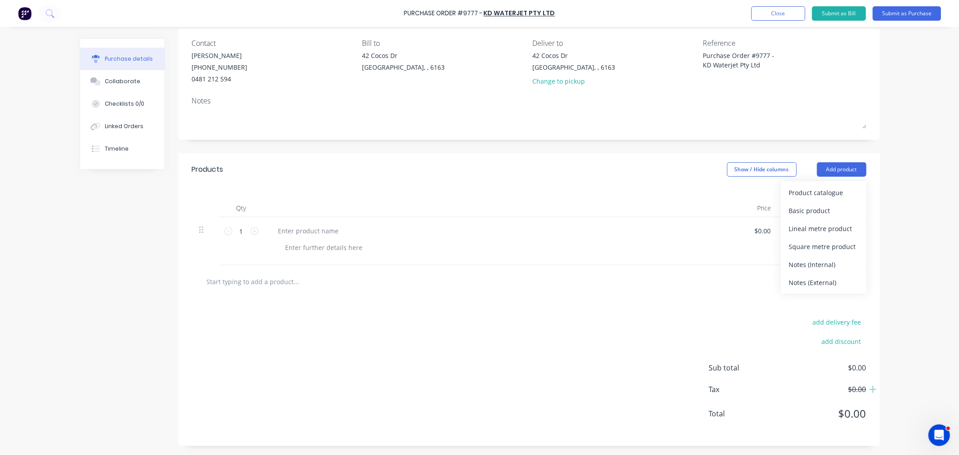
click at [808, 214] on div "Basic product" at bounding box center [823, 210] width 69 height 13
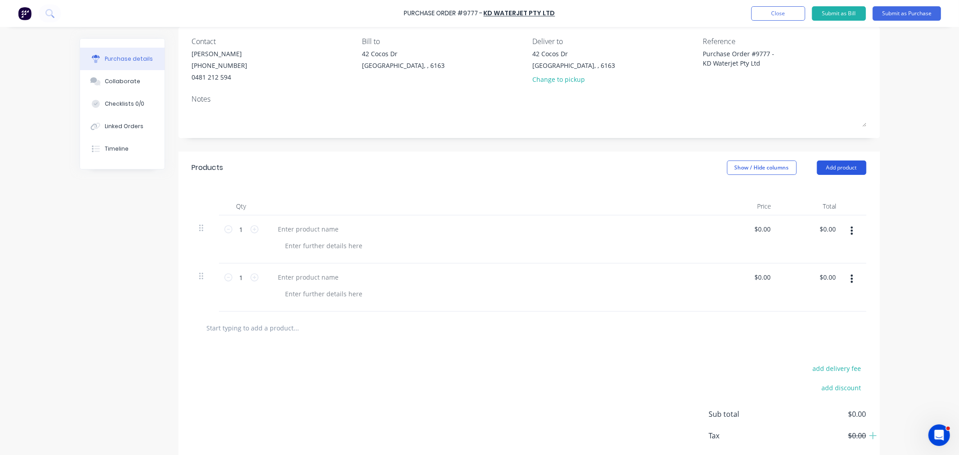
drag, startPoint x: 832, startPoint y: 165, endPoint x: 831, endPoint y: 176, distance: 11.8
click at [832, 165] on button "Add product" at bounding box center [841, 168] width 49 height 14
drag, startPoint x: 823, startPoint y: 208, endPoint x: 823, endPoint y: 196, distance: 11.2
click at [822, 206] on div "Basic product" at bounding box center [823, 208] width 69 height 13
click at [826, 169] on button "Add product" at bounding box center [841, 168] width 49 height 14
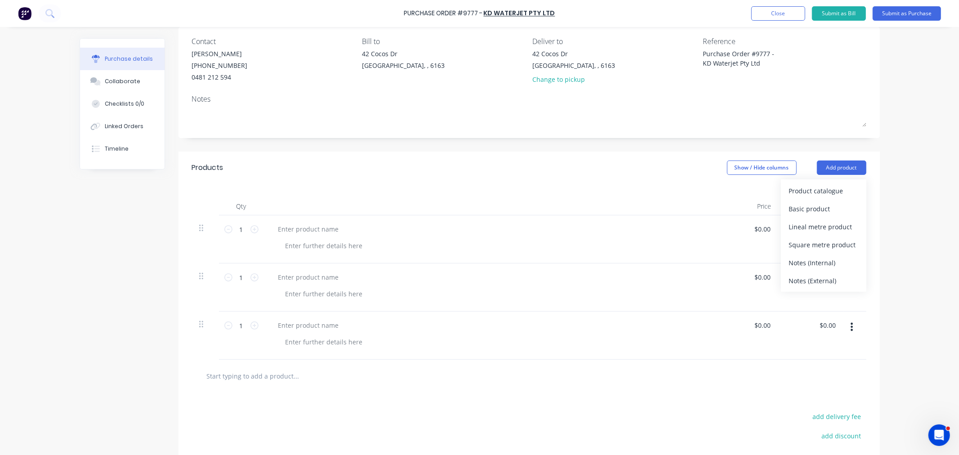
drag, startPoint x: 821, startPoint y: 204, endPoint x: 821, endPoint y: 187, distance: 17.1
click at [821, 203] on div "Basic product" at bounding box center [823, 208] width 69 height 13
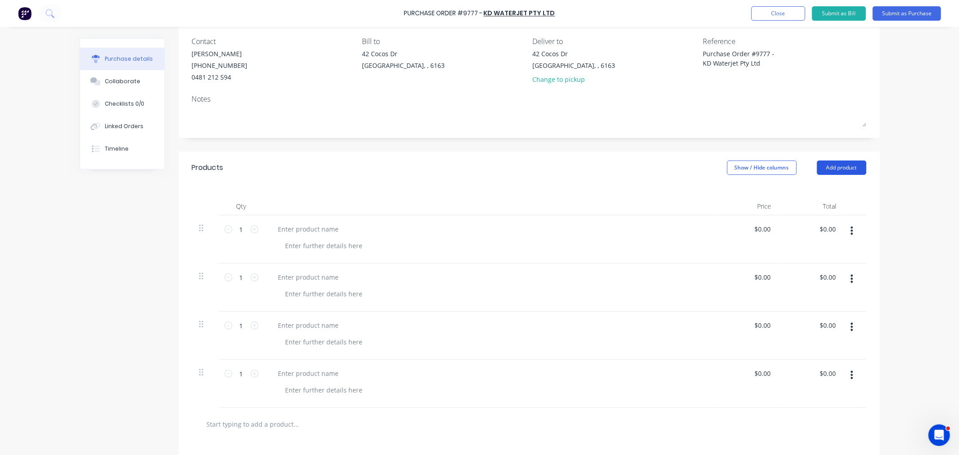
click at [823, 167] on button "Add product" at bounding box center [841, 168] width 49 height 14
drag, startPoint x: 820, startPoint y: 205, endPoint x: 821, endPoint y: 186, distance: 19.4
click at [820, 203] on div "Basic product" at bounding box center [823, 208] width 69 height 13
click at [823, 168] on button "Add product" at bounding box center [841, 168] width 49 height 14
drag, startPoint x: 819, startPoint y: 207, endPoint x: 820, endPoint y: 183, distance: 23.4
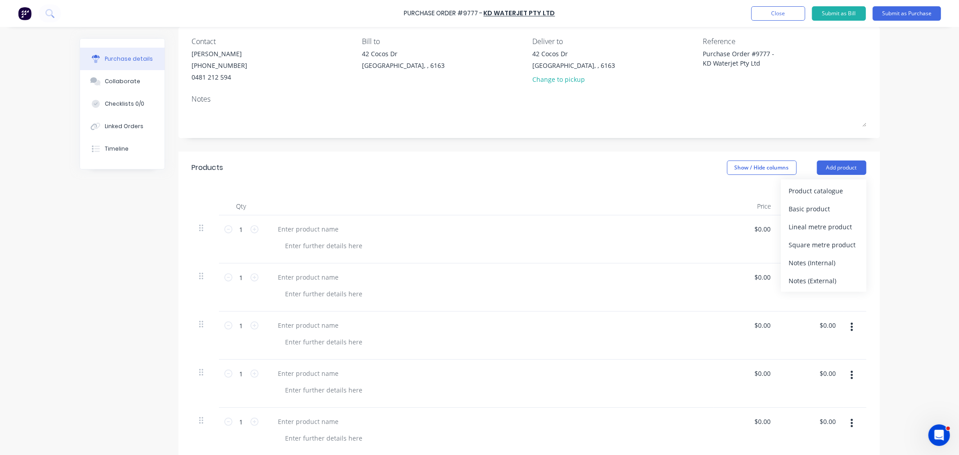
click at [819, 205] on div "Basic product" at bounding box center [823, 208] width 69 height 13
click at [821, 168] on button "Add product" at bounding box center [841, 168] width 49 height 14
click at [819, 205] on div "Basic product" at bounding box center [823, 208] width 69 height 13
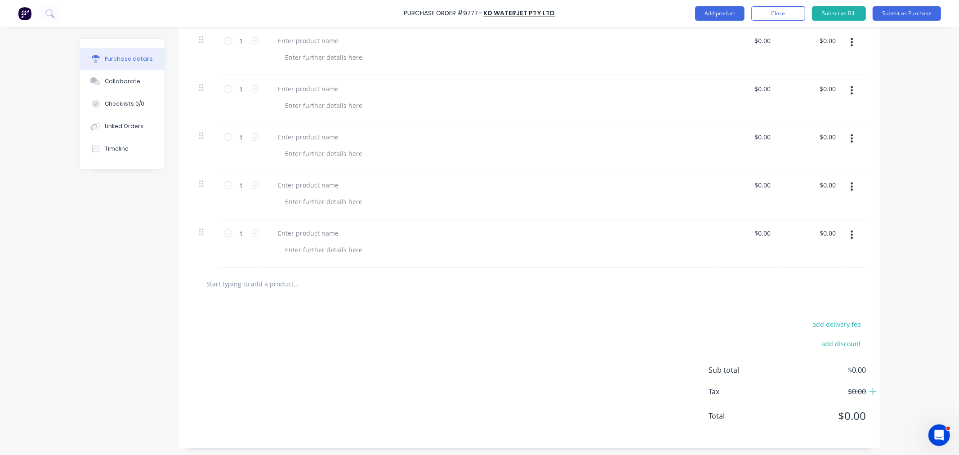
scroll to position [361, 0]
click at [718, 15] on button "Add product" at bounding box center [719, 13] width 49 height 14
click at [713, 55] on div "Basic product" at bounding box center [701, 54] width 69 height 13
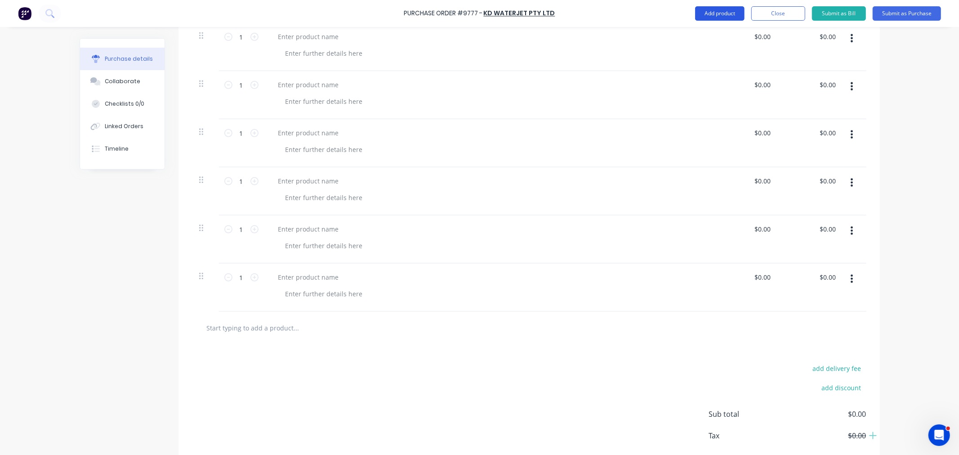
click at [712, 11] on button "Add product" at bounding box center [719, 13] width 49 height 14
drag, startPoint x: 709, startPoint y: 56, endPoint x: 709, endPoint y: 46, distance: 10.4
click at [709, 55] on div "Basic product" at bounding box center [701, 54] width 69 height 13
drag, startPoint x: 711, startPoint y: 14, endPoint x: 711, endPoint y: 23, distance: 8.6
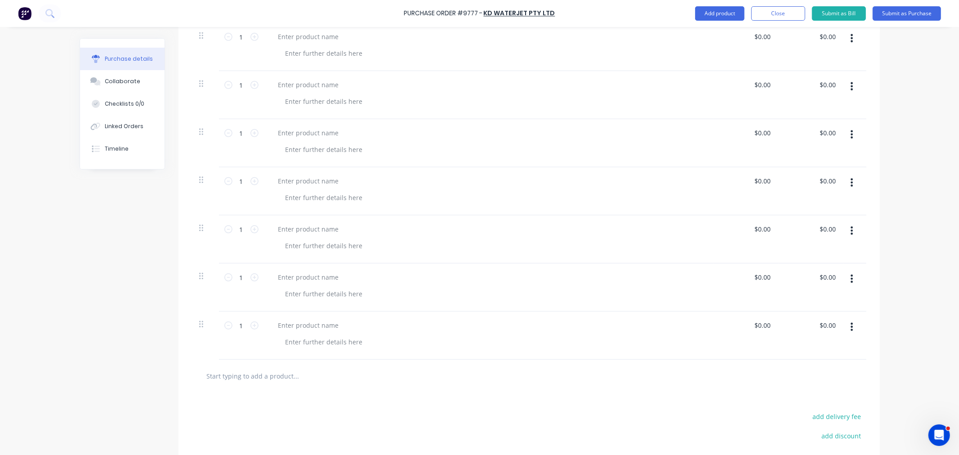
click at [711, 15] on button "Add product" at bounding box center [719, 13] width 49 height 14
drag, startPoint x: 711, startPoint y: 56, endPoint x: 711, endPoint y: 44, distance: 12.1
click at [711, 55] on div "Basic product" at bounding box center [701, 54] width 69 height 13
click at [713, 9] on button "Add product" at bounding box center [719, 13] width 49 height 14
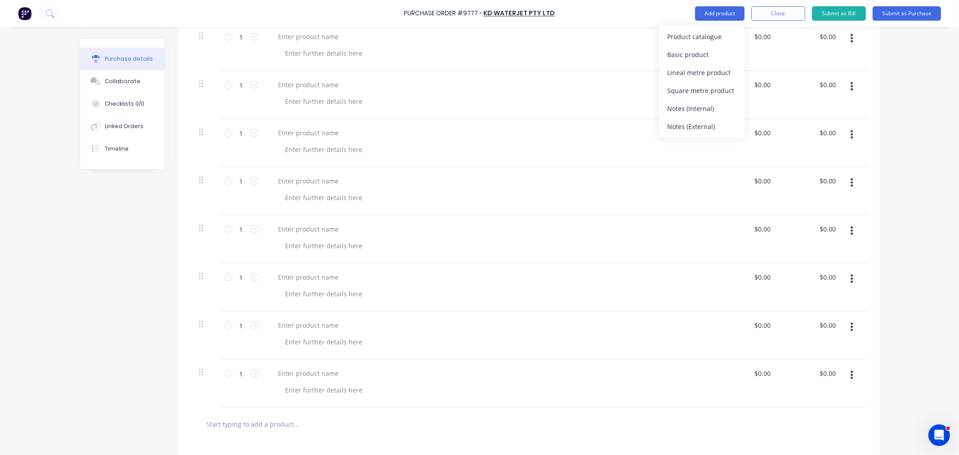
click at [710, 54] on div "Basic product" at bounding box center [701, 54] width 69 height 13
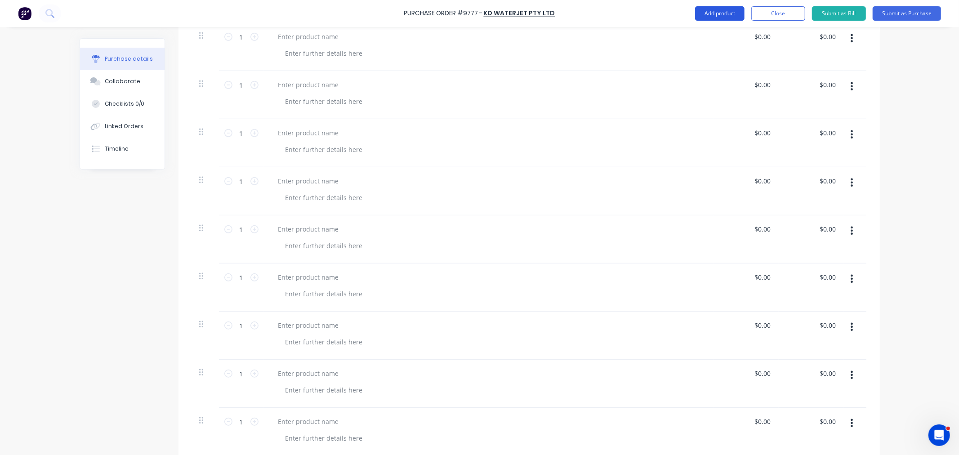
click at [709, 13] on button "Add product" at bounding box center [719, 13] width 49 height 14
click at [708, 55] on div "Basic product" at bounding box center [701, 54] width 69 height 13
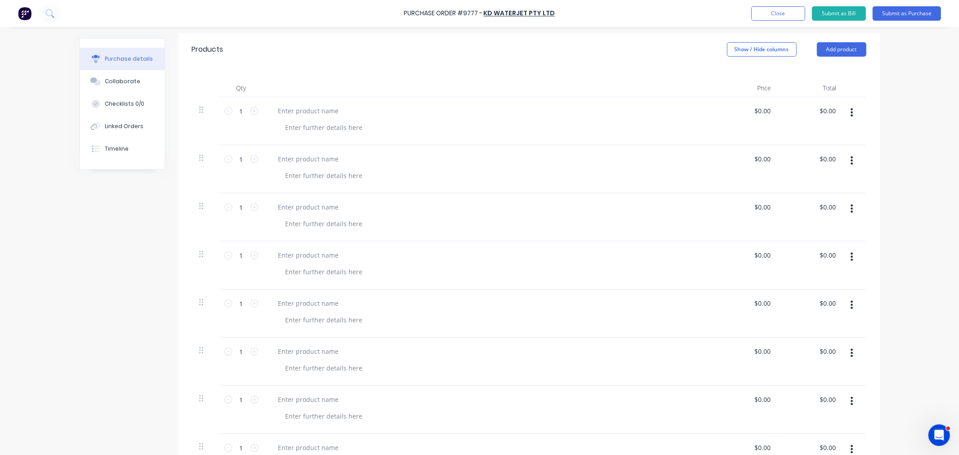
scroll to position [201, 0]
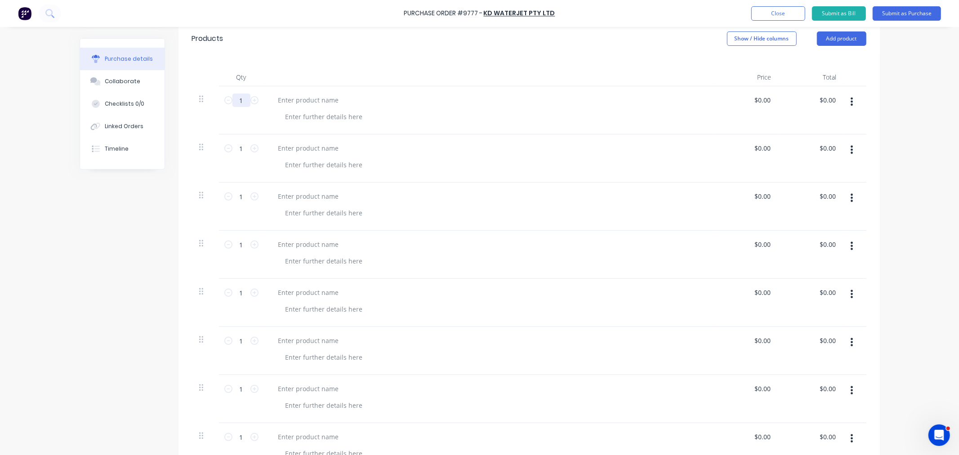
click at [243, 103] on input "1" at bounding box center [241, 100] width 18 height 13
type textarea "x"
type input "6"
type textarea "x"
type input "6"
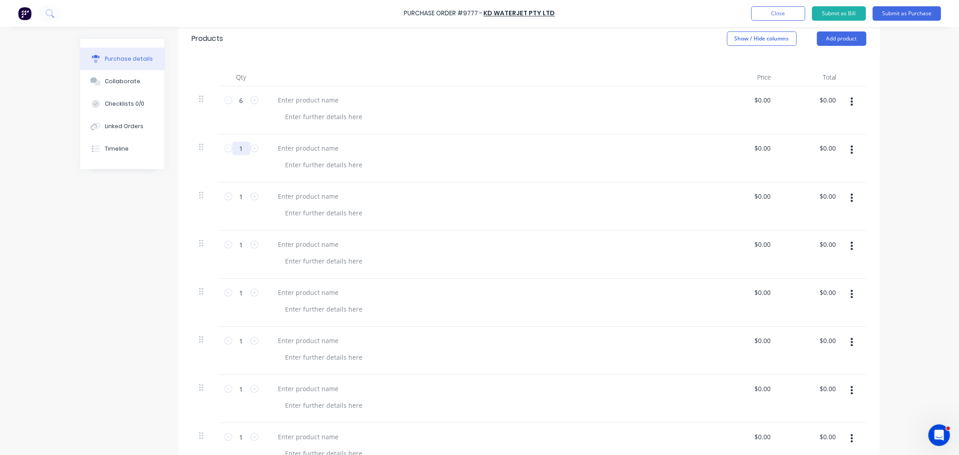
click at [241, 149] on input "1" at bounding box center [241, 148] width 18 height 13
type textarea "x"
type input "6"
type textarea "x"
type input "6"
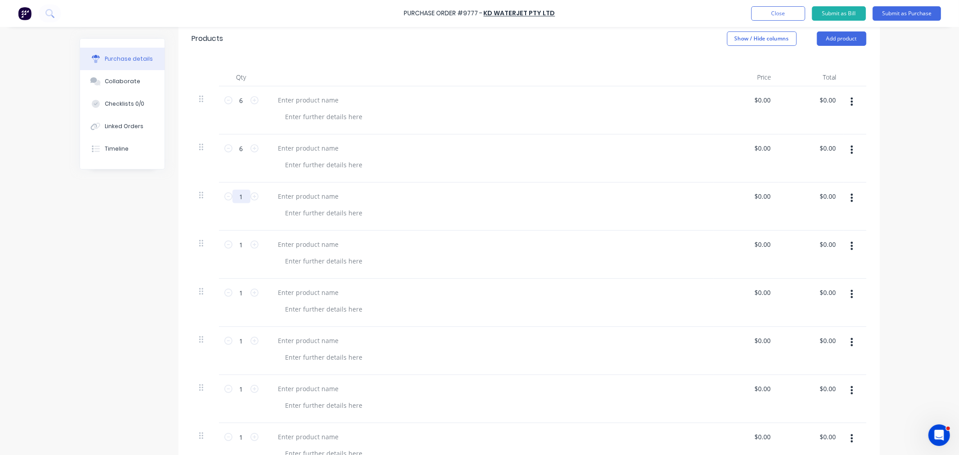
click at [239, 196] on input "1" at bounding box center [241, 196] width 18 height 13
type textarea "x"
type input "6"
type textarea "x"
type input "6"
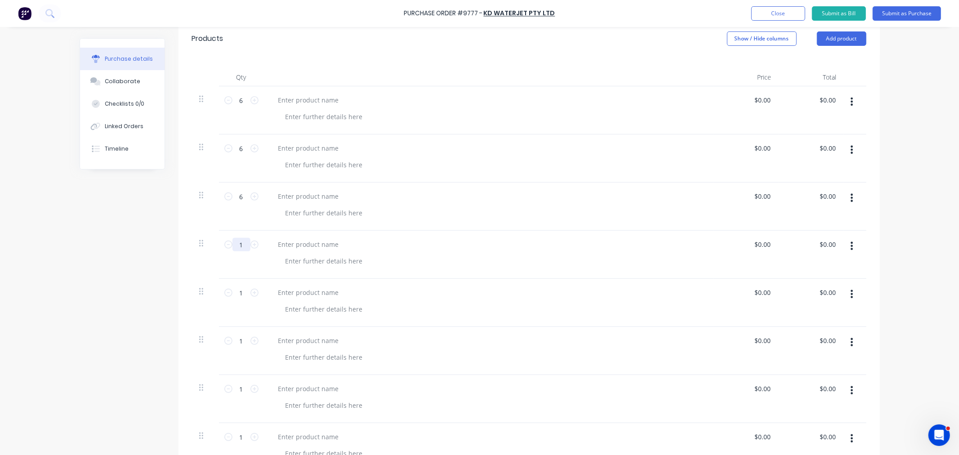
click at [240, 244] on input "1" at bounding box center [241, 244] width 18 height 13
type textarea "x"
type input "6"
type textarea "x"
type input "6"
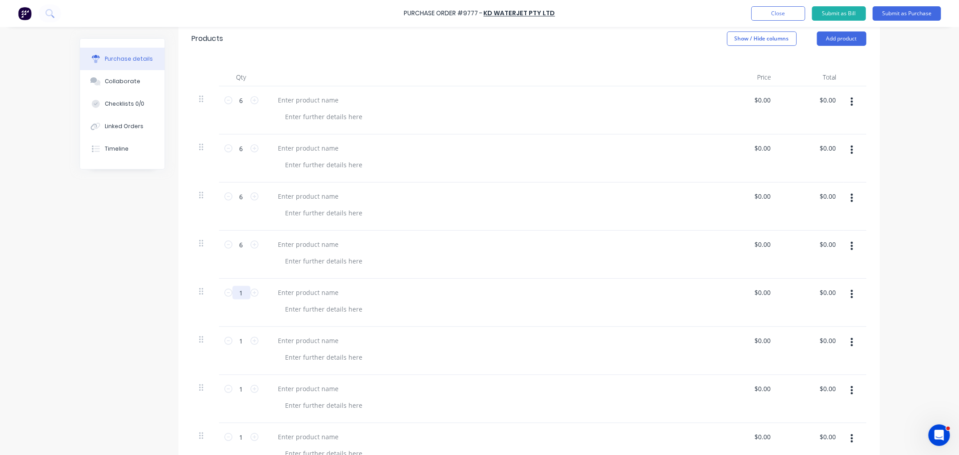
click at [237, 291] on input "1" at bounding box center [241, 292] width 18 height 13
type textarea "x"
type input "12"
type textarea "x"
type input "12"
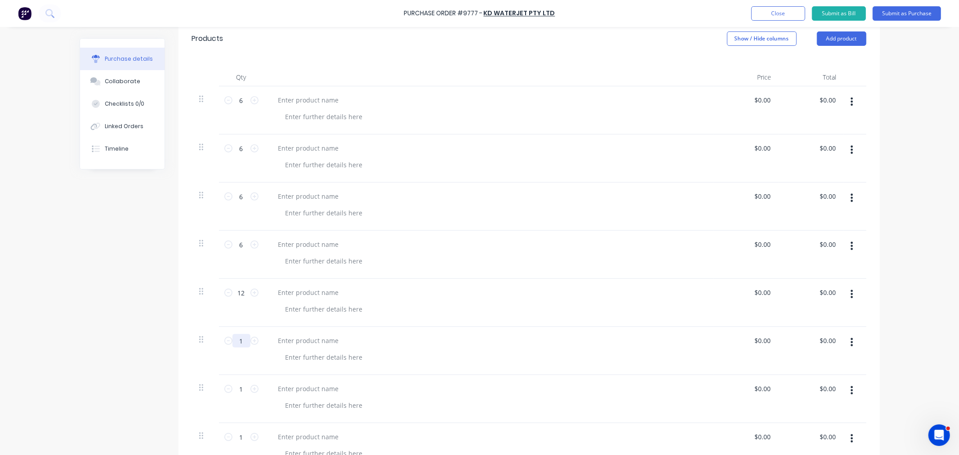
click at [237, 342] on input "1" at bounding box center [241, 340] width 18 height 13
type textarea "x"
type input "6"
type textarea "x"
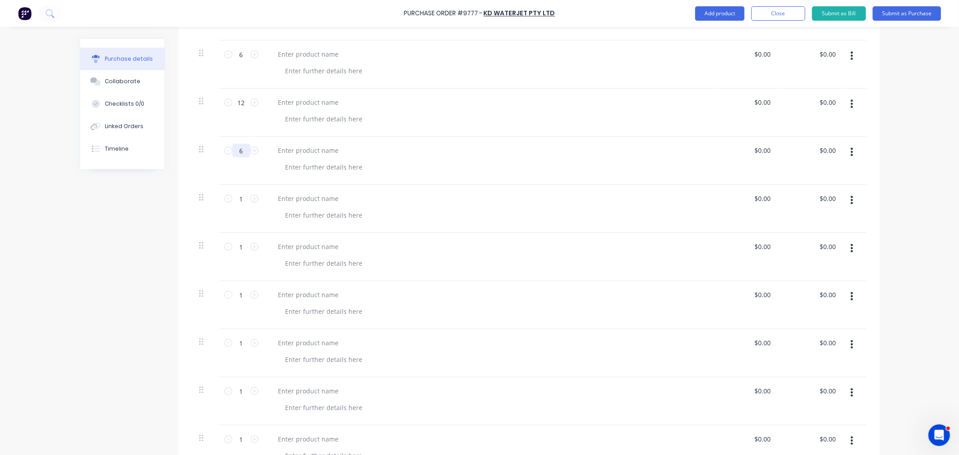
scroll to position [451, 0]
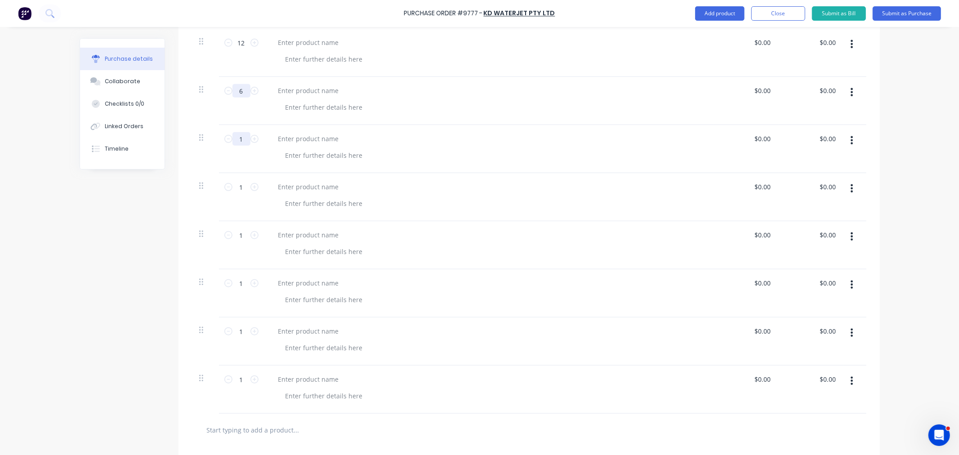
type input "6"
click at [242, 140] on input "1" at bounding box center [241, 138] width 18 height 13
type textarea "x"
type input "4"
type textarea "x"
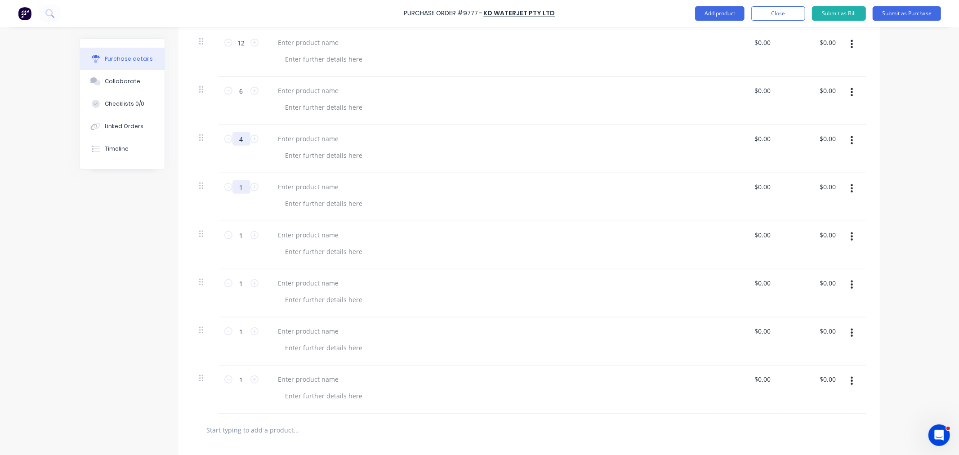
type input "4"
click at [239, 185] on input "1" at bounding box center [241, 186] width 18 height 13
type textarea "x"
type input "4"
type textarea "x"
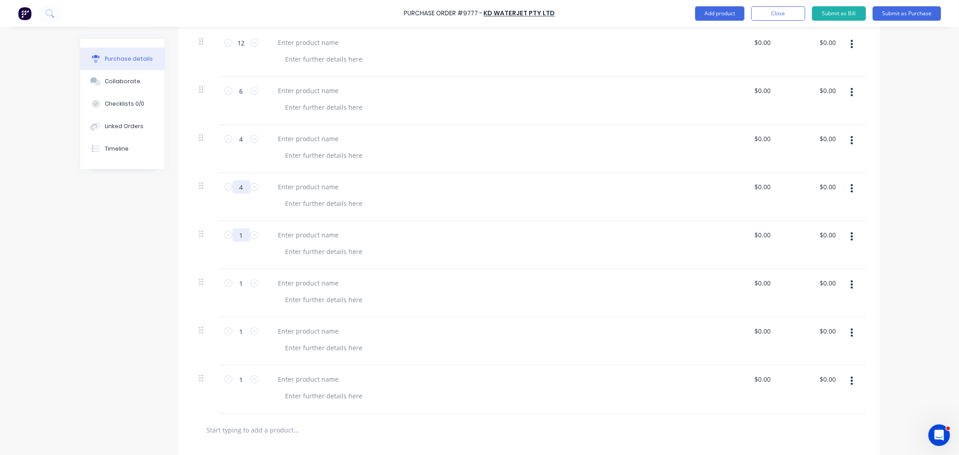
type input "4"
click at [239, 236] on input "1" at bounding box center [241, 234] width 18 height 13
type textarea "x"
type input "4"
type textarea "x"
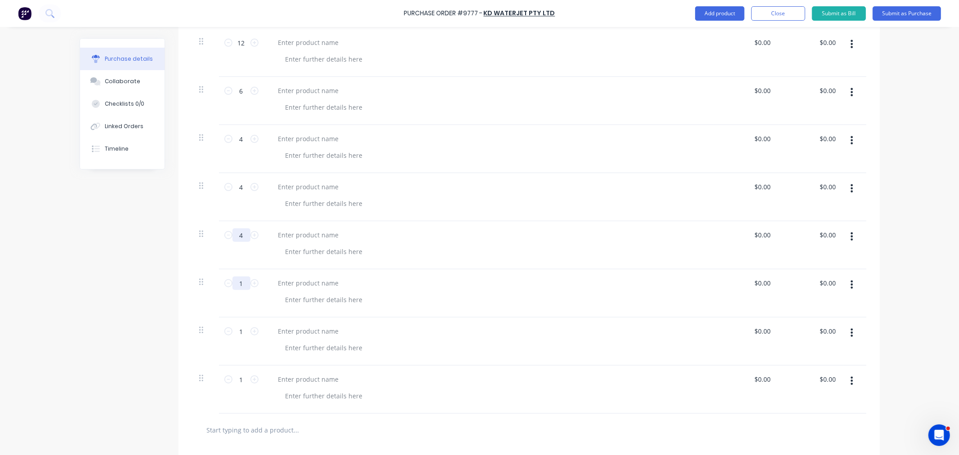
type input "4"
click at [236, 282] on input "1" at bounding box center [241, 283] width 18 height 13
type textarea "x"
type input "4"
type textarea "x"
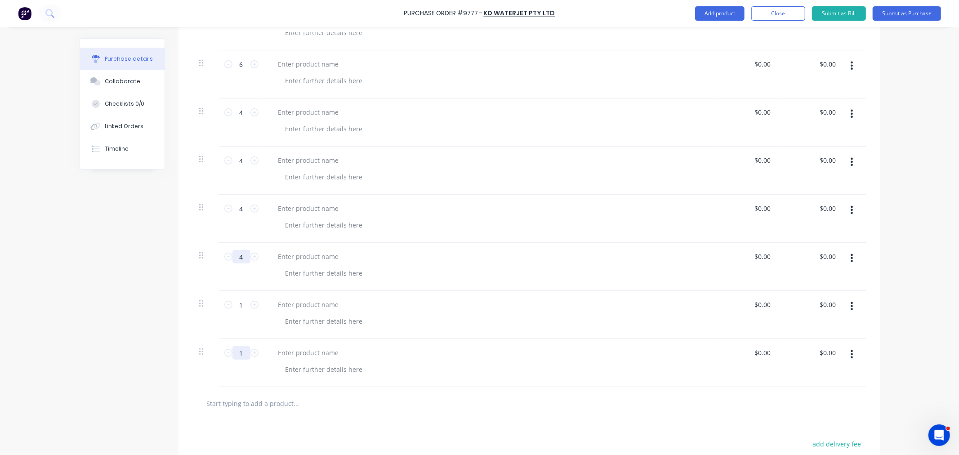
scroll to position [501, 0]
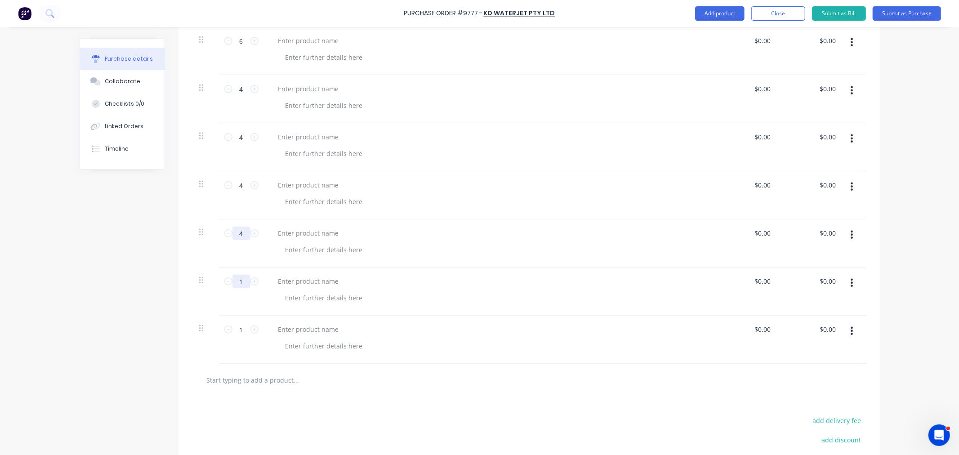
type input "4"
click at [238, 281] on input "1" at bounding box center [241, 281] width 18 height 13
type textarea "x"
type input "8"
type textarea "x"
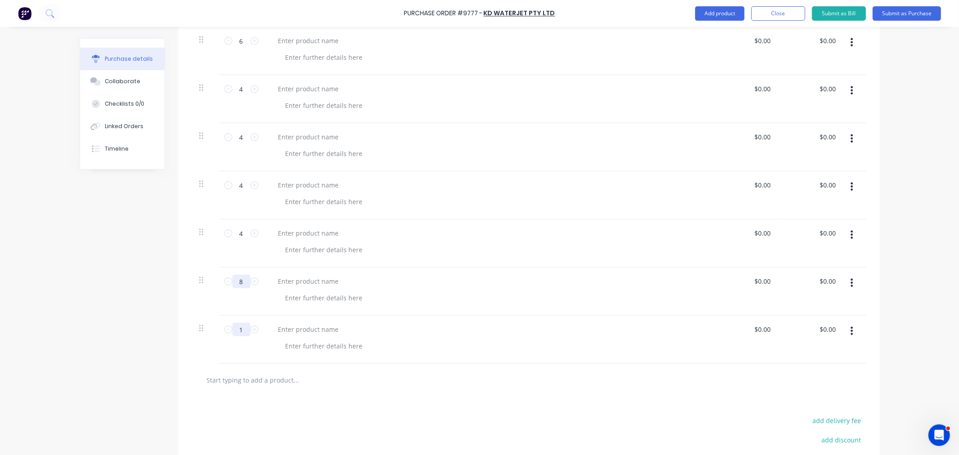
type input "8"
click at [236, 330] on input "1" at bounding box center [241, 329] width 18 height 13
type textarea "x"
type input "4"
type textarea "x"
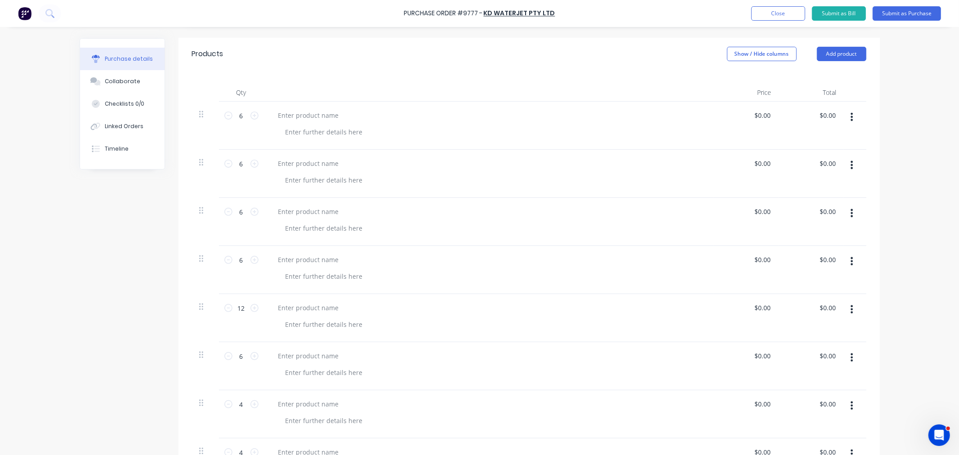
scroll to position [152, 0]
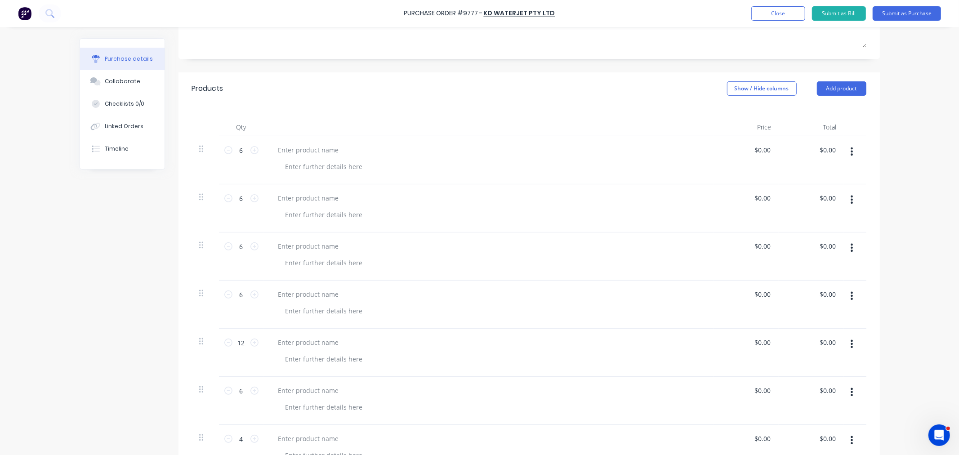
type input "4"
type textarea "x"
click at [321, 151] on div at bounding box center [308, 149] width 75 height 13
paste div
drag, startPoint x: 322, startPoint y: 199, endPoint x: 316, endPoint y: 199, distance: 6.3
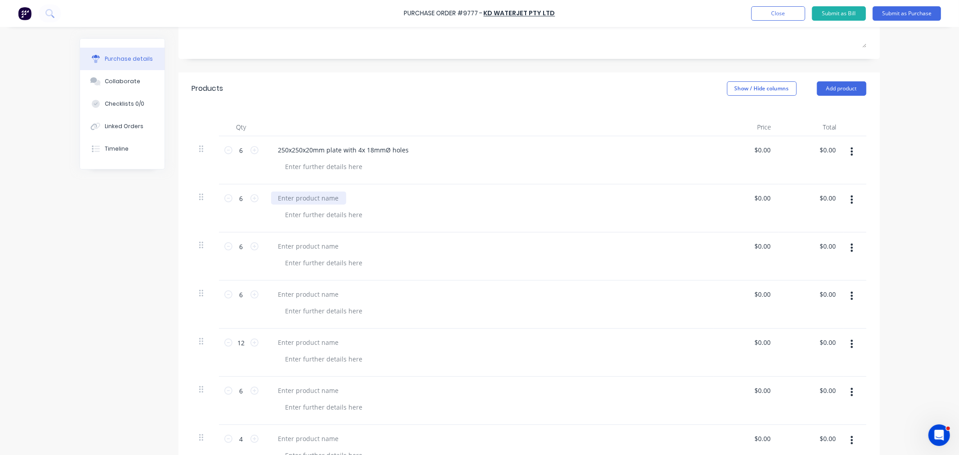
click at [322, 199] on div at bounding box center [308, 198] width 75 height 13
type textarea "x"
click at [286, 198] on div at bounding box center [308, 198] width 75 height 13
paste div
drag, startPoint x: 311, startPoint y: 244, endPoint x: 298, endPoint y: 249, distance: 14.4
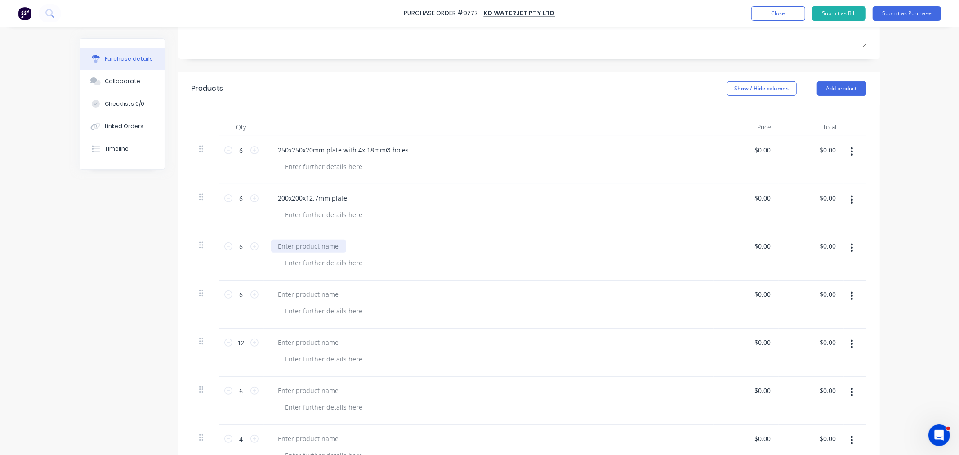
click at [311, 244] on div at bounding box center [308, 246] width 75 height 13
type textarea "x"
click at [298, 249] on div at bounding box center [308, 246] width 75 height 13
paste div
click at [312, 295] on div at bounding box center [308, 294] width 75 height 13
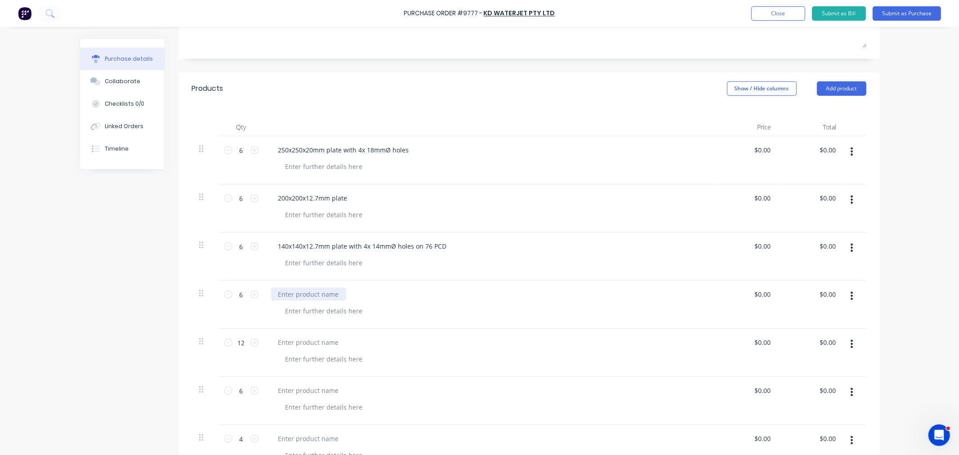
type textarea "x"
paste div
click at [289, 339] on div at bounding box center [308, 342] width 75 height 13
type textarea "x"
click at [290, 343] on div at bounding box center [308, 342] width 75 height 13
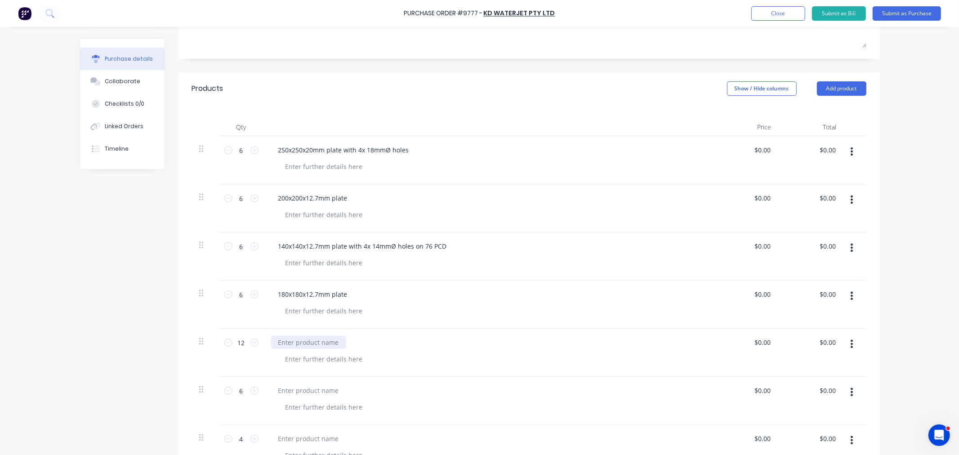
paste div
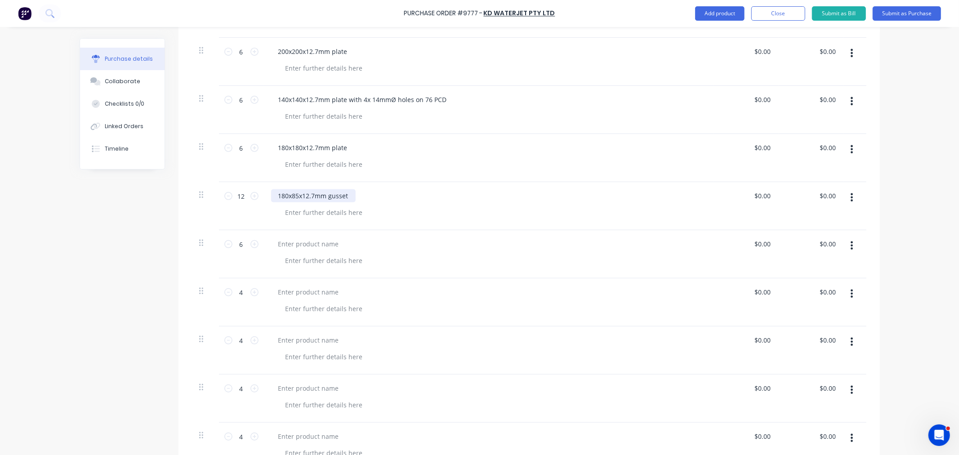
scroll to position [302, 0]
type textarea "x"
drag, startPoint x: 303, startPoint y: 245, endPoint x: 285, endPoint y: 243, distance: 18.1
click at [303, 245] on div at bounding box center [308, 240] width 75 height 13
paste div
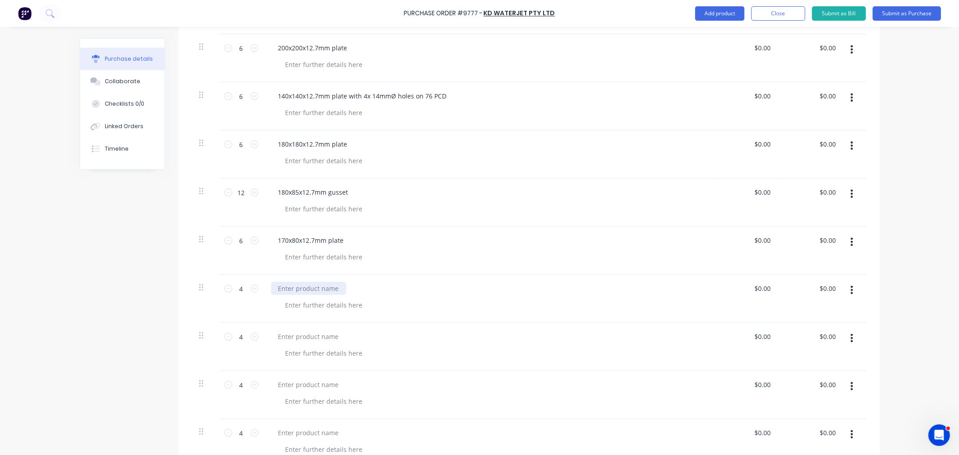
drag, startPoint x: 296, startPoint y: 281, endPoint x: 295, endPoint y: 289, distance: 8.1
click at [296, 281] on div at bounding box center [489, 299] width 450 height 48
type textarea "x"
click at [295, 290] on div at bounding box center [308, 288] width 75 height 13
paste div
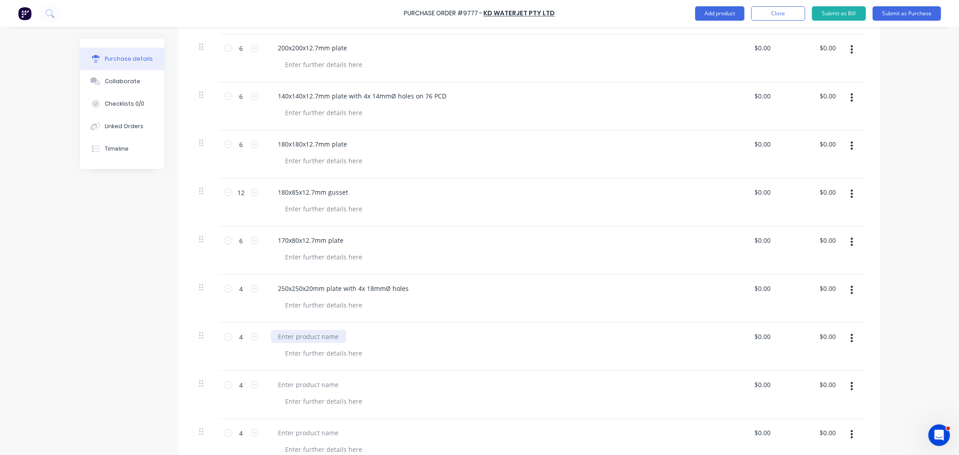
type textarea "x"
click at [320, 338] on div at bounding box center [308, 336] width 75 height 13
paste div
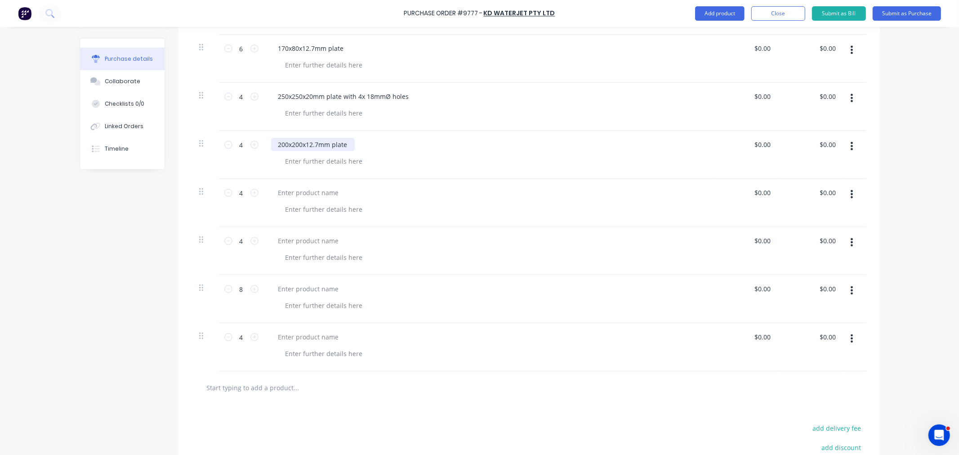
scroll to position [501, 0]
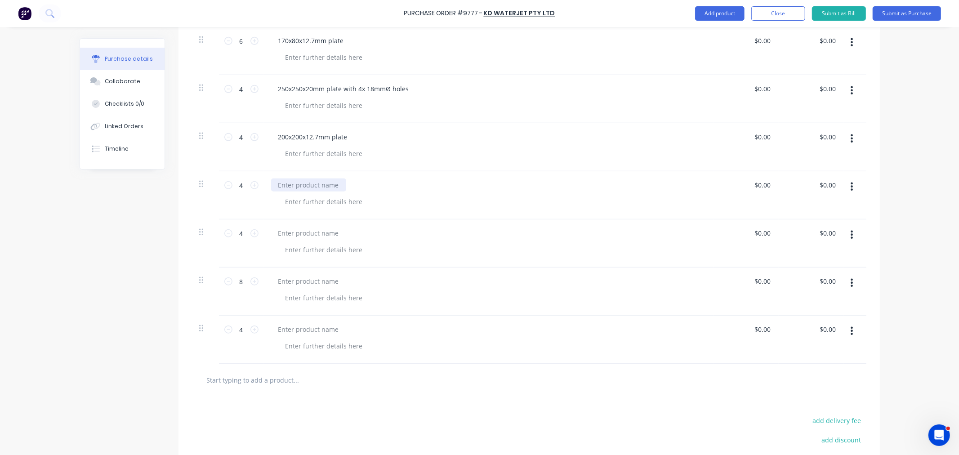
type textarea "x"
click at [295, 183] on div at bounding box center [308, 185] width 75 height 13
paste div
type textarea "x"
drag, startPoint x: 314, startPoint y: 231, endPoint x: 308, endPoint y: 236, distance: 7.7
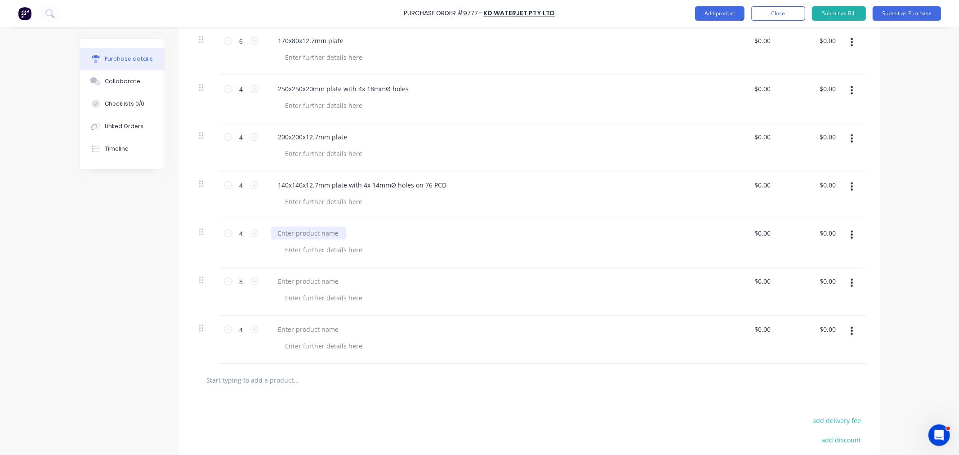
click at [314, 231] on div at bounding box center [308, 233] width 75 height 13
paste div
type textarea "x"
click at [323, 286] on div at bounding box center [308, 281] width 75 height 13
paste div
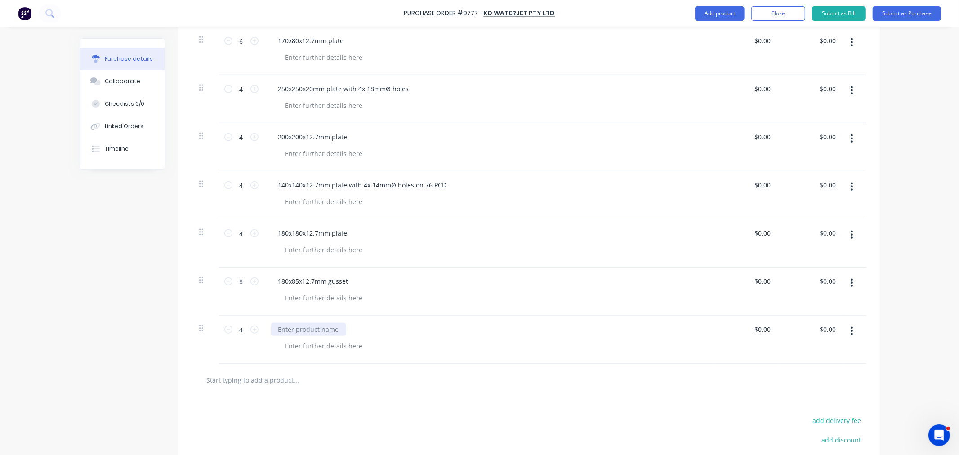
type textarea "x"
click at [318, 330] on div at bounding box center [308, 329] width 75 height 13
paste div
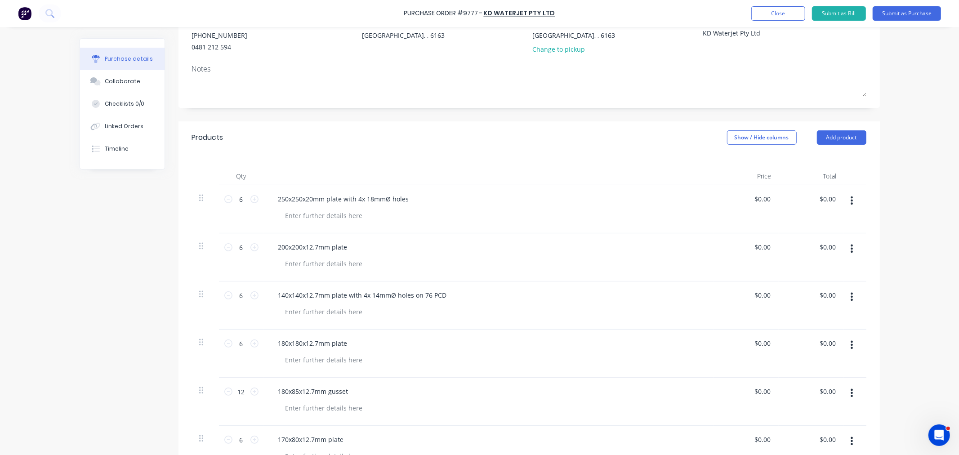
scroll to position [102, 0]
click at [273, 201] on div "250x250x20mm plate with 4x 18mmØ holes" at bounding box center [343, 199] width 145 height 13
copy div "Item 89 -"
click at [273, 248] on div "200x200x12.7mm plate" at bounding box center [313, 247] width 84 height 13
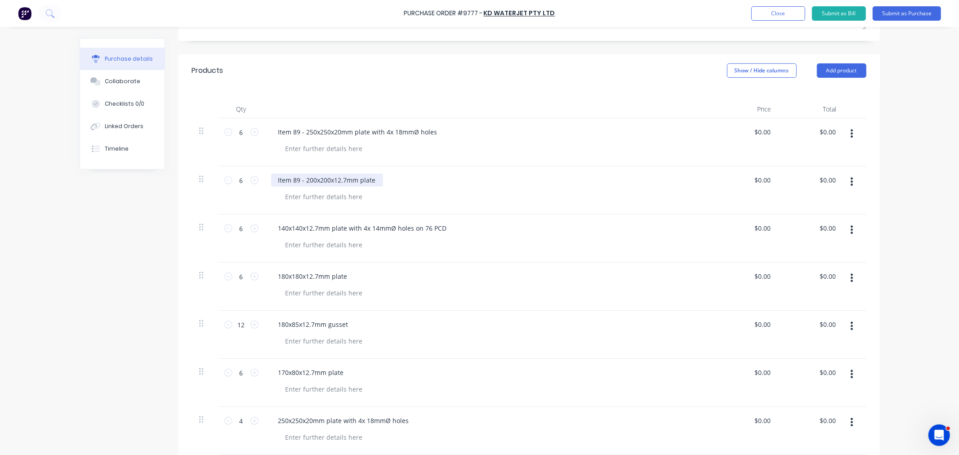
scroll to position [201, 0]
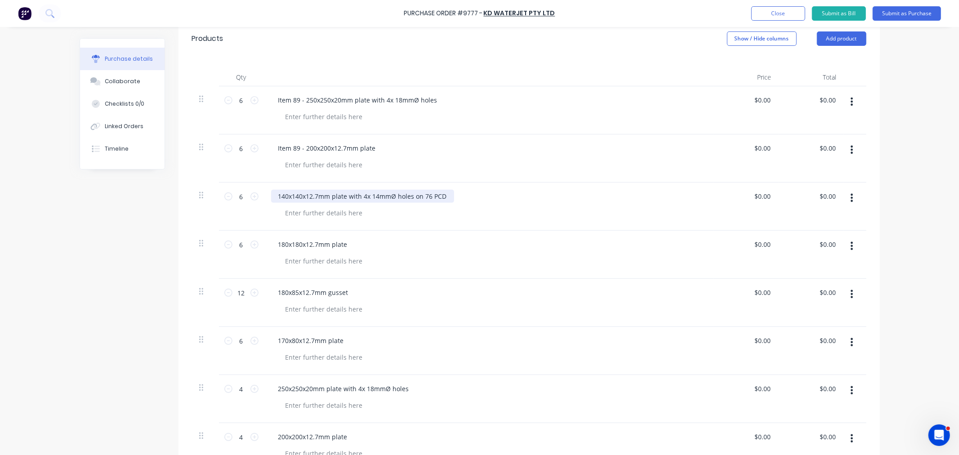
click at [272, 195] on div "140x140x12.7mm plate with 4x 14mmØ holes on 76 PCD" at bounding box center [362, 196] width 183 height 13
click at [276, 245] on div "180x180x12.7mm plate" at bounding box center [313, 244] width 84 height 13
click at [272, 290] on div "180x85x12.7mm gusset" at bounding box center [313, 292] width 85 height 13
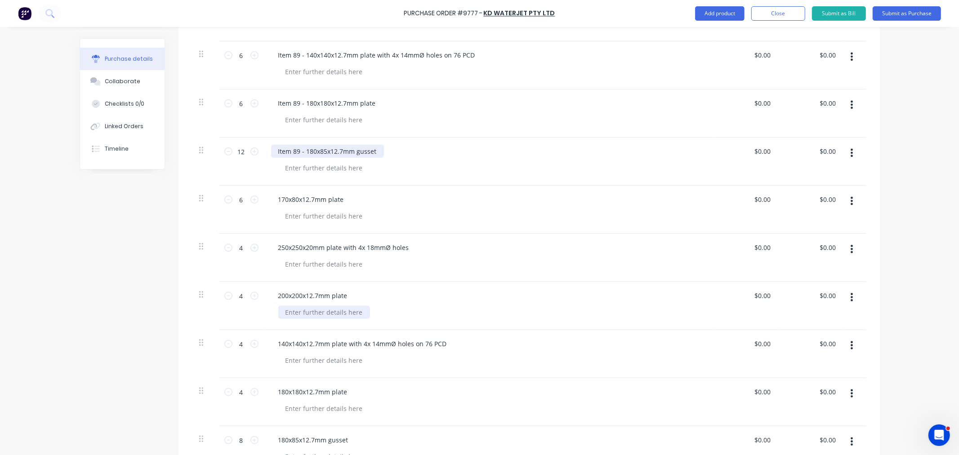
scroll to position [352, 0]
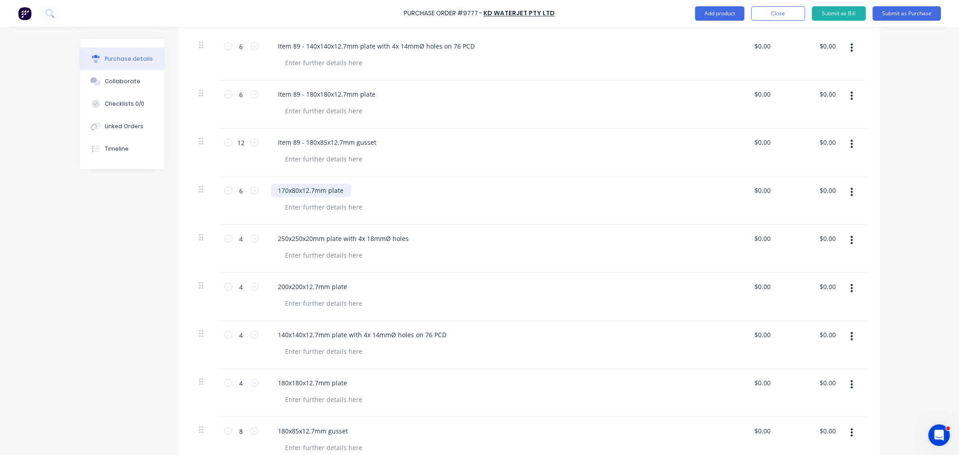
click at [273, 191] on div "170x80x12.7mm plate" at bounding box center [311, 190] width 80 height 13
drag, startPoint x: 271, startPoint y: 237, endPoint x: 277, endPoint y: 250, distance: 14.5
click at [272, 240] on div "250x250x20mm plate with 4x 18mmØ holes" at bounding box center [343, 238] width 145 height 13
copy div "Item 90 -"
click at [272, 288] on div "200x200x12.7mm plate" at bounding box center [313, 286] width 84 height 13
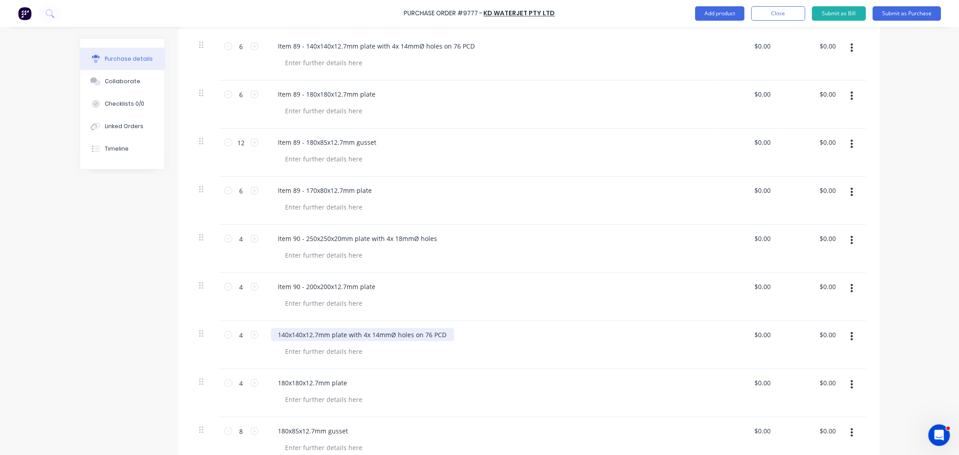
click at [272, 337] on div "140x140x12.7mm plate with 4x 14mmØ holes on 76 PCD" at bounding box center [362, 334] width 183 height 13
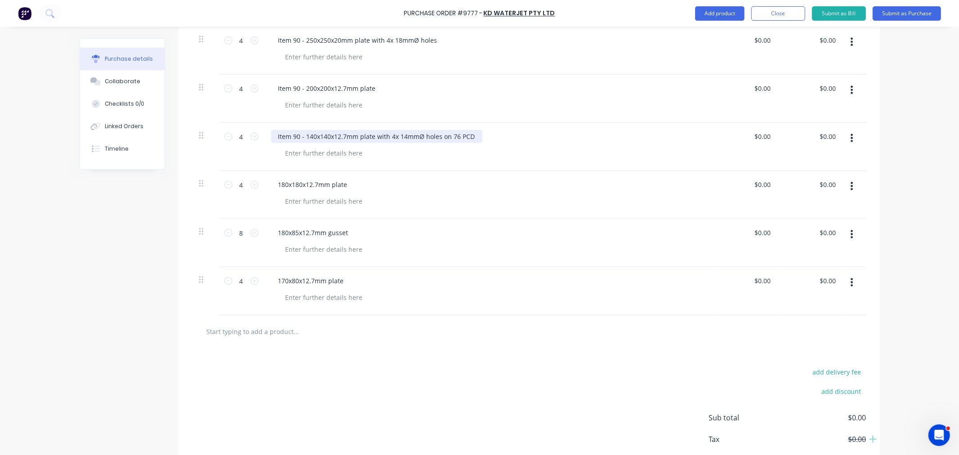
scroll to position [551, 0]
click at [272, 184] on div "180x180x12.7mm plate" at bounding box center [313, 183] width 84 height 13
click at [275, 233] on div "180x85x12.7mm gusset" at bounding box center [313, 231] width 85 height 13
click at [273, 281] on div "170x80x12.7mm plate" at bounding box center [311, 279] width 80 height 13
click at [504, 329] on div at bounding box center [529, 330] width 660 height 18
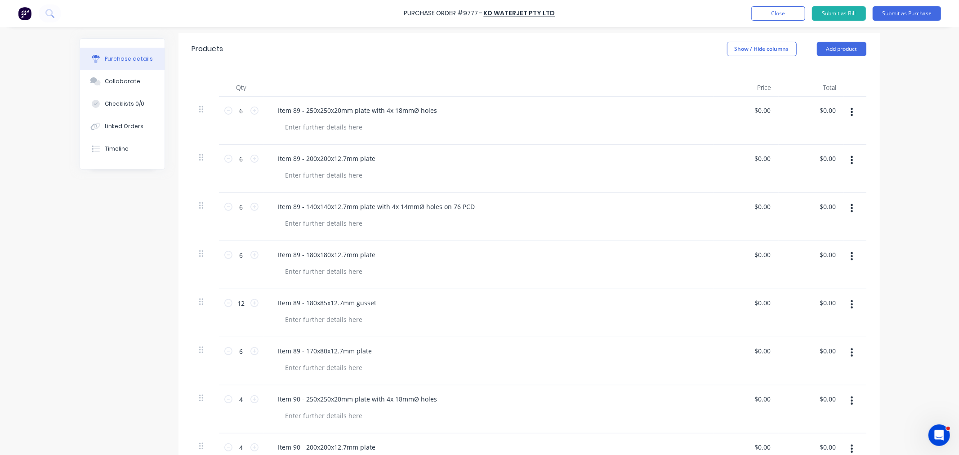
scroll to position [152, 0]
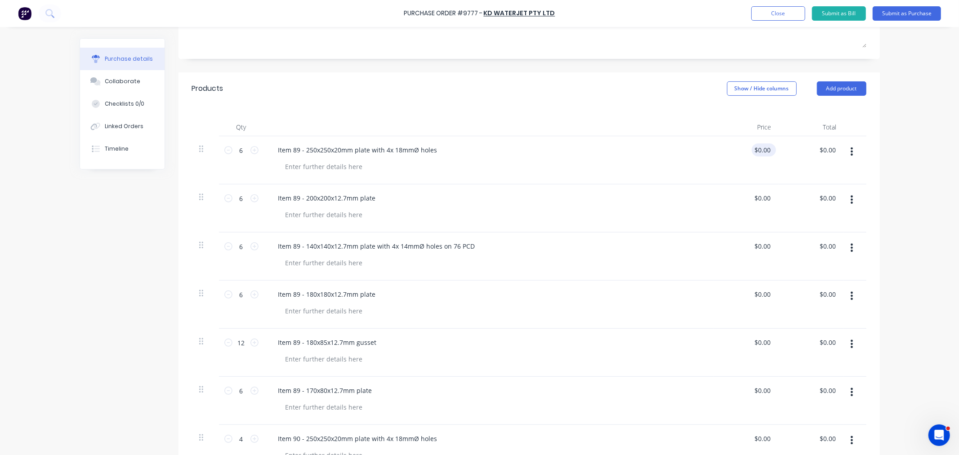
type textarea "x"
type input "0.00"
click at [756, 150] on input "0.00" at bounding box center [763, 149] width 17 height 13
type textarea "x"
type input "0.00"
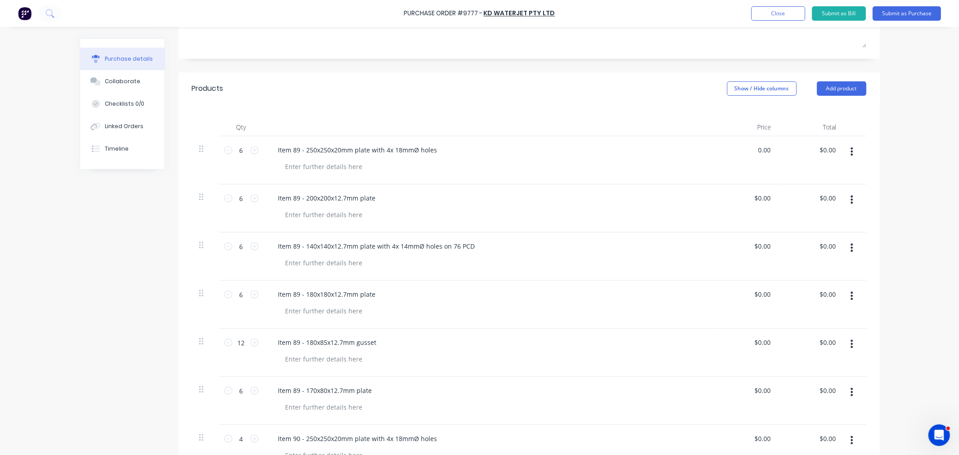
drag, startPoint x: 750, startPoint y: 149, endPoint x: 781, endPoint y: 150, distance: 31.0
click at [781, 150] on div "6 6 Item 89 - 250x250x20mm plate with 4x 18mmØ holes 0.00 0.00 $0.00 $0.00" at bounding box center [529, 160] width 674 height 48
type textarea "x"
drag, startPoint x: 754, startPoint y: 151, endPoint x: 785, endPoint y: 149, distance: 31.1
click at [785, 149] on div "6 6 Item 89 - 250x250x20mm plate with 4x 18mmØ holes 0.00 0.00 $0.00 $0.00" at bounding box center [529, 160] width 674 height 48
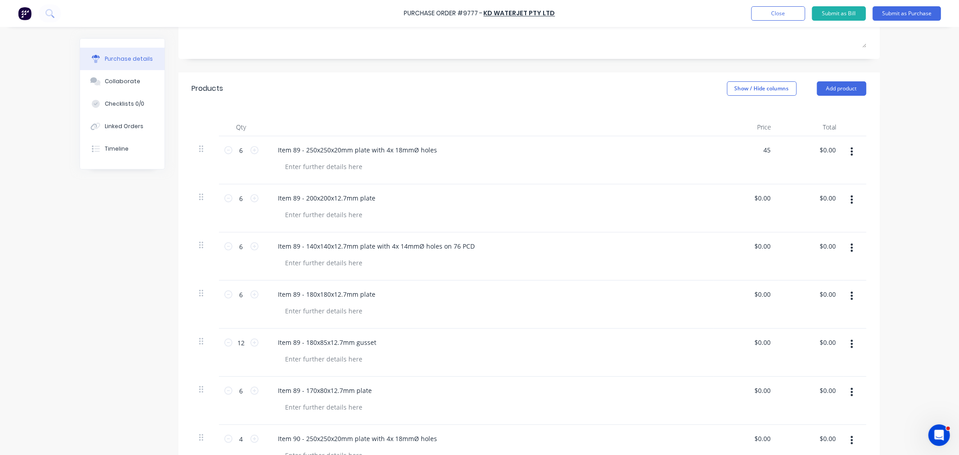
type input "45"
type textarea "x"
type input "$45.00"
type input "270.00"
type textarea "x"
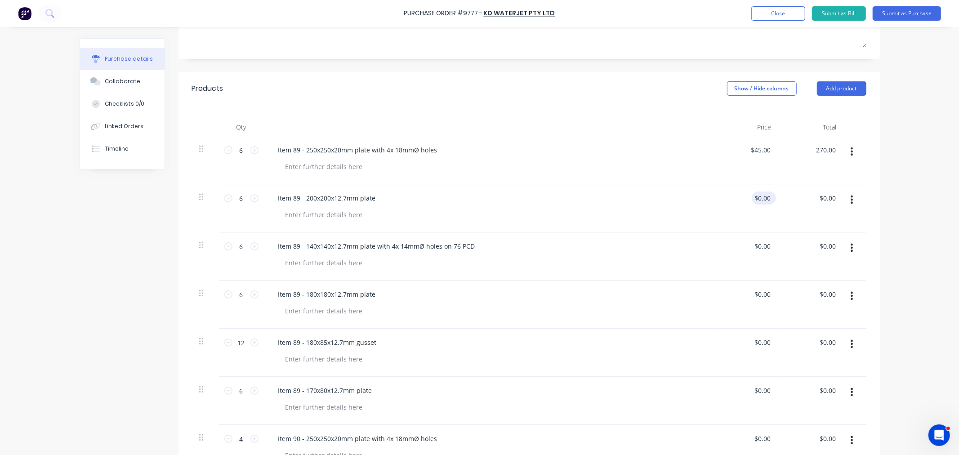
type input "$270.00"
type input "0.00"
click at [756, 198] on input "0.00" at bounding box center [762, 198] width 21 height 13
type textarea "x"
drag, startPoint x: 754, startPoint y: 199, endPoint x: 781, endPoint y: 199, distance: 27.0
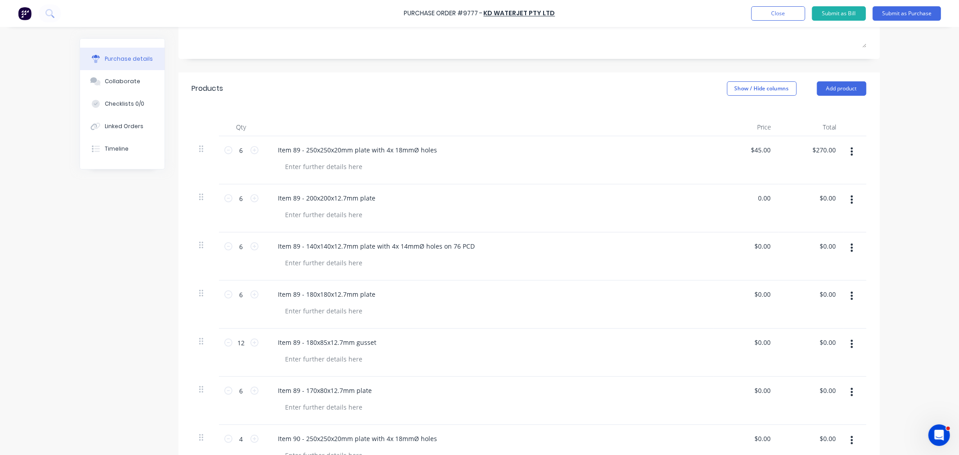
click at [781, 199] on div "6 6 Item 89 - 200x200x12.7mm plate 0.00 0.00 $0.00 $0.00" at bounding box center [529, 208] width 674 height 48
type input "17"
type textarea "x"
type input "$17.00"
type input "102.00"
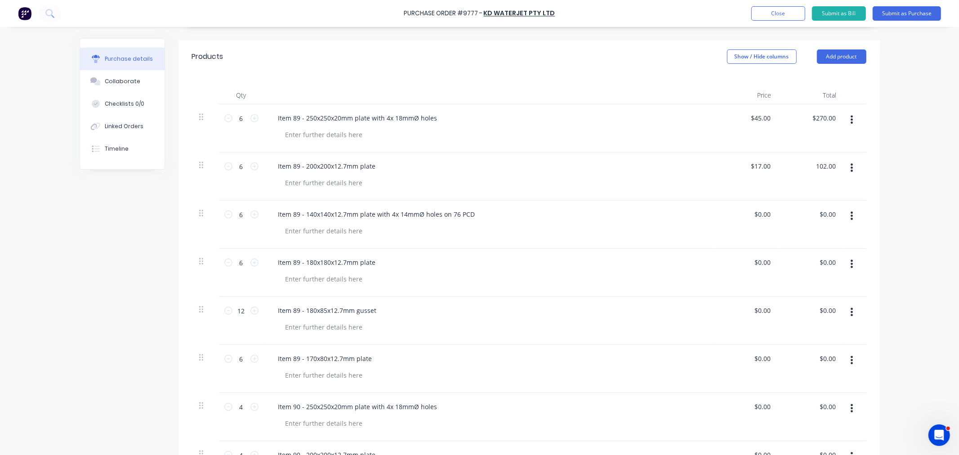
scroll to position [201, 0]
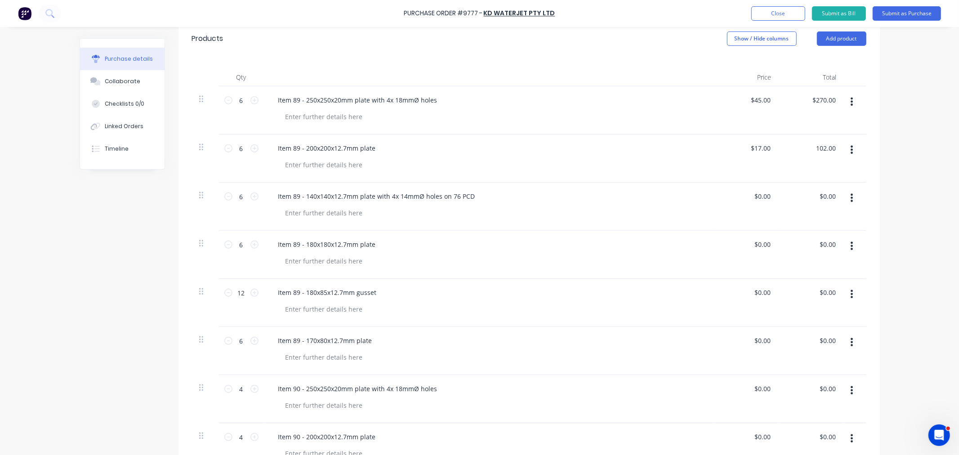
type textarea "x"
type input "$102.00"
drag, startPoint x: 753, startPoint y: 196, endPoint x: 780, endPoint y: 199, distance: 26.7
click at [780, 199] on div "6 6 Item 89 - 140x140x12.7mm plate with 4x 14mmØ holes on 76 PCD 0.00 0.00 $0.0…" at bounding box center [529, 207] width 674 height 48
type input "15"
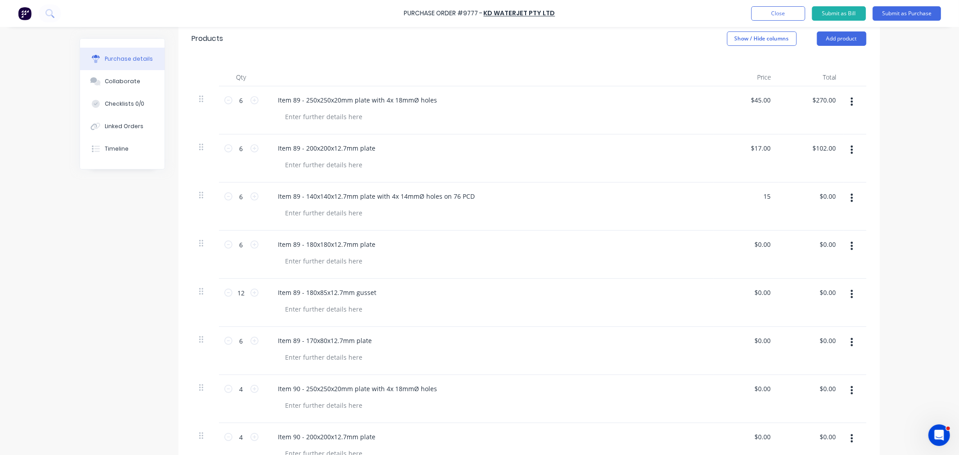
type textarea "x"
type input "$15.00"
type input "90.00"
type textarea "x"
type input "$90.00"
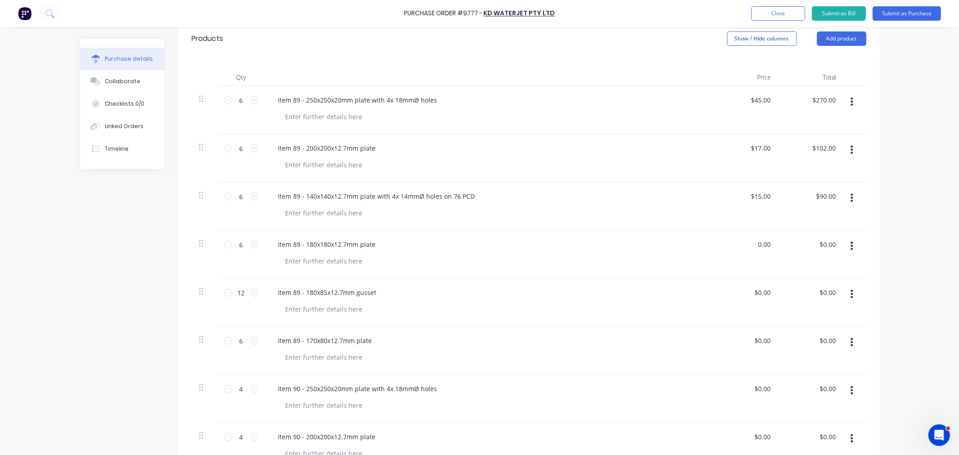
drag, startPoint x: 753, startPoint y: 245, endPoint x: 777, endPoint y: 244, distance: 24.3
click at [777, 244] on div "6 6 Item 89 - 180x180x12.7mm plate 0.00 0.00 $0.00 $0.00" at bounding box center [529, 255] width 674 height 48
type input "15"
type textarea "x"
type input "$15.00"
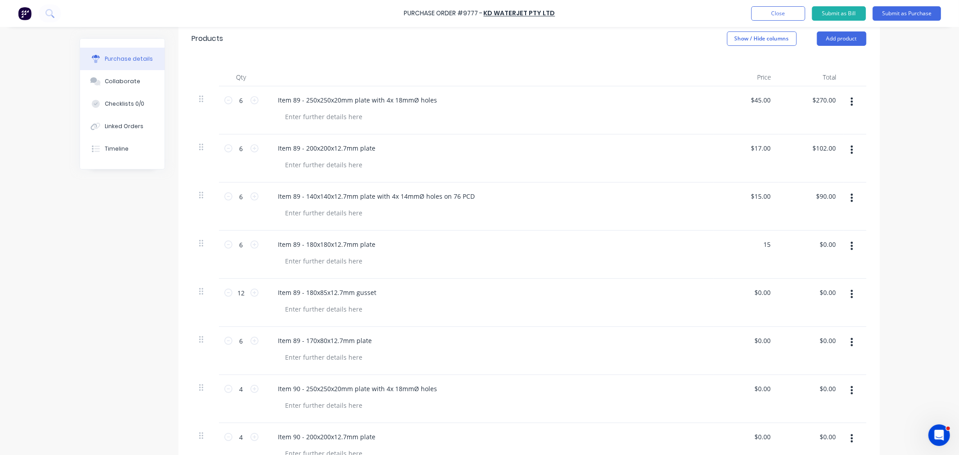
type input "90.00"
type textarea "x"
type input "$90.00"
type input "0.00"
drag, startPoint x: 756, startPoint y: 292, endPoint x: 775, endPoint y: 288, distance: 19.3
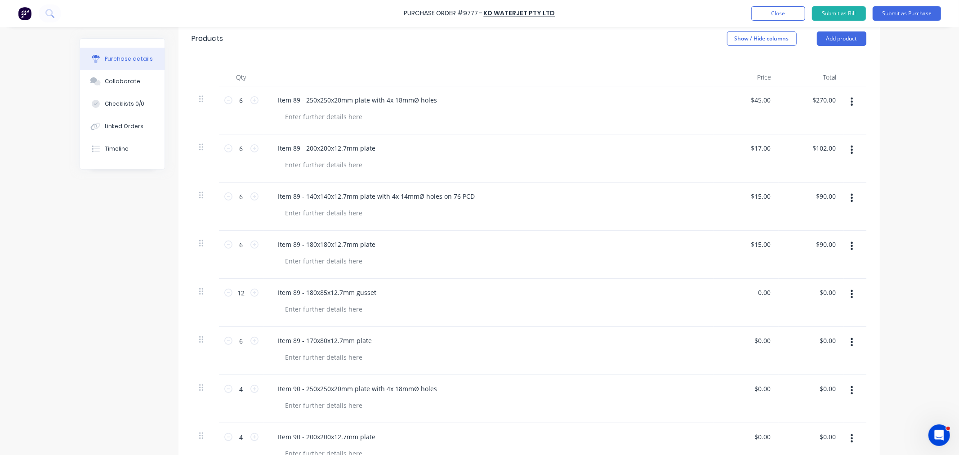
click at [775, 288] on div "12 12 Item 89 - 180x85x12.7mm gusset 0.00 0.00 $0.00 $0.00" at bounding box center [529, 303] width 674 height 48
type textarea "x"
drag, startPoint x: 758, startPoint y: 290, endPoint x: 780, endPoint y: 291, distance: 21.6
click at [780, 291] on div "12 12 Item 89 - 180x85x12.7mm gusset 0.00 0.00 $0.00 $0.00" at bounding box center [529, 303] width 674 height 48
type input "13"
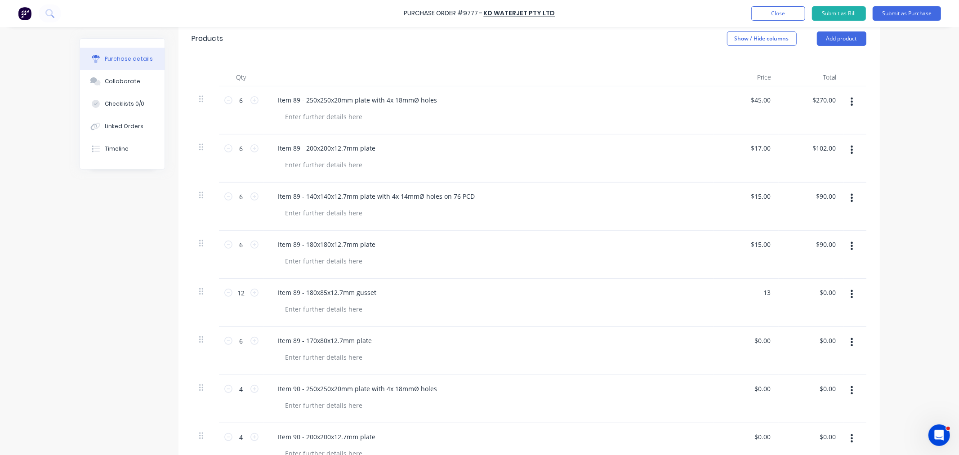
type textarea "x"
type input "$13.00"
type input "156.00"
type textarea "x"
type input "$156.00"
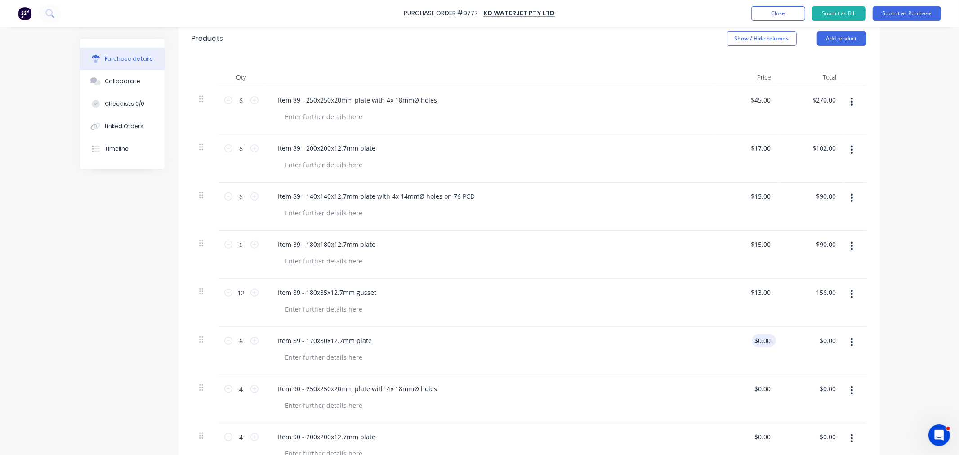
type input "0.00"
click at [758, 339] on input "0.00" at bounding box center [762, 340] width 21 height 13
type textarea "x"
drag, startPoint x: 752, startPoint y: 340, endPoint x: 780, endPoint y: 348, distance: 28.7
click at [776, 348] on div "6 6 Item 89 - 170x80x12.7mm plate 0.00 0.00 $0.00 $0.00" at bounding box center [529, 351] width 674 height 48
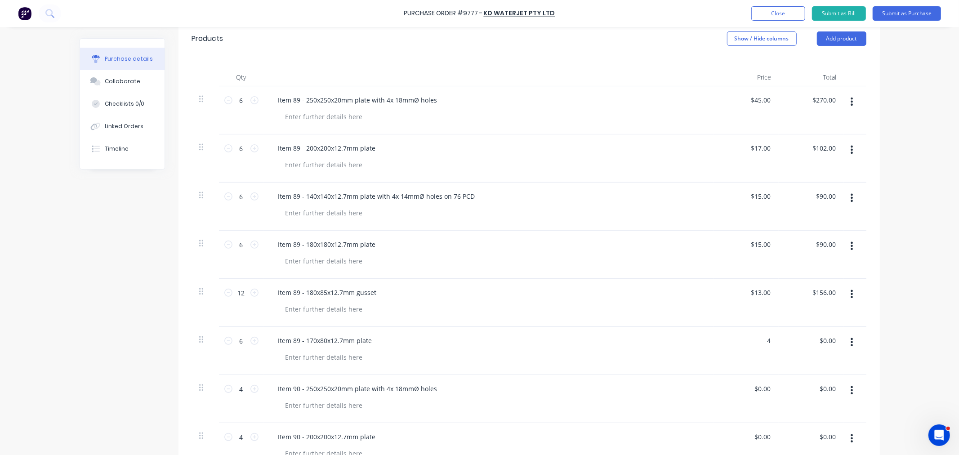
type input "4"
type textarea "x"
type input "$4.00"
type input "24.00"
type textarea "x"
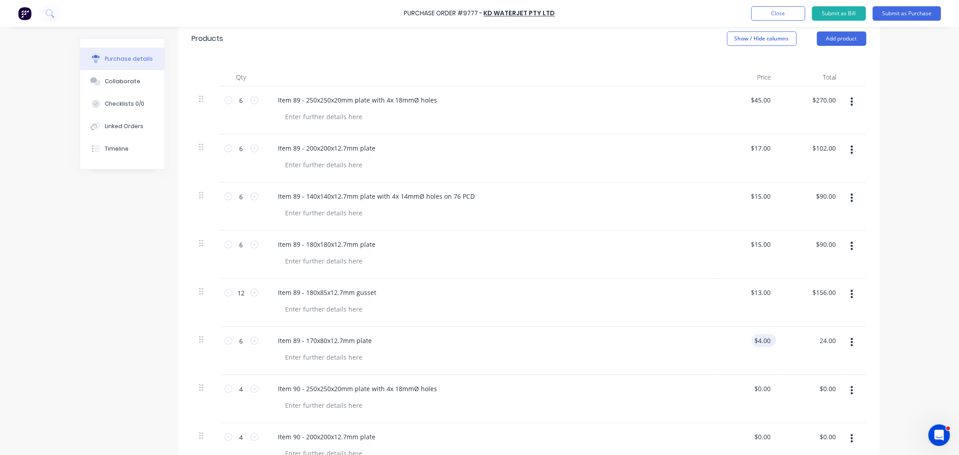
type input "4.00"
type input "$24.00"
drag, startPoint x: 752, startPoint y: 339, endPoint x: 780, endPoint y: 347, distance: 28.8
click at [778, 344] on div "6 6 Item 89 - 170x80x12.7mm plate 4.00 4.00 $24.00 $24.00" at bounding box center [529, 351] width 674 height 48
type input "14"
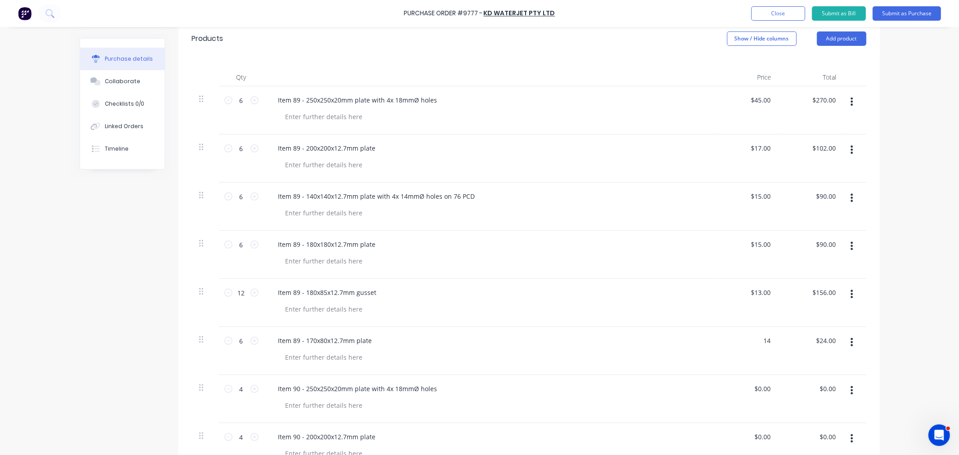
type textarea "x"
type input "$14.00"
type input "84.00"
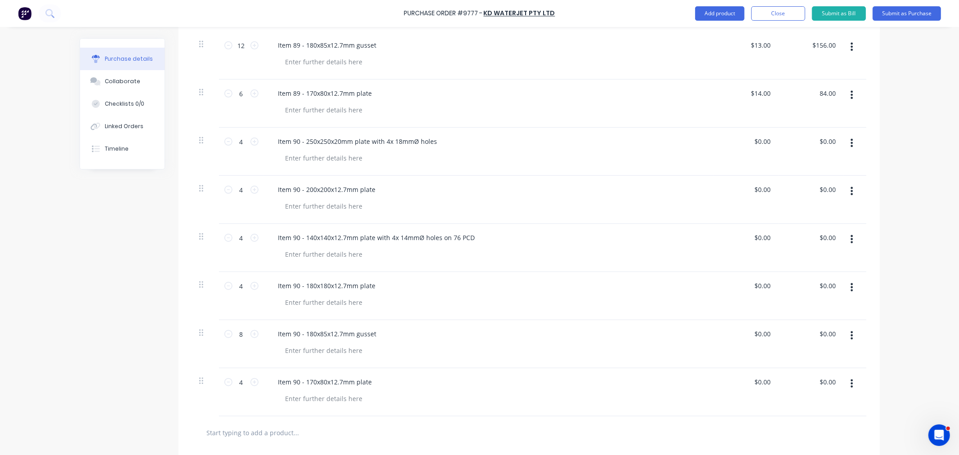
scroll to position [451, 0]
type textarea "x"
type input "$84.00"
type input "0.00"
click at [757, 137] on input "0.00" at bounding box center [762, 138] width 21 height 13
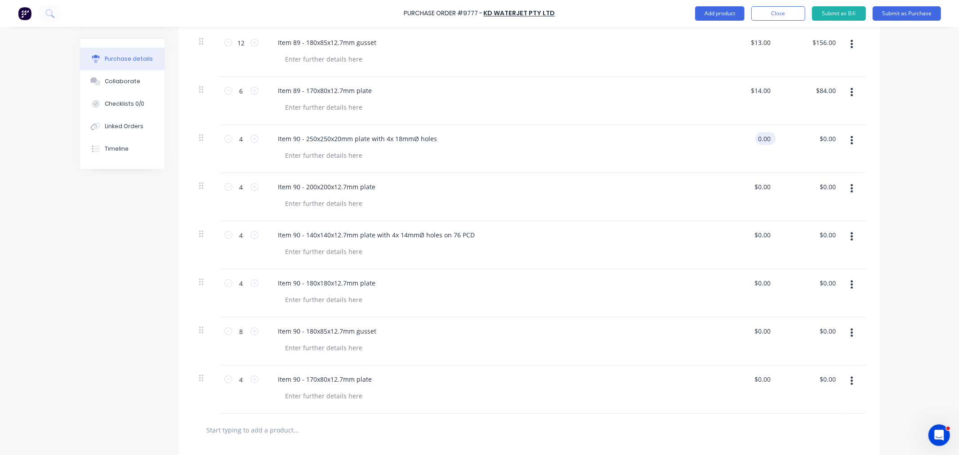
type textarea "x"
drag, startPoint x: 754, startPoint y: 140, endPoint x: 784, endPoint y: 142, distance: 29.7
click at [784, 142] on div "4 4 Item 90 - 250x250x20mm plate with 4x 18mmØ holes 0.00 0.00 $0.00 $0.00" at bounding box center [529, 149] width 674 height 48
type input "45"
type textarea "x"
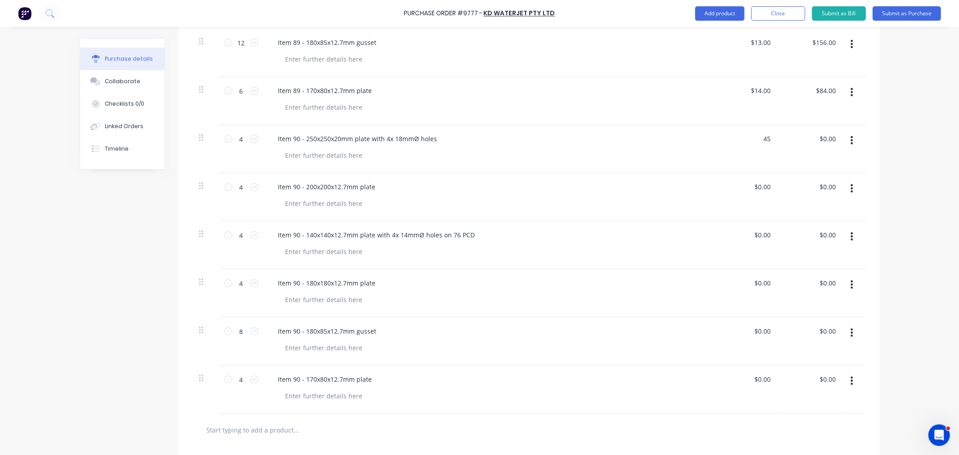
type input "$45.00"
type input "180.00"
type textarea "x"
type input "$180.00"
type input "0.00"
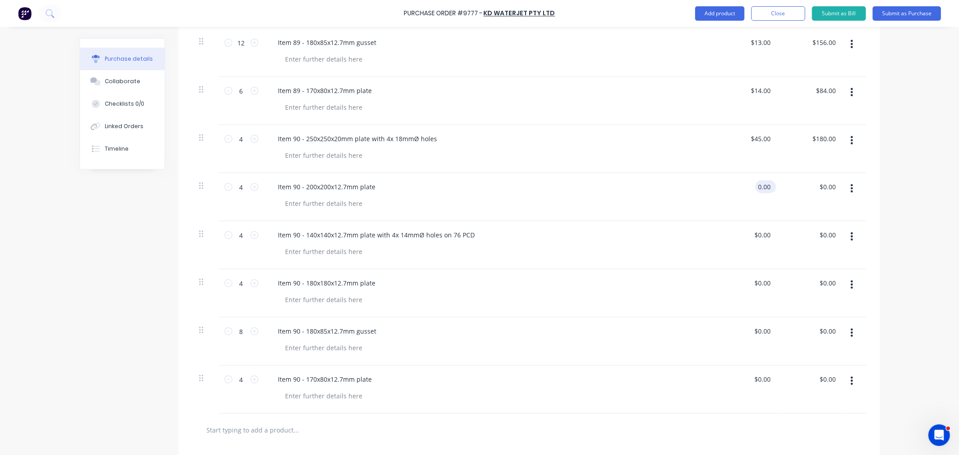
drag, startPoint x: 755, startPoint y: 185, endPoint x: 771, endPoint y: 188, distance: 16.0
click at [771, 187] on div "0.00 0.00" at bounding box center [765, 186] width 21 height 13
type textarea "x"
drag, startPoint x: 754, startPoint y: 187, endPoint x: 776, endPoint y: 191, distance: 22.0
click at [775, 190] on div "4 4 Item 90 - 200x200x12.7mm plate 0.00 0.00 $0.00 $0.00" at bounding box center [529, 197] width 674 height 48
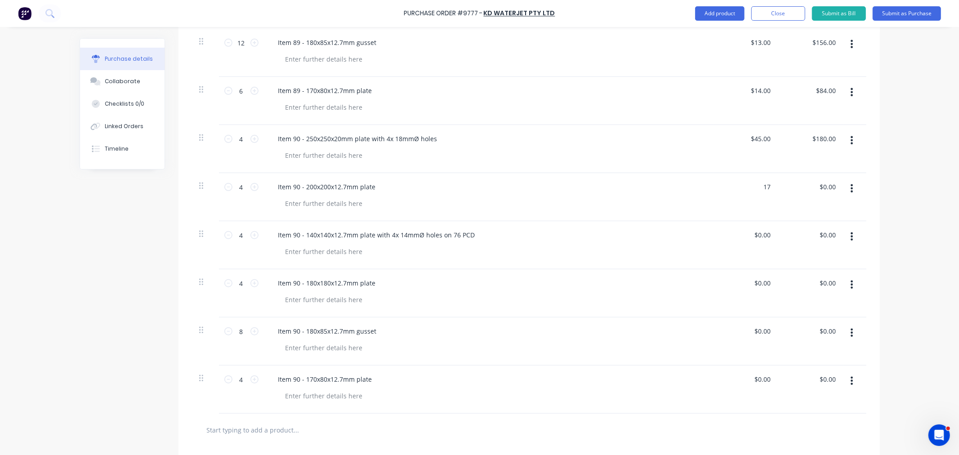
type input "17"
type textarea "x"
type input "$17.00"
type input "68.00"
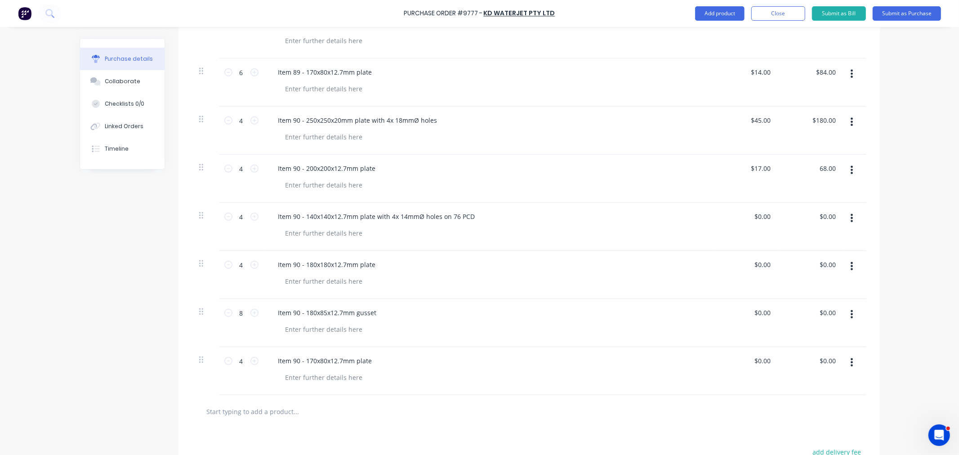
scroll to position [501, 0]
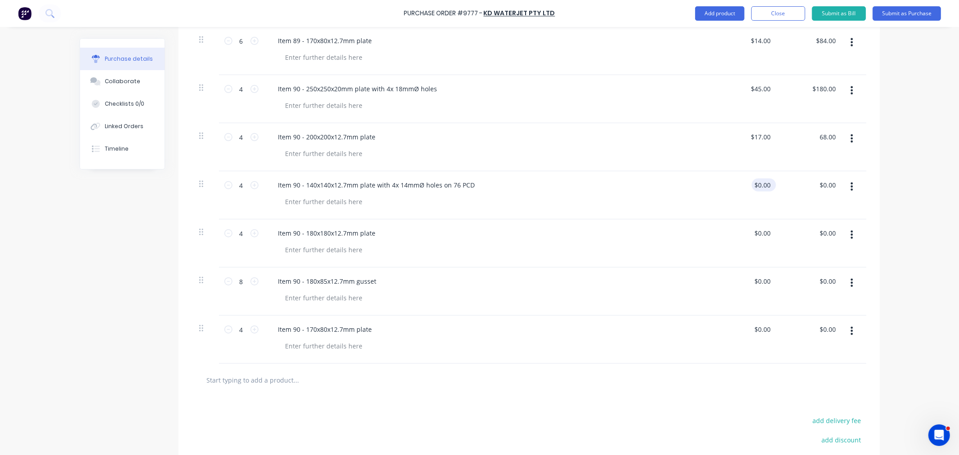
type textarea "x"
type input "$68.00"
drag, startPoint x: 756, startPoint y: 185, endPoint x: 774, endPoint y: 186, distance: 18.0
click at [774, 186] on div "0.00 0.00" at bounding box center [746, 195] width 65 height 48
type input "15"
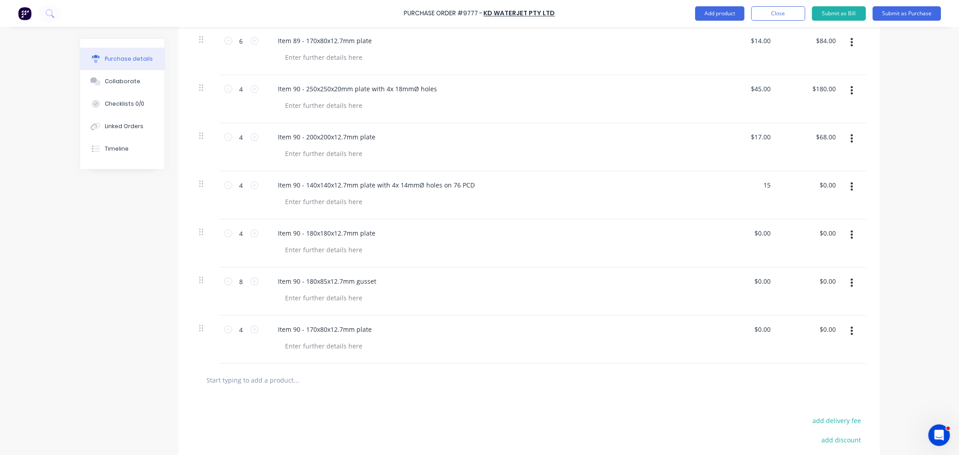
type textarea "x"
type input "$15.00"
type input "60.00"
type textarea "x"
type input "$60.00"
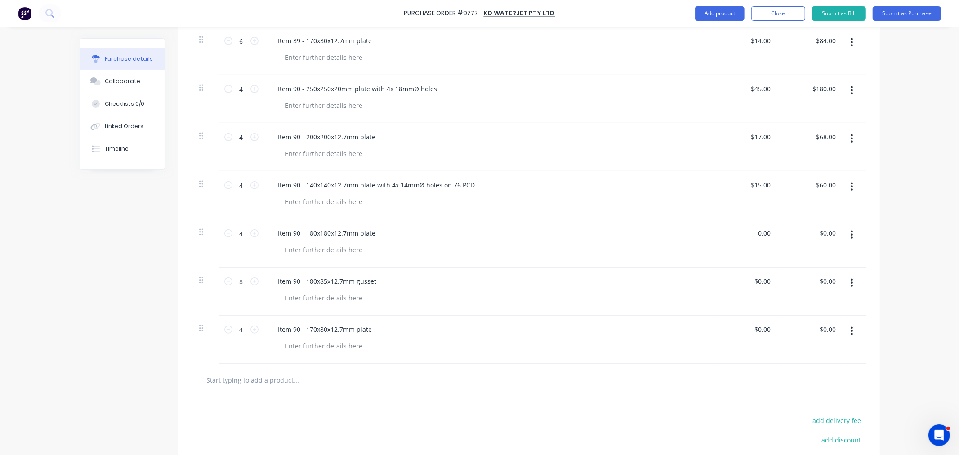
drag, startPoint x: 752, startPoint y: 233, endPoint x: 782, endPoint y: 232, distance: 30.1
click at [782, 232] on div "4 4 Item 90 - 180x180x12.7mm plate 0.00 0.00 $0.00 $0.00" at bounding box center [529, 243] width 674 height 48
type input "15"
type textarea "x"
type input "$15.00"
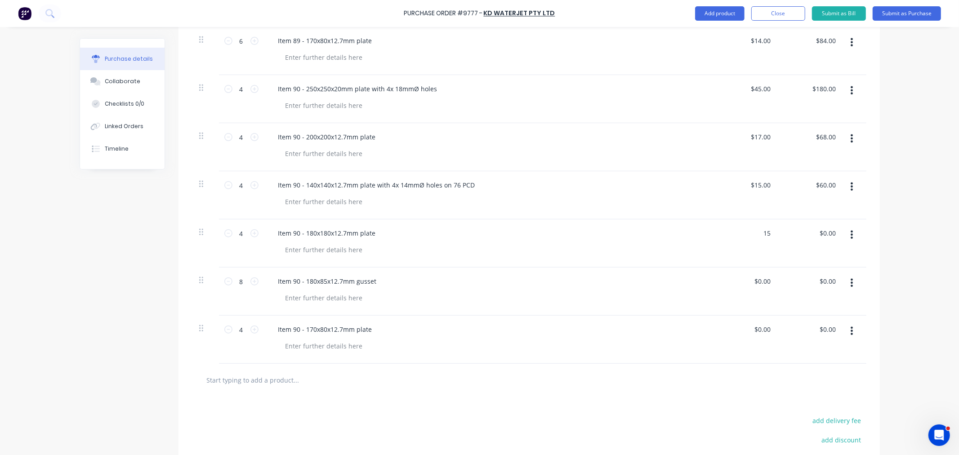
type input "60.00"
type textarea "x"
type input "$60.00"
drag, startPoint x: 753, startPoint y: 281, endPoint x: 780, endPoint y: 285, distance: 27.3
click at [780, 285] on div "8 8 Item 90 - 180x85x12.7mm gusset 0.00 0.00 $0.00 $0.00" at bounding box center [529, 292] width 674 height 48
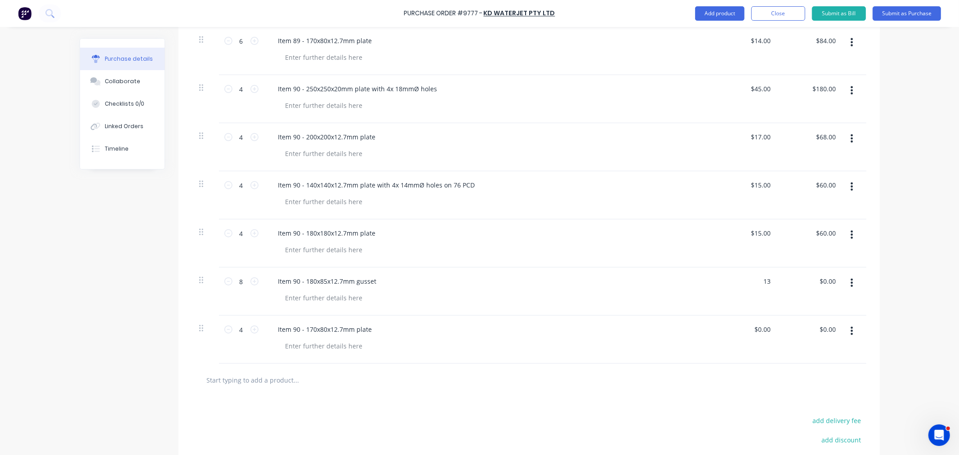
type input "13"
type textarea "x"
type input "$13.00"
type input "104.00"
type textarea "x"
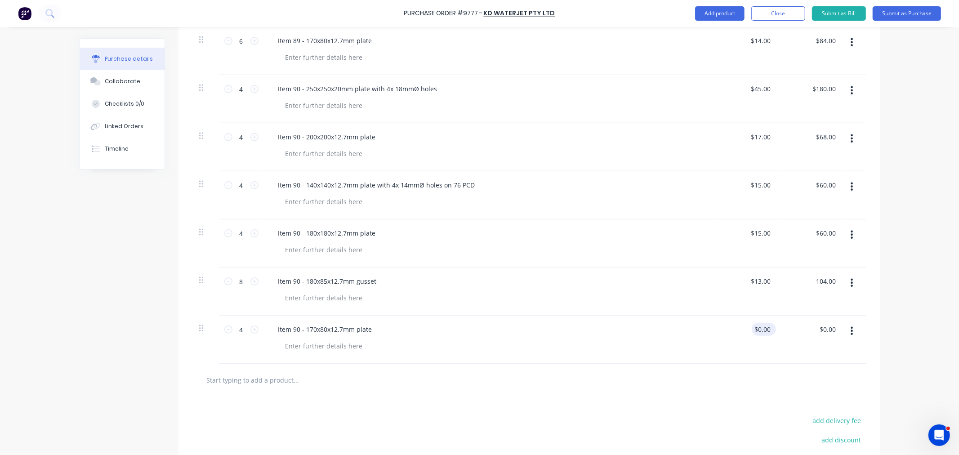
type input "$104.00"
drag, startPoint x: 754, startPoint y: 331, endPoint x: 787, endPoint y: 330, distance: 33.3
click at [787, 330] on div "4 4 Item 90 - 170x80x12.7mm plate 0.00 $0.00 $0.00 $0.00" at bounding box center [529, 340] width 674 height 48
type input "14"
type textarea "x"
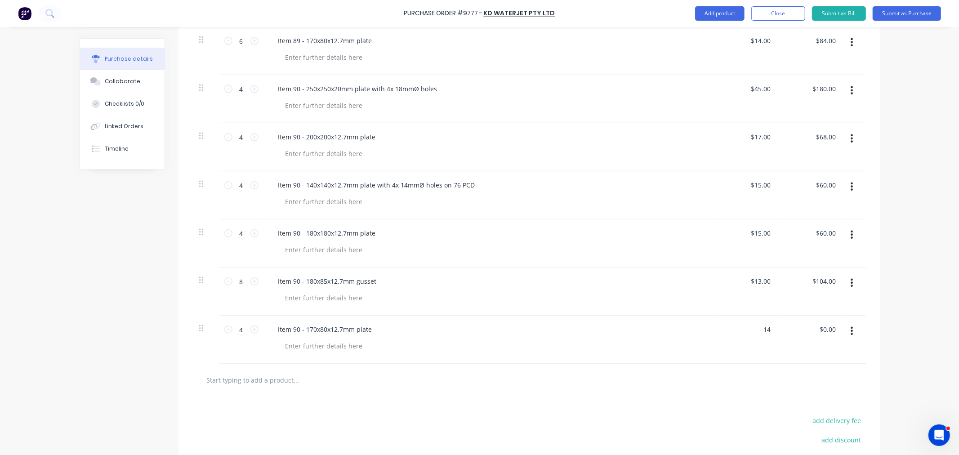
type input "$14.00"
type input "56.00"
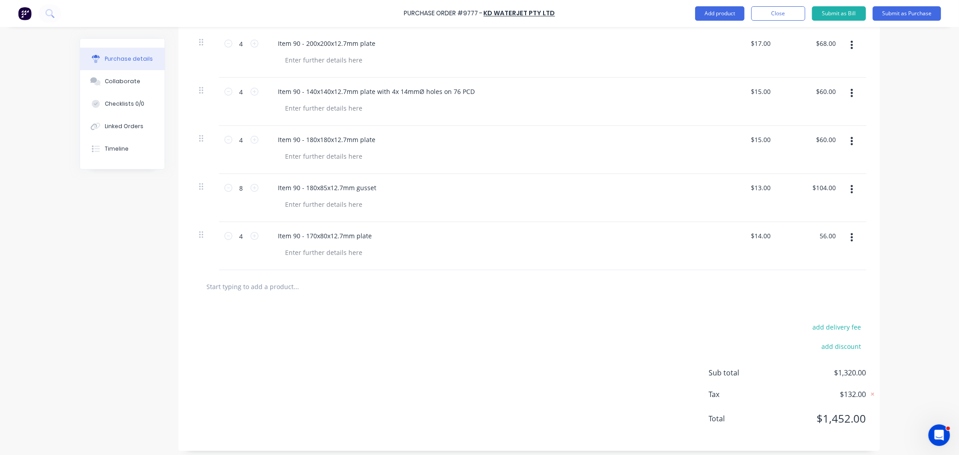
scroll to position [601, 0]
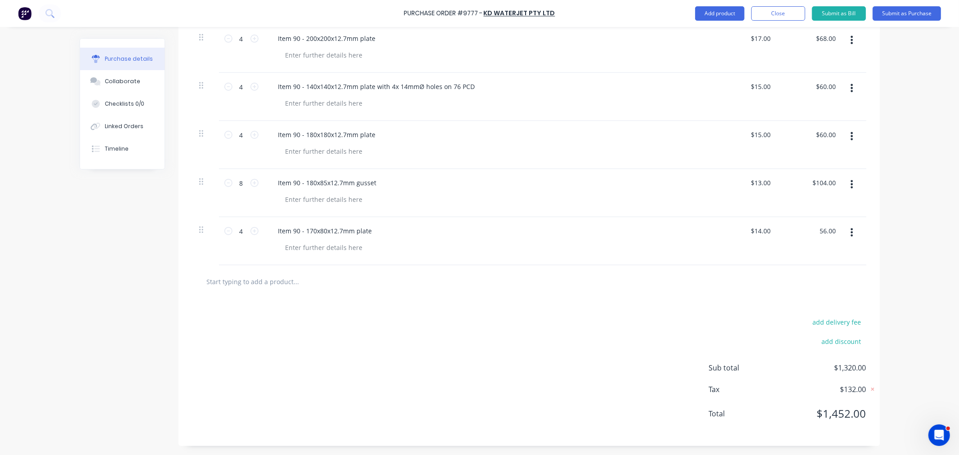
type textarea "x"
type input "56.00"
type textarea "x"
type input "$56.00"
click at [718, 14] on button "Add product" at bounding box center [719, 13] width 49 height 14
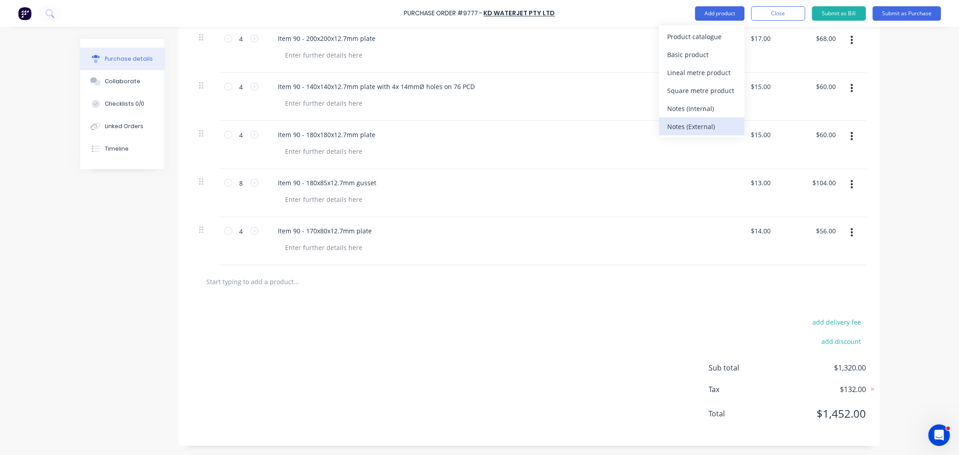
click at [699, 125] on div "Notes (External)" at bounding box center [701, 126] width 69 height 13
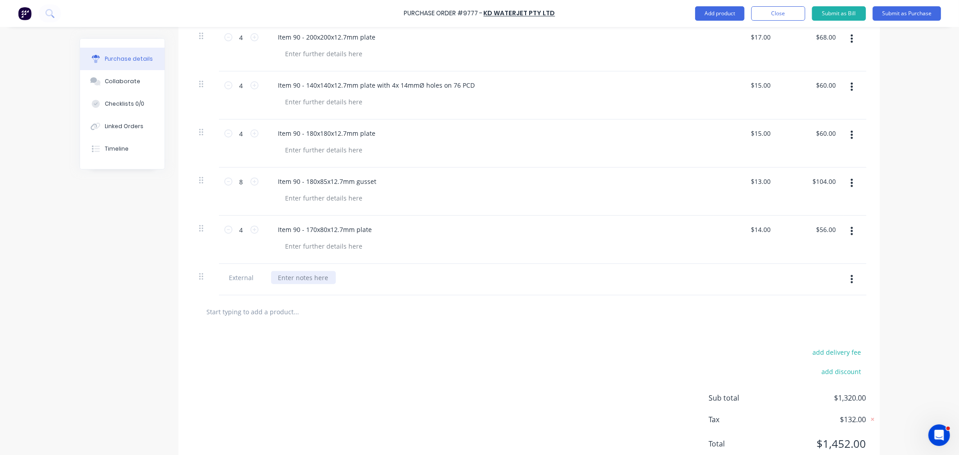
type textarea "x"
click at [304, 281] on div at bounding box center [303, 277] width 65 height 13
drag, startPoint x: 333, startPoint y: 277, endPoint x: 334, endPoint y: 289, distance: 12.1
click at [333, 278] on div "AS PER QUOTE QU-" at bounding box center [307, 277] width 72 height 13
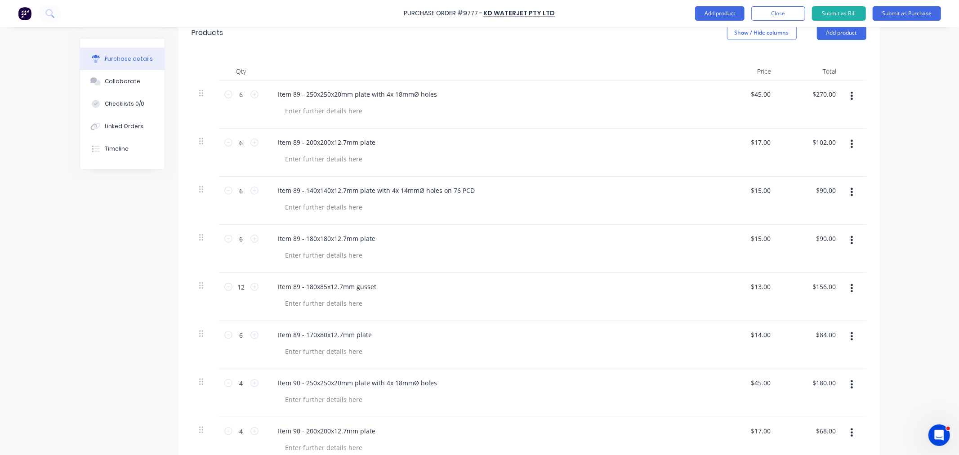
scroll to position [201, 0]
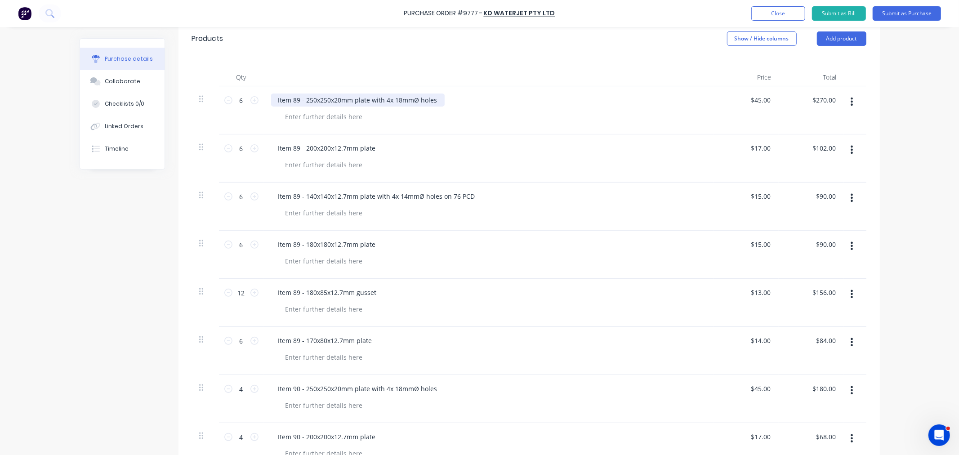
click at [302, 99] on div "Item 89 - 250x250x20mm plate with 4x 18mmØ holes" at bounding box center [358, 100] width 174 height 13
copy div "F1 -"
drag, startPoint x: 301, startPoint y: 150, endPoint x: 304, endPoint y: 168, distance: 18.3
click at [301, 151] on div "Item 89 - 200x200x12.7mm plate" at bounding box center [327, 148] width 112 height 13
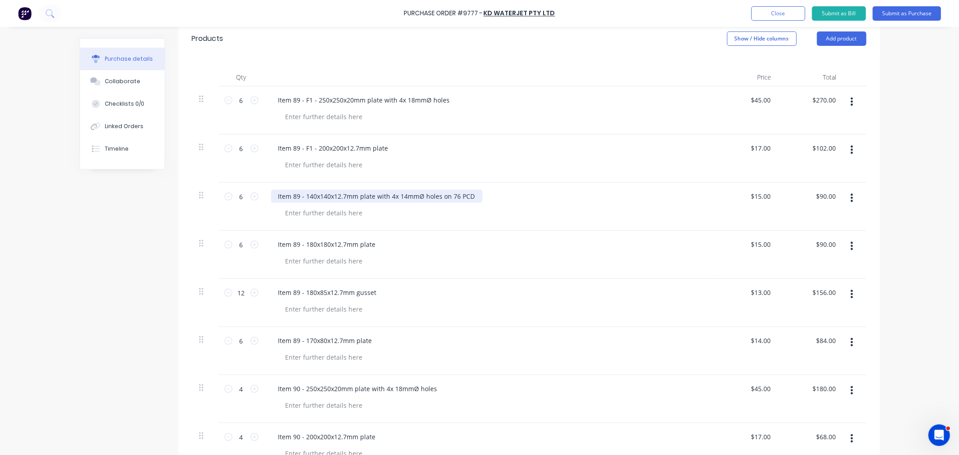
click at [303, 196] on div "Item 89 - 140x140x12.7mm plate with 4x 14mmØ holes on 76 PCD" at bounding box center [376, 196] width 211 height 13
click at [302, 244] on div "Item 89 - 180x180x12.7mm plate" at bounding box center [327, 244] width 112 height 13
click at [303, 293] on div "Item 89 - 180x85x12.7mm gusset" at bounding box center [327, 292] width 113 height 13
click at [302, 295] on div "Item 89 - 180x85x12.7mm gusset" at bounding box center [327, 292] width 113 height 13
click at [302, 342] on div "Item 89 - 170x80x12.7mm plate" at bounding box center [325, 340] width 108 height 13
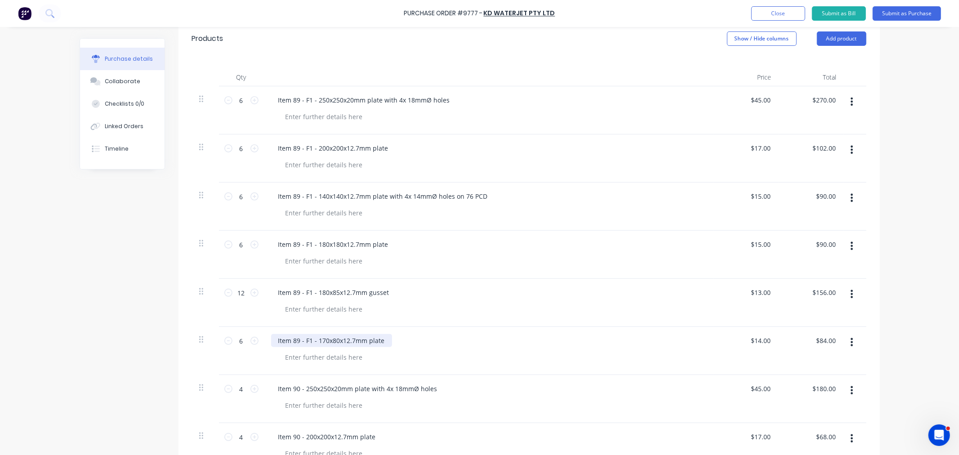
click at [304, 340] on div "Item 89 - F1 - 170x80x12.7mm plate" at bounding box center [331, 340] width 121 height 13
click at [307, 293] on div "Item 89 - F1 - 180x85x12.7mm gusset" at bounding box center [333, 292] width 125 height 13
click at [307, 247] on div "Item 89 - F1 - 180x180x12.7mm plate" at bounding box center [333, 244] width 125 height 13
click at [307, 195] on div "Item 89 - F1 - 140x140x12.7mm plate with 4x 14mmØ holes on 76 PCD" at bounding box center [383, 196] width 224 height 13
drag, startPoint x: 308, startPoint y: 149, endPoint x: 307, endPoint y: 167, distance: 17.5
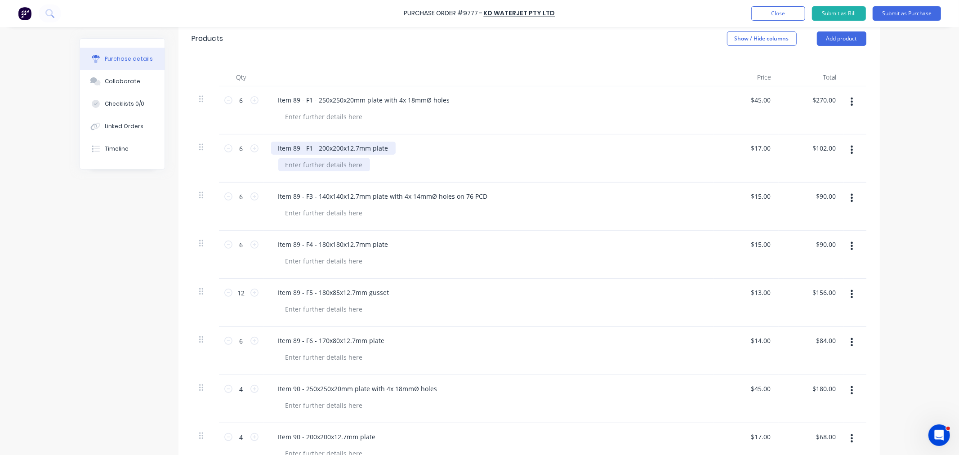
click at [307, 149] on div "Item 89 - F1 - 200x200x12.7mm plate" at bounding box center [333, 148] width 125 height 13
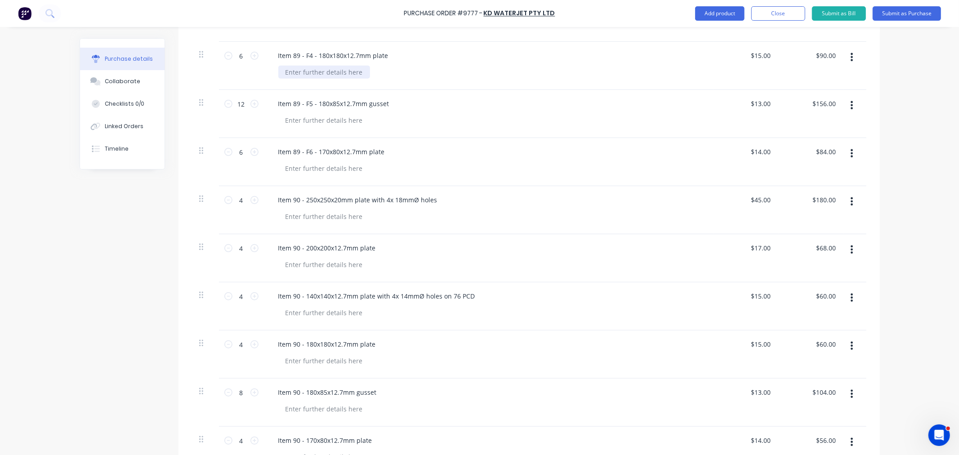
scroll to position [451, 0]
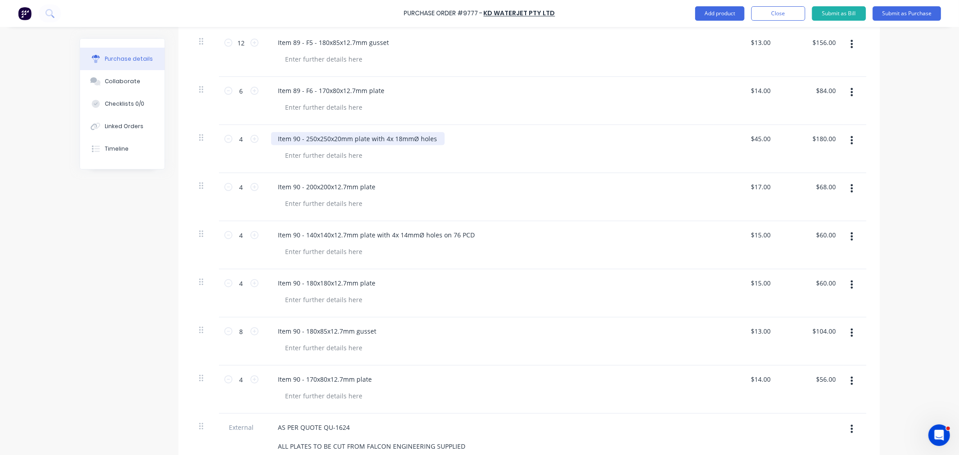
click at [302, 140] on div "Item 90 - 250x250x20mm plate with 4x 18mmØ holes" at bounding box center [358, 138] width 174 height 13
click at [302, 187] on div "Item 90 - 200x200x12.7mm plate" at bounding box center [327, 186] width 112 height 13
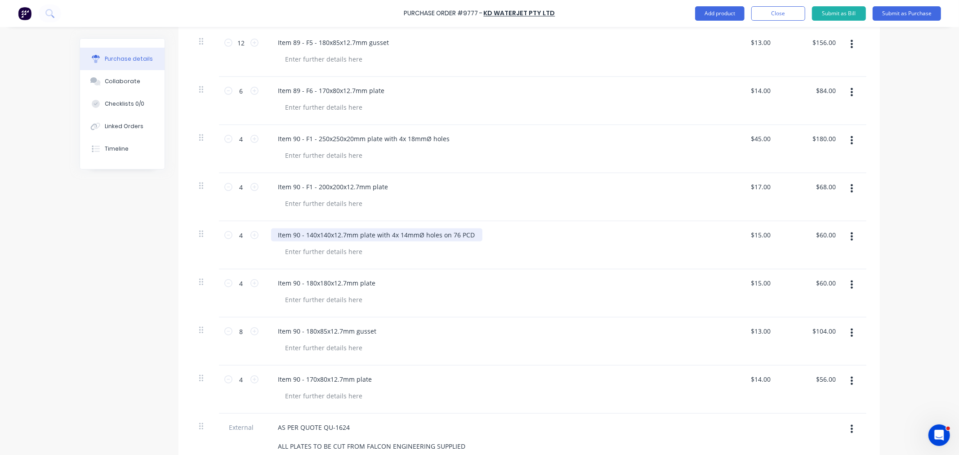
click at [303, 236] on div "Item 90 - 140x140x12.7mm plate with 4x 14mmØ holes on 76 PCD" at bounding box center [376, 234] width 211 height 13
click at [303, 285] on div "Item 90 - 180x180x12.7mm plate" at bounding box center [327, 283] width 112 height 13
click at [303, 330] on div "Item 90 - 180x85x12.7mm gusset" at bounding box center [327, 331] width 113 height 13
click at [302, 379] on div "Item 90 - 170x80x12.7mm plate" at bounding box center [325, 379] width 108 height 13
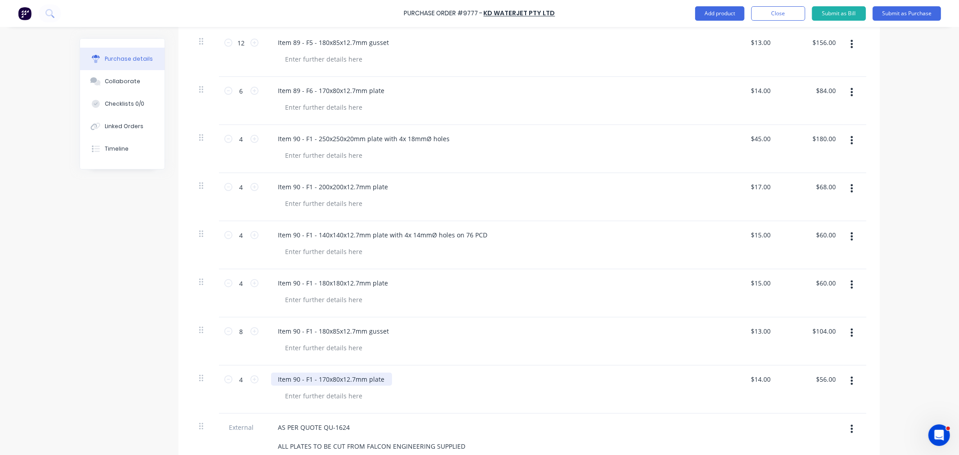
click at [306, 380] on div "Item 90 - F1 - 170x80x12.7mm plate" at bounding box center [331, 379] width 121 height 13
drag, startPoint x: 307, startPoint y: 333, endPoint x: 311, endPoint y: 347, distance: 14.1
click at [307, 335] on div "Item 90 - F1 - 180x85x12.7mm gusset" at bounding box center [333, 331] width 125 height 13
click at [306, 286] on div "Item 90 - F1 - 180x180x12.7mm plate" at bounding box center [333, 283] width 125 height 13
click at [305, 235] on div "Item 90 - F1 - 140x140x12.7mm plate with 4x 14mmØ holes on 76 PCD" at bounding box center [383, 234] width 224 height 13
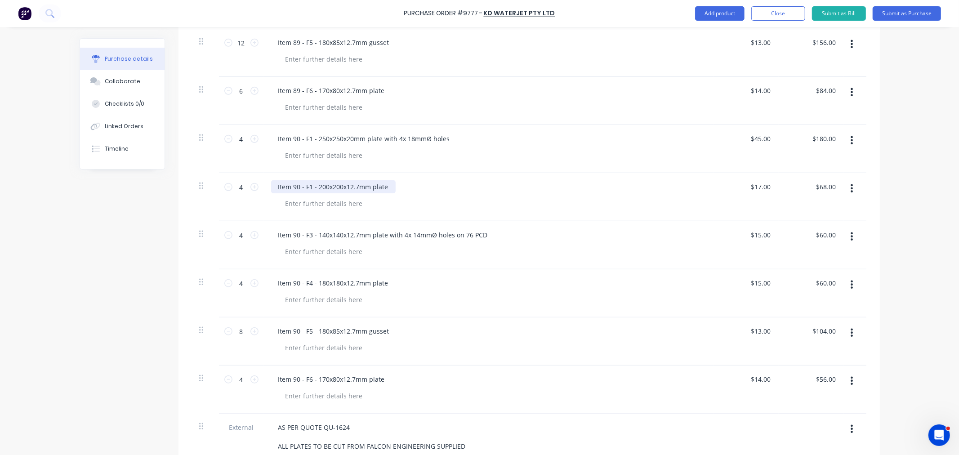
click at [306, 187] on div "Item 90 - F1 - 200x200x12.7mm plate" at bounding box center [333, 186] width 125 height 13
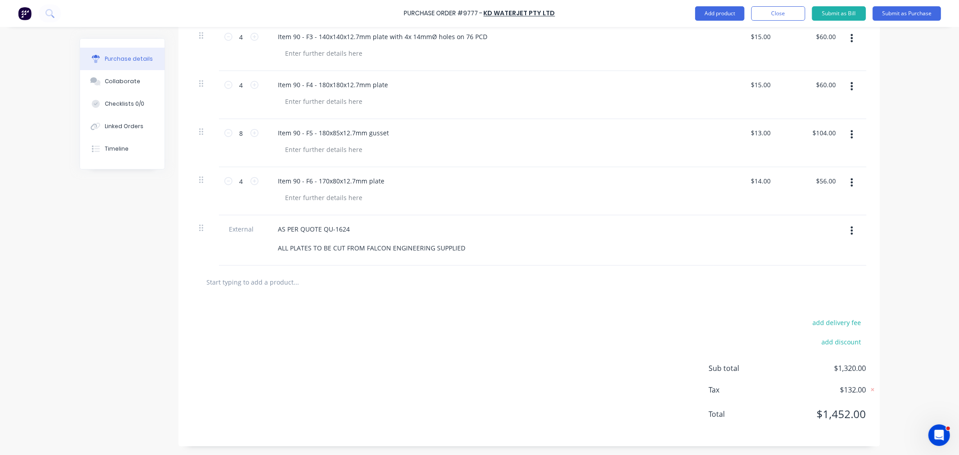
scroll to position [651, 0]
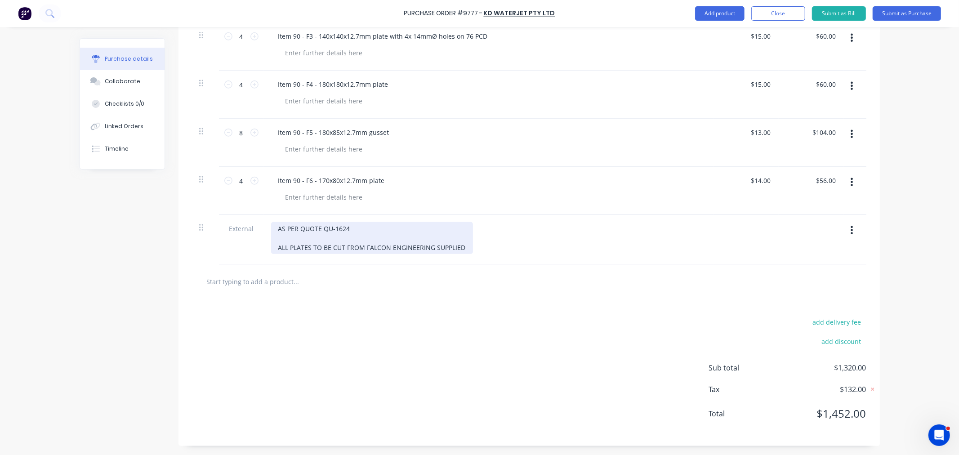
click at [461, 246] on div "AS PER QUOTE QU-1624 ALL PLATES TO BE CUT FROM FALCON ENGINEERING SUPPLIED" at bounding box center [372, 238] width 202 height 32
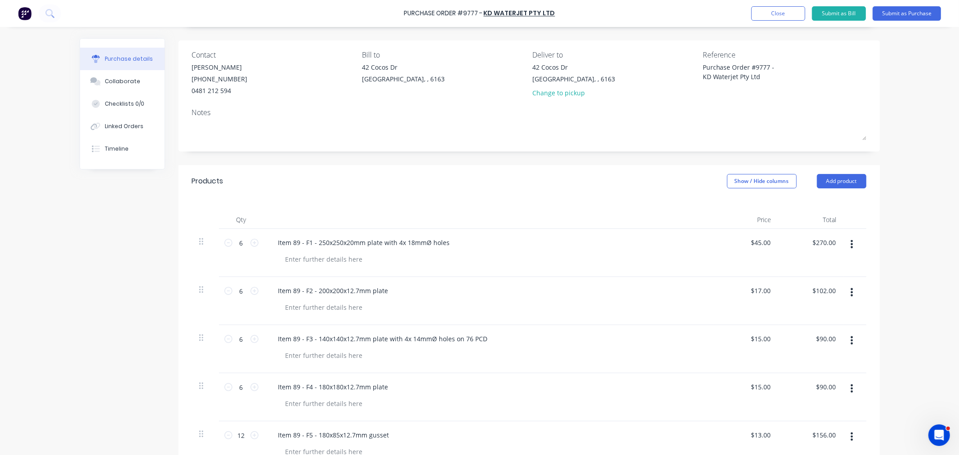
scroll to position [0, 0]
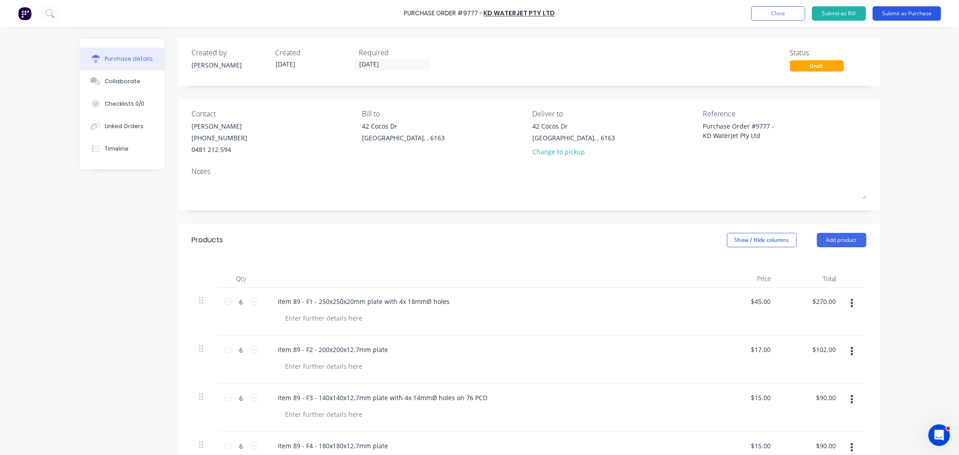
click at [906, 9] on button "Submit as Purchase" at bounding box center [907, 13] width 68 height 14
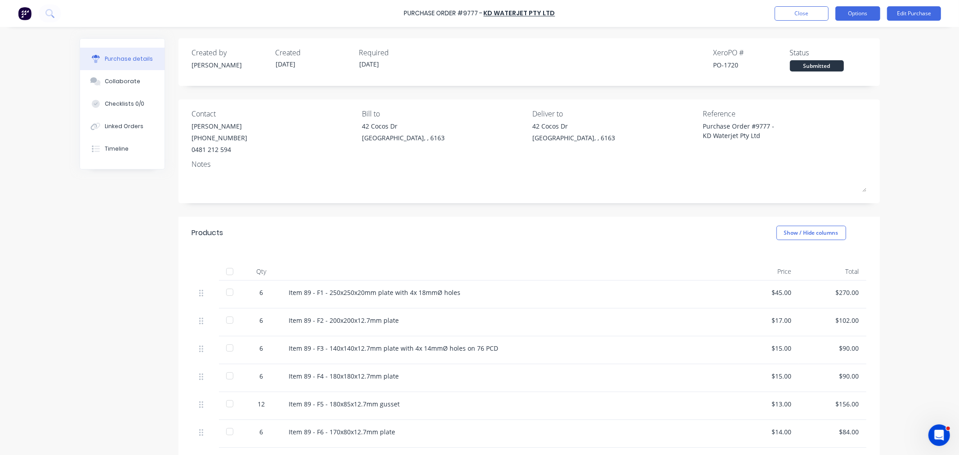
click at [863, 15] on button "Options" at bounding box center [857, 13] width 45 height 14
click at [824, 38] on div "Print / Email" at bounding box center [837, 36] width 69 height 13
click at [820, 57] on div "With pricing" at bounding box center [837, 54] width 69 height 13
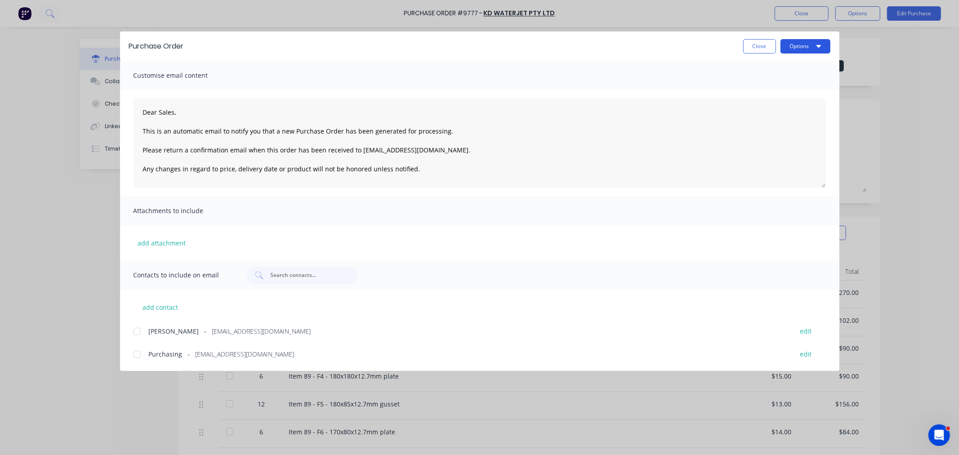
click at [805, 50] on button "Options" at bounding box center [806, 46] width 50 height 14
click at [803, 62] on div "Preview" at bounding box center [787, 68] width 69 height 13
click at [760, 46] on button "Close" at bounding box center [759, 46] width 33 height 14
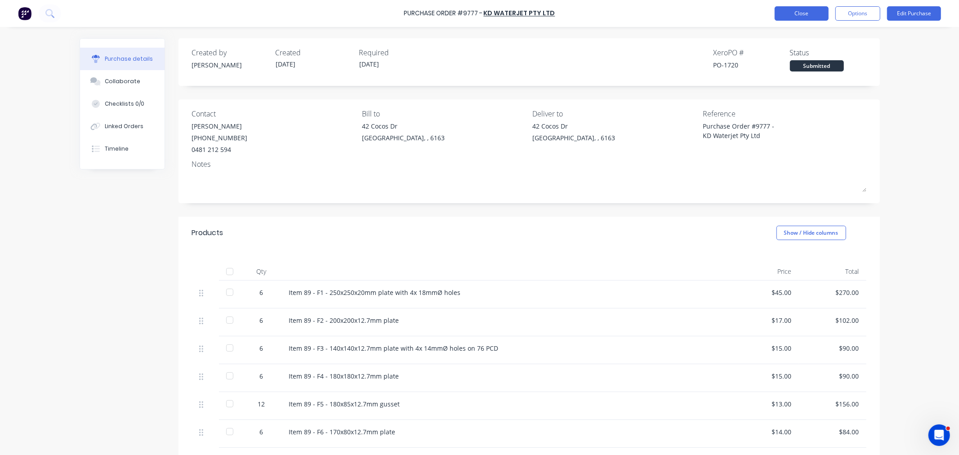
click at [790, 12] on button "Close" at bounding box center [802, 13] width 54 height 14
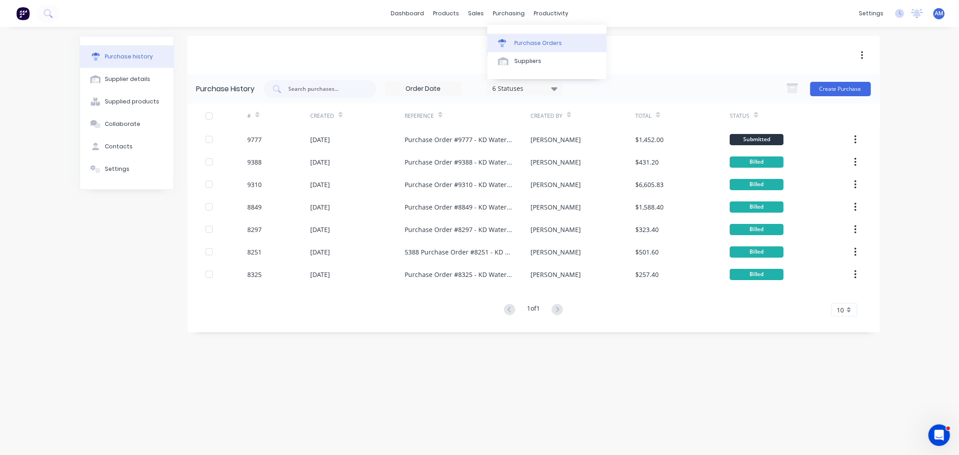
click at [524, 41] on div "Purchase Orders" at bounding box center [538, 43] width 48 height 8
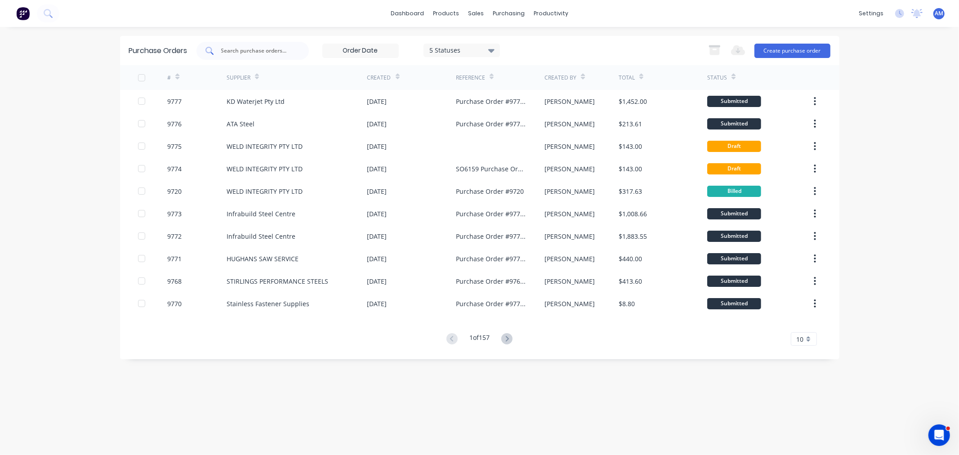
click at [236, 47] on input "text" at bounding box center [257, 50] width 75 height 9
click at [511, 338] on icon at bounding box center [506, 338] width 11 height 11
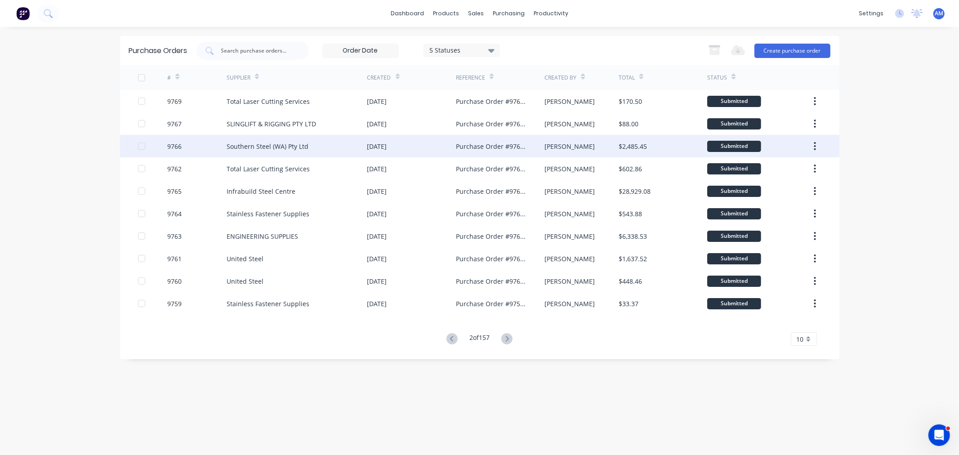
click at [194, 140] on div "9766" at bounding box center [196, 146] width 59 height 22
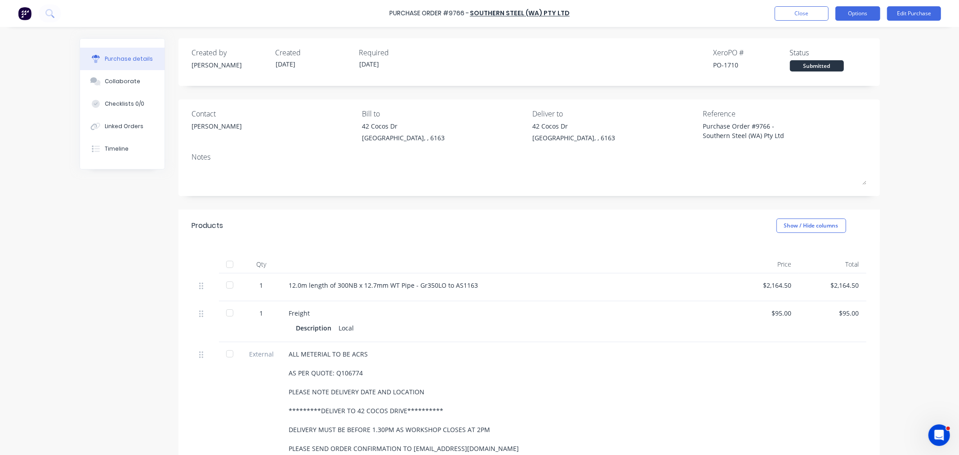
click at [852, 9] on button "Options" at bounding box center [857, 13] width 45 height 14
click at [825, 33] on div "Print / Email" at bounding box center [837, 36] width 69 height 13
click at [819, 54] on div "With pricing" at bounding box center [837, 54] width 69 height 13
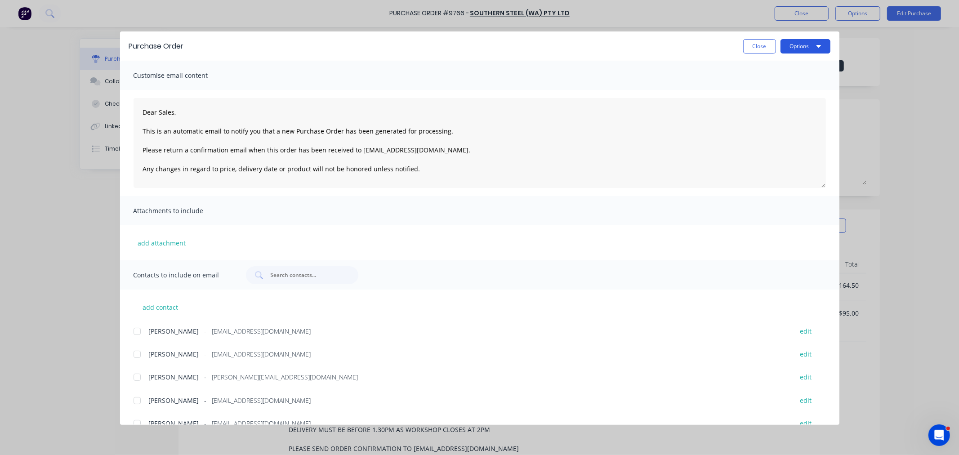
click at [806, 44] on button "Options" at bounding box center [806, 46] width 50 height 14
click at [780, 73] on div "Preview" at bounding box center [787, 68] width 69 height 13
click at [765, 40] on button "Close" at bounding box center [759, 46] width 33 height 14
type textarea "x"
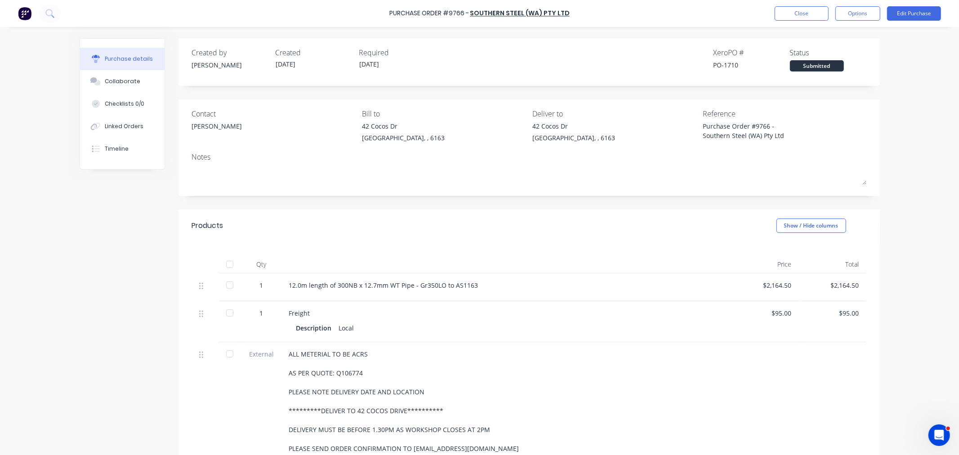
click at [780, 4] on div "Purchase Order #9766 - Southern Steel (WA) Pty Ltd Close Options Edit Purchase" at bounding box center [479, 13] width 959 height 27
click at [779, 17] on button "Close" at bounding box center [802, 13] width 54 height 14
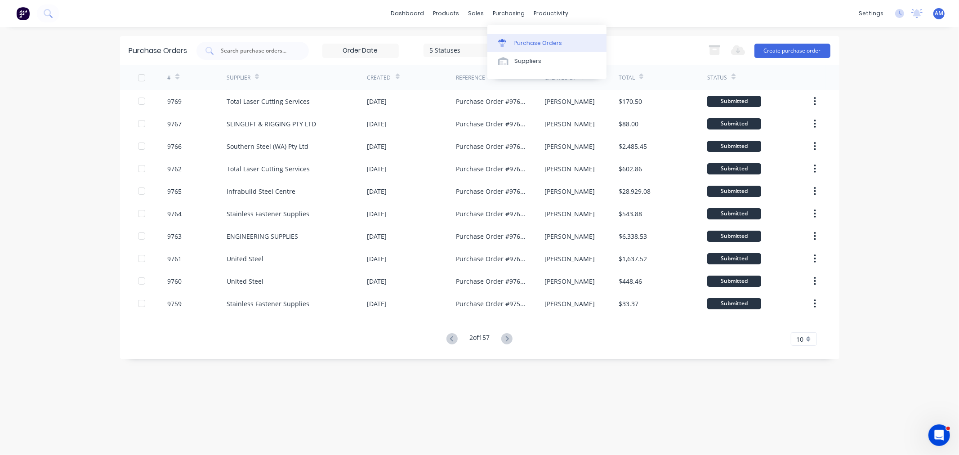
click at [519, 37] on link "Purchase Orders" at bounding box center [546, 43] width 119 height 18
click at [820, 51] on button "Create purchase order" at bounding box center [792, 51] width 76 height 14
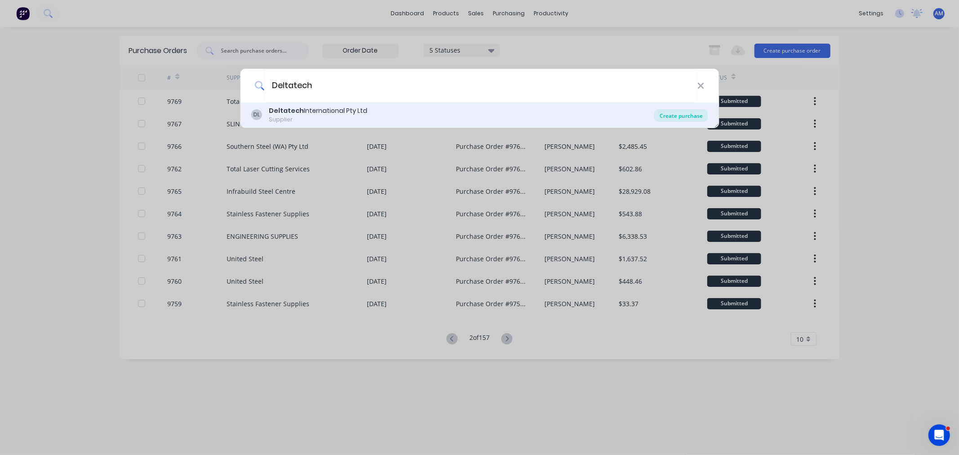
type input "Deltatech"
click at [694, 115] on div "Create purchase" at bounding box center [681, 115] width 54 height 13
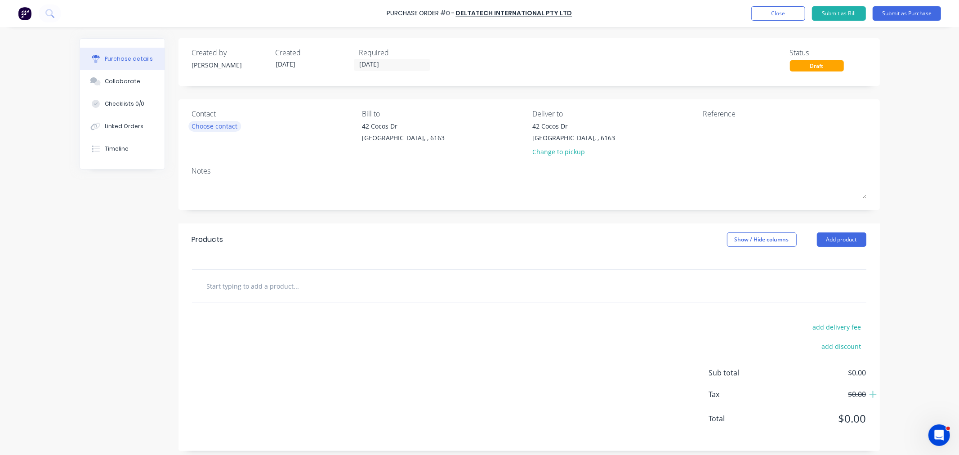
click at [213, 125] on div "Choose contact" at bounding box center [215, 125] width 46 height 9
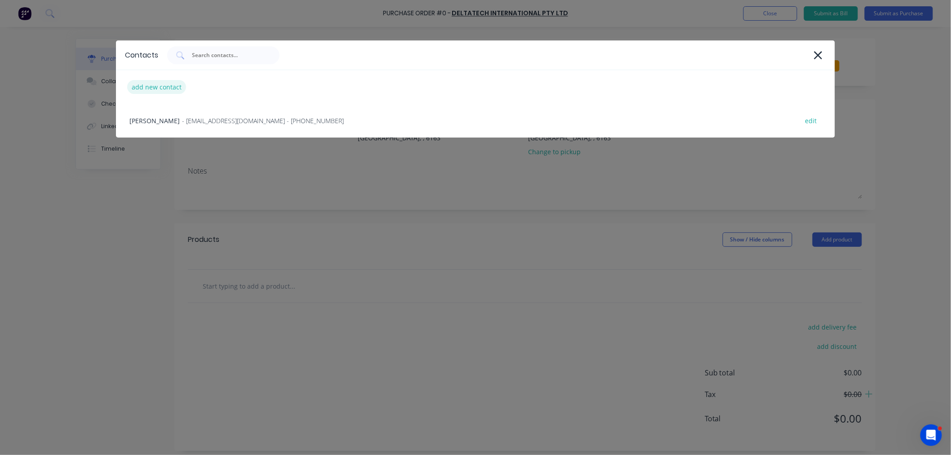
click at [164, 85] on div "add new contact" at bounding box center [156, 87] width 59 height 14
select select "AU"
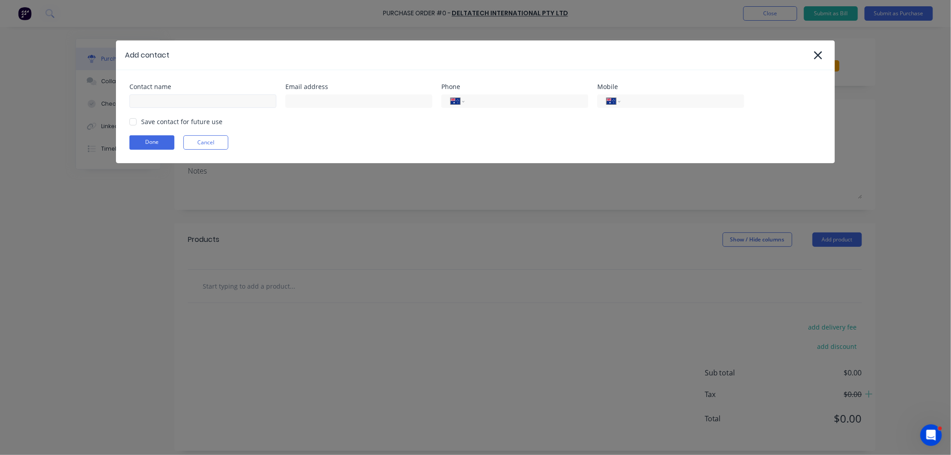
drag, startPoint x: 158, startPoint y: 109, endPoint x: 156, endPoint y: 102, distance: 7.9
click at [158, 109] on div "Contact name Email address Phone International Afghanistan Åland Islands Albani…" at bounding box center [475, 116] width 719 height 93
click at [156, 97] on input at bounding box center [202, 100] width 147 height 13
type input "q"
type input "Quotes"
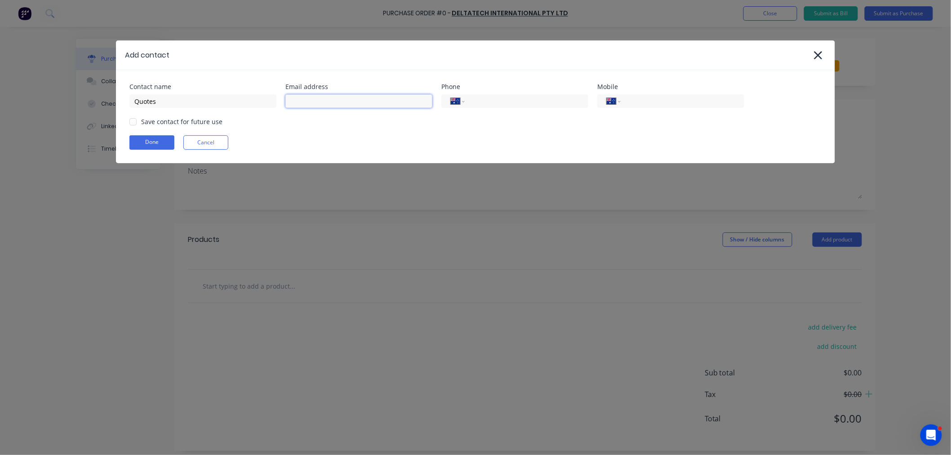
click at [315, 97] on input at bounding box center [359, 100] width 147 height 13
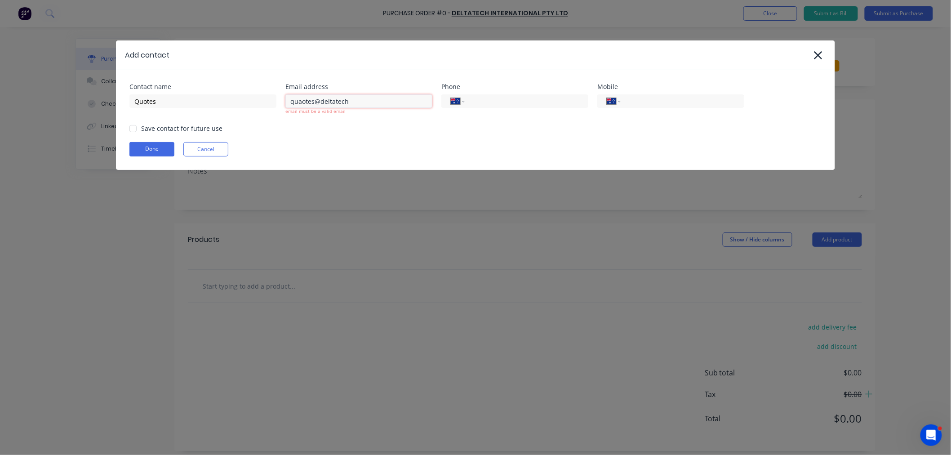
click at [360, 100] on input "quaotes@deltatech" at bounding box center [359, 100] width 147 height 13
click at [131, 128] on div at bounding box center [133, 129] width 18 height 18
type input "quaotes@deltatech.au"
click at [149, 151] on div "Contact name Quotes Email address quaotes@deltatech.au email must be a valid em…" at bounding box center [475, 120] width 719 height 100
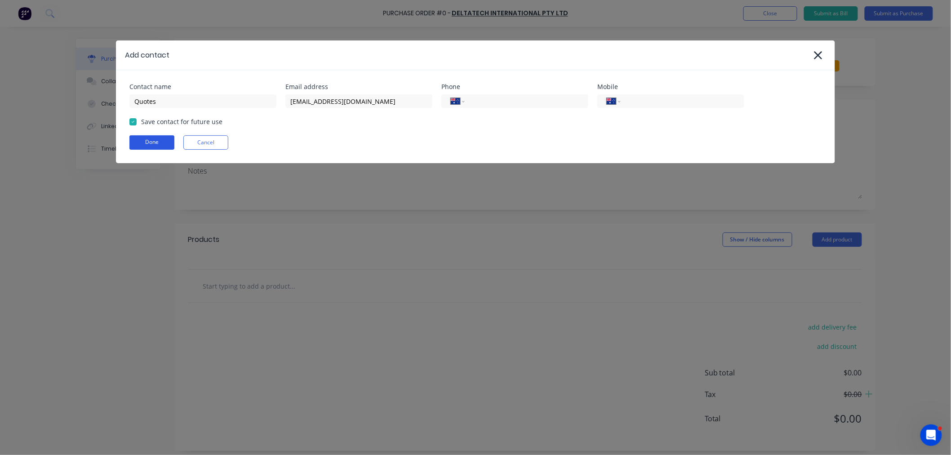
click at [157, 143] on button "Done" at bounding box center [151, 142] width 45 height 14
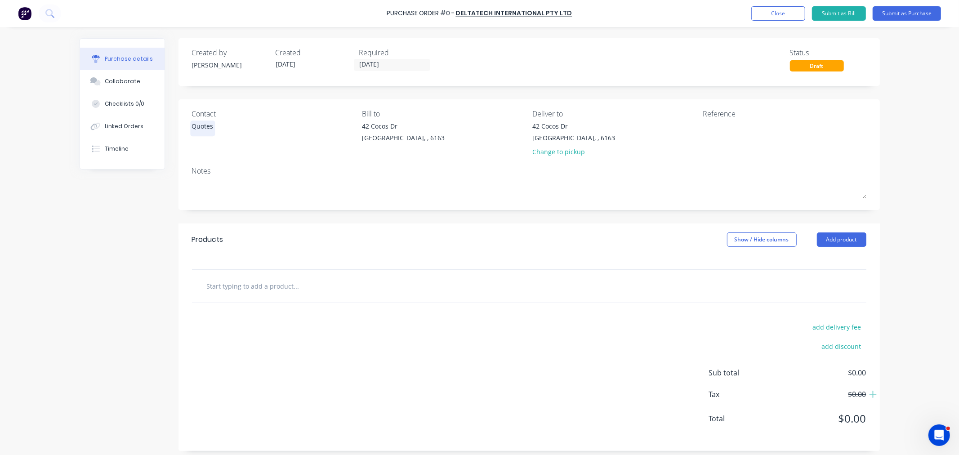
click at [207, 121] on div "Quotes" at bounding box center [203, 128] width 22 height 14
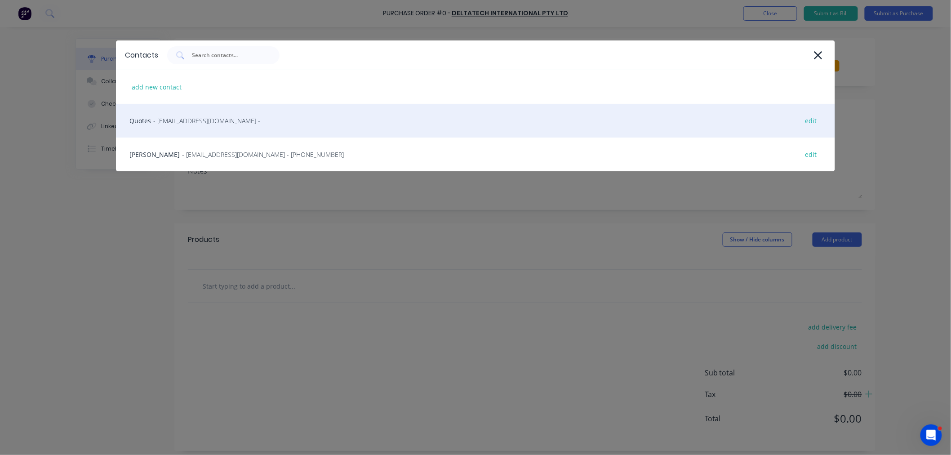
click at [156, 119] on span "- quaotes@deltatech.au -" at bounding box center [206, 120] width 107 height 9
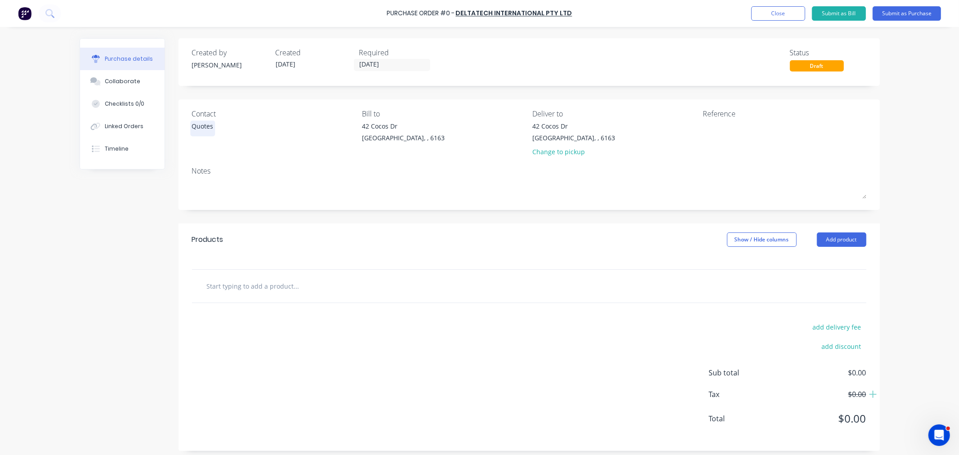
click at [201, 126] on div "Quotes" at bounding box center [203, 125] width 22 height 9
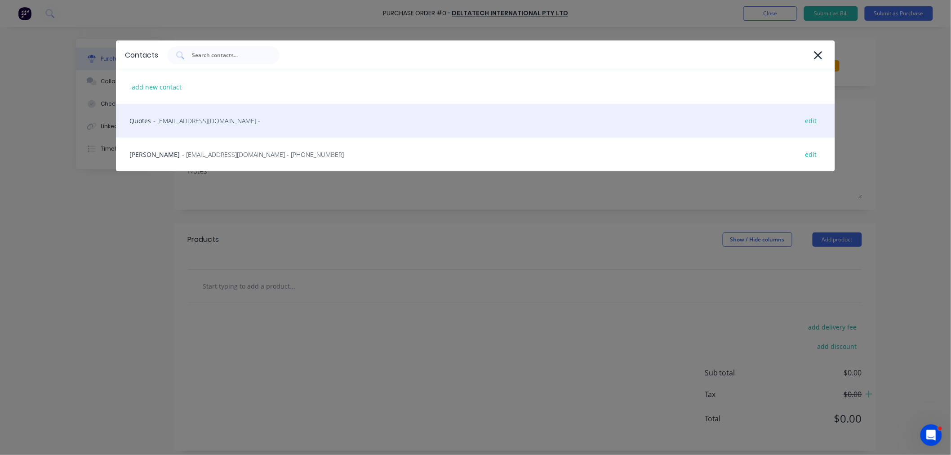
click at [199, 119] on span "- quaotes@deltatech.au -" at bounding box center [206, 120] width 107 height 9
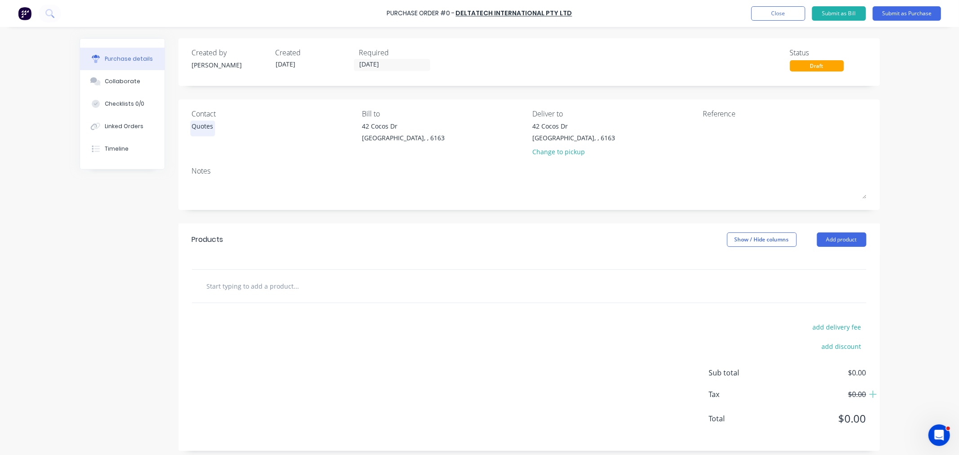
click at [204, 124] on div "Quotes" at bounding box center [203, 125] width 22 height 9
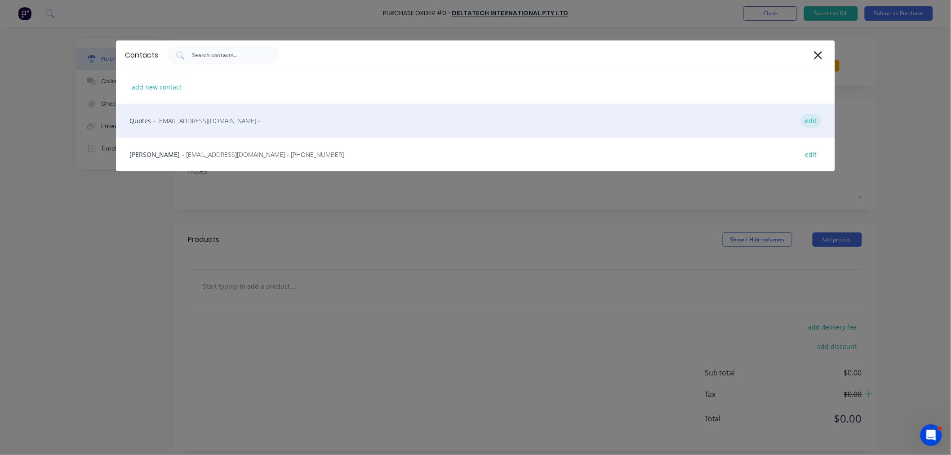
click at [812, 120] on div "edit" at bounding box center [811, 121] width 21 height 14
select select "AU"
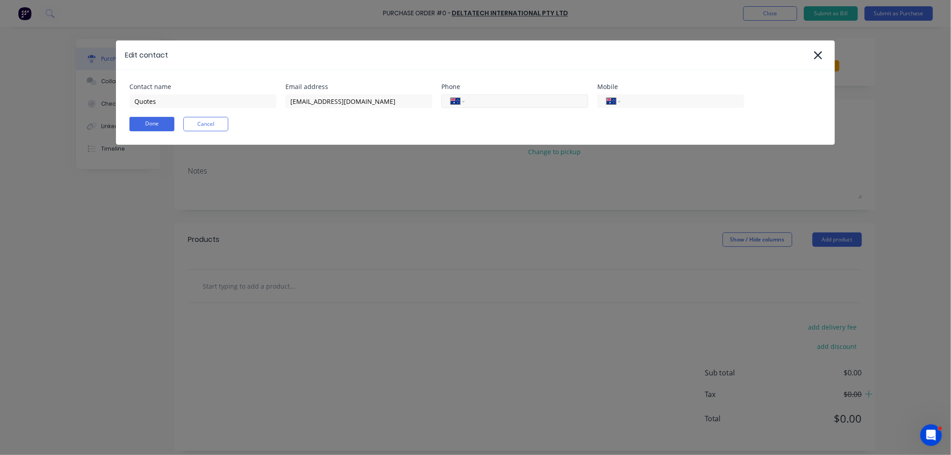
click at [525, 104] on input "tel" at bounding box center [525, 101] width 108 height 10
type input "[PHONE_NUMBER]"
click at [158, 127] on button "Done" at bounding box center [151, 124] width 45 height 14
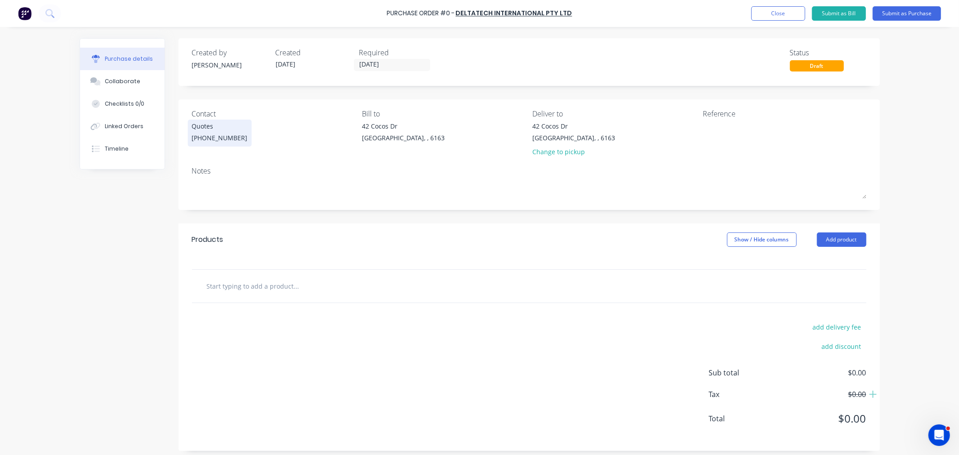
click at [202, 129] on div "Quotes" at bounding box center [220, 125] width 56 height 9
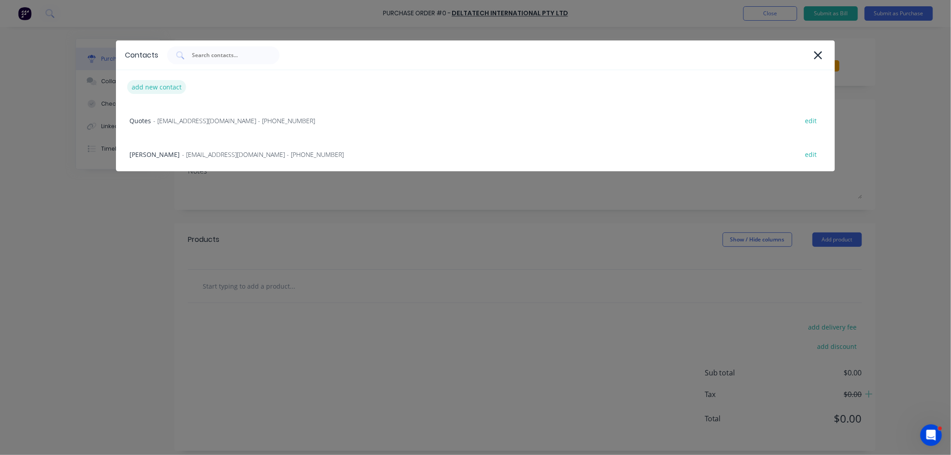
click at [165, 87] on div "add new contact" at bounding box center [156, 87] width 59 height 14
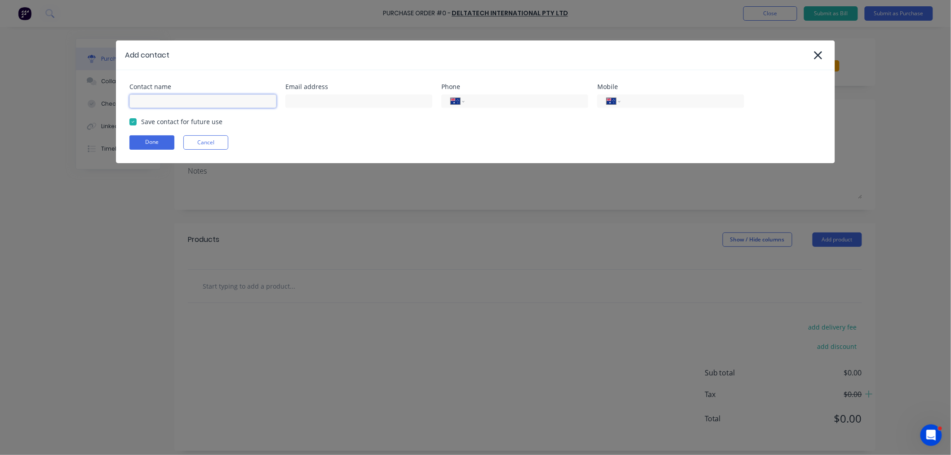
drag, startPoint x: 165, startPoint y: 97, endPoint x: 162, endPoint y: 124, distance: 26.7
click at [165, 97] on input at bounding box center [202, 100] width 147 height 13
click at [233, 104] on input "Matthew" at bounding box center [202, 100] width 147 height 13
click at [317, 98] on input at bounding box center [359, 100] width 147 height 13
click at [632, 100] on input "tel" at bounding box center [681, 101] width 108 height 10
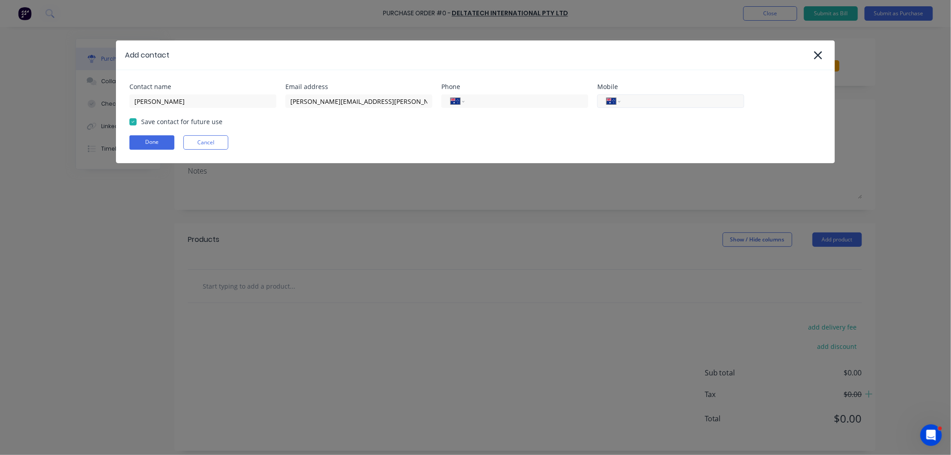
click at [678, 98] on input "tel" at bounding box center [681, 101] width 108 height 10
click at [146, 145] on button "Done" at bounding box center [151, 142] width 45 height 14
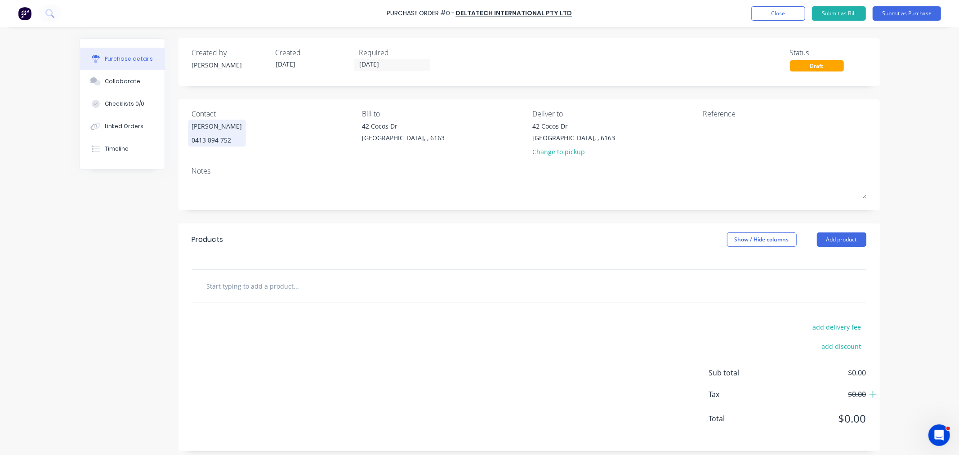
click at [223, 133] on div "Matthew Reid 0413 894 752" at bounding box center [217, 132] width 50 height 23
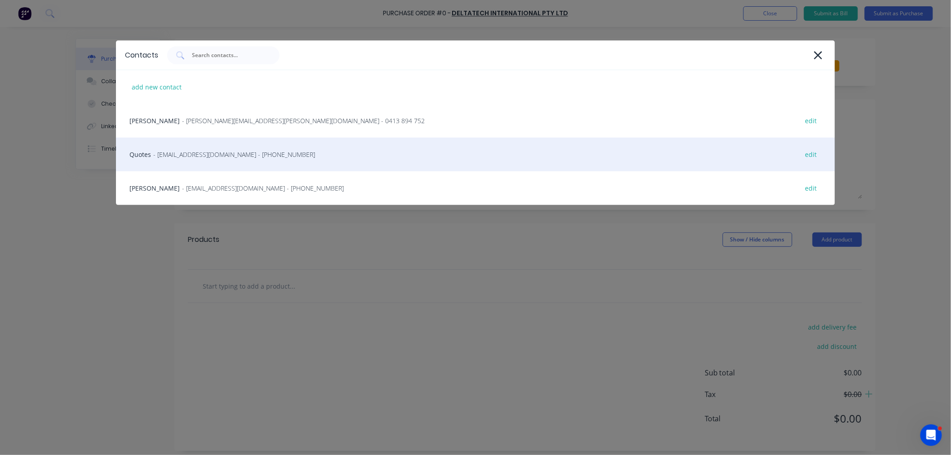
click at [254, 150] on span "- quaotes@deltatech.au - (08) 6117 9980" at bounding box center [234, 154] width 162 height 9
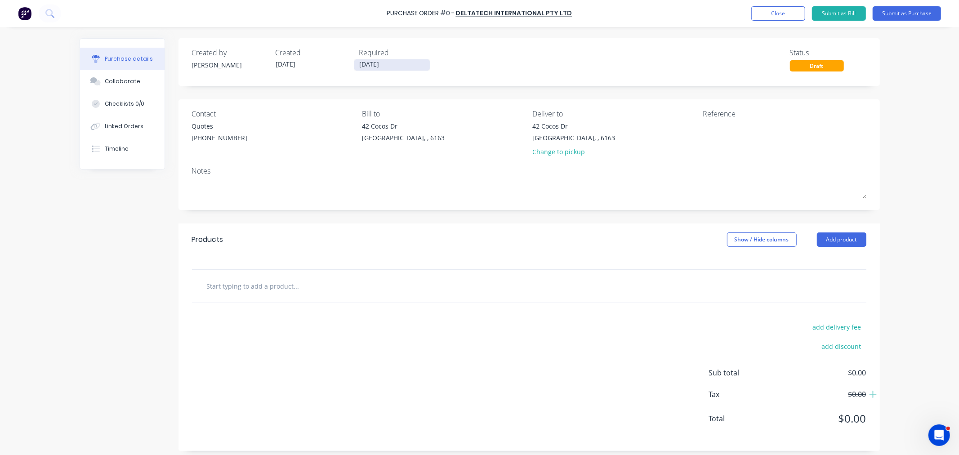
click at [388, 61] on input "07/10/25" at bounding box center [392, 64] width 76 height 11
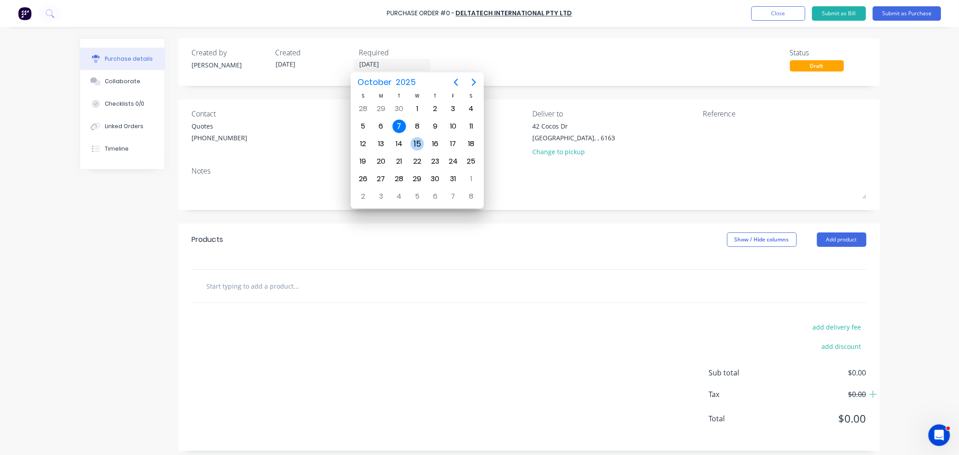
click at [416, 144] on div "15" at bounding box center [417, 143] width 13 height 13
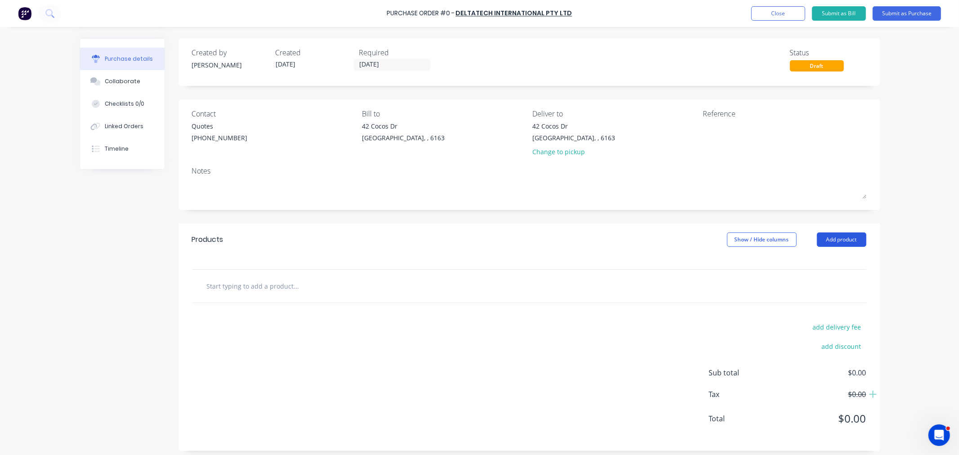
click at [828, 237] on button "Add product" at bounding box center [841, 239] width 49 height 14
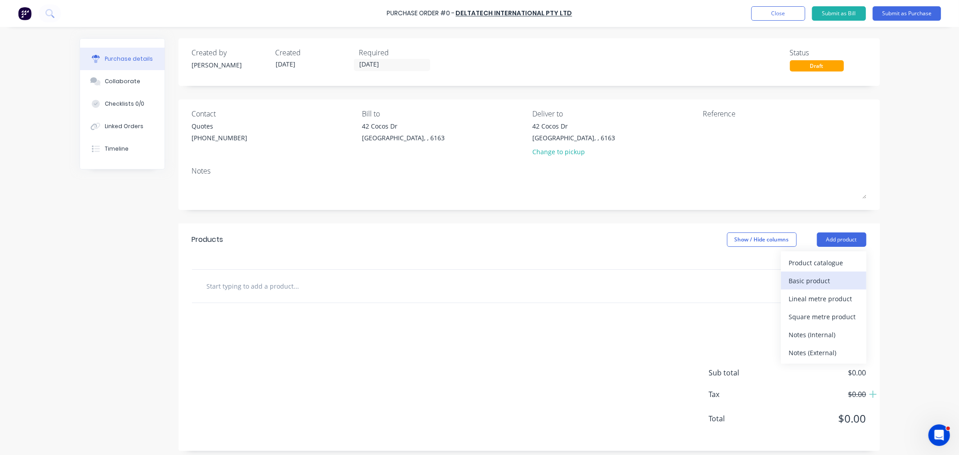
click at [817, 283] on div "Basic product" at bounding box center [823, 280] width 69 height 13
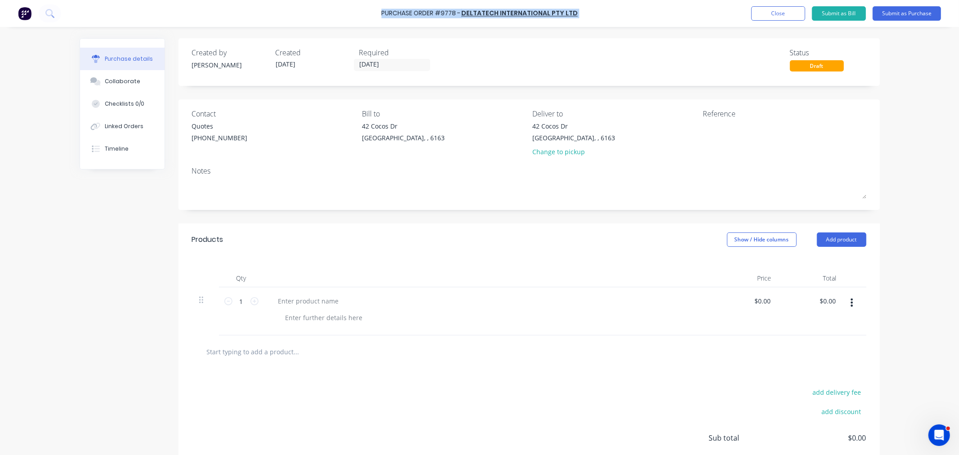
drag, startPoint x: 575, startPoint y: 13, endPoint x: 384, endPoint y: 15, distance: 190.7
click at [384, 15] on div "Purchase Order #9778 - Deltatech International Pty Ltd Add product Close Submit…" at bounding box center [479, 13] width 959 height 27
copy div "Purchase Order #9778 - Deltatech International Pty Ltd Add product Close Submit…"
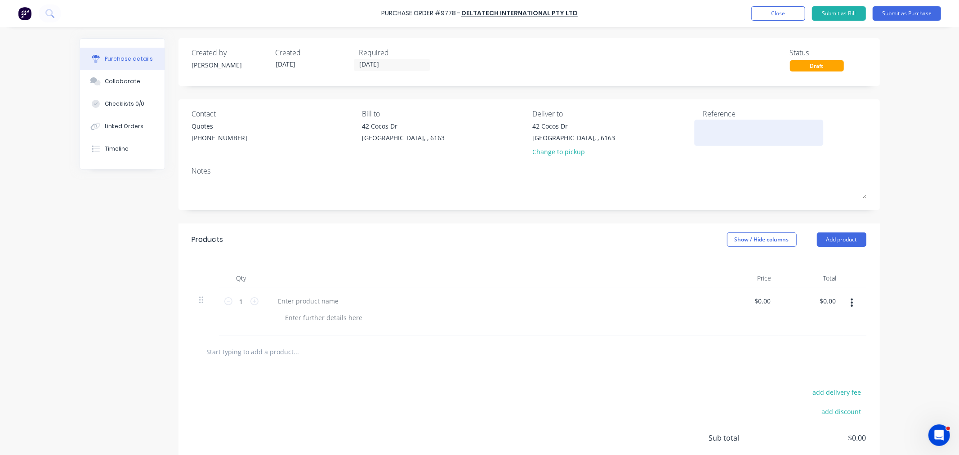
click at [738, 131] on textarea at bounding box center [759, 131] width 112 height 20
paste textarea "Purchase Order #9778 - Deltatech International Pty Ltd"
click at [290, 303] on div at bounding box center [308, 301] width 75 height 13
click at [239, 300] on input "1" at bounding box center [241, 301] width 18 height 13
click at [304, 298] on div "Item 14 -" at bounding box center [291, 301] width 41 height 13
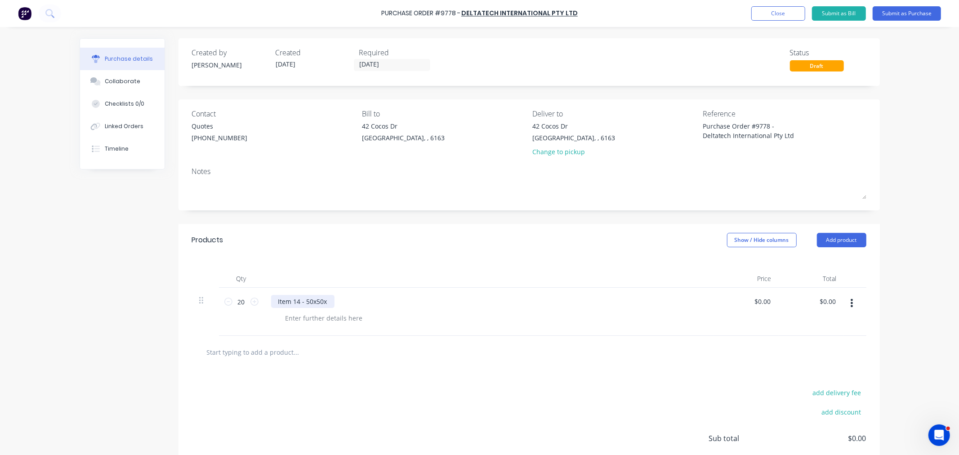
click at [323, 300] on div "Item 14 - 50x50x" at bounding box center [302, 301] width 63 height 13
click at [322, 303] on div "Item 14 - 50x50x" at bounding box center [302, 301] width 63 height 13
click at [309, 322] on div at bounding box center [324, 318] width 92 height 13
click at [306, 321] on div at bounding box center [324, 318] width 92 height 13
paste div
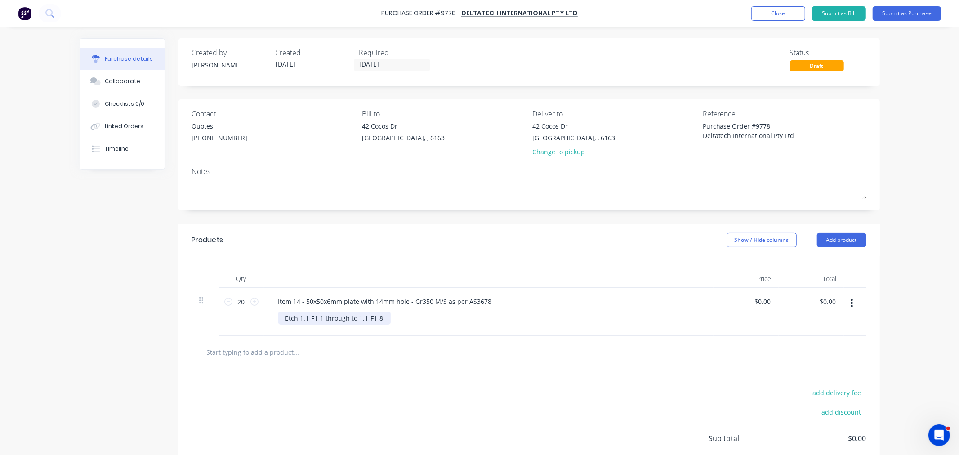
click at [298, 319] on div "Etch 1.1-F1-1 through to 1.1-F1-8" at bounding box center [334, 318] width 112 height 13
click at [411, 357] on div at bounding box center [334, 352] width 270 height 18
click at [842, 239] on button "Add product" at bounding box center [841, 240] width 49 height 14
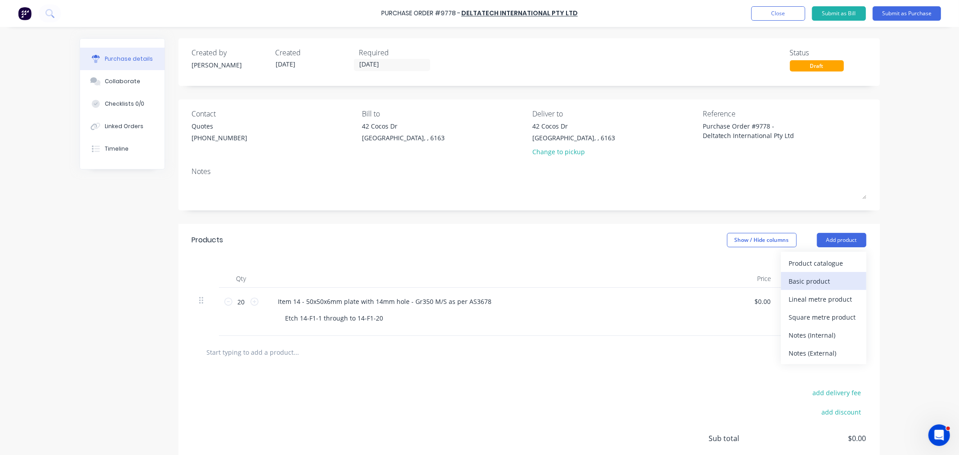
click at [815, 284] on div "Basic product" at bounding box center [823, 281] width 69 height 13
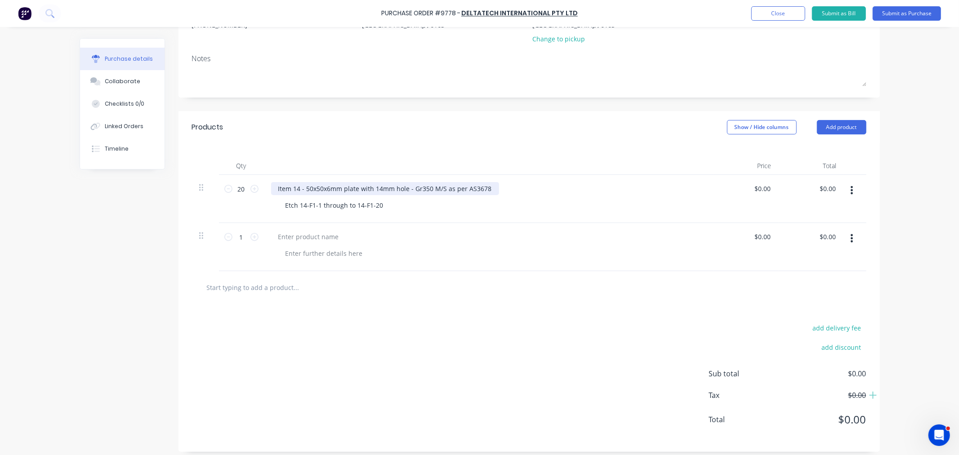
scroll to position [120, 0]
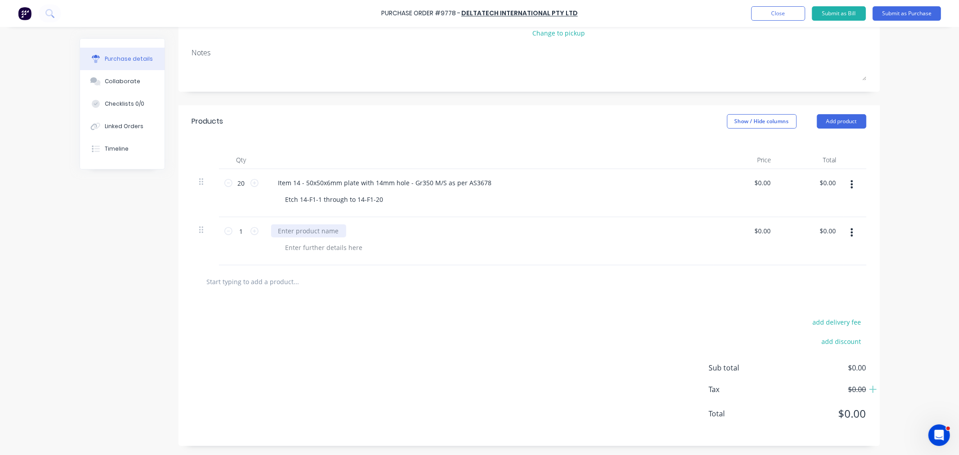
click at [297, 234] on div at bounding box center [308, 230] width 75 height 13
paste div
click at [275, 230] on div "500x500x32mm base plate with 6x 30mmØ holes" at bounding box center [351, 230] width 161 height 13
click at [303, 183] on div "Item 14 - 50x50x6mm plate with 14mm hole - Gr350 M/S as per AS3678" at bounding box center [385, 182] width 228 height 13
drag, startPoint x: 303, startPoint y: 228, endPoint x: 303, endPoint y: 234, distance: 6.3
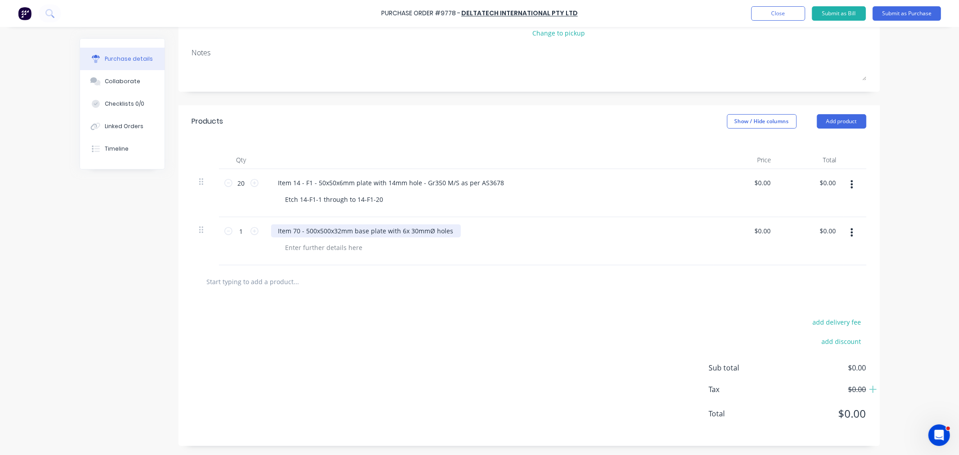
click at [303, 229] on div "Item 70 - 500x500x32mm base plate with 6x 30mmØ holes" at bounding box center [366, 230] width 190 height 13
drag, startPoint x: 375, startPoint y: 197, endPoint x: 268, endPoint y: 210, distance: 108.2
click at [264, 204] on div "Item 14 - F1 - 50x50x6mm plate with 14mm hole - Gr350 M/S as per AS3678 Etch 14…" at bounding box center [489, 193] width 450 height 48
copy div "Etch 14-F1-1 through to 14-F1-20"
click at [294, 246] on div at bounding box center [324, 247] width 92 height 13
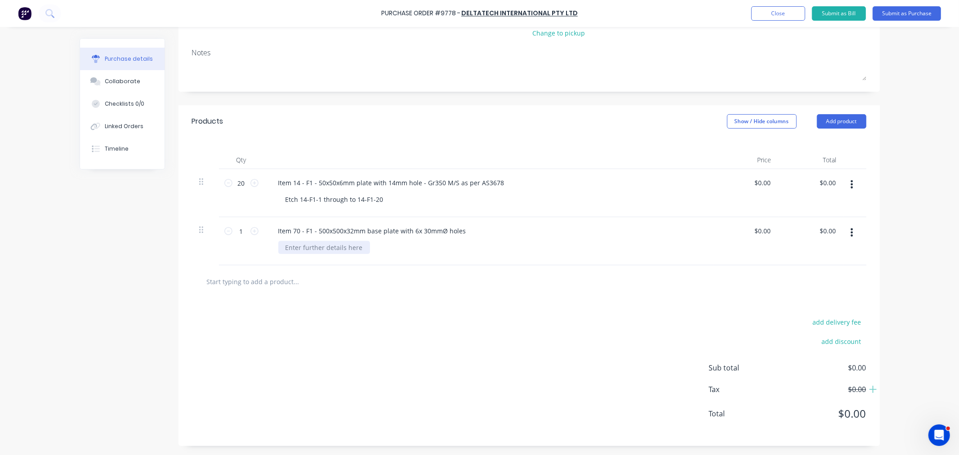
paste div
drag, startPoint x: 298, startPoint y: 246, endPoint x: 299, endPoint y: 254, distance: 7.3
click at [298, 247] on div "Etch 14-F1-1 through to 14-F1-20" at bounding box center [334, 247] width 112 height 13
click at [241, 231] on input "1" at bounding box center [241, 230] width 18 height 13
click at [835, 120] on button "Add product" at bounding box center [841, 121] width 49 height 14
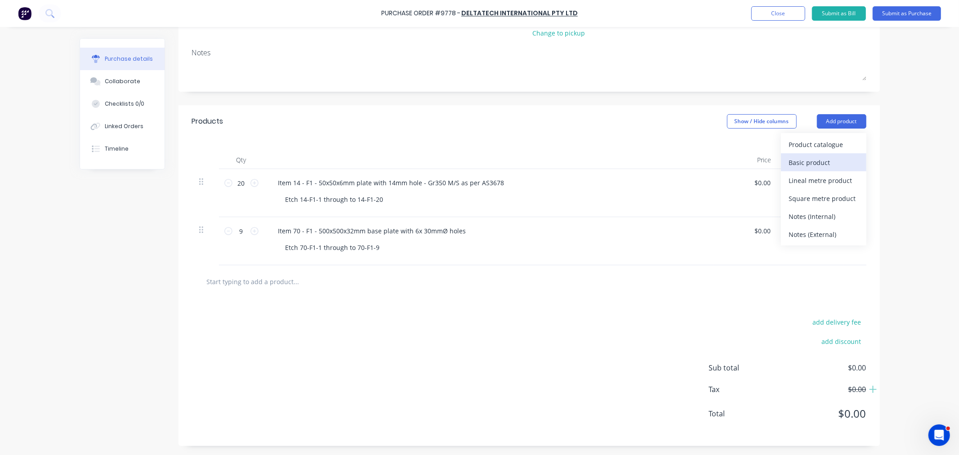
click at [814, 160] on div "Basic product" at bounding box center [823, 162] width 69 height 13
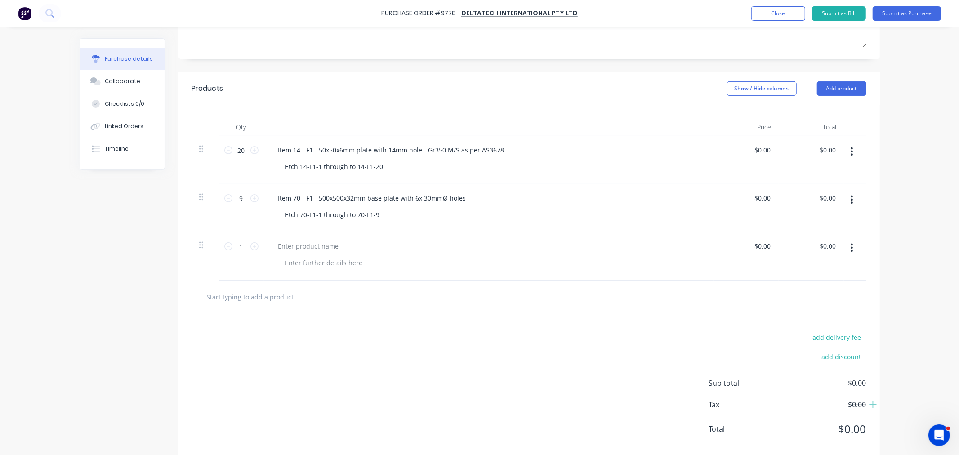
scroll to position [168, 0]
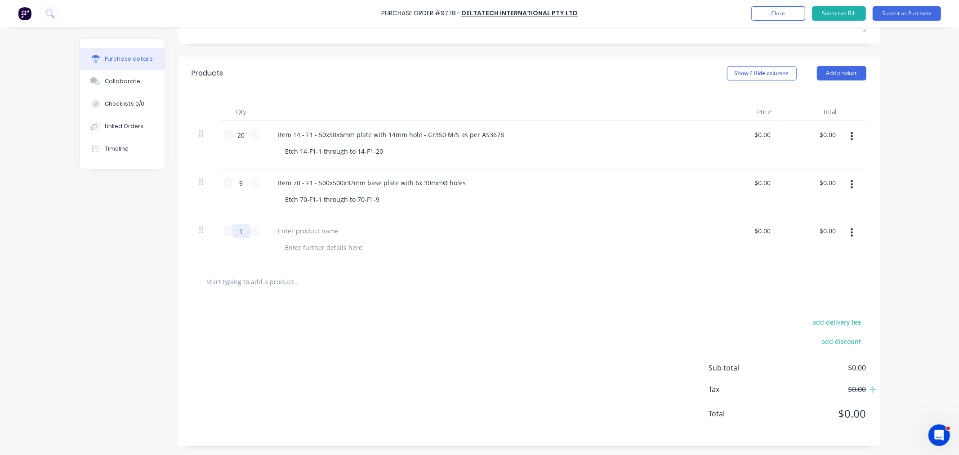
click at [236, 232] on input "1" at bounding box center [241, 230] width 18 height 13
click at [303, 228] on div at bounding box center [308, 230] width 75 height 13
paste div
drag, startPoint x: 359, startPoint y: 200, endPoint x: 263, endPoint y: 198, distance: 95.3
click at [264, 198] on div "Item 70 - F1 - 500x500x32mm base plate with 6x 30mmØ holes Etch 70-F1-1 through…" at bounding box center [489, 193] width 450 height 48
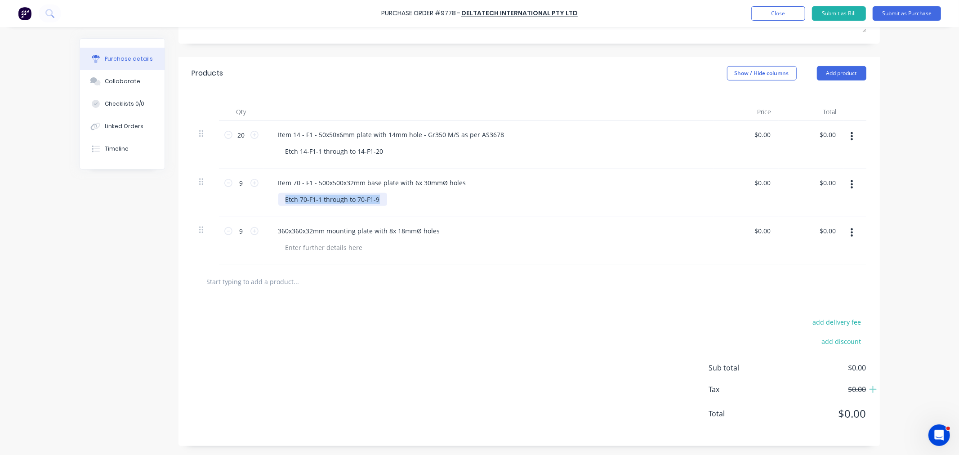
copy div "Etch 70-F1-1 through to 70-F1-9"
click at [299, 245] on div at bounding box center [324, 247] width 92 height 13
paste div
click at [274, 230] on div "360x360x32mm mounting plate with 8x 18mmØ holes" at bounding box center [359, 230] width 176 height 13
click at [309, 245] on div "Etch 70-F1-1 through to 70-F1-9" at bounding box center [332, 247] width 109 height 13
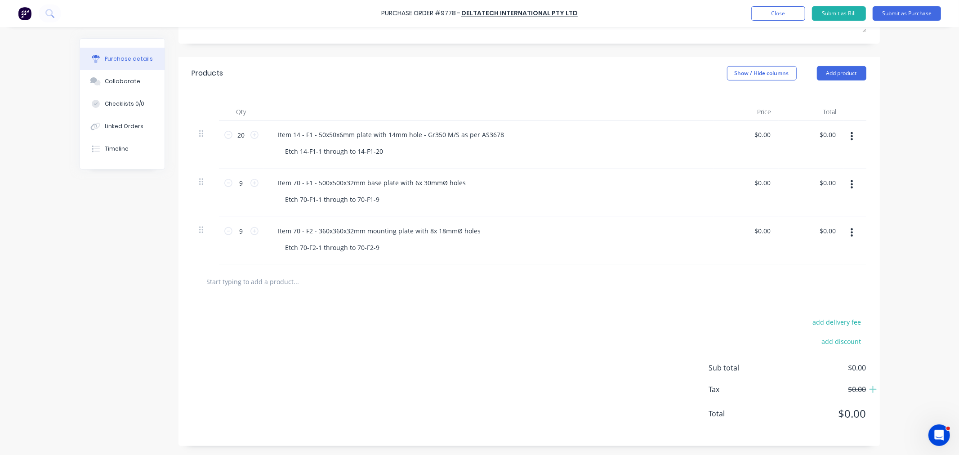
click at [419, 268] on div at bounding box center [529, 281] width 674 height 33
drag, startPoint x: 843, startPoint y: 68, endPoint x: 838, endPoint y: 76, distance: 9.0
click at [843, 69] on button "Add product" at bounding box center [841, 73] width 49 height 14
click at [799, 113] on div "Basic product" at bounding box center [823, 114] width 69 height 13
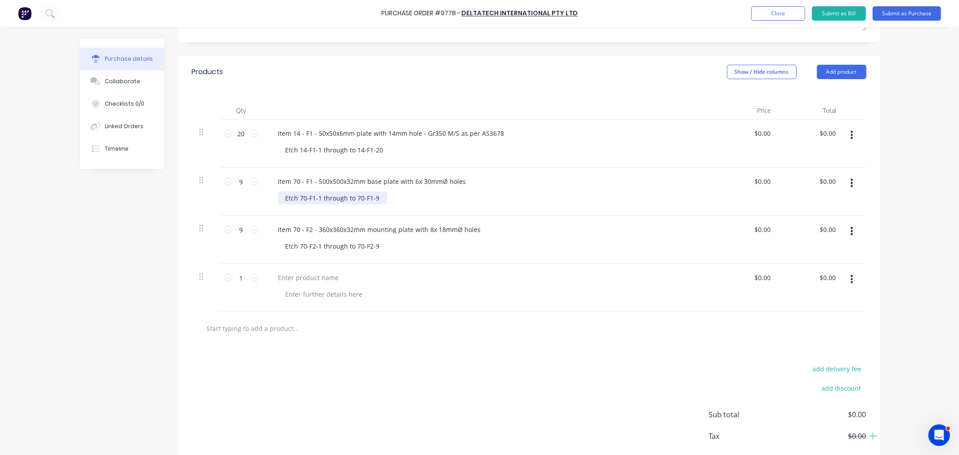
scroll to position [217, 0]
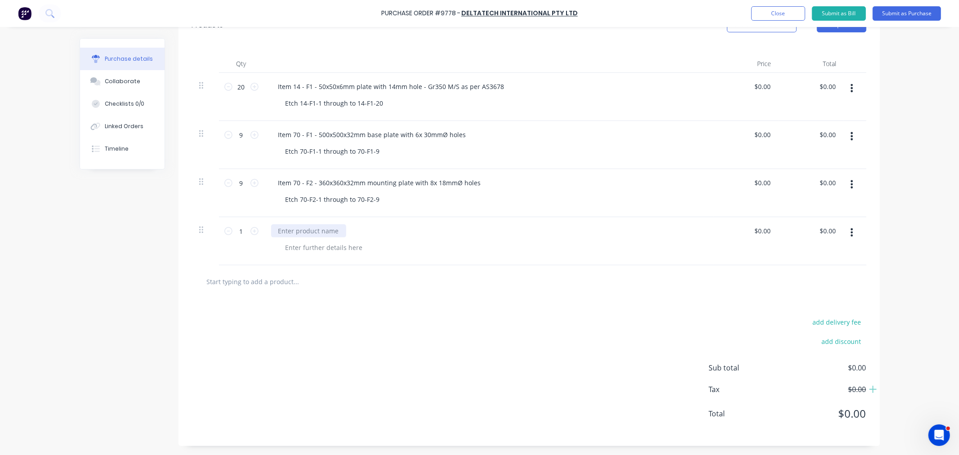
click at [298, 231] on div at bounding box center [308, 230] width 75 height 13
paste div
drag, startPoint x: 273, startPoint y: 228, endPoint x: 275, endPoint y: 240, distance: 12.3
click at [273, 230] on div "500x400x25mm plate with 4x30mmØ holes" at bounding box center [342, 230] width 143 height 13
drag, startPoint x: 375, startPoint y: 199, endPoint x: 250, endPoint y: 201, distance: 124.6
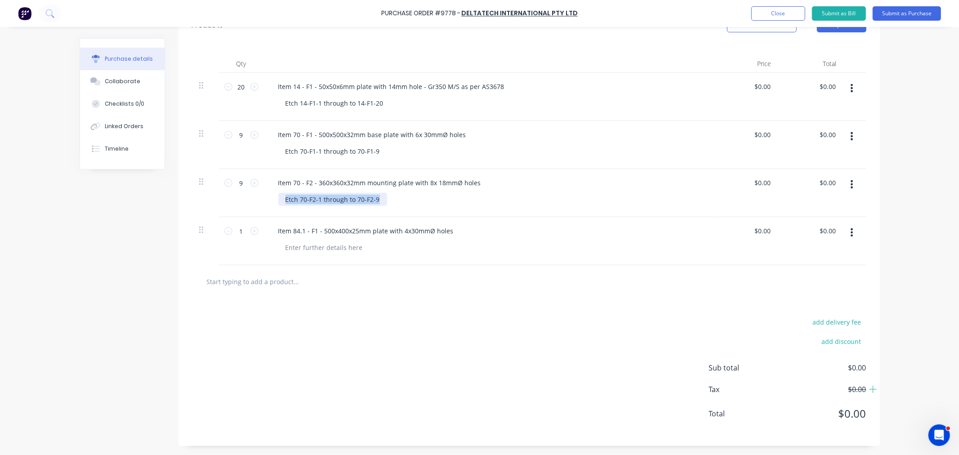
click at [250, 201] on div "9 9 Item 70 - F2 - 360x360x32mm mounting plate with 8x 18mmØ holes Etch 70-F2-1…" at bounding box center [529, 193] width 674 height 48
copy div "Etch 70-F2-1 through to 70-F2-9"
click at [301, 245] on div at bounding box center [324, 247] width 92 height 13
paste div
drag, startPoint x: 301, startPoint y: 245, endPoint x: 304, endPoint y: 259, distance: 14.2
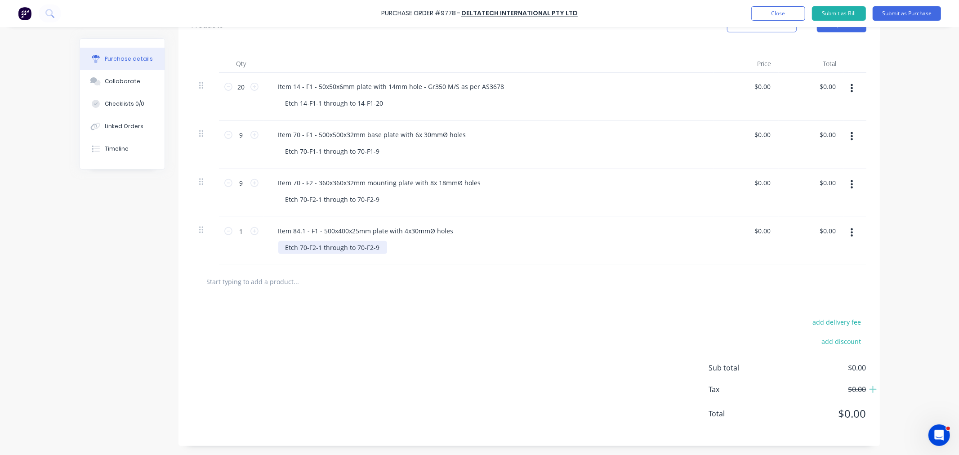
click at [301, 245] on div "Etch 70-F2-1 through to 70-F2-9" at bounding box center [332, 247] width 109 height 13
copy div "84.1-F1-1"
click at [239, 229] on input "1" at bounding box center [241, 230] width 18 height 13
click at [910, 5] on div "Purchase Order #9778 - Deltatech International Pty Ltd Add product Close Submit…" at bounding box center [479, 13] width 959 height 27
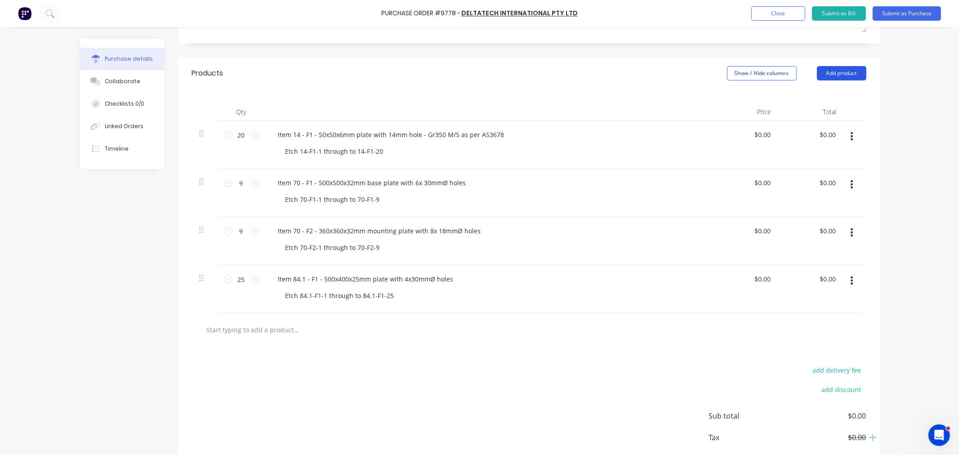
click at [833, 72] on button "Add product" at bounding box center [841, 73] width 49 height 14
click at [812, 119] on div "Basic product" at bounding box center [823, 114] width 69 height 13
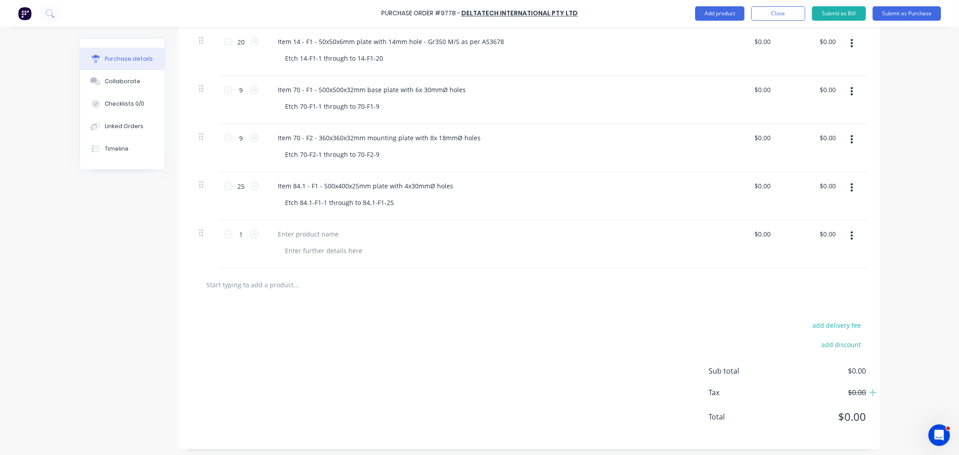
scroll to position [264, 0]
click at [240, 234] on input "1" at bounding box center [241, 230] width 18 height 13
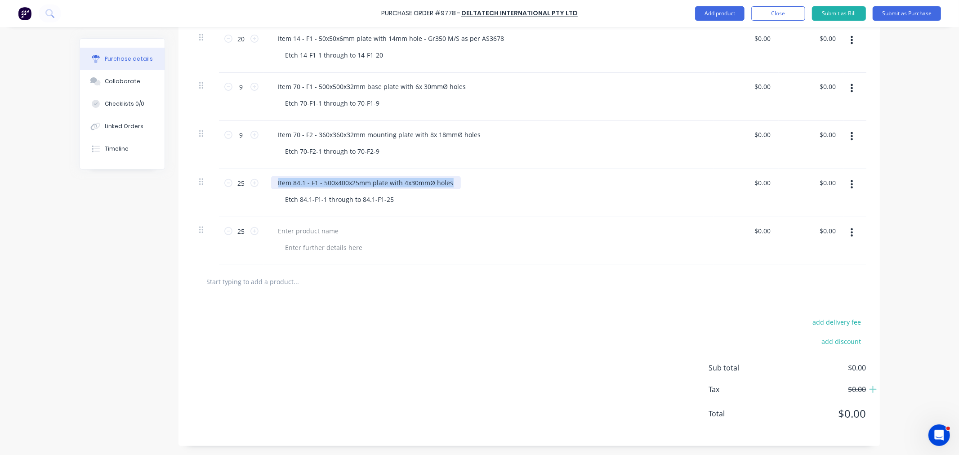
drag, startPoint x: 272, startPoint y: 183, endPoint x: 474, endPoint y: 170, distance: 202.7
click at [474, 170] on div "Item 84.1 - F1 - 500x400x25mm plate with 4x30mmØ holes Etch 84.1-F1-1 through t…" at bounding box center [489, 193] width 450 height 48
click at [321, 196] on div "Etch 84.1-F1-1 through to 84.1-F1-25" at bounding box center [339, 199] width 123 height 13
drag, startPoint x: 321, startPoint y: 182, endPoint x: 223, endPoint y: 188, distance: 98.2
click at [223, 188] on div "25 25 Item 84.1 - F1 - 500x400x25mm plate with 4x30mmØ holes Etch 84.1-F1-1 thr…" at bounding box center [529, 193] width 674 height 48
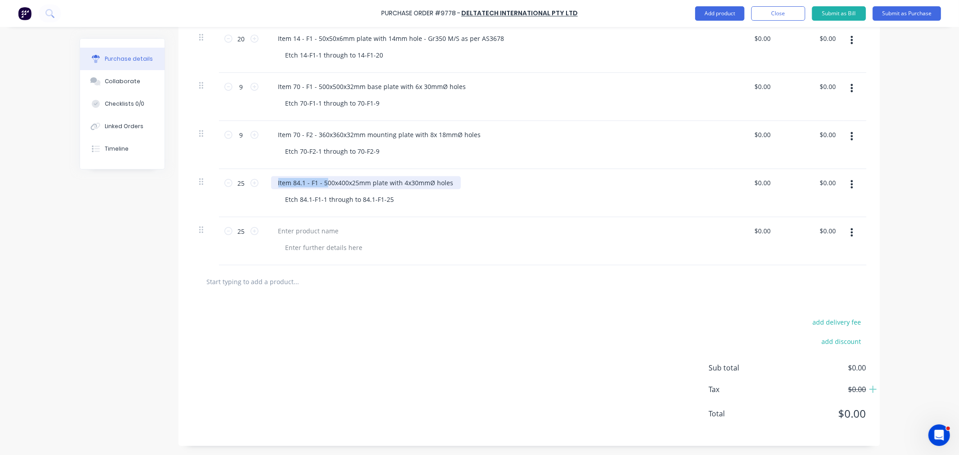
copy div "Item 84.1 - F1 - 5"
click at [281, 233] on div at bounding box center [308, 230] width 75 height 13
paste div
click at [312, 229] on div "Item 84.1 - F1 - 5" at bounding box center [303, 230] width 64 height 13
click at [321, 229] on div "Item 84.1 - F2 -" at bounding box center [300, 230] width 59 height 13
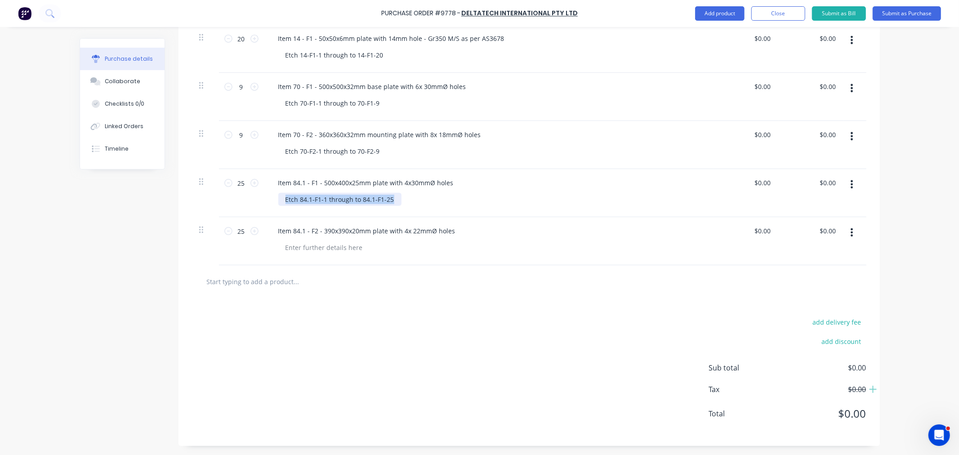
drag, startPoint x: 283, startPoint y: 199, endPoint x: 432, endPoint y: 192, distance: 149.0
click at [432, 193] on div "Etch 84.1-F1-1 through to 84.1-F1-25" at bounding box center [492, 199] width 428 height 13
click at [335, 245] on div at bounding box center [324, 247] width 92 height 13
paste div
click at [313, 246] on div "Etch 84.1-F1-1 through to 84.1-F1-25" at bounding box center [339, 247] width 123 height 13
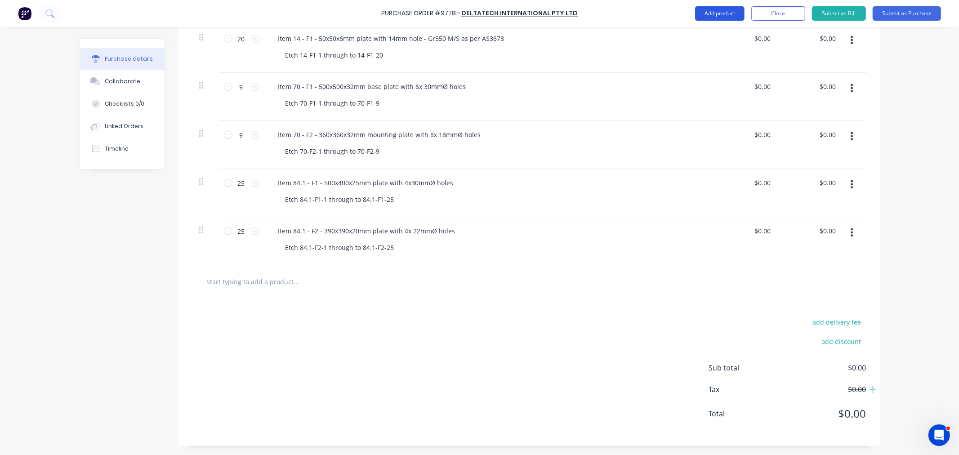
click at [726, 14] on button "Add product" at bounding box center [719, 13] width 49 height 14
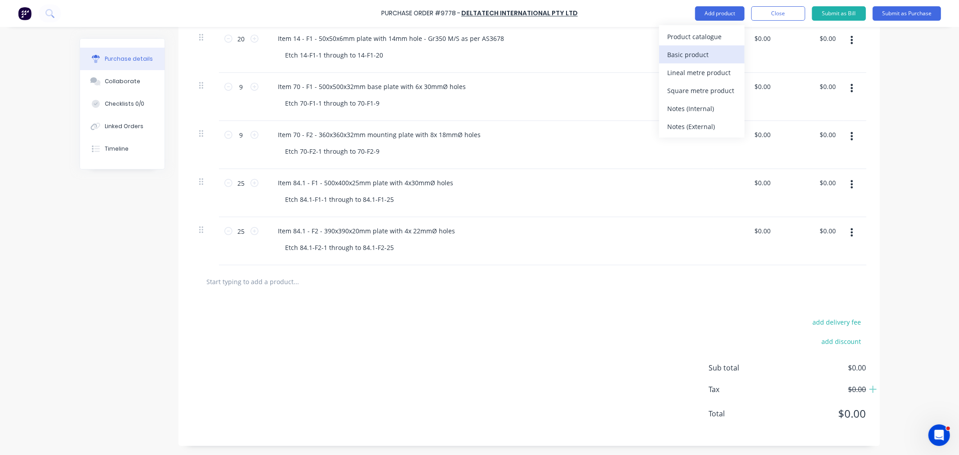
click at [713, 48] on div "Basic product" at bounding box center [701, 54] width 69 height 13
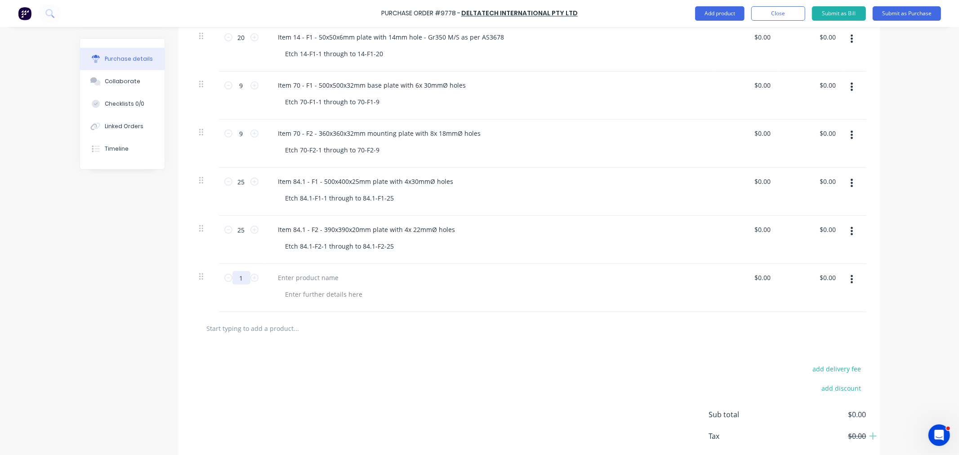
click at [244, 277] on input "1" at bounding box center [241, 277] width 18 height 13
drag, startPoint x: 236, startPoint y: 280, endPoint x: 222, endPoint y: 281, distance: 14.5
click at [233, 280] on input "25" at bounding box center [241, 277] width 18 height 13
drag, startPoint x: 319, startPoint y: 229, endPoint x: 235, endPoint y: 234, distance: 84.7
click at [235, 234] on div "25 25 Item 84.1 - F2 - 390x390x20mm plate with 4x 22mmØ holes Etch 84.1-F2-1 th…" at bounding box center [529, 240] width 674 height 48
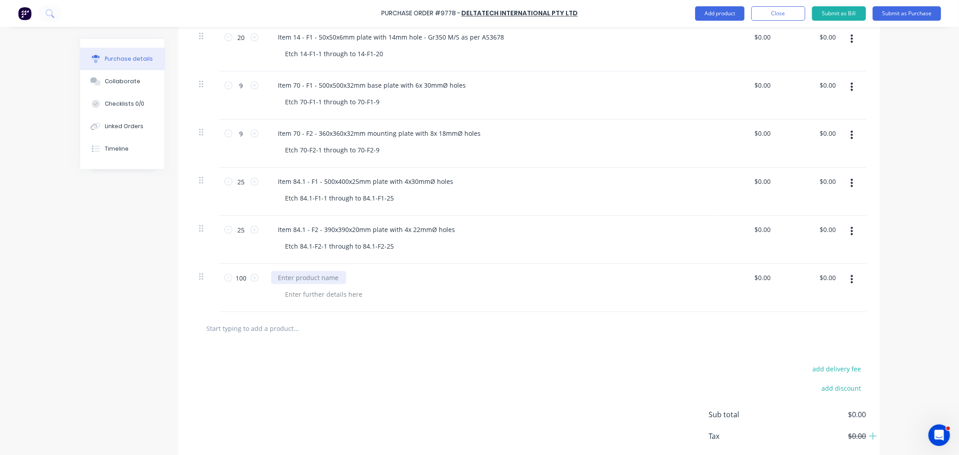
click at [286, 278] on div at bounding box center [308, 277] width 75 height 13
paste div
click at [311, 279] on div "Item 84.1 - F2 -" at bounding box center [300, 277] width 59 height 13
click at [319, 279] on div "Item 84.1 - F3 -" at bounding box center [300, 277] width 59 height 13
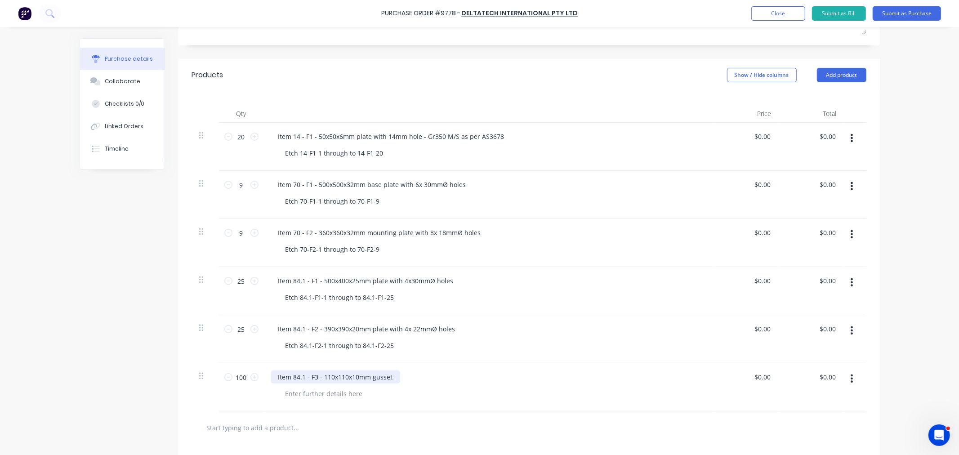
scroll to position [165, 0]
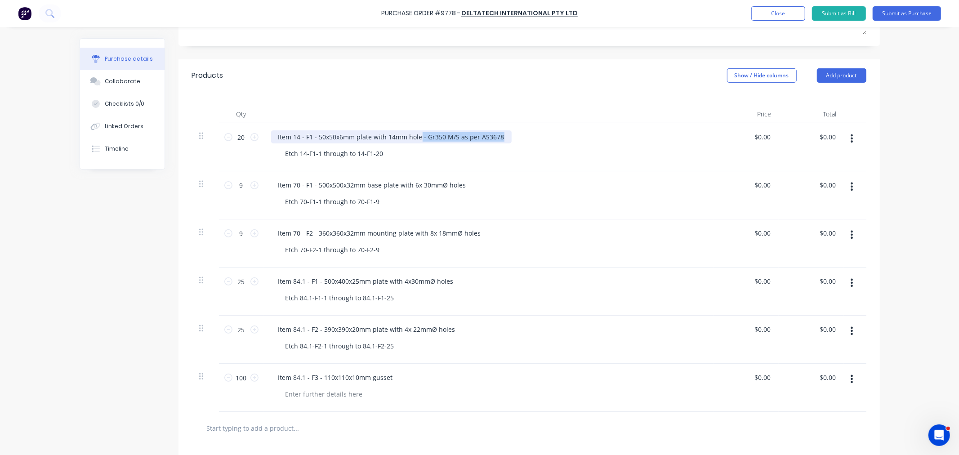
drag, startPoint x: 415, startPoint y: 138, endPoint x: 537, endPoint y: 135, distance: 122.3
click at [537, 135] on div "Item 14 - F1 - 50x50x6mm plate with 14mm hole - Gr350 M/S as per AS3678" at bounding box center [488, 136] width 435 height 13
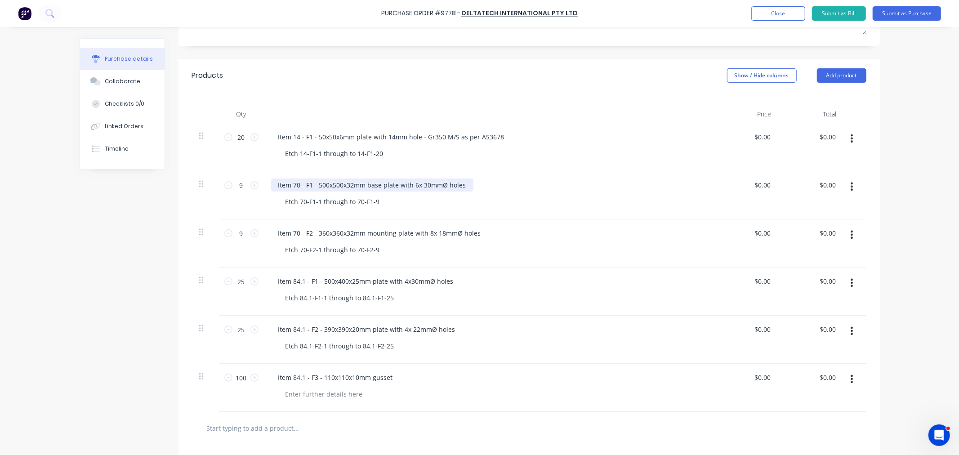
click at [459, 186] on div "Item 70 - F1 - 500x500x32mm base plate with 6x 30mmØ holes" at bounding box center [372, 185] width 202 height 13
click at [457, 185] on div "Item 70 - F1 - 500x500x32mm base plate with 6x 30mmØ holes- Gr350 M/S as per AS…" at bounding box center [412, 185] width 282 height 13
click at [477, 234] on div "Item 70 - F2 - 360x360x32mm mounting plate with 8x 18mmØ holes" at bounding box center [379, 233] width 217 height 13
click at [447, 282] on div "Item 84.1 - F1 - 500x400x25mm plate with 4x30mmØ holes" at bounding box center [366, 281] width 190 height 13
click at [451, 327] on div "Item 84.1 - F2 - 390x390x20mm plate with 4x 22mmØ holes" at bounding box center [367, 329] width 192 height 13
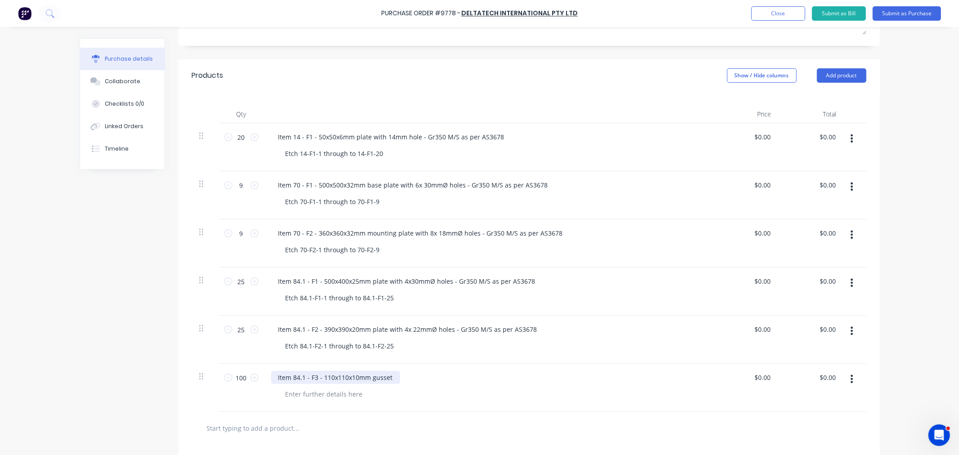
click at [393, 379] on div "Item 84.1 - F3 - 110x110x10mm gusset" at bounding box center [335, 377] width 129 height 13
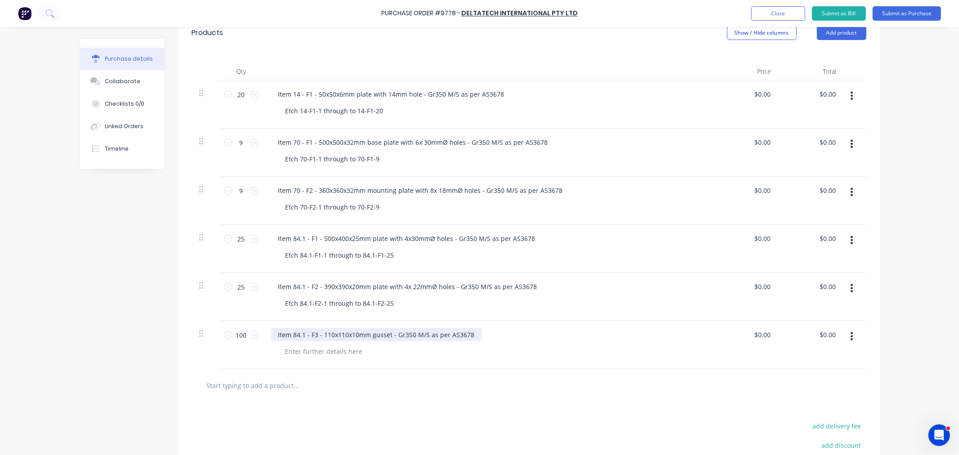
scroll to position [264, 0]
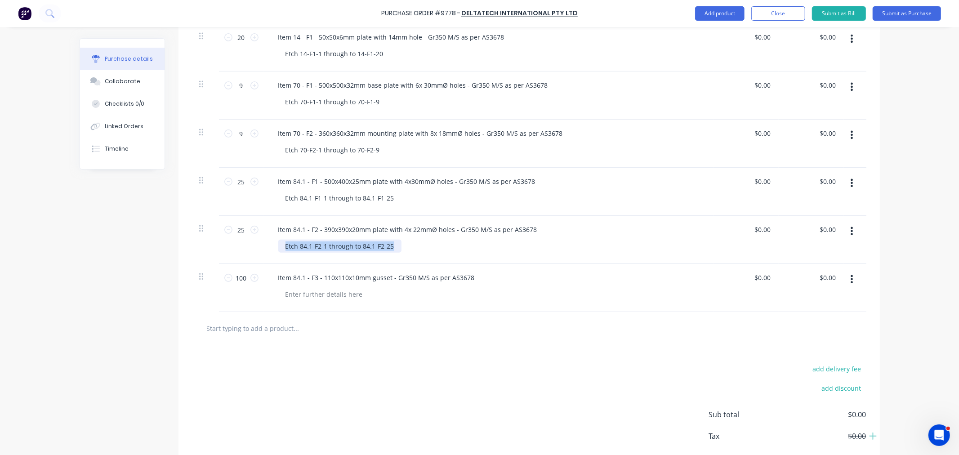
drag, startPoint x: 390, startPoint y: 245, endPoint x: 241, endPoint y: 257, distance: 148.9
click at [241, 257] on div "25 25 Item 84.1 - F2 - 390x390x20mm plate with 4x 22mmØ holes - Gr350 M/S as pe…" at bounding box center [529, 240] width 674 height 48
click at [313, 296] on div at bounding box center [324, 294] width 92 height 13
paste div
drag, startPoint x: 313, startPoint y: 294, endPoint x: 315, endPoint y: 303, distance: 9.5
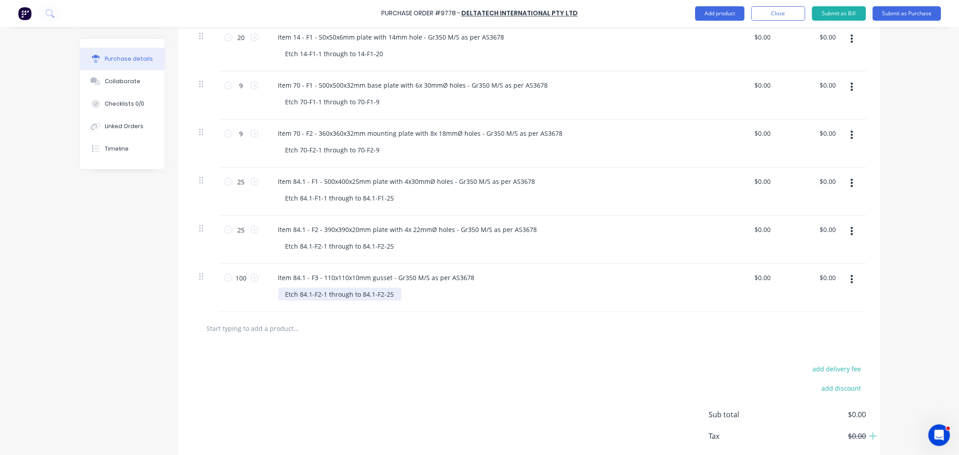
click at [314, 294] on div "Etch 84.1-F2-1 through to 84.1-F2-25" at bounding box center [339, 294] width 123 height 13
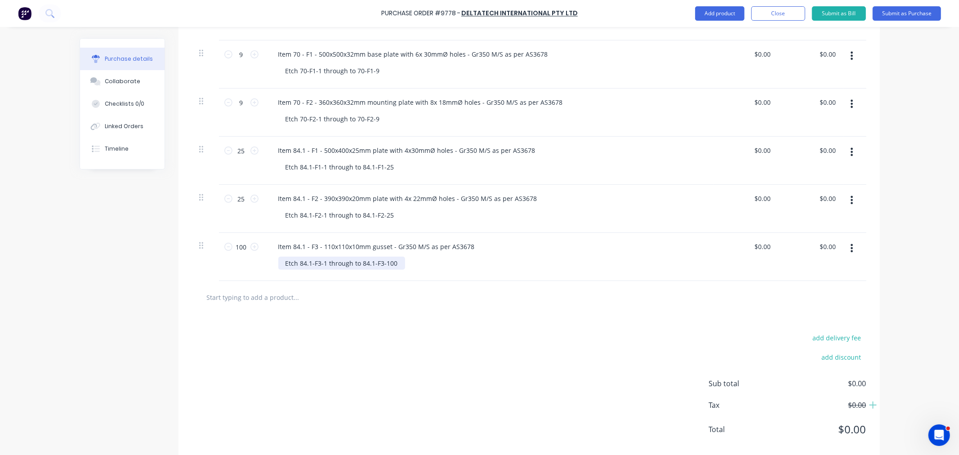
scroll to position [312, 0]
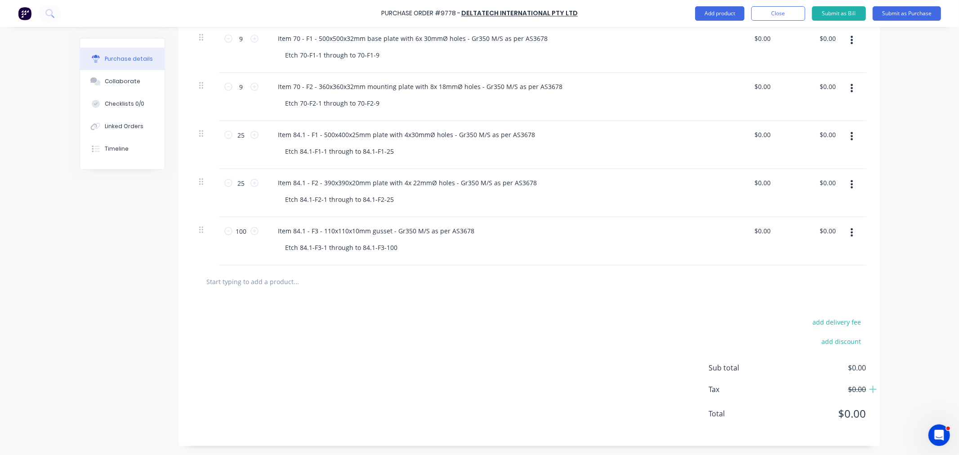
click at [356, 312] on div "add delivery fee add discount Sub total $0.00 Tax $0.00 Total $0.00" at bounding box center [529, 372] width 701 height 148
click at [718, 12] on button "Add product" at bounding box center [719, 13] width 49 height 14
click at [697, 52] on div "Basic product" at bounding box center [701, 54] width 69 height 13
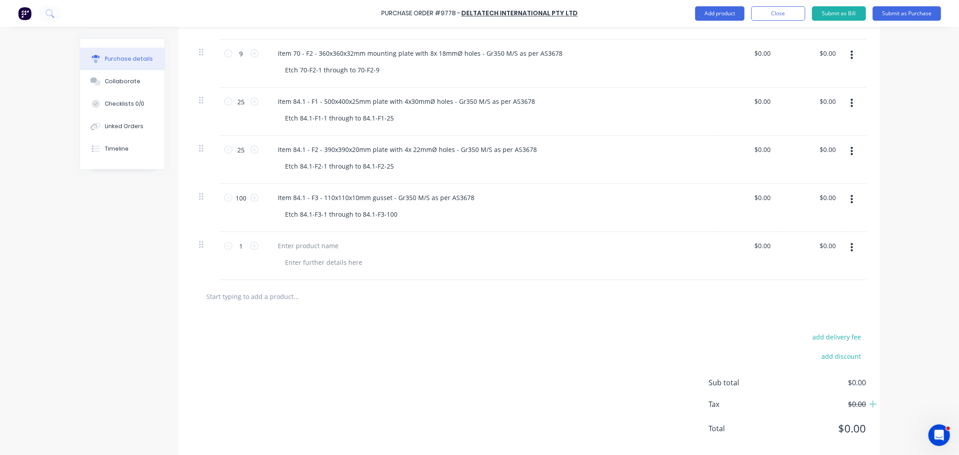
scroll to position [361, 0]
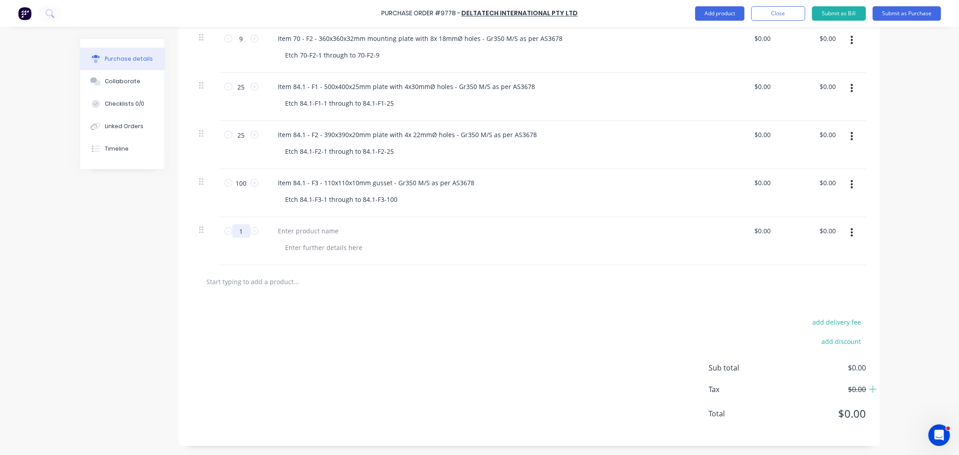
click at [238, 231] on input "1" at bounding box center [241, 230] width 18 height 13
click at [706, 13] on button "Add product" at bounding box center [719, 13] width 49 height 14
drag, startPoint x: 693, startPoint y: 51, endPoint x: 653, endPoint y: 81, distance: 50.4
click at [692, 51] on div "Basic product" at bounding box center [701, 54] width 69 height 13
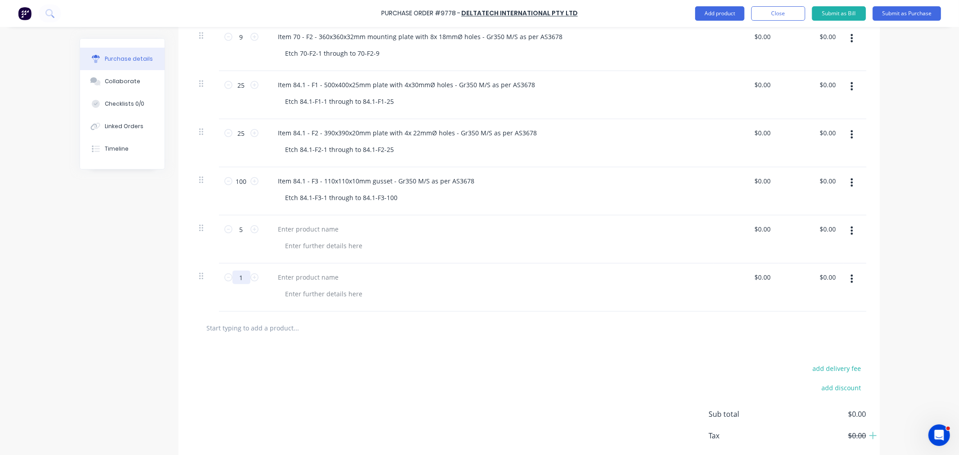
click at [243, 282] on input "1" at bounding box center [241, 277] width 18 height 13
click at [709, 7] on button "Add product" at bounding box center [719, 13] width 49 height 14
click at [696, 53] on div "Basic product" at bounding box center [701, 54] width 69 height 13
drag, startPoint x: 242, startPoint y: 324, endPoint x: 223, endPoint y: 330, distance: 20.3
click at [226, 330] on div "1 1" at bounding box center [241, 325] width 31 height 13
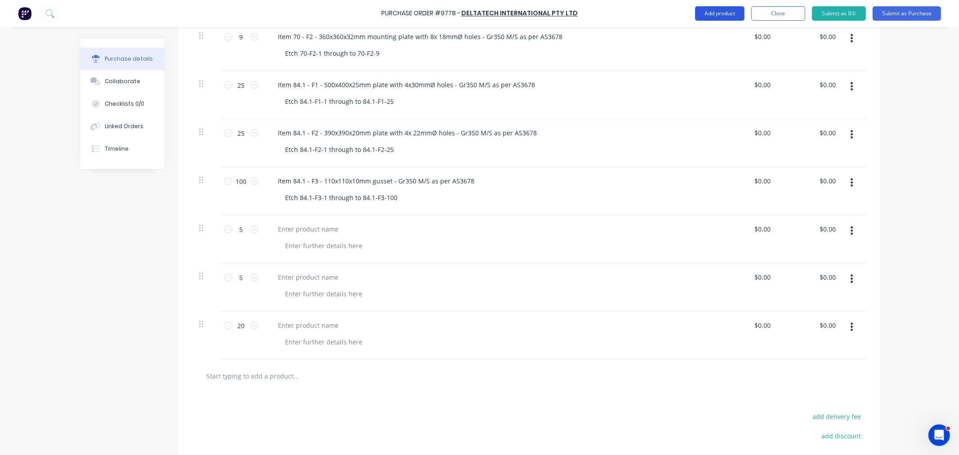
click at [709, 11] on button "Add product" at bounding box center [719, 13] width 49 height 14
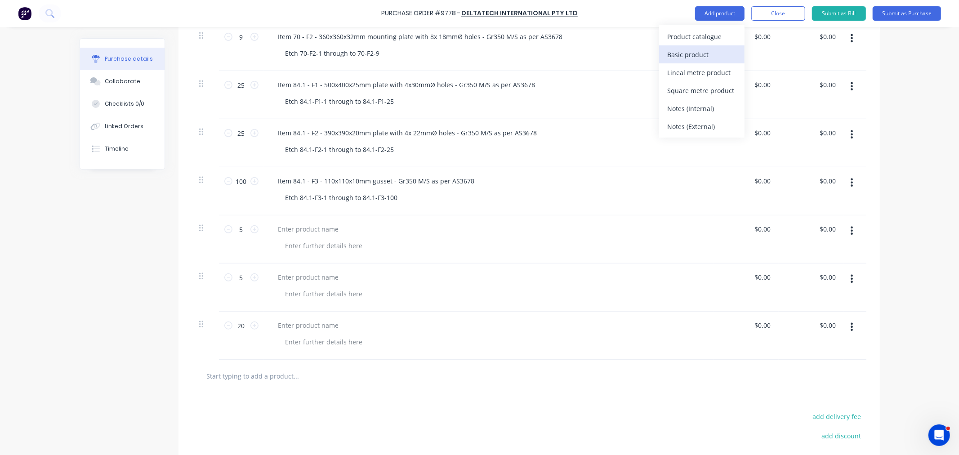
drag, startPoint x: 697, startPoint y: 51, endPoint x: 688, endPoint y: 62, distance: 13.7
click at [696, 51] on div "Basic product" at bounding box center [701, 54] width 69 height 13
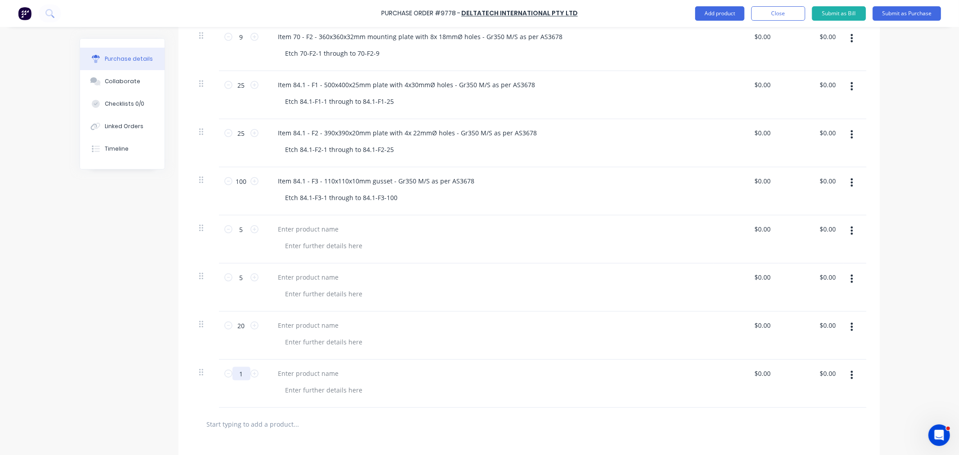
click at [237, 378] on input "1" at bounding box center [241, 373] width 18 height 13
drag, startPoint x: 705, startPoint y: 8, endPoint x: 704, endPoint y: 21, distance: 13.1
click at [705, 10] on button "Add product" at bounding box center [719, 13] width 49 height 14
drag, startPoint x: 695, startPoint y: 50, endPoint x: 676, endPoint y: 68, distance: 25.8
click at [695, 51] on div "Basic product" at bounding box center [701, 54] width 69 height 13
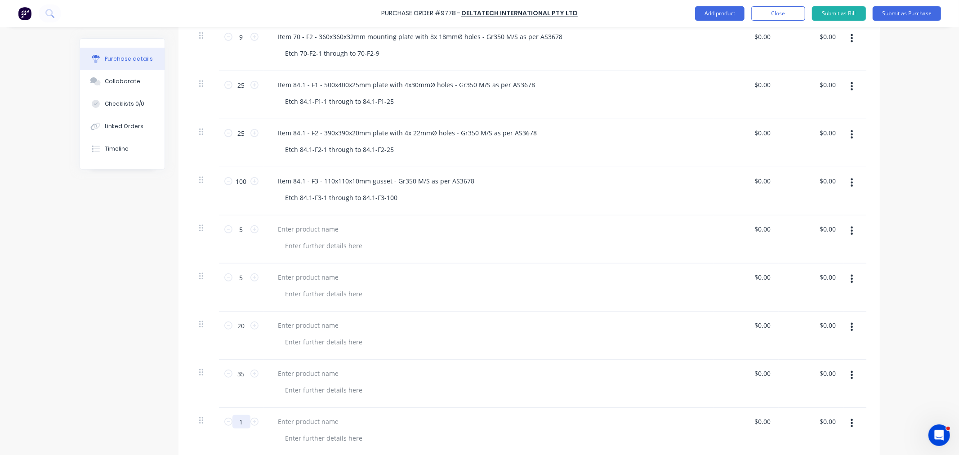
click at [240, 418] on input "1" at bounding box center [241, 421] width 18 height 13
drag, startPoint x: 384, startPoint y: 414, endPoint x: 380, endPoint y: 410, distance: 5.7
click at [380, 410] on div at bounding box center [489, 432] width 450 height 48
click at [330, 228] on div at bounding box center [308, 229] width 75 height 13
paste div
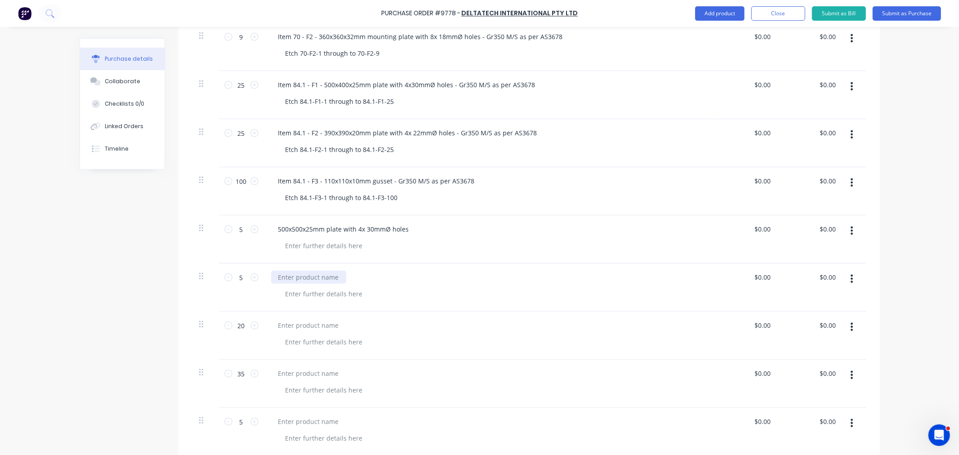
click at [323, 281] on div at bounding box center [308, 277] width 75 height 13
paste div
click at [305, 326] on div at bounding box center [308, 325] width 75 height 13
paste div
click at [302, 377] on div at bounding box center [308, 373] width 75 height 13
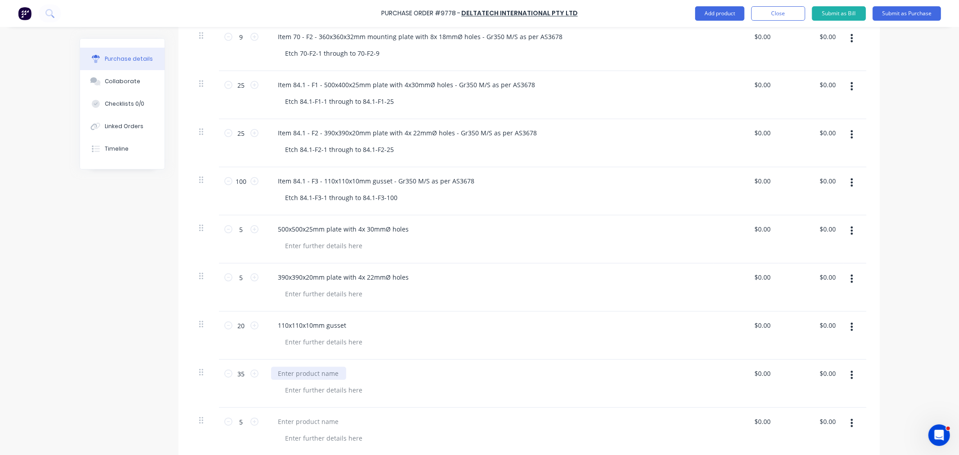
paste div
click at [308, 419] on div at bounding box center [308, 421] width 75 height 13
paste div
click at [272, 182] on div "Item 84.1 - F3 - 110x110x10mm gusset - Gr350 M/S as per AS3678" at bounding box center [376, 180] width 211 height 13
drag, startPoint x: 321, startPoint y: 85, endPoint x: 239, endPoint y: 90, distance: 82.0
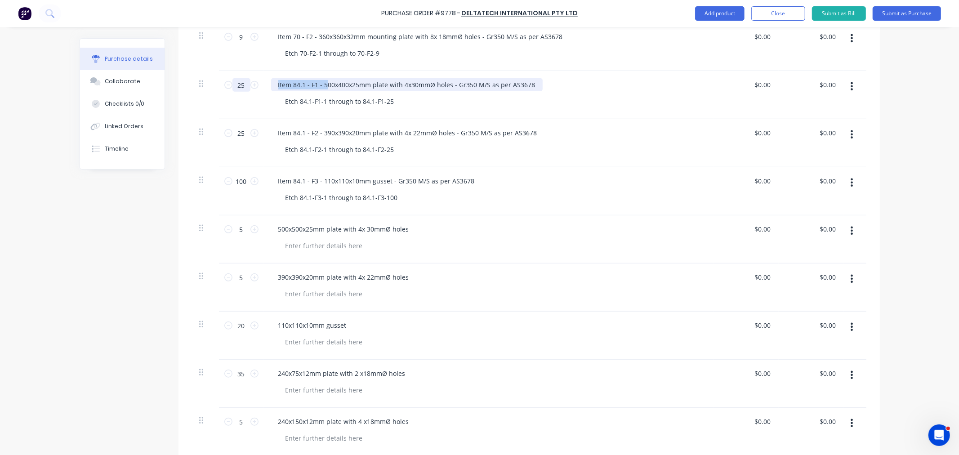
click at [239, 90] on div "25 25 Item 84.1 - F1 - 500x400x25mm plate with 4x30mmØ holes - Gr350 M/S as per…" at bounding box center [529, 95] width 674 height 48
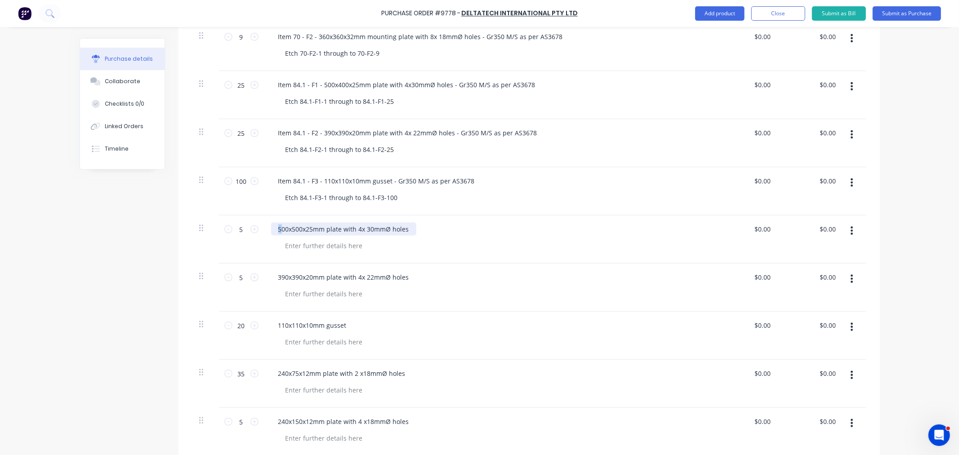
drag, startPoint x: 277, startPoint y: 229, endPoint x: 254, endPoint y: 230, distance: 22.5
click at [254, 230] on div "5 5 500x500x25mm plate with 4x 30mmØ holes $0.00 $0.00 $0.00 $0.00" at bounding box center [529, 239] width 674 height 48
drag, startPoint x: 298, startPoint y: 228, endPoint x: 299, endPoint y: 238, distance: 10.8
click at [298, 233] on div "Item 84.1 - F1 - 500x500x25mm plate with 4x 30mmØ holes" at bounding box center [367, 229] width 192 height 13
drag, startPoint x: 311, startPoint y: 230, endPoint x: 239, endPoint y: 236, distance: 72.2
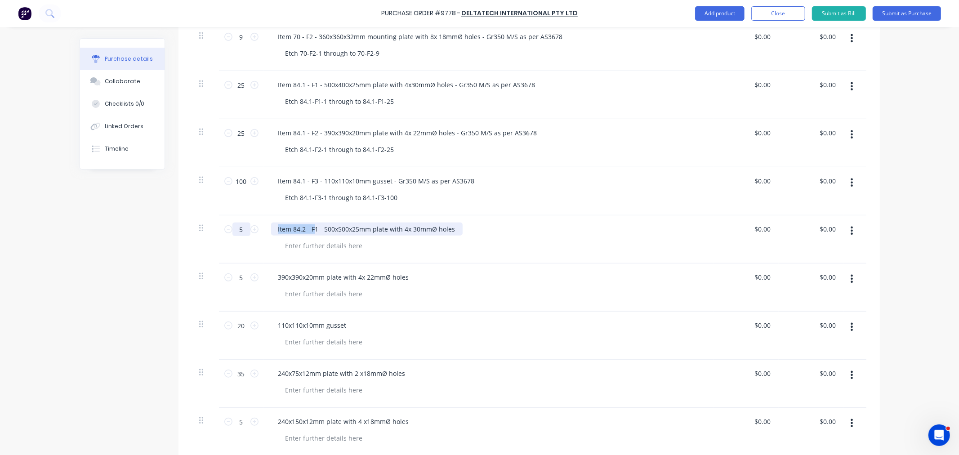
click at [239, 236] on div "5 5 Item 84.2 - F1 - 500x500x25mm plate with 4x 30mmØ holes $0.00 $0.00 $0.00 $…" at bounding box center [529, 239] width 674 height 48
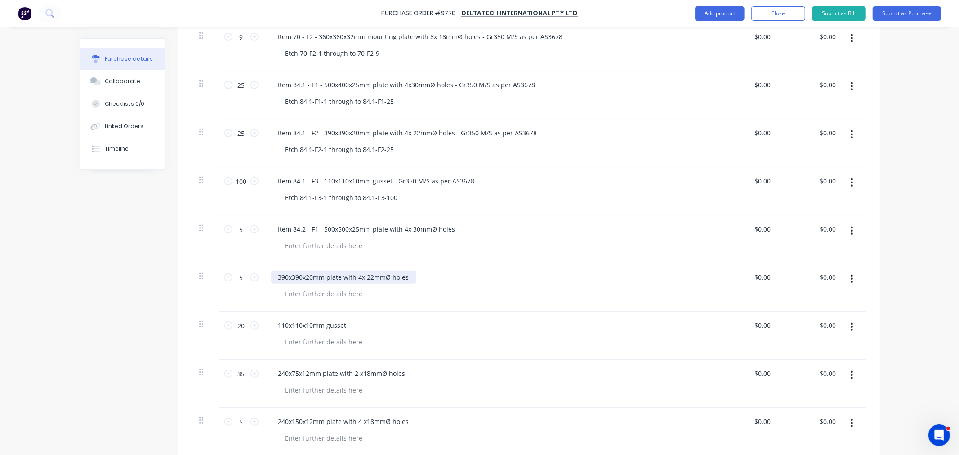
click at [273, 277] on div "390x390x20mm plate with 4x 22mmØ holes" at bounding box center [343, 277] width 145 height 13
click at [271, 324] on div "110x110x10mm gusset" at bounding box center [312, 325] width 83 height 13
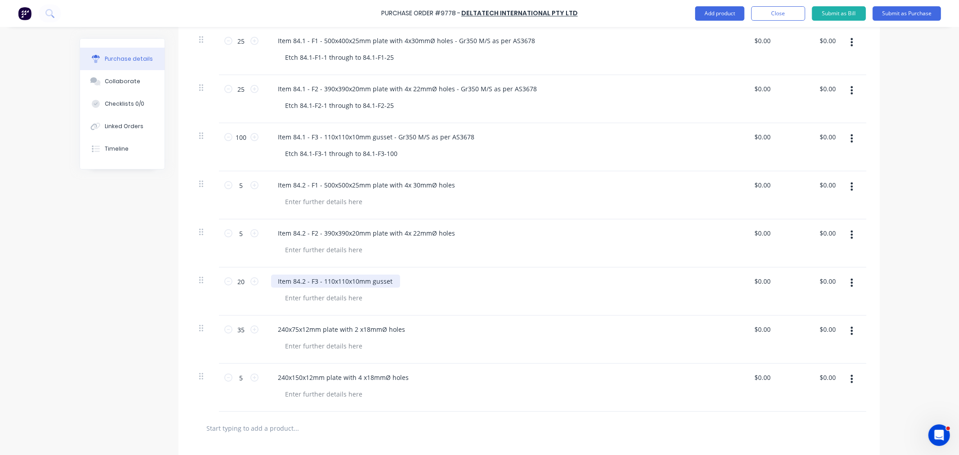
scroll to position [511, 0]
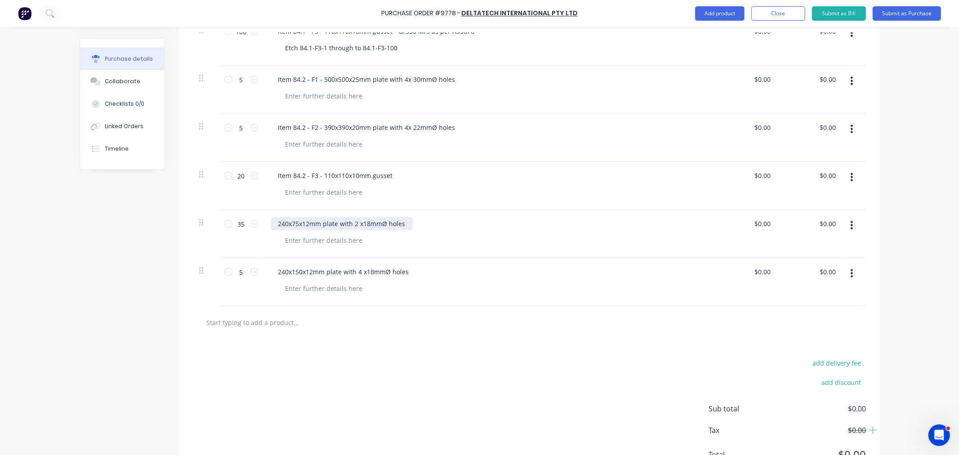
click at [272, 223] on div "240x75x12mm plate with 2 x18mmØ holes" at bounding box center [342, 223] width 142 height 13
click at [276, 272] on div "240x150x12mm plate with 4 x18mmØ holes" at bounding box center [343, 271] width 145 height 13
click at [273, 272] on div "240x150x12mm plate with 4 x18mmØ holes" at bounding box center [343, 271] width 145 height 13
drag, startPoint x: 315, startPoint y: 272, endPoint x: 321, endPoint y: 292, distance: 20.8
click at [315, 273] on div "Item 84.2 - F5m - 240x150x12mm plate with 4 x18mmØ holes" at bounding box center [369, 271] width 197 height 13
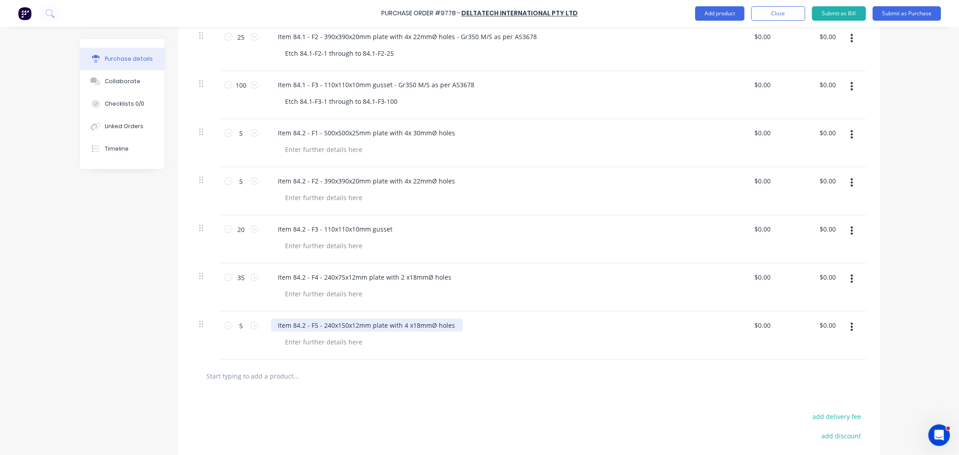
scroll to position [411, 0]
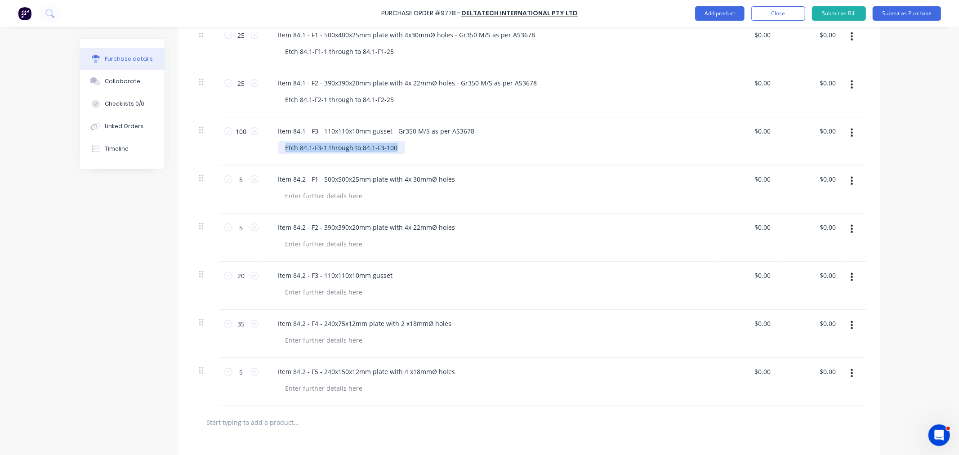
drag, startPoint x: 393, startPoint y: 144, endPoint x: 262, endPoint y: 155, distance: 130.8
click at [264, 155] on div "Item 84.1 - F3 - 110x110x10mm gusset - Gr350 M/S as per AS3678 Etch 84.1-F3-1 t…" at bounding box center [489, 141] width 450 height 48
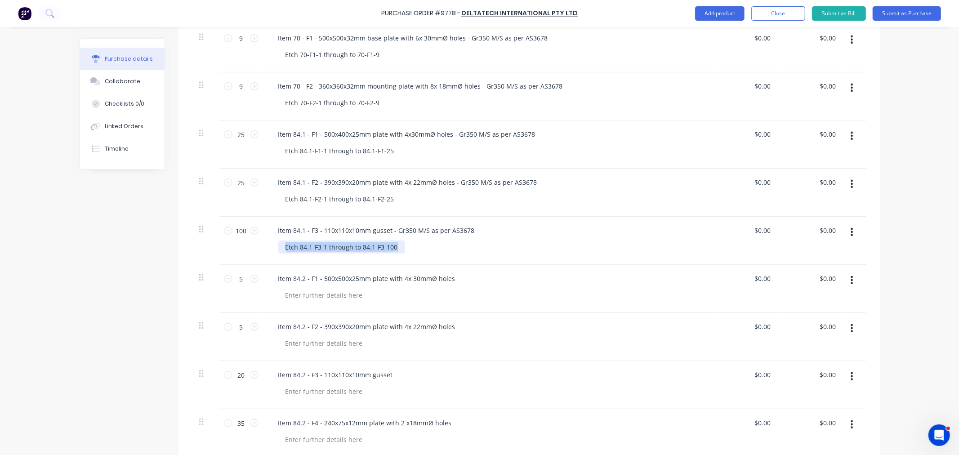
scroll to position [311, 0]
drag, startPoint x: 389, startPoint y: 149, endPoint x: 196, endPoint y: 170, distance: 194.4
click at [196, 169] on div "25 25 Item 84.1 - F1 - 500x400x25mm plate with 4x30mmØ holes - Gr350 M/S as per…" at bounding box center [529, 145] width 674 height 48
click at [302, 295] on div at bounding box center [324, 295] width 92 height 13
paste div
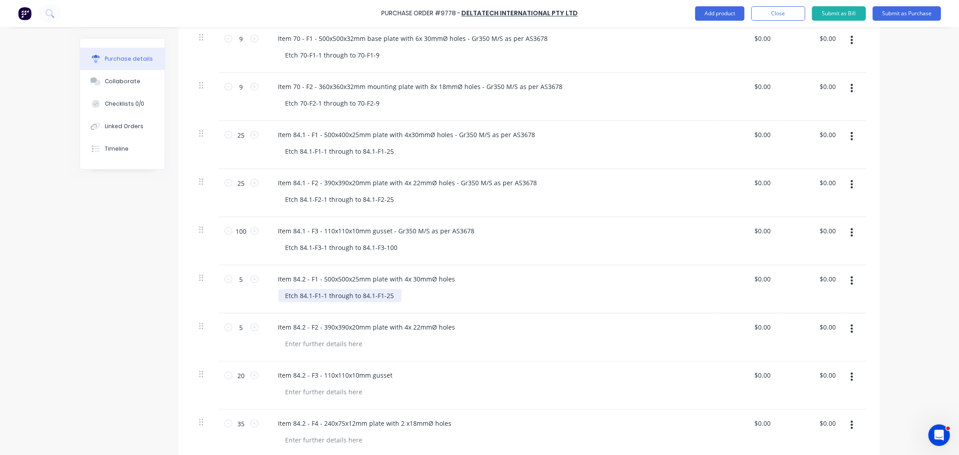
click at [306, 295] on div "Etch 84.1-F1-1 through to 84.1-F1-25" at bounding box center [339, 295] width 123 height 13
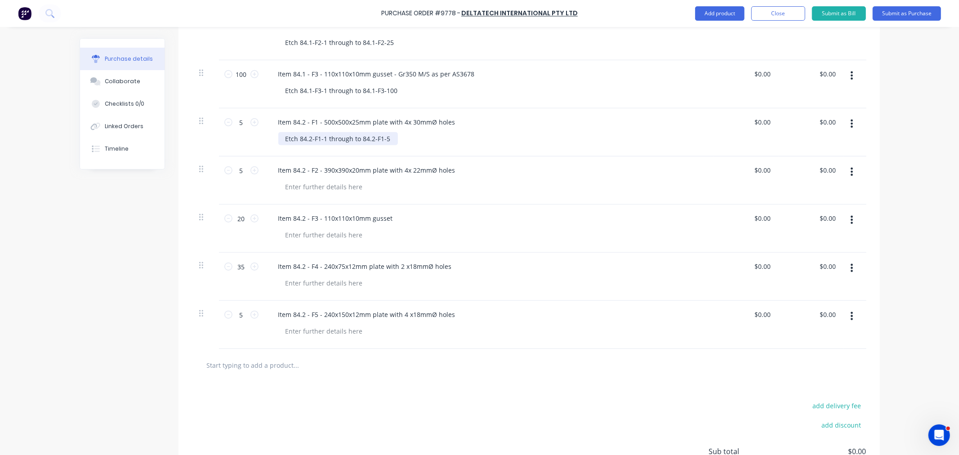
scroll to position [511, 0]
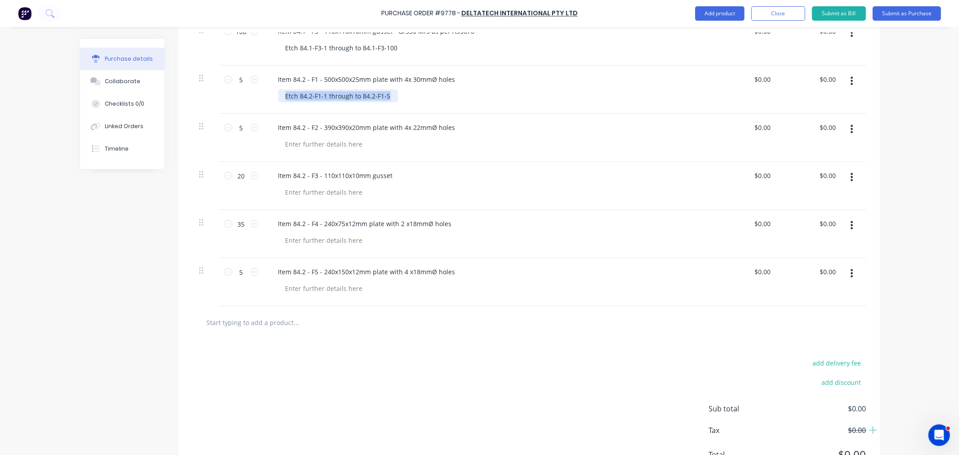
drag, startPoint x: 360, startPoint y: 96, endPoint x: 237, endPoint y: 98, distance: 123.2
click at [237, 98] on div "5 5 Item 84.2 - F1 - 500x500x25mm plate with 4x 30mmØ holes Etch 84.2-F1-1 thro…" at bounding box center [529, 90] width 674 height 48
click at [293, 145] on div at bounding box center [324, 144] width 92 height 13
paste div
drag, startPoint x: 313, startPoint y: 144, endPoint x: 314, endPoint y: 153, distance: 9.5
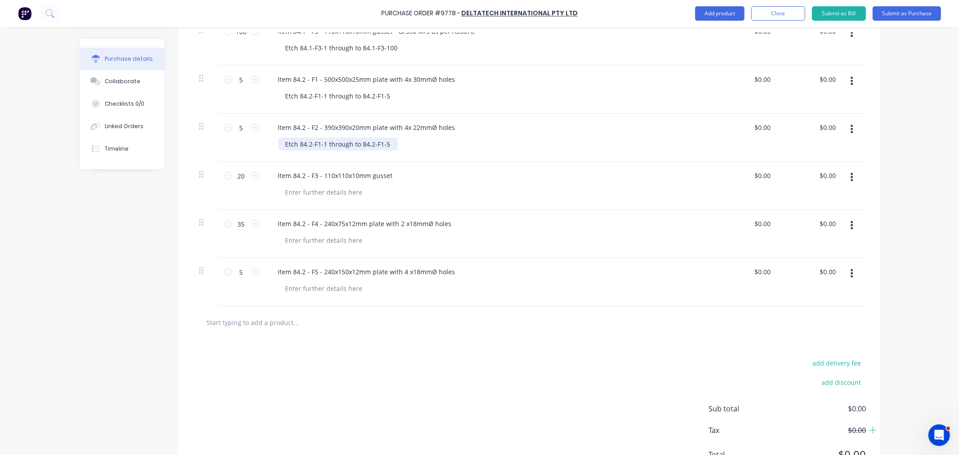
click at [313, 144] on div "Etch 84.2-F1-1 through to 84.2-F1-5" at bounding box center [338, 144] width 120 height 13
click at [321, 194] on div at bounding box center [324, 192] width 92 height 13
paste div
click at [305, 195] on div "Etch 84.2-F1-1 through to 84.2-F1-5" at bounding box center [338, 192] width 120 height 13
click at [303, 241] on div at bounding box center [324, 240] width 92 height 13
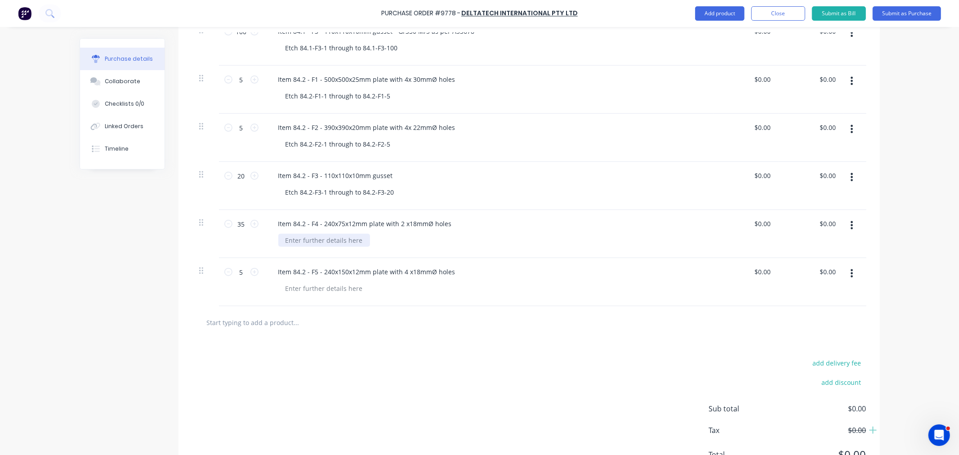
paste div
drag, startPoint x: 314, startPoint y: 240, endPoint x: 315, endPoint y: 244, distance: 4.7
click at [315, 241] on div "Etch 84.2-F1-1 through to 84.2-F1-5" at bounding box center [338, 240] width 120 height 13
click at [316, 284] on div at bounding box center [324, 288] width 92 height 13
paste div
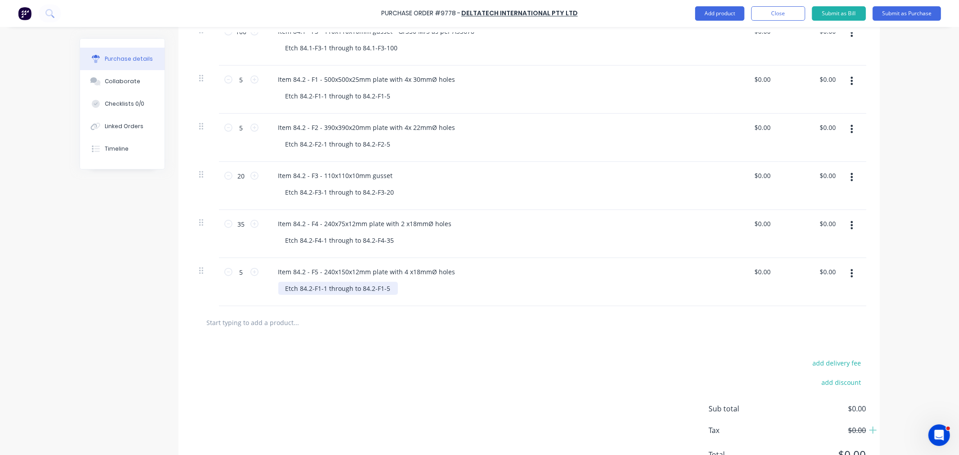
click at [313, 288] on div "Etch 84.2-F1-1 through to 84.2-F1-5" at bounding box center [338, 288] width 120 height 13
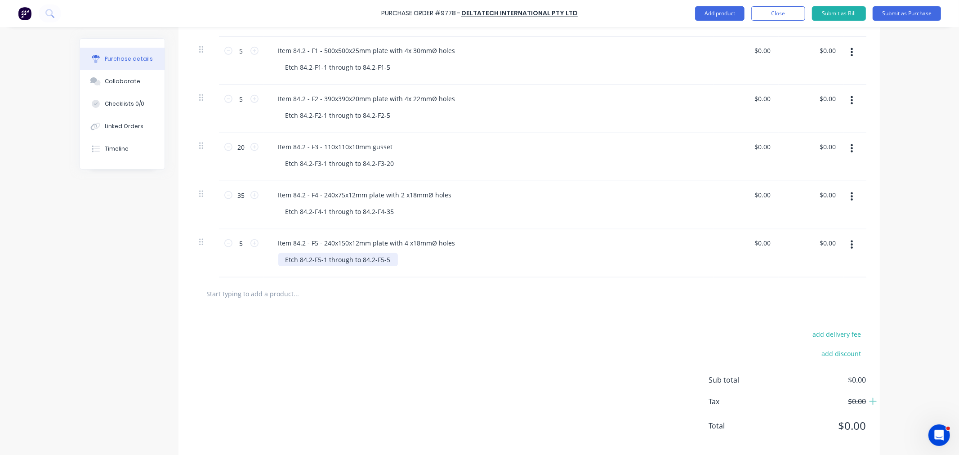
scroll to position [553, 0]
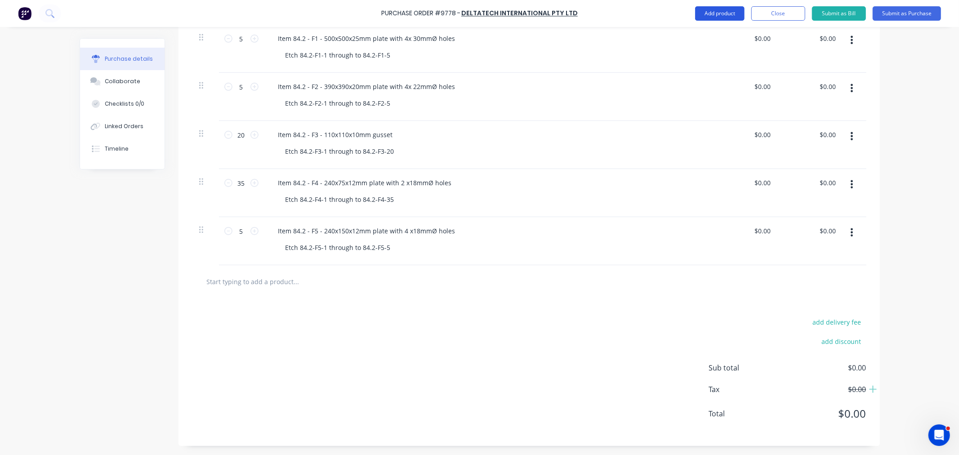
click at [702, 15] on button "Add product" at bounding box center [719, 13] width 49 height 14
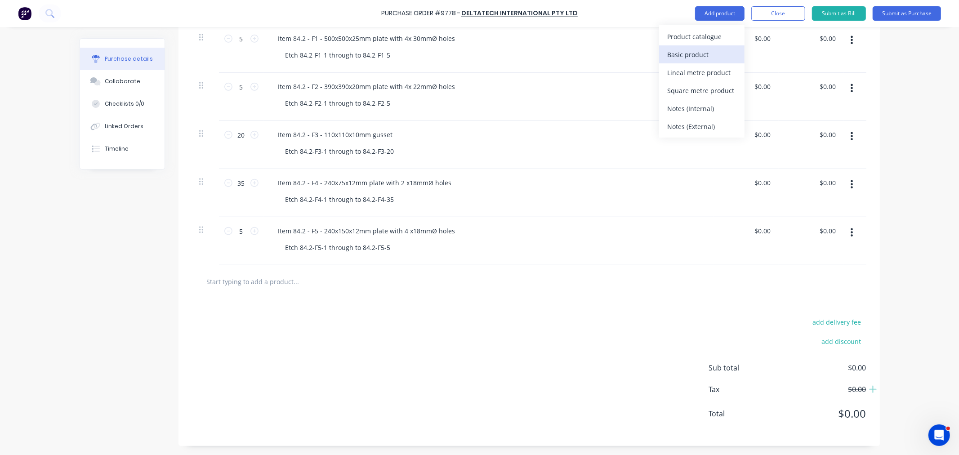
click at [697, 54] on div "Basic product" at bounding box center [701, 54] width 69 height 13
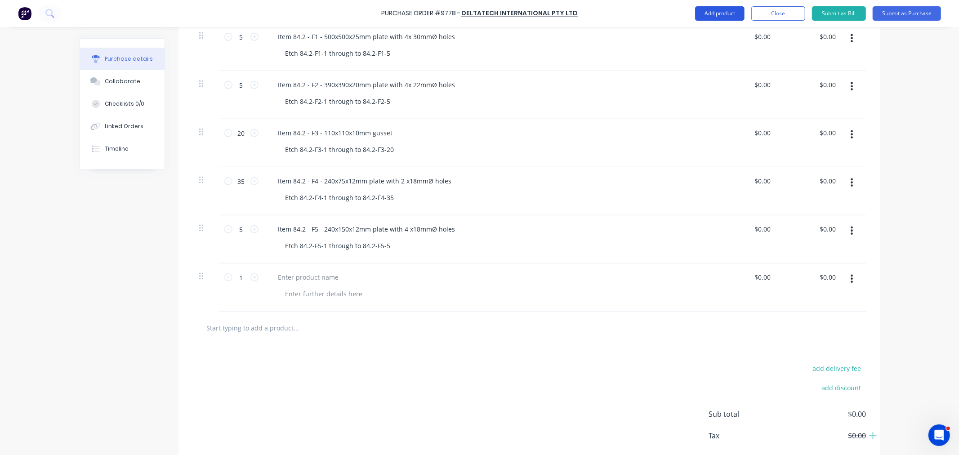
click at [702, 10] on button "Add product" at bounding box center [719, 13] width 49 height 14
drag, startPoint x: 701, startPoint y: 55, endPoint x: 700, endPoint y: 44, distance: 11.3
click at [699, 55] on div "Basic product" at bounding box center [701, 54] width 69 height 13
drag, startPoint x: 702, startPoint y: 12, endPoint x: 702, endPoint y: 24, distance: 11.7
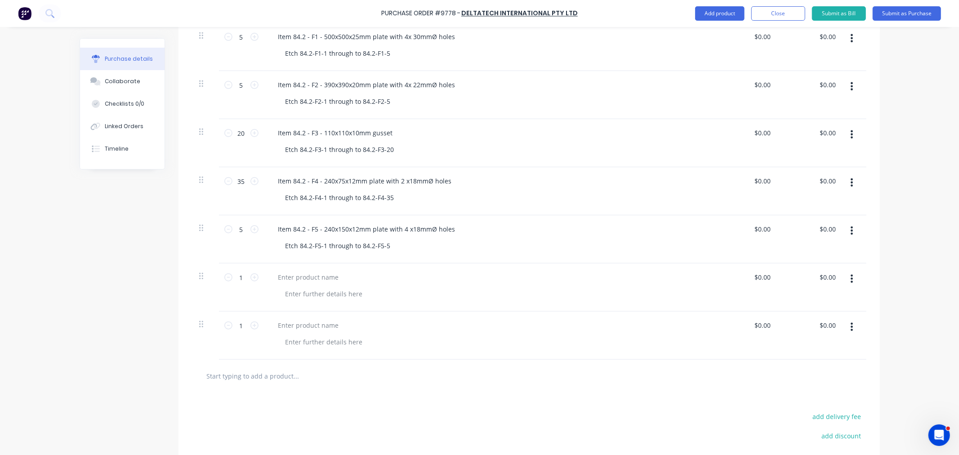
click at [702, 13] on button "Add product" at bounding box center [719, 13] width 49 height 14
click at [701, 55] on div "Basic product" at bounding box center [701, 54] width 69 height 13
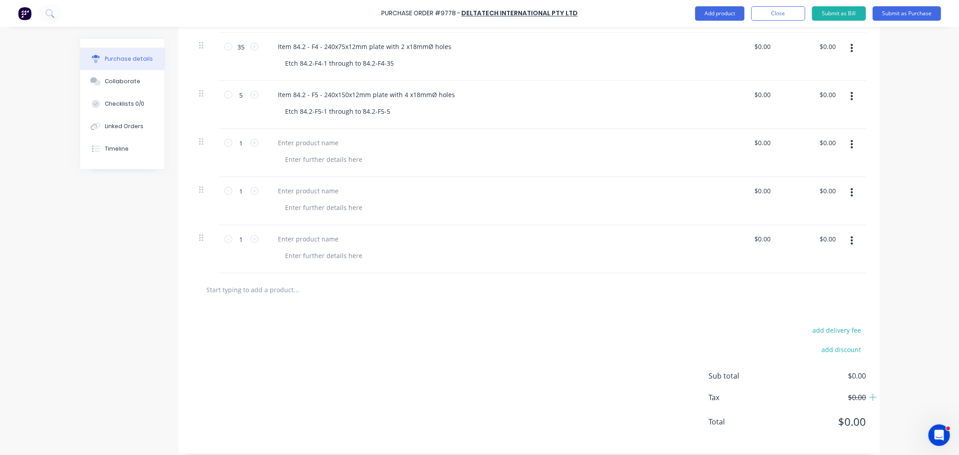
scroll to position [698, 0]
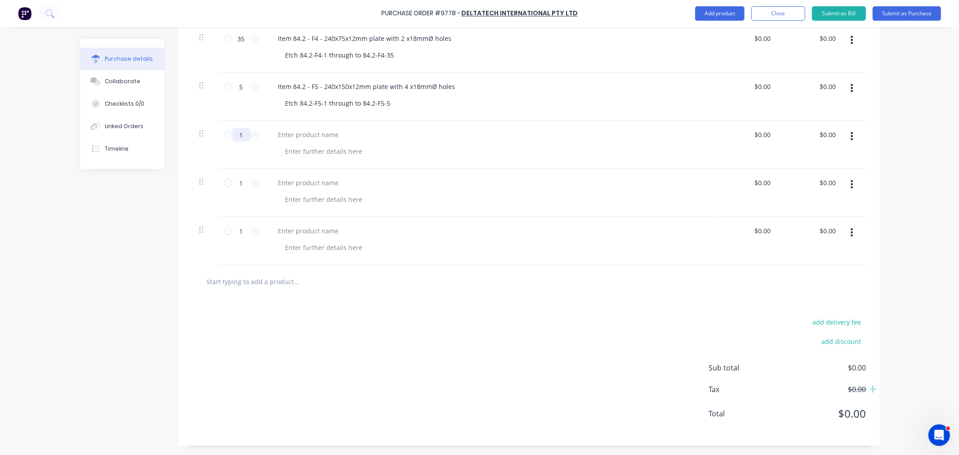
click at [241, 136] on input "1" at bounding box center [241, 134] width 18 height 13
click at [237, 179] on input "1" at bounding box center [241, 182] width 18 height 13
click at [241, 232] on input "1" at bounding box center [241, 230] width 18 height 13
click at [354, 142] on div at bounding box center [489, 145] width 450 height 48
drag, startPoint x: 272, startPoint y: 86, endPoint x: 507, endPoint y: 88, distance: 234.7
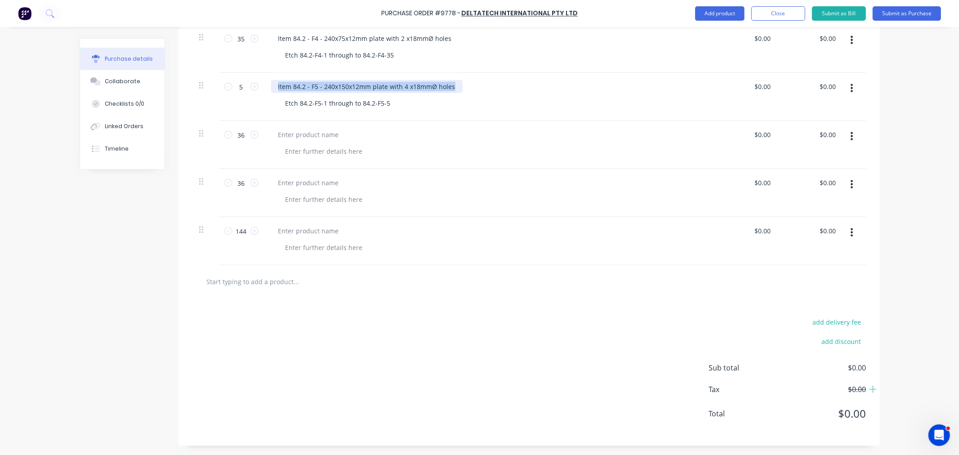
click at [507, 88] on div "Item 84.2 - F5 - 240x150x12mm plate with 4 x18mmØ holes" at bounding box center [488, 86] width 435 height 13
click at [419, 125] on div at bounding box center [489, 145] width 450 height 48
click at [307, 135] on div at bounding box center [308, 134] width 75 height 13
drag, startPoint x: 312, startPoint y: 133, endPoint x: 264, endPoint y: 134, distance: 47.7
click at [264, 134] on div "Item 85.1 - F" at bounding box center [489, 145] width 450 height 48
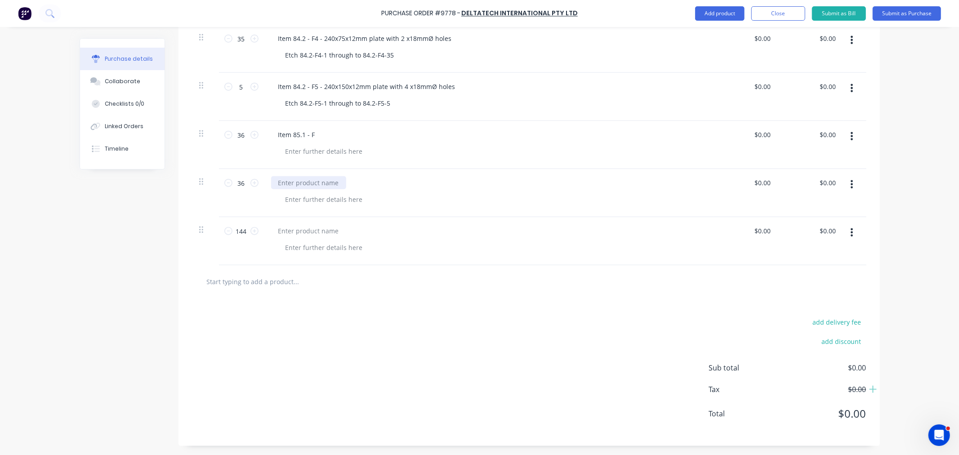
click at [292, 179] on div at bounding box center [308, 182] width 75 height 13
paste div
click at [300, 229] on div at bounding box center [308, 230] width 75 height 13
paste div
click at [312, 132] on div "Item 85.1 - F" at bounding box center [296, 134] width 51 height 13
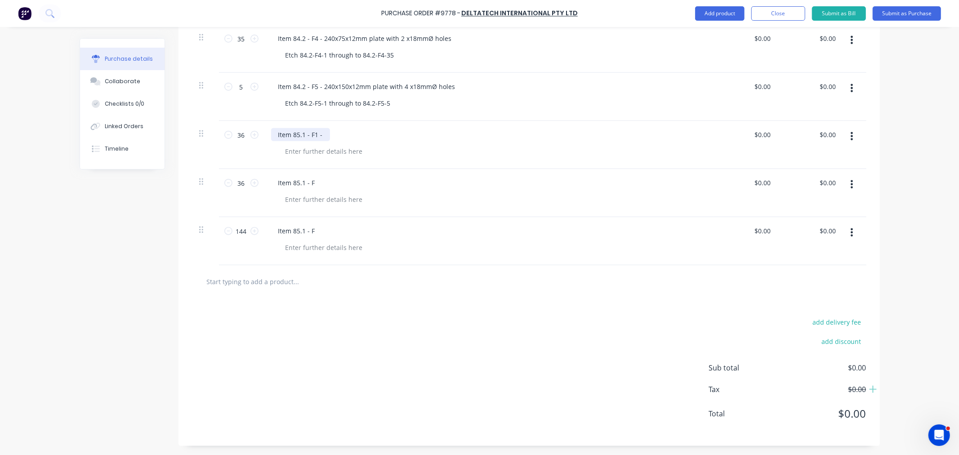
click at [324, 132] on div "Item 85.1 - F1 -" at bounding box center [300, 134] width 59 height 13
click at [313, 183] on div "Item 85.1 - F" at bounding box center [296, 182] width 51 height 13
click at [315, 229] on div "Item 85.1 - F" at bounding box center [296, 230] width 51 height 13
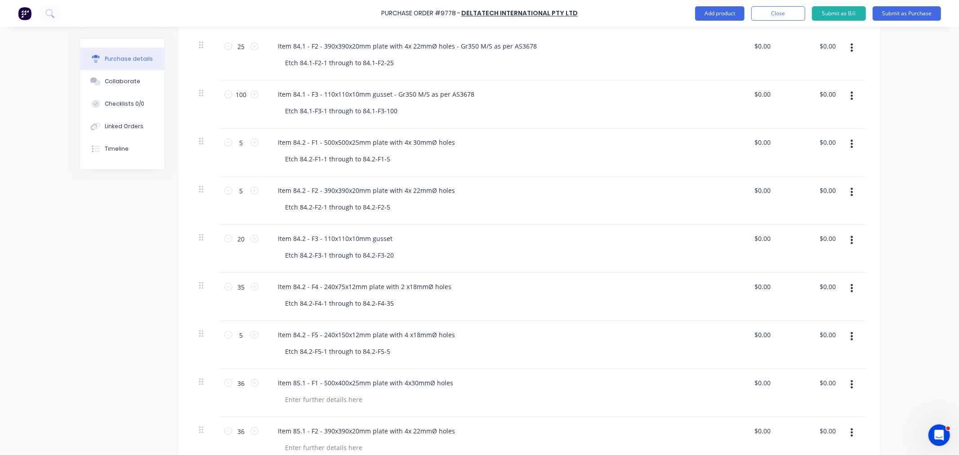
scroll to position [398, 0]
drag, startPoint x: 386, startPoint y: 144, endPoint x: 513, endPoint y: 138, distance: 126.9
click at [513, 138] on div "Item 84.1 - F3 - 110x110x10mm gusset - Gr350 M/S as per AS3678" at bounding box center [488, 144] width 435 height 13
click at [451, 194] on div "Item 84.2 - F1 - 500x500x25mm plate with 4x 30mmØ holes" at bounding box center [367, 192] width 192 height 13
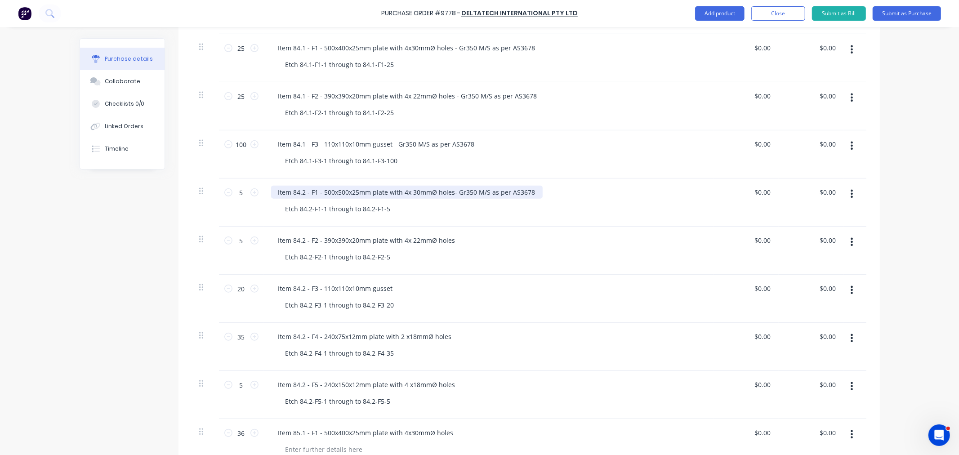
drag, startPoint x: 448, startPoint y: 190, endPoint x: 455, endPoint y: 205, distance: 16.1
click at [448, 191] on div "Item 84.2 - F1 - 500x500x25mm plate with 4x 30mmØ holes- Gr350 M/S as per AS3678" at bounding box center [407, 192] width 272 height 13
click at [452, 239] on div "Item 84.2 - F2 - 390x390x20mm plate with 4x 22mmØ holes" at bounding box center [367, 240] width 192 height 13
click at [390, 287] on div "Item 84.2 - F3 - 110x110x10mm gusset" at bounding box center [335, 288] width 129 height 13
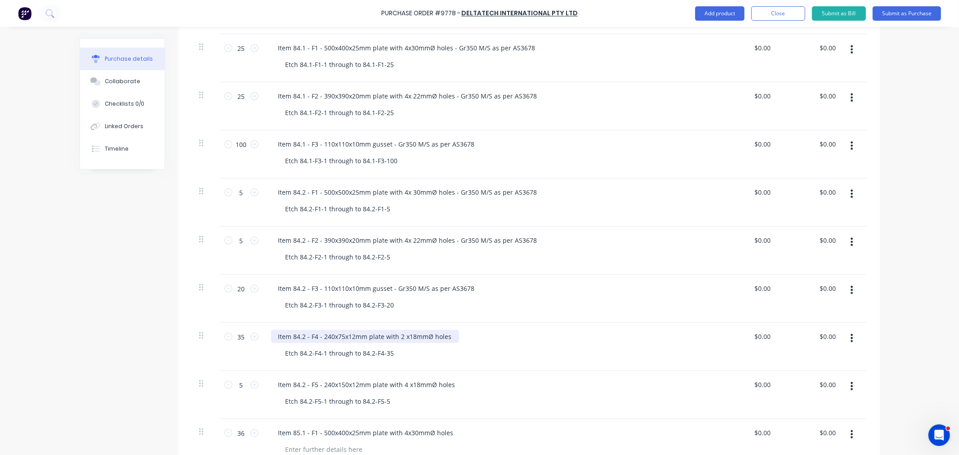
click at [447, 335] on div "Item 84.2 - F4 - 240x75x12mm plate with 2 x18mmØ holes" at bounding box center [365, 336] width 188 height 13
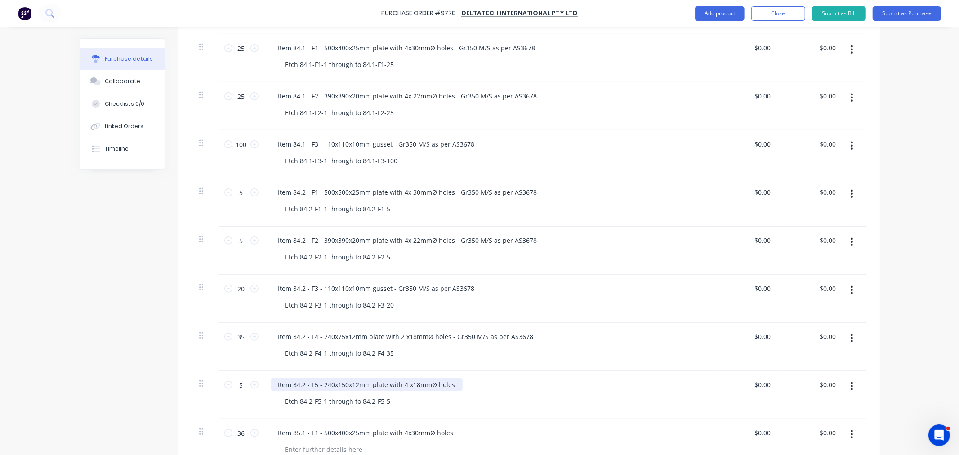
click at [450, 386] on div "Item 84.2 - F5 - 240x150x12mm plate with 4 x18mmØ holes" at bounding box center [367, 384] width 192 height 13
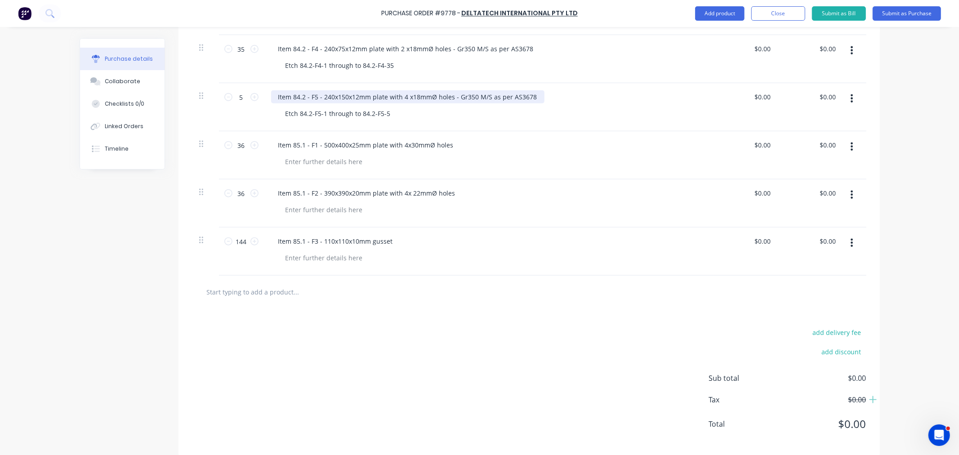
scroll to position [698, 0]
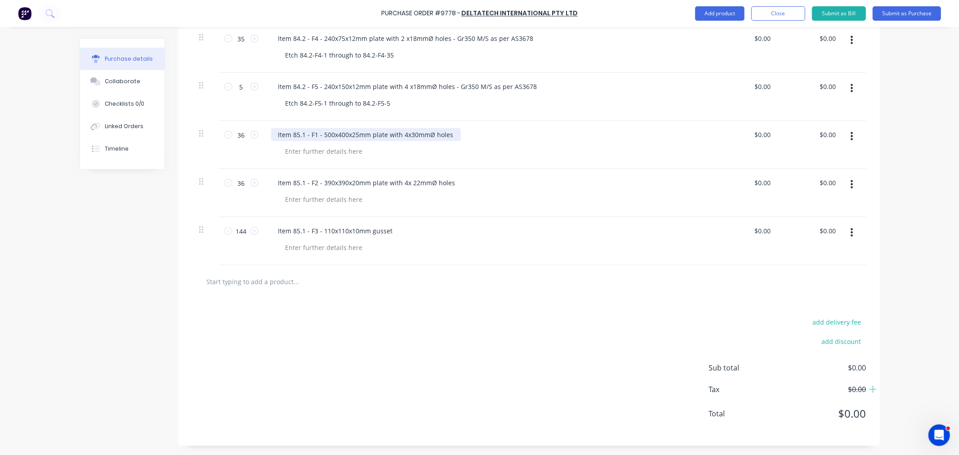
click at [449, 134] on div "Item 85.1 - F1 - 500x400x25mm plate with 4x30mmØ holes" at bounding box center [366, 134] width 190 height 13
click at [450, 183] on div "Item 85.1 - F2 - 390x390x20mm plate with 4x 22mmØ holes" at bounding box center [367, 182] width 192 height 13
click at [393, 230] on div "Item 85.1 - F3 - 110x110x10mm gusset" at bounding box center [335, 230] width 129 height 13
drag, startPoint x: 281, startPoint y: 100, endPoint x: 426, endPoint y: 107, distance: 145.9
click at [426, 106] on div "Etch 84.2-F5-1 through to 84.2-F5-5" at bounding box center [492, 103] width 428 height 13
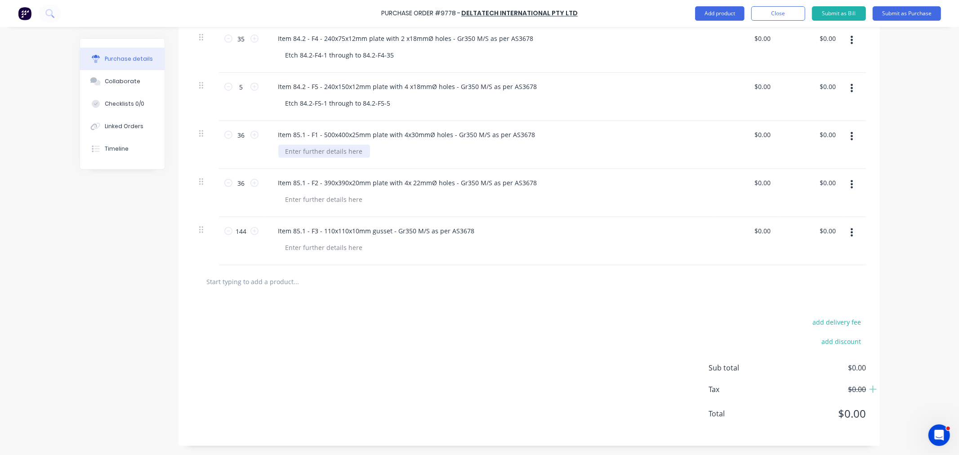
click at [321, 155] on div at bounding box center [324, 151] width 92 height 13
paste div
drag, startPoint x: 306, startPoint y: 151, endPoint x: 308, endPoint y: 161, distance: 10.5
click at [306, 151] on div "Etch 84.2-F5-1 through to 84.2-F5-5" at bounding box center [338, 151] width 120 height 13
drag, startPoint x: 389, startPoint y: 151, endPoint x: 254, endPoint y: 162, distance: 135.3
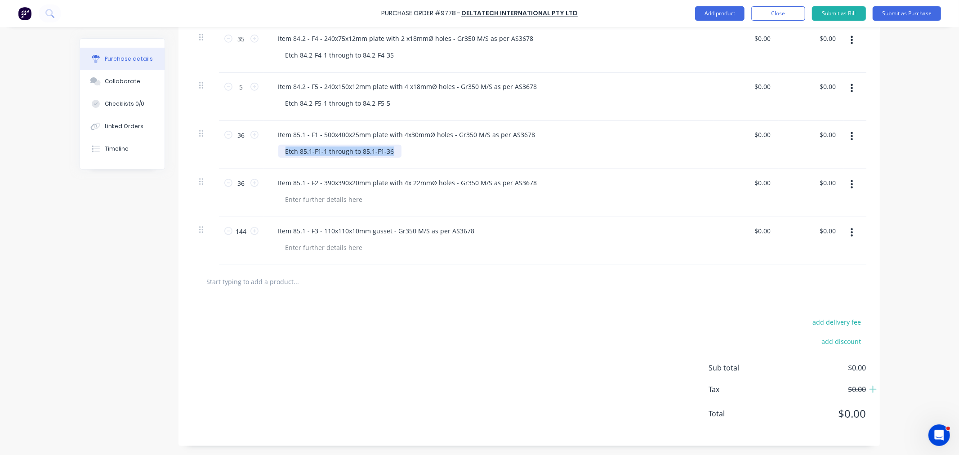
click at [254, 161] on div "36 36 Item 85.1 - F1 - 500x400x25mm plate with 4x30mmØ holes - Gr350 M/S as per…" at bounding box center [529, 145] width 674 height 48
click at [299, 199] on div at bounding box center [324, 199] width 92 height 13
paste div
click at [313, 199] on div "Etch 85.1-F1-1 through to 85.1-F1-36" at bounding box center [339, 199] width 123 height 13
drag, startPoint x: 279, startPoint y: 196, endPoint x: 456, endPoint y: 210, distance: 177.2
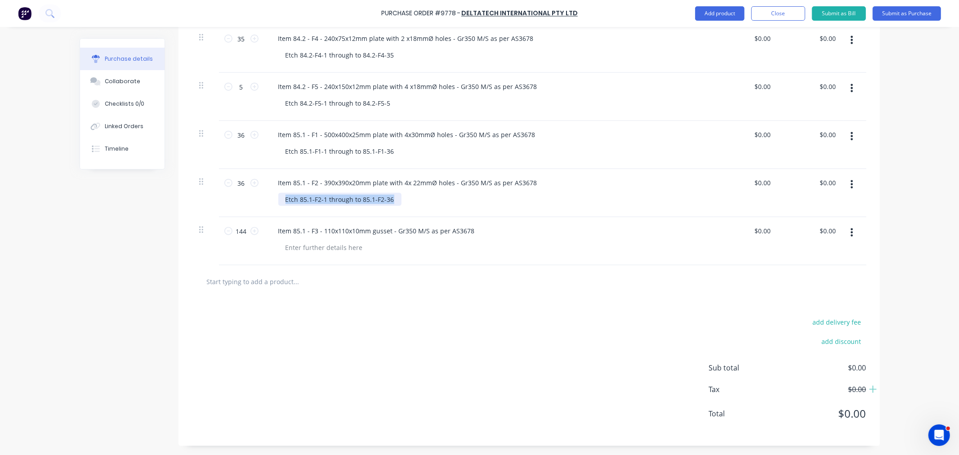
click at [458, 207] on div "Item 85.1 - F2 - 390x390x20mm plate with 4x 22mmØ holes - Gr350 M/S as per AS36…" at bounding box center [489, 193] width 450 height 48
click at [322, 249] on div at bounding box center [324, 247] width 92 height 13
paste div
click at [315, 245] on div "Etch 85.1-F2-1 through to 85.1-F2-36" at bounding box center [339, 247] width 123 height 13
click at [378, 326] on div "add delivery fee add discount Sub total $0.00 Tax $0.00 Total $0.00" at bounding box center [529, 372] width 701 height 148
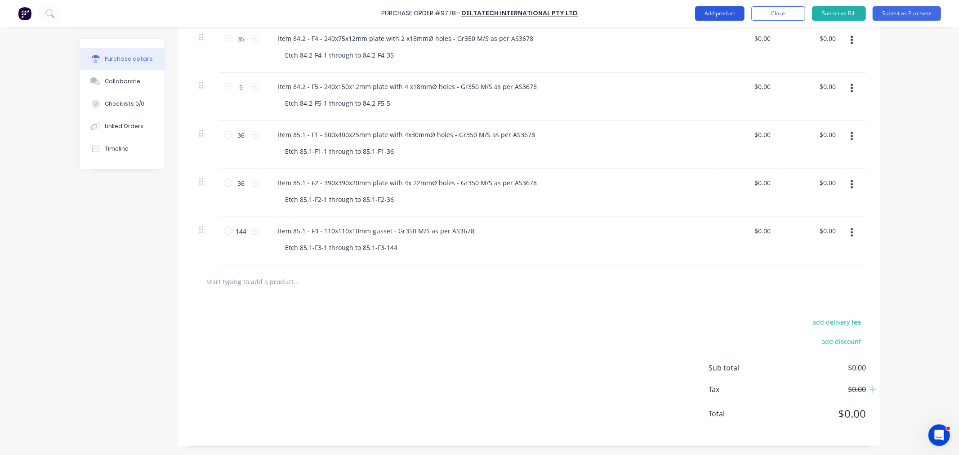
click at [710, 15] on button "Add product" at bounding box center [719, 13] width 49 height 14
drag, startPoint x: 699, startPoint y: 61, endPoint x: 699, endPoint y: 34, distance: 26.5
click at [699, 59] on div "Basic product" at bounding box center [701, 54] width 69 height 13
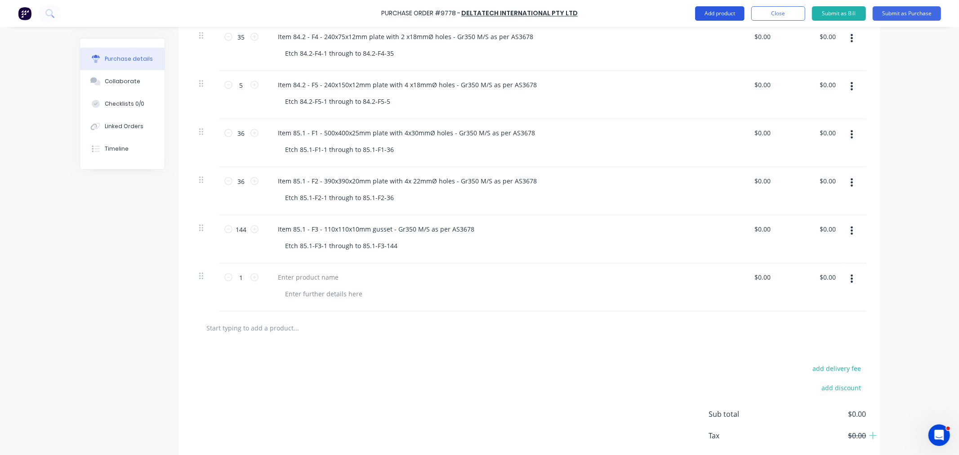
click at [701, 14] on button "Add product" at bounding box center [719, 13] width 49 height 14
drag, startPoint x: 699, startPoint y: 58, endPoint x: 704, endPoint y: 25, distance: 34.0
click at [699, 57] on div "Basic product" at bounding box center [701, 54] width 69 height 13
click at [705, 11] on button "Add product" at bounding box center [719, 13] width 49 height 14
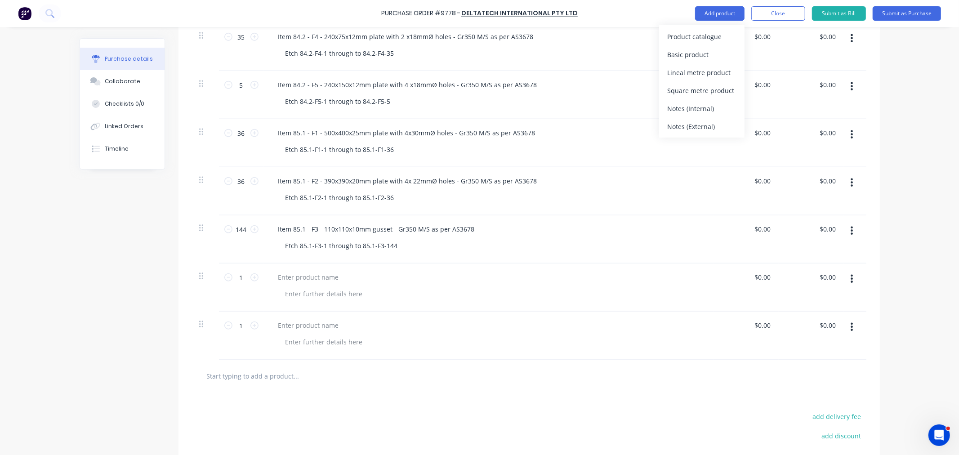
drag, startPoint x: 700, startPoint y: 54, endPoint x: 704, endPoint y: 32, distance: 22.3
click at [700, 53] on div "Basic product" at bounding box center [701, 54] width 69 height 13
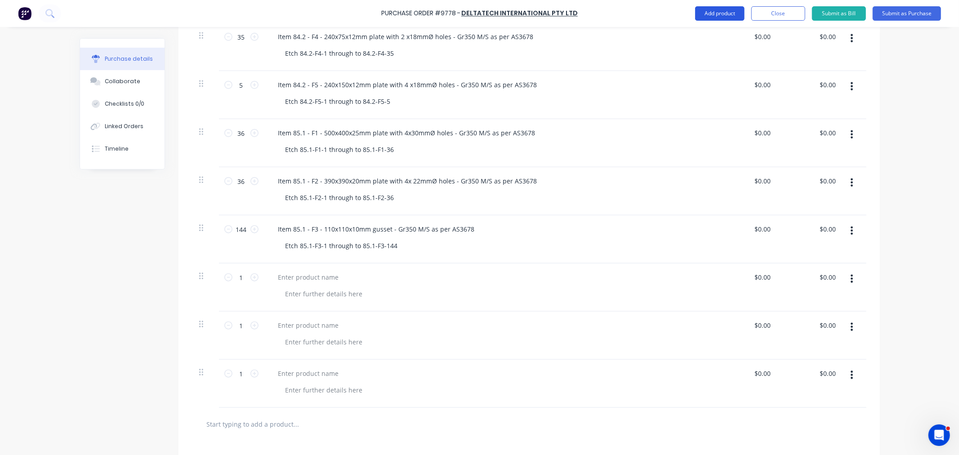
click at [705, 13] on button "Add product" at bounding box center [719, 13] width 49 height 14
drag, startPoint x: 705, startPoint y: 19, endPoint x: 705, endPoint y: 51, distance: 31.5
click at [703, 59] on div "Basic product" at bounding box center [701, 54] width 69 height 13
click at [708, 13] on button "Add product" at bounding box center [719, 13] width 49 height 14
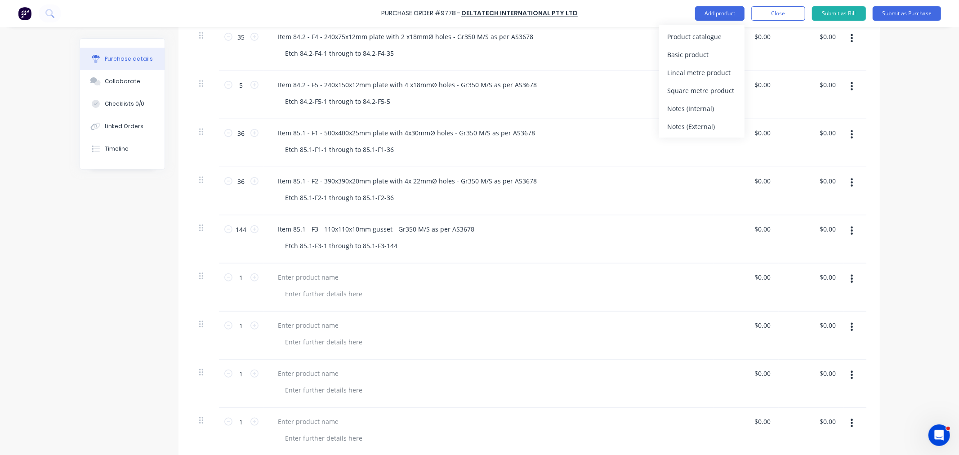
drag, startPoint x: 701, startPoint y: 57, endPoint x: 657, endPoint y: 66, distance: 44.5
click at [700, 57] on div "Basic product" at bounding box center [701, 54] width 69 height 13
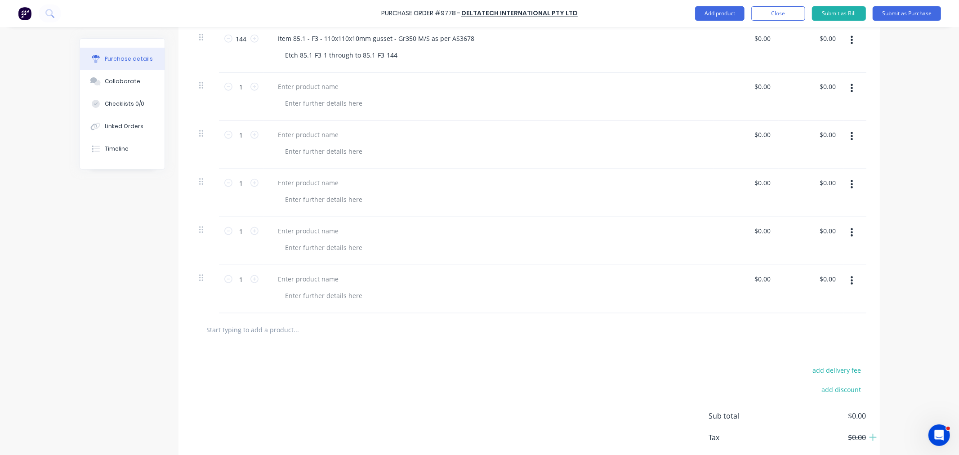
scroll to position [888, 0]
click at [115, 128] on div "Linked Orders" at bounding box center [124, 126] width 39 height 8
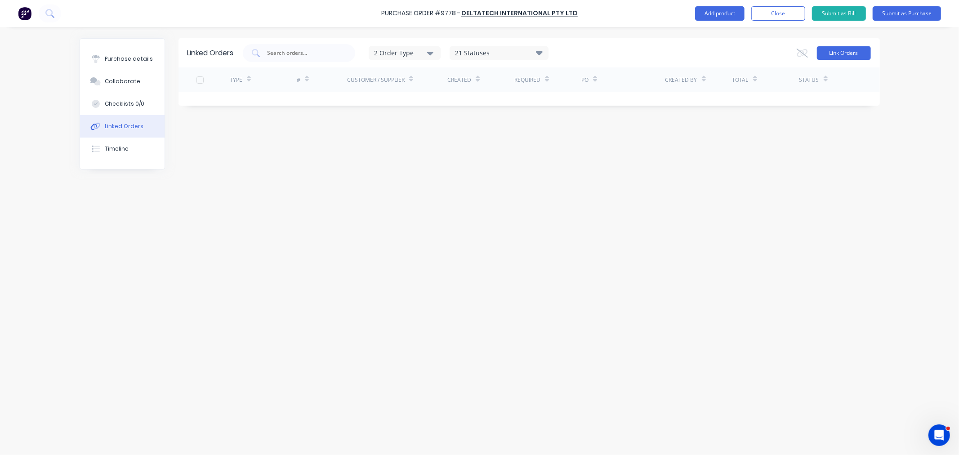
click at [832, 50] on button "Link Orders" at bounding box center [844, 52] width 54 height 13
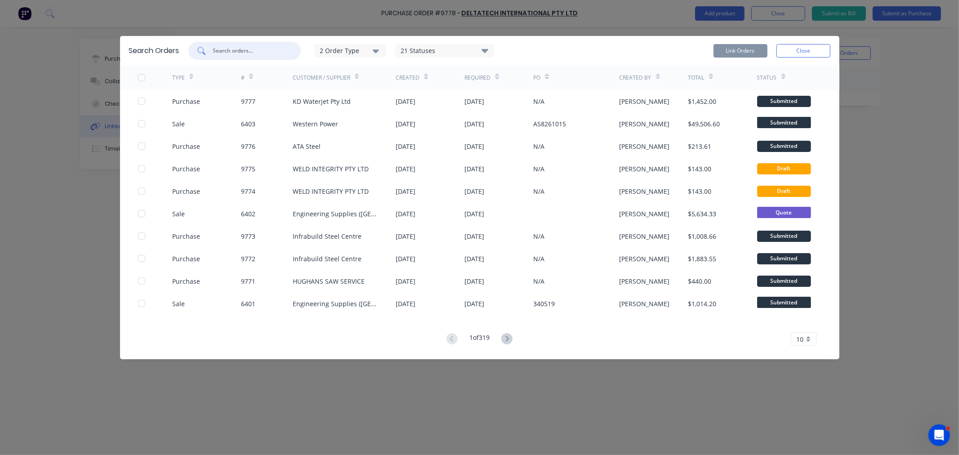
click at [248, 50] on input "text" at bounding box center [249, 50] width 75 height 9
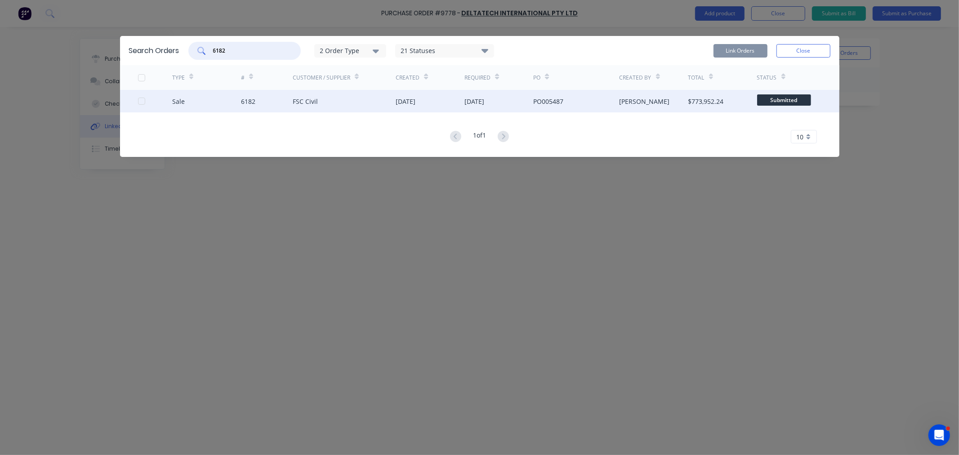
click at [235, 98] on div "Sale" at bounding box center [206, 101] width 69 height 22
click at [143, 101] on div at bounding box center [142, 101] width 18 height 18
click at [741, 53] on button "Link Orders" at bounding box center [741, 50] width 54 height 13
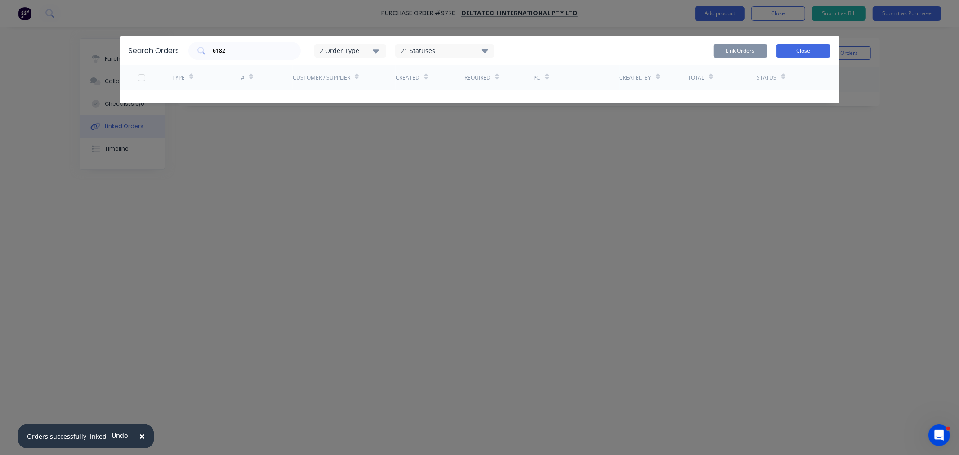
click at [811, 44] on button "Close" at bounding box center [804, 50] width 54 height 13
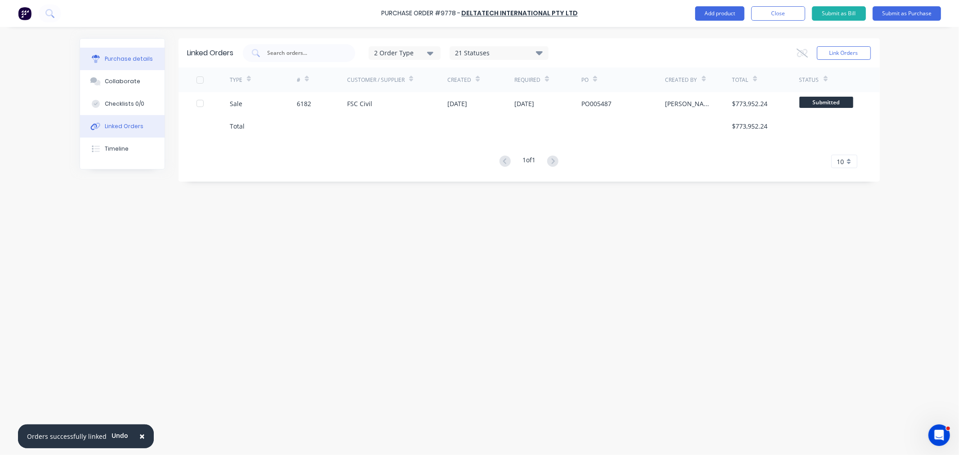
click at [126, 51] on button "Purchase details" at bounding box center [122, 59] width 85 height 22
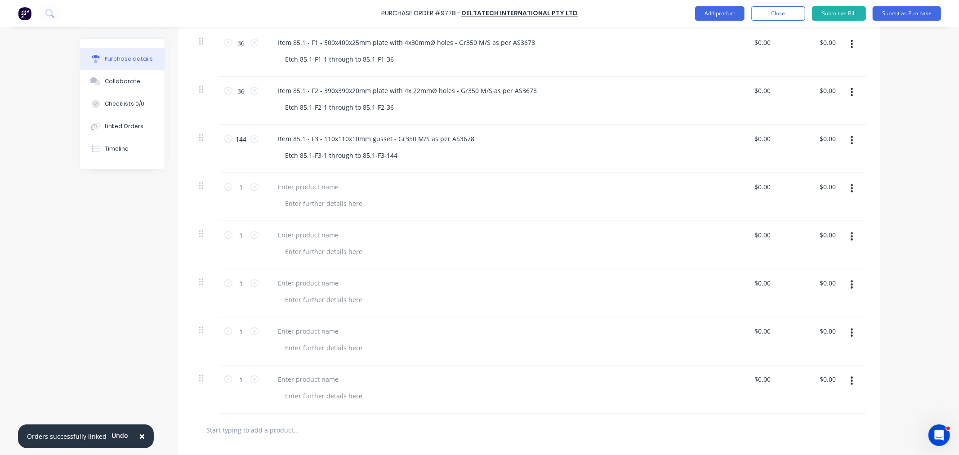
scroll to position [838, 0]
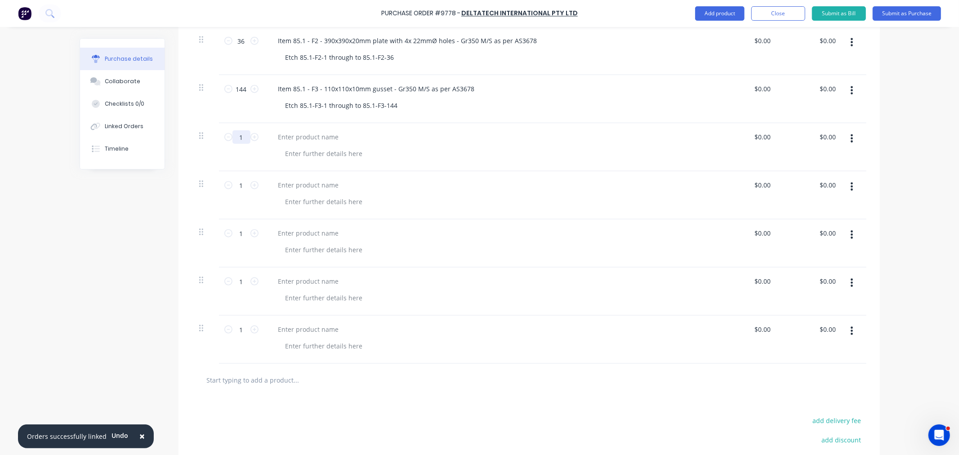
click at [237, 136] on input "1" at bounding box center [241, 136] width 18 height 13
click at [243, 187] on input "1" at bounding box center [241, 185] width 18 height 13
click at [239, 234] on input "1" at bounding box center [241, 233] width 18 height 13
click at [241, 280] on input "1" at bounding box center [241, 281] width 18 height 13
click at [238, 329] on input "1" at bounding box center [241, 329] width 18 height 13
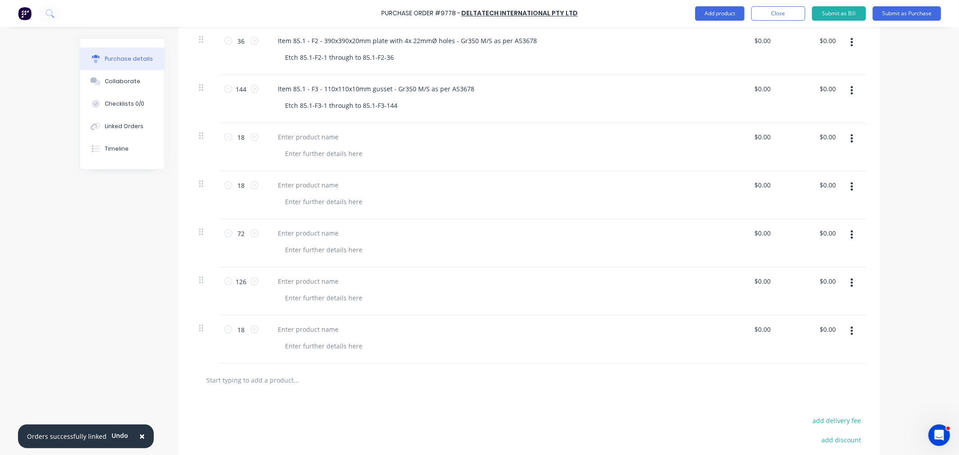
click at [477, 213] on div at bounding box center [489, 195] width 450 height 48
click at [301, 137] on div at bounding box center [308, 136] width 75 height 13
click at [300, 183] on div at bounding box center [308, 185] width 75 height 13
paste div
click at [305, 235] on div at bounding box center [308, 233] width 75 height 13
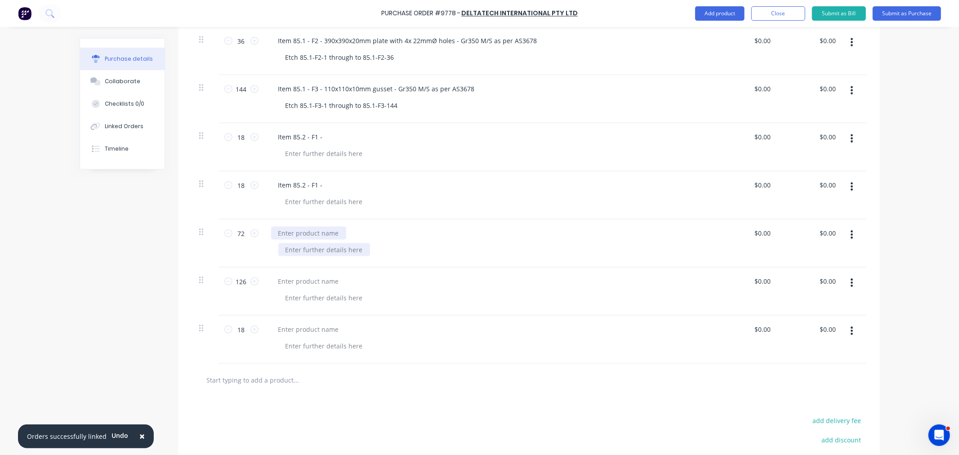
paste div
click at [304, 281] on div at bounding box center [308, 281] width 75 height 13
paste div
click at [304, 327] on div at bounding box center [308, 329] width 75 height 13
paste div
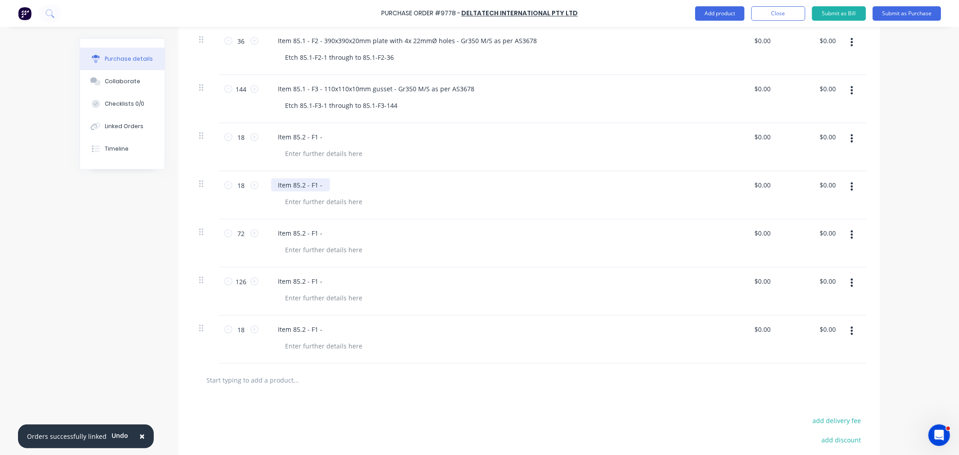
click at [310, 185] on div "Item 85.2 - F1 -" at bounding box center [300, 185] width 59 height 13
click at [310, 231] on div "Item 85.2 - F1 -" at bounding box center [300, 233] width 59 height 13
click at [310, 281] on div "Item 85.2 - F1 -" at bounding box center [300, 281] width 59 height 13
click at [312, 330] on div "Item 85.2 - F1 -" at bounding box center [300, 329] width 59 height 13
click at [322, 137] on div "Item 85.2 - F1 -" at bounding box center [300, 136] width 59 height 13
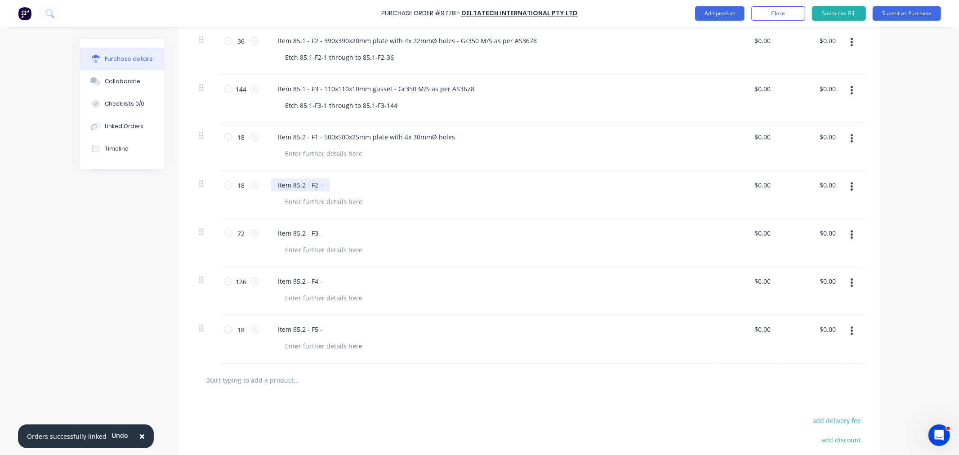
click at [317, 187] on div "Item 85.2 - F2 -" at bounding box center [300, 185] width 59 height 13
drag, startPoint x: 316, startPoint y: 233, endPoint x: 330, endPoint y: 263, distance: 33.0
click at [316, 233] on div "Item 85.2 - F3 -" at bounding box center [300, 233] width 59 height 13
click at [320, 281] on div "Item 85.2 - F4 -" at bounding box center [300, 281] width 59 height 13
click at [319, 329] on div "Item 85.2 - F5 -" at bounding box center [300, 329] width 59 height 13
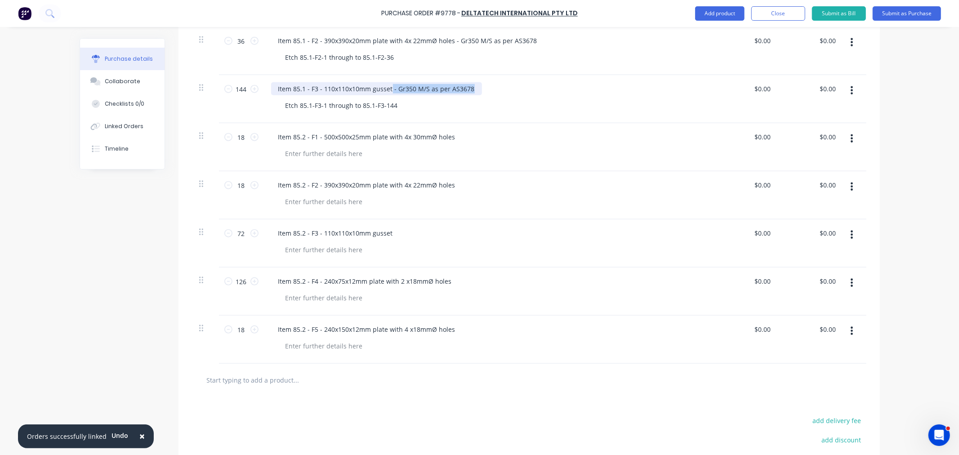
drag, startPoint x: 386, startPoint y: 90, endPoint x: 518, endPoint y: 94, distance: 132.7
click at [518, 93] on div "Item 85.1 - F3 - 110x110x10mm gusset - Gr350 M/S as per AS3678" at bounding box center [488, 88] width 435 height 13
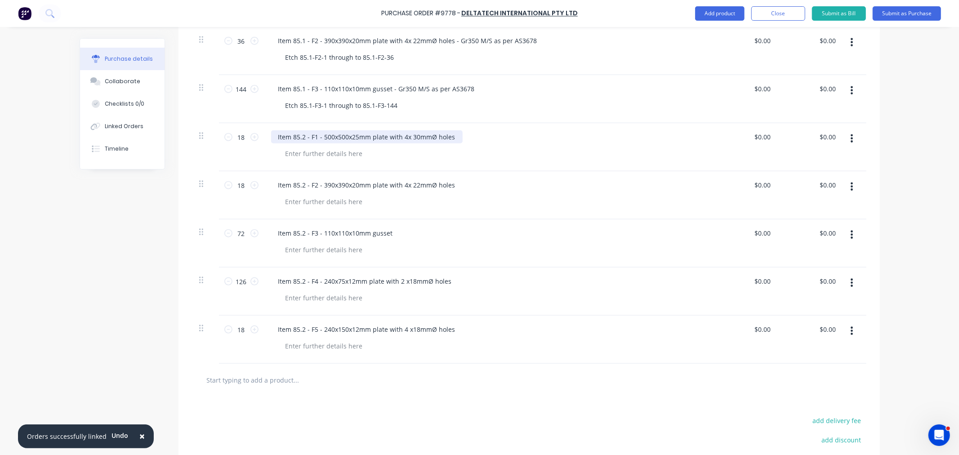
click at [449, 137] on div "Item 85.2 - F1 - 500x500x25mm plate with 4x 30mmØ holes" at bounding box center [367, 136] width 192 height 13
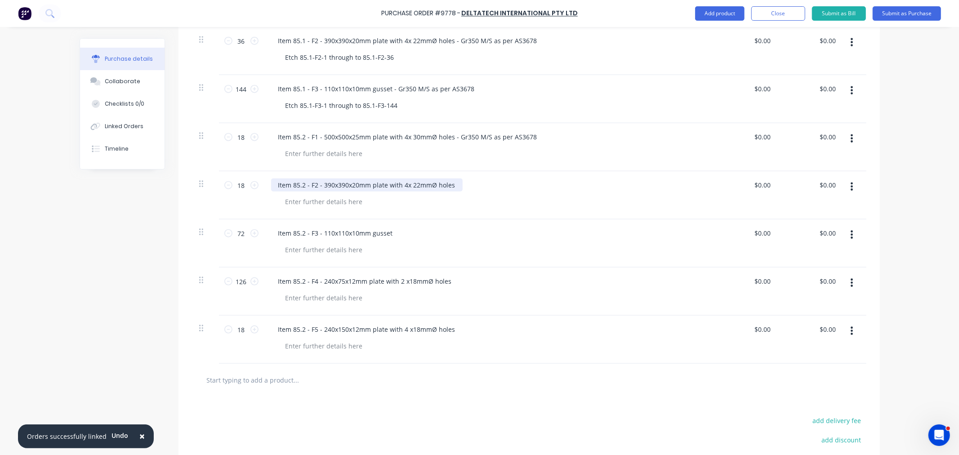
click at [447, 185] on div "Item 85.2 - F2 - 390x390x20mm plate with 4x 22mmØ holes" at bounding box center [367, 185] width 192 height 13
click at [389, 233] on div "Item 85.2 - F3 - 110x110x10mm gusset" at bounding box center [335, 233] width 129 height 13
click at [447, 279] on div "Item 85.2 - F4 - 240x75x12mm plate with 2 x18mmØ holes" at bounding box center [365, 281] width 188 height 13
click at [450, 331] on div "Item 85.2 - F5 - 240x150x12mm plate with 4 x18mmØ holes" at bounding box center [367, 329] width 192 height 13
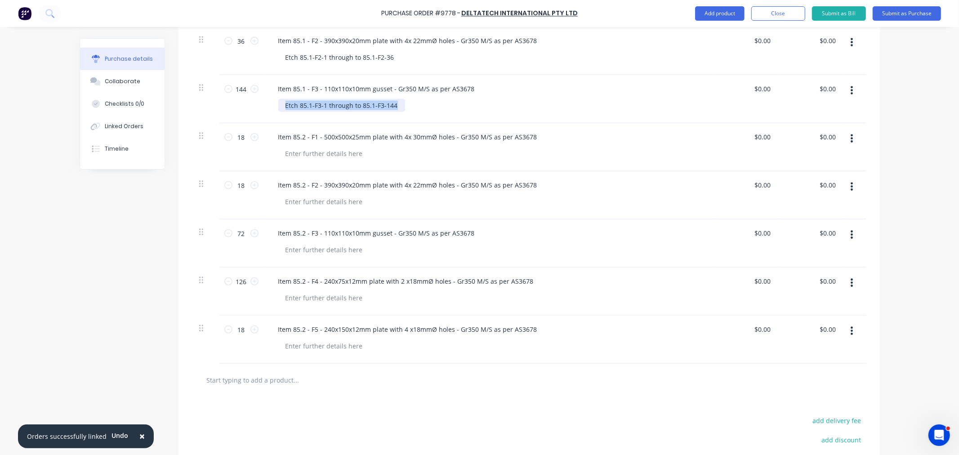
drag, startPoint x: 387, startPoint y: 106, endPoint x: 232, endPoint y: 111, distance: 155.6
click at [232, 104] on div "144 144 Item 85.1 - F3 - 110x110x10mm gusset - Gr350 M/S as per AS3678 Etch 85.…" at bounding box center [529, 99] width 674 height 48
click at [302, 150] on div at bounding box center [324, 153] width 92 height 13
paste div
drag, startPoint x: 307, startPoint y: 152, endPoint x: 310, endPoint y: 160, distance: 8.7
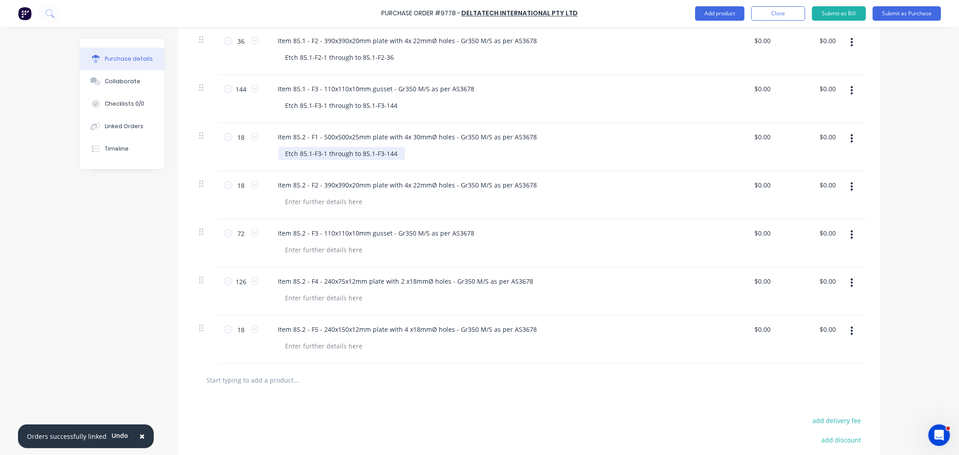
click at [308, 154] on div "Etch 85.1-F3-1 through to 85.1-F3-144" at bounding box center [341, 153] width 127 height 13
drag, startPoint x: 388, startPoint y: 153, endPoint x: 260, endPoint y: 160, distance: 128.3
click at [264, 156] on div "Item 85.2 - F1 - 500x500x25mm plate with 4x 30mmØ holes - Gr350 M/S as per AS36…" at bounding box center [489, 147] width 450 height 48
drag, startPoint x: 300, startPoint y: 104, endPoint x: 443, endPoint y: 105, distance: 143.4
click at [443, 105] on div "Etch 85.1-F3-1 through to 85.1-F3-144" at bounding box center [492, 105] width 428 height 13
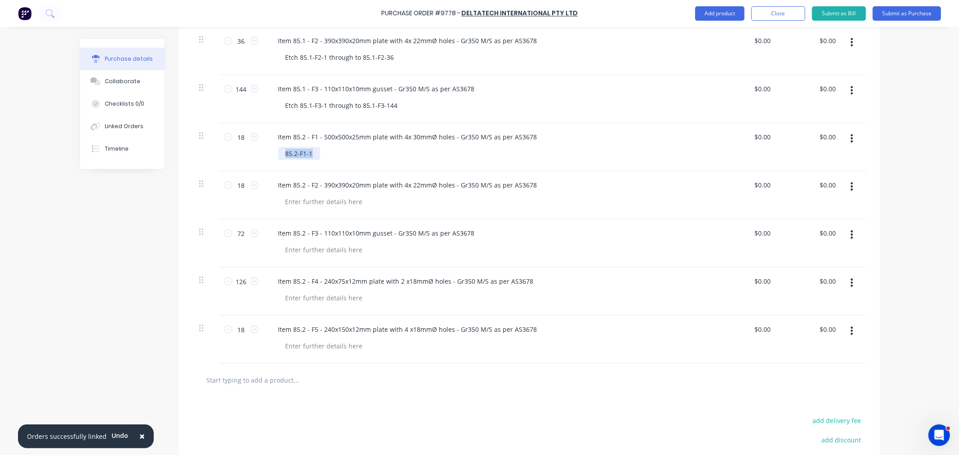
drag, startPoint x: 312, startPoint y: 151, endPoint x: 225, endPoint y: 157, distance: 87.5
click at [225, 157] on div "18 18 Item 85.2 - F1 - 500x500x25mm plate with 4x 30mmØ holes - Gr350 M/S as pe…" at bounding box center [529, 147] width 674 height 48
click at [301, 151] on div "Etch 85.1-F3-1 through to 85.1-F3-144" at bounding box center [341, 153] width 127 height 13
drag, startPoint x: 305, startPoint y: 151, endPoint x: 311, endPoint y: 165, distance: 15.3
click at [305, 155] on div "Etch 85.1-F3-1 through to 85.1-F3-144" at bounding box center [341, 153] width 127 height 13
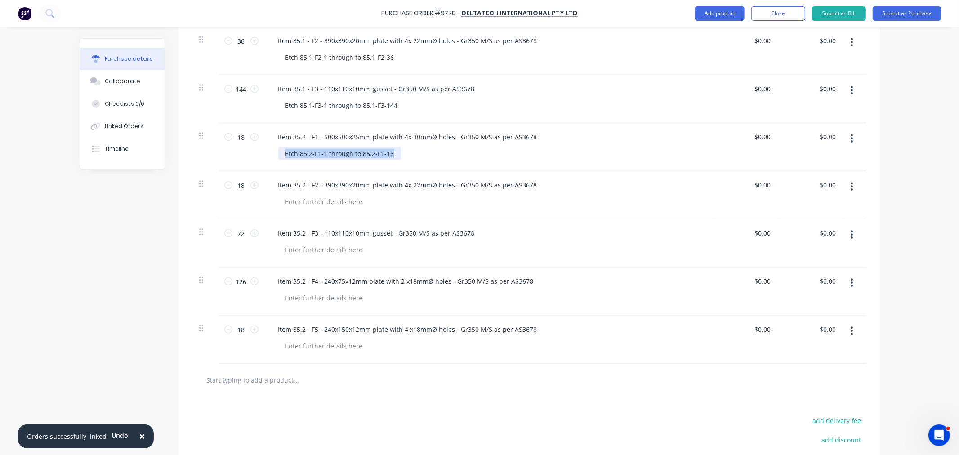
drag, startPoint x: 280, startPoint y: 151, endPoint x: 460, endPoint y: 157, distance: 180.0
click at [460, 157] on div "Etch 85.2-F1-1 through to 85.2-F1-18" at bounding box center [492, 153] width 428 height 13
click at [327, 205] on div at bounding box center [324, 201] width 92 height 13
paste div
click at [316, 252] on div at bounding box center [324, 249] width 92 height 13
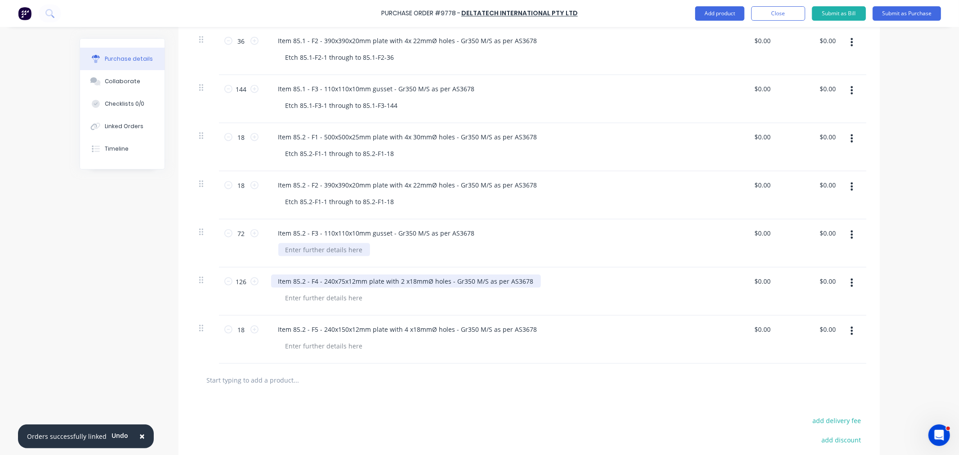
paste div
click at [315, 301] on div at bounding box center [324, 297] width 92 height 13
paste div
click at [315, 349] on div at bounding box center [324, 345] width 92 height 13
paste div
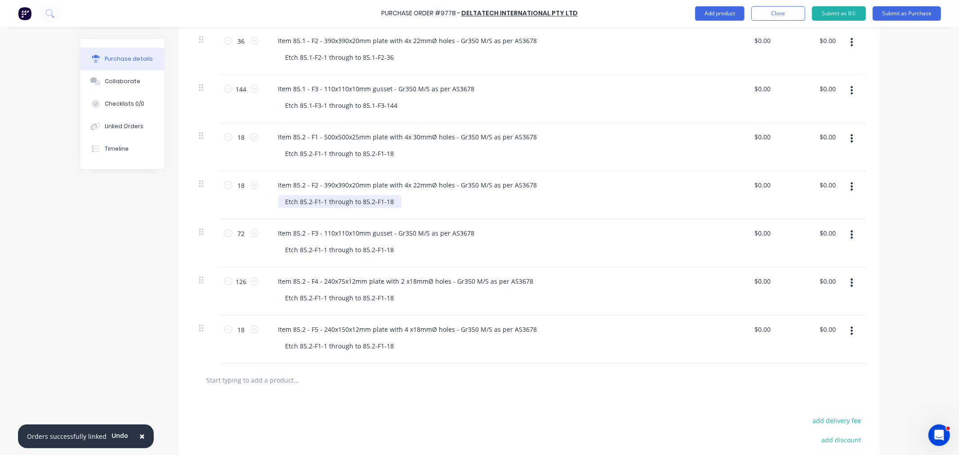
click at [313, 202] on div "Etch 85.2-F1-1 through to 85.2-F1-18" at bounding box center [339, 201] width 123 height 13
click at [374, 201] on div "Etch 85.2-F2-1 through to 85.2-F1-18" at bounding box center [339, 201] width 123 height 13
drag, startPoint x: 314, startPoint y: 246, endPoint x: 322, endPoint y: 267, distance: 22.0
click at [314, 248] on div "Etch 85.2-F1-1 through to 85.2-F1-18" at bounding box center [339, 249] width 123 height 13
click at [375, 249] on div "Etch 85.2-F3-1 through to 85.2-F1-18" at bounding box center [339, 249] width 123 height 13
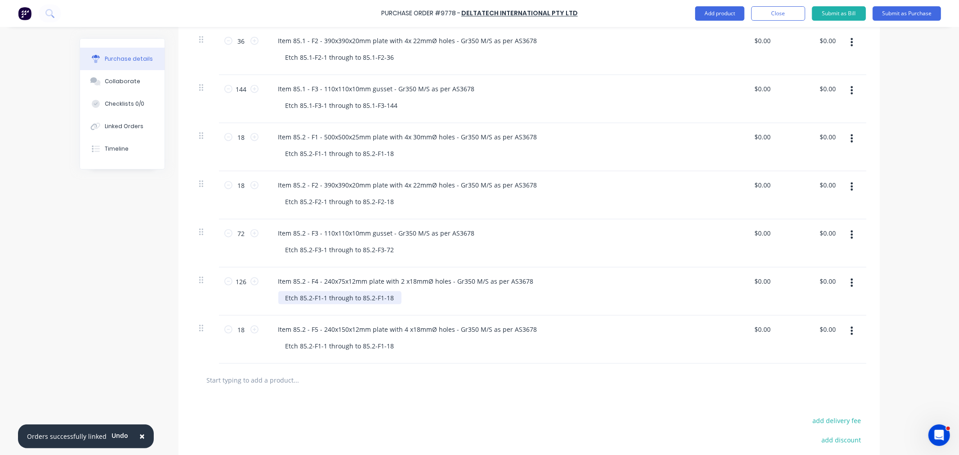
drag, startPoint x: 315, startPoint y: 299, endPoint x: 320, endPoint y: 309, distance: 11.3
click at [315, 300] on div "Etch 85.2-F1-1 through to 85.2-F1-18" at bounding box center [339, 297] width 123 height 13
click at [317, 345] on div "Etch 85.2-F1-1 through to 85.2-F1-18" at bounding box center [339, 345] width 123 height 13
click at [376, 348] on div "Etch 85.2-F5-1 through to 85.2-F1-18" at bounding box center [339, 345] width 123 height 13
click at [441, 375] on div at bounding box center [334, 380] width 270 height 18
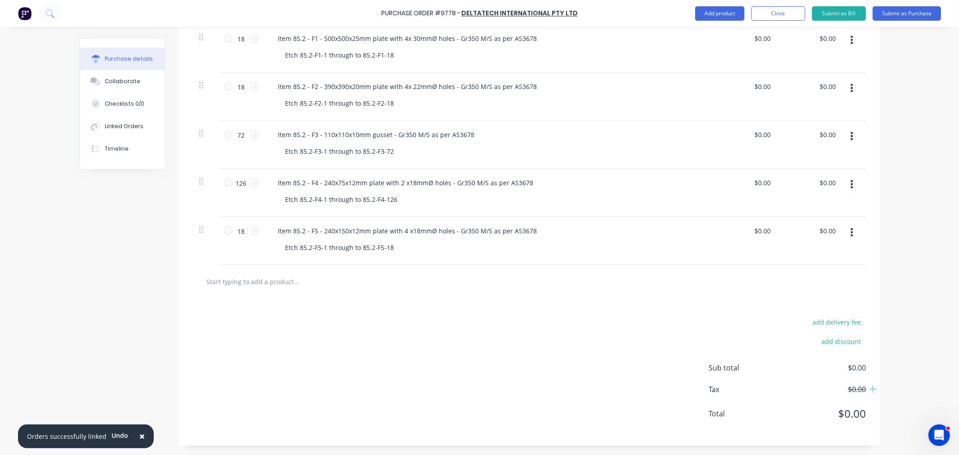
scroll to position [888, 0]
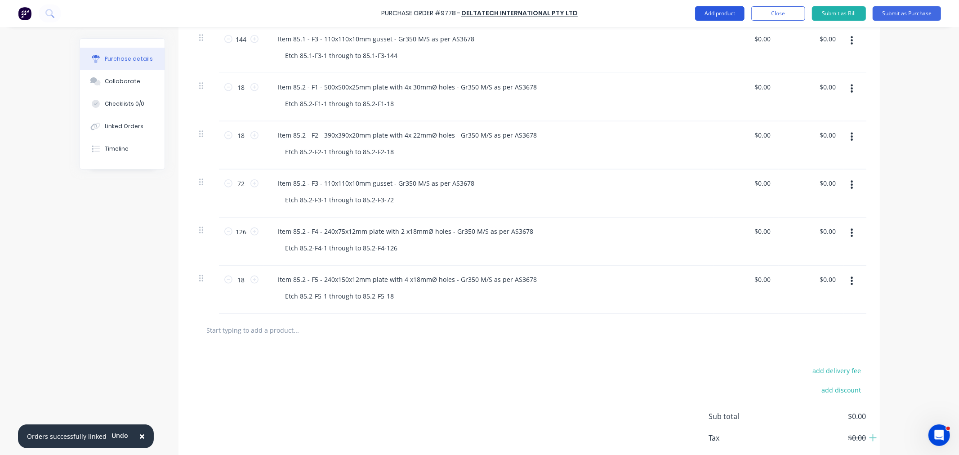
click at [703, 13] on button "Add product" at bounding box center [719, 13] width 49 height 14
click at [696, 128] on div "Notes (External)" at bounding box center [701, 126] width 69 height 13
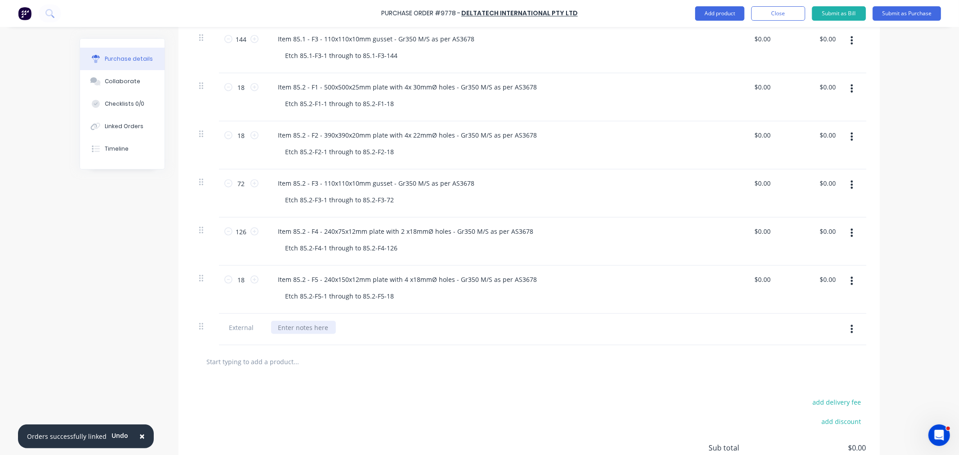
click at [296, 331] on div at bounding box center [303, 327] width 65 height 13
click at [306, 328] on div at bounding box center [303, 327] width 65 height 13
paste div
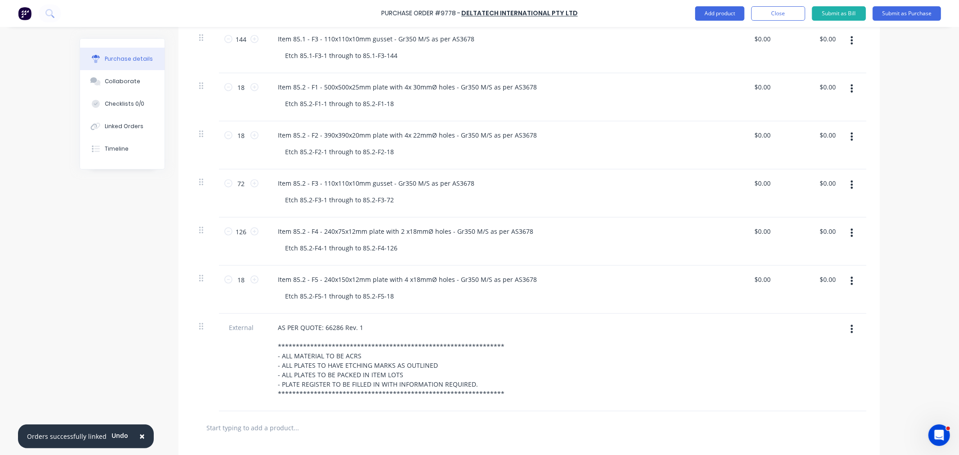
scroll to position [1036, 0]
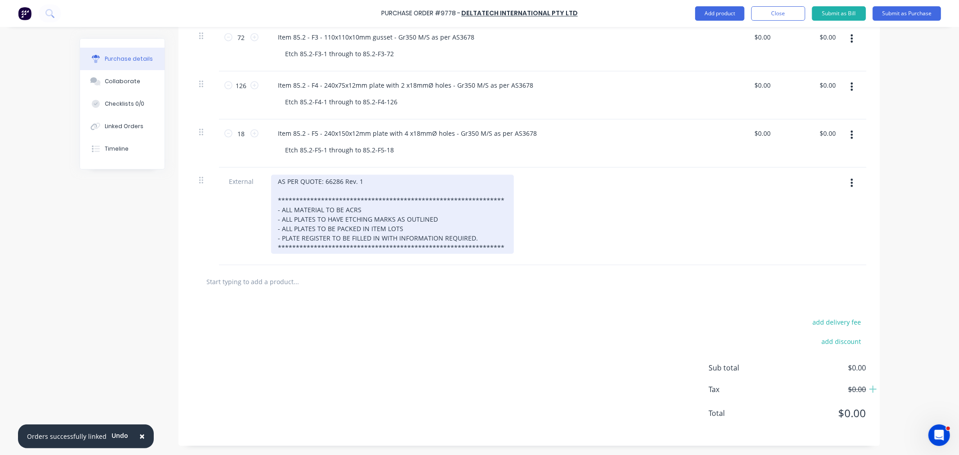
drag, startPoint x: 498, startPoint y: 241, endPoint x: 504, endPoint y: 251, distance: 11.3
click at [498, 242] on div "**********" at bounding box center [392, 214] width 243 height 79
click at [494, 248] on div "**********" at bounding box center [392, 214] width 243 height 79
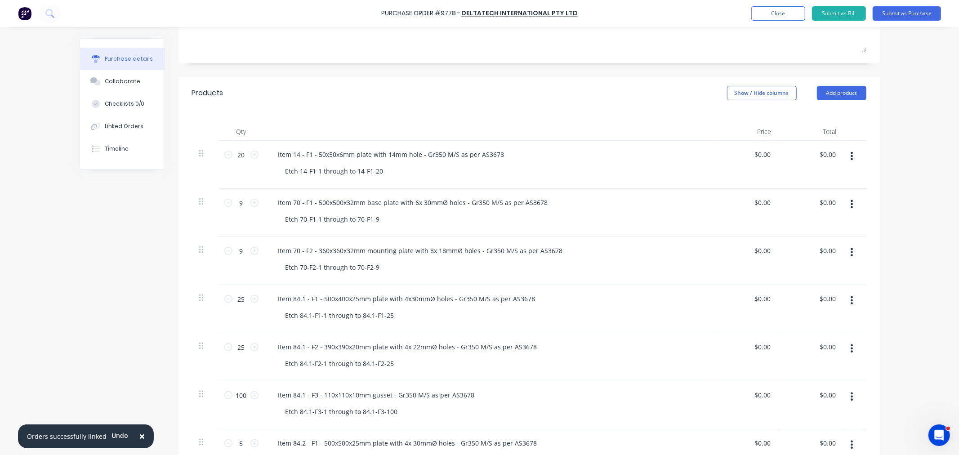
scroll to position [150, 0]
drag, startPoint x: 755, startPoint y: 151, endPoint x: 799, endPoint y: 158, distance: 44.6
click at [799, 157] on div "20 20 Item 14 - F1 - 50x50x6mm plate with 14mm hole - Gr350 M/S as per AS3678 E…" at bounding box center [529, 162] width 674 height 48
drag, startPoint x: 754, startPoint y: 150, endPoint x: 780, endPoint y: 155, distance: 26.5
click at [780, 154] on div "20 20 Item 14 - F1 - 50x50x6mm plate with 14mm hole - Gr350 M/S as per AS3678 E…" at bounding box center [529, 162] width 674 height 48
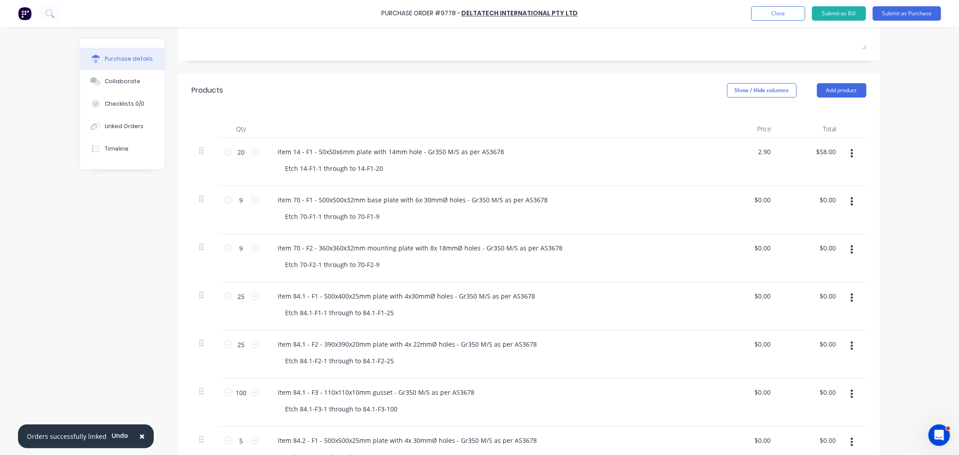
drag, startPoint x: 754, startPoint y: 153, endPoint x: 779, endPoint y: 152, distance: 24.8
click at [779, 152] on div "20 20 Item 14 - F1 - 50x50x6mm plate with 14mm hole - Gr350 M/S as per AS3678 E…" at bounding box center [529, 162] width 674 height 48
drag, startPoint x: 758, startPoint y: 152, endPoint x: 713, endPoint y: 159, distance: 46.1
click at [714, 159] on div "2.90 2.90" at bounding box center [746, 162] width 65 height 48
drag, startPoint x: 757, startPoint y: 152, endPoint x: 770, endPoint y: 153, distance: 13.1
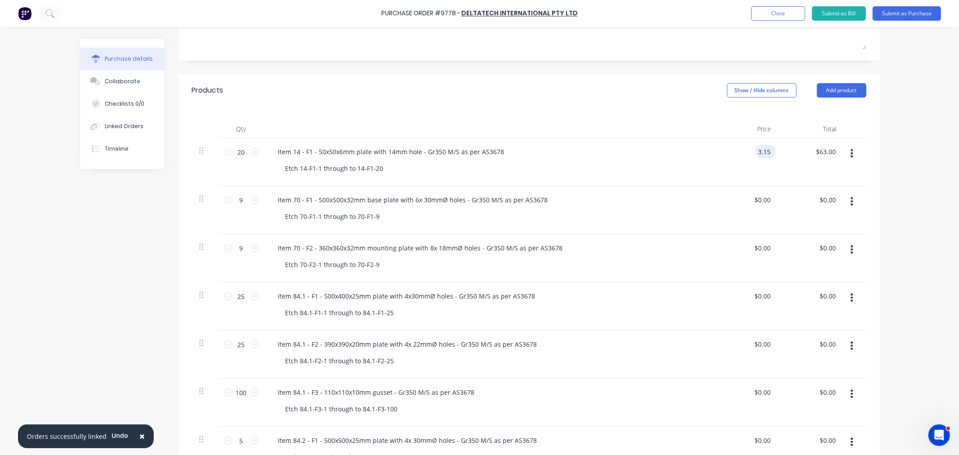
click at [770, 153] on div "3.15 3.15" at bounding box center [765, 151] width 21 height 13
drag, startPoint x: 766, startPoint y: 152, endPoint x: 732, endPoint y: 155, distance: 34.8
click at [732, 155] on div "3.15 3.15" at bounding box center [746, 162] width 65 height 48
drag, startPoint x: 754, startPoint y: 196, endPoint x: 781, endPoint y: 200, distance: 26.7
click at [781, 200] on div "9 9 Item 70 - F1 - 500x500x32mm base plate with 6x 30mmØ holes - Gr350 M/S as p…" at bounding box center [529, 210] width 674 height 48
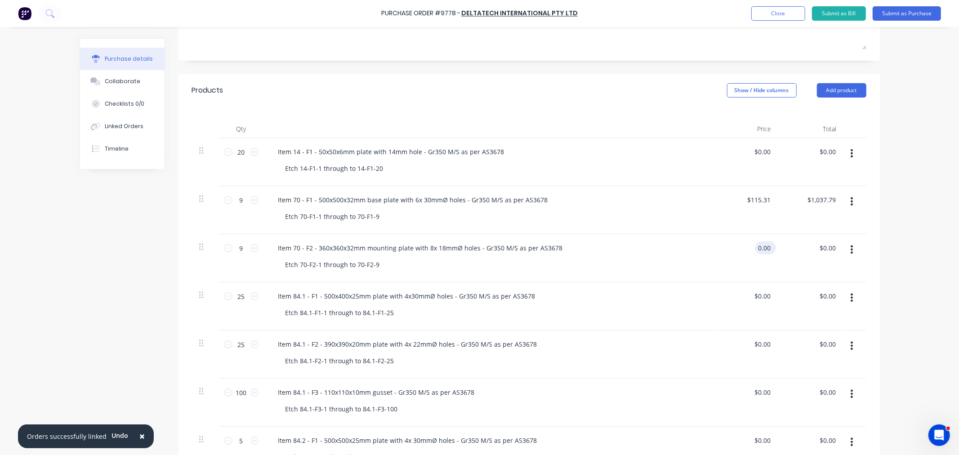
drag, startPoint x: 754, startPoint y: 247, endPoint x: 770, endPoint y: 248, distance: 15.8
click at [772, 250] on div "0.00 0.00" at bounding box center [746, 258] width 65 height 48
drag, startPoint x: 768, startPoint y: 247, endPoint x: 732, endPoint y: 254, distance: 36.6
click at [732, 254] on div "0.00 0.00" at bounding box center [746, 258] width 65 height 48
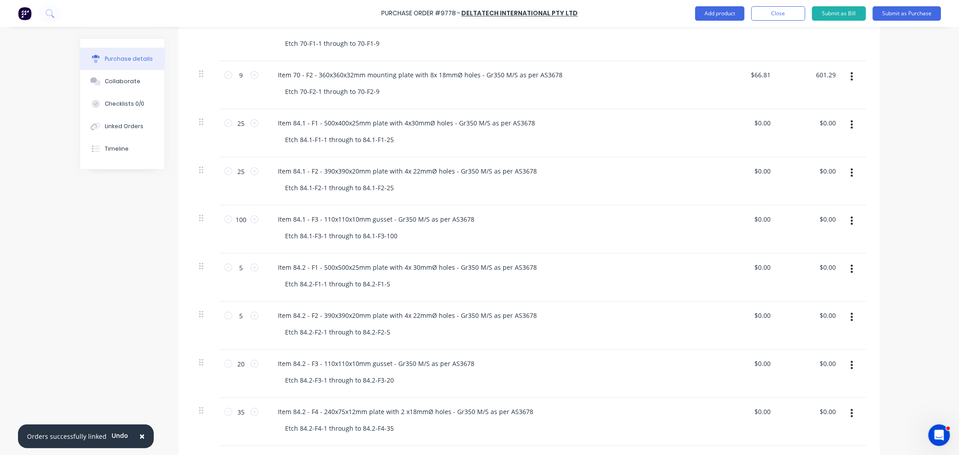
scroll to position [299, 0]
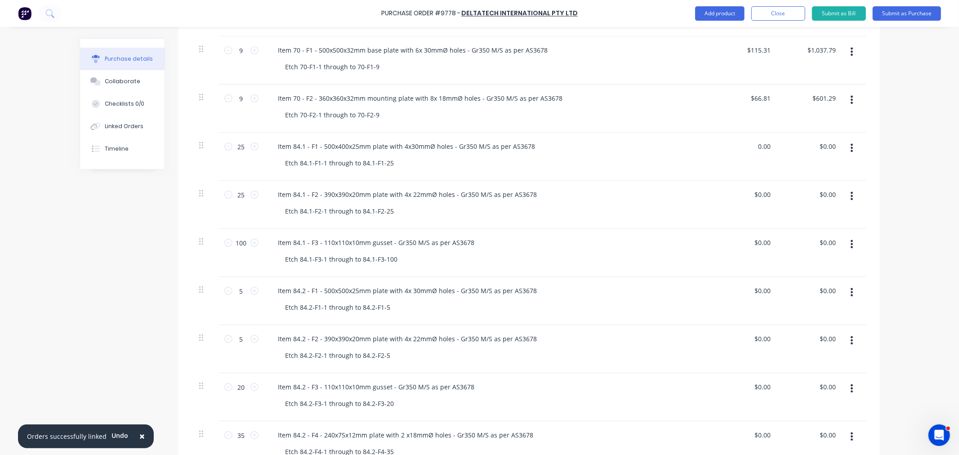
drag, startPoint x: 768, startPoint y: 146, endPoint x: 735, endPoint y: 179, distance: 46.1
click at [739, 150] on div "0.00 0.00" at bounding box center [746, 157] width 65 height 48
click at [761, 195] on input "0.00" at bounding box center [762, 194] width 21 height 13
drag, startPoint x: 764, startPoint y: 194, endPoint x: 745, endPoint y: 196, distance: 19.9
click at [745, 196] on div "$0.00 $0.00" at bounding box center [746, 205] width 65 height 48
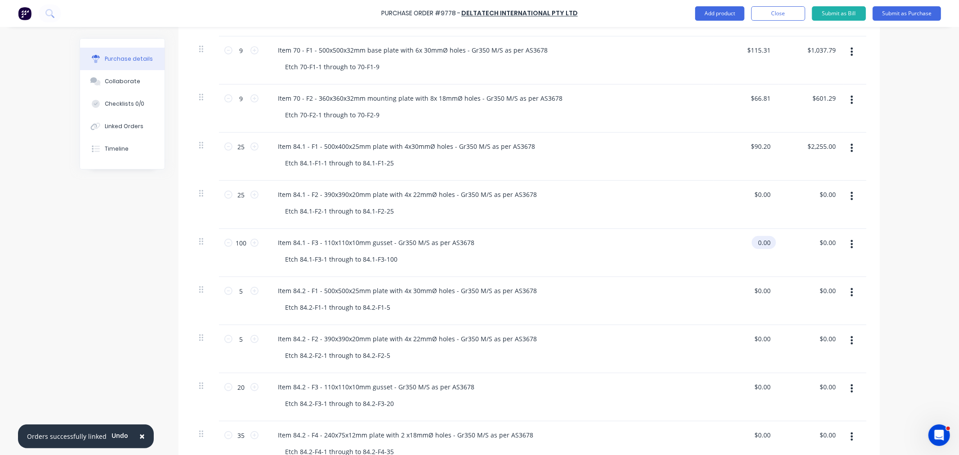
click at [760, 242] on input "0.00" at bounding box center [762, 242] width 21 height 13
click at [757, 196] on input "0.00" at bounding box center [762, 194] width 21 height 13
drag, startPoint x: 753, startPoint y: 195, endPoint x: 769, endPoint y: 199, distance: 16.2
click at [769, 196] on div "0.00 0.00" at bounding box center [765, 194] width 21 height 13
drag, startPoint x: 754, startPoint y: 243, endPoint x: 768, endPoint y: 241, distance: 14.5
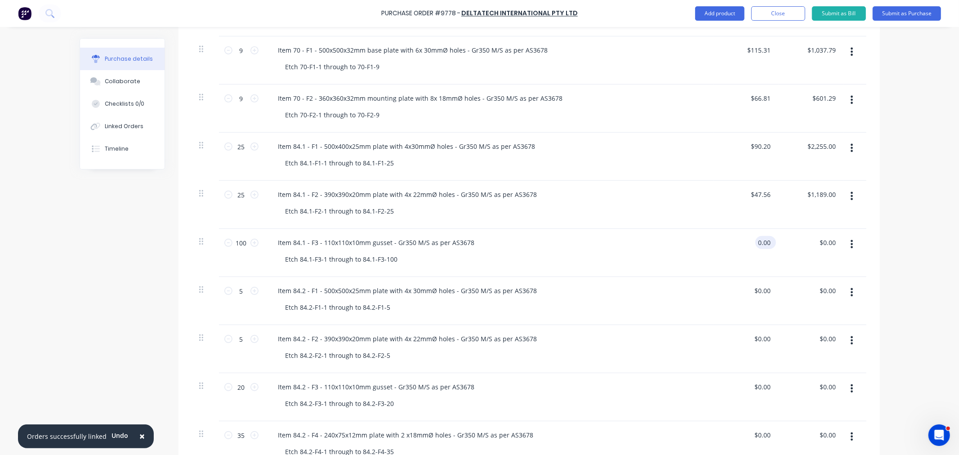
click at [768, 241] on input "0.00" at bounding box center [763, 242] width 17 height 13
drag, startPoint x: 763, startPoint y: 243, endPoint x: 751, endPoint y: 244, distance: 11.3
click at [755, 244] on input "0.00" at bounding box center [763, 242] width 17 height 13
click at [762, 290] on input "0.00" at bounding box center [763, 290] width 17 height 13
drag, startPoint x: 767, startPoint y: 290, endPoint x: 754, endPoint y: 291, distance: 12.1
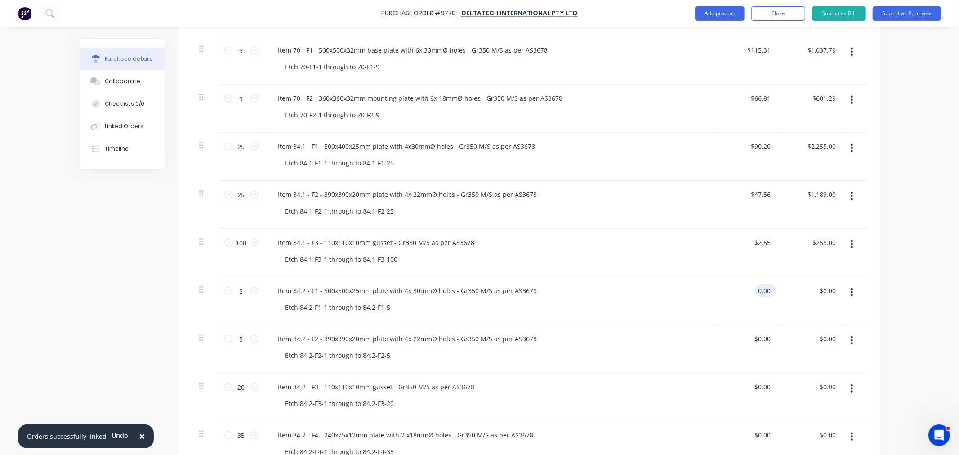
click at [755, 291] on input "0.00" at bounding box center [763, 290] width 17 height 13
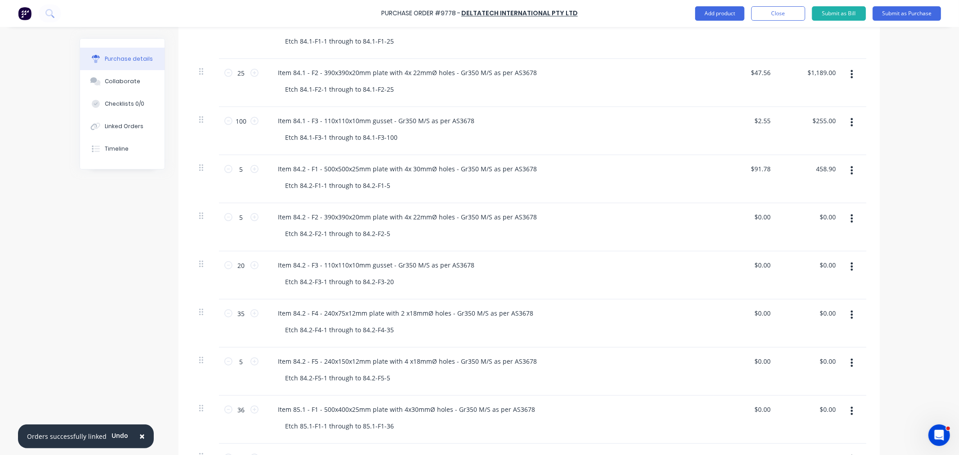
scroll to position [500, 0]
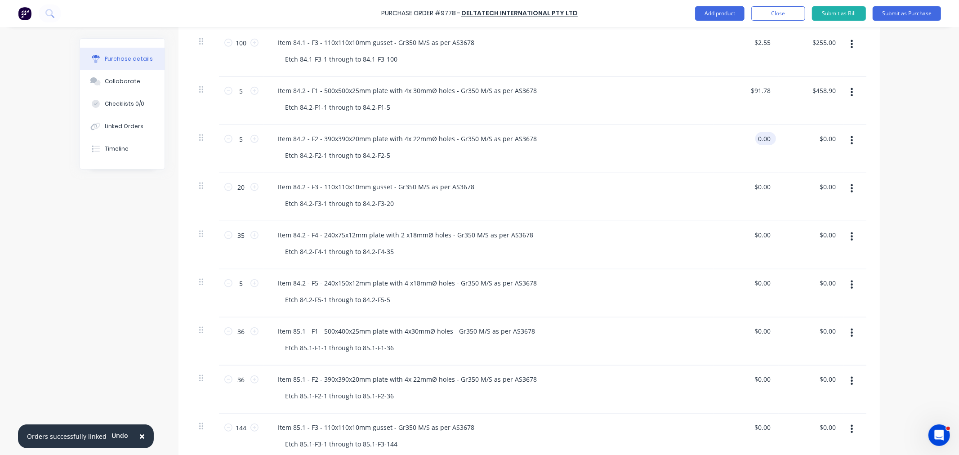
drag, startPoint x: 766, startPoint y: 138, endPoint x: 754, endPoint y: 143, distance: 13.4
click at [755, 140] on input "0.00" at bounding box center [763, 138] width 17 height 13
drag, startPoint x: 758, startPoint y: 189, endPoint x: 750, endPoint y: 188, distance: 7.7
click at [750, 188] on div "0.00 0.00" at bounding box center [746, 197] width 65 height 48
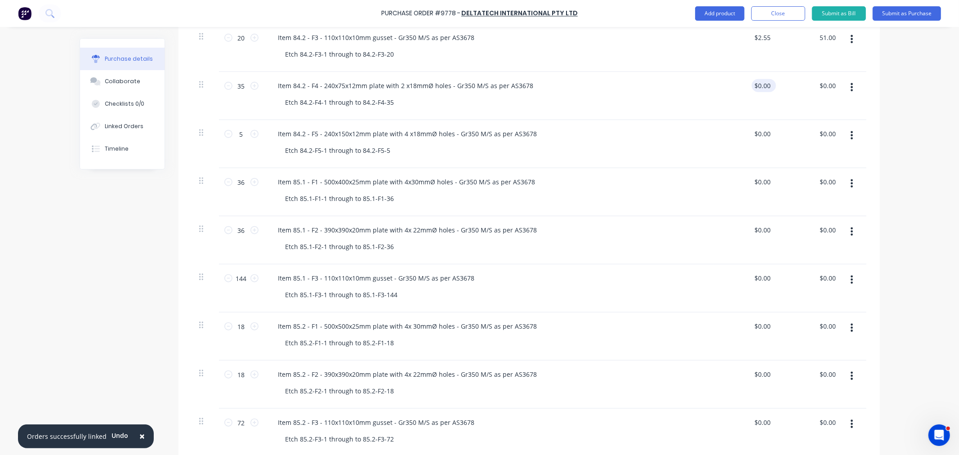
scroll to position [649, 0]
drag, startPoint x: 767, startPoint y: 86, endPoint x: 752, endPoint y: 87, distance: 14.4
click at [755, 87] on input "0.00" at bounding box center [763, 85] width 17 height 13
drag, startPoint x: 761, startPoint y: 133, endPoint x: 751, endPoint y: 133, distance: 9.9
click at [755, 133] on div "0.00 0.00" at bounding box center [763, 133] width 17 height 13
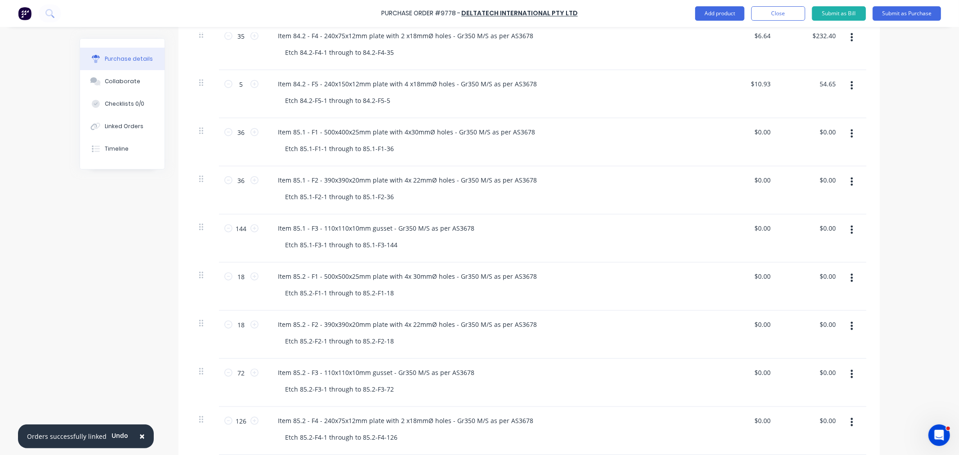
scroll to position [699, 0]
drag, startPoint x: 767, startPoint y: 131, endPoint x: 749, endPoint y: 132, distance: 18.0
click at [749, 131] on div "0.00 0.00" at bounding box center [746, 142] width 65 height 48
drag, startPoint x: 768, startPoint y: 177, endPoint x: 750, endPoint y: 181, distance: 18.3
click at [750, 180] on div "0.00 0.00" at bounding box center [746, 190] width 65 height 48
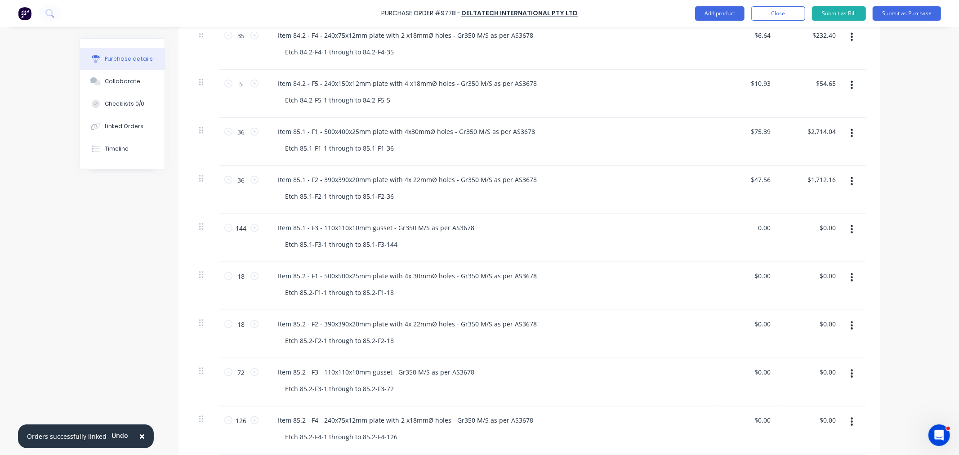
drag, startPoint x: 766, startPoint y: 226, endPoint x: 745, endPoint y: 232, distance: 21.2
click at [746, 231] on div "0.00 0.00" at bounding box center [746, 238] width 65 height 48
drag, startPoint x: 766, startPoint y: 273, endPoint x: 753, endPoint y: 276, distance: 13.9
click at [755, 276] on input "0.00" at bounding box center [763, 275] width 17 height 13
drag, startPoint x: 768, startPoint y: 321, endPoint x: 759, endPoint y: 321, distance: 9.0
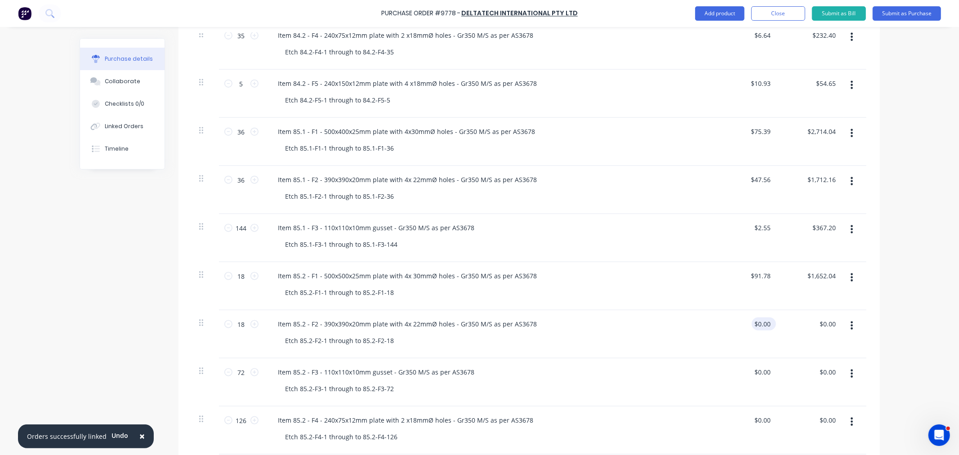
click at [759, 321] on div "$0.00 $0.00" at bounding box center [762, 323] width 21 height 13
drag, startPoint x: 765, startPoint y: 323, endPoint x: 750, endPoint y: 326, distance: 16.0
click at [750, 326] on div "0.00 0.00" at bounding box center [746, 334] width 65 height 48
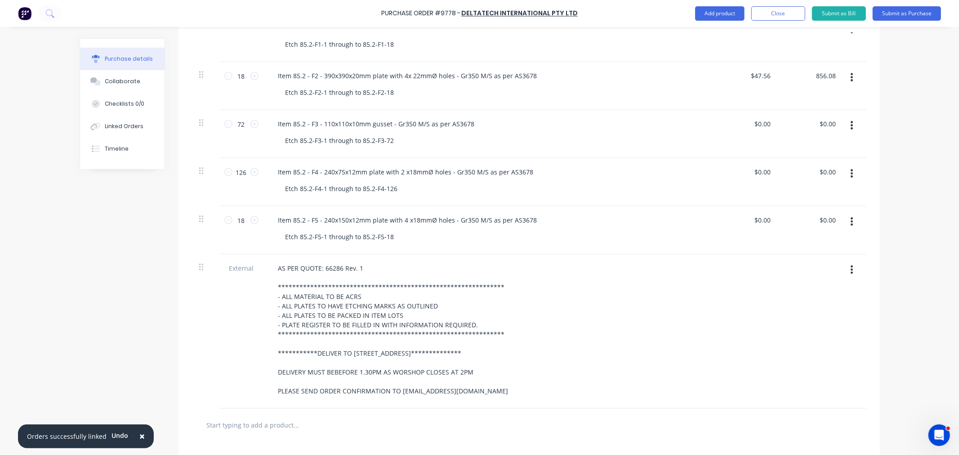
scroll to position [949, 0]
drag, startPoint x: 765, startPoint y: 123, endPoint x: 754, endPoint y: 124, distance: 11.8
click at [755, 124] on input "0.00" at bounding box center [763, 122] width 17 height 13
click at [767, 170] on input "0.00" at bounding box center [763, 170] width 17 height 13
drag, startPoint x: 767, startPoint y: 170, endPoint x: 754, endPoint y: 171, distance: 13.5
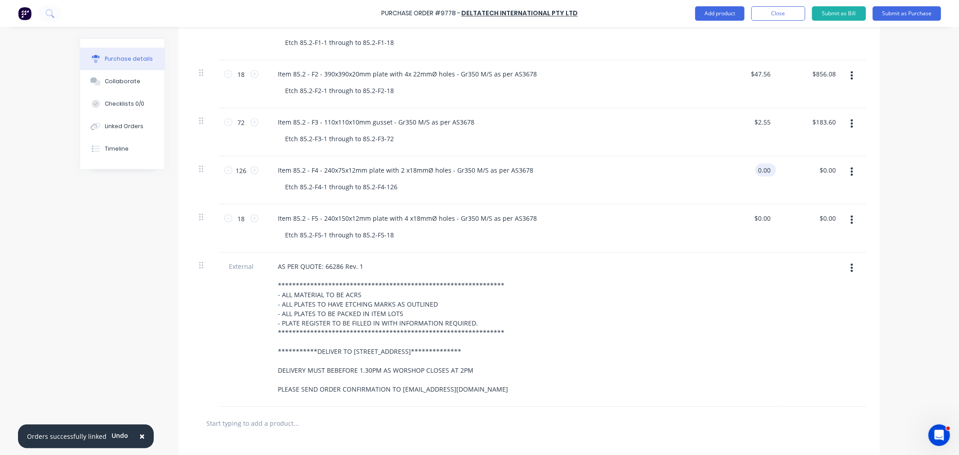
click at [755, 171] on input "0.00" at bounding box center [763, 170] width 17 height 13
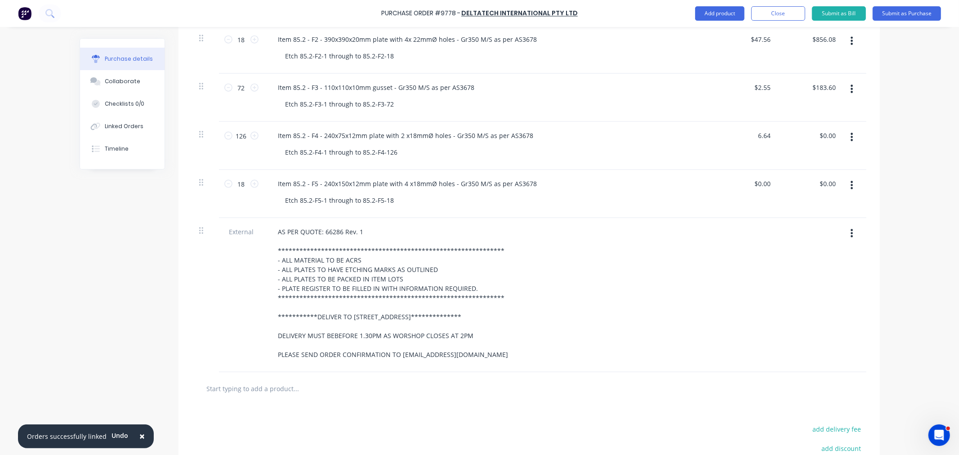
scroll to position [999, 0]
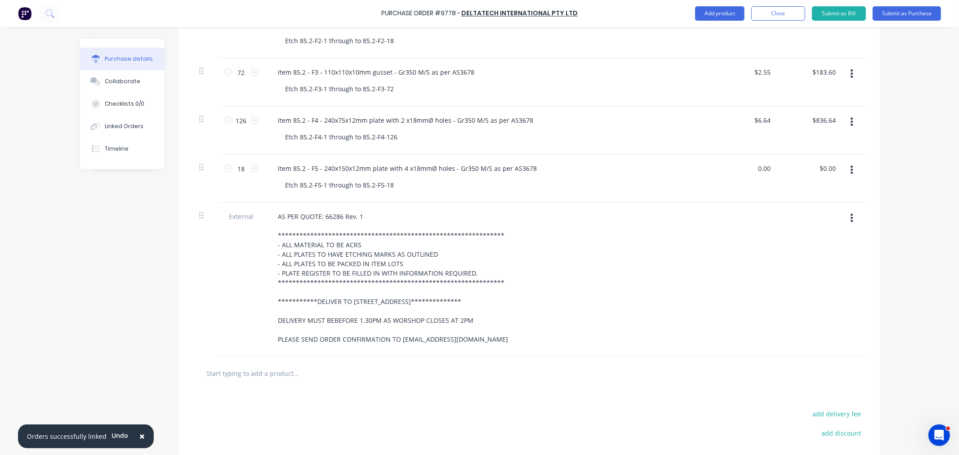
drag, startPoint x: 766, startPoint y: 170, endPoint x: 751, endPoint y: 171, distance: 14.9
click at [755, 169] on input "0.00" at bounding box center [763, 168] width 17 height 13
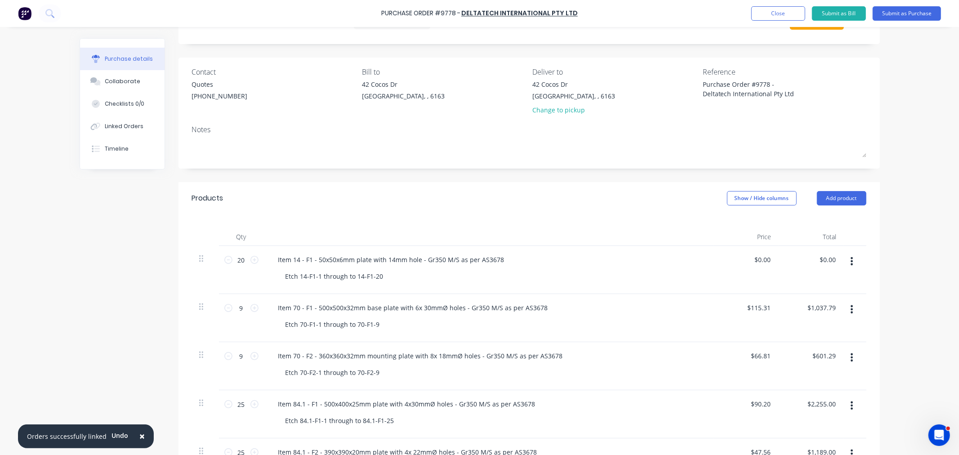
scroll to position [100, 0]
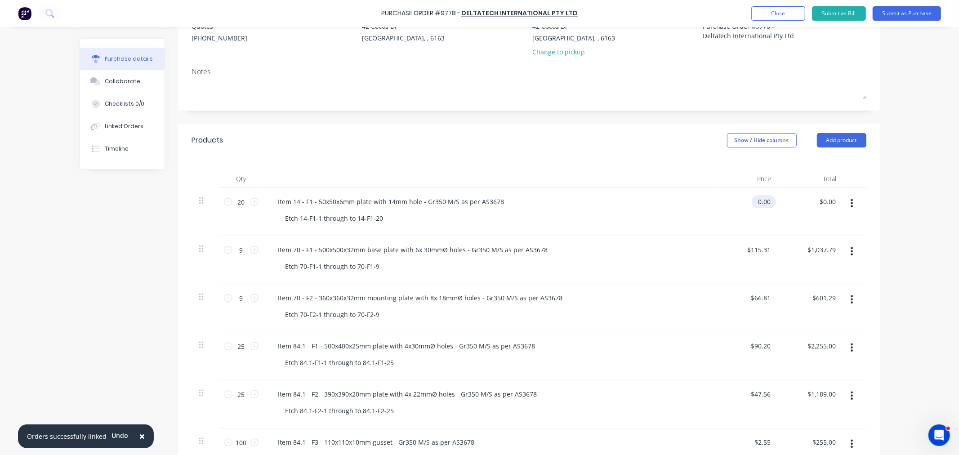
click at [757, 202] on input "0.00" at bounding box center [762, 201] width 21 height 13
drag, startPoint x: 754, startPoint y: 200, endPoint x: 773, endPoint y: 207, distance: 20.5
click at [773, 207] on div "0.00 0.00" at bounding box center [746, 212] width 65 height 48
click at [757, 201] on input "3.15" at bounding box center [762, 201] width 21 height 13
drag, startPoint x: 755, startPoint y: 202, endPoint x: 787, endPoint y: 205, distance: 31.6
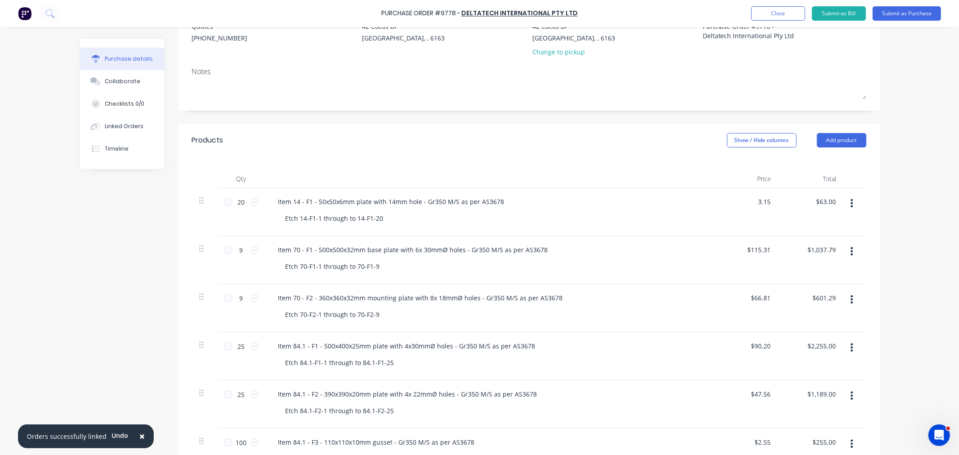
click at [789, 202] on div "20 20 Item 14 - F1 - 50x50x6mm plate with 14mm hole - Gr350 M/S as per AS3678 E…" at bounding box center [529, 212] width 674 height 48
click at [909, 15] on button "Submit as Purchase" at bounding box center [907, 13] width 68 height 14
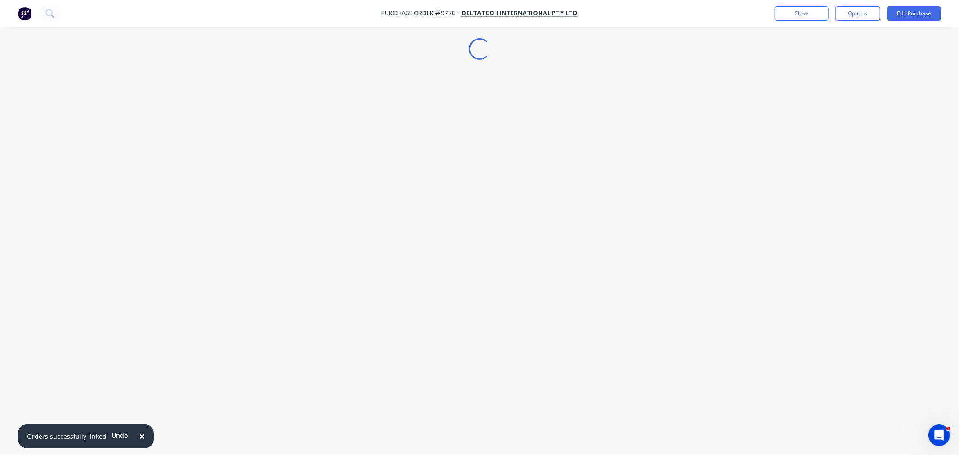
scroll to position [0, 0]
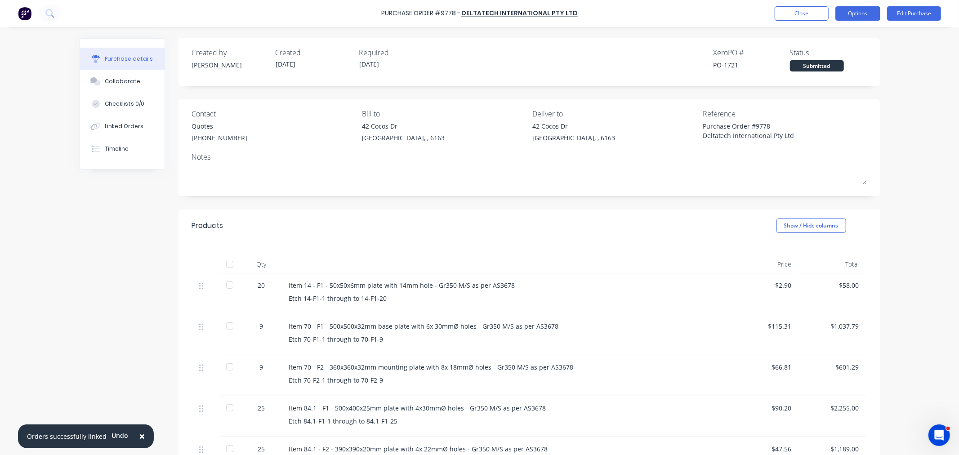
click at [862, 8] on button "Options" at bounding box center [857, 13] width 45 height 14
click at [821, 34] on div "Print / Email" at bounding box center [837, 36] width 69 height 13
click at [821, 52] on div "With pricing" at bounding box center [837, 54] width 69 height 13
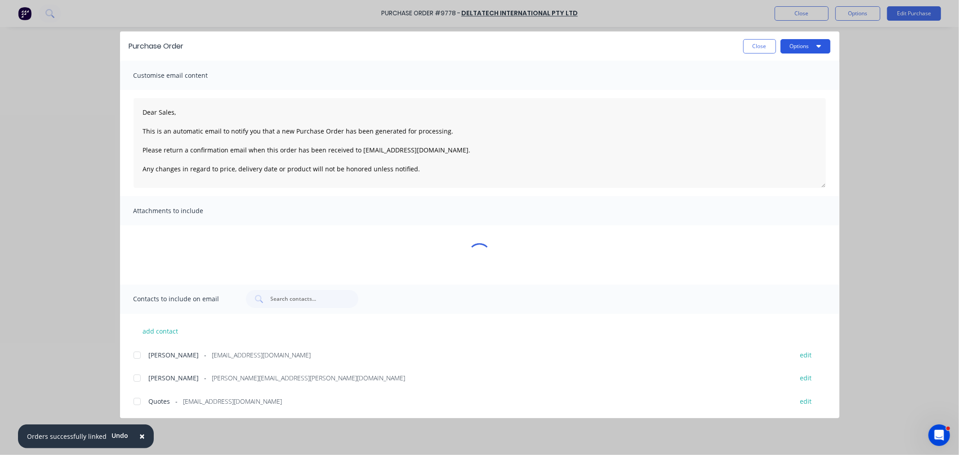
click at [804, 43] on button "Options" at bounding box center [806, 46] width 50 height 14
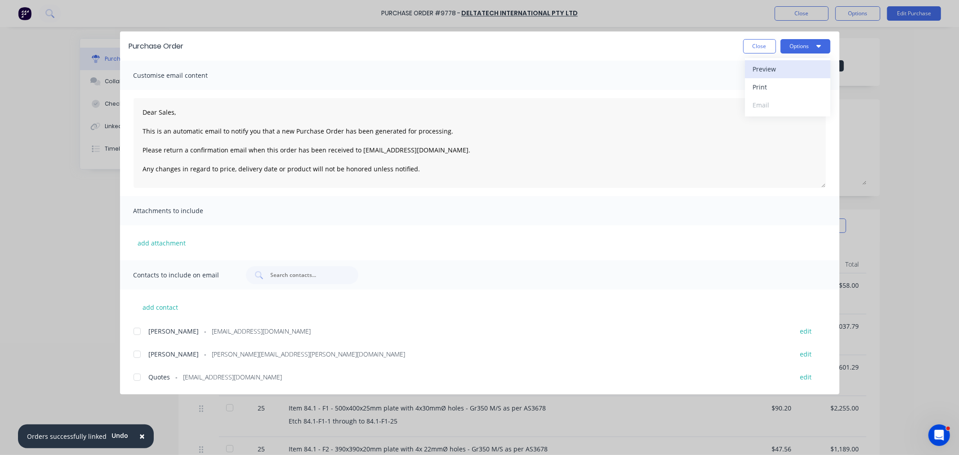
click at [790, 66] on div "Preview" at bounding box center [787, 68] width 69 height 13
click at [753, 46] on button "Close" at bounding box center [759, 46] width 33 height 14
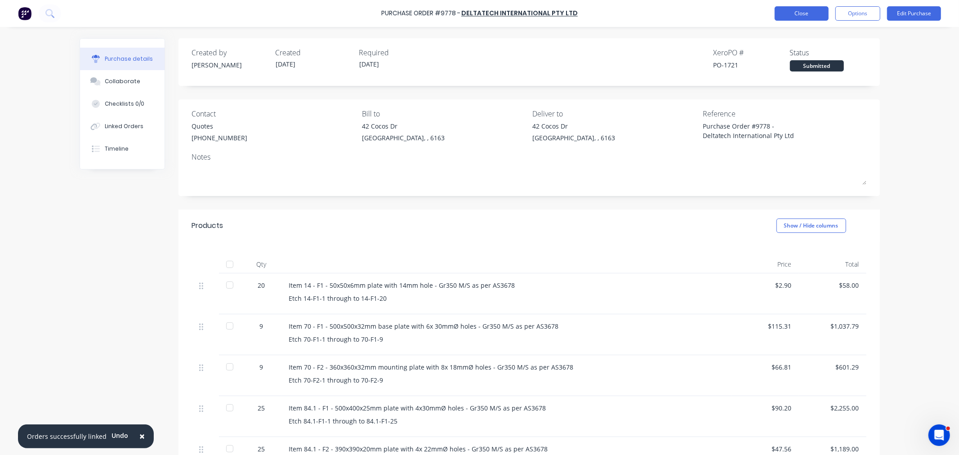
click at [788, 15] on button "Close" at bounding box center [802, 13] width 54 height 14
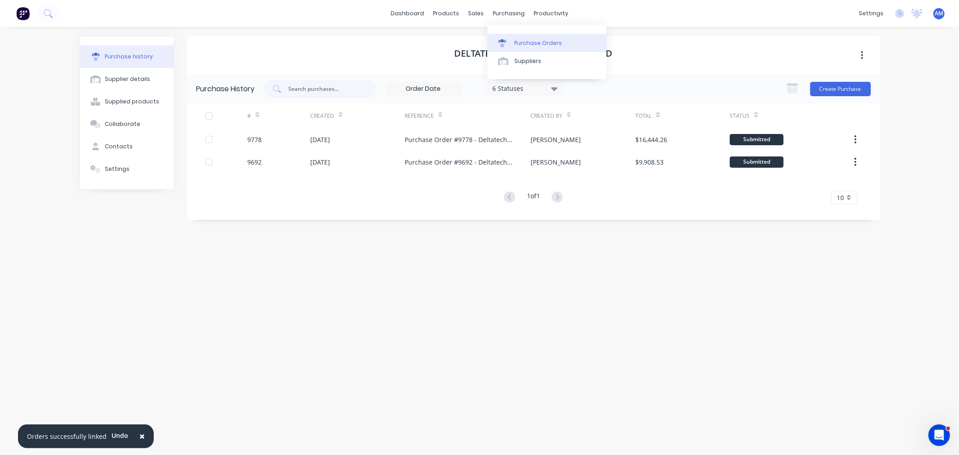
click at [535, 42] on div "Purchase Orders" at bounding box center [538, 43] width 48 height 8
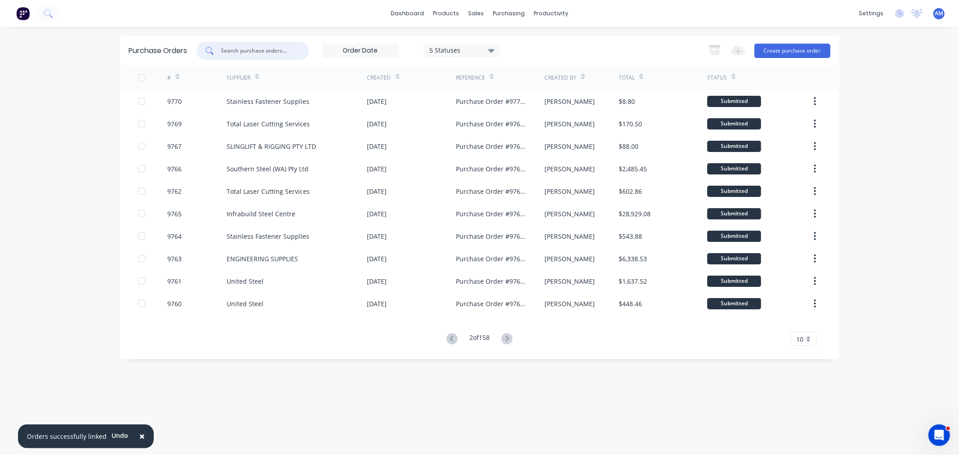
click at [246, 49] on input "text" at bounding box center [257, 50] width 75 height 9
click at [254, 49] on input "text" at bounding box center [257, 50] width 75 height 9
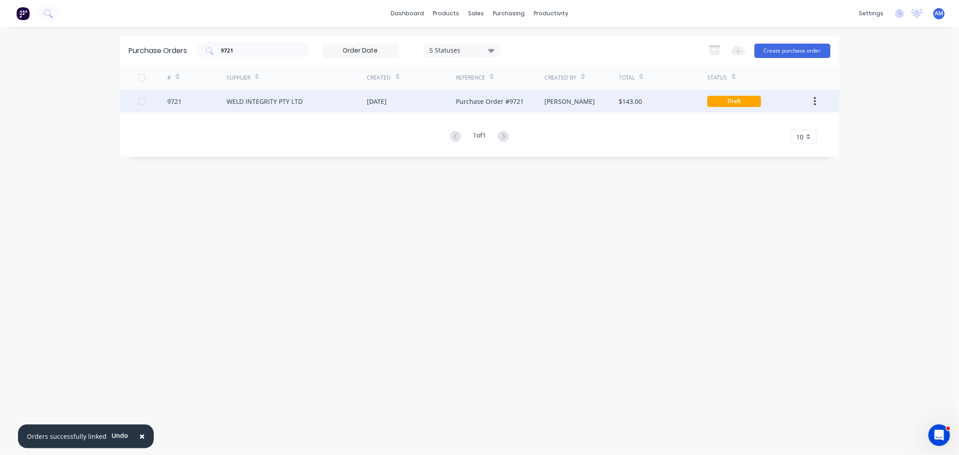
click at [188, 101] on div "9721" at bounding box center [196, 101] width 59 height 22
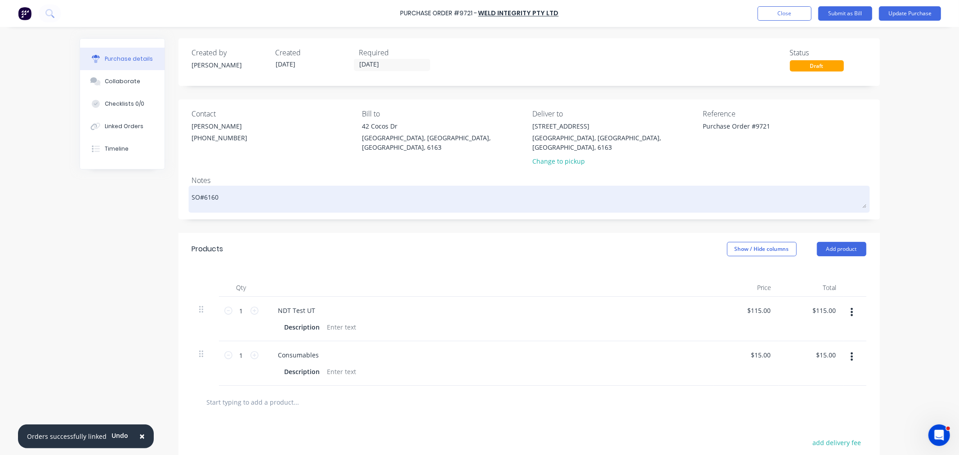
click at [234, 189] on textarea "SO#6160" at bounding box center [529, 198] width 674 height 20
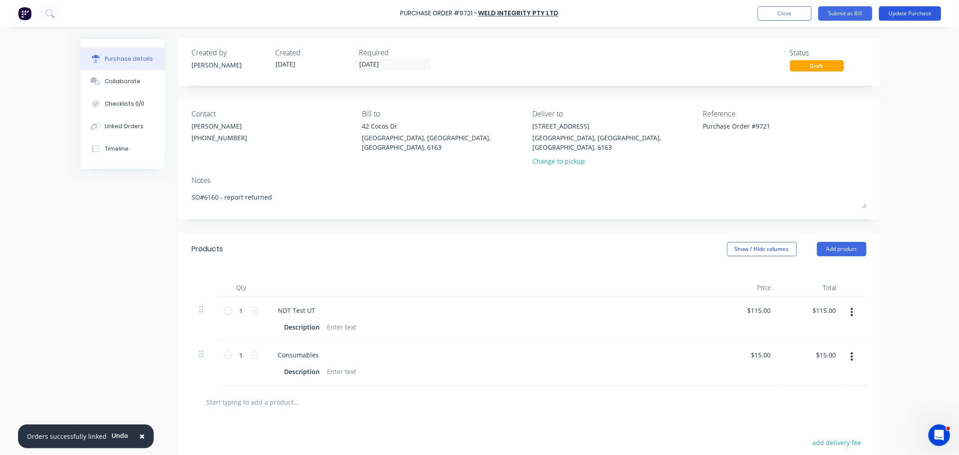
click at [894, 10] on button "Update Purchase" at bounding box center [910, 13] width 62 height 14
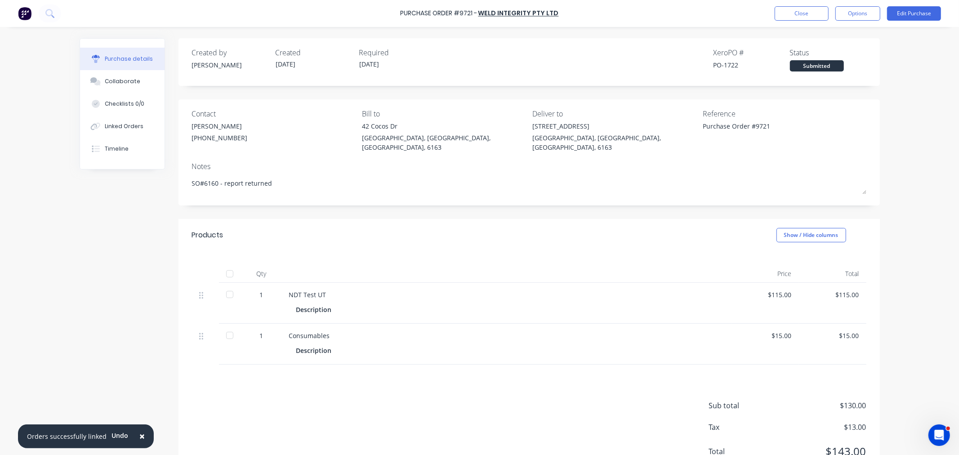
click at [918, 5] on div "Purchase Order #9721 - WELD INTEGRITY PTY LTD Close Options Edit Purchase" at bounding box center [479, 13] width 959 height 27
click at [916, 11] on button "Edit Purchase" at bounding box center [914, 13] width 54 height 14
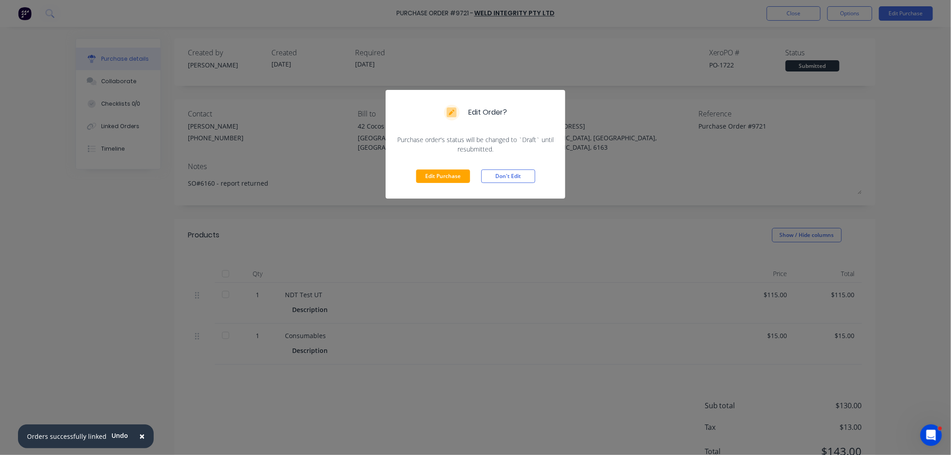
click at [415, 178] on div "Edit Purchase Don't Edit" at bounding box center [476, 176] width 180 height 45
click at [418, 181] on button "Edit Purchase" at bounding box center [443, 176] width 54 height 13
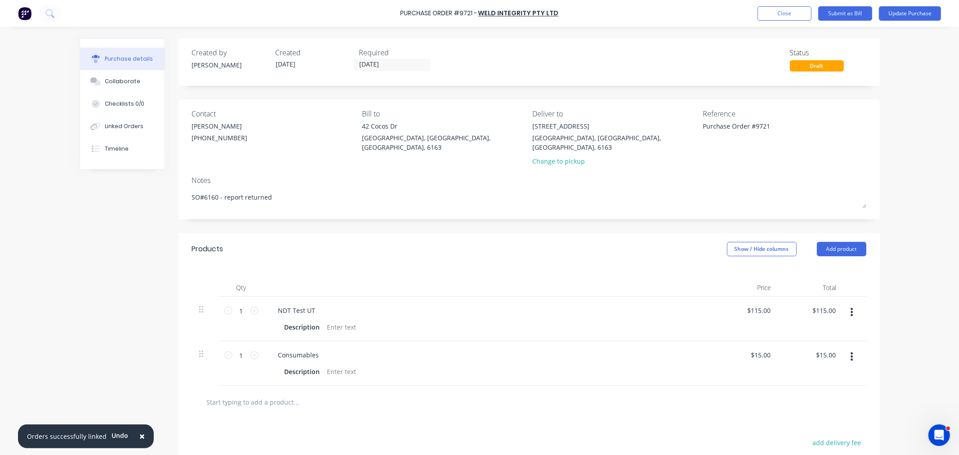
click at [846, 348] on button "button" at bounding box center [851, 356] width 21 height 16
click at [814, 425] on button "Delete" at bounding box center [824, 434] width 76 height 18
click at [239, 304] on input "1" at bounding box center [241, 310] width 18 height 13
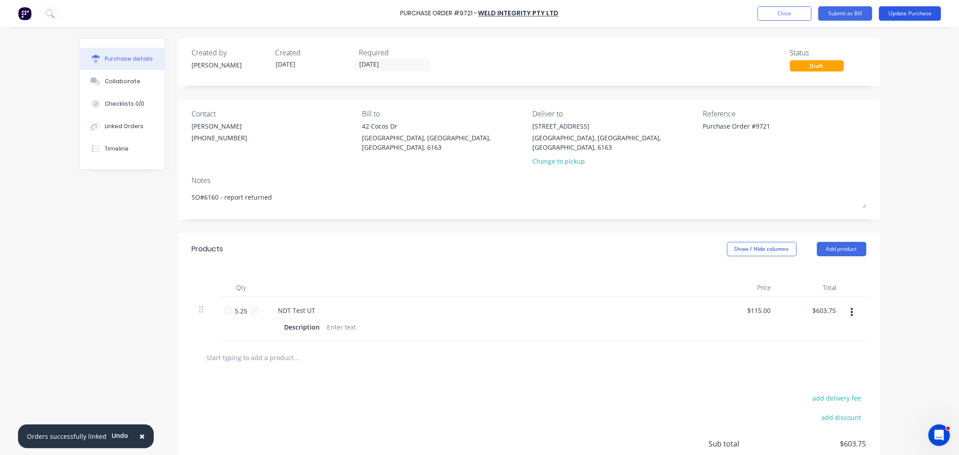
click at [915, 9] on button "Update Purchase" at bounding box center [910, 13] width 62 height 14
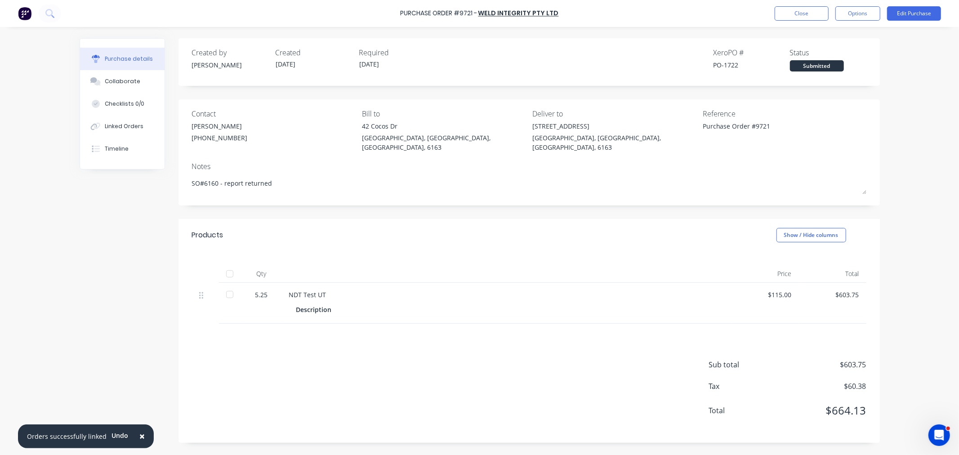
click at [226, 265] on div at bounding box center [230, 274] width 18 height 18
click at [853, 8] on button "Options" at bounding box center [857, 13] width 45 height 14
click at [837, 52] on div "Convert to Bill" at bounding box center [837, 54] width 69 height 13
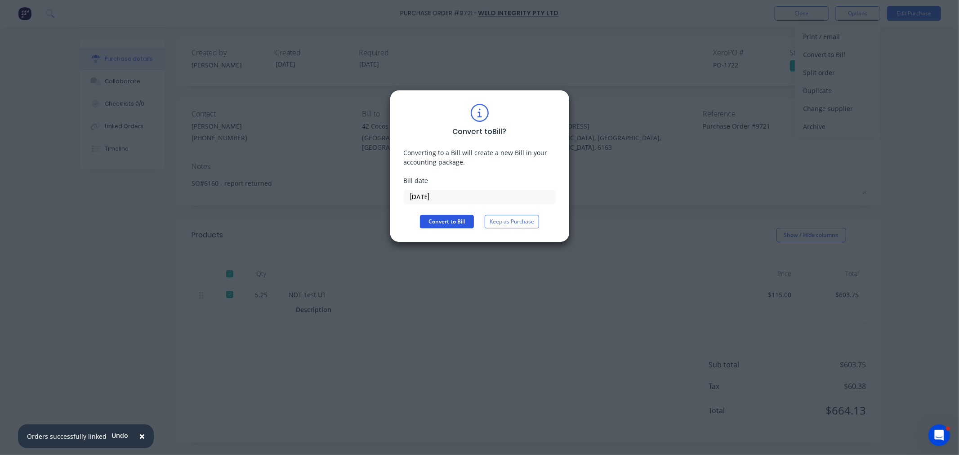
click at [458, 221] on button "Convert to Bill" at bounding box center [447, 221] width 54 height 13
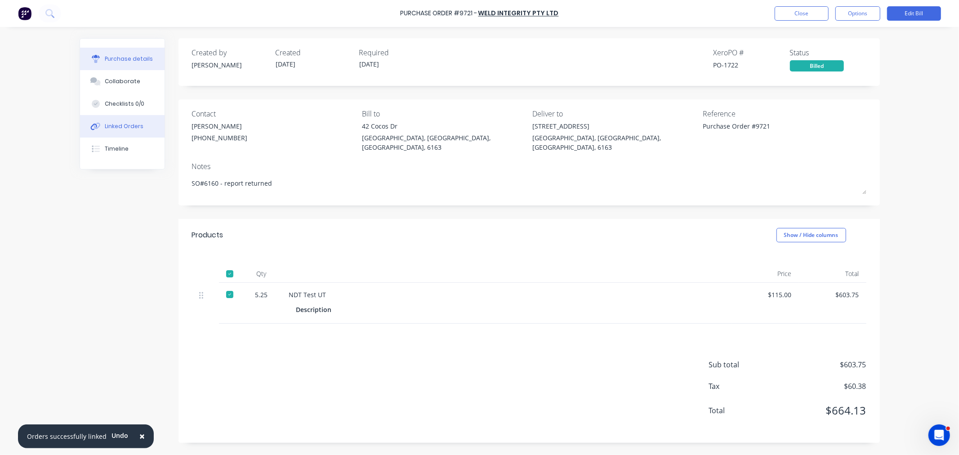
click at [121, 132] on button "Linked Orders" at bounding box center [122, 126] width 85 height 22
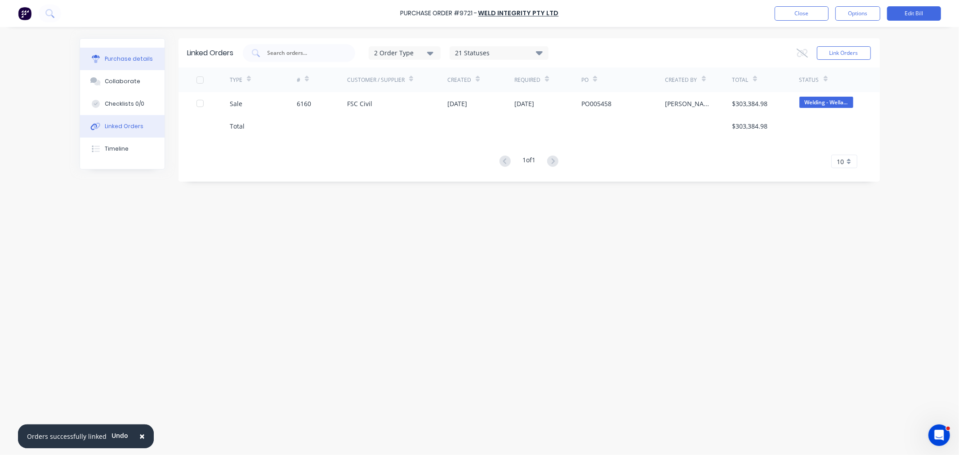
click at [129, 55] on div "Purchase details" at bounding box center [129, 59] width 48 height 8
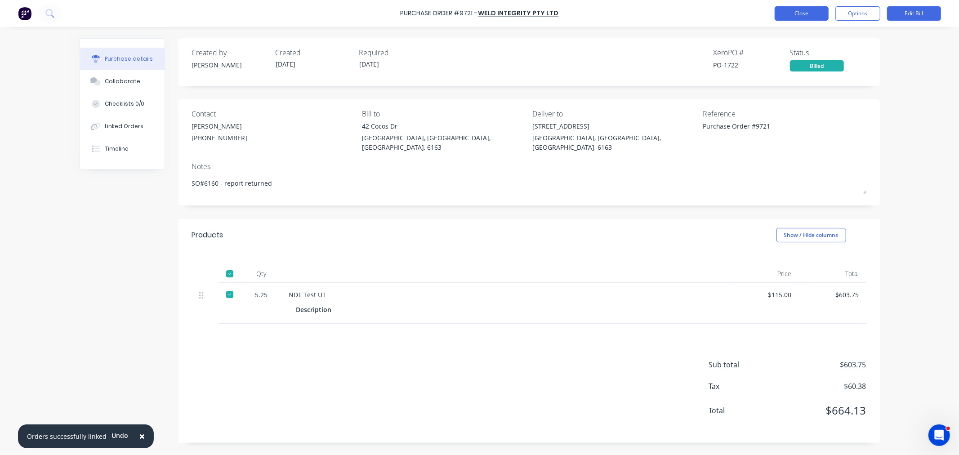
click at [807, 14] on button "Close" at bounding box center [802, 13] width 54 height 14
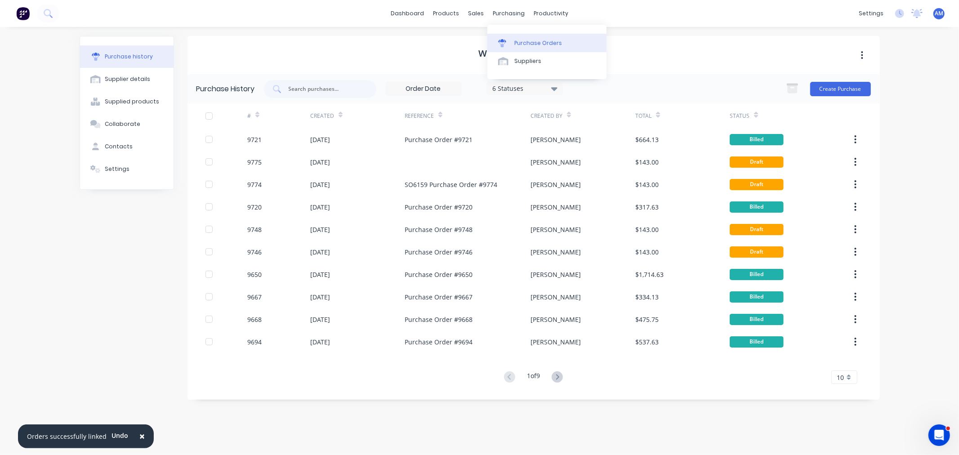
click at [512, 42] on link "Purchase Orders" at bounding box center [546, 43] width 119 height 18
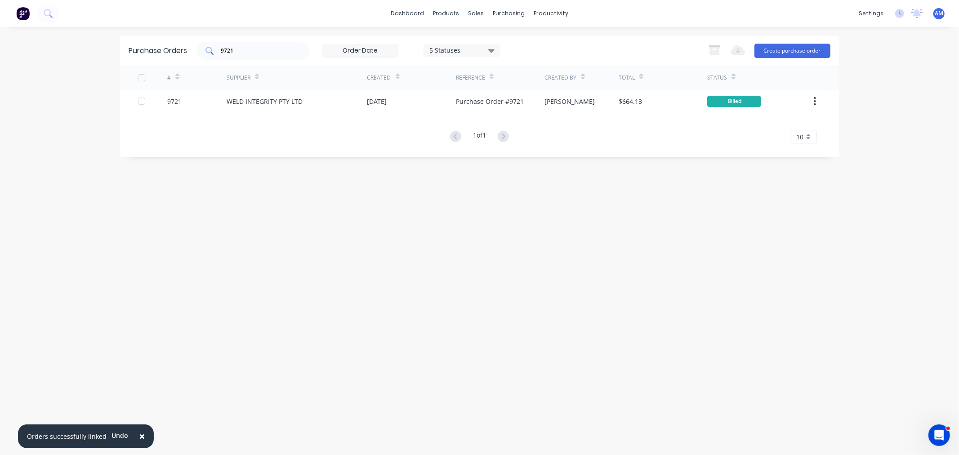
click at [249, 49] on input "9721" at bounding box center [257, 50] width 75 height 9
drag, startPoint x: 173, startPoint y: 50, endPoint x: 169, endPoint y: 54, distance: 5.4
click at [169, 53] on div "Purchase Orders 9721 5 Statuses 5 Statuses Export to Excel (XLSX) Create purcha…" at bounding box center [479, 50] width 719 height 29
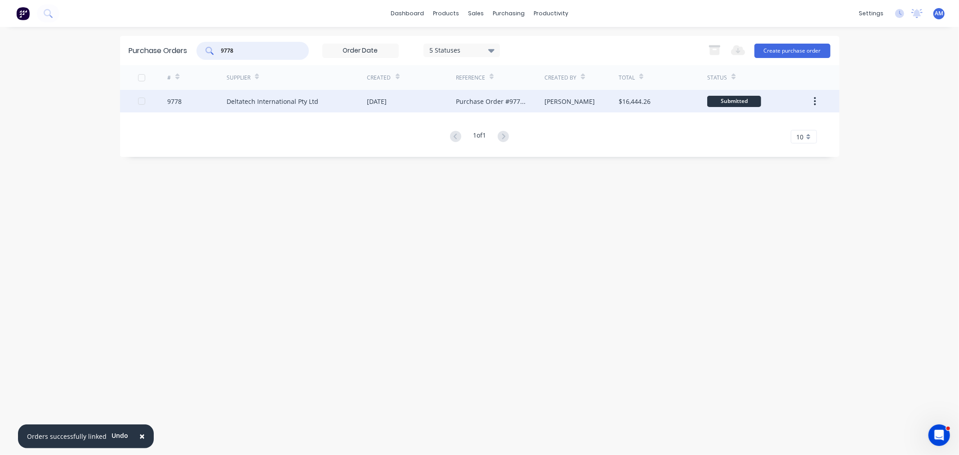
click at [178, 104] on div "9778" at bounding box center [174, 101] width 14 height 9
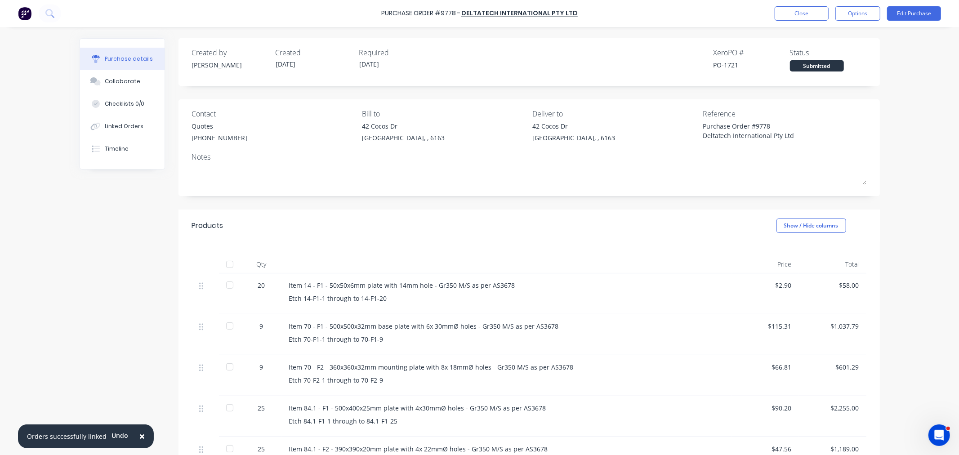
click at [780, 286] on div "$2.90" at bounding box center [765, 285] width 53 height 9
click at [919, 8] on button "Edit Purchase" at bounding box center [914, 13] width 54 height 14
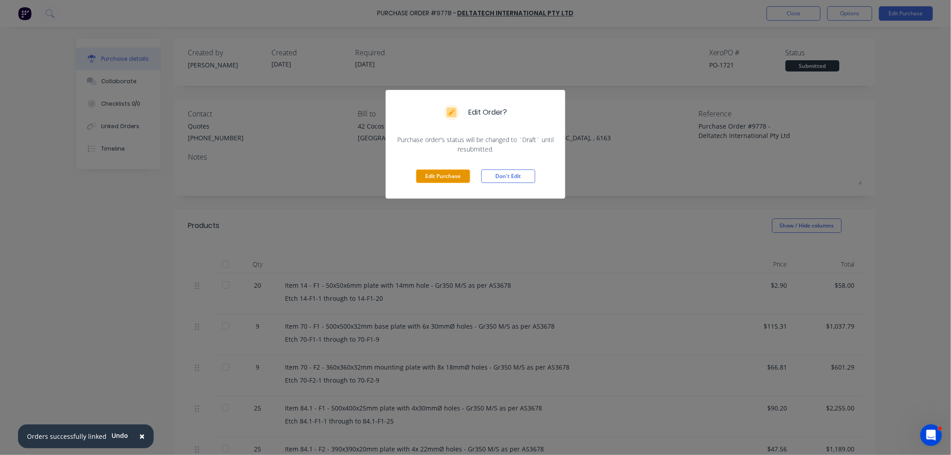
click at [448, 171] on button "Edit Purchase" at bounding box center [443, 176] width 54 height 13
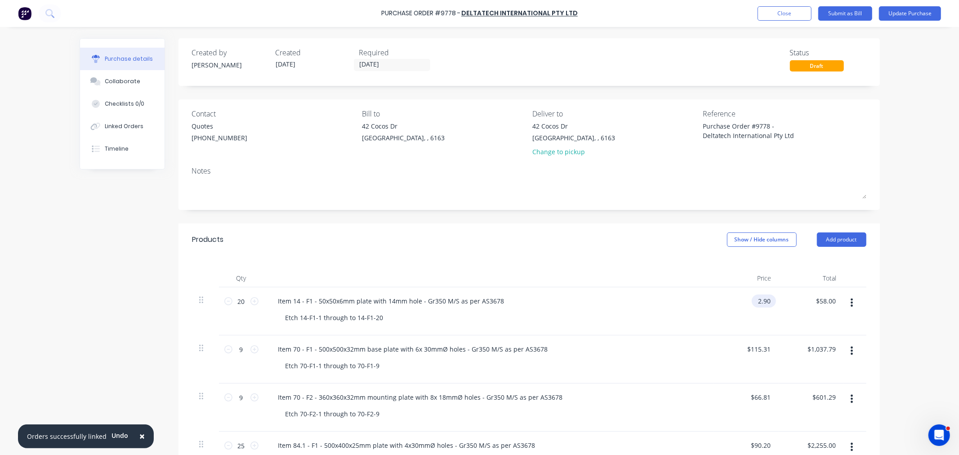
click at [762, 298] on input "2.90" at bounding box center [762, 301] width 21 height 13
click at [891, 9] on button "Update Purchase" at bounding box center [910, 13] width 62 height 14
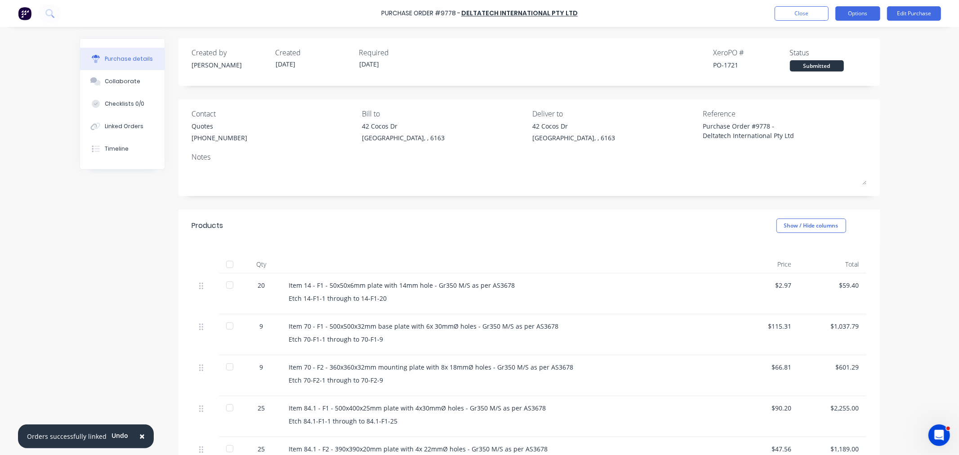
click at [860, 13] on button "Options" at bounding box center [857, 13] width 45 height 14
click at [824, 46] on button "Convert to Bill" at bounding box center [837, 54] width 85 height 18
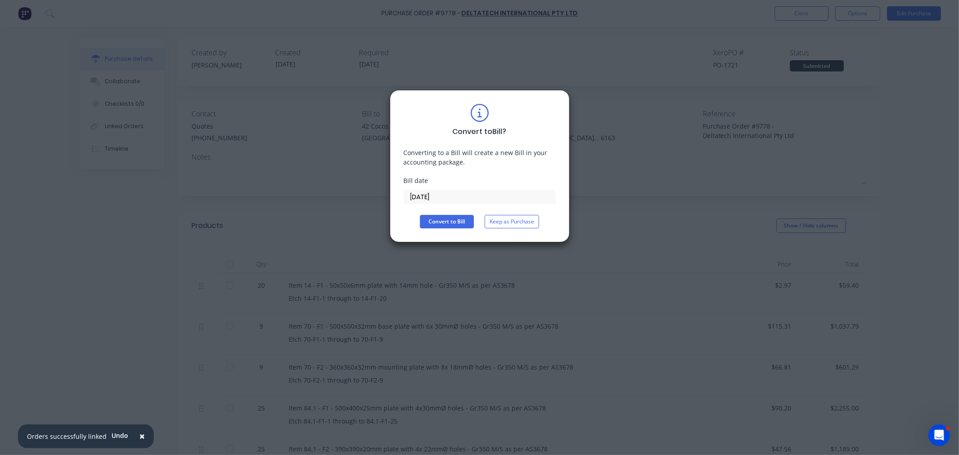
click at [824, 44] on div "Convert to Bill ? Converting to a Bill will create a new Bill in your accountin…" at bounding box center [479, 227] width 959 height 455
click at [518, 221] on button "Keep as Purchase" at bounding box center [512, 221] width 54 height 13
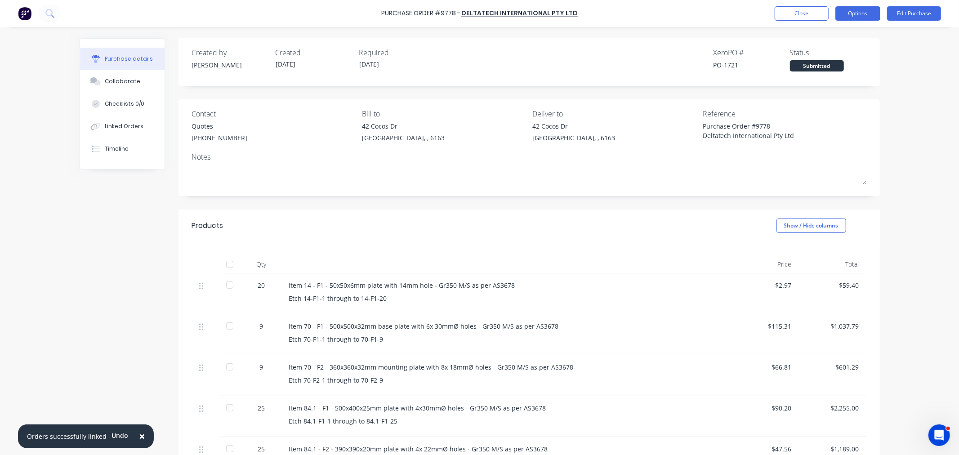
click at [862, 10] on button "Options" at bounding box center [857, 13] width 45 height 14
click at [834, 30] on div "Print / Email" at bounding box center [837, 36] width 69 height 13
click at [826, 54] on div "With pricing" at bounding box center [837, 54] width 69 height 13
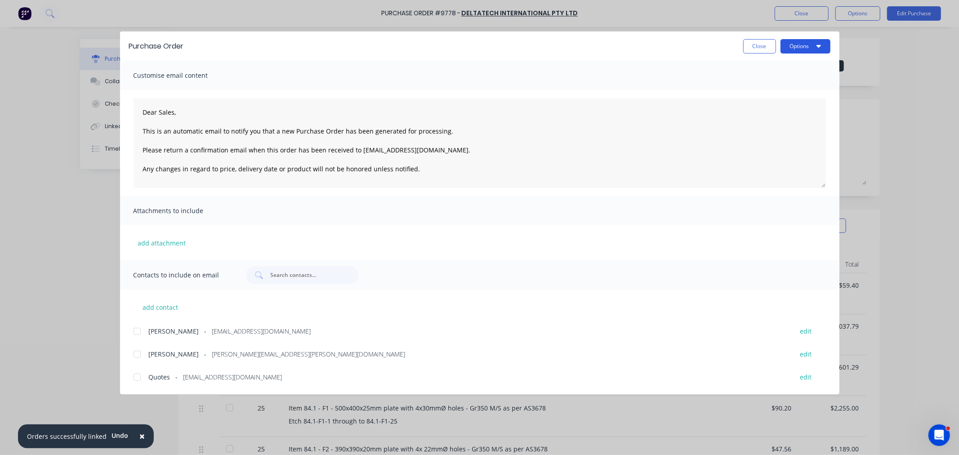
click at [800, 43] on button "Options" at bounding box center [806, 46] width 50 height 14
click at [799, 60] on button "Preview" at bounding box center [787, 69] width 85 height 18
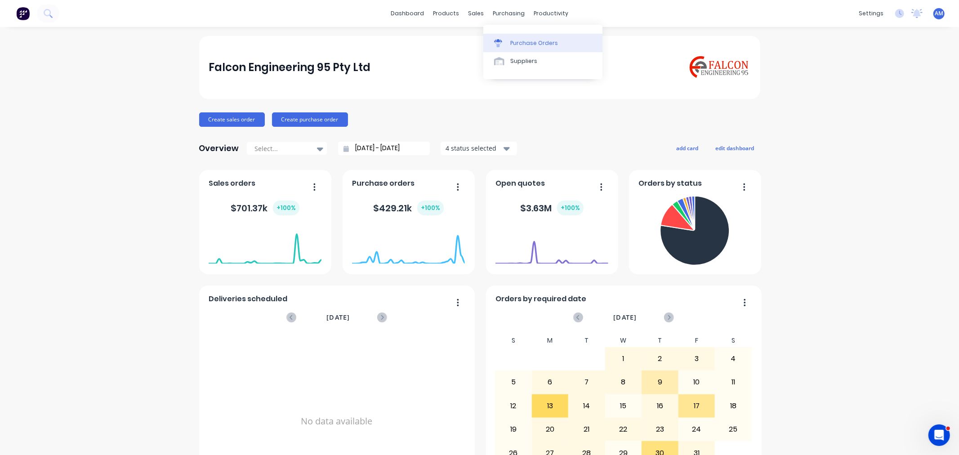
click at [506, 44] on div at bounding box center [500, 43] width 13 height 8
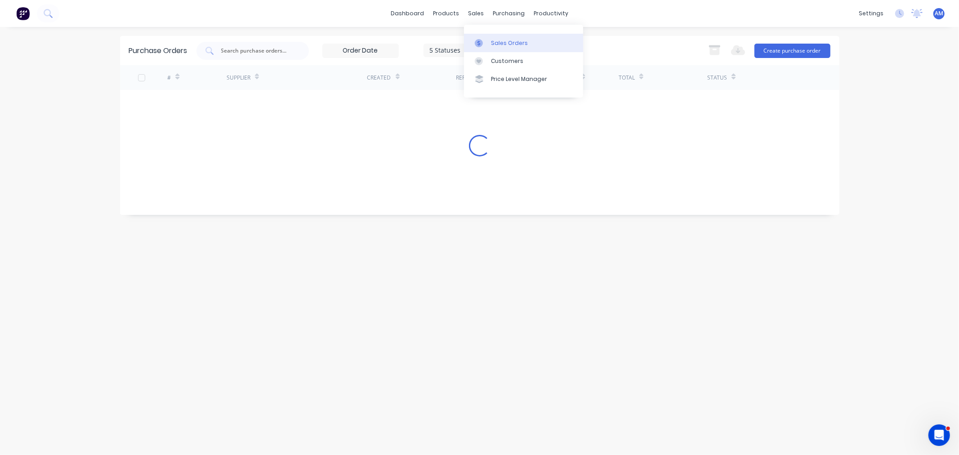
click at [497, 41] on div "Sales Orders" at bounding box center [509, 43] width 37 height 8
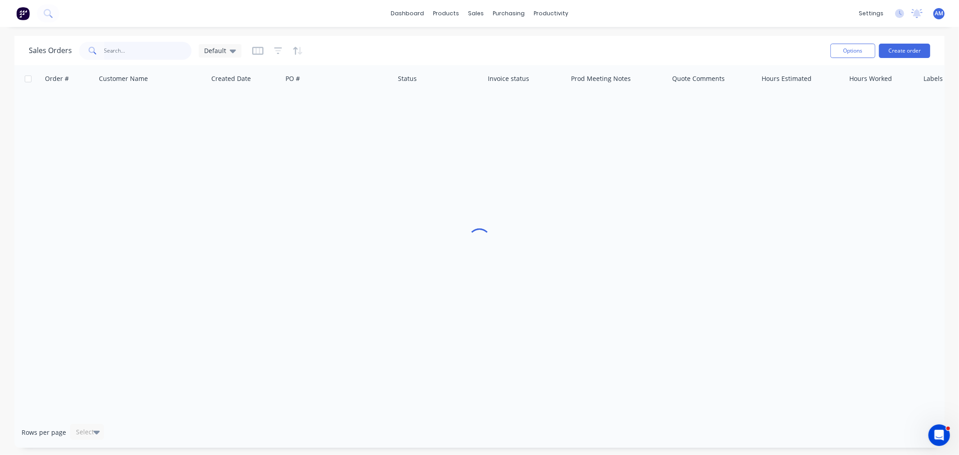
click at [161, 51] on input "text" at bounding box center [148, 51] width 88 height 18
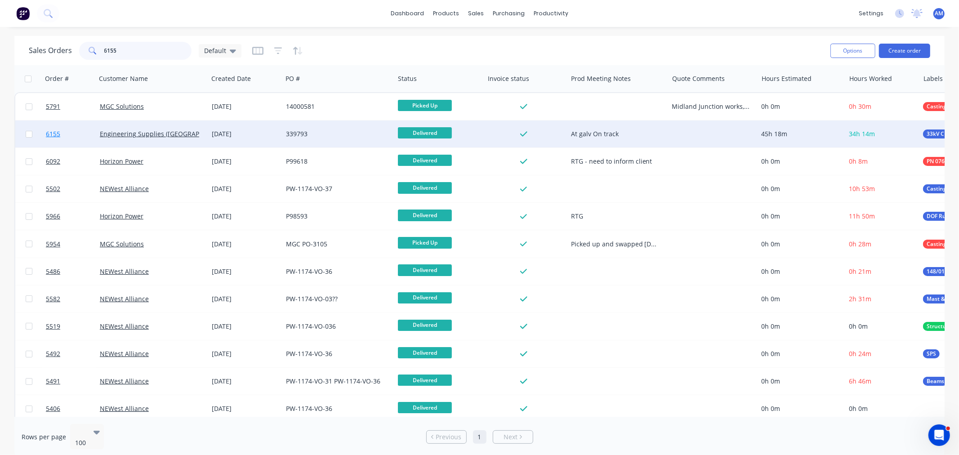
type input "6155"
click at [74, 129] on link "6155" at bounding box center [73, 133] width 54 height 27
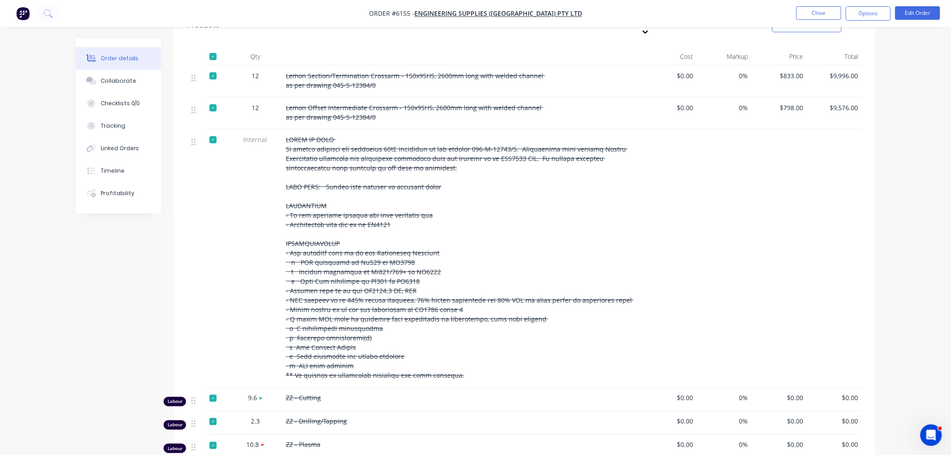
scroll to position [399, 0]
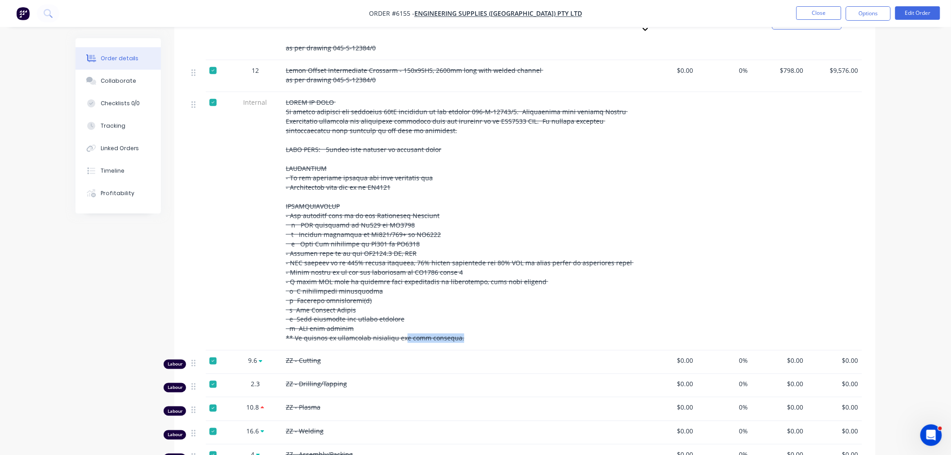
drag, startPoint x: 465, startPoint y: 312, endPoint x: 408, endPoint y: 308, distance: 57.2
click at [408, 308] on div at bounding box center [462, 220] width 353 height 245
click at [213, 94] on div at bounding box center [213, 103] width 18 height 18
click at [465, 314] on div at bounding box center [462, 220] width 353 height 245
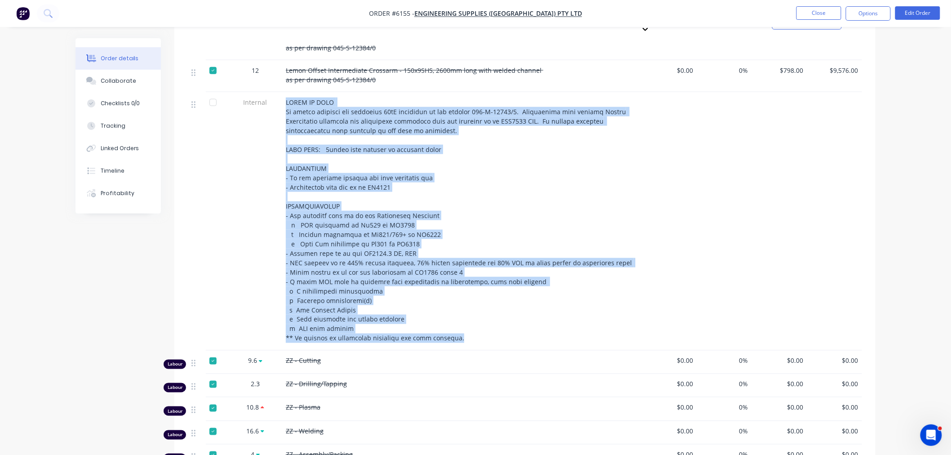
drag, startPoint x: 460, startPoint y: 311, endPoint x: 282, endPoint y: 79, distance: 291.9
click at [282, 92] on div at bounding box center [462, 221] width 360 height 259
copy span "SCOPE OF WORK To supply material and fabricate 33kV crossarms as per drawing 04…"
click at [214, 94] on div at bounding box center [213, 103] width 18 height 18
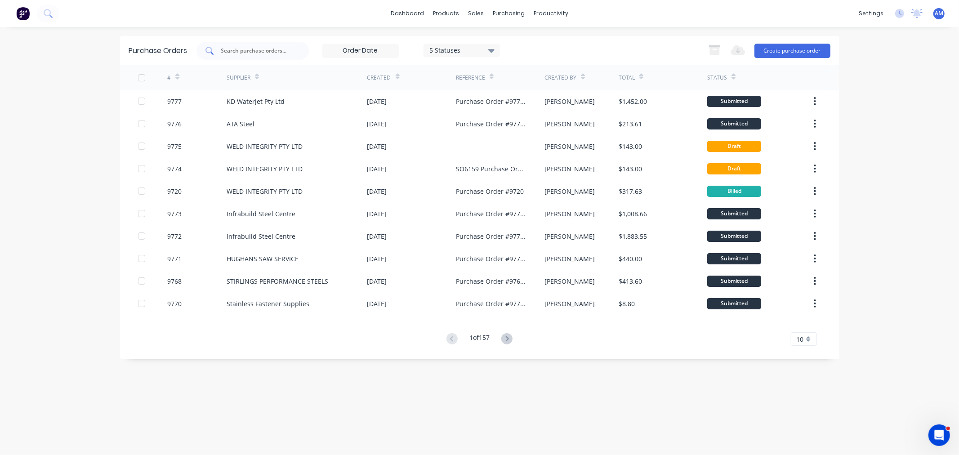
click at [241, 49] on input "text" at bounding box center [257, 50] width 75 height 9
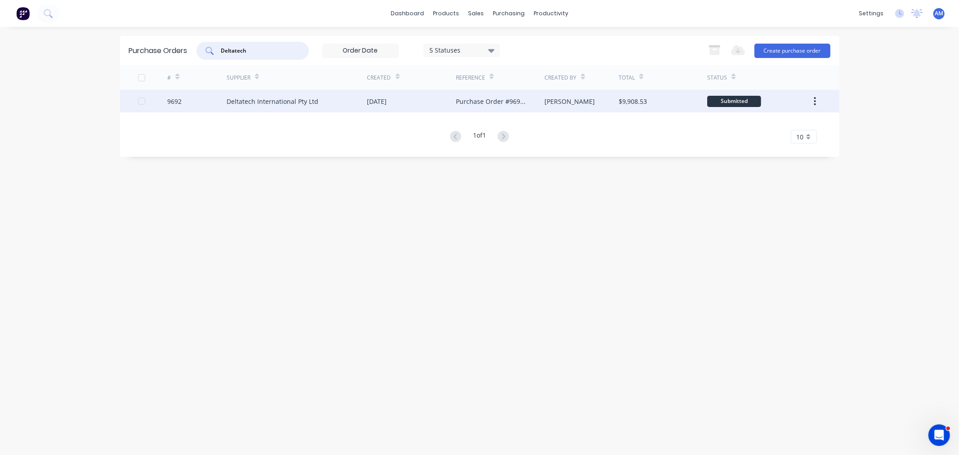
type input "Deltatech"
click at [218, 102] on div "9692" at bounding box center [196, 101] width 59 height 22
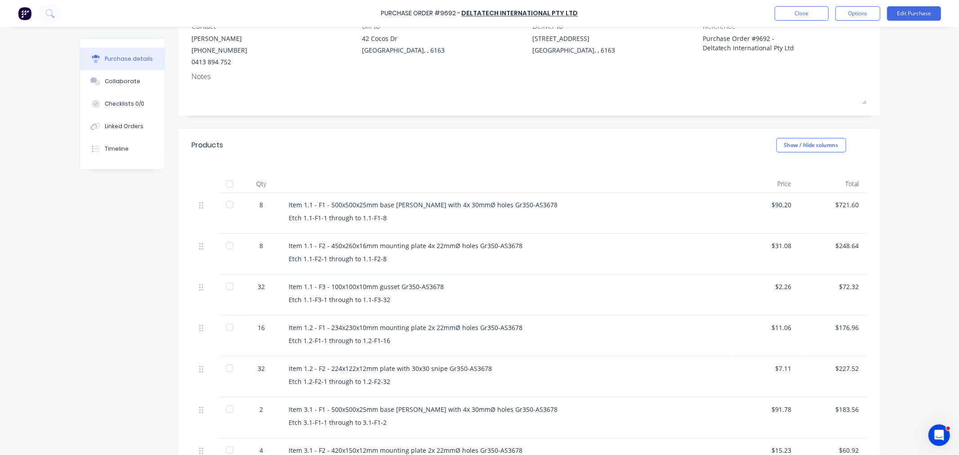
scroll to position [100, 0]
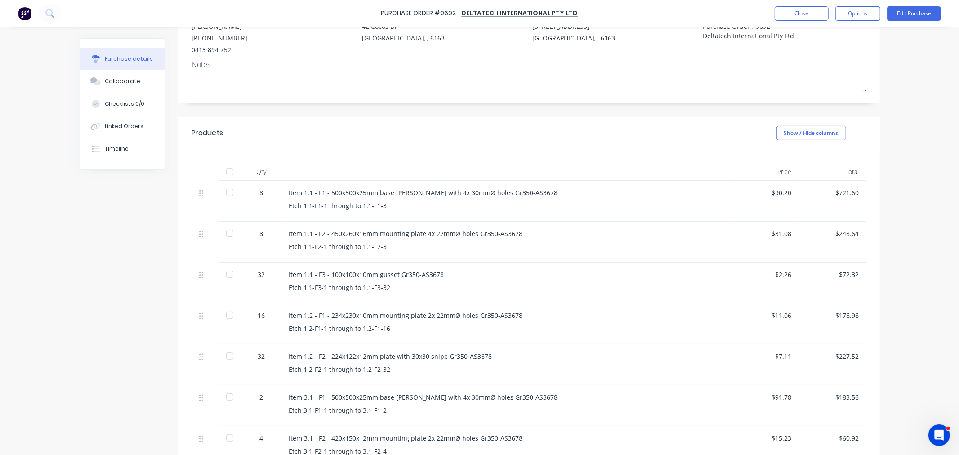
click at [383, 207] on div "Etch 1.1-F1-1 through to 1.1-F1-8" at bounding box center [506, 205] width 435 height 9
drag, startPoint x: 381, startPoint y: 203, endPoint x: 265, endPoint y: 205, distance: 116.0
click at [265, 204] on div "8 Item 1.1 - F1 - 500x500x25mm base [PERSON_NAME] with 4x 30mmØ holes Gr350-AS3…" at bounding box center [529, 201] width 674 height 41
click at [371, 218] on div "Item 1.1 - F1 - 500x500x25mm base [PERSON_NAME] with 4x 30mmØ holes Gr350-AS367…" at bounding box center [507, 201] width 450 height 41
click at [381, 205] on div "Etch 1.1-F1-1 through to 1.1-F1-8" at bounding box center [506, 205] width 435 height 9
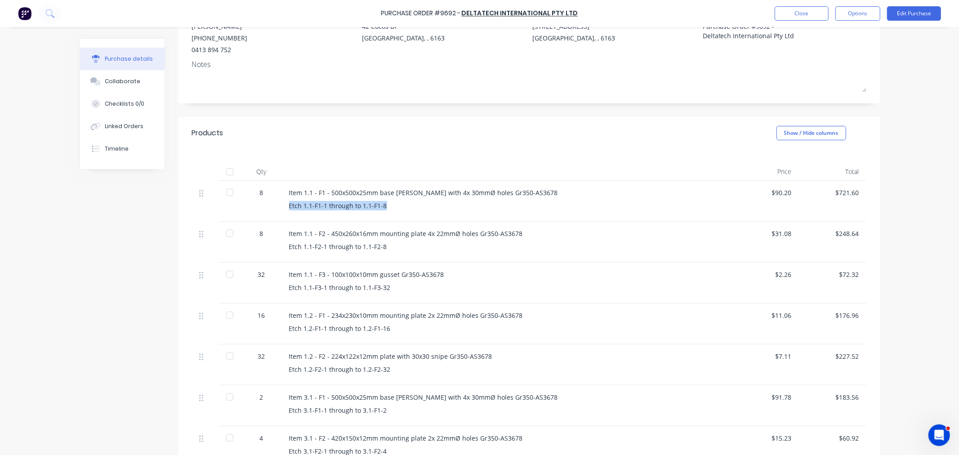
drag, startPoint x: 381, startPoint y: 205, endPoint x: 283, endPoint y: 209, distance: 97.6
click at [283, 209] on div "Item 1.1 - F1 - 500x500x25mm base [PERSON_NAME] with 4x 30mmØ holes Gr350-AS367…" at bounding box center [507, 201] width 450 height 41
copy div "Etch 1.1-F1-1 through to 1.1-F1-8"
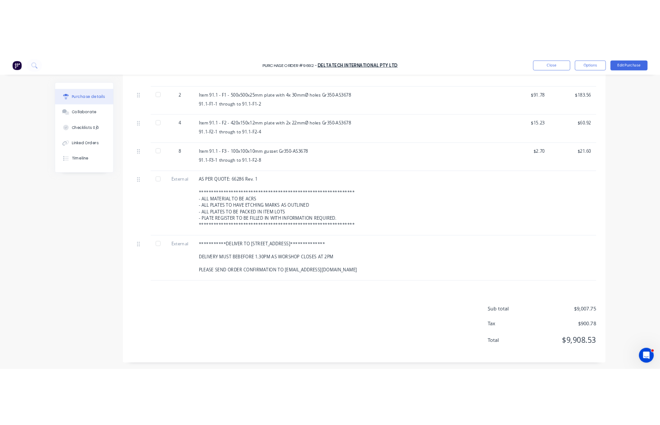
scroll to position [1833, 0]
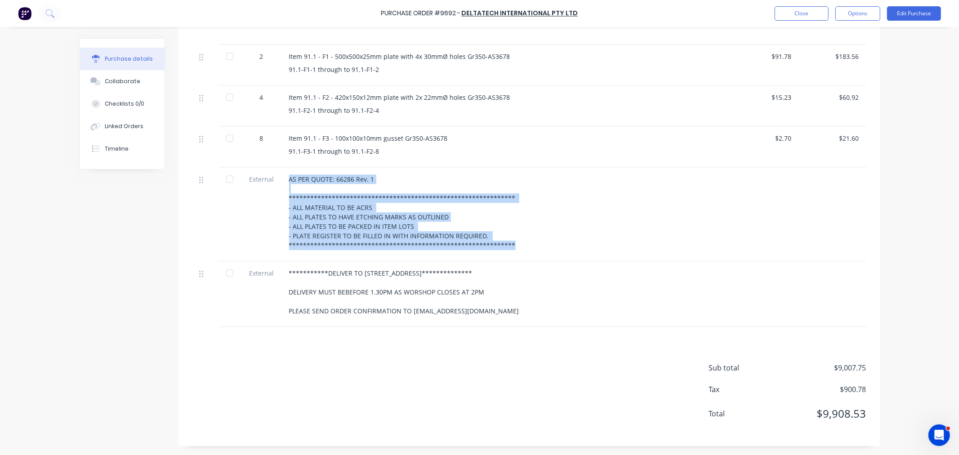
drag, startPoint x: 283, startPoint y: 178, endPoint x: 527, endPoint y: 256, distance: 255.7
click at [527, 256] on div "**********" at bounding box center [507, 214] width 450 height 94
copy div "**********"
drag, startPoint x: 284, startPoint y: 271, endPoint x: 534, endPoint y: 324, distance: 255.6
click at [534, 324] on div "**********" at bounding box center [507, 294] width 450 height 66
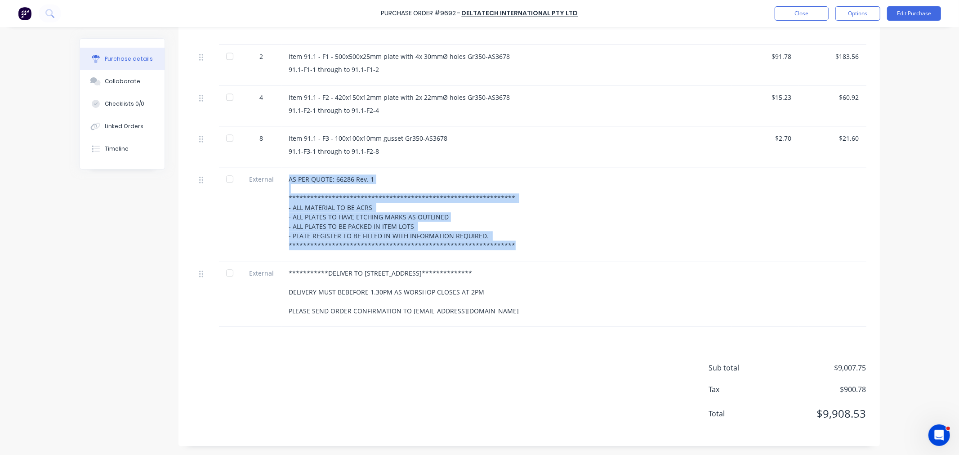
copy div "**********"
